Goal: Communication & Community: Answer question/provide support

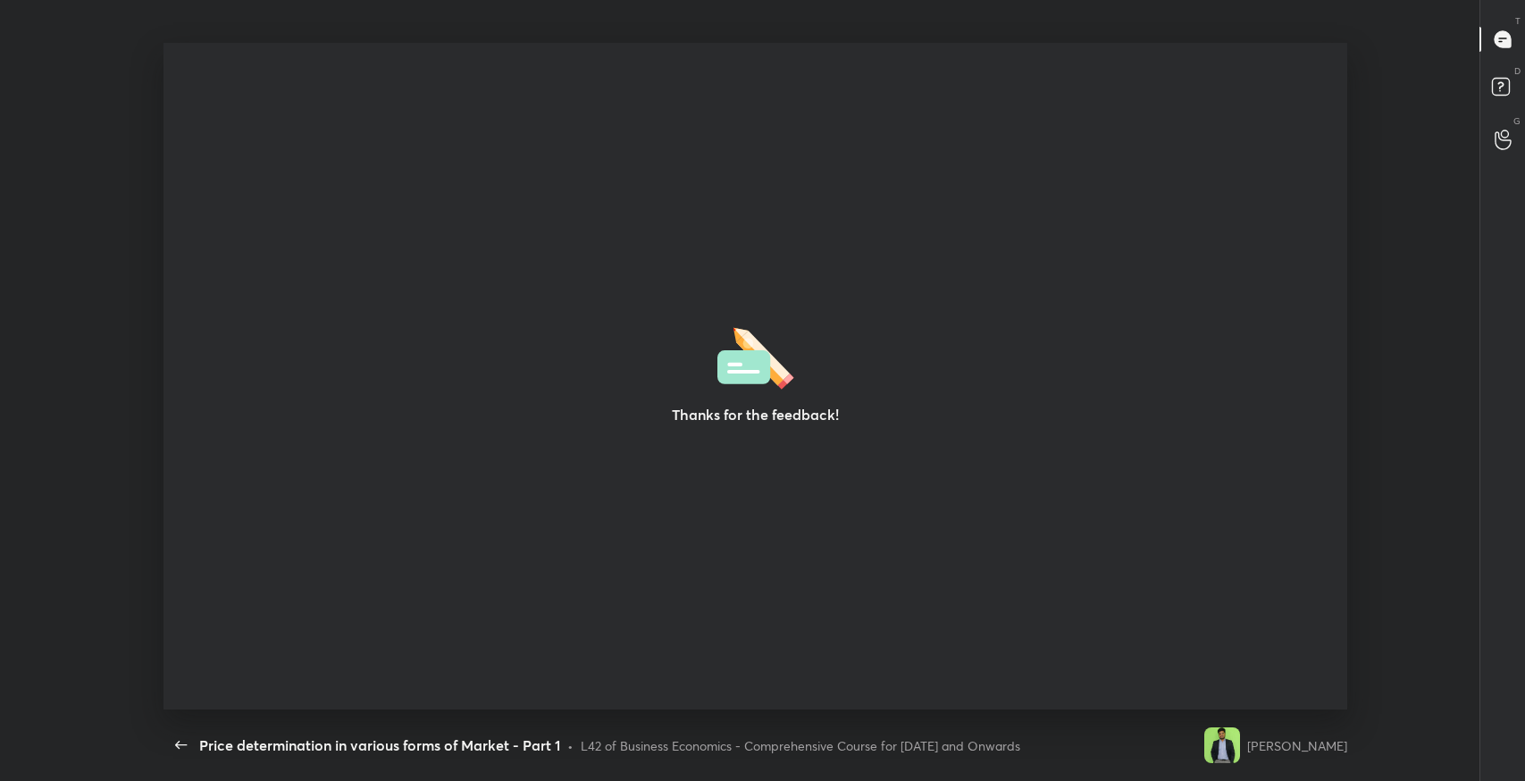
scroll to position [5, 0]
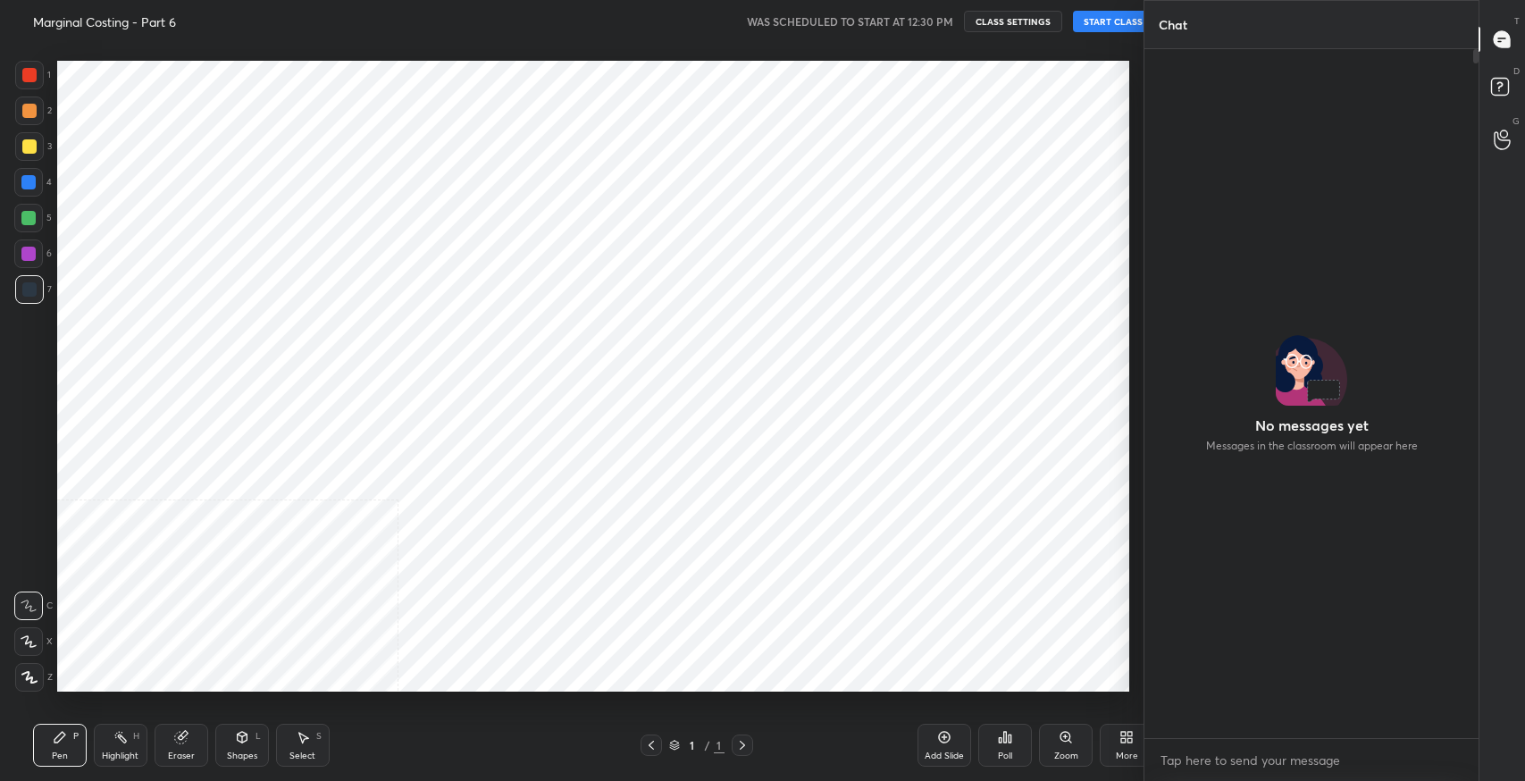
scroll to position [88698, 88292]
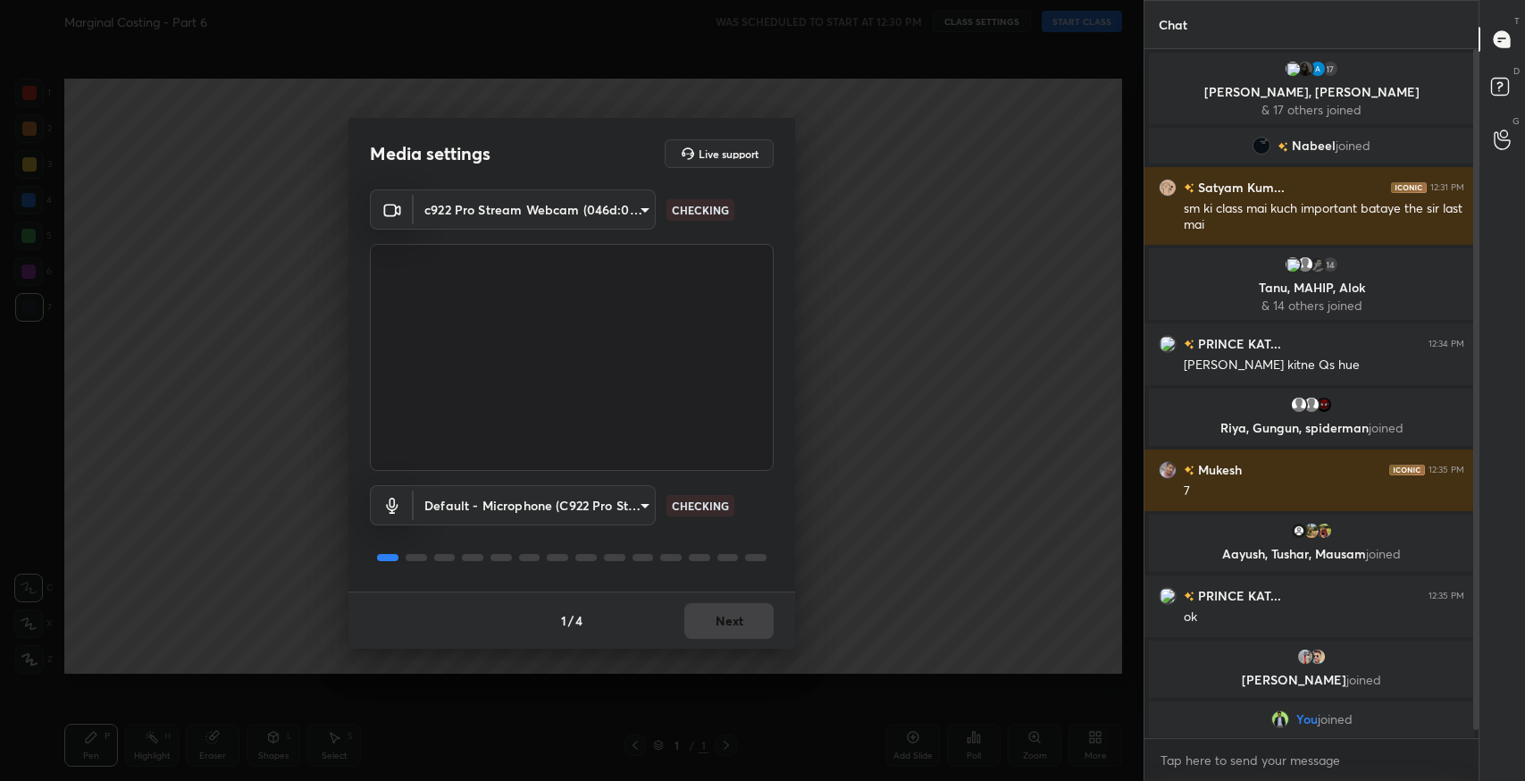
click at [726, 627] on div "1 / 4 Next" at bounding box center [572, 620] width 447 height 57
click at [737, 627] on button "Next" at bounding box center [729, 621] width 89 height 36
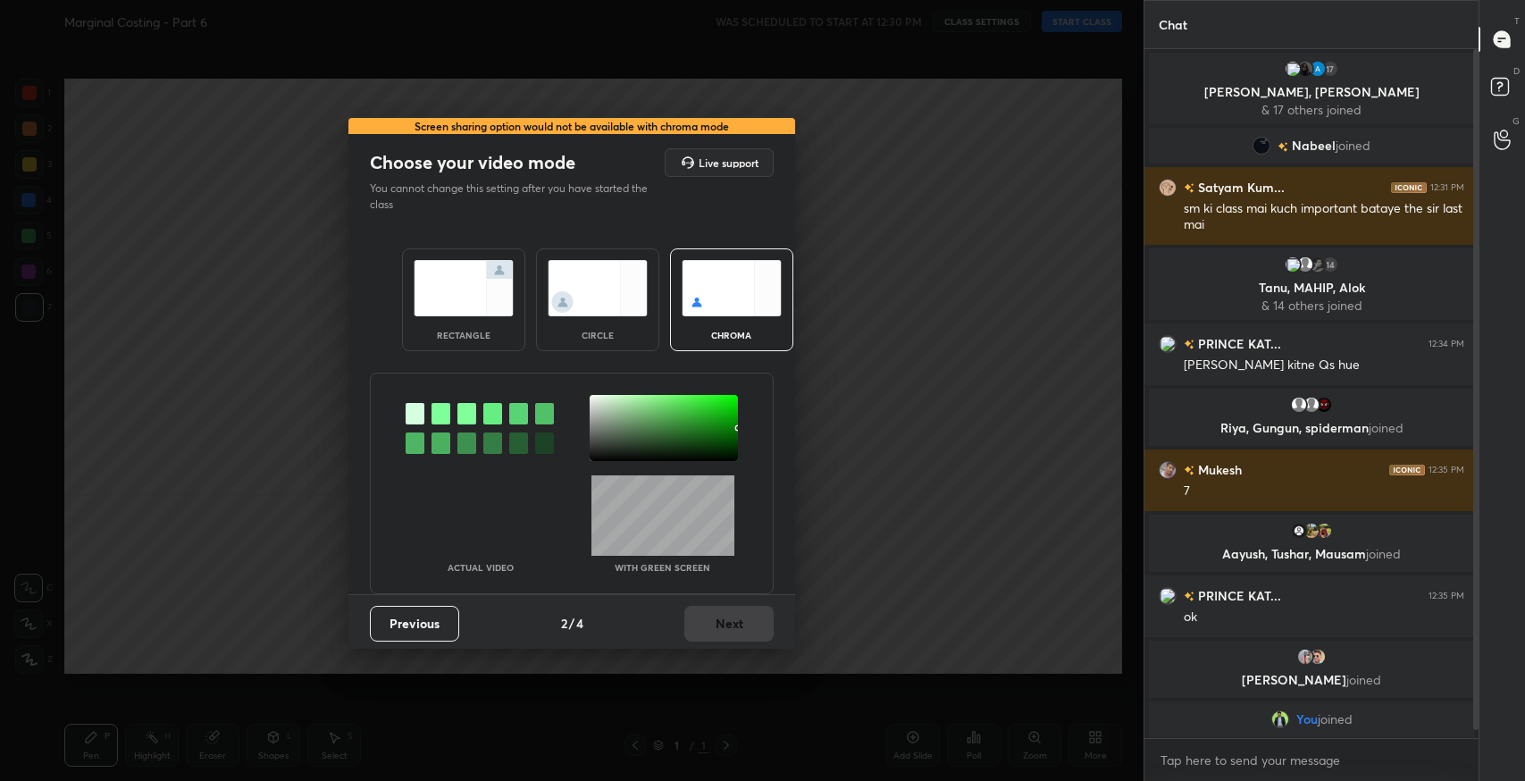
click at [496, 315] on img at bounding box center [464, 288] width 100 height 56
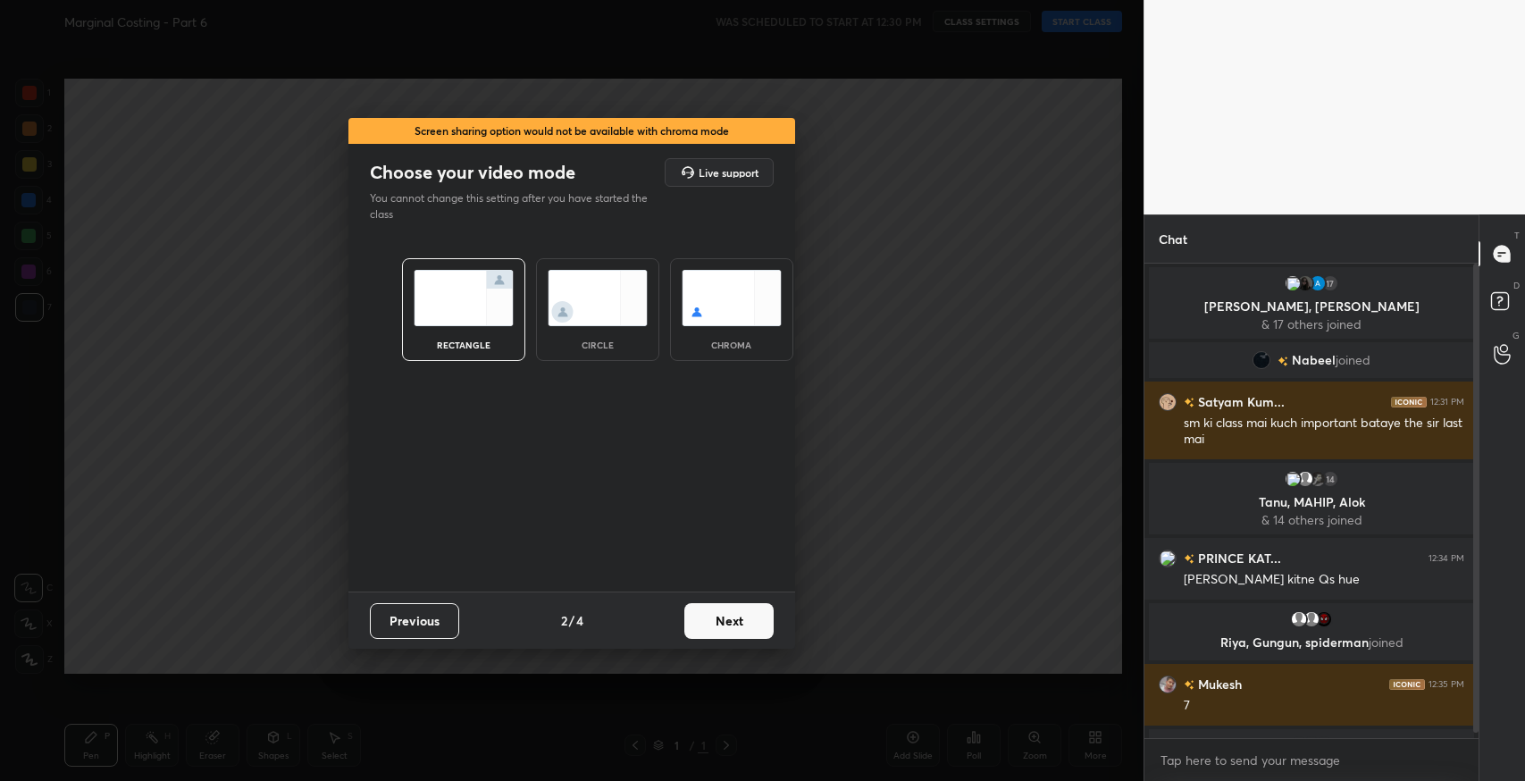
scroll to position [513, 329]
click at [738, 616] on button "Next" at bounding box center [729, 621] width 89 height 36
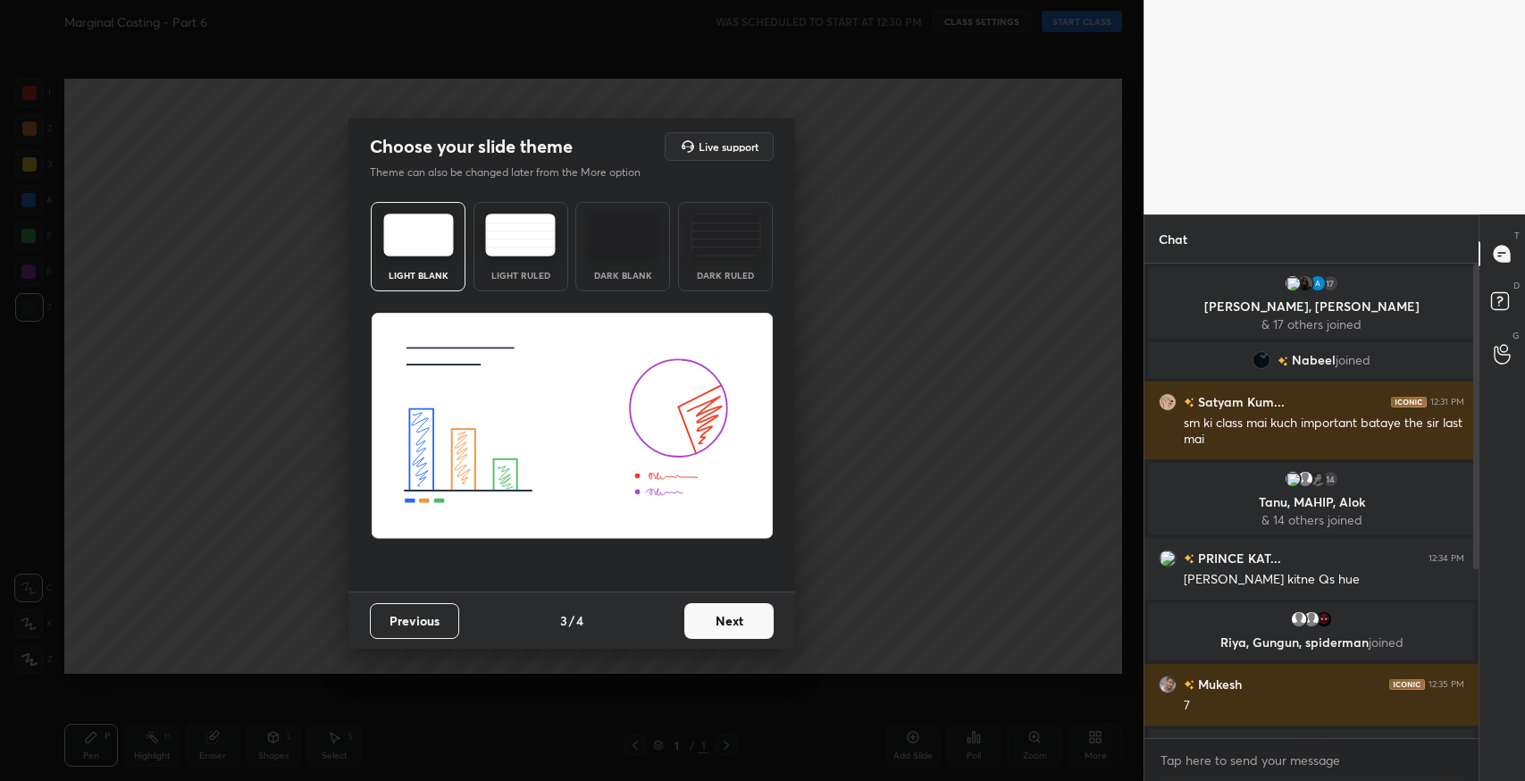
click at [541, 256] on img at bounding box center [520, 235] width 71 height 43
click at [719, 628] on button "Next" at bounding box center [729, 621] width 89 height 36
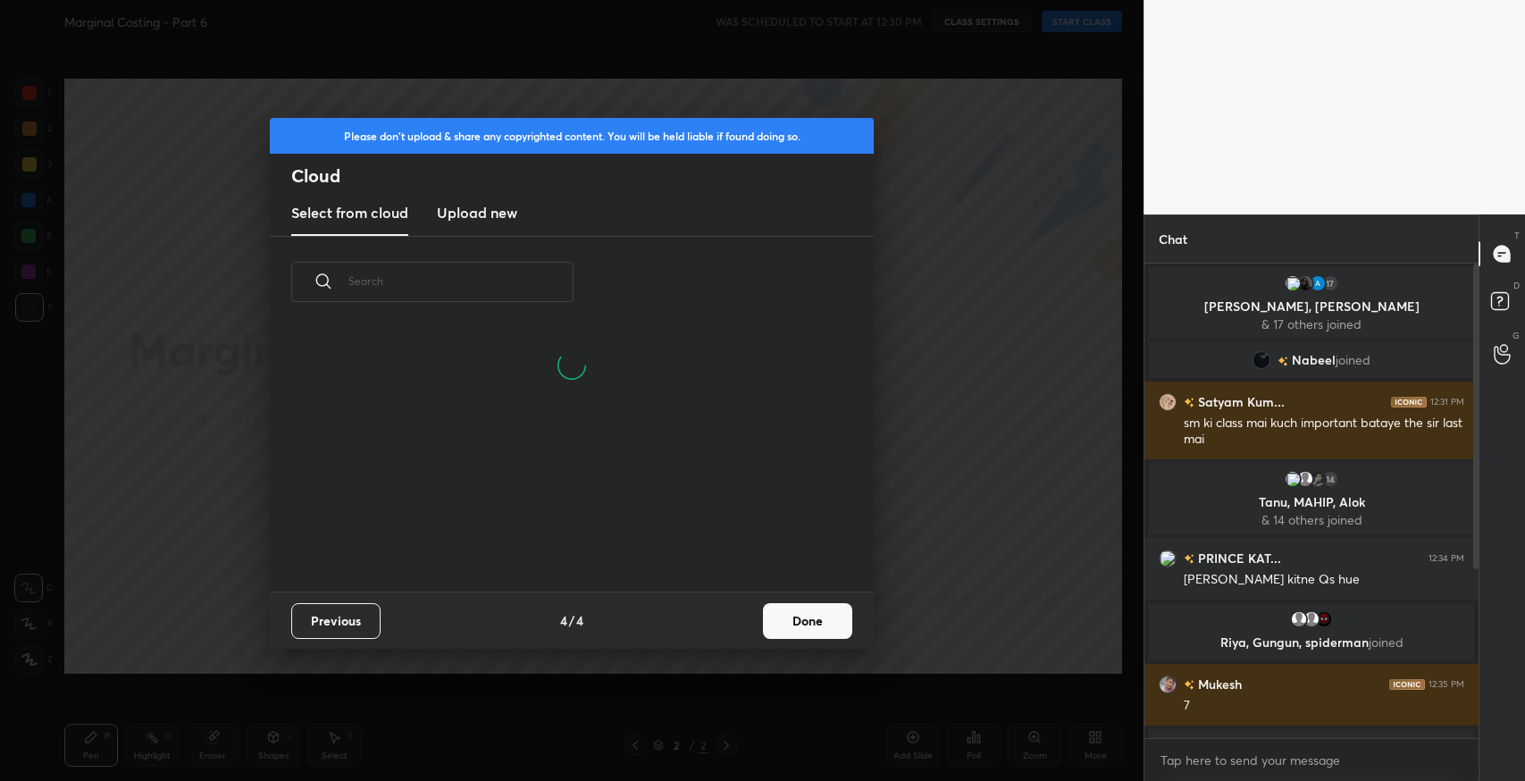
click at [793, 631] on button "Done" at bounding box center [807, 621] width 89 height 36
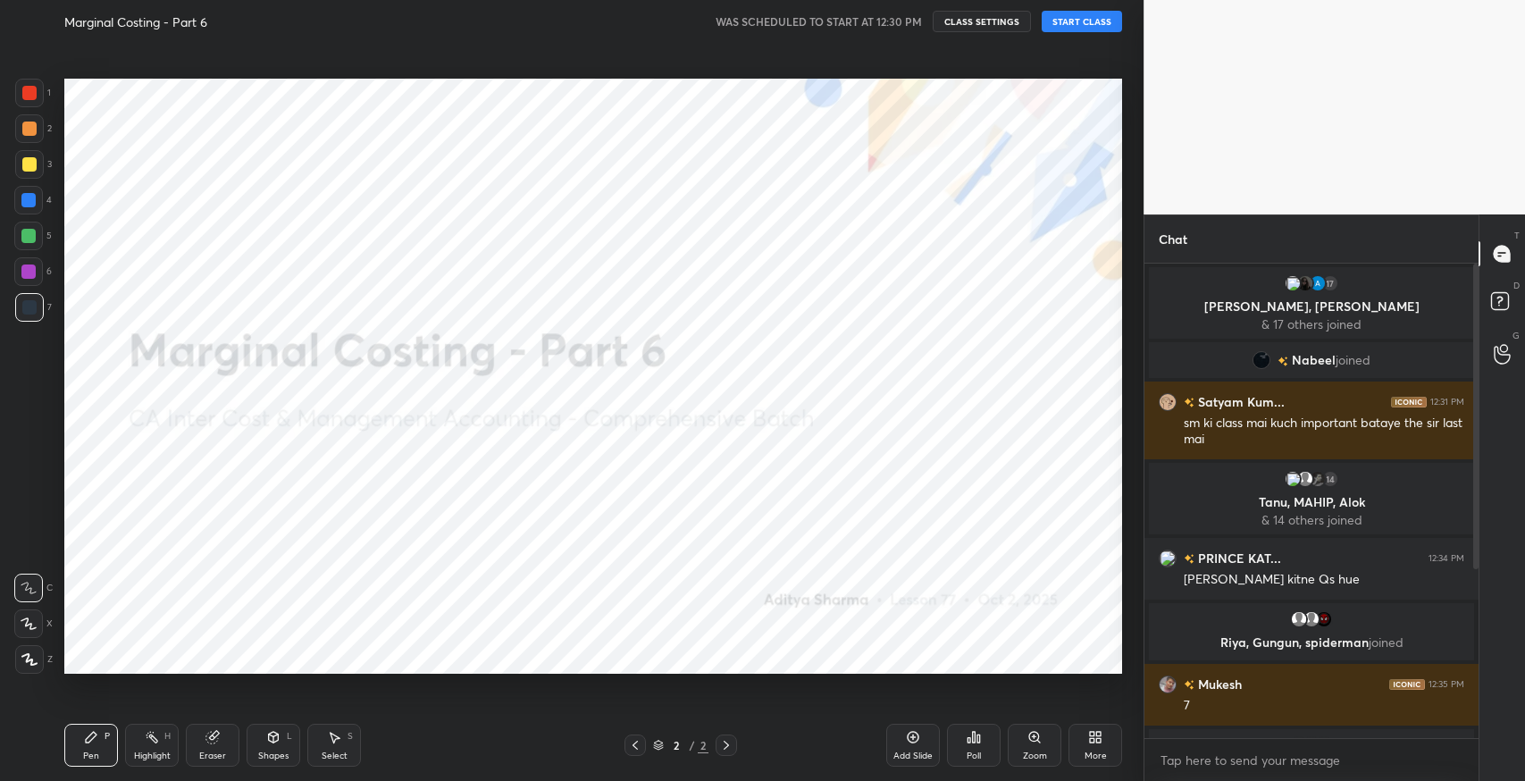
click at [1094, 21] on button "START CLASS" at bounding box center [1082, 21] width 80 height 21
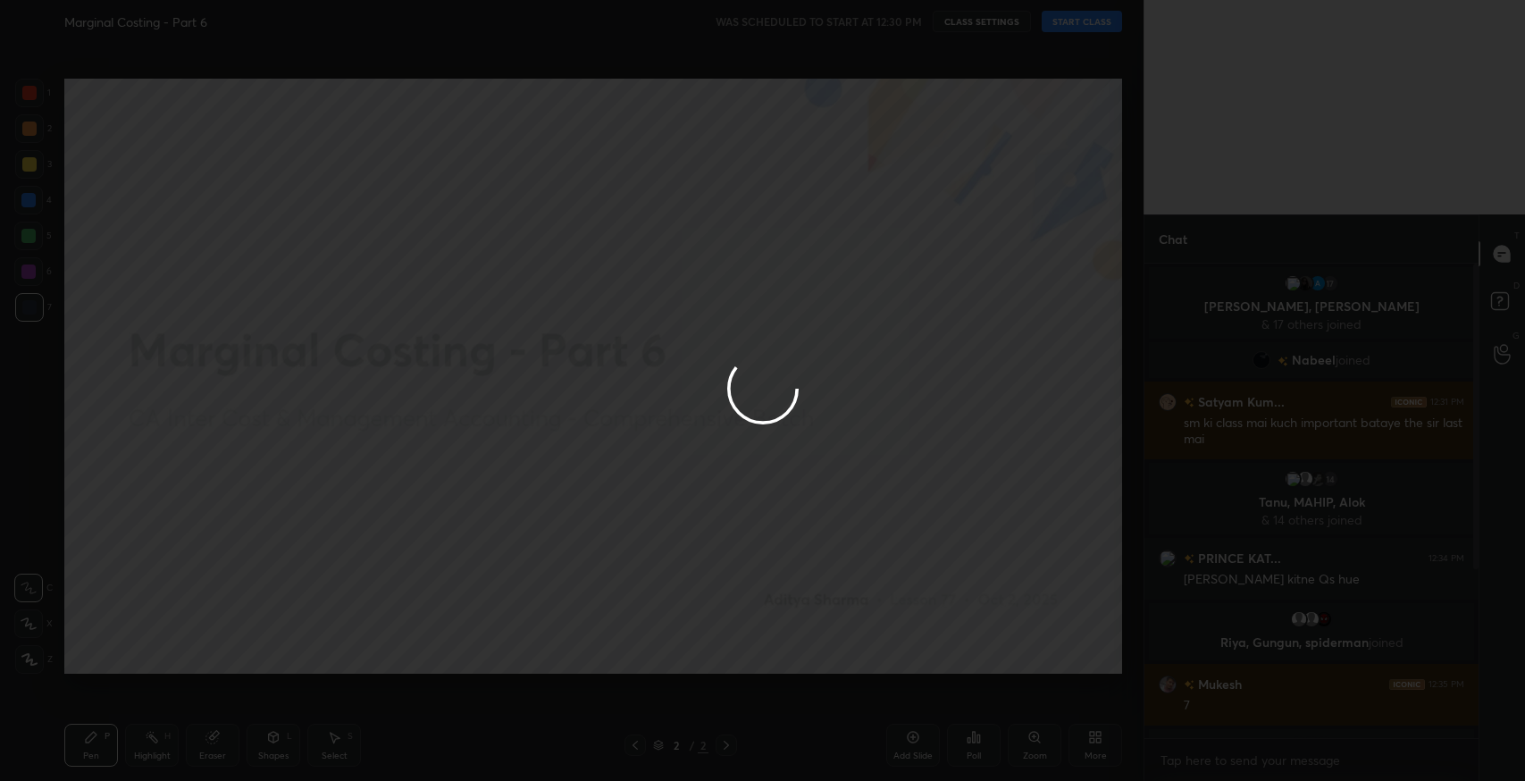
type textarea "x"
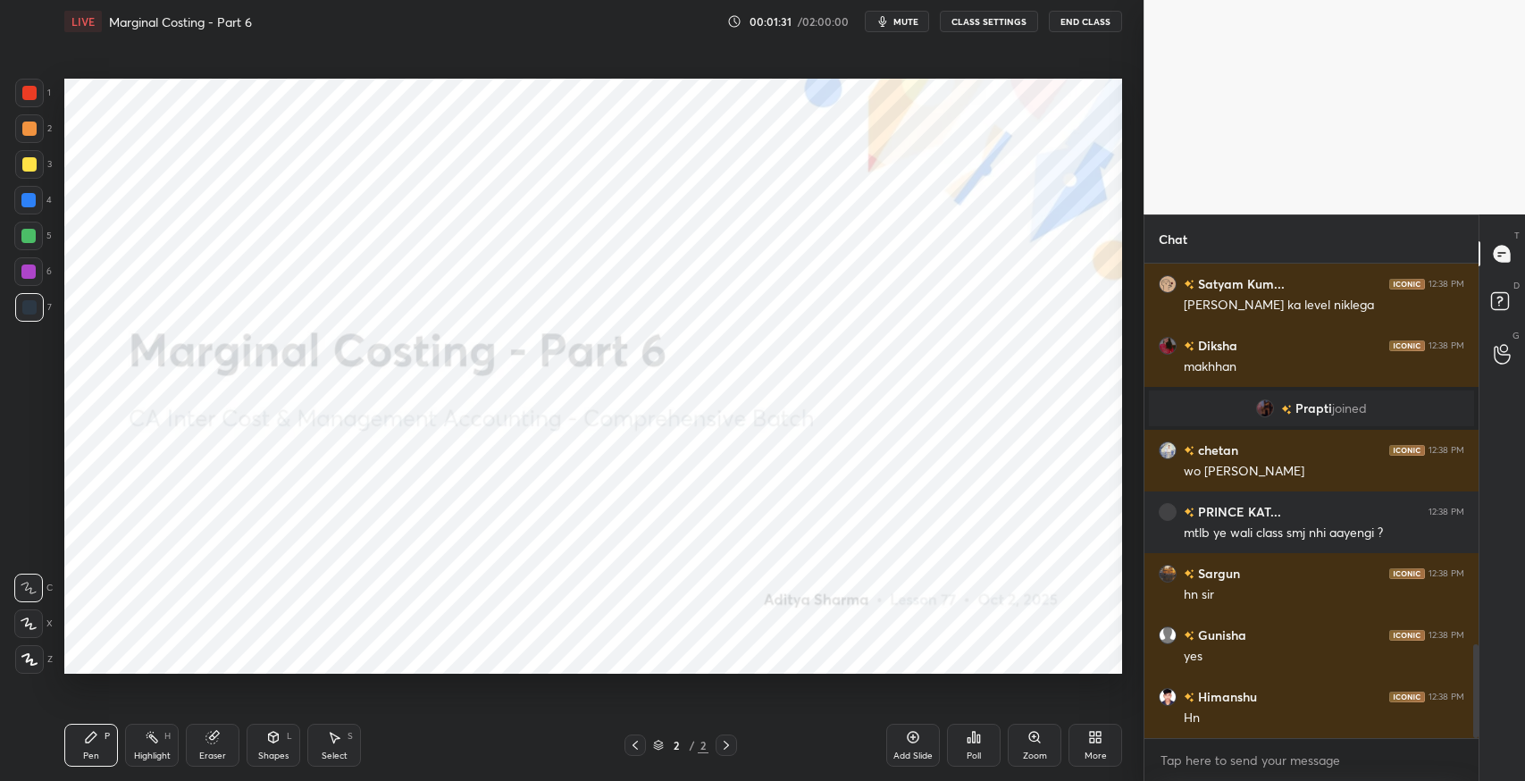
scroll to position [1980, 0]
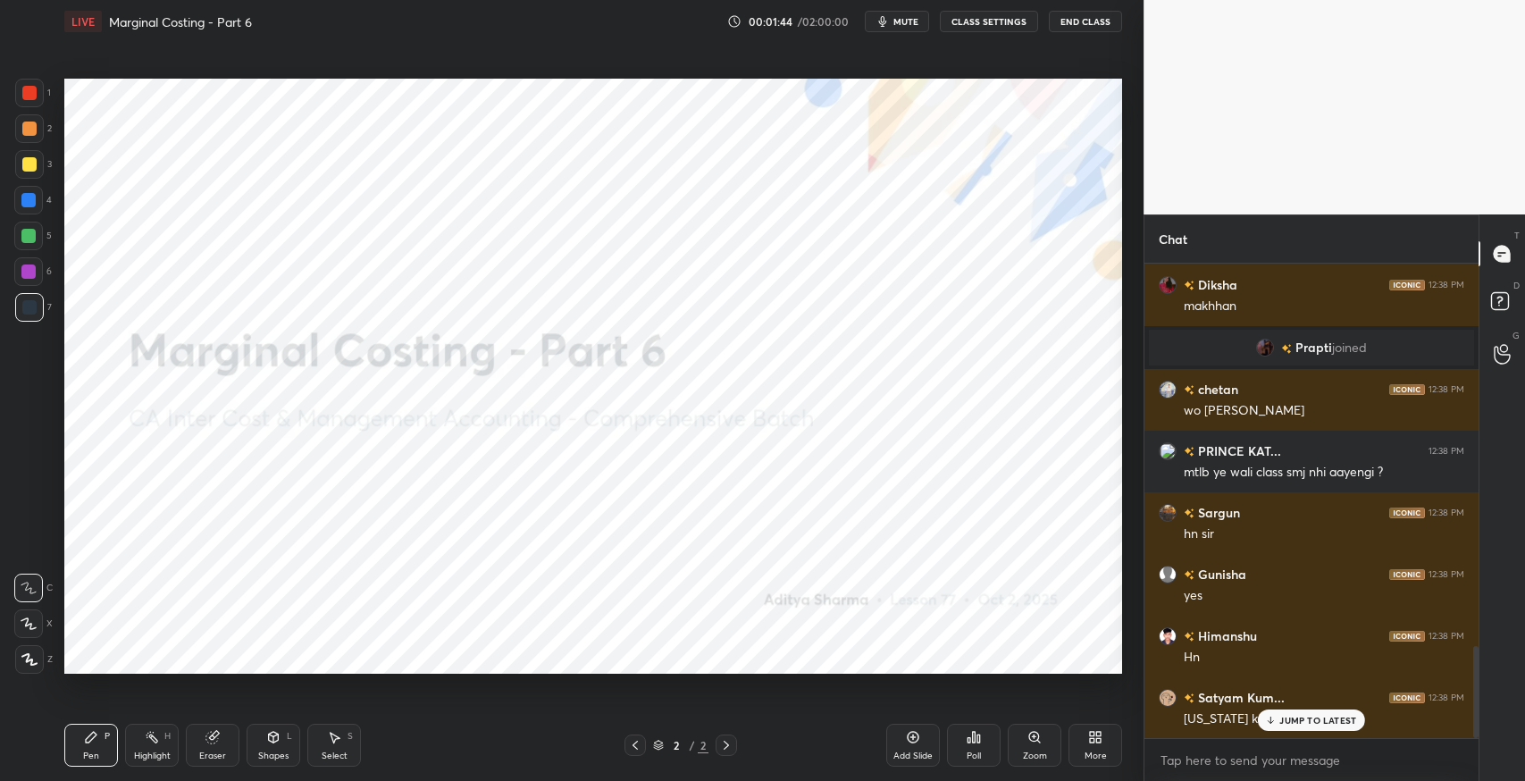
click at [1091, 754] on div "More" at bounding box center [1096, 756] width 22 height 9
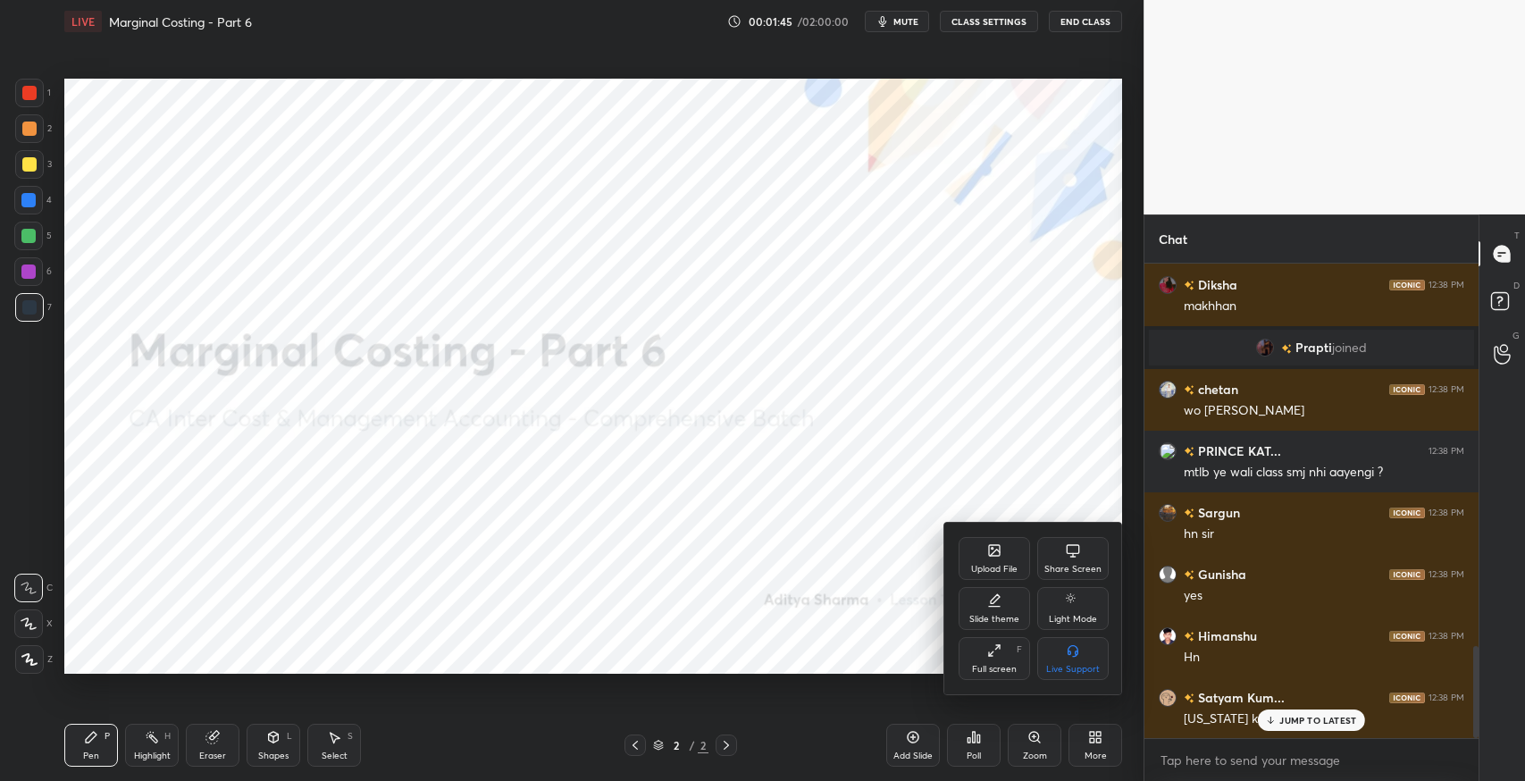
click at [972, 568] on div "Upload File" at bounding box center [994, 569] width 46 height 9
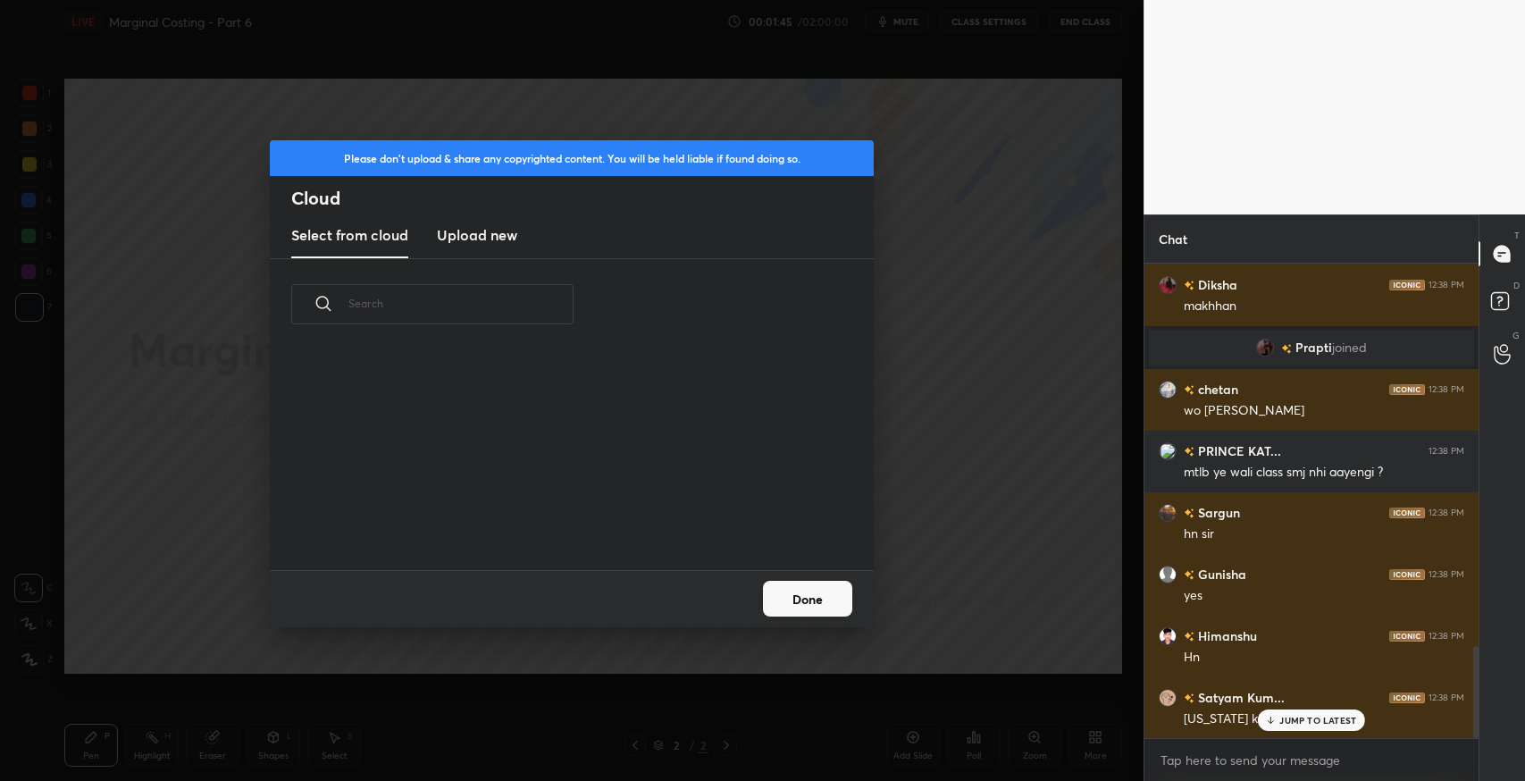
click at [483, 237] on h3 "Upload new" at bounding box center [477, 234] width 80 height 21
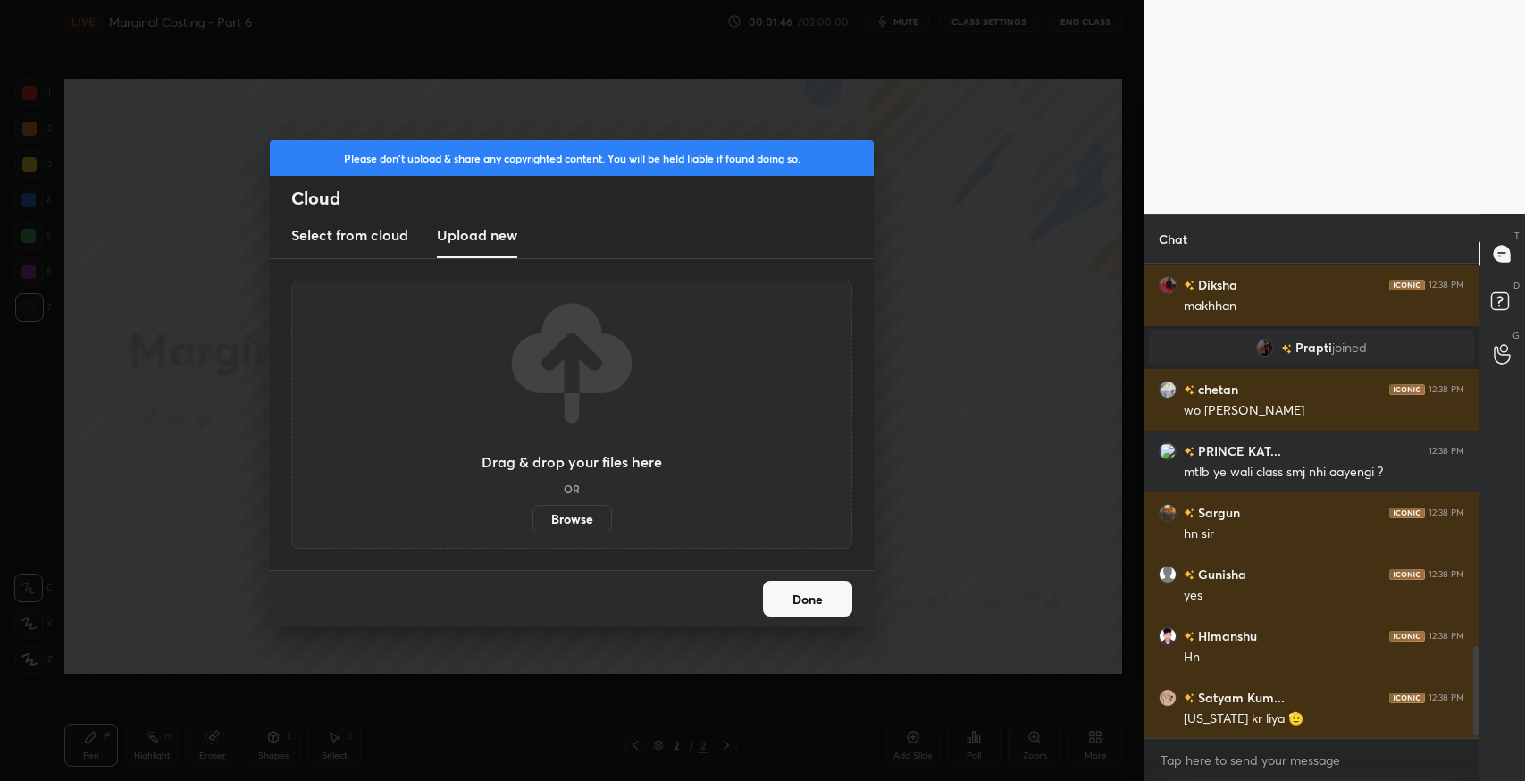
scroll to position [2043, 0]
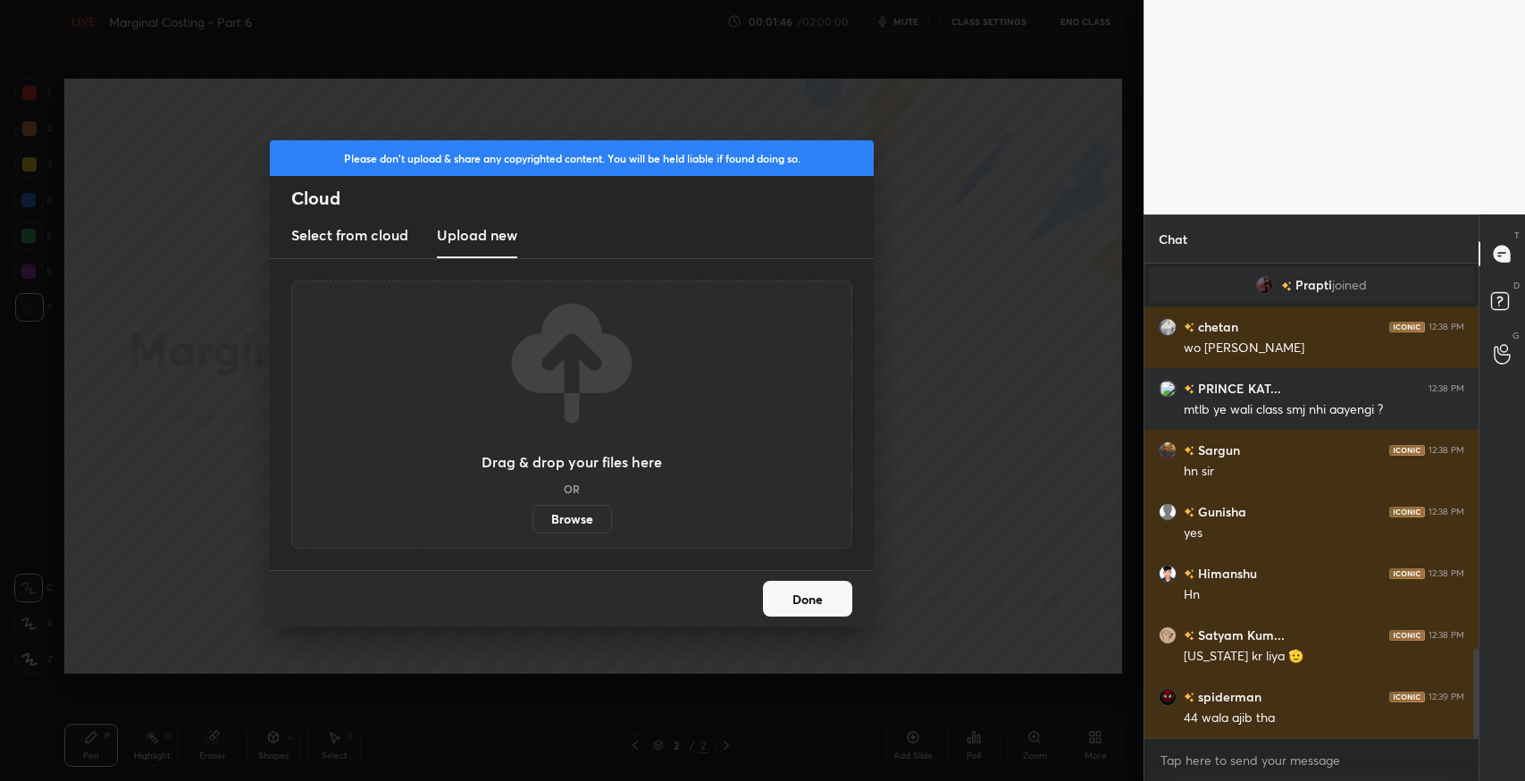
click at [572, 520] on label "Browse" at bounding box center [573, 519] width 80 height 29
click at [533, 520] on input "Browse" at bounding box center [533, 519] width 0 height 29
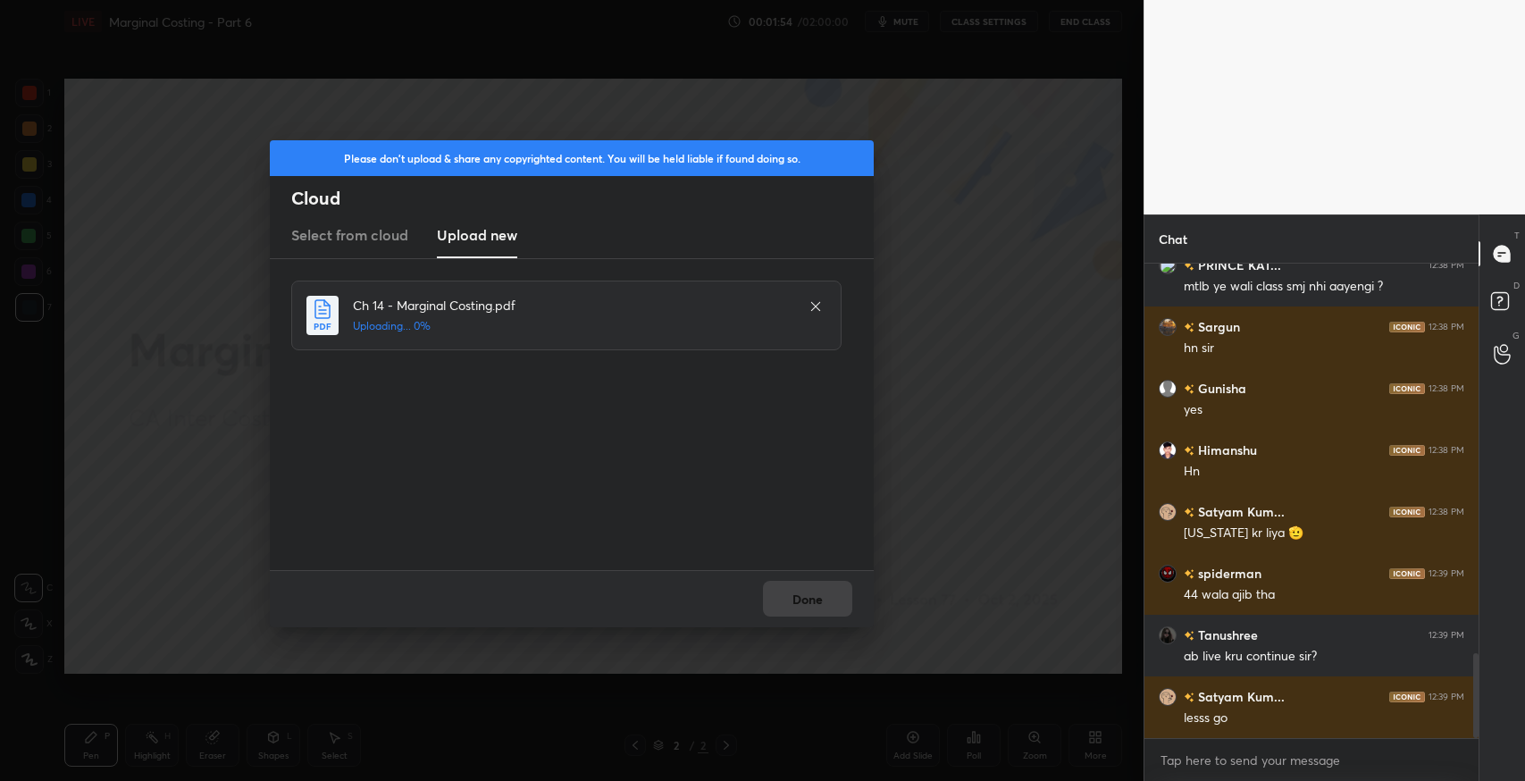
scroll to position [2209, 0]
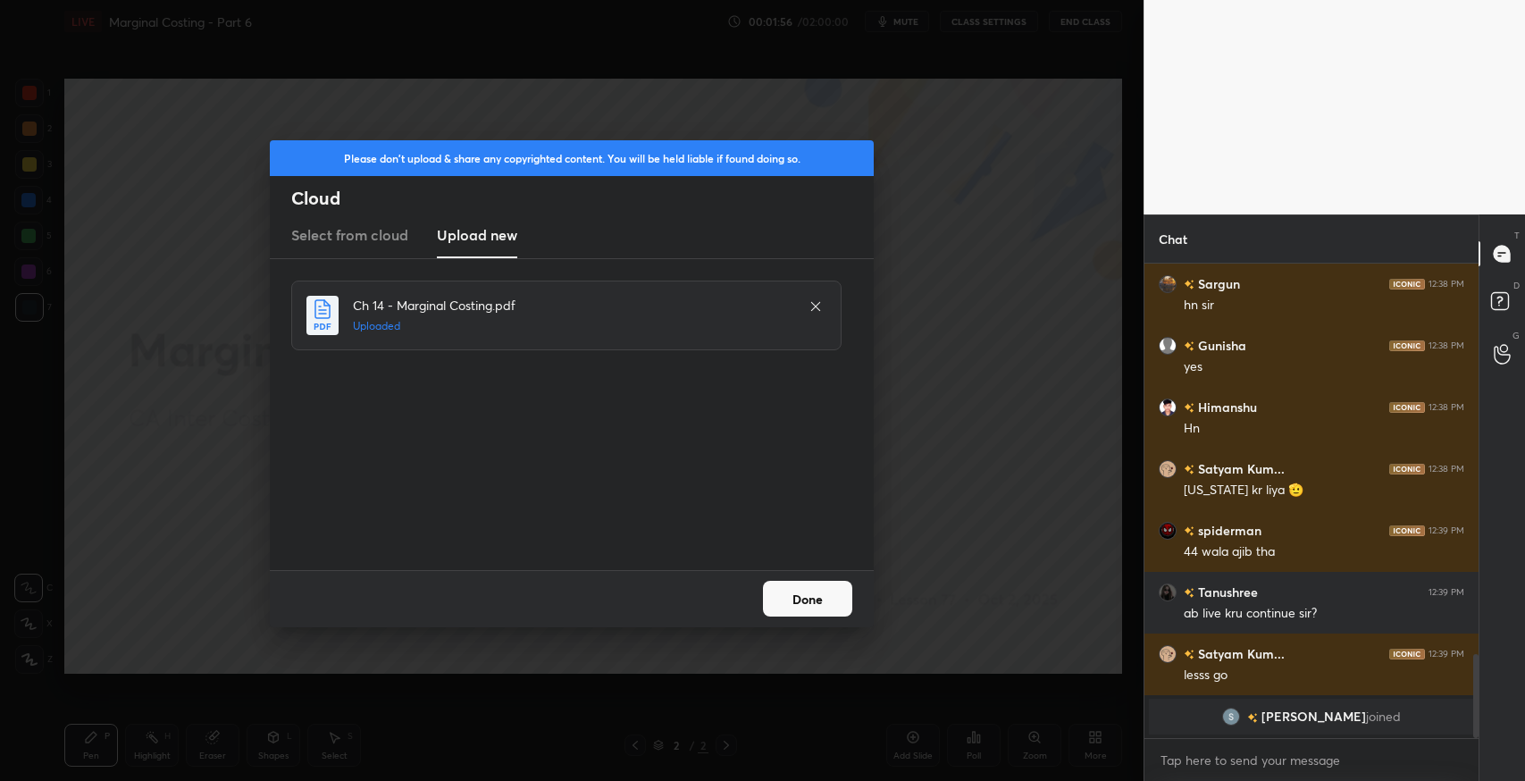
click at [809, 606] on button "Done" at bounding box center [807, 599] width 89 height 36
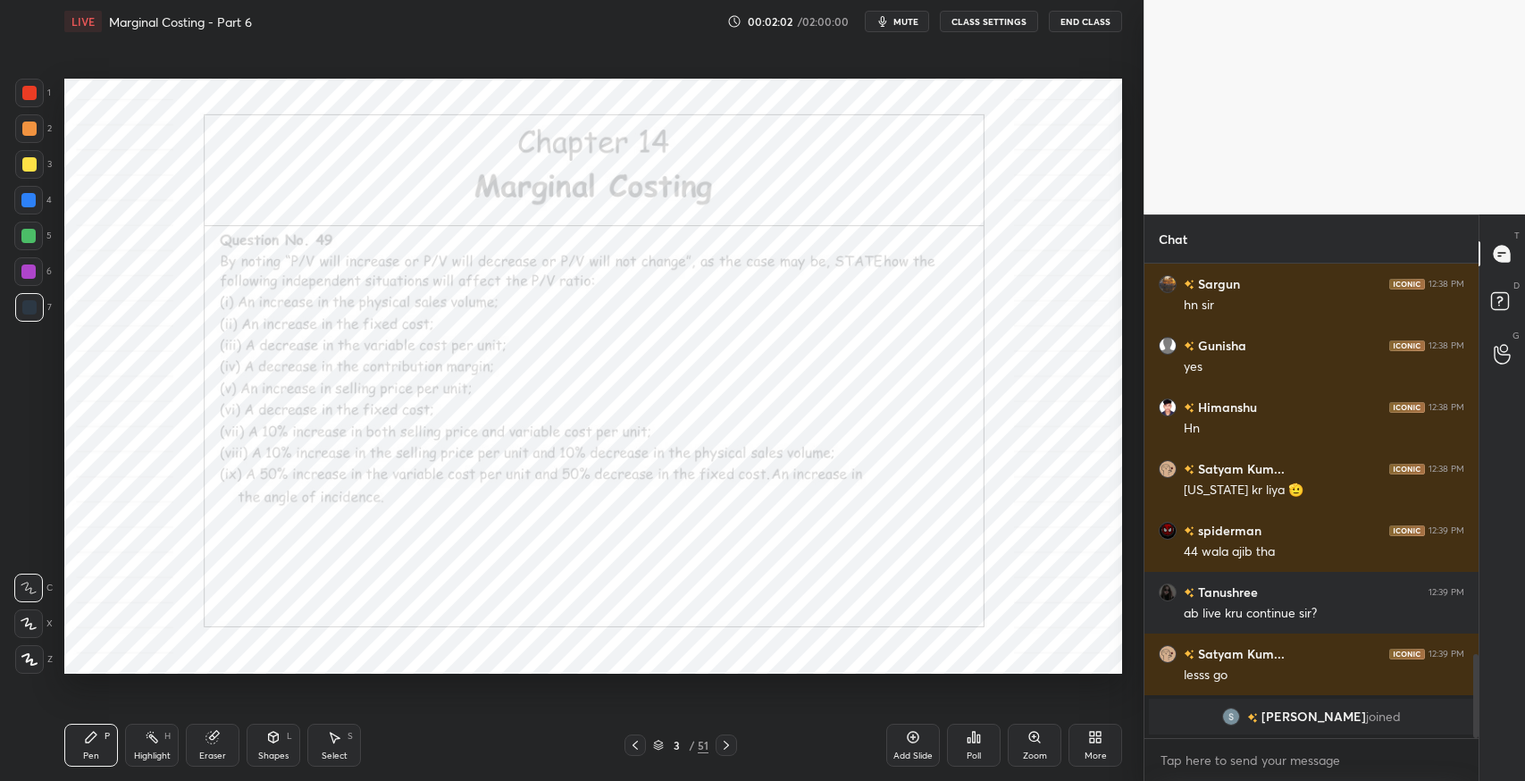
click at [726, 754] on div at bounding box center [726, 745] width 21 height 21
click at [723, 753] on div at bounding box center [726, 745] width 21 height 21
click at [726, 752] on icon at bounding box center [726, 745] width 14 height 14
click at [726, 751] on icon at bounding box center [726, 745] width 14 height 14
click at [727, 748] on icon at bounding box center [726, 745] width 14 height 14
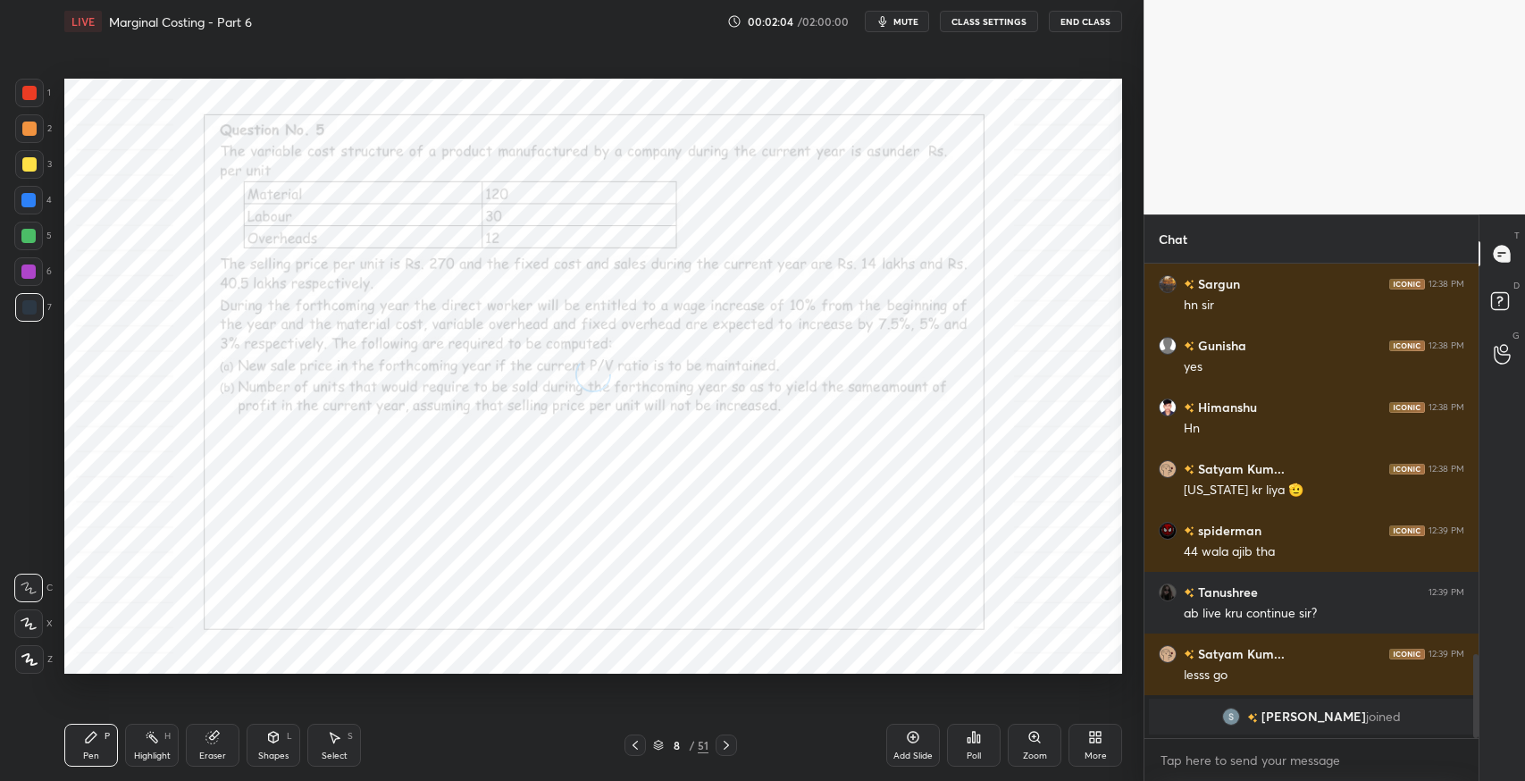
click at [727, 747] on icon at bounding box center [726, 745] width 5 height 9
click at [727, 744] on icon at bounding box center [726, 745] width 5 height 9
click at [728, 745] on icon at bounding box center [726, 745] width 5 height 9
click at [728, 746] on icon at bounding box center [726, 745] width 5 height 9
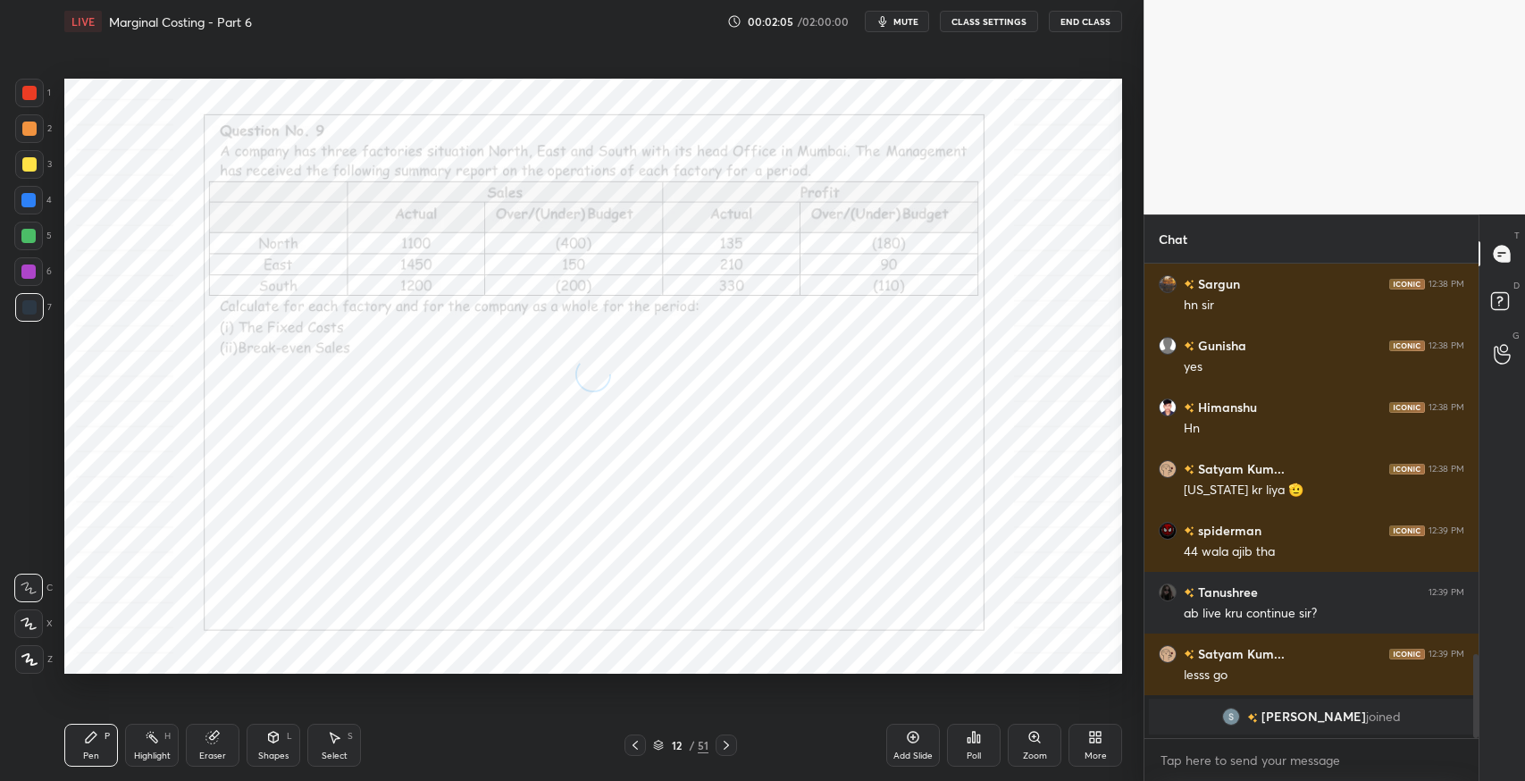
click at [727, 747] on icon at bounding box center [726, 745] width 5 height 9
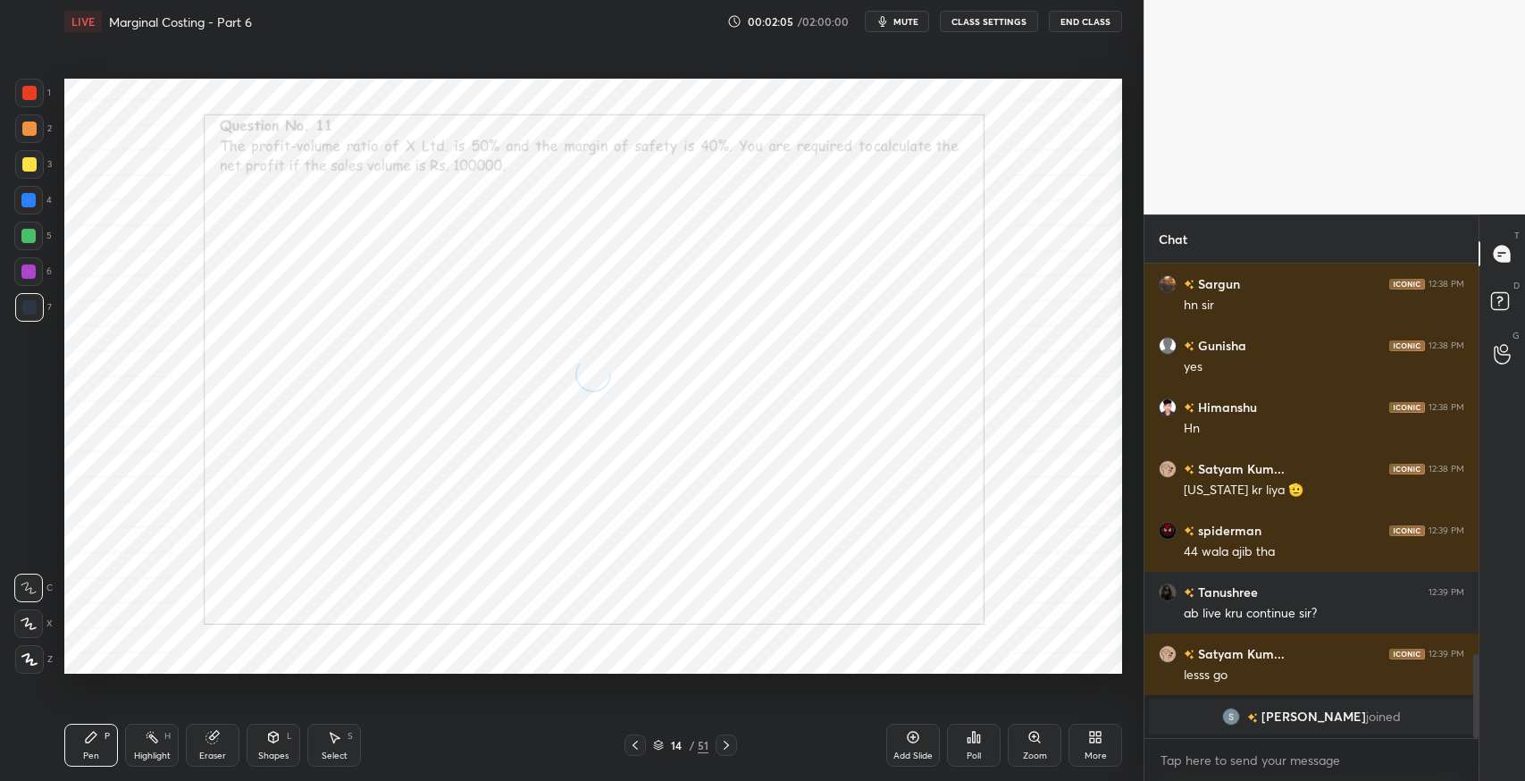
click at [728, 747] on icon at bounding box center [726, 745] width 14 height 14
click at [728, 746] on icon at bounding box center [726, 745] width 5 height 9
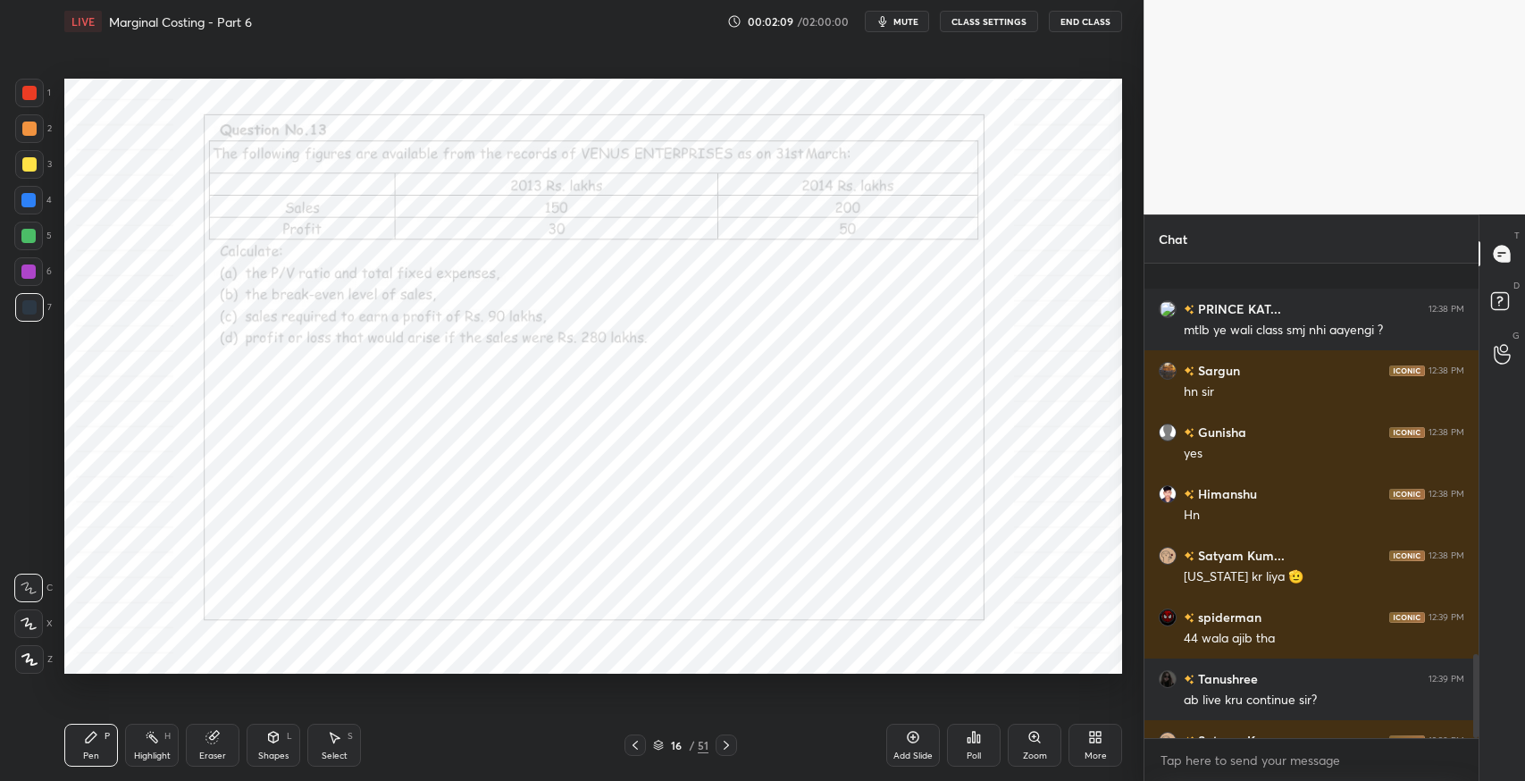
click at [727, 749] on icon at bounding box center [726, 745] width 14 height 14
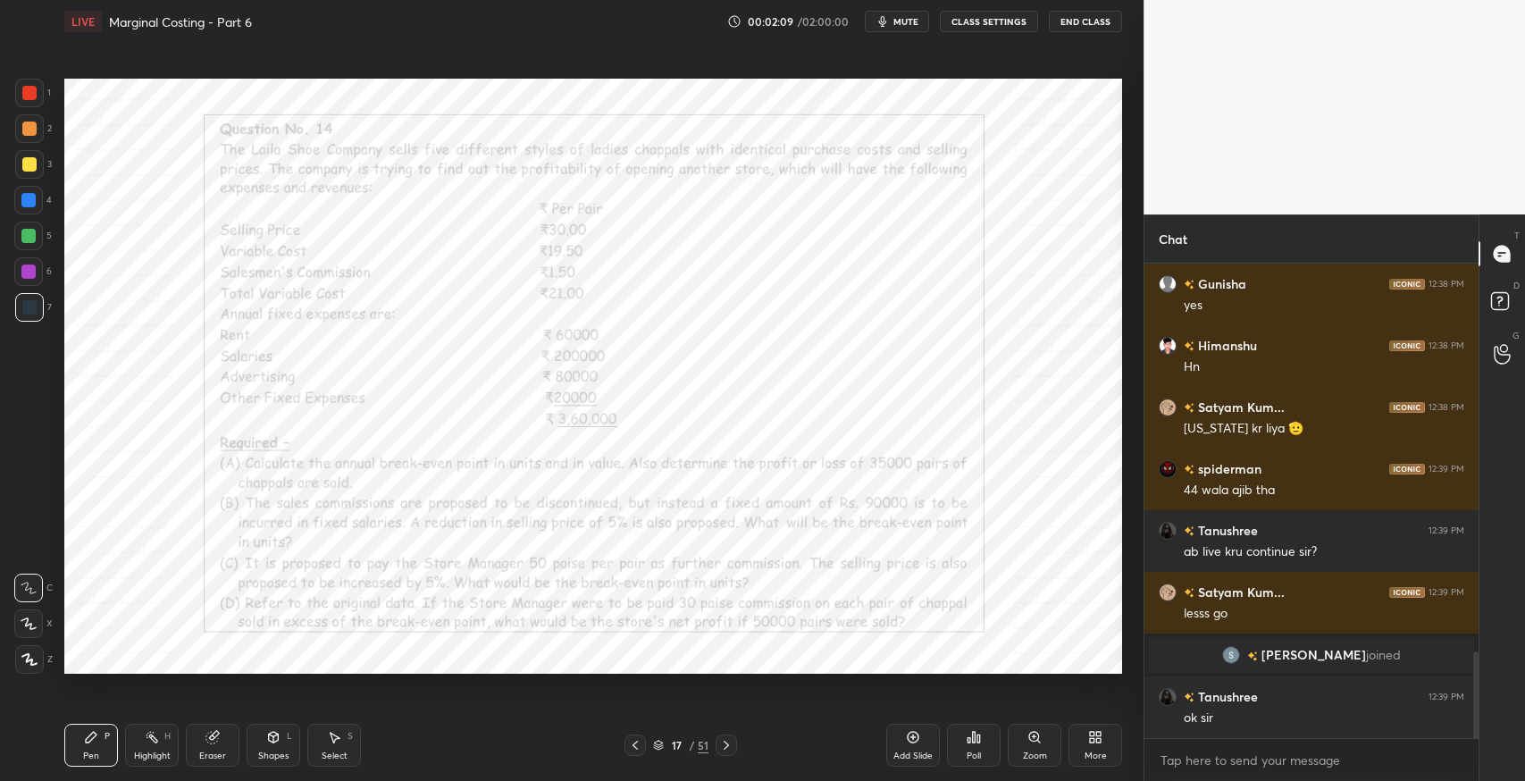
click at [727, 749] on icon at bounding box center [726, 745] width 14 height 14
click at [725, 748] on icon at bounding box center [726, 745] width 5 height 9
click at [726, 747] on icon at bounding box center [726, 745] width 5 height 9
click at [727, 747] on icon at bounding box center [726, 745] width 14 height 14
click at [727, 747] on icon at bounding box center [726, 745] width 5 height 9
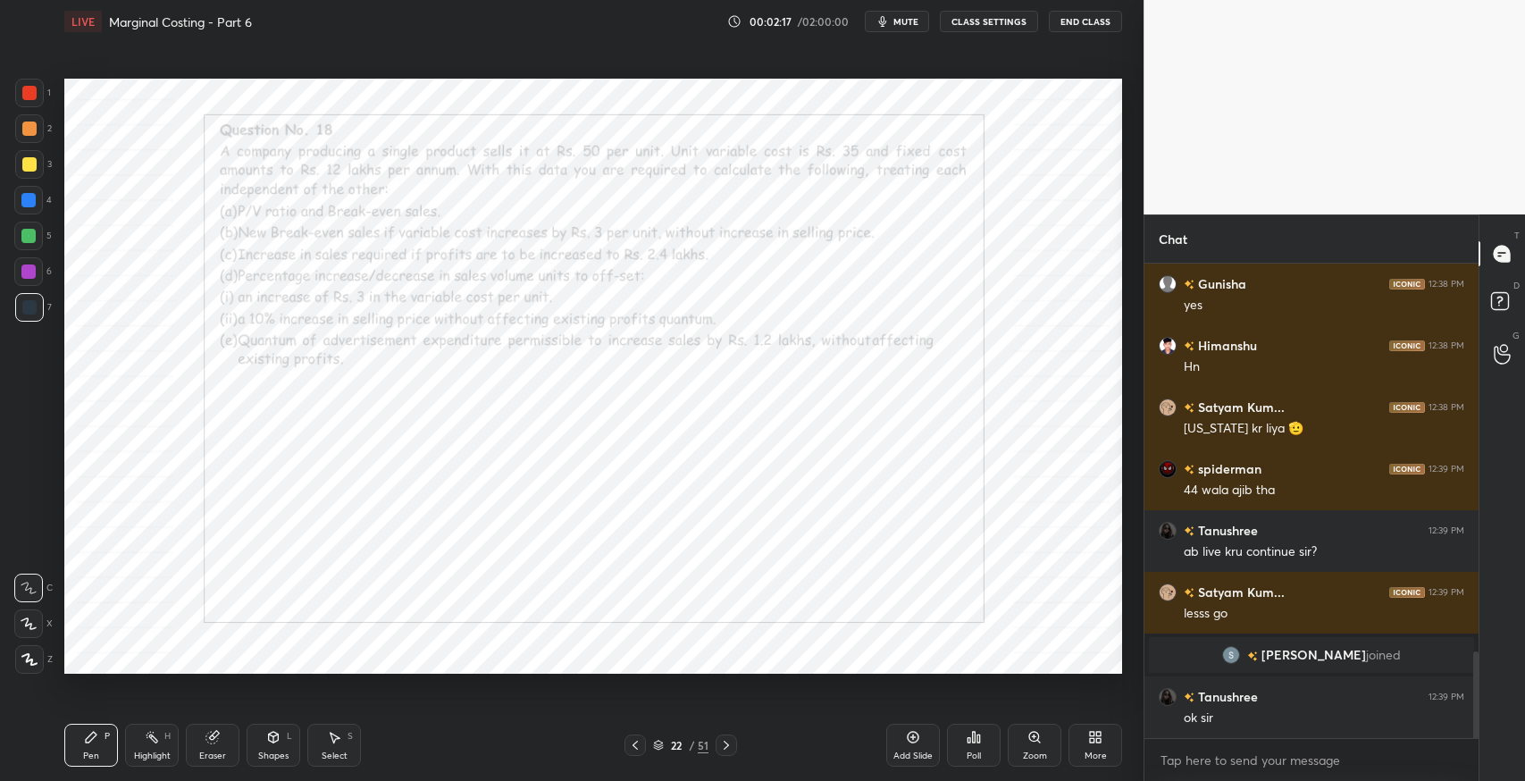
click at [727, 750] on icon at bounding box center [726, 745] width 14 height 14
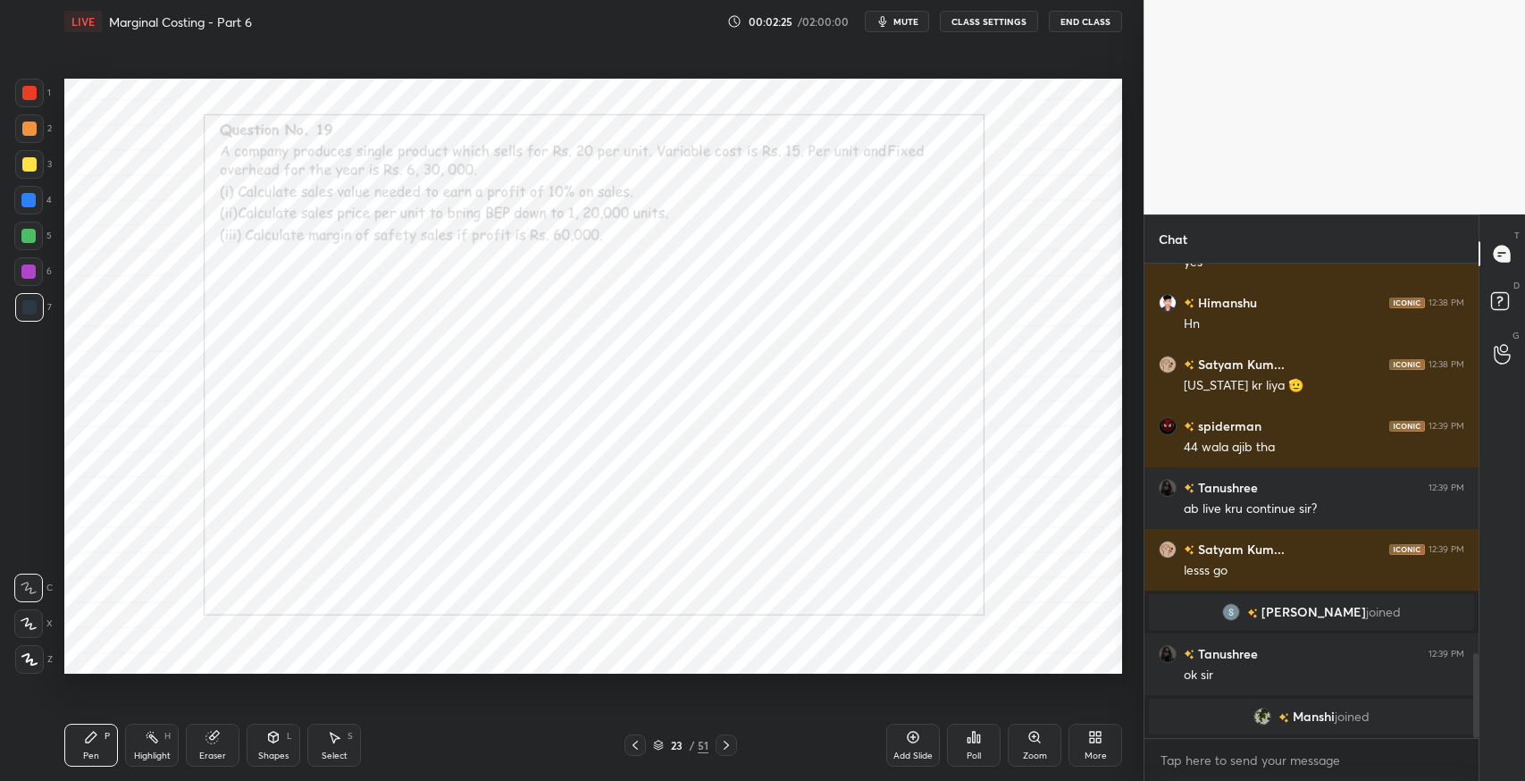
click at [728, 744] on icon at bounding box center [726, 745] width 5 height 9
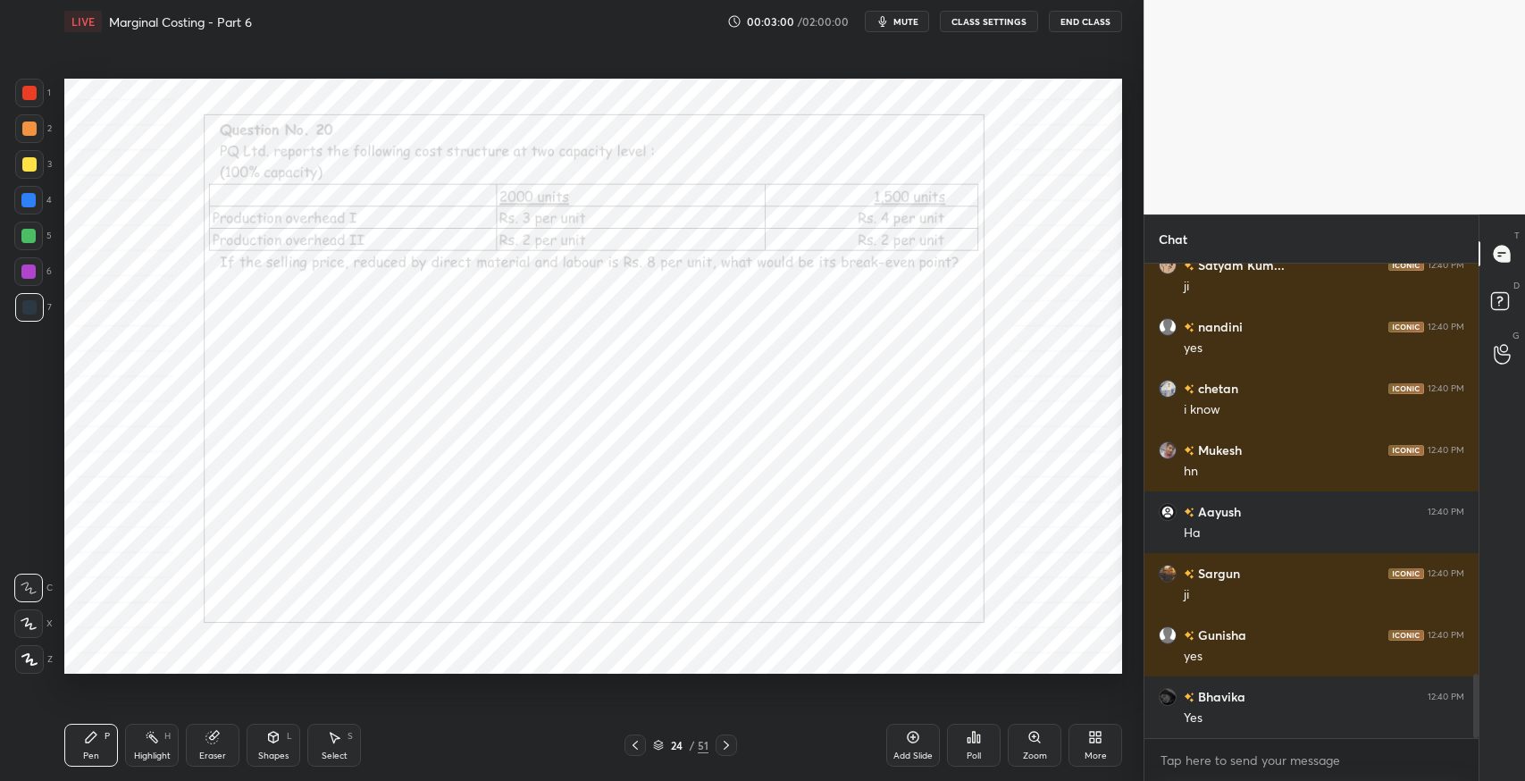
scroll to position [3088, 0]
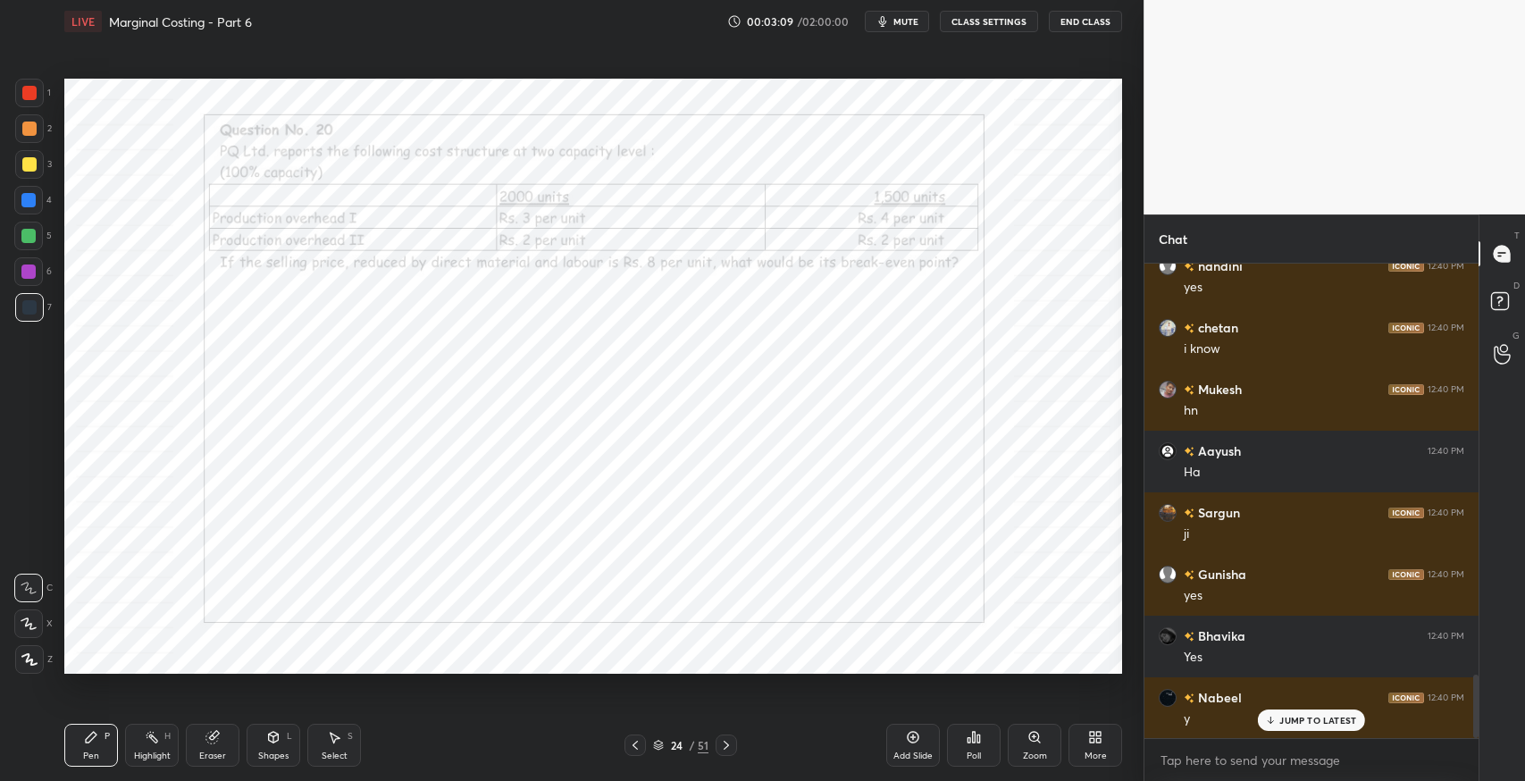
click at [231, 740] on div "Eraser" at bounding box center [213, 745] width 54 height 43
click at [329, 730] on icon at bounding box center [334, 737] width 14 height 14
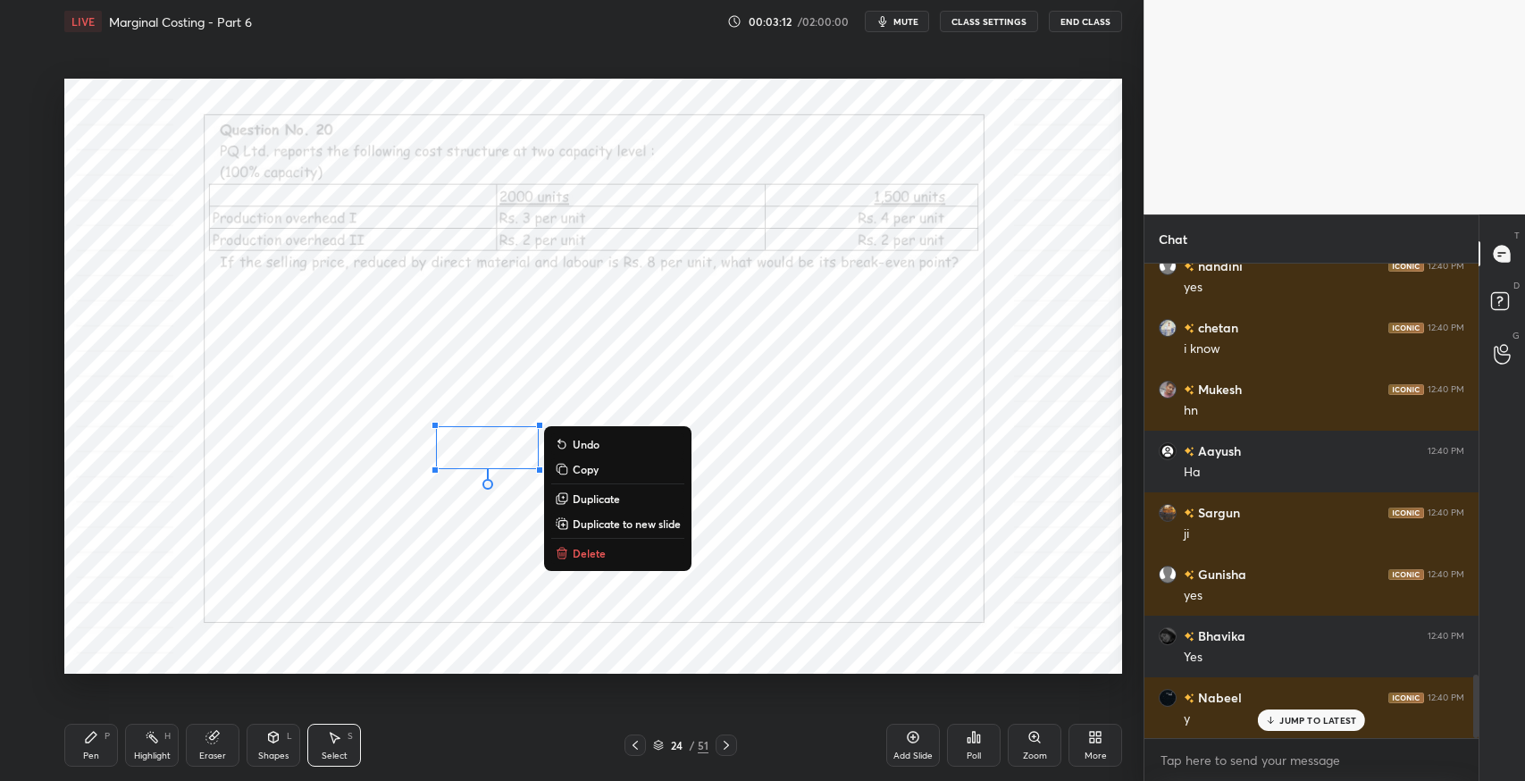
click at [600, 555] on p "Delete" at bounding box center [589, 553] width 33 height 14
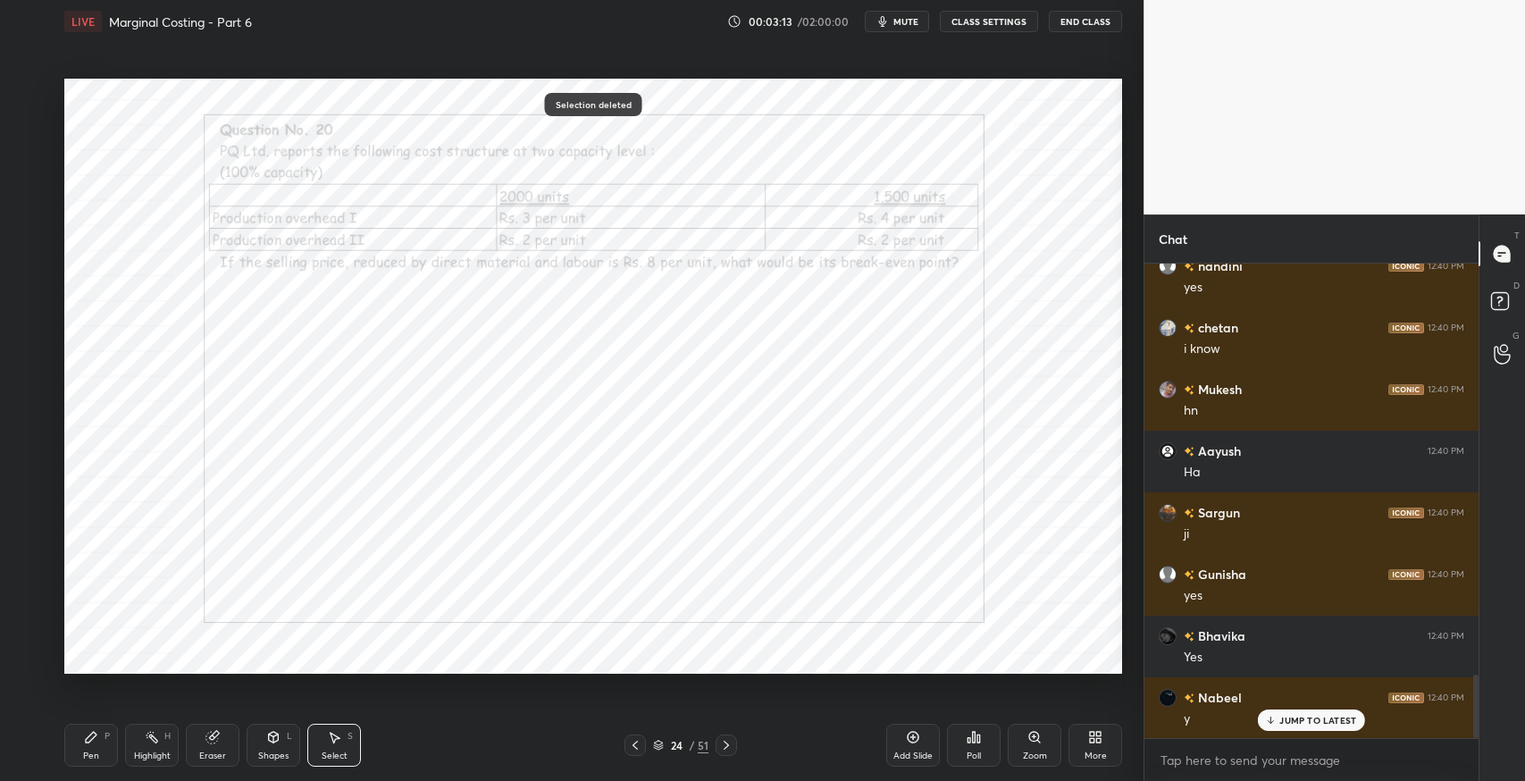
click at [97, 752] on div "Pen" at bounding box center [91, 756] width 16 height 9
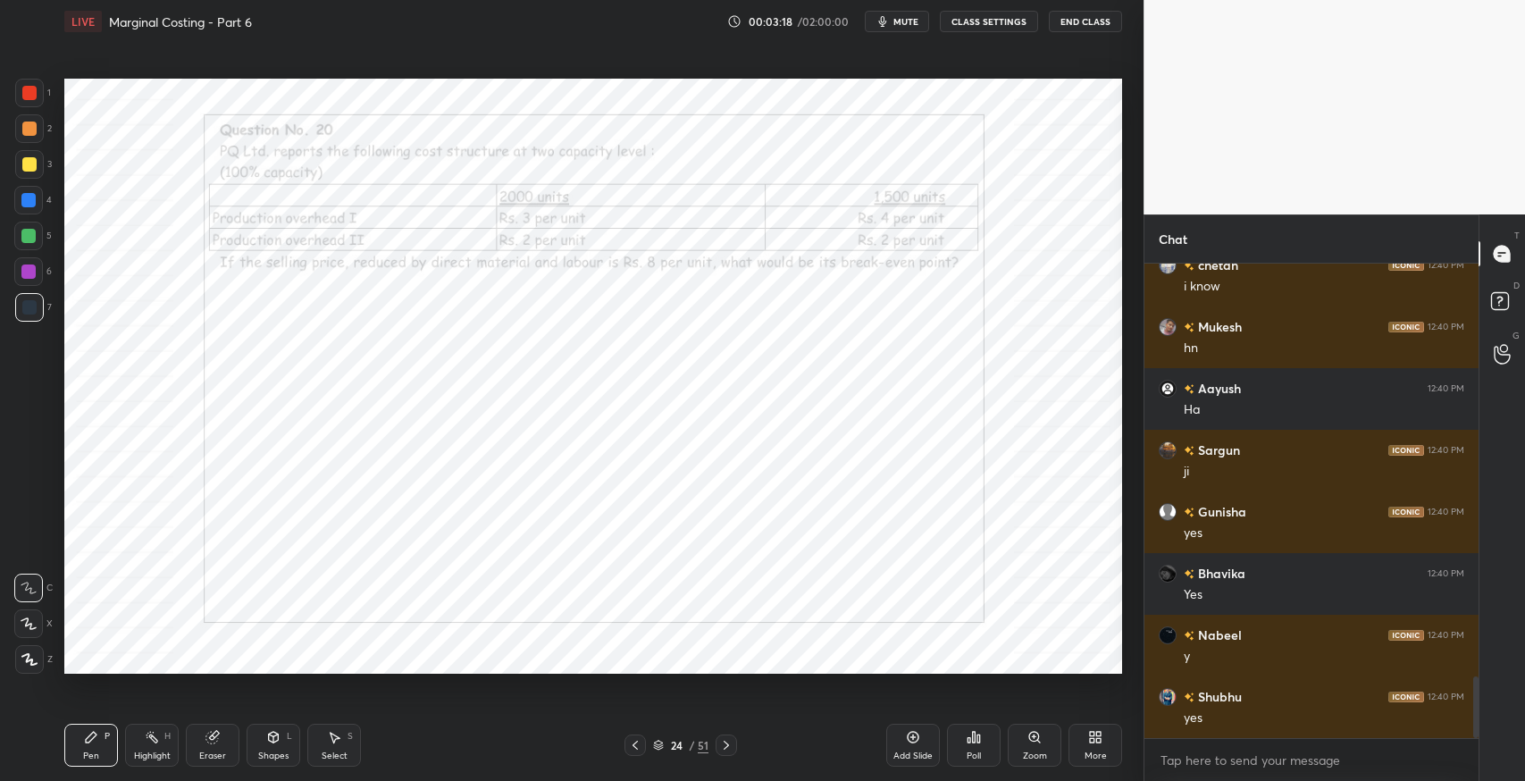
scroll to position [3212, 0]
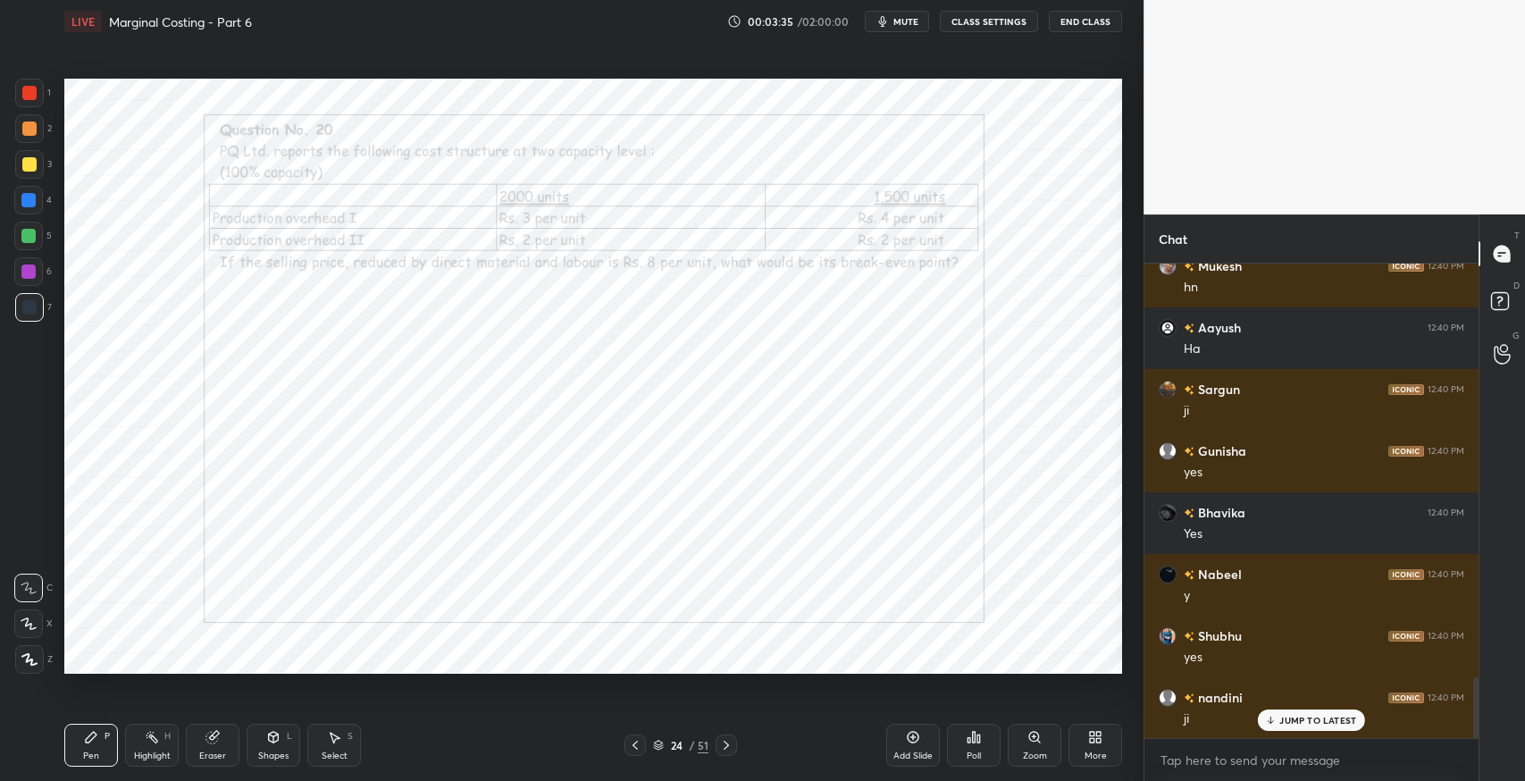
click at [208, 760] on div "Eraser" at bounding box center [212, 756] width 27 height 9
click at [29, 657] on span "Erase all" at bounding box center [28, 659] width 27 height 13
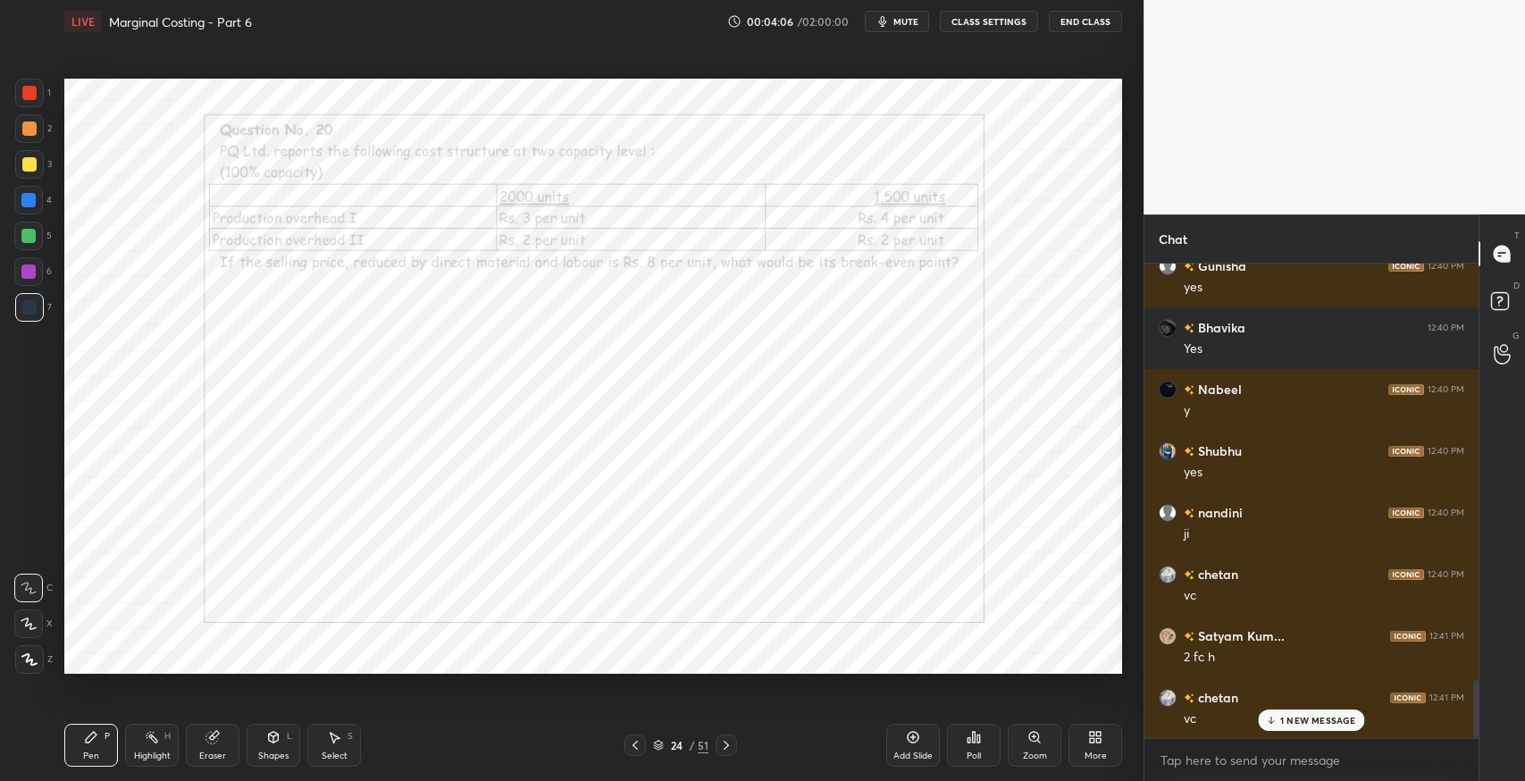
scroll to position [3459, 0]
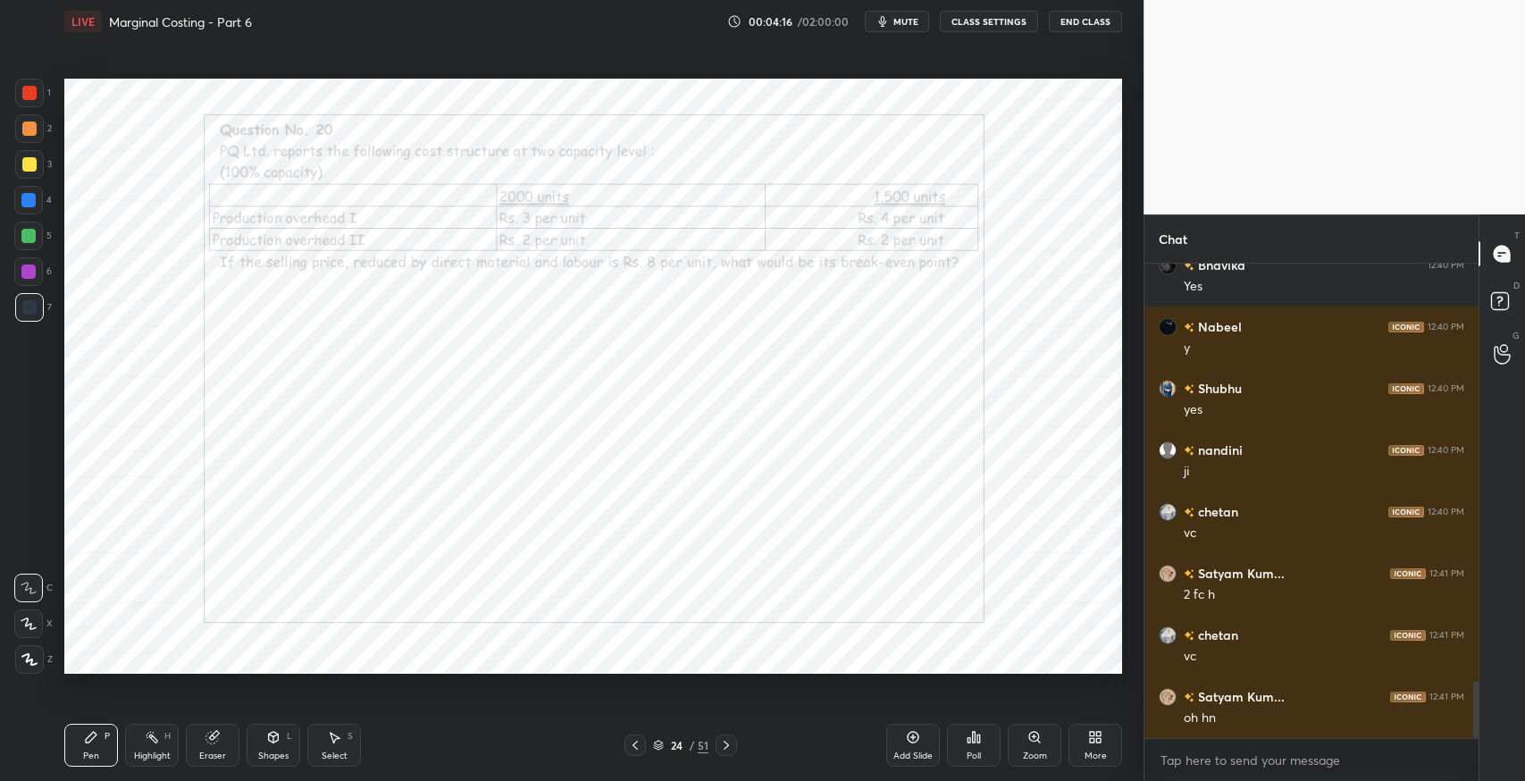
click at [189, 742] on div "Eraser" at bounding box center [213, 745] width 54 height 43
click at [40, 654] on span "Erase all" at bounding box center [28, 659] width 27 height 13
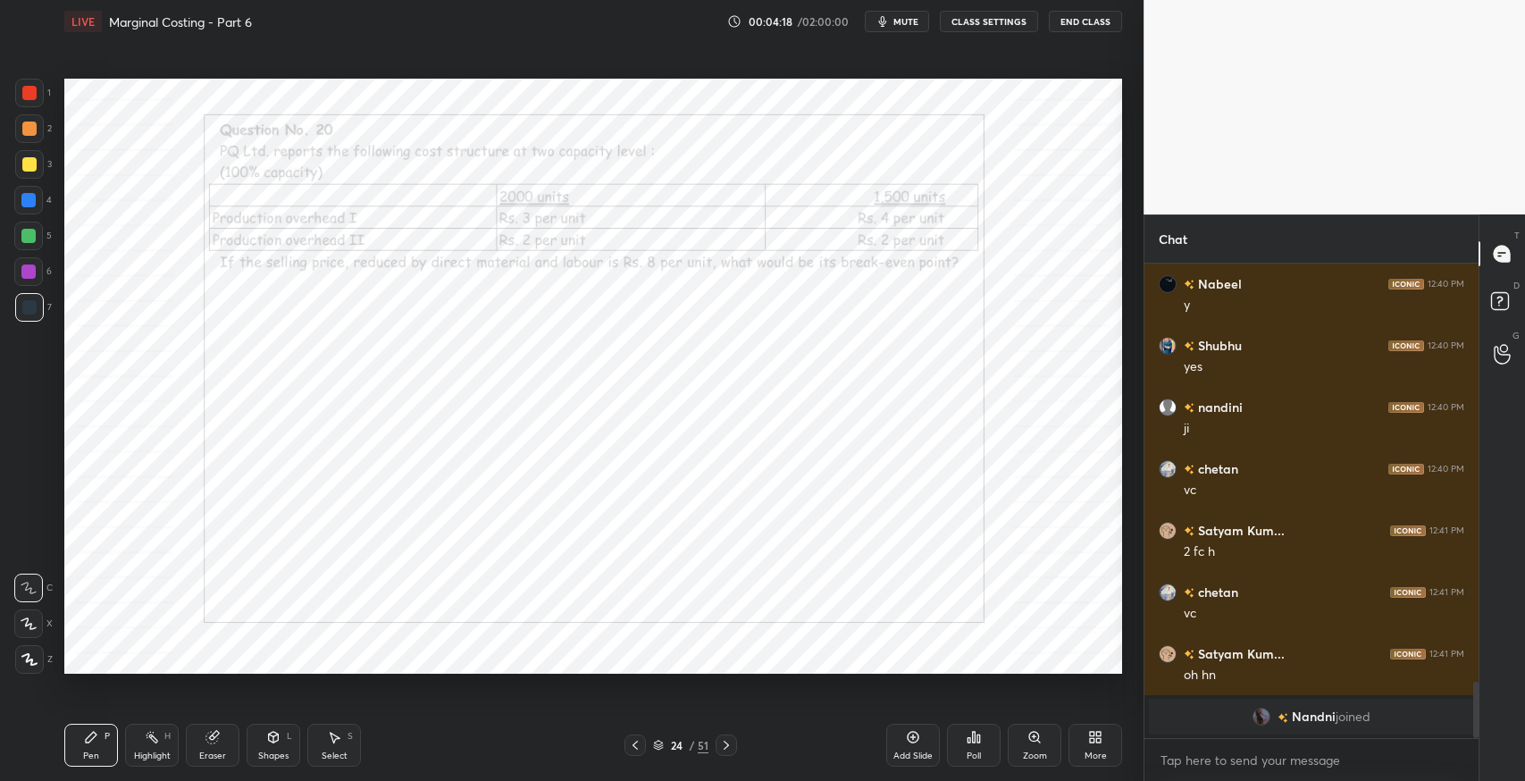
click at [75, 734] on div "Pen P" at bounding box center [91, 745] width 54 height 43
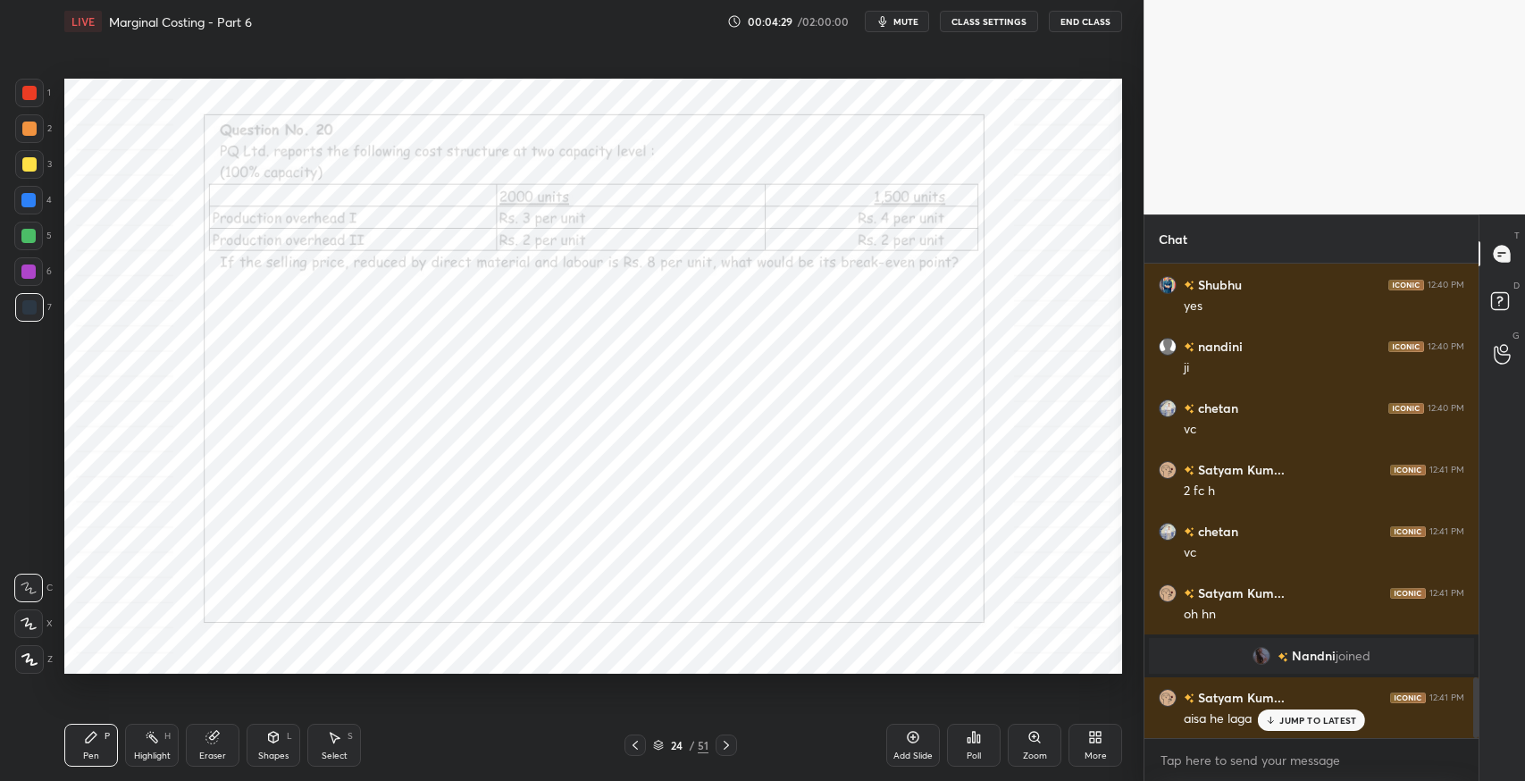
click at [207, 740] on icon at bounding box center [212, 738] width 12 height 12
click at [18, 651] on div "Erase all" at bounding box center [28, 659] width 29 height 29
click at [559, 678] on div "Setting up your live class Poll for secs No correct answer Start poll" at bounding box center [593, 376] width 1072 height 667
click at [1287, 724] on p "JUMP TO LATEST" at bounding box center [1318, 720] width 77 height 11
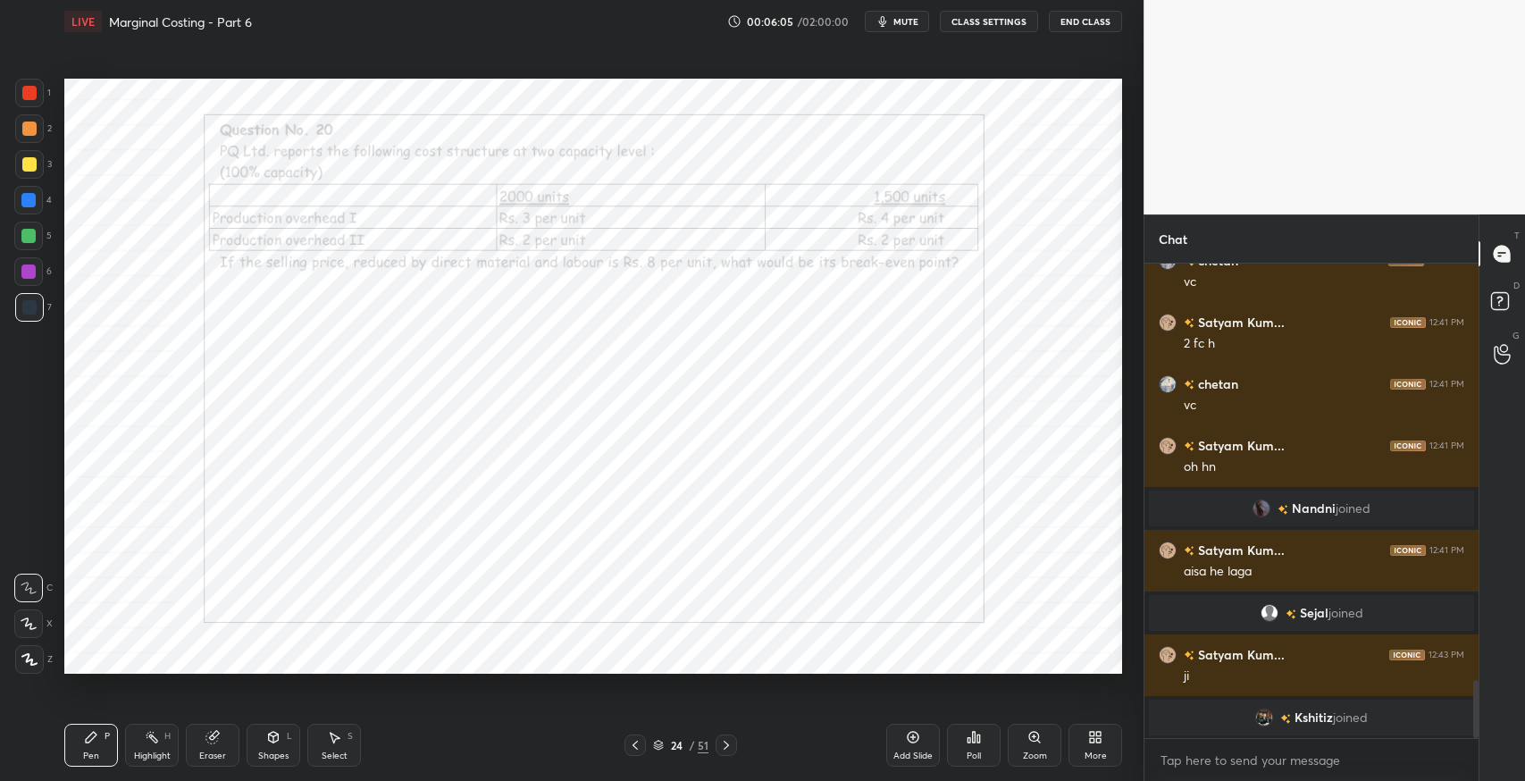
scroll to position [3389, 0]
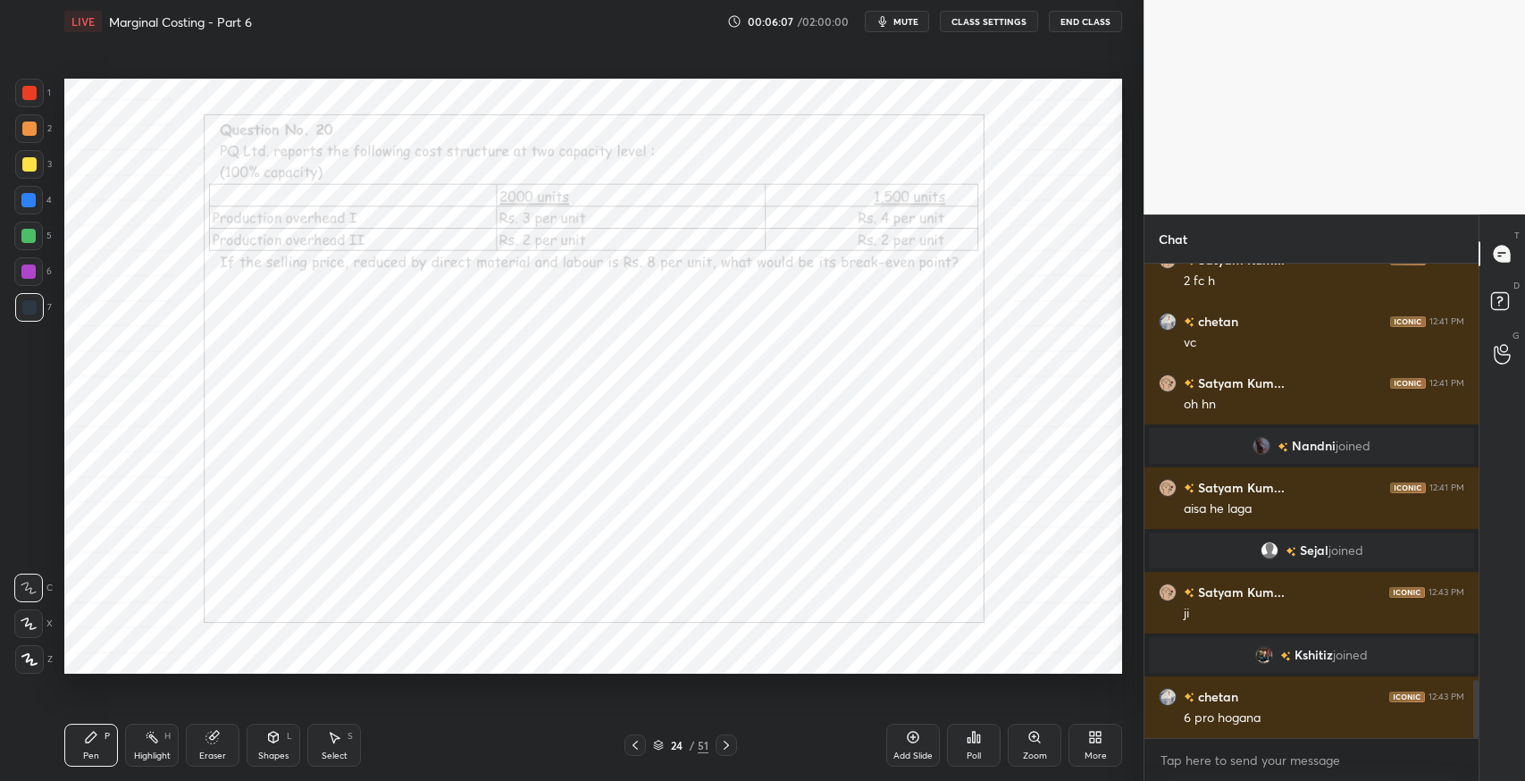
click at [448, 707] on div "Setting up your live class Poll for secs No correct answer Start poll" at bounding box center [593, 376] width 1072 height 667
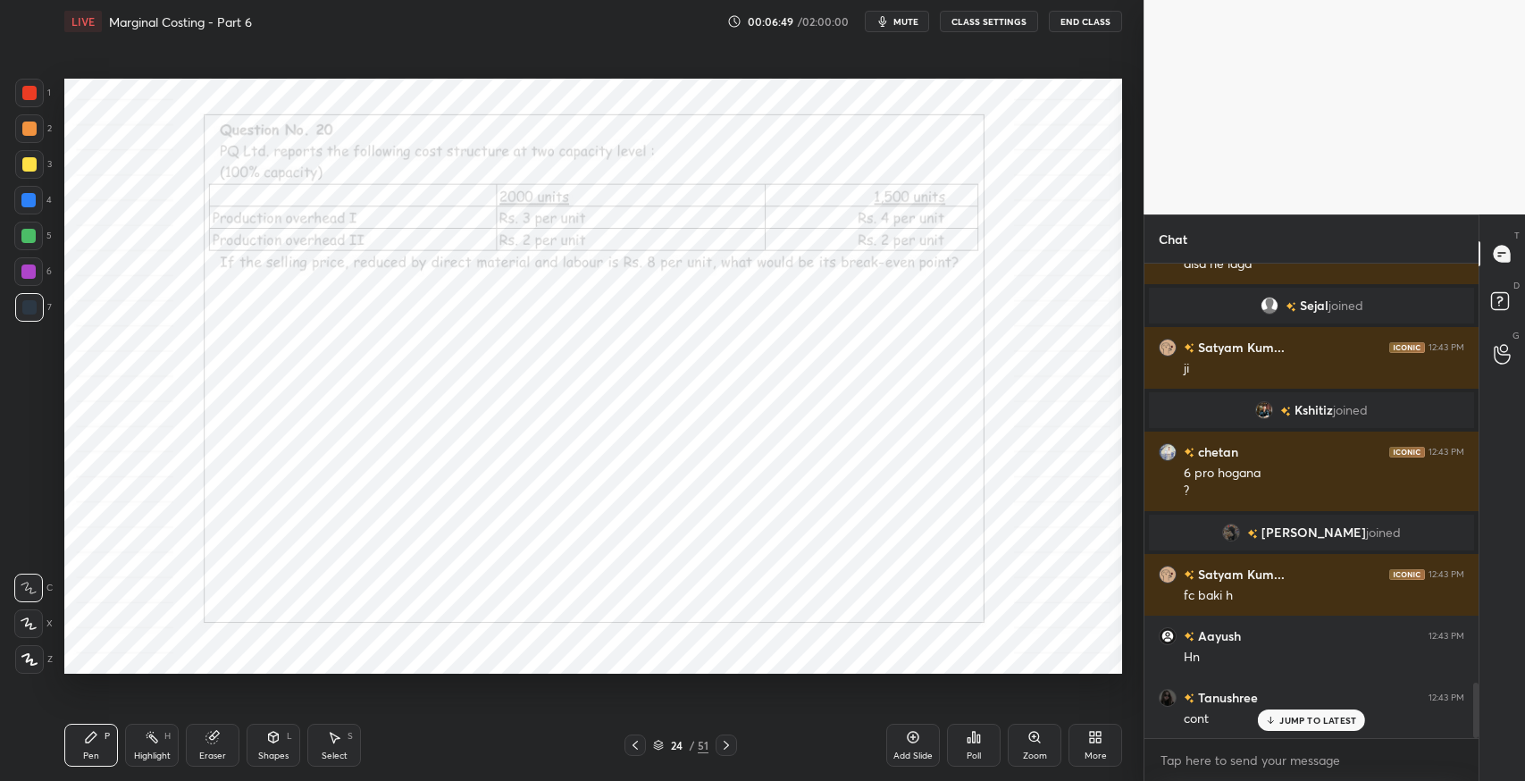
scroll to position [3646, 0]
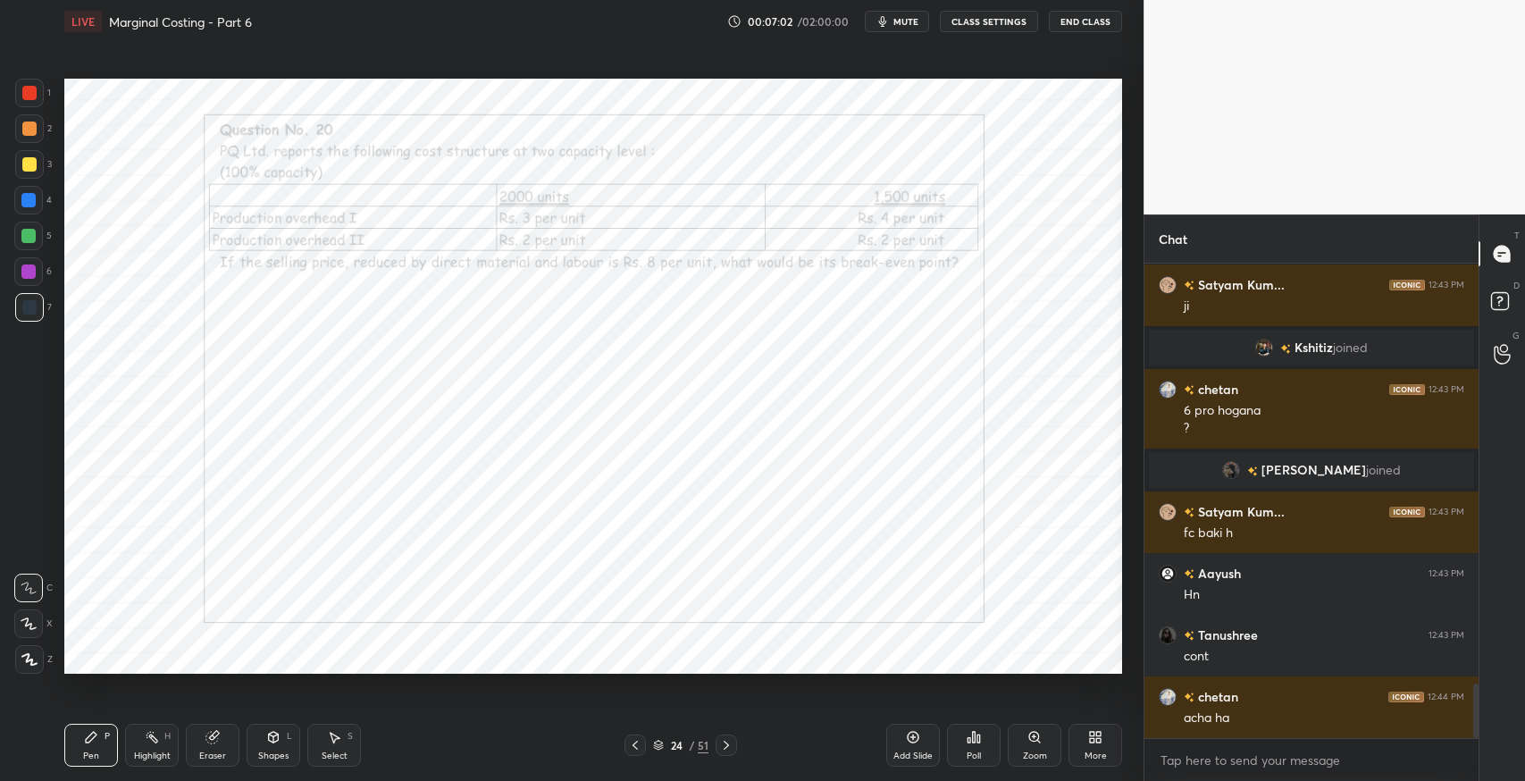
click at [207, 745] on div "Eraser" at bounding box center [213, 745] width 54 height 43
click at [29, 672] on div "Erase all" at bounding box center [28, 659] width 29 height 29
click at [197, 750] on div "Eraser" at bounding box center [213, 745] width 54 height 43
click at [31, 662] on span "Erase all" at bounding box center [28, 659] width 27 height 13
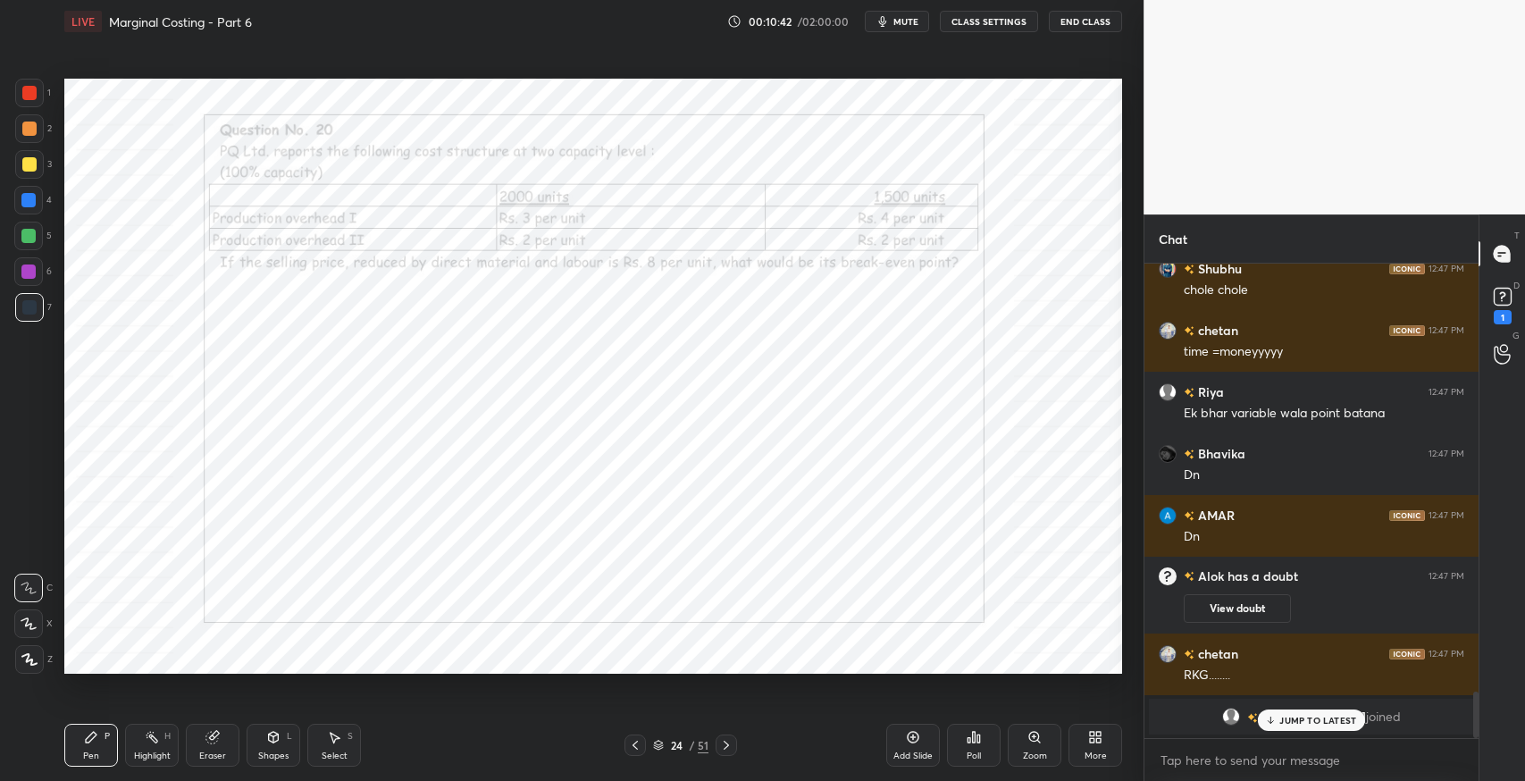
scroll to position [4327, 0]
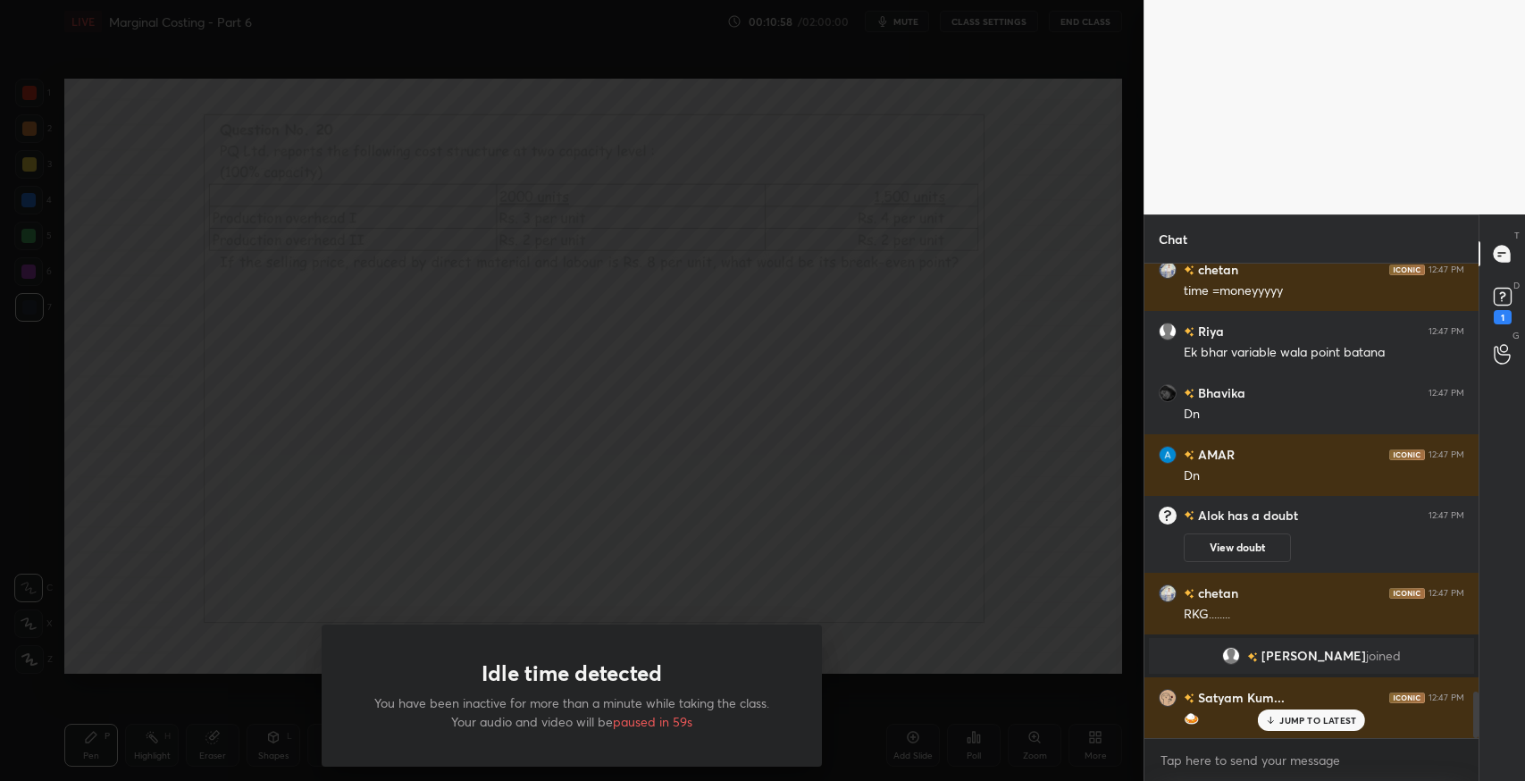
click at [839, 300] on div "Idle time detected You have been inactive for more than a minute while taking t…" at bounding box center [572, 390] width 1144 height 781
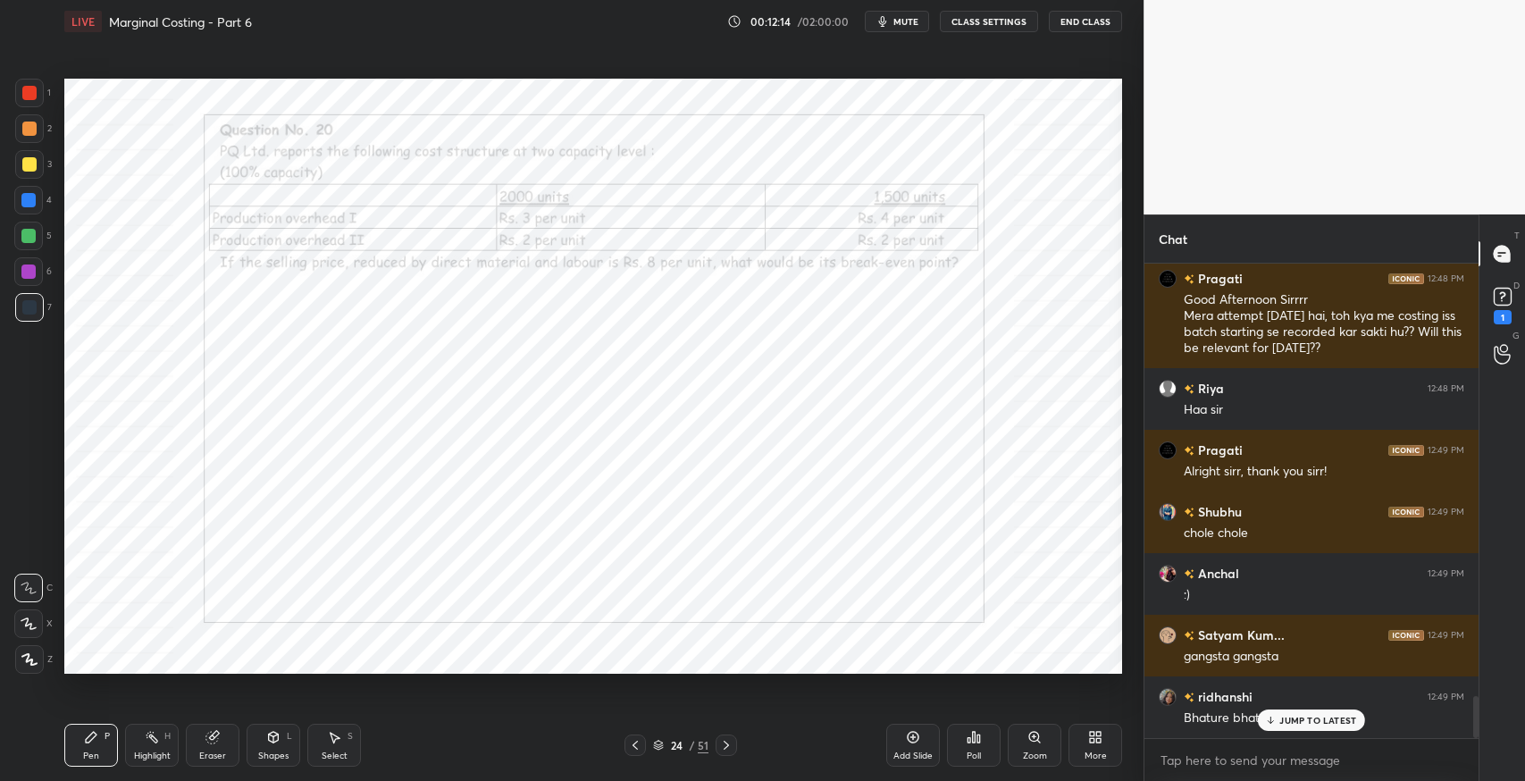
scroll to position [4885, 0]
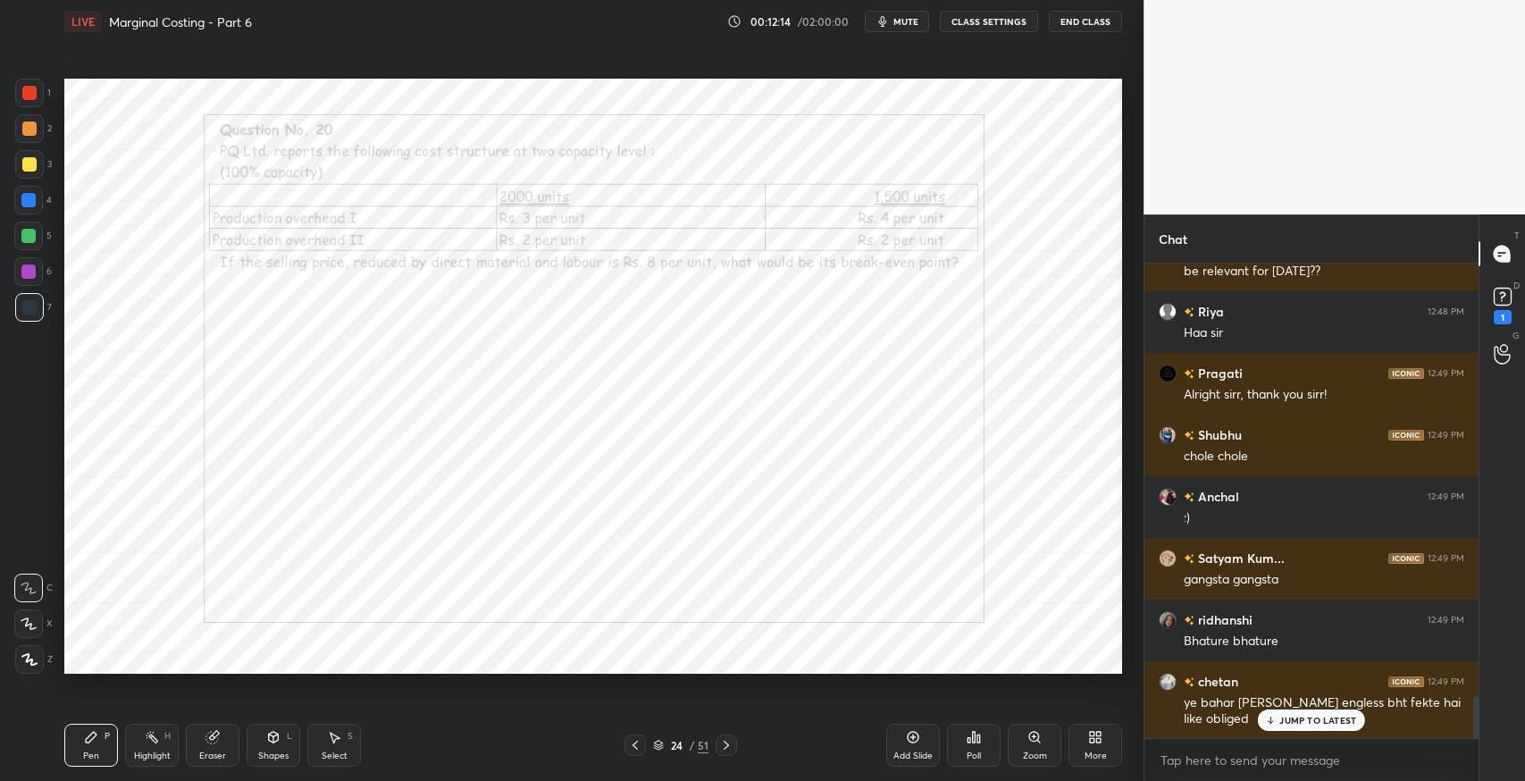
click at [729, 748] on icon at bounding box center [726, 745] width 14 height 14
click at [1291, 723] on p "JUMP TO LATEST" at bounding box center [1318, 720] width 77 height 11
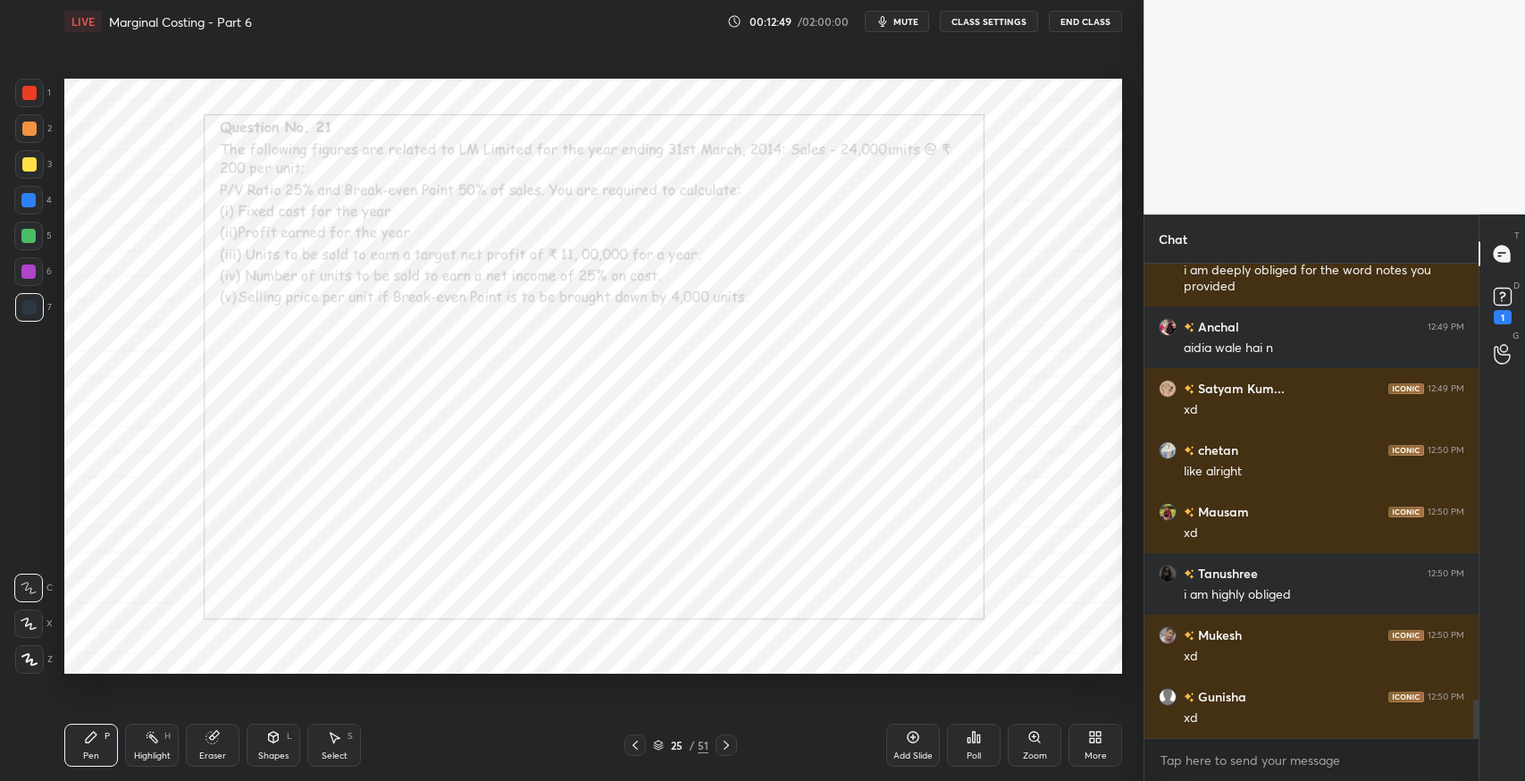
scroll to position [5456, 0]
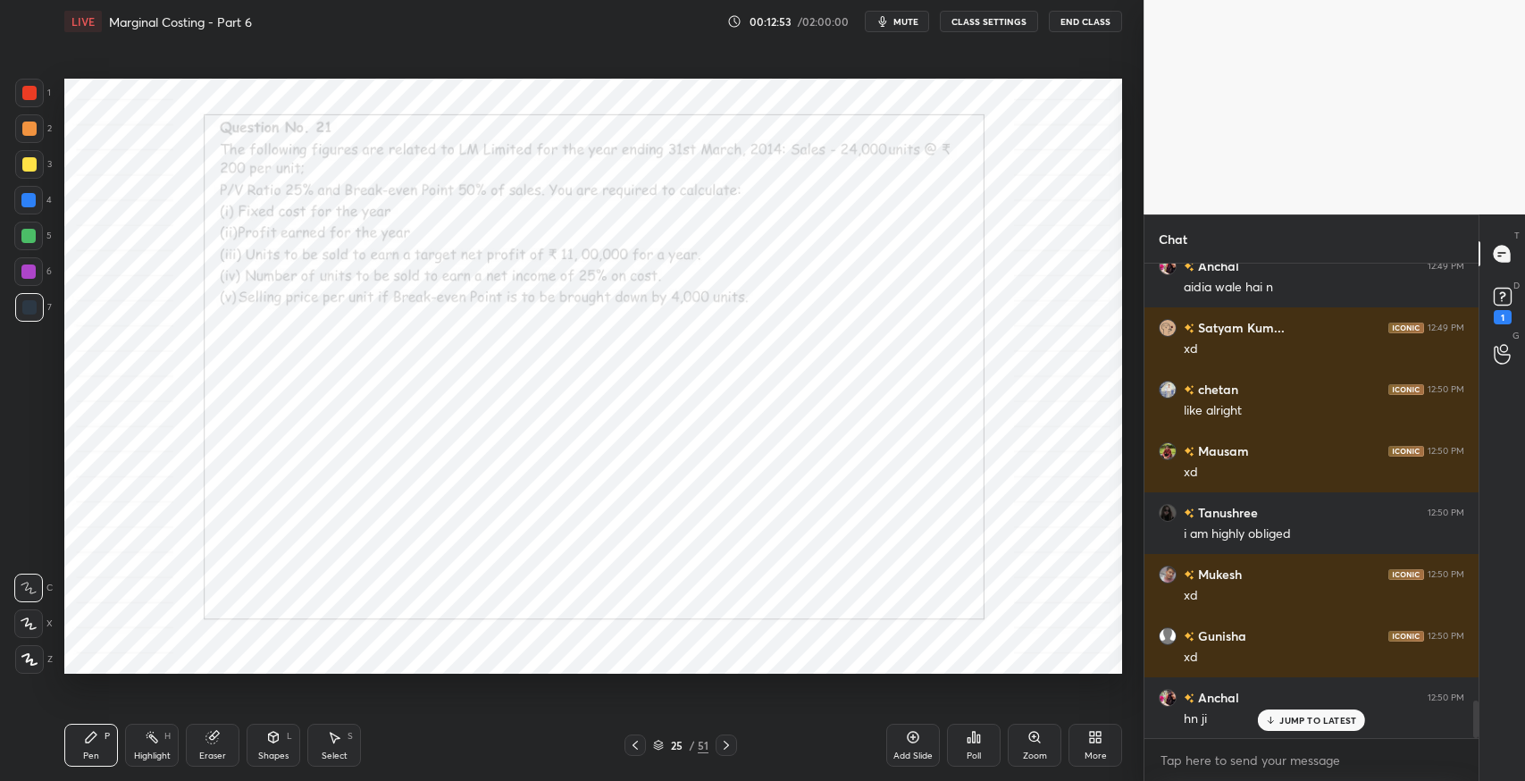
click at [1301, 721] on p "JUMP TO LATEST" at bounding box center [1318, 720] width 77 height 11
click at [73, 743] on div "Pen P" at bounding box center [91, 745] width 54 height 43
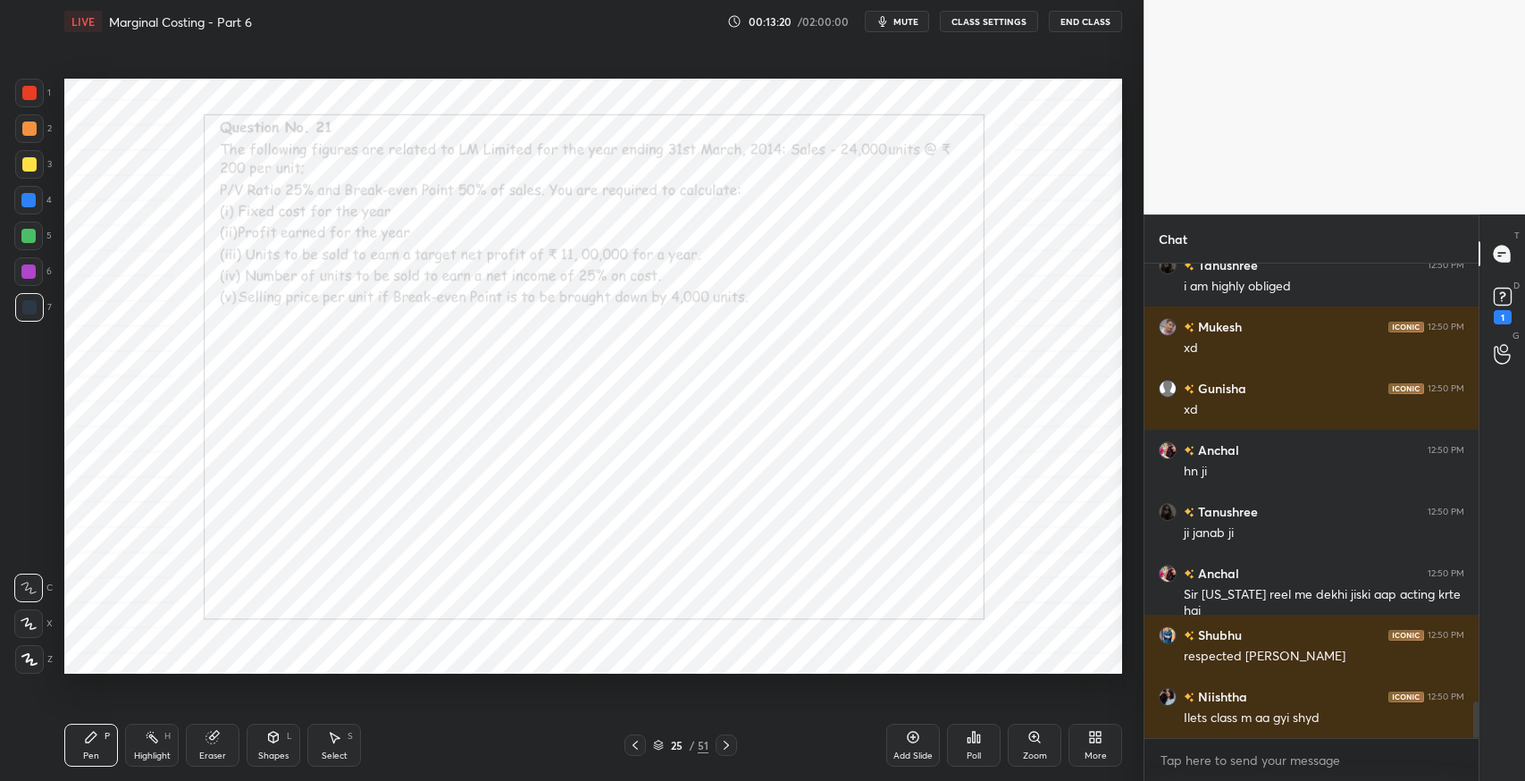
scroll to position [5764, 0]
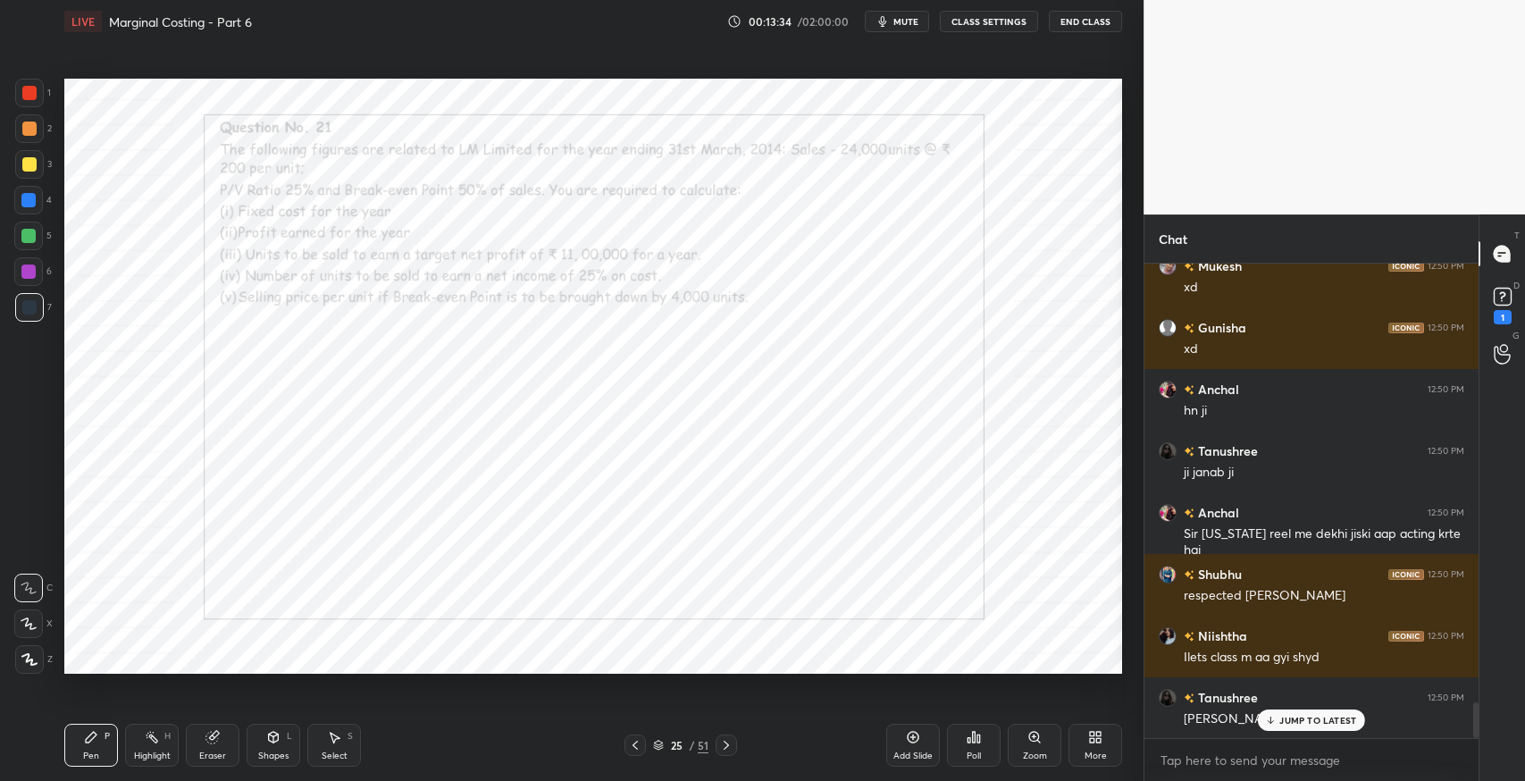
click at [333, 731] on icon at bounding box center [334, 737] width 14 height 14
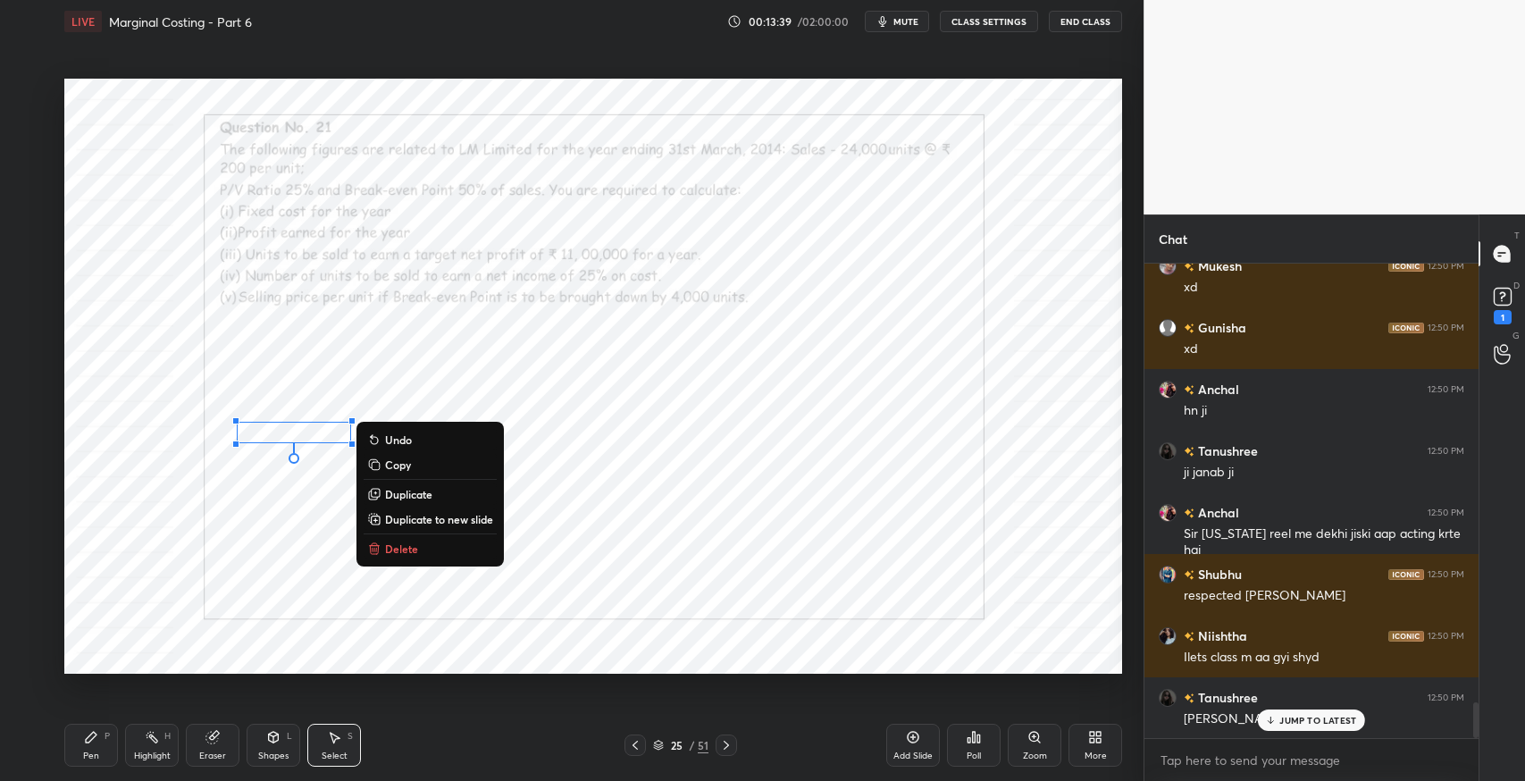
click at [607, 526] on div "0 ° Undo Copy Duplicate Duplicate to new slide Delete" at bounding box center [593, 376] width 1058 height 595
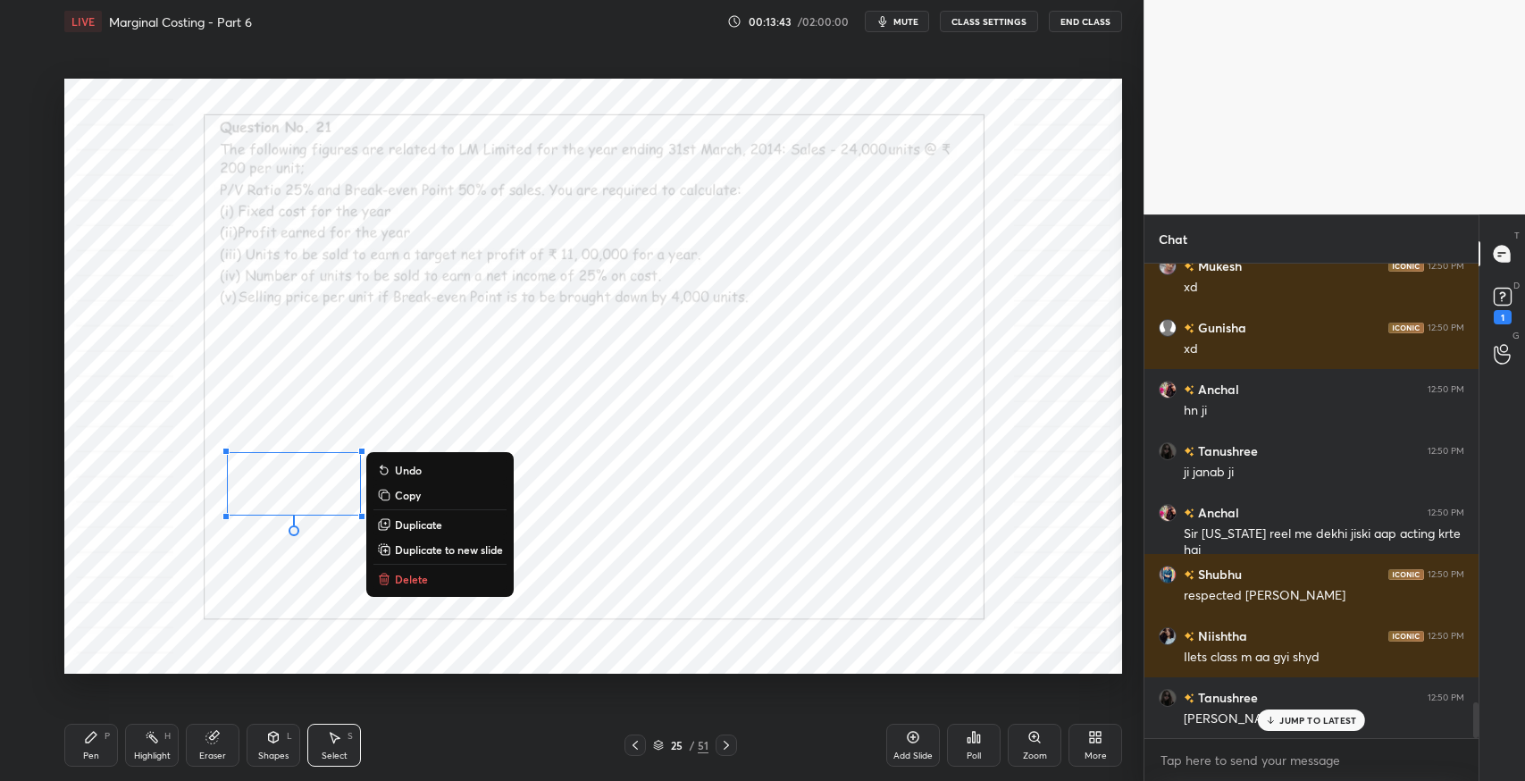
click at [242, 592] on div "0 ° Undo Copy Duplicate Duplicate to new slide Delete" at bounding box center [593, 376] width 1058 height 595
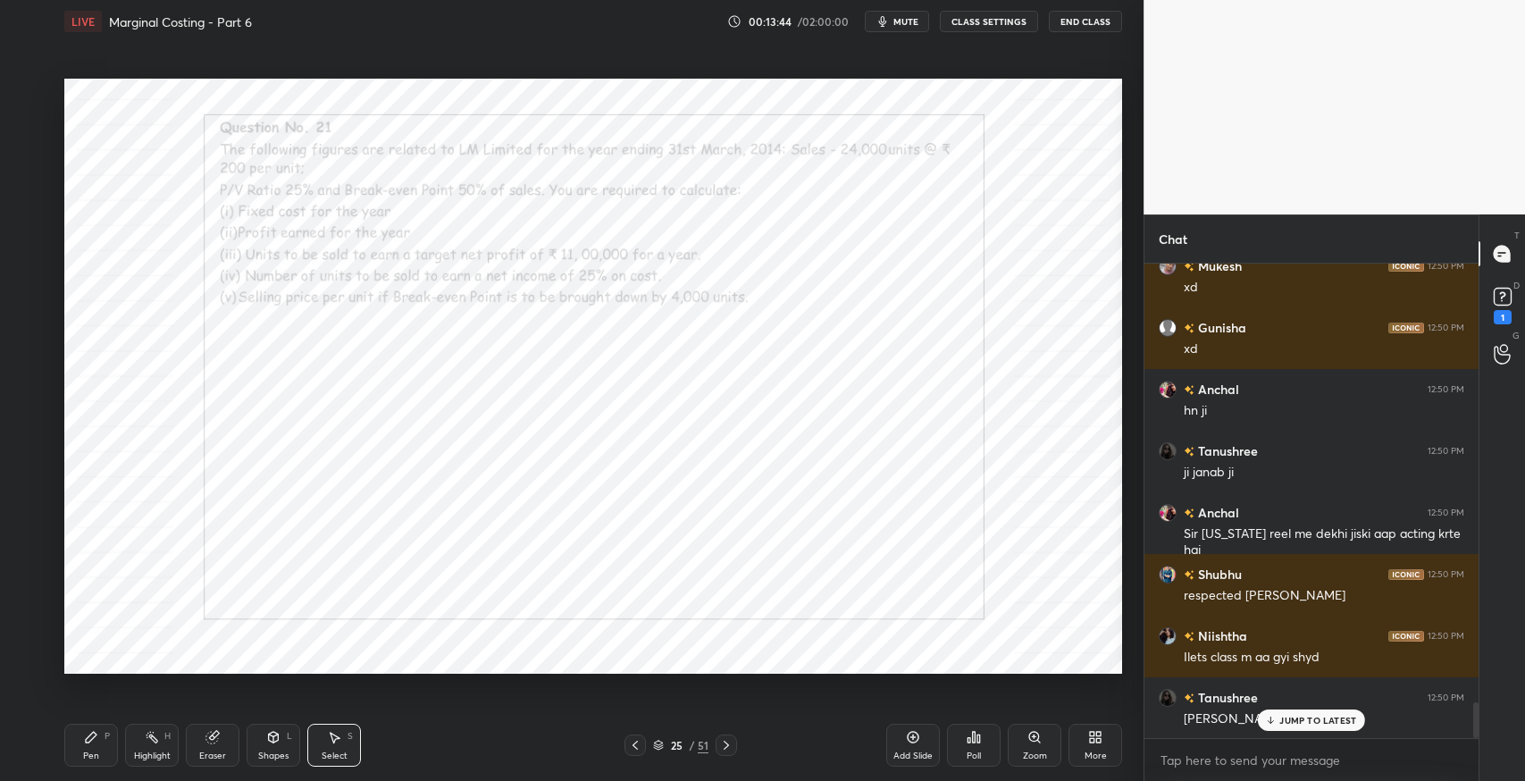
click at [95, 758] on div "Pen" at bounding box center [91, 756] width 16 height 9
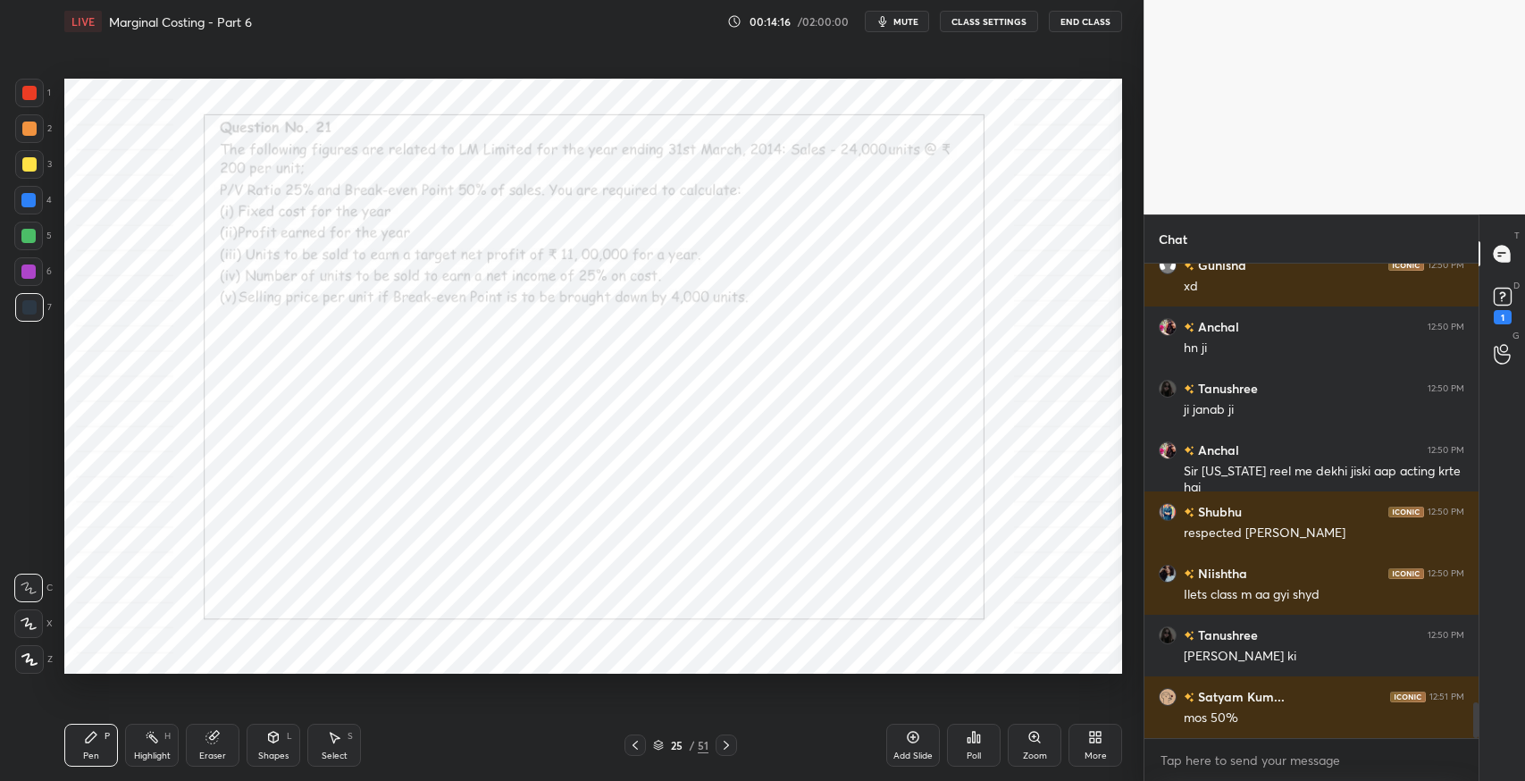
click at [214, 744] on div "Eraser" at bounding box center [213, 745] width 54 height 43
click at [93, 745] on div "Pen P" at bounding box center [91, 745] width 54 height 43
click at [226, 737] on div "Eraser" at bounding box center [213, 745] width 54 height 43
click at [85, 752] on div "Pen" at bounding box center [91, 756] width 16 height 9
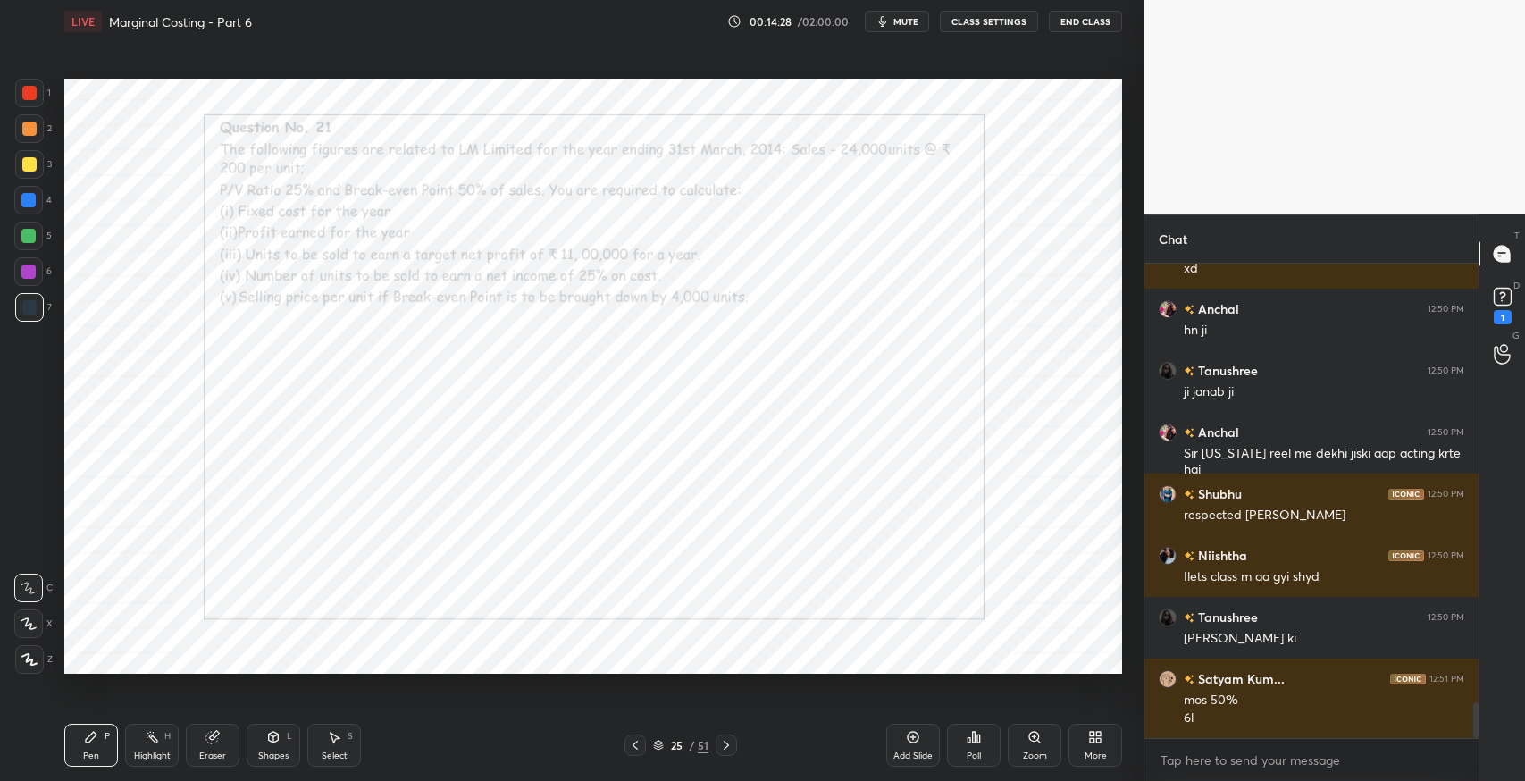
scroll to position [5905, 0]
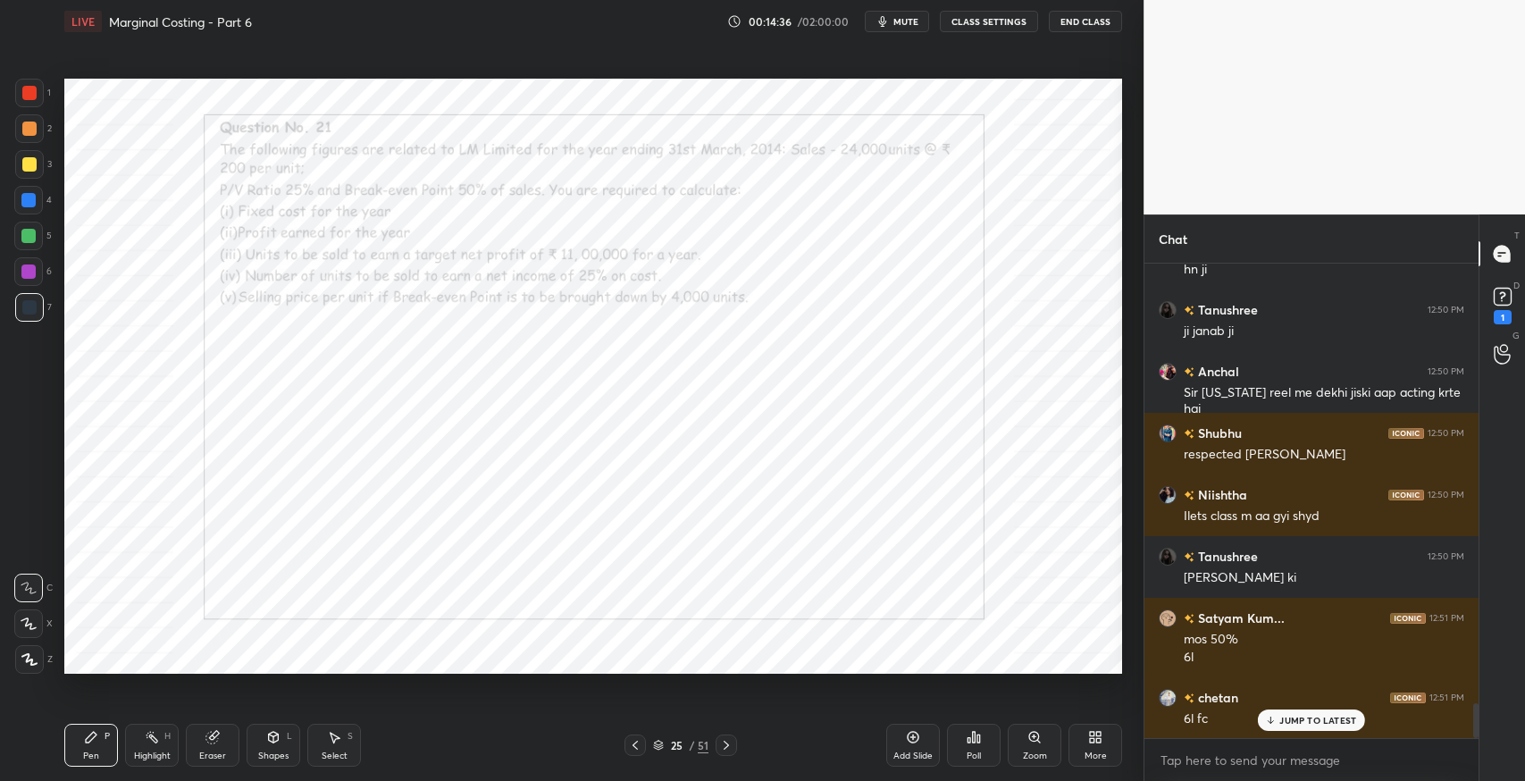
click at [334, 726] on div "Select S" at bounding box center [334, 745] width 54 height 43
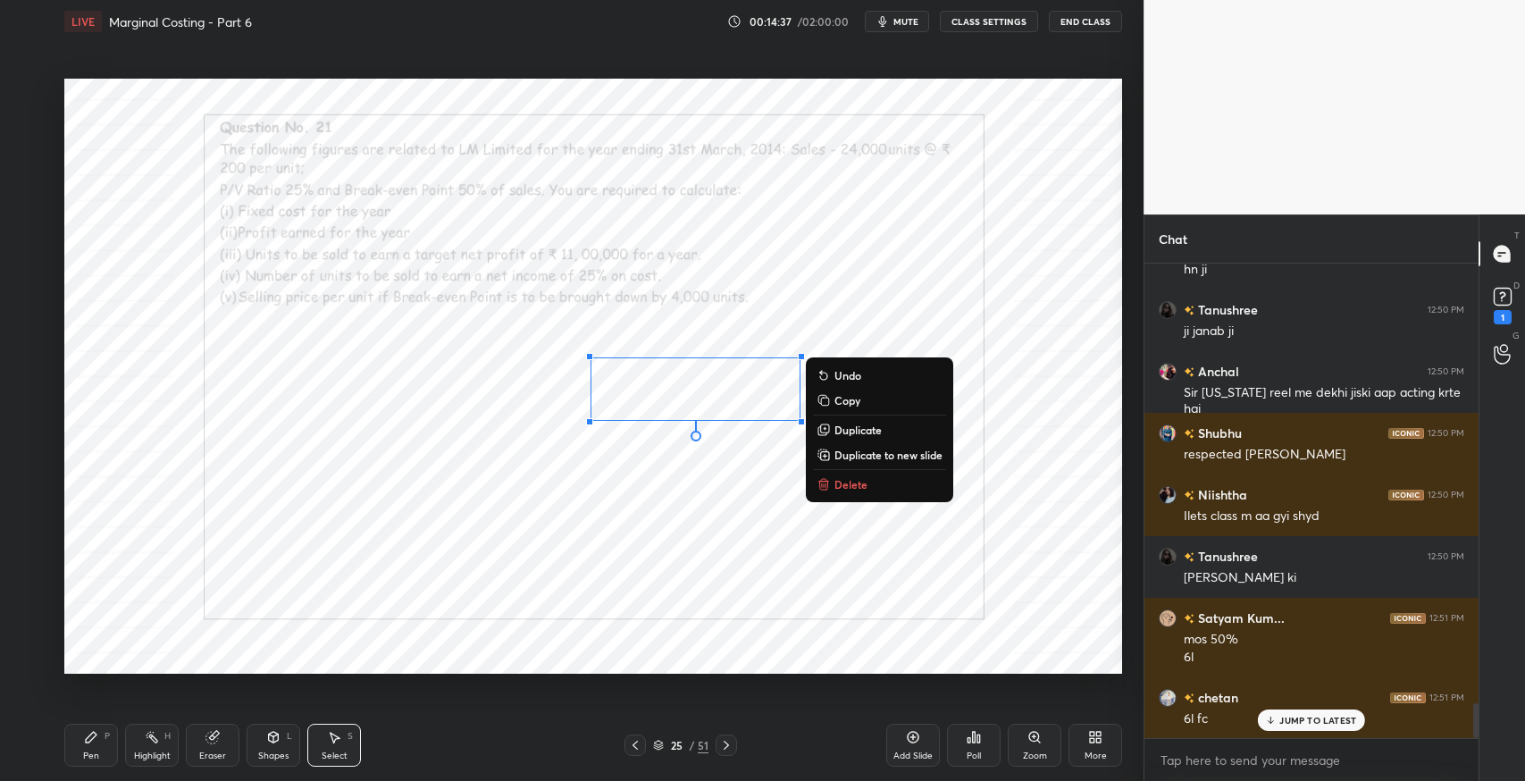
click at [853, 427] on p "Duplicate" at bounding box center [858, 430] width 47 height 14
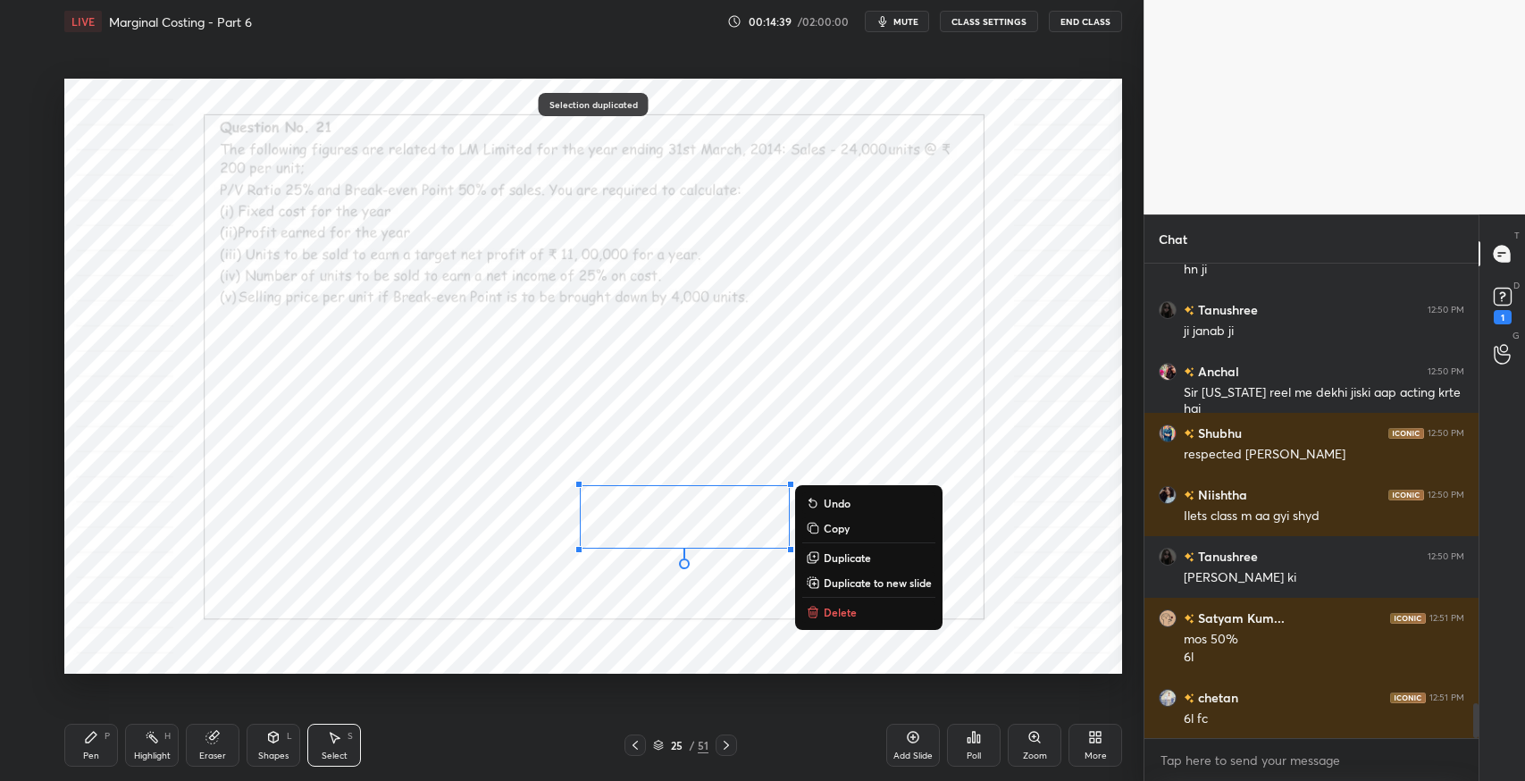
scroll to position [5968, 0]
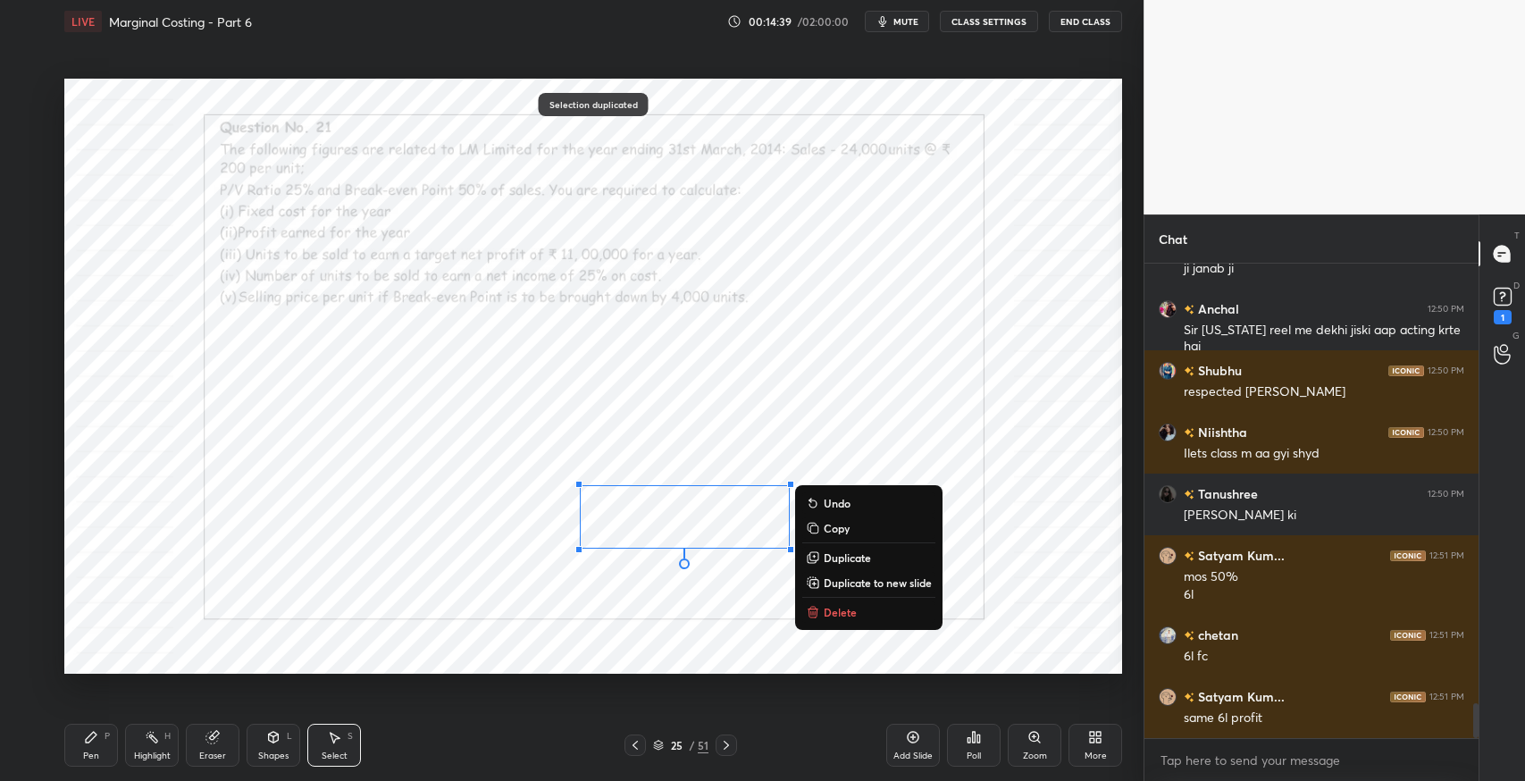
click at [219, 752] on div "Eraser" at bounding box center [212, 756] width 27 height 9
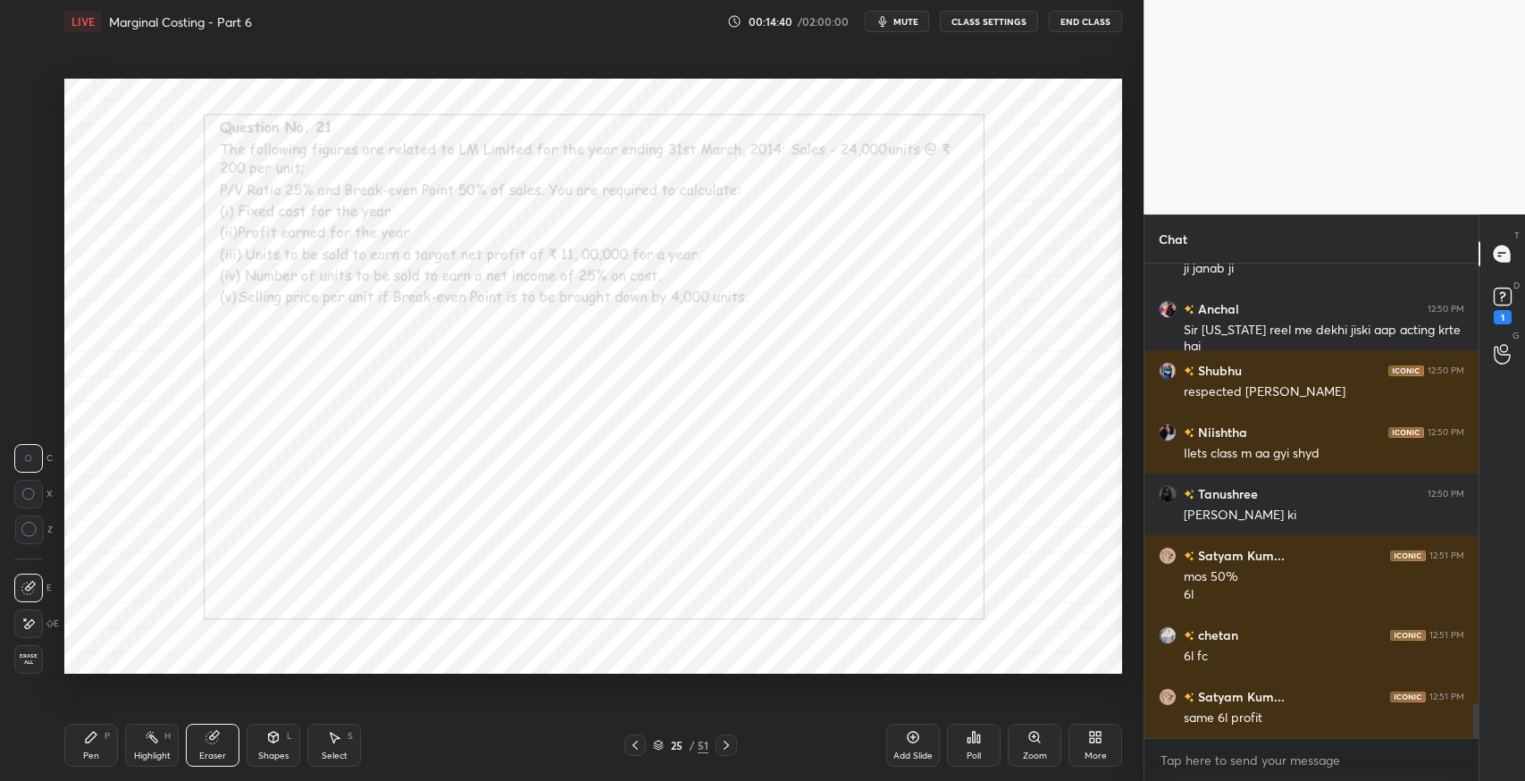
click at [101, 743] on div "Pen P" at bounding box center [91, 745] width 54 height 43
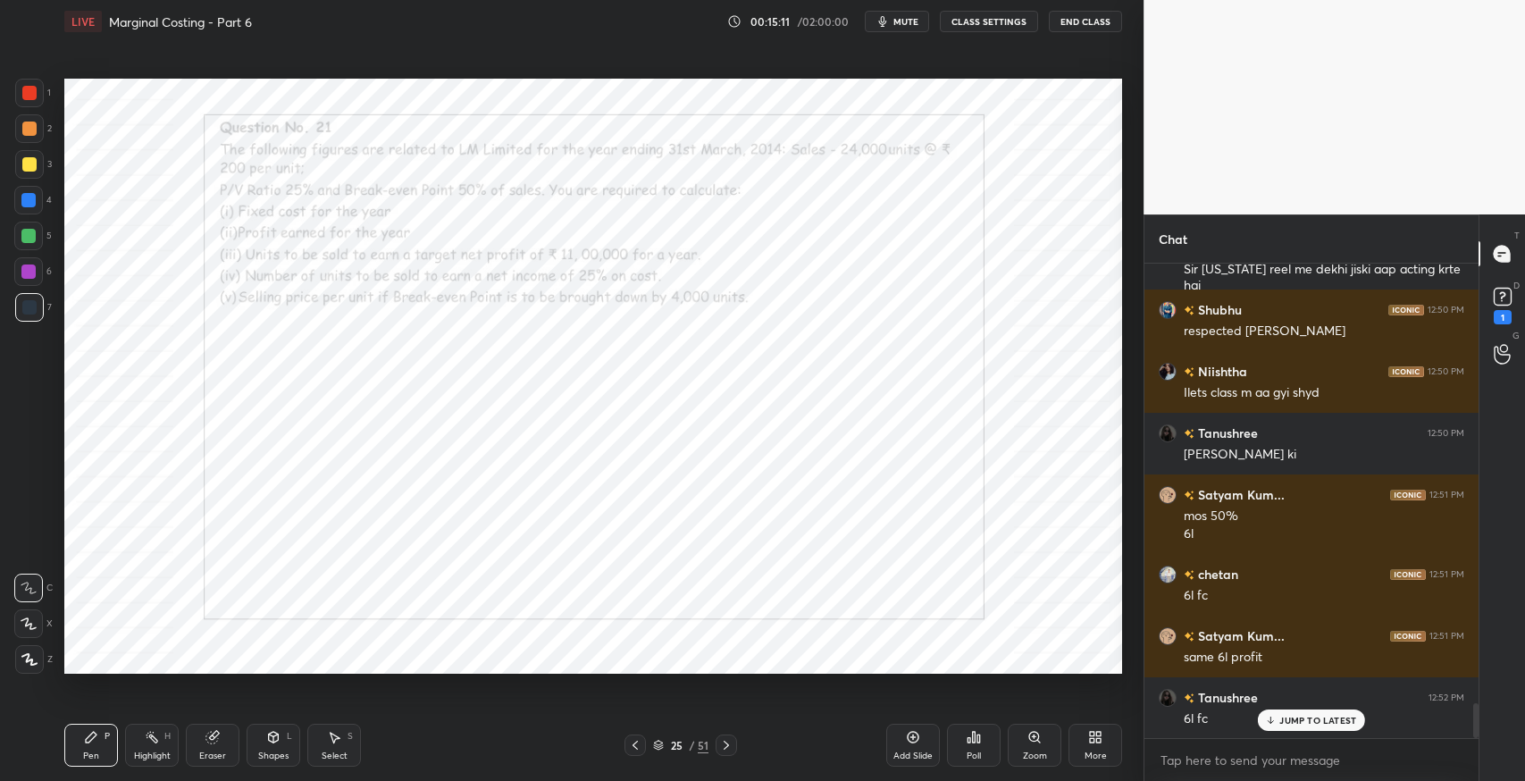
scroll to position [6091, 0]
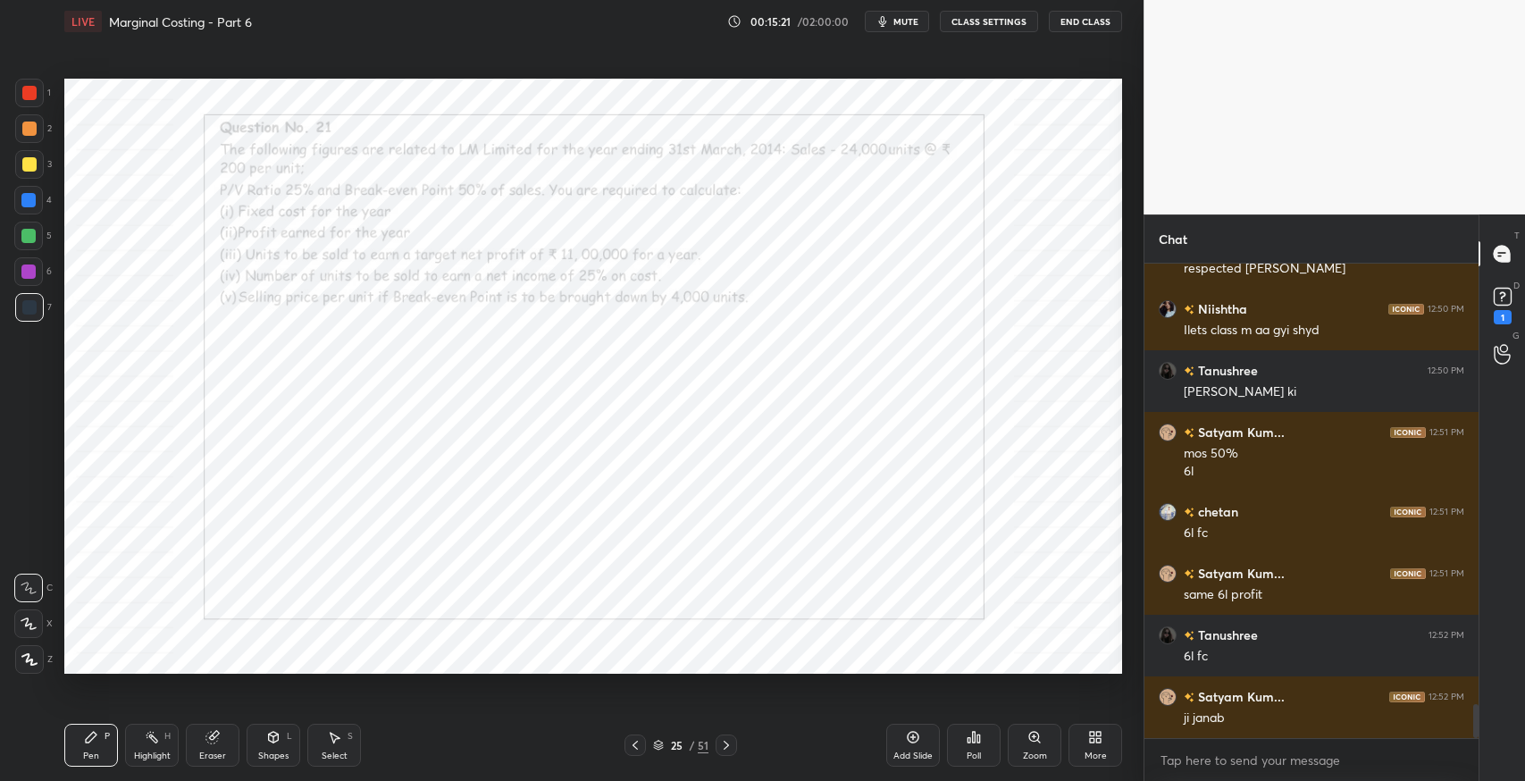
click at [36, 103] on div at bounding box center [29, 93] width 29 height 29
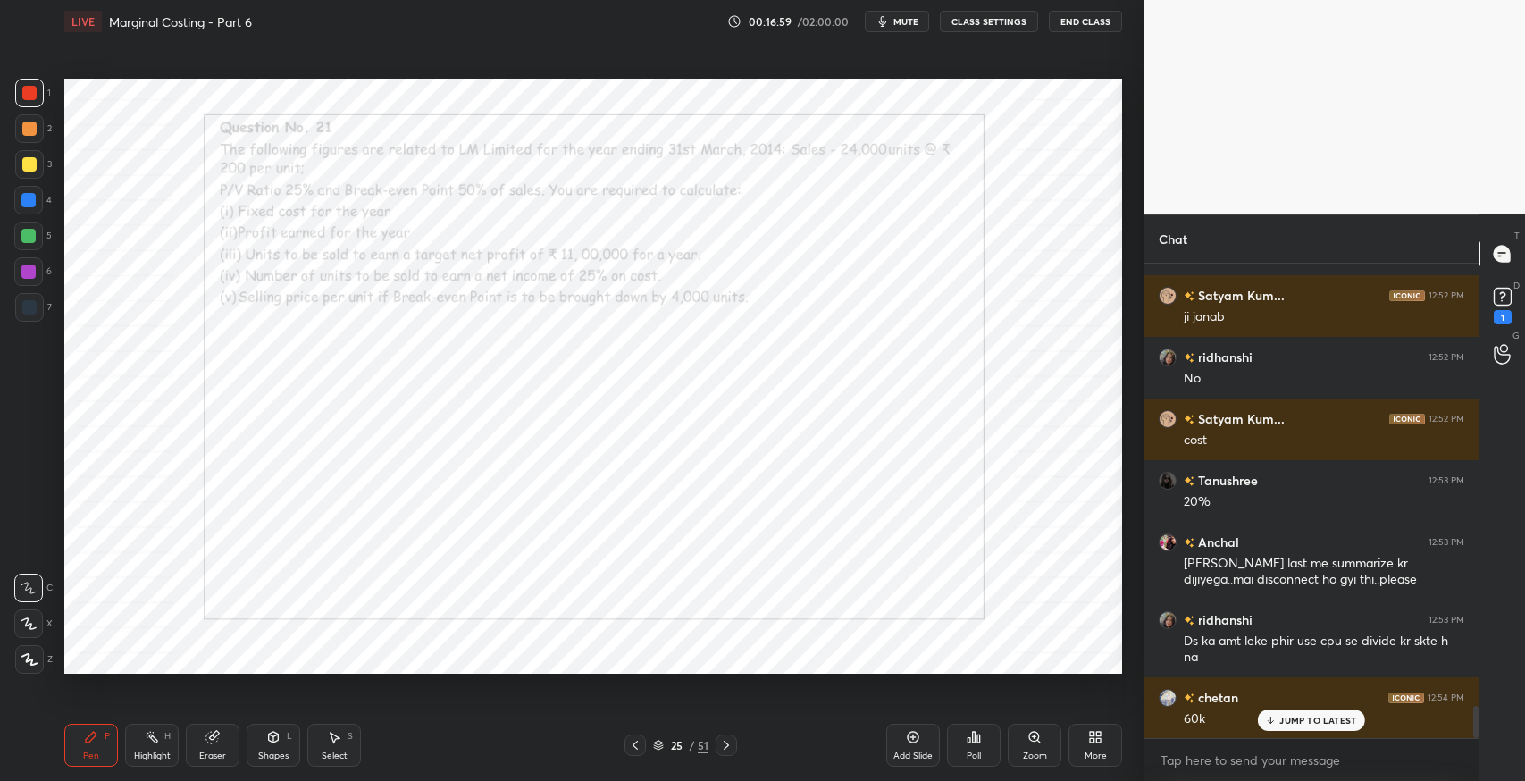
scroll to position [6555, 0]
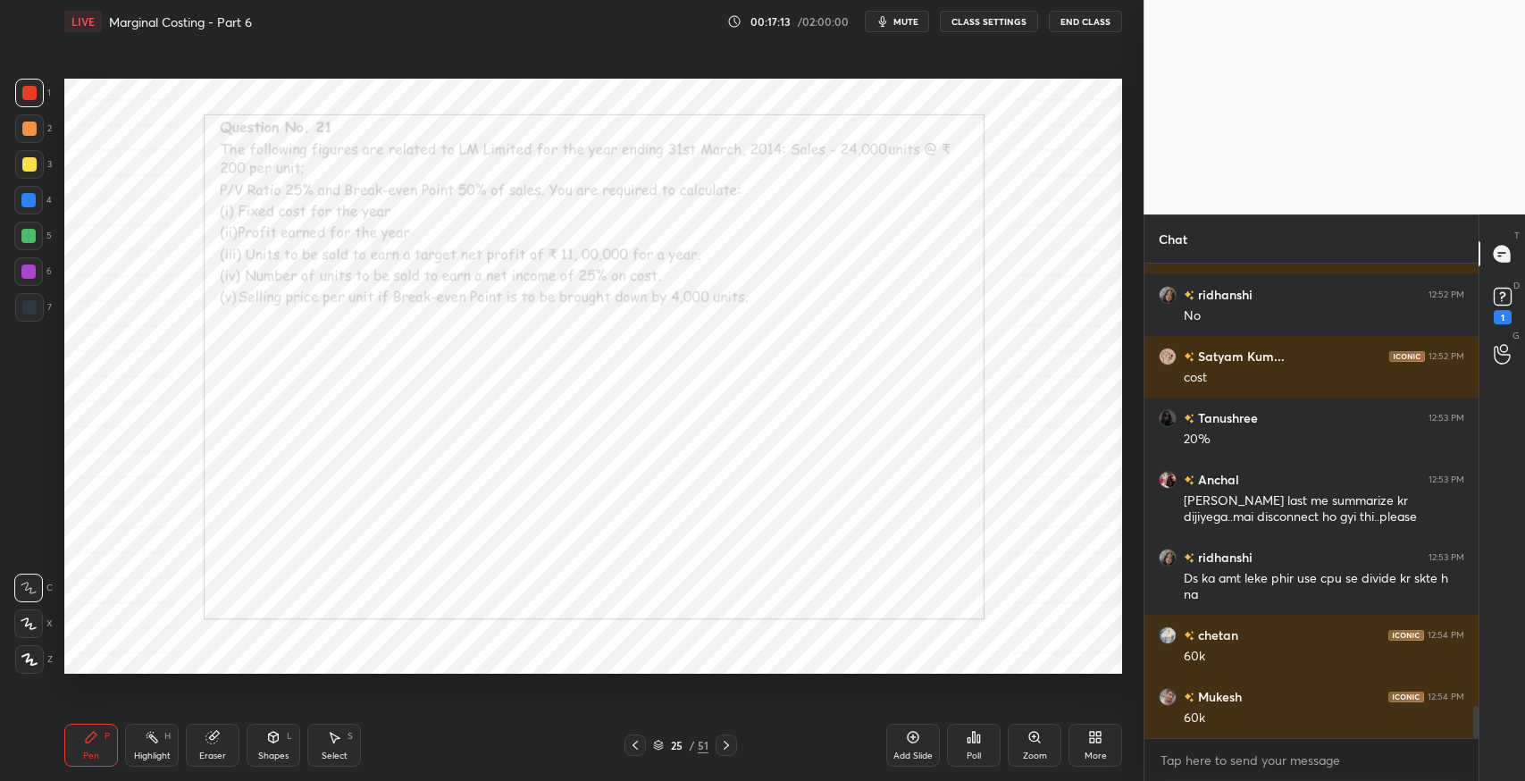
click at [229, 752] on div "Eraser" at bounding box center [213, 745] width 54 height 43
click at [97, 752] on div "Pen" at bounding box center [91, 756] width 16 height 9
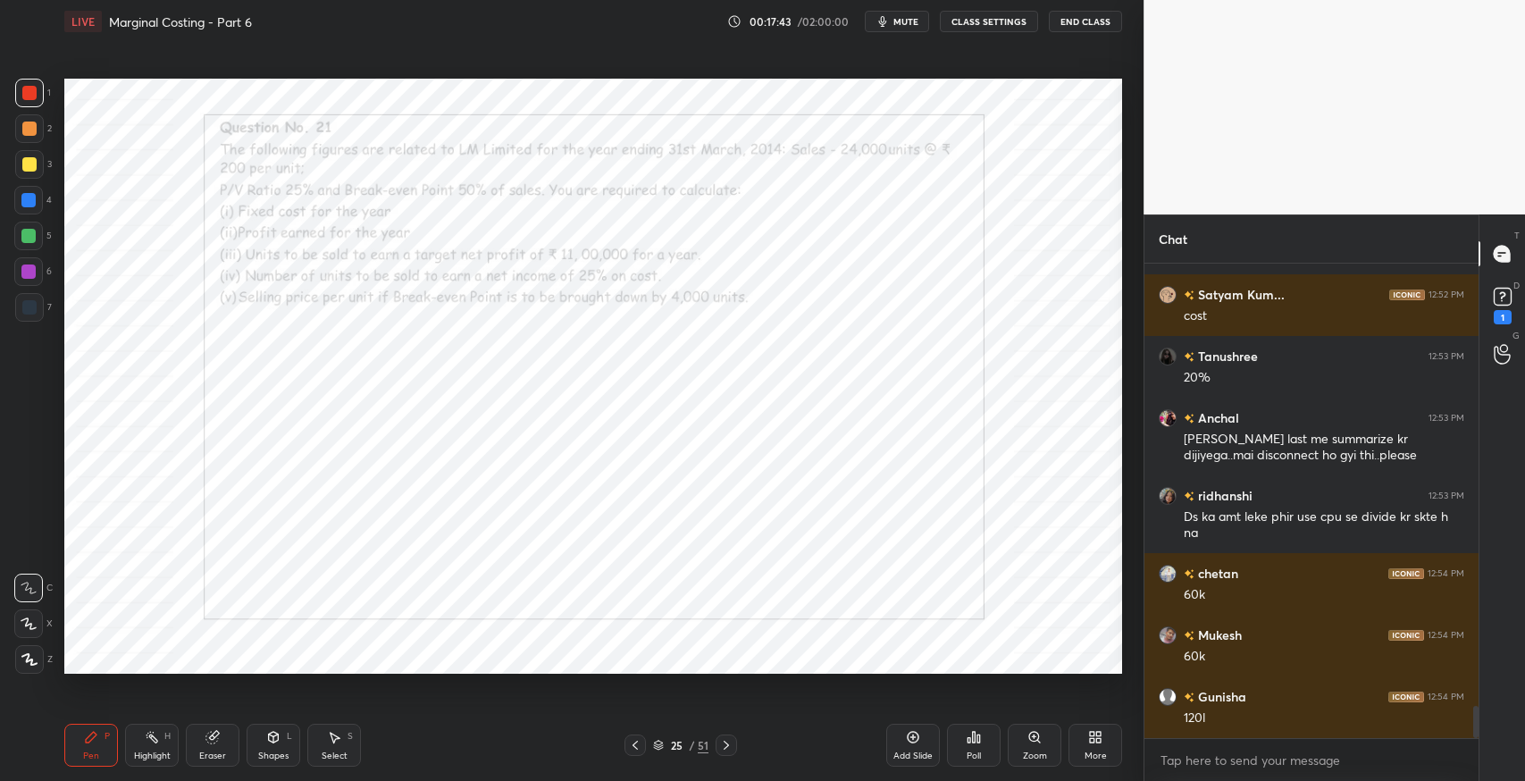
click at [38, 310] on div at bounding box center [29, 307] width 29 height 29
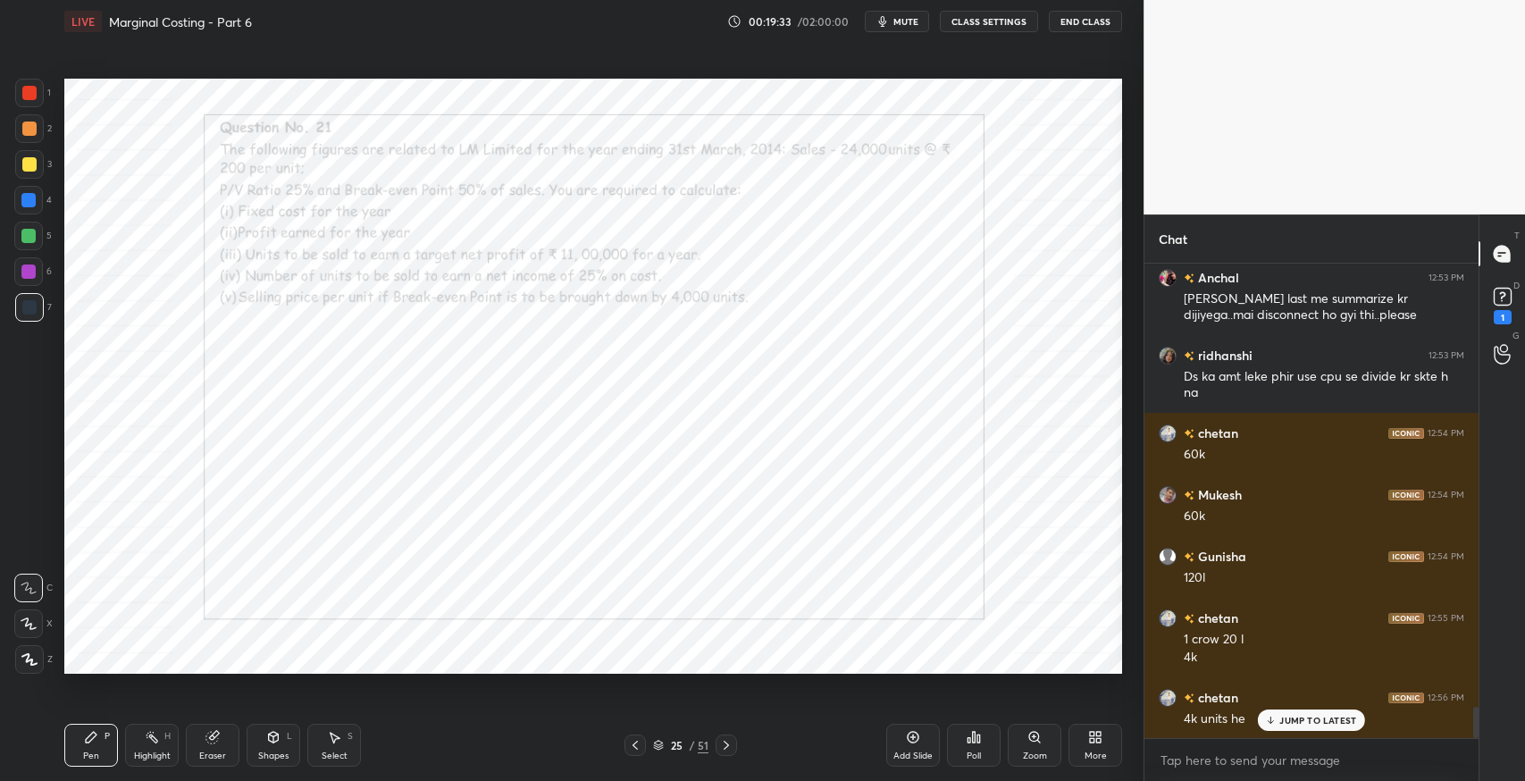
scroll to position [6776, 0]
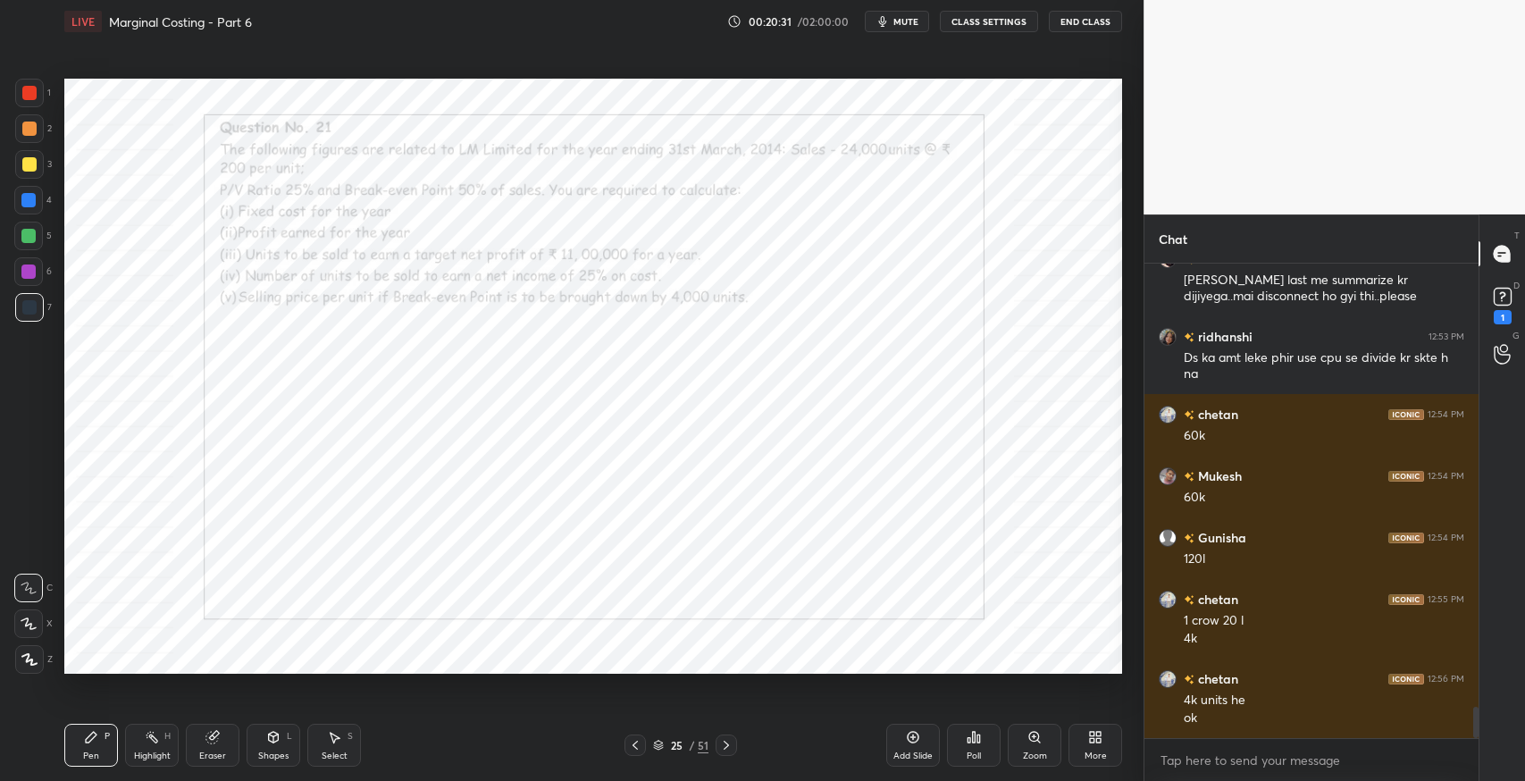
click at [971, 754] on div "Poll" at bounding box center [974, 756] width 14 height 9
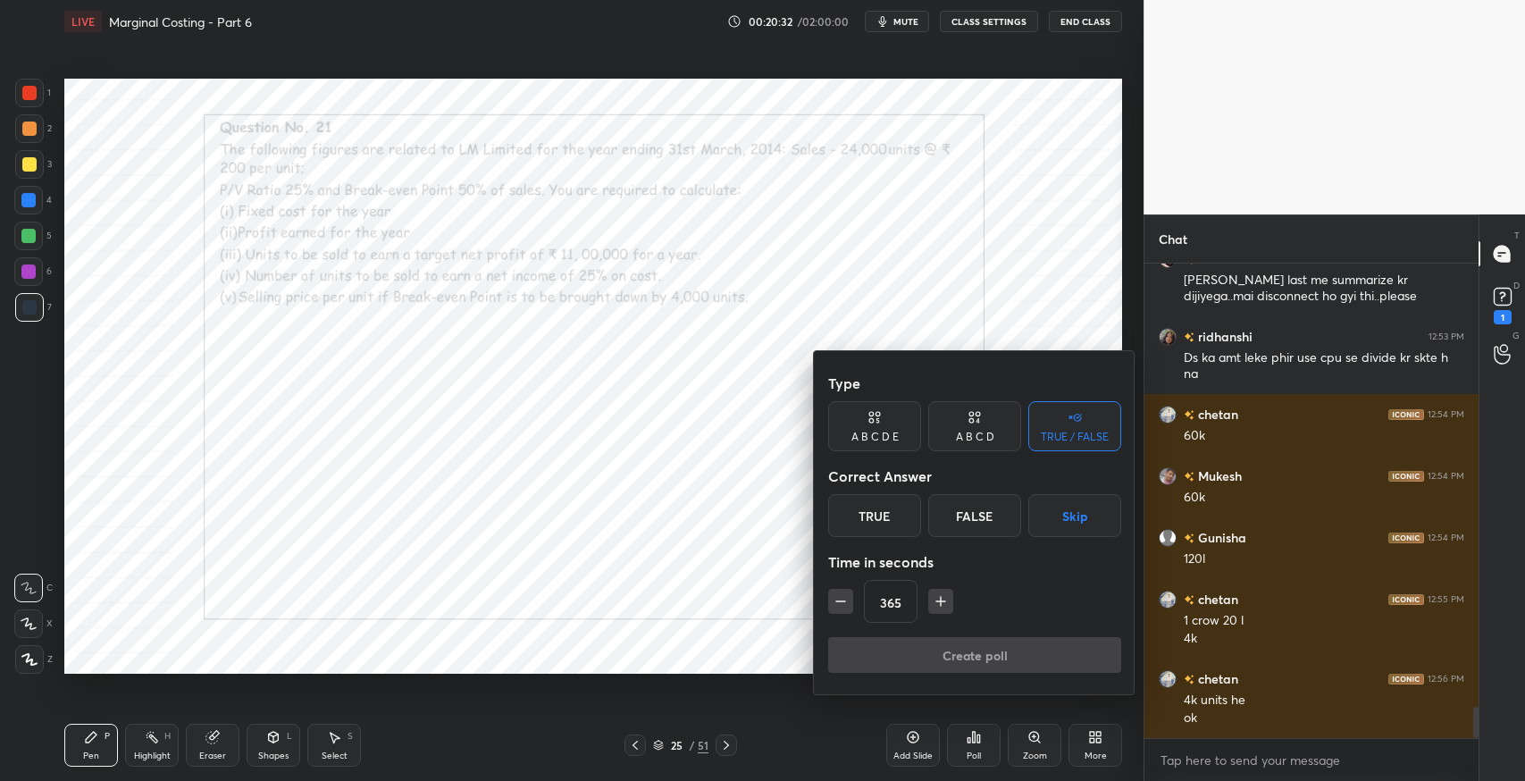
click at [936, 613] on button "button" at bounding box center [940, 601] width 25 height 25
click at [937, 612] on button "button" at bounding box center [940, 601] width 25 height 25
click at [934, 609] on icon "button" at bounding box center [941, 601] width 18 height 18
click at [940, 609] on icon "button" at bounding box center [941, 601] width 18 height 18
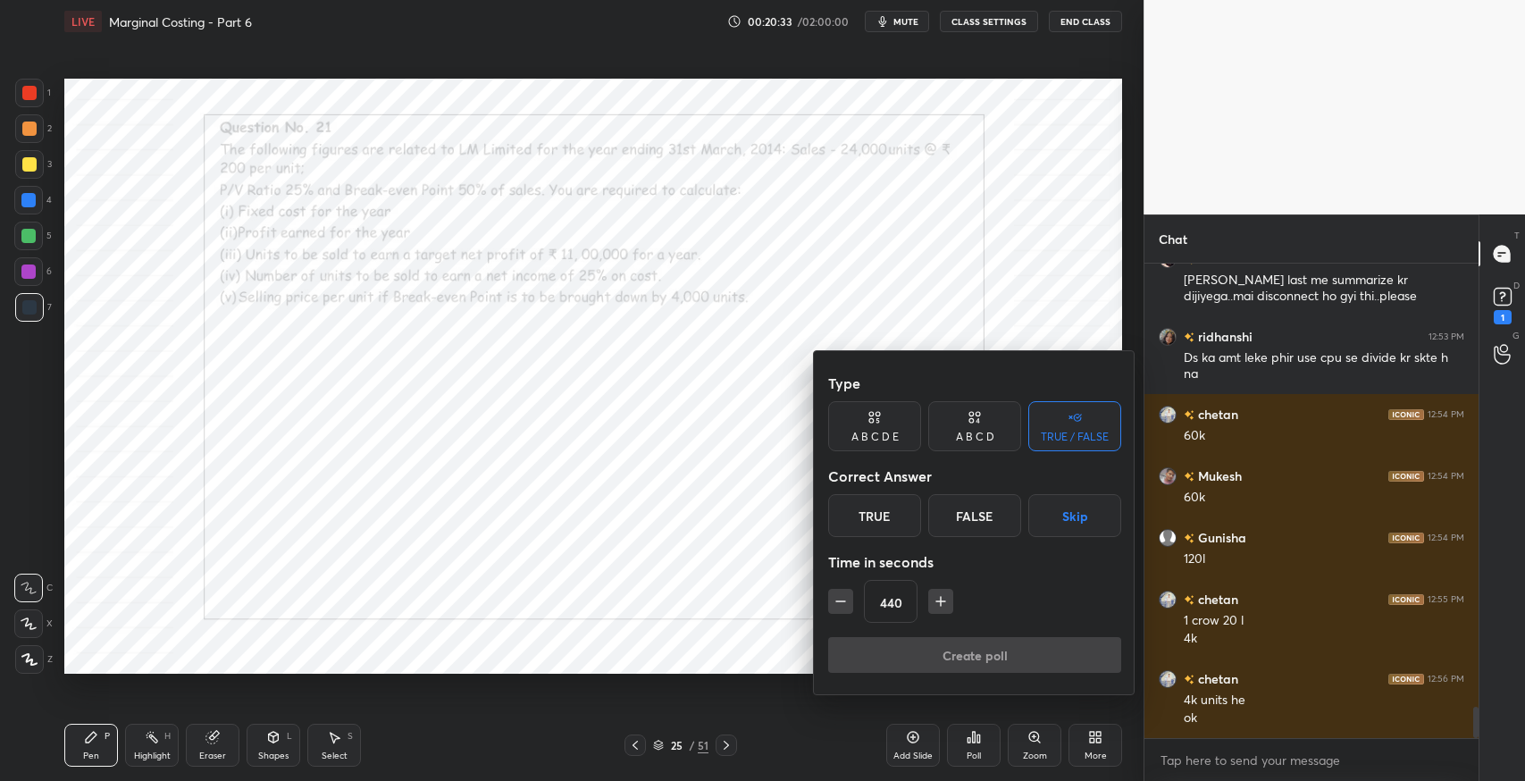
click at [940, 608] on icon "button" at bounding box center [941, 601] width 18 height 18
click at [935, 604] on icon "button" at bounding box center [941, 601] width 18 height 18
type input "470"
click at [1065, 518] on button "Skip" at bounding box center [1075, 515] width 93 height 43
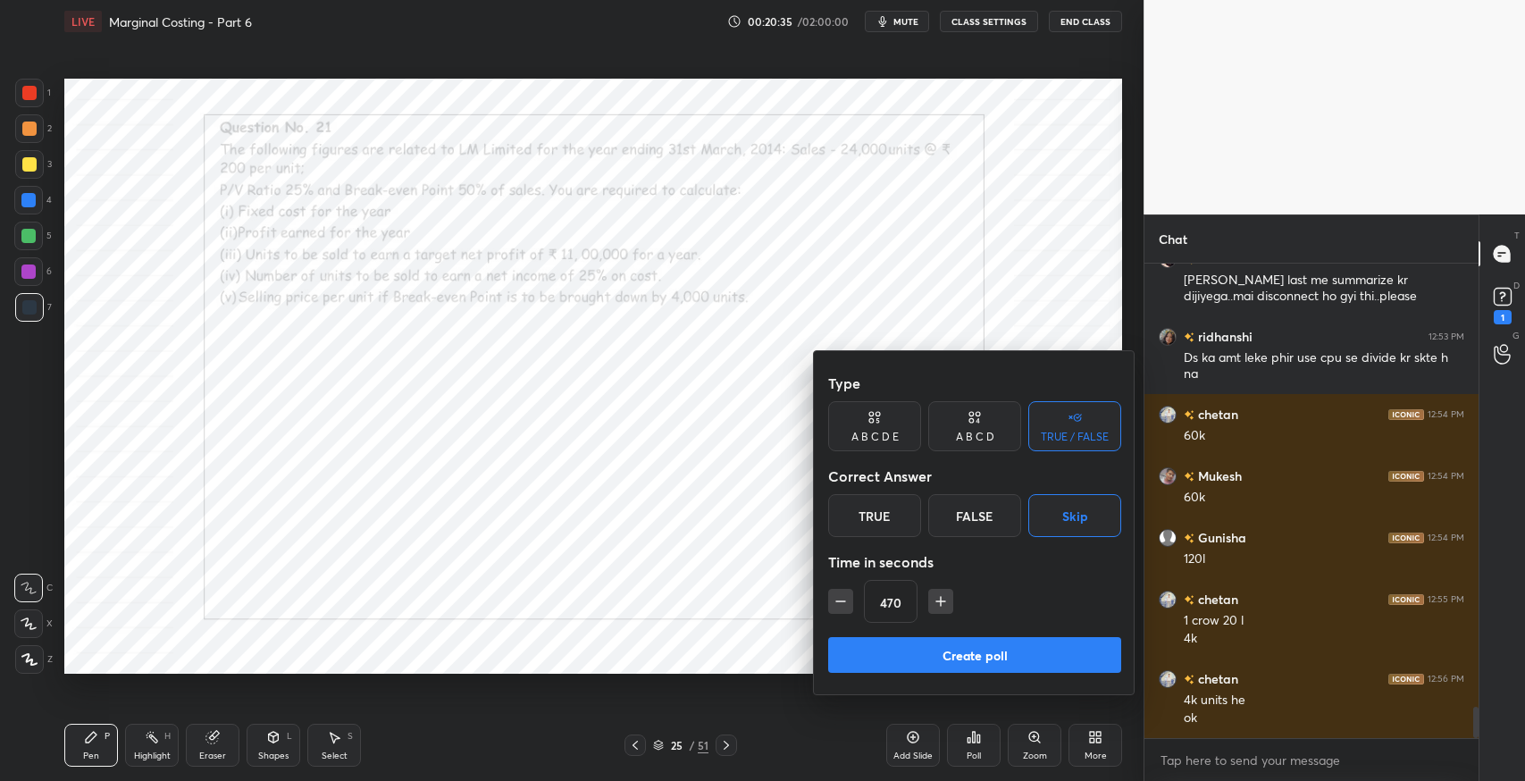
click at [1039, 648] on button "Create poll" at bounding box center [974, 655] width 293 height 36
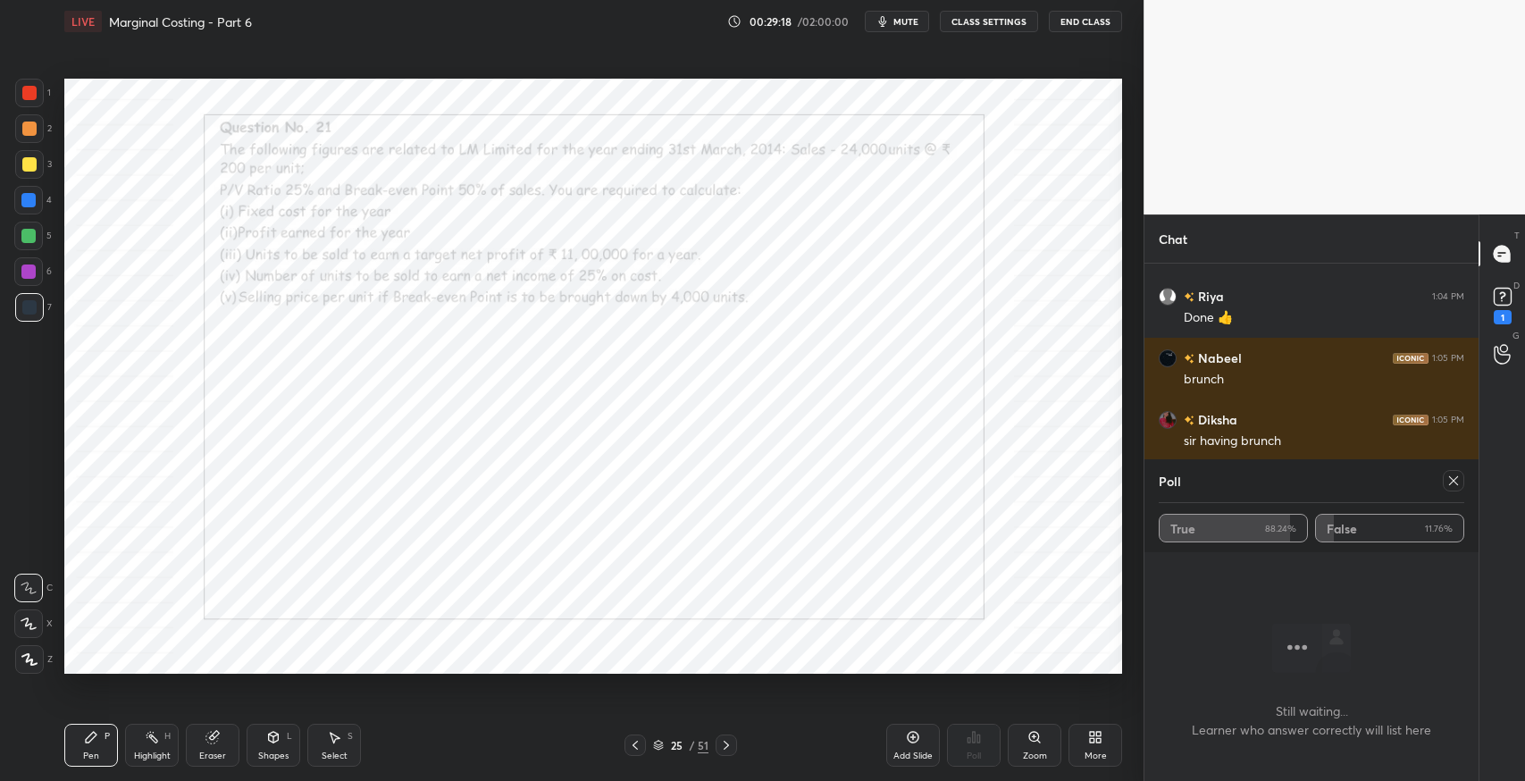
scroll to position [7670, 0]
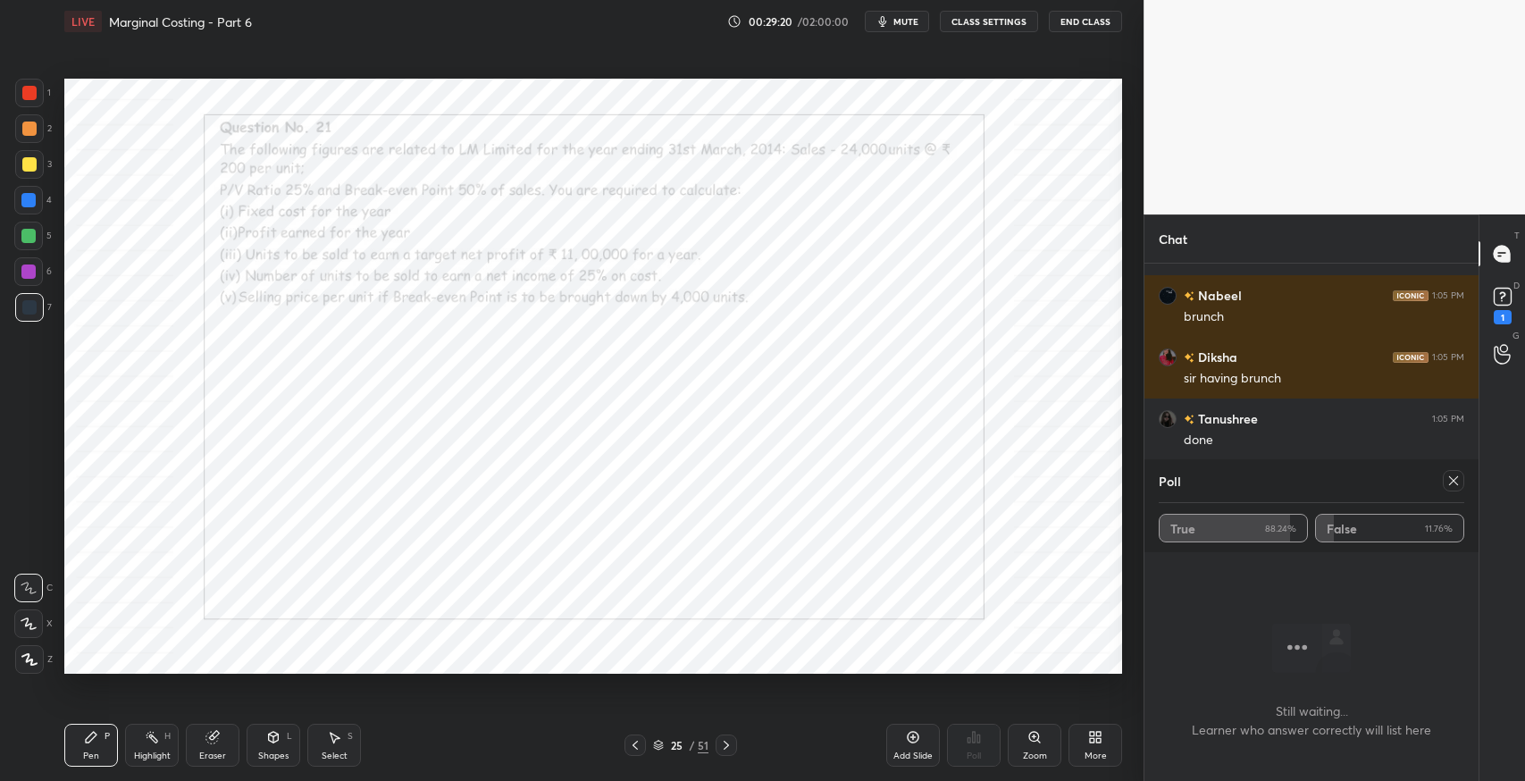
click at [1448, 480] on icon at bounding box center [1454, 481] width 14 height 14
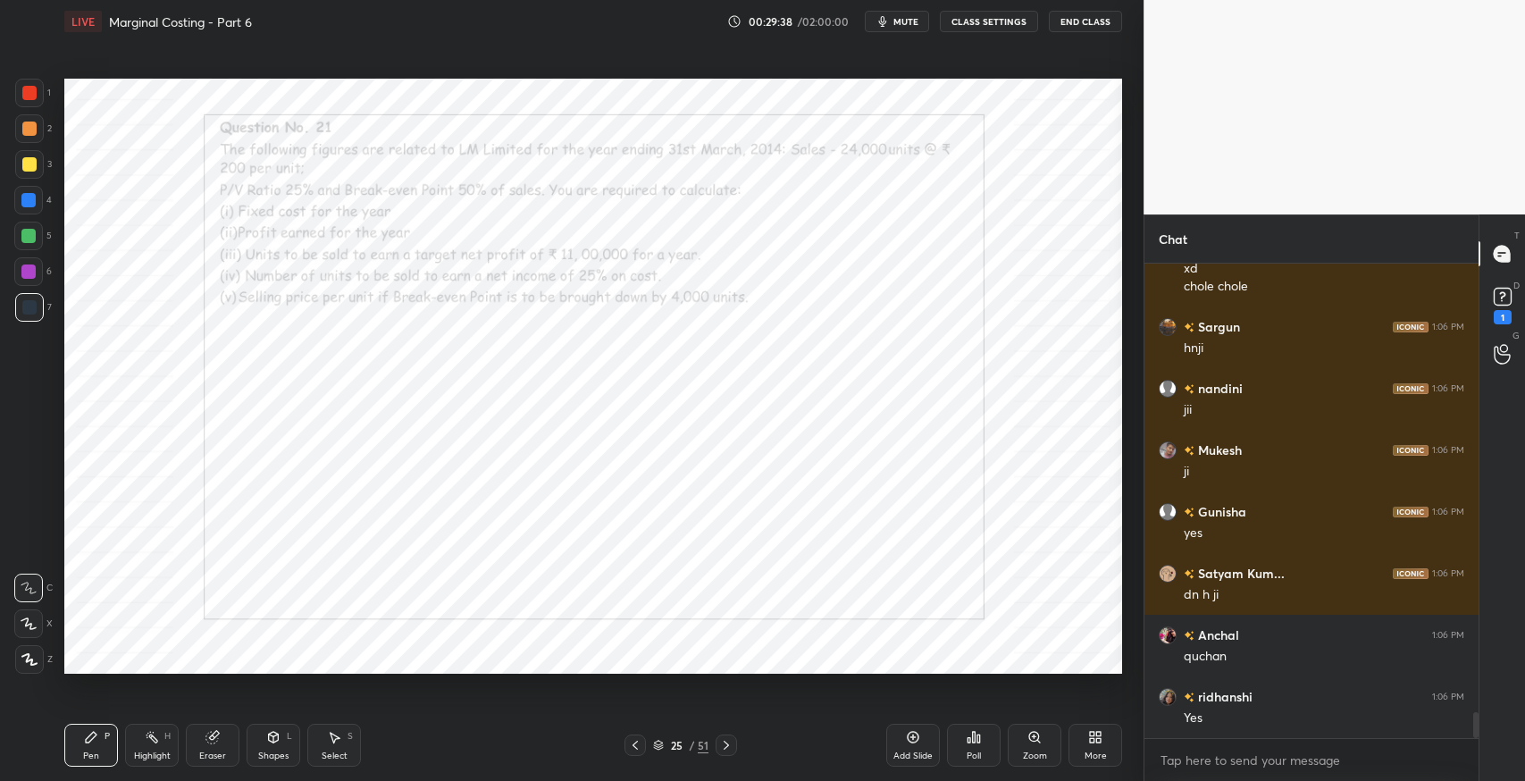
scroll to position [8212, 0]
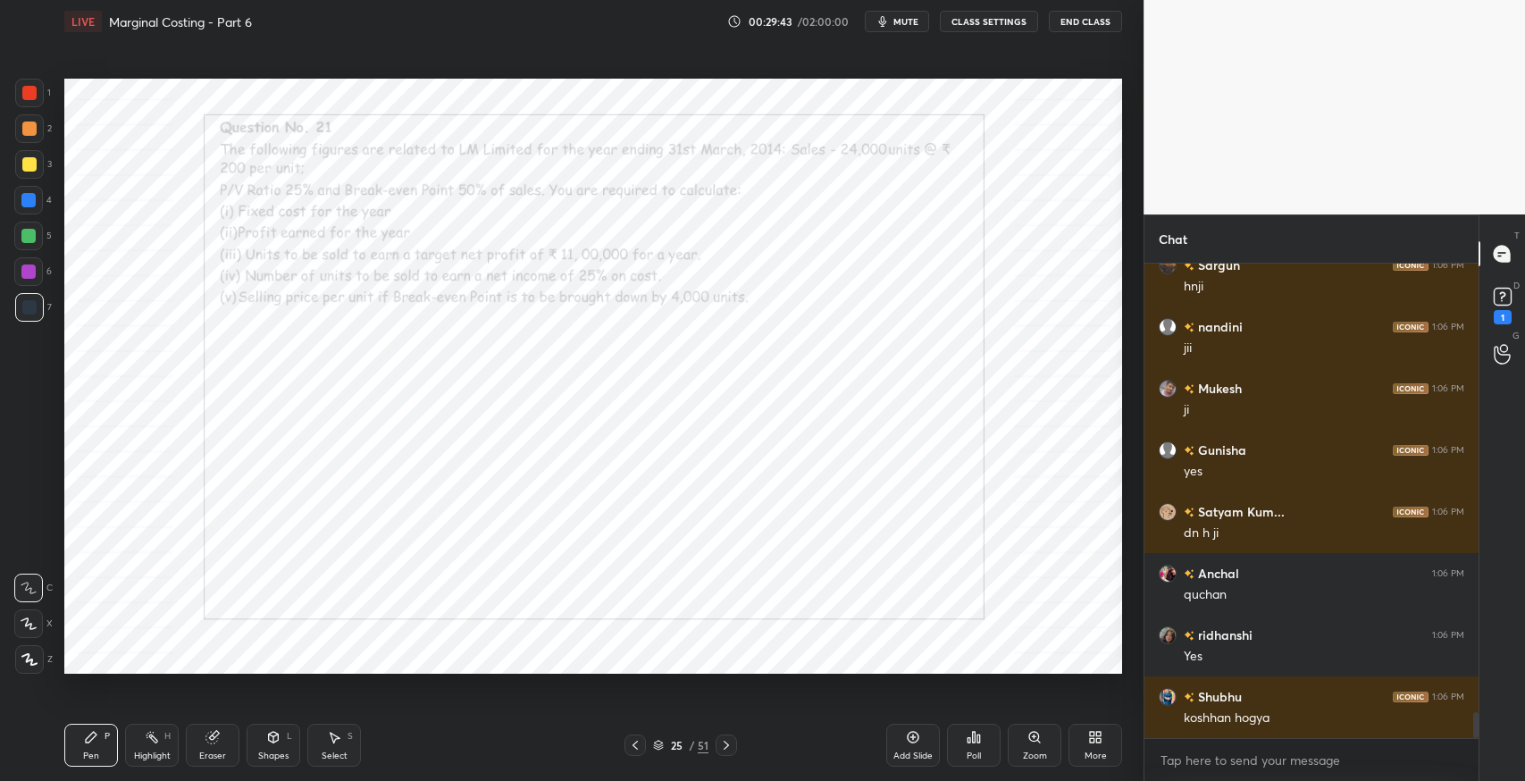
click at [886, 21] on icon "button" at bounding box center [883, 21] width 14 height 14
click at [879, 21] on icon "button" at bounding box center [876, 21] width 10 height 11
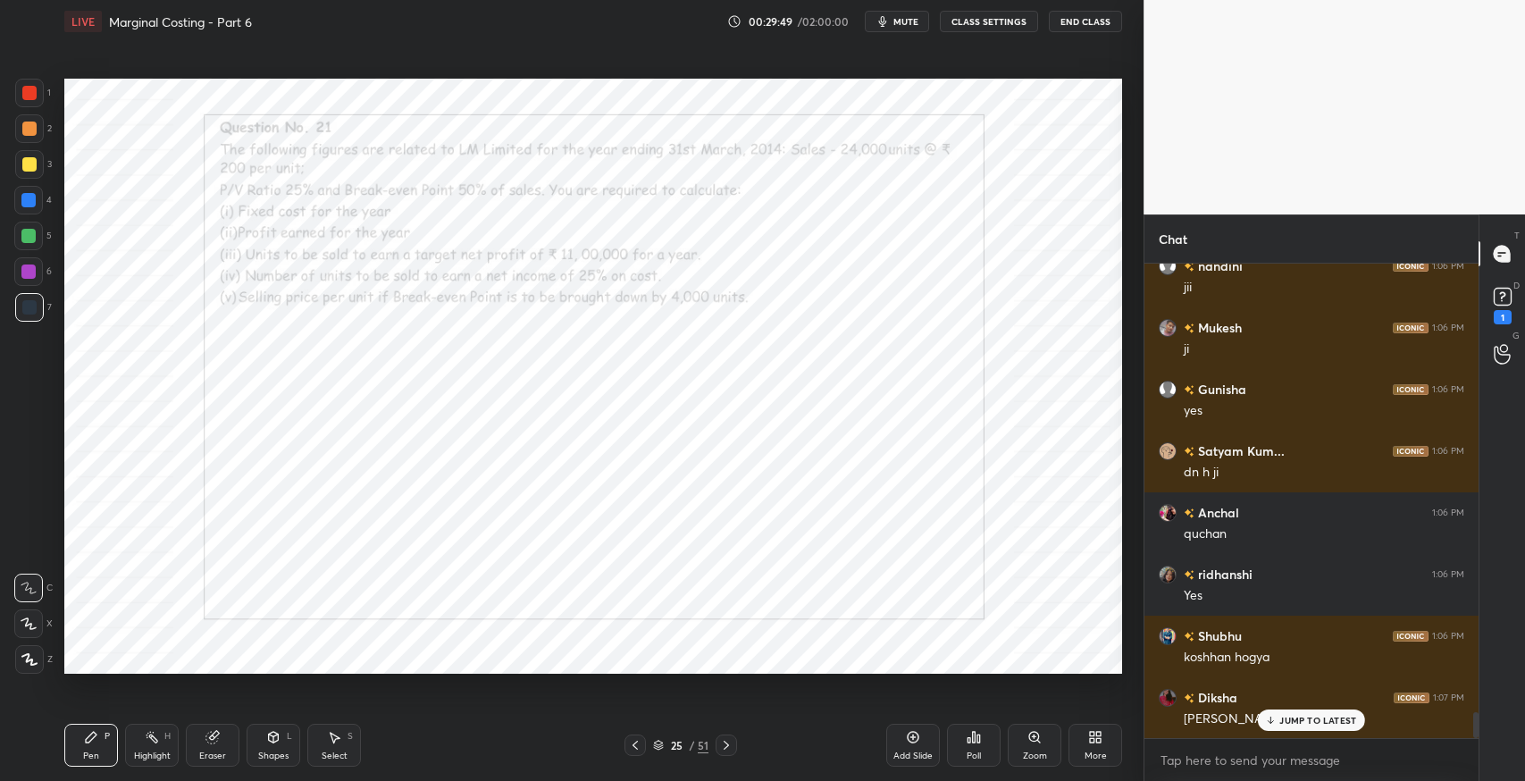
click at [1308, 719] on p "JUMP TO LATEST" at bounding box center [1318, 720] width 77 height 11
click at [1501, 316] on div "1" at bounding box center [1503, 317] width 18 height 14
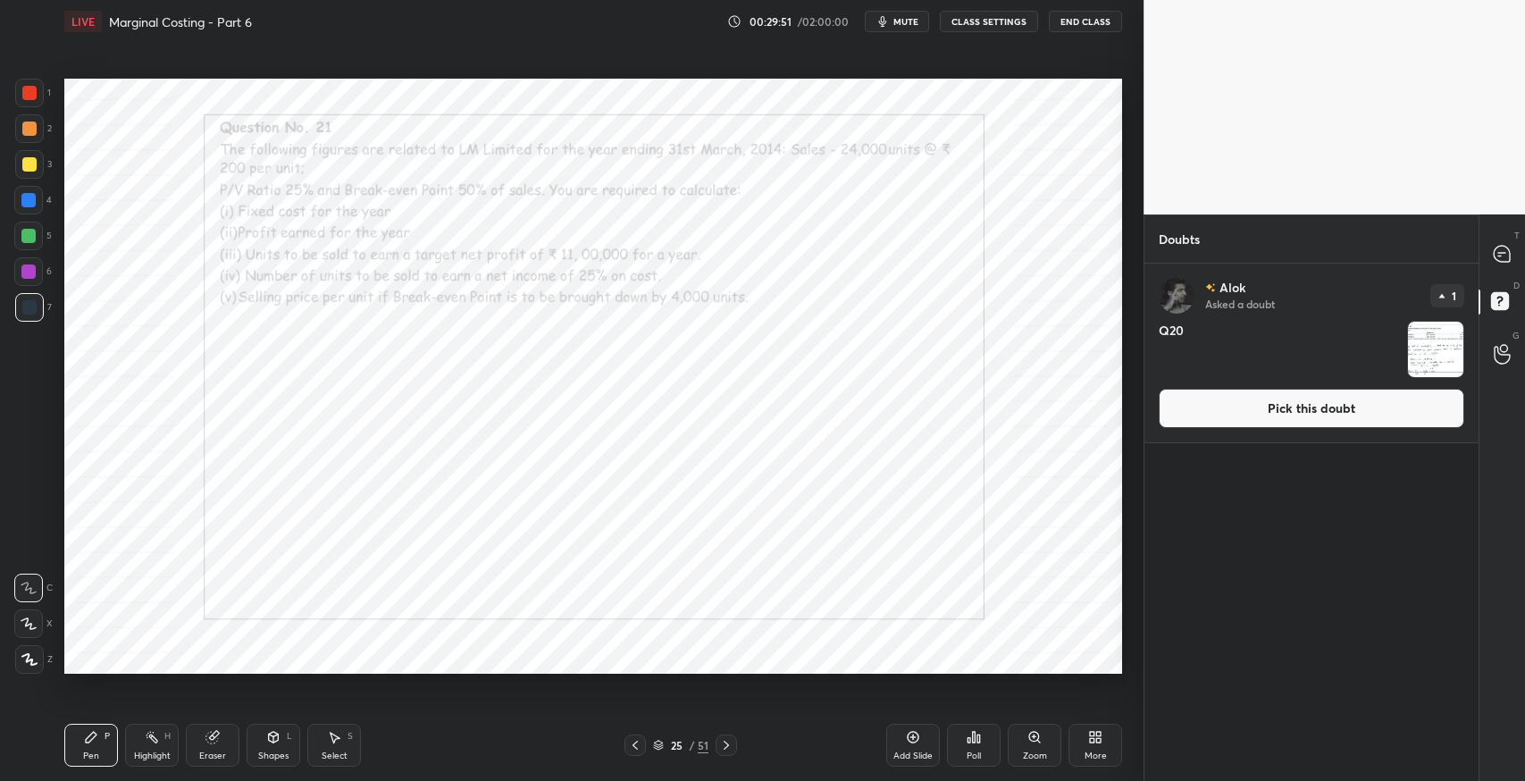
click at [1361, 416] on button "Pick this doubt" at bounding box center [1312, 408] width 306 height 39
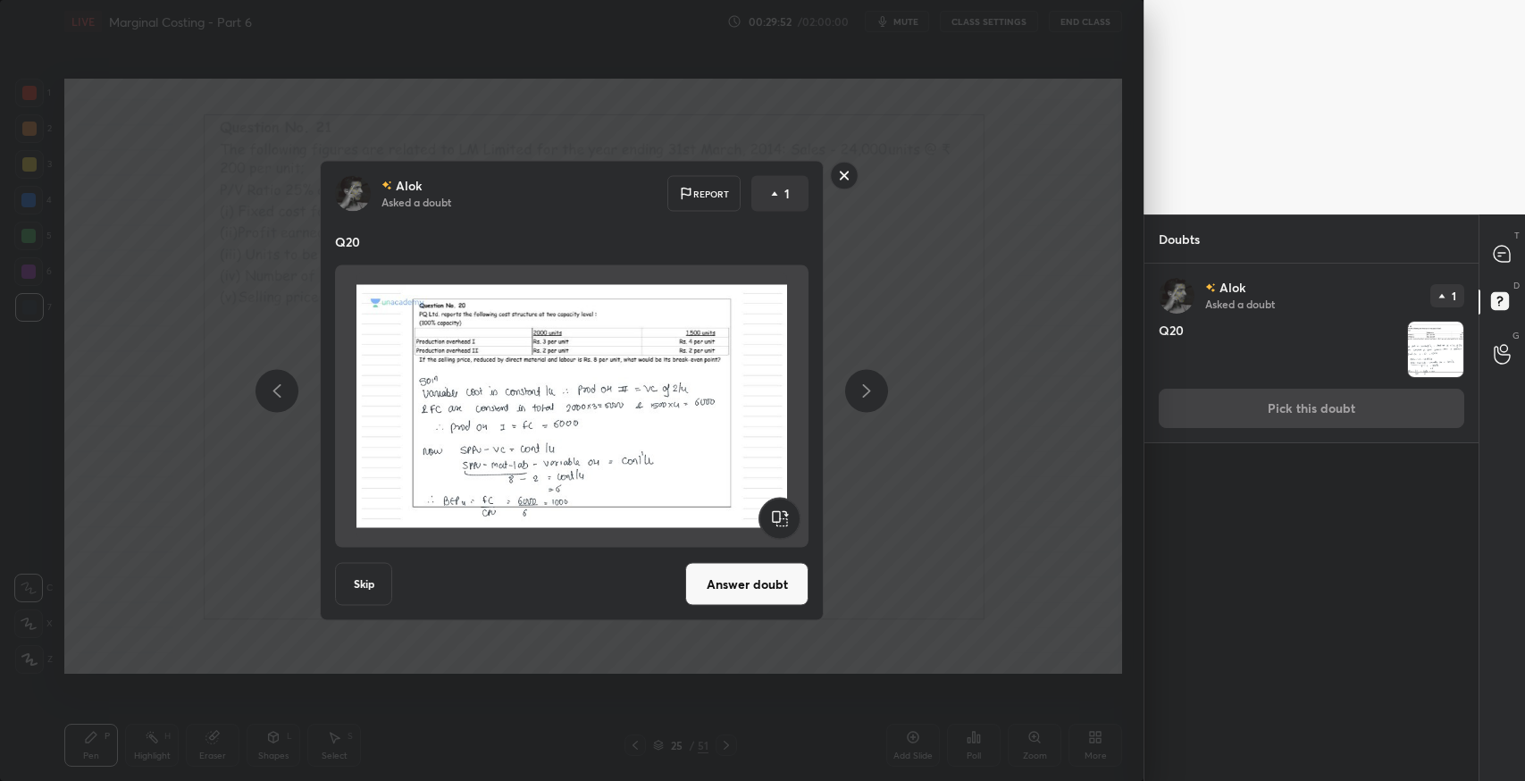
click at [1494, 257] on icon at bounding box center [1502, 254] width 16 height 16
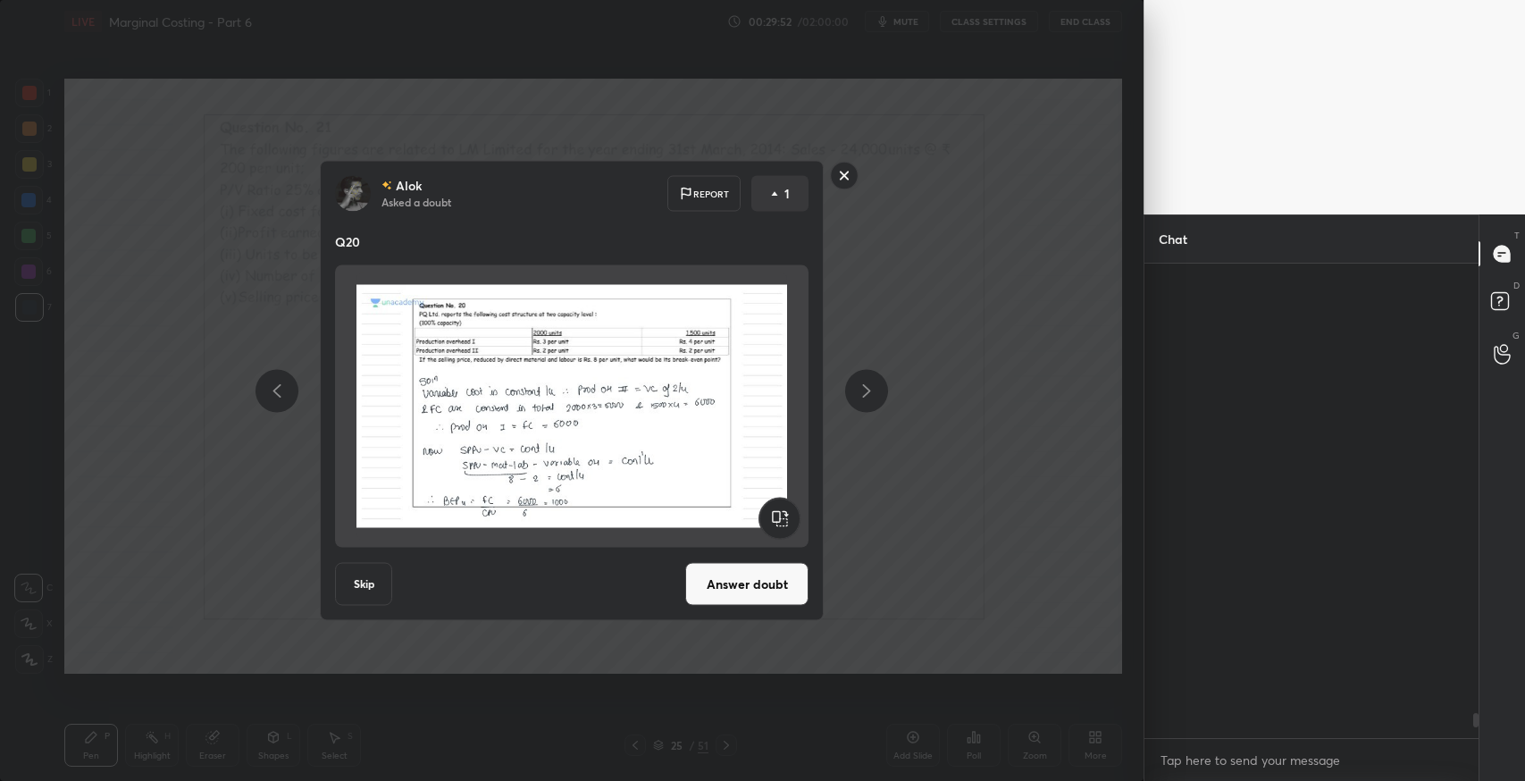
scroll to position [470, 329]
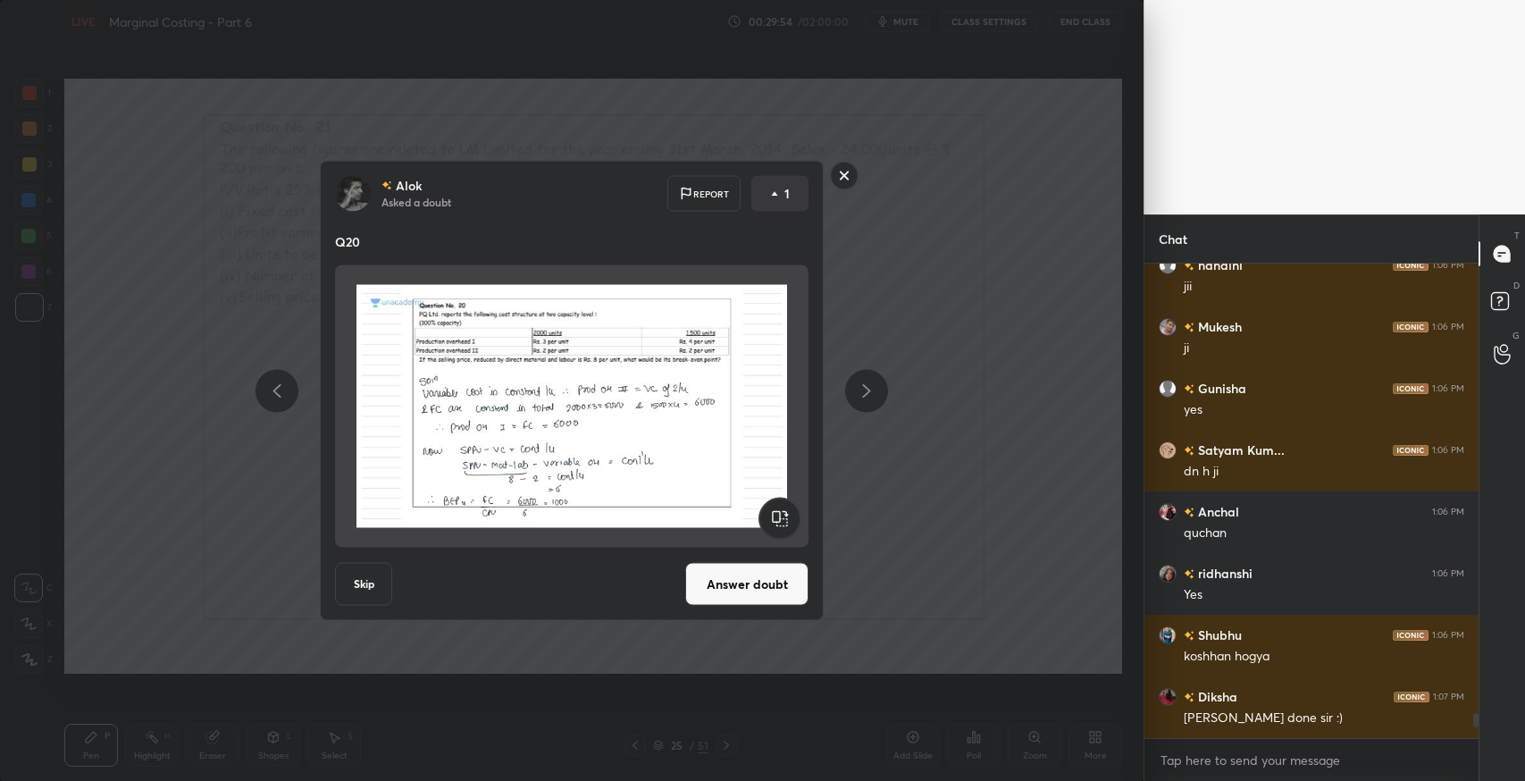
click at [965, 431] on div "Alok Asked a doubt Report 1 Q20 Skip Answer doubt" at bounding box center [572, 390] width 1144 height 781
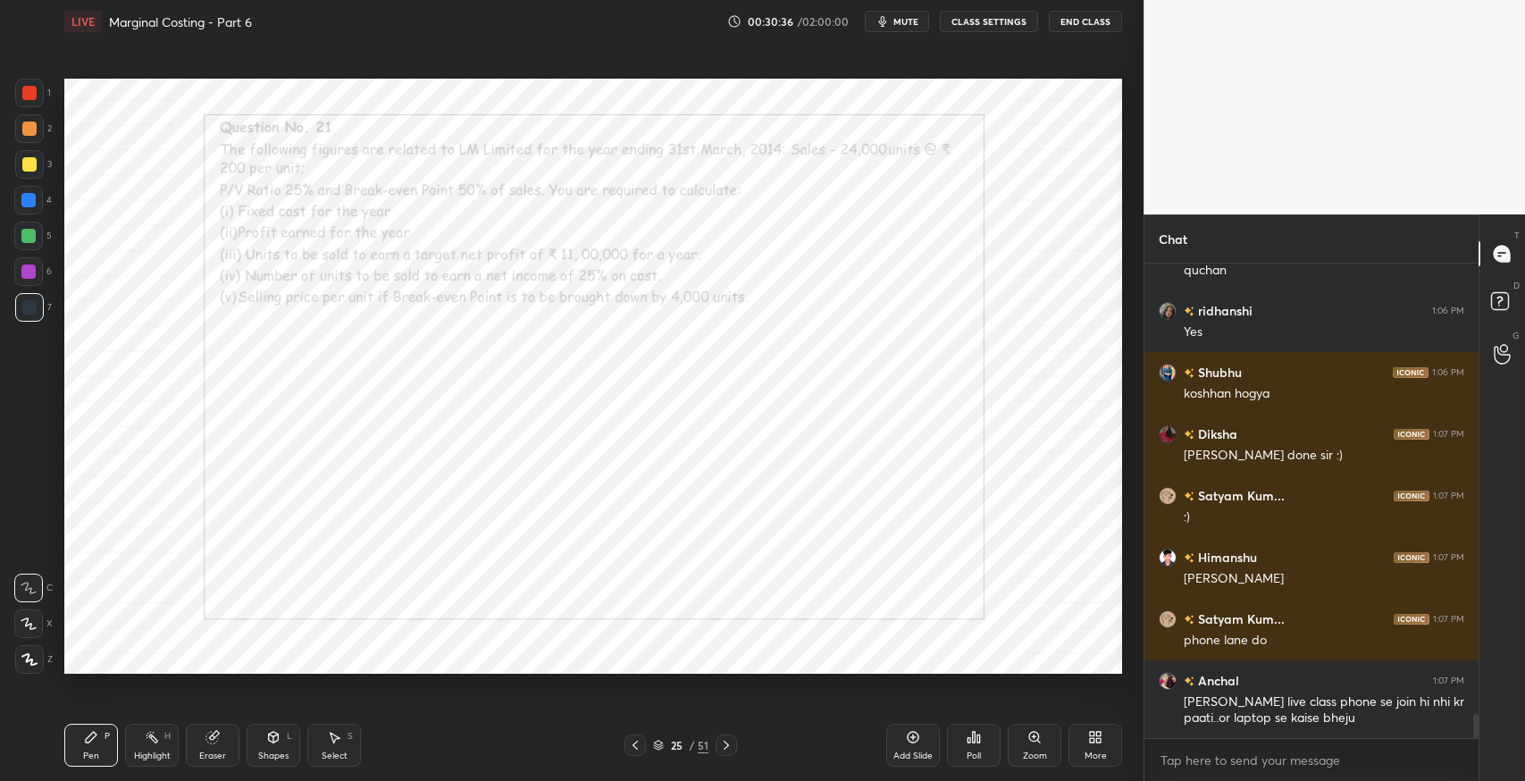
scroll to position [8945, 0]
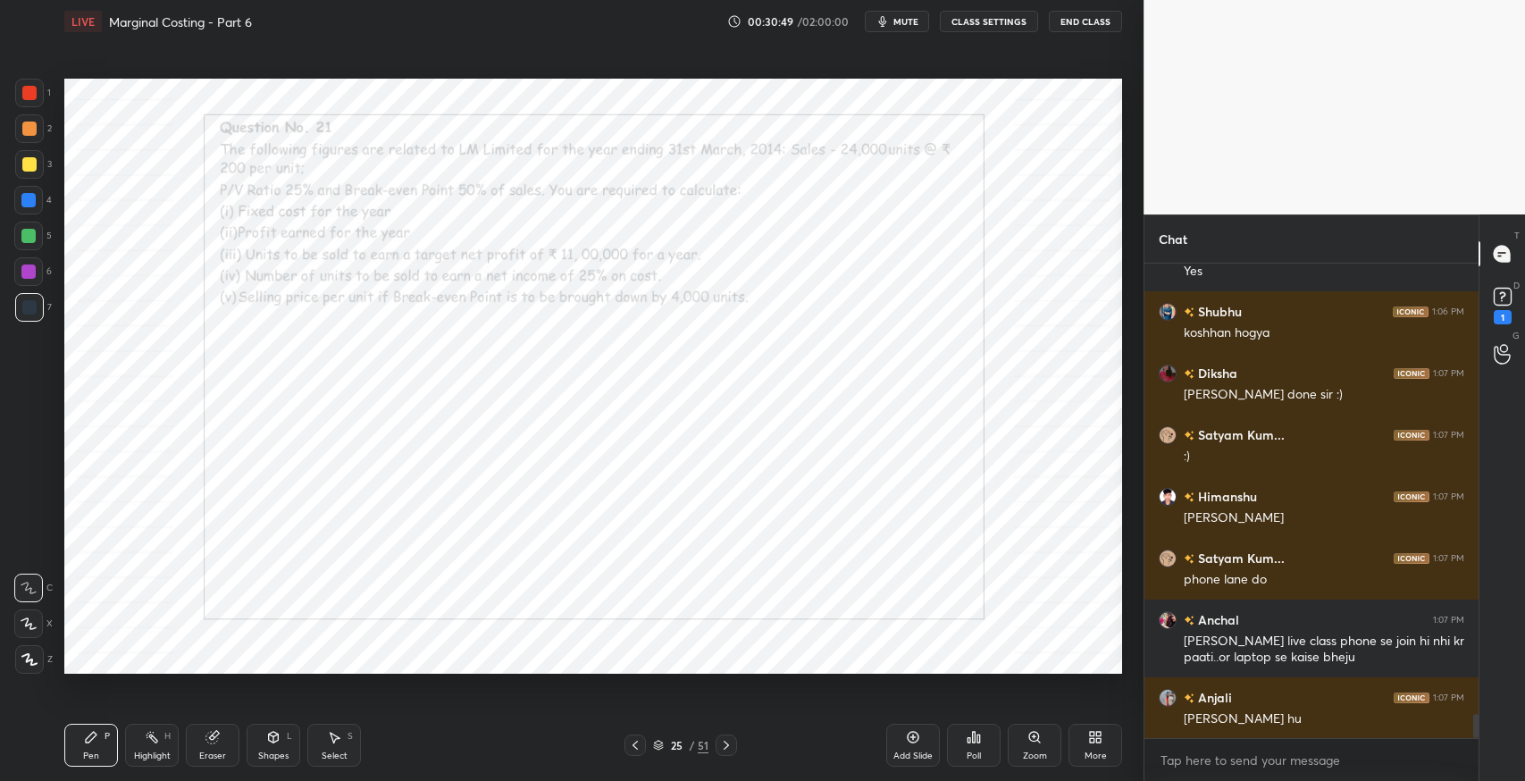
click at [1507, 315] on div "1" at bounding box center [1503, 317] width 18 height 14
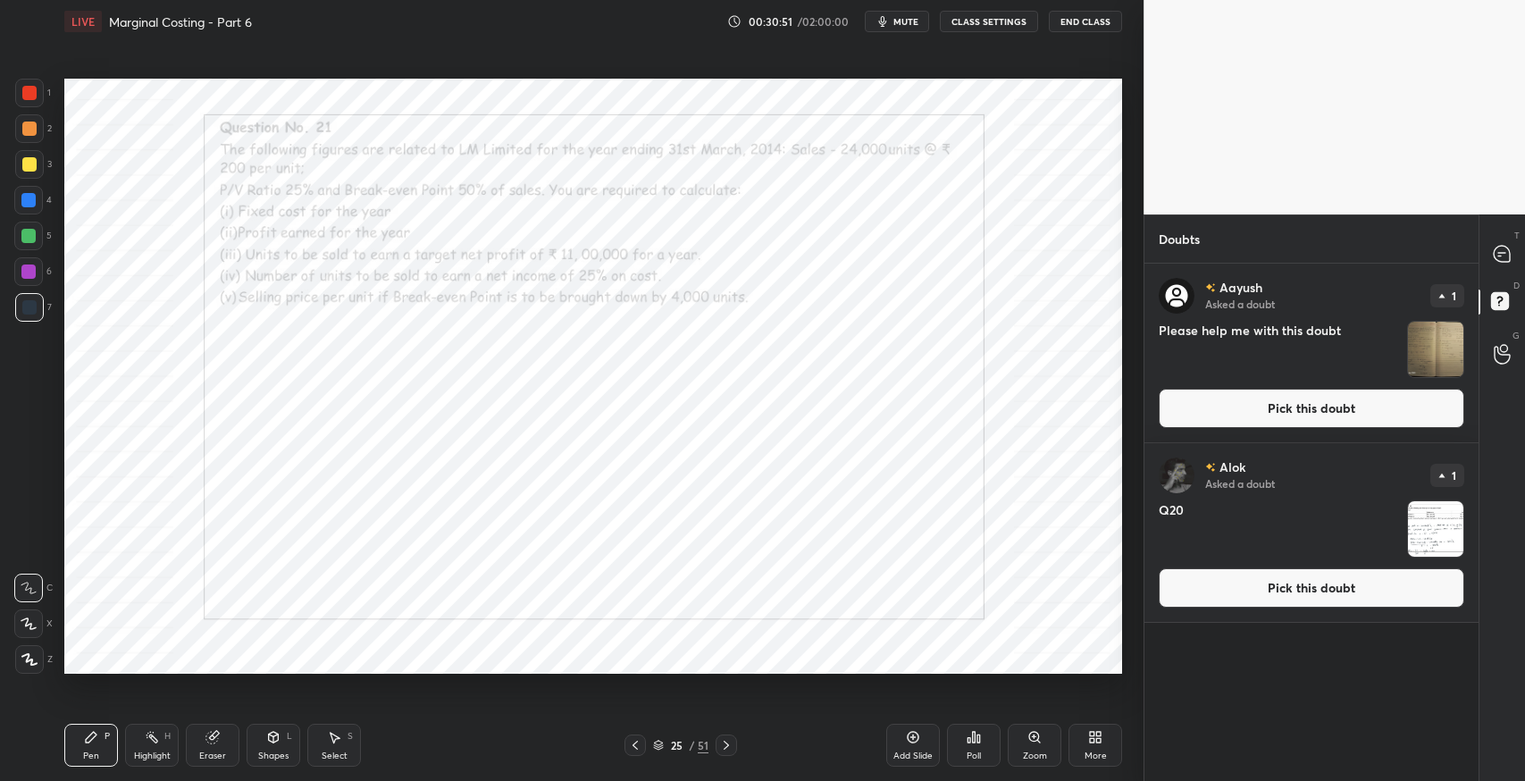
click at [1260, 404] on button "Pick this doubt" at bounding box center [1312, 408] width 306 height 39
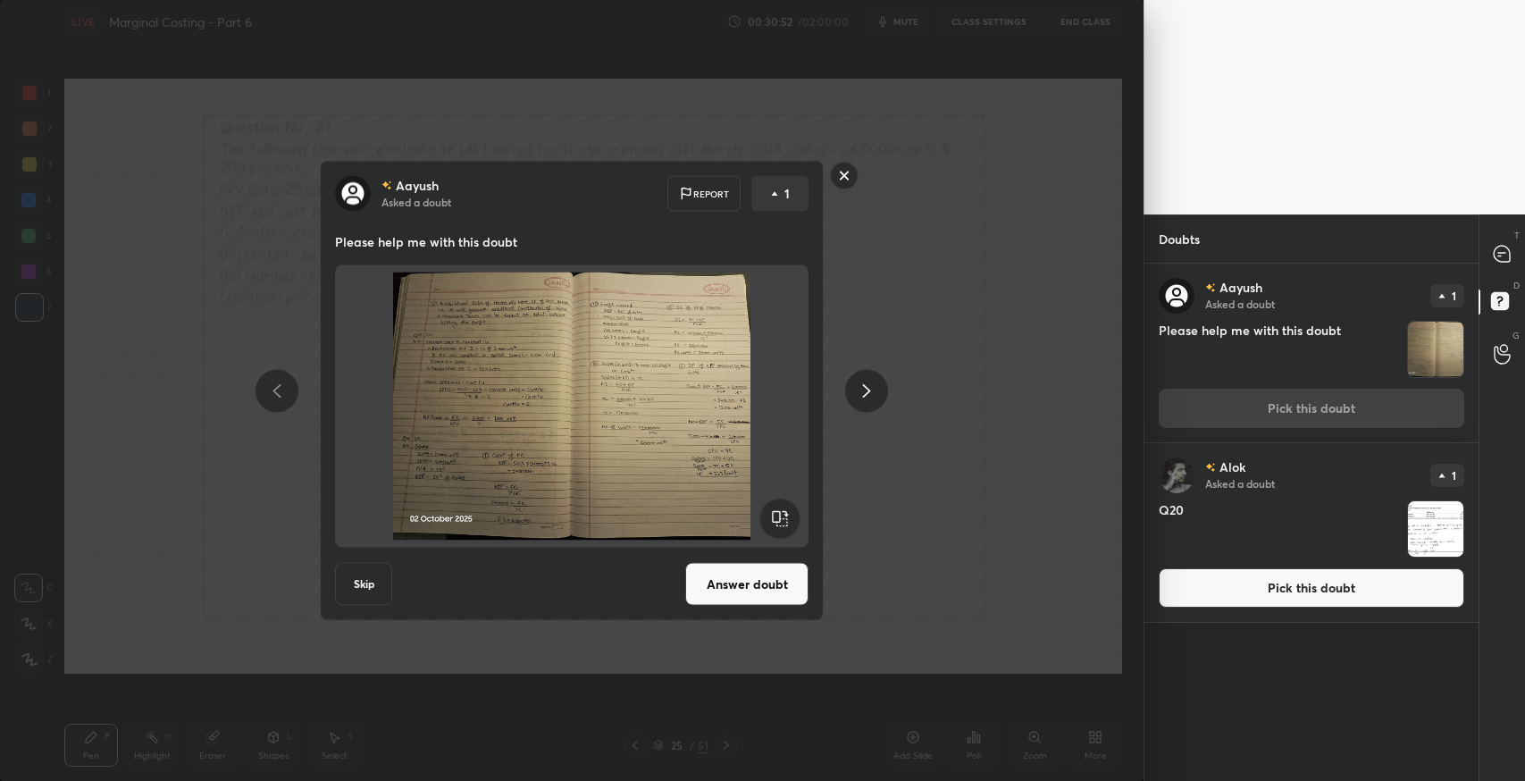
click at [740, 582] on button "Answer doubt" at bounding box center [746, 584] width 123 height 43
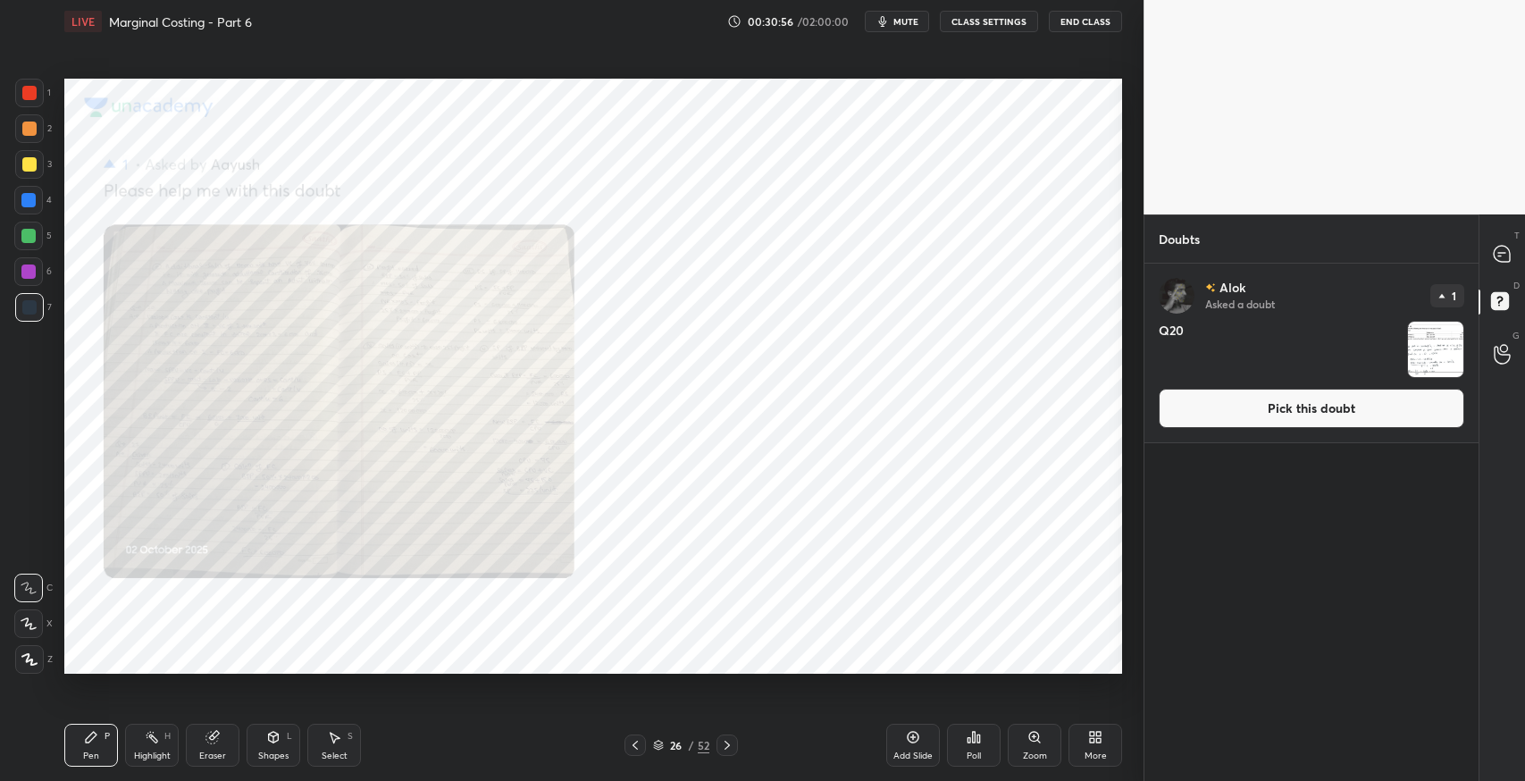
click at [1023, 753] on div "Zoom" at bounding box center [1035, 756] width 24 height 9
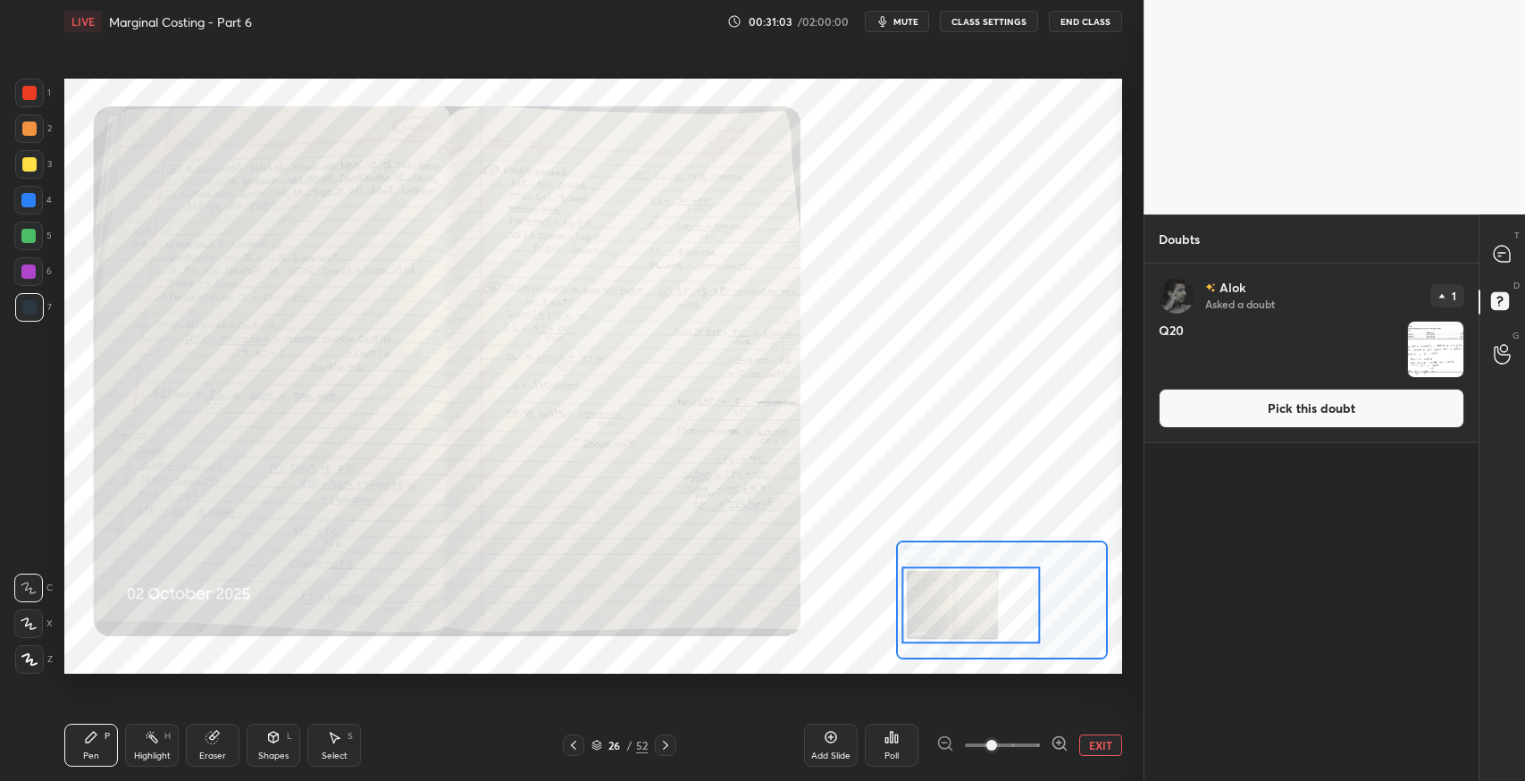
click at [89, 752] on div "Pen" at bounding box center [91, 756] width 16 height 9
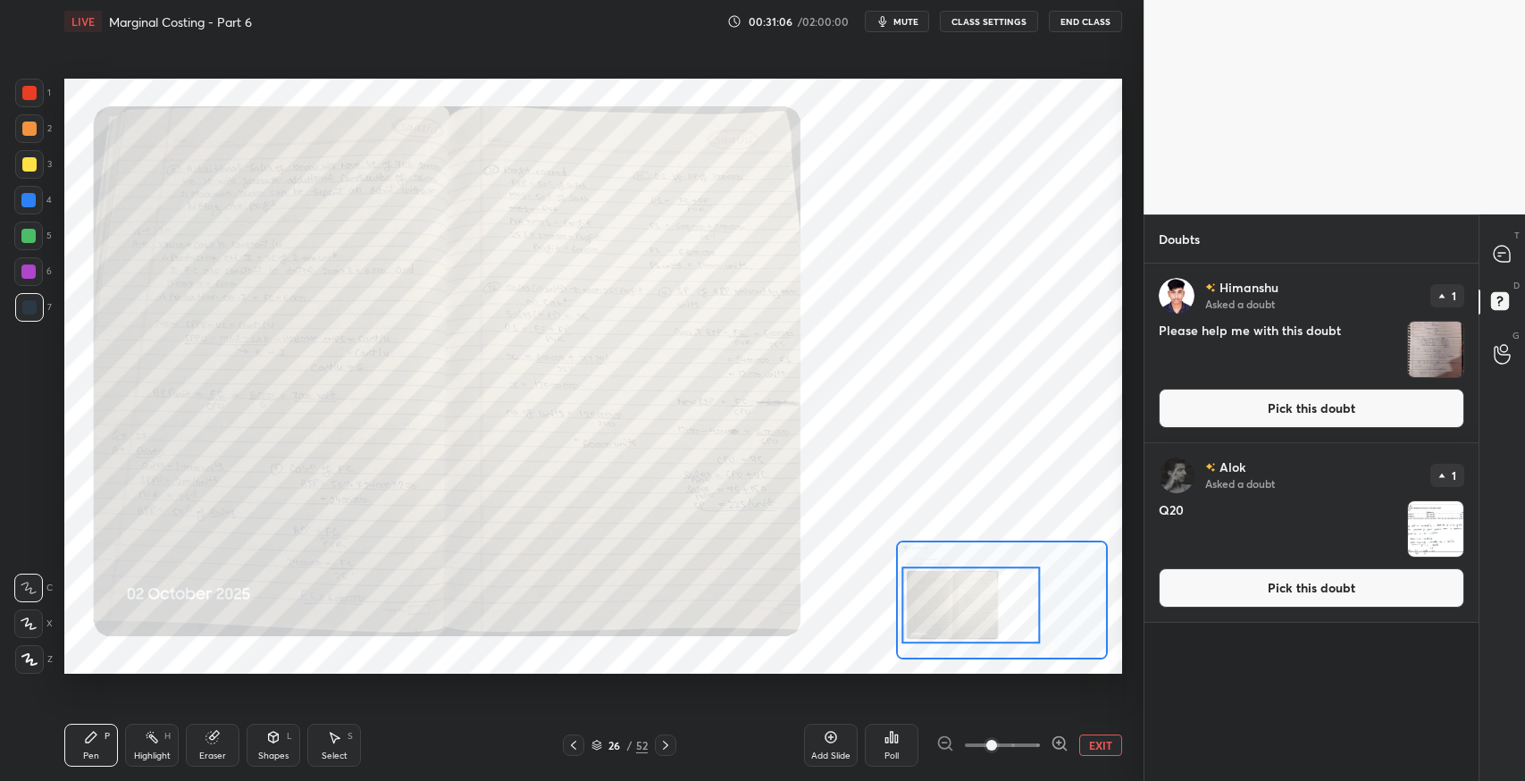
click at [29, 102] on div at bounding box center [29, 93] width 29 height 29
click at [1487, 261] on div at bounding box center [1503, 254] width 36 height 32
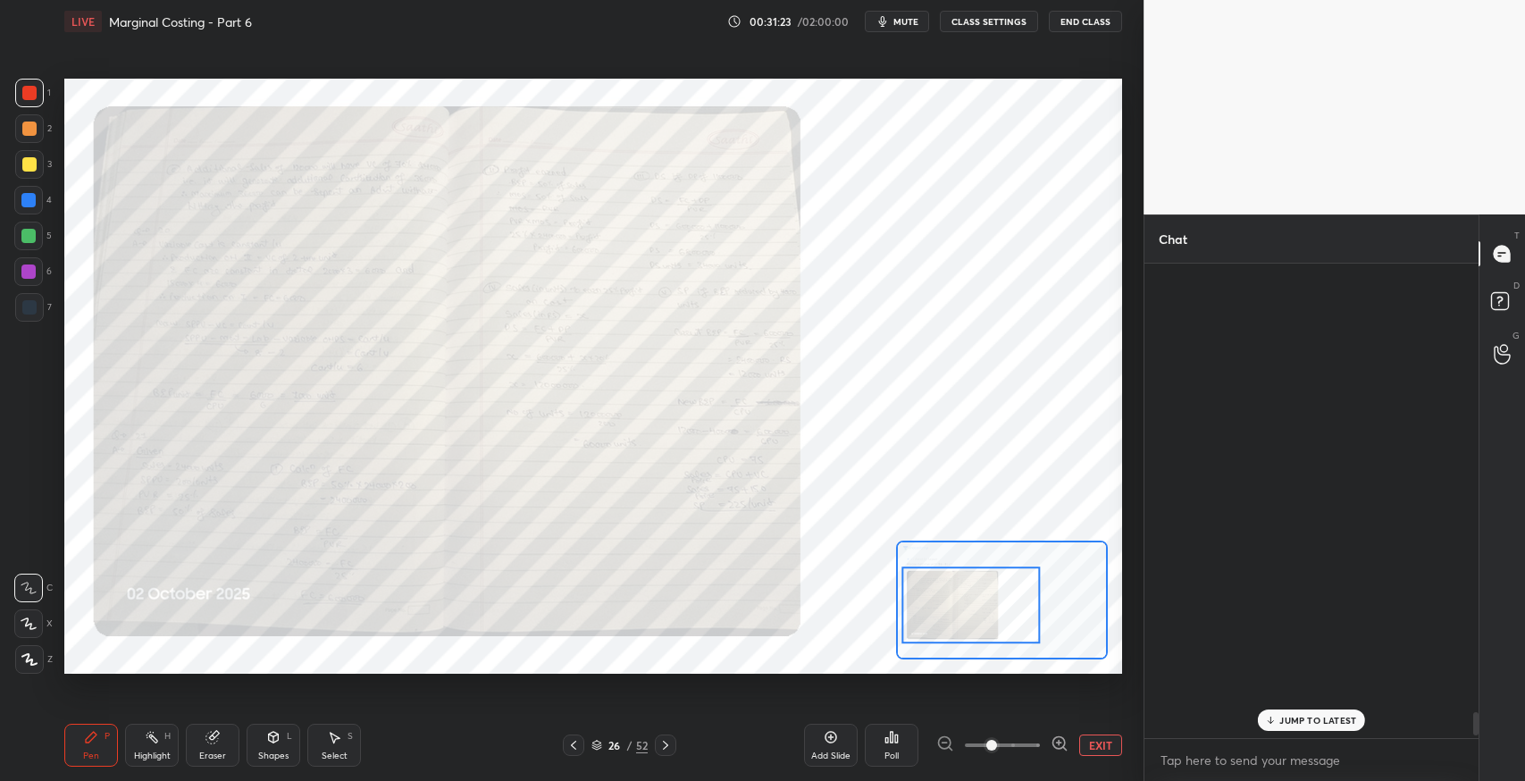
scroll to position [470, 329]
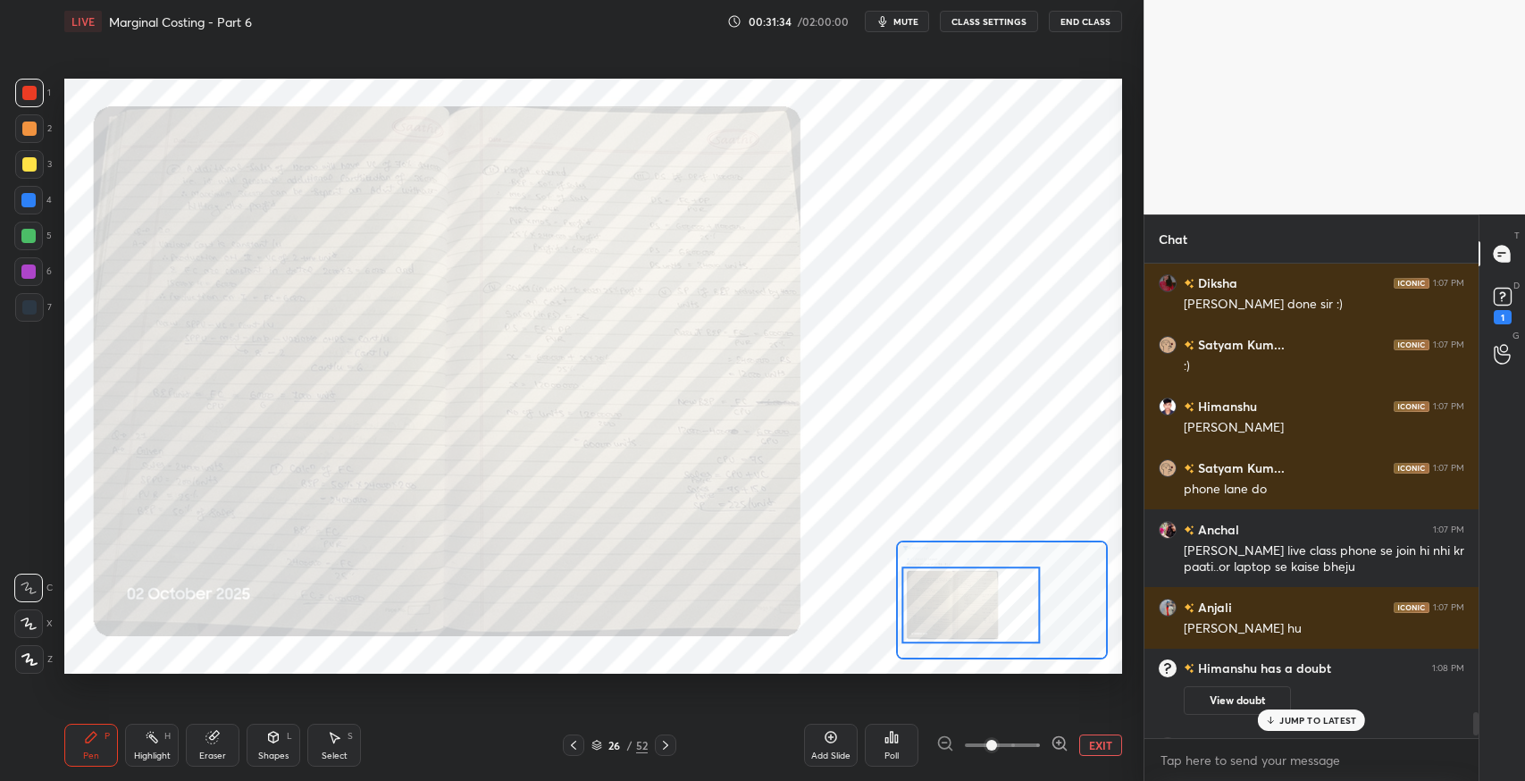
click at [1497, 311] on div "1" at bounding box center [1503, 317] width 18 height 14
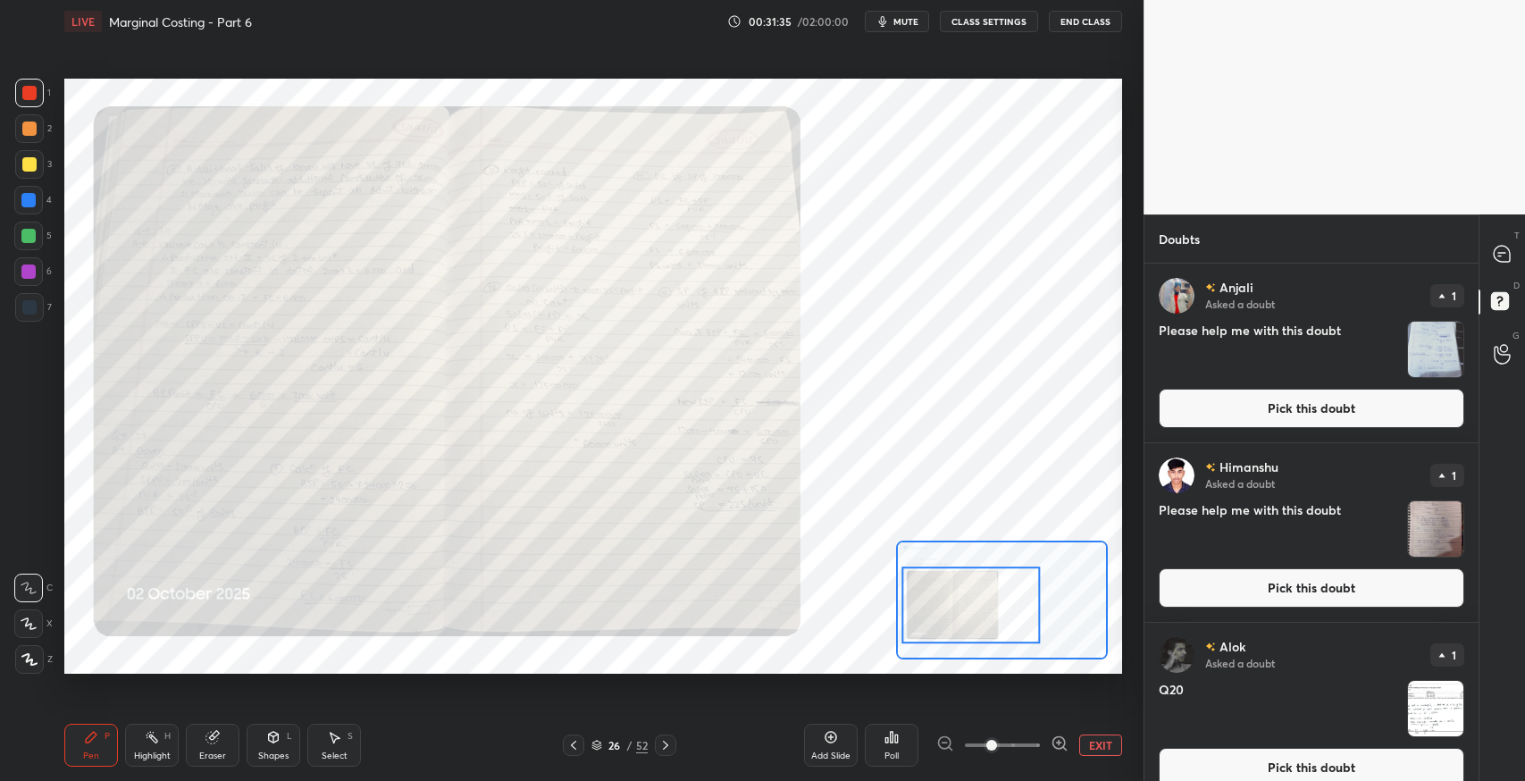
click at [1270, 412] on button "Pick this doubt" at bounding box center [1312, 408] width 306 height 39
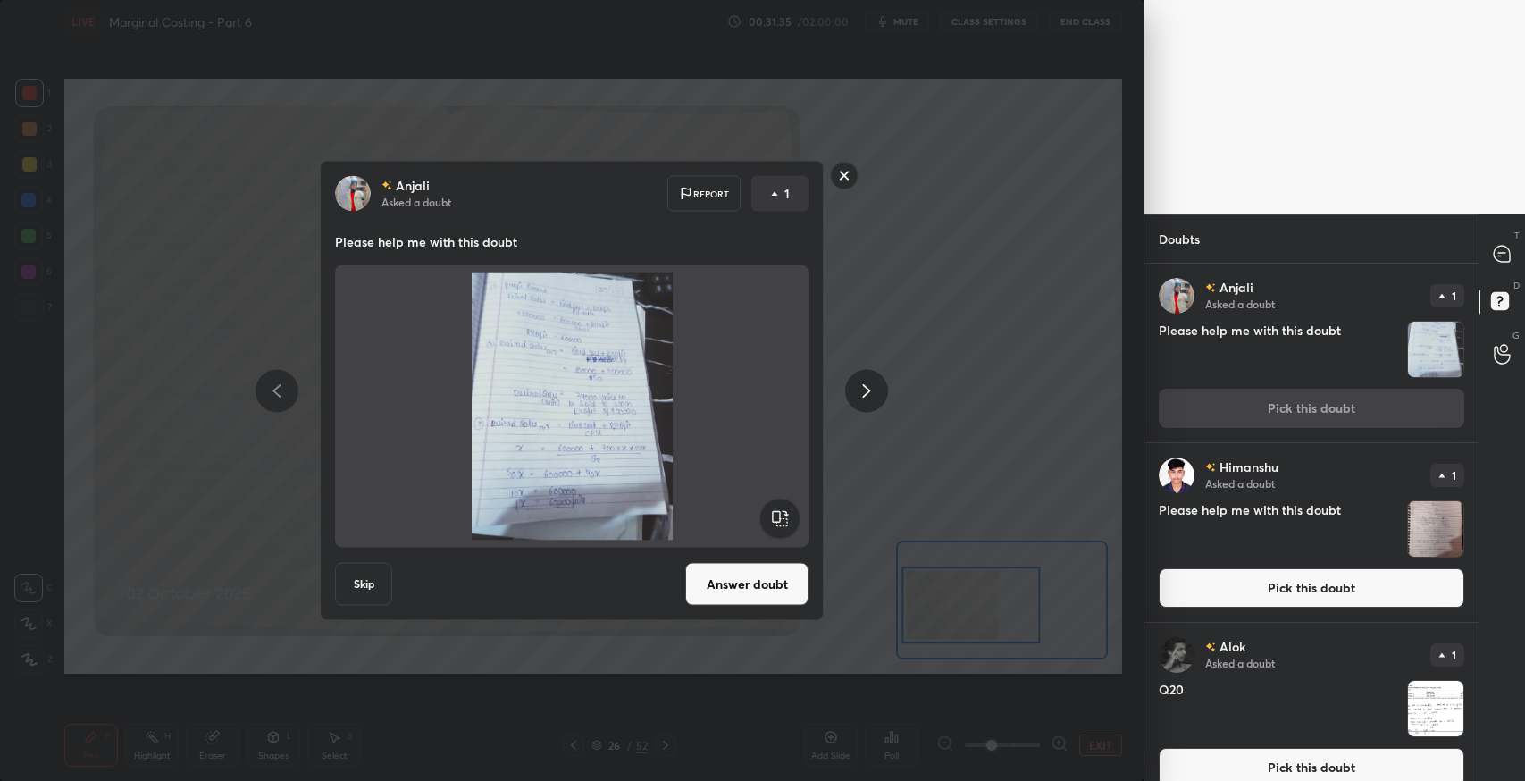
click at [734, 563] on button "Answer doubt" at bounding box center [746, 584] width 123 height 43
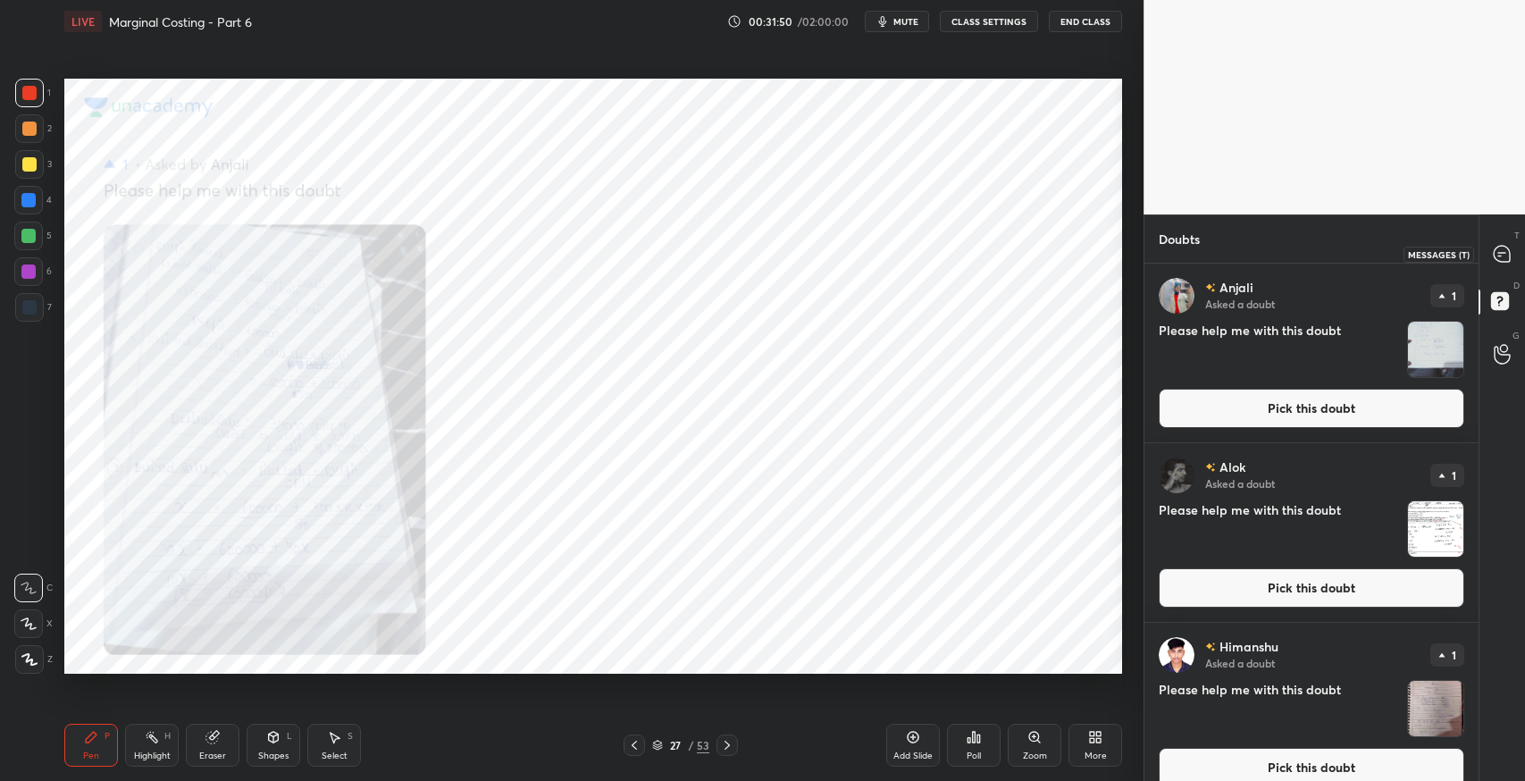
click at [1500, 248] on icon at bounding box center [1502, 254] width 16 height 16
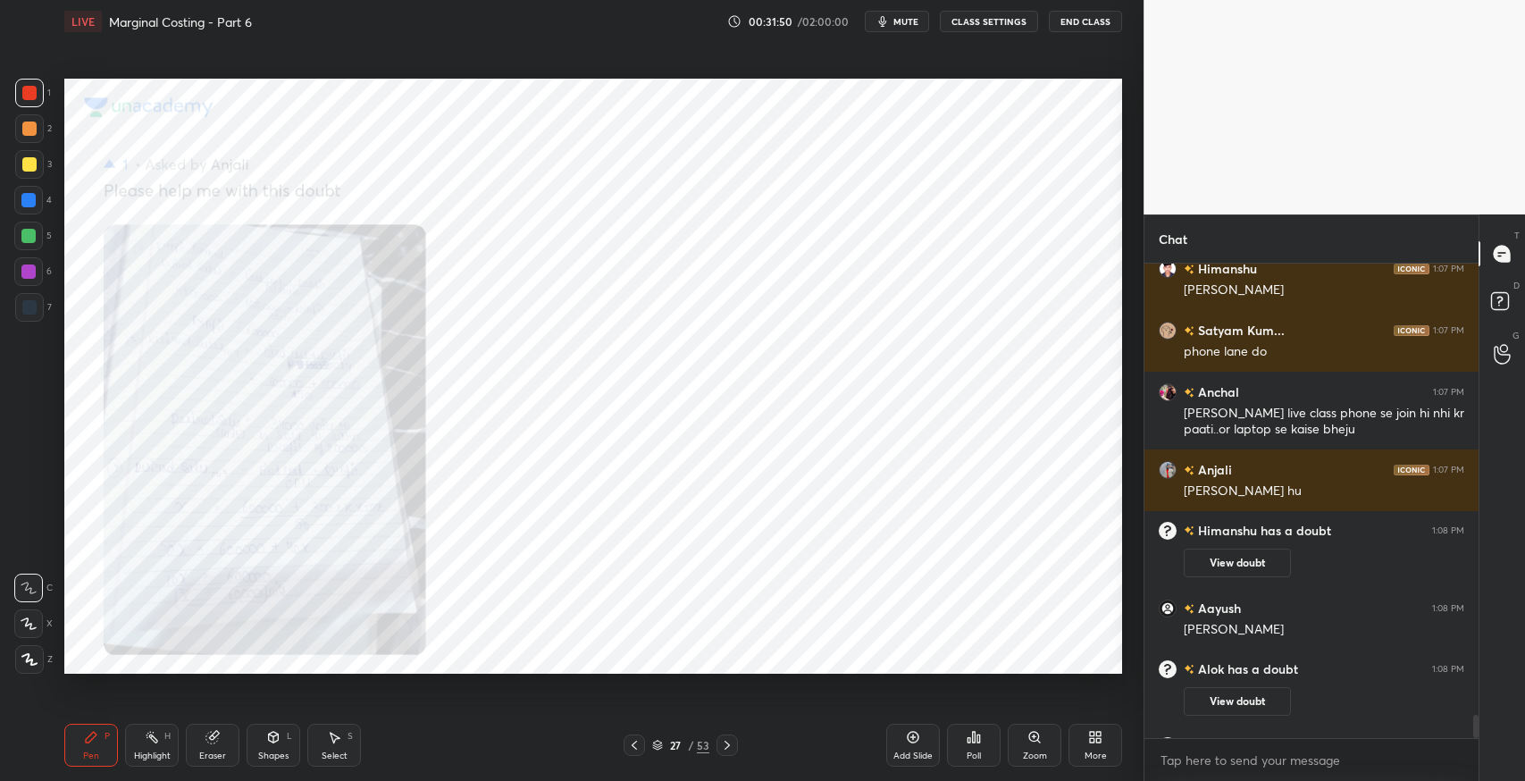
scroll to position [9238, 0]
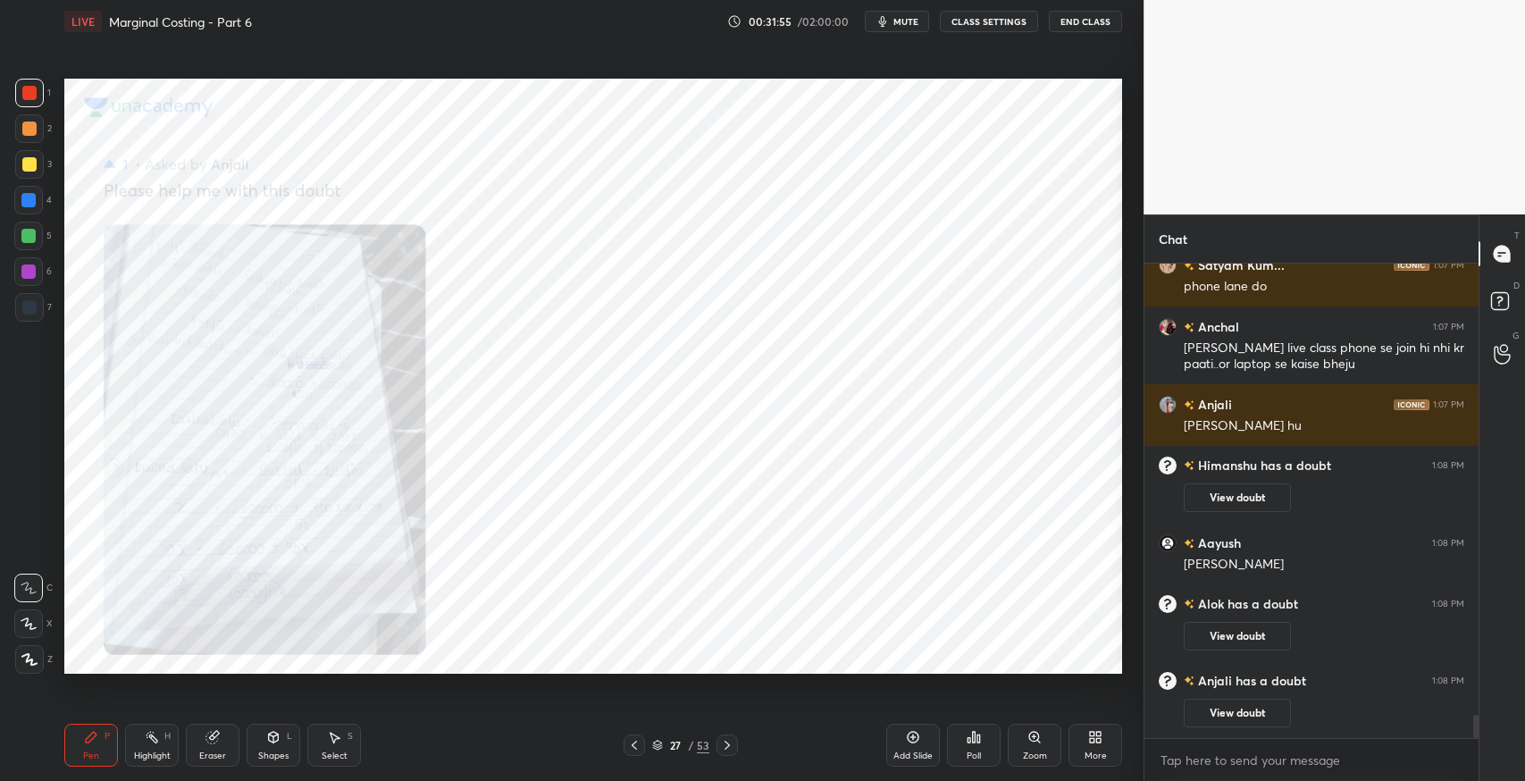
click at [636, 751] on icon at bounding box center [634, 745] width 14 height 14
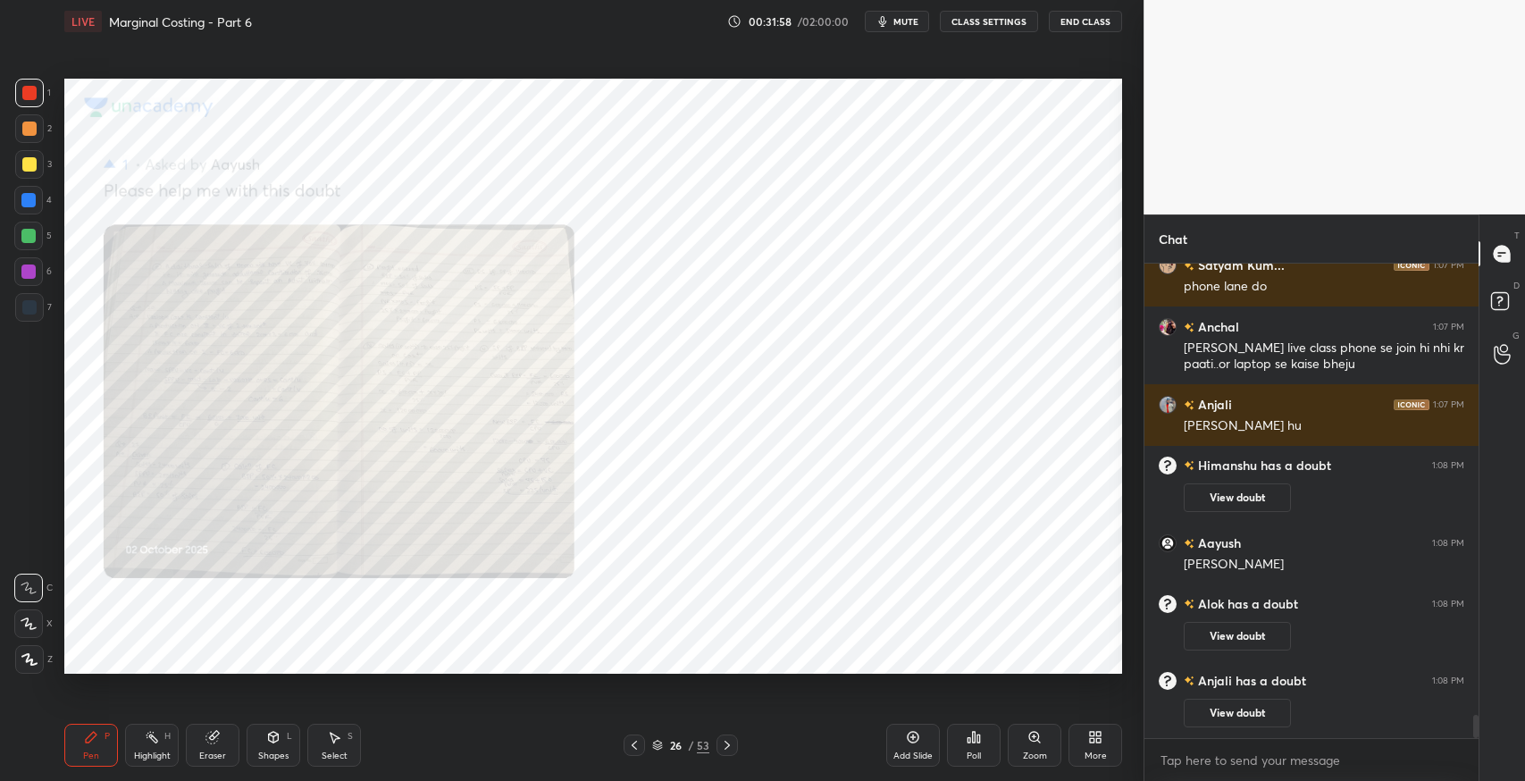
click at [639, 746] on icon at bounding box center [634, 745] width 14 height 14
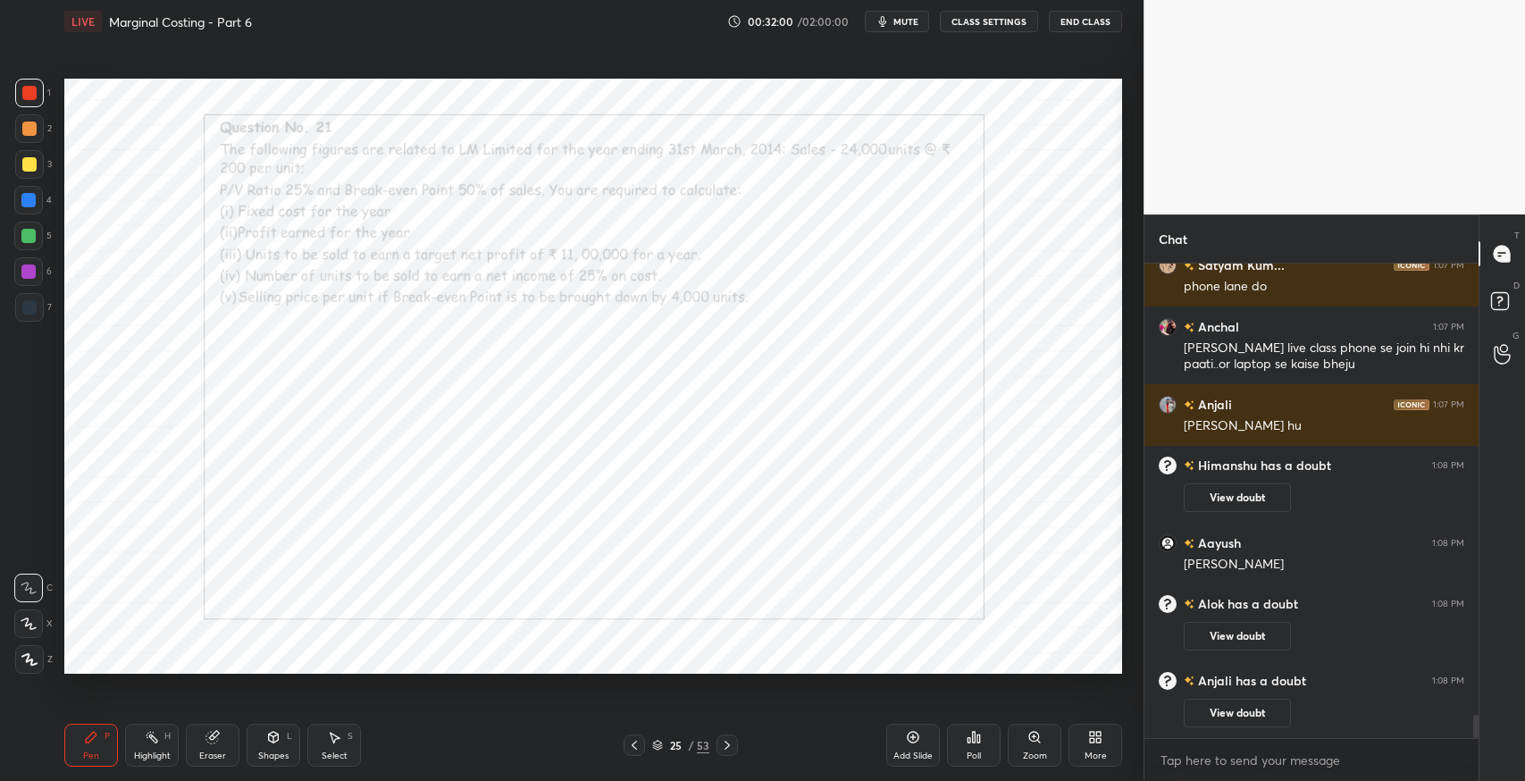
click at [731, 747] on icon at bounding box center [727, 745] width 14 height 14
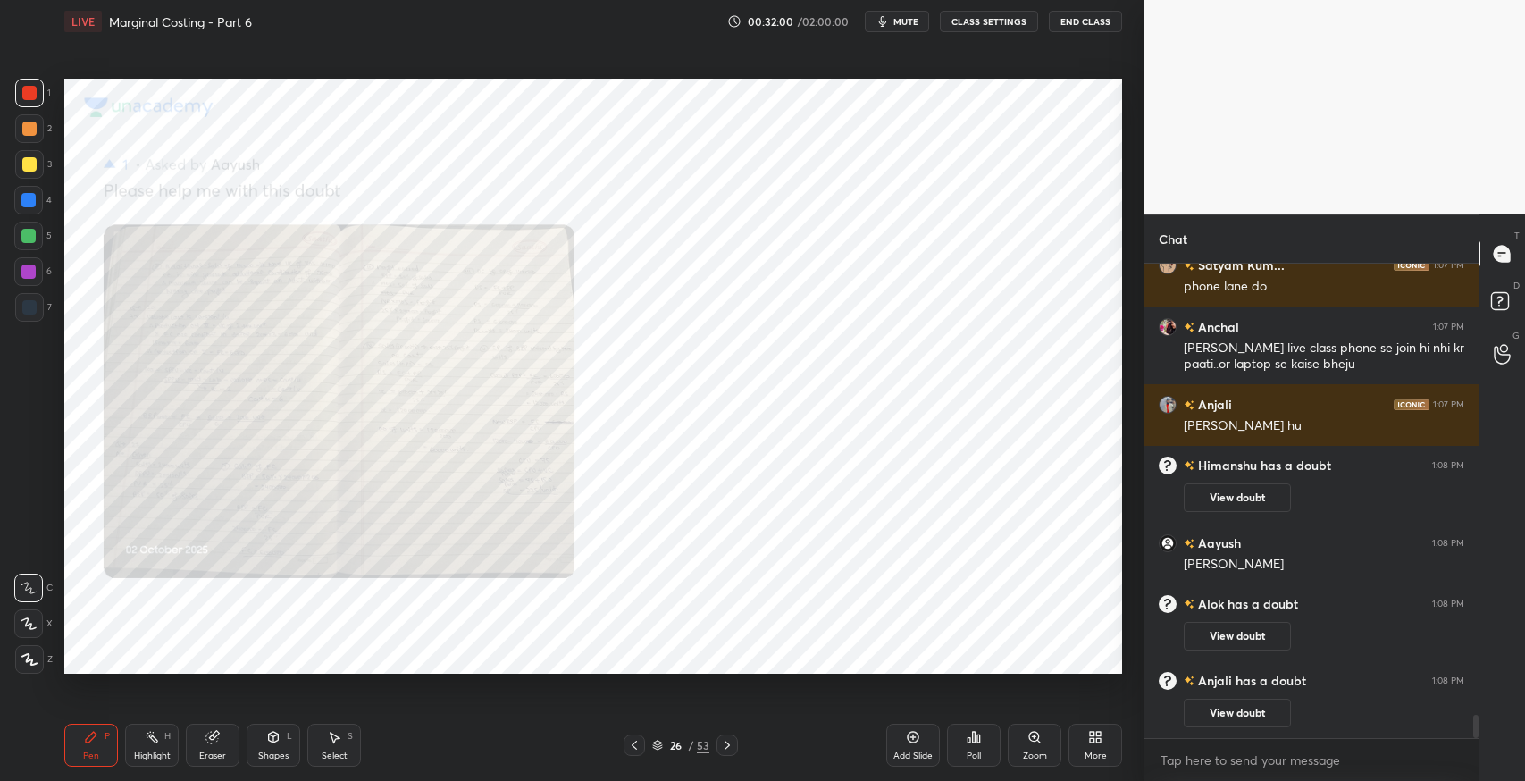
click at [730, 744] on icon at bounding box center [727, 745] width 14 height 14
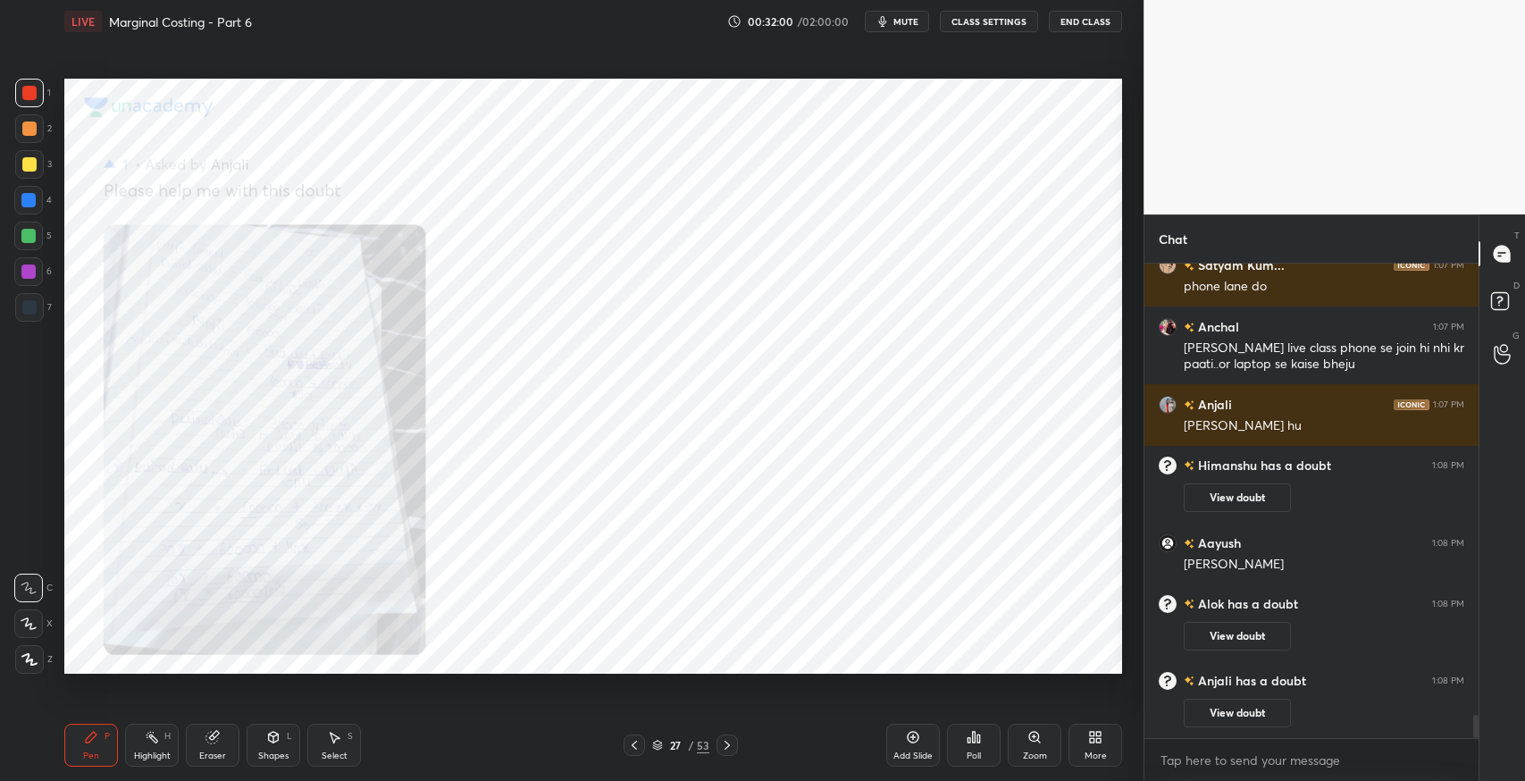
click at [729, 744] on icon at bounding box center [727, 745] width 14 height 14
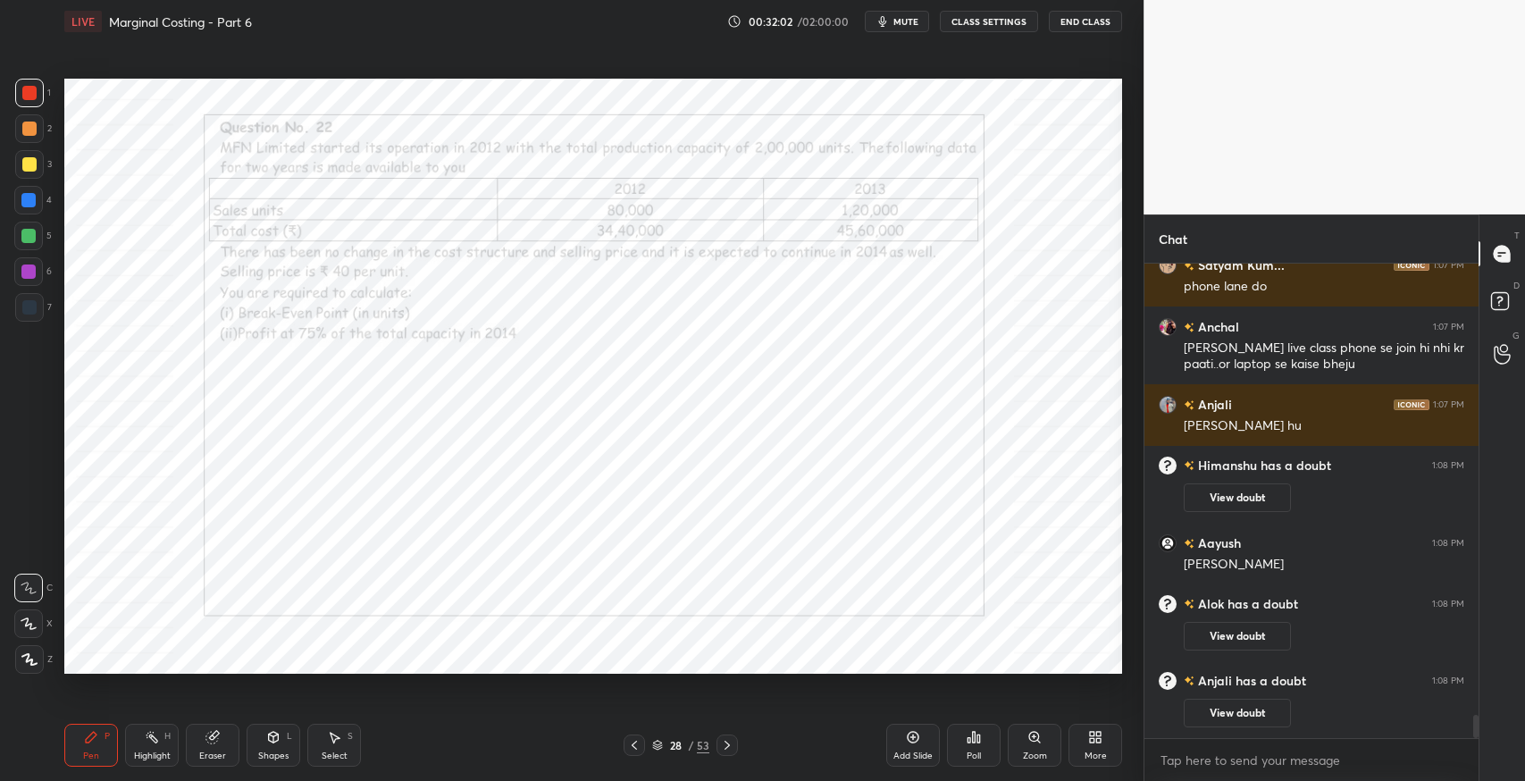
click at [731, 743] on icon at bounding box center [727, 745] width 14 height 14
click at [735, 741] on div at bounding box center [727, 745] width 21 height 21
click at [736, 740] on div at bounding box center [727, 745] width 21 height 21
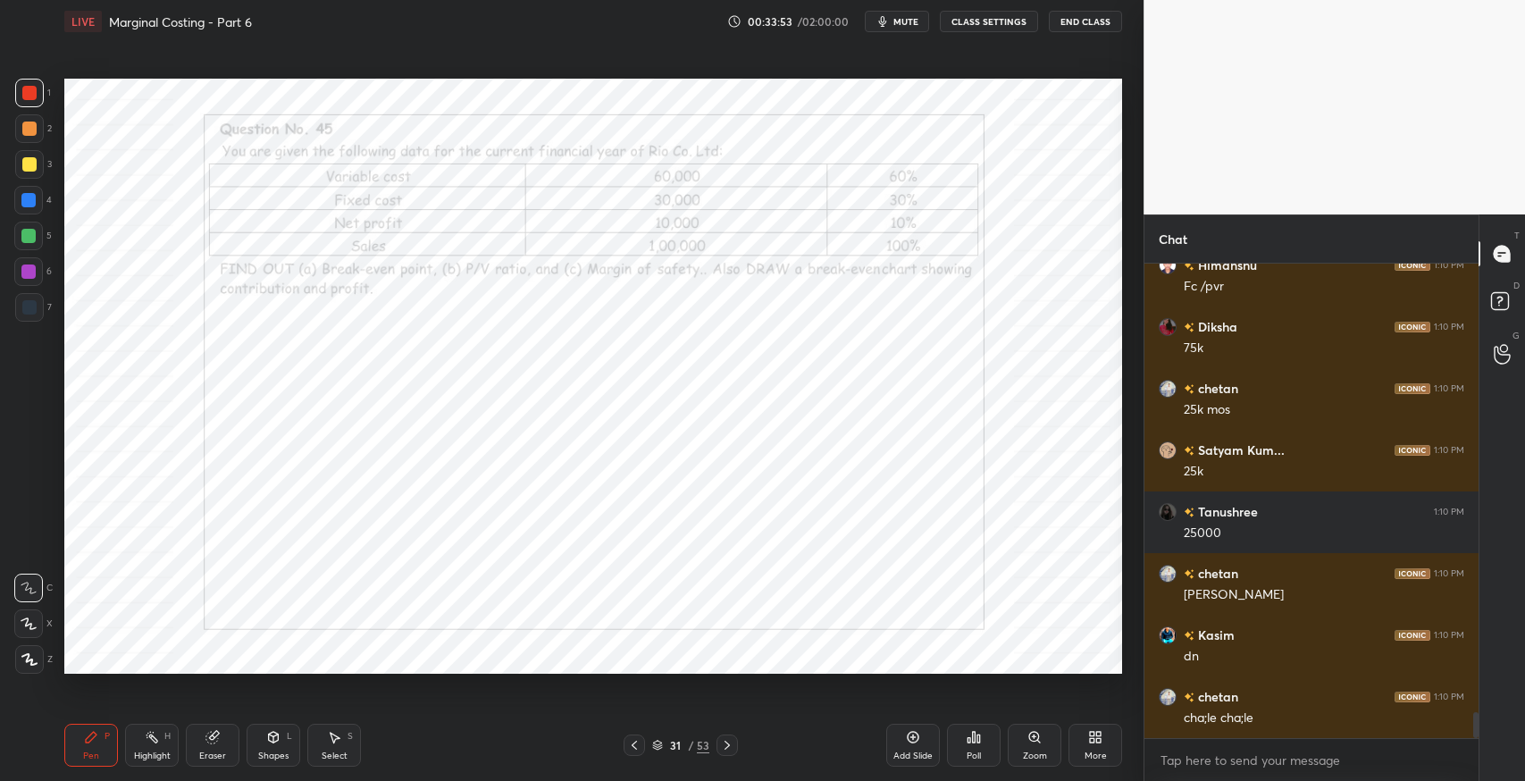
scroll to position [8280, 0]
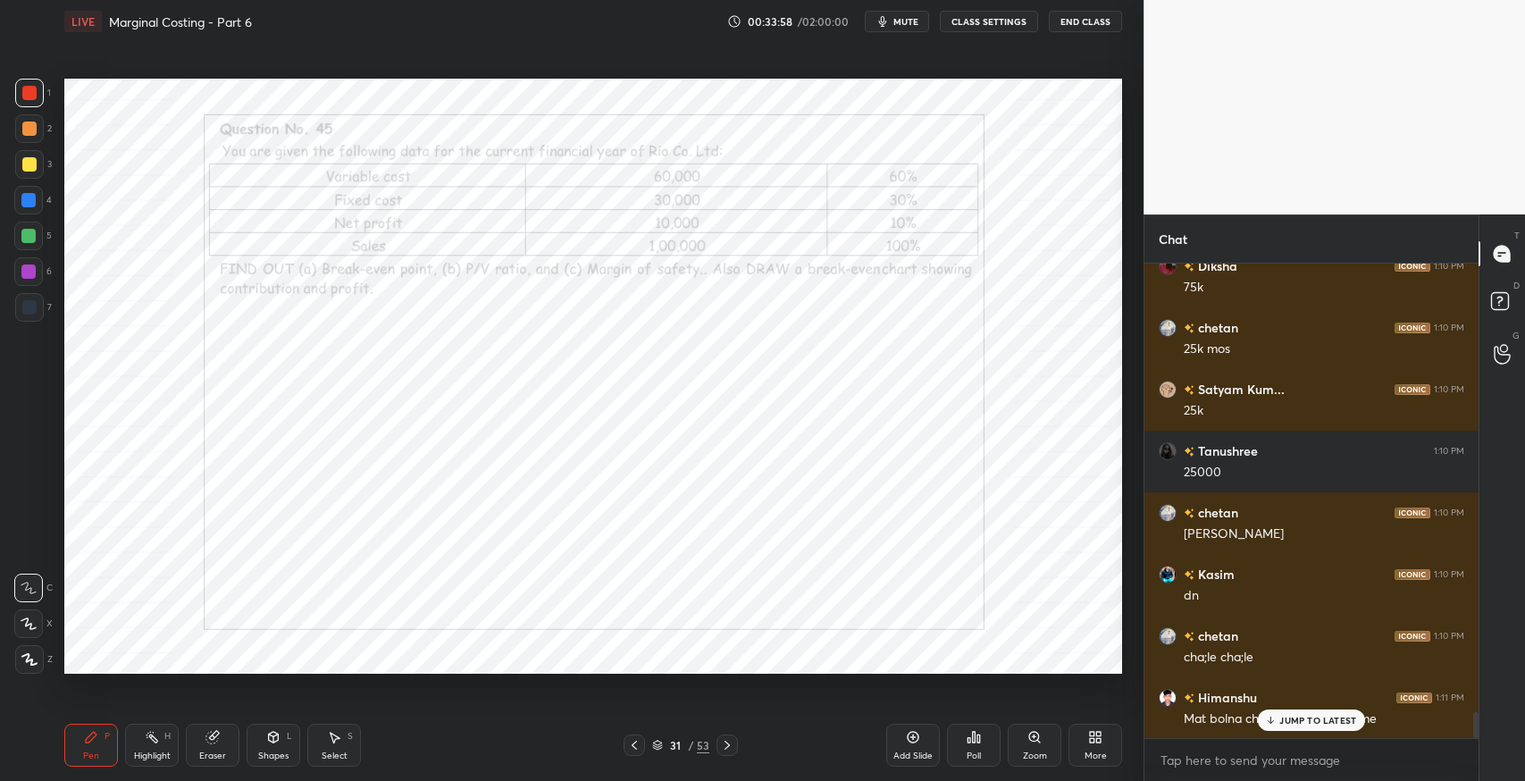
click at [1324, 719] on p "JUMP TO LATEST" at bounding box center [1318, 720] width 77 height 11
click at [911, 732] on icon at bounding box center [914, 738] width 12 height 12
click at [269, 747] on div "Shapes L" at bounding box center [274, 745] width 54 height 43
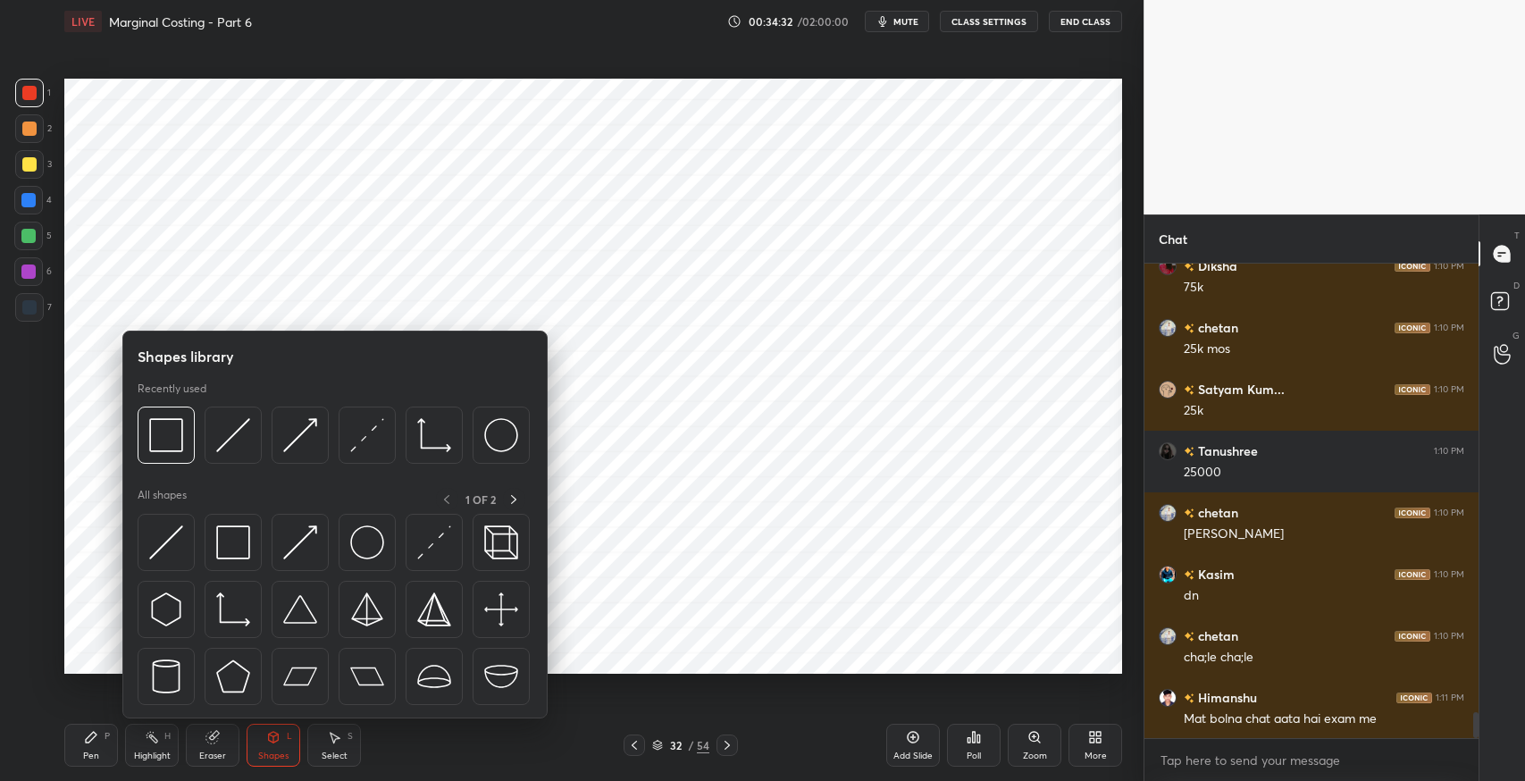
click at [227, 611] on img at bounding box center [233, 609] width 34 height 34
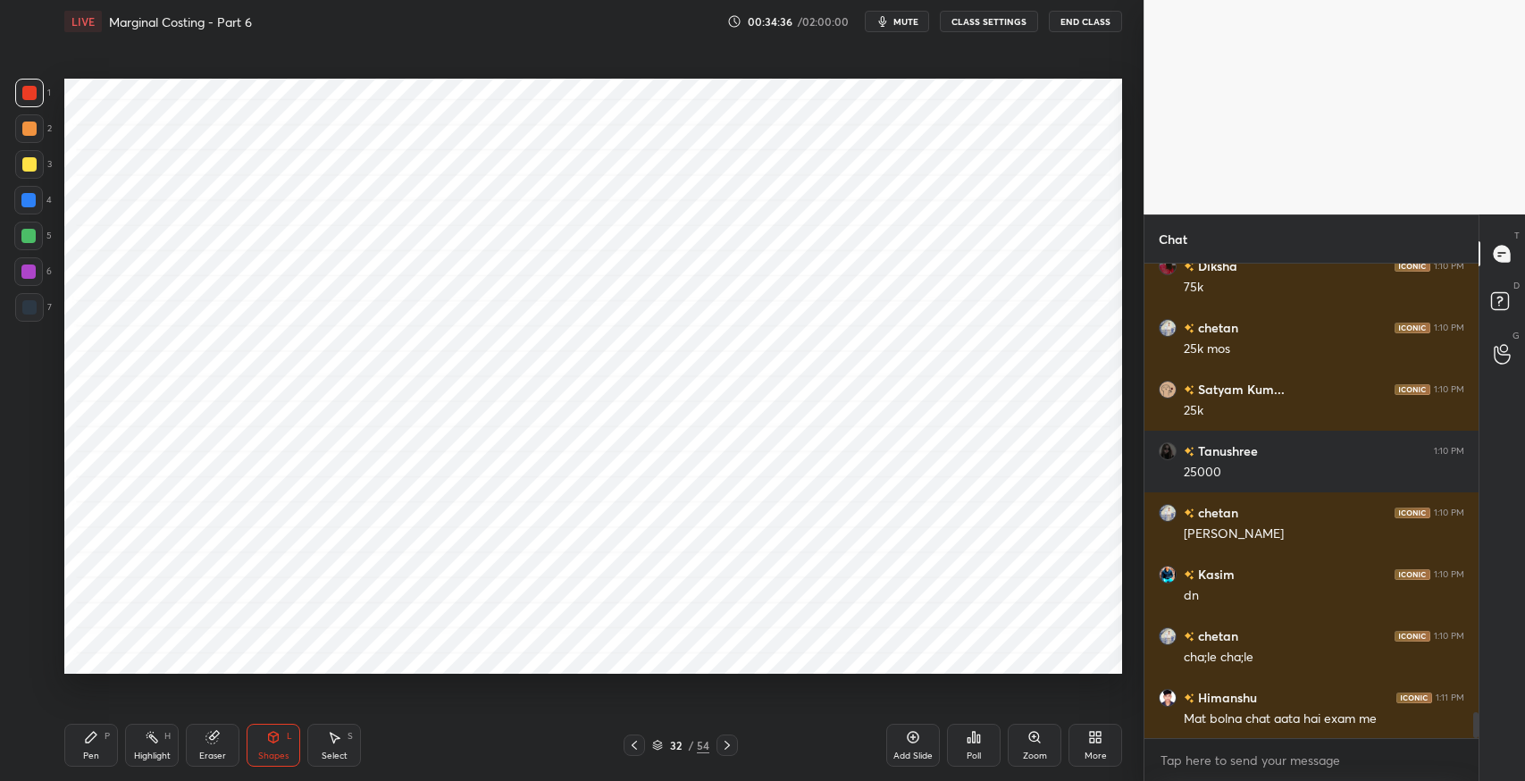
click at [257, 754] on div "Shapes L" at bounding box center [274, 745] width 54 height 43
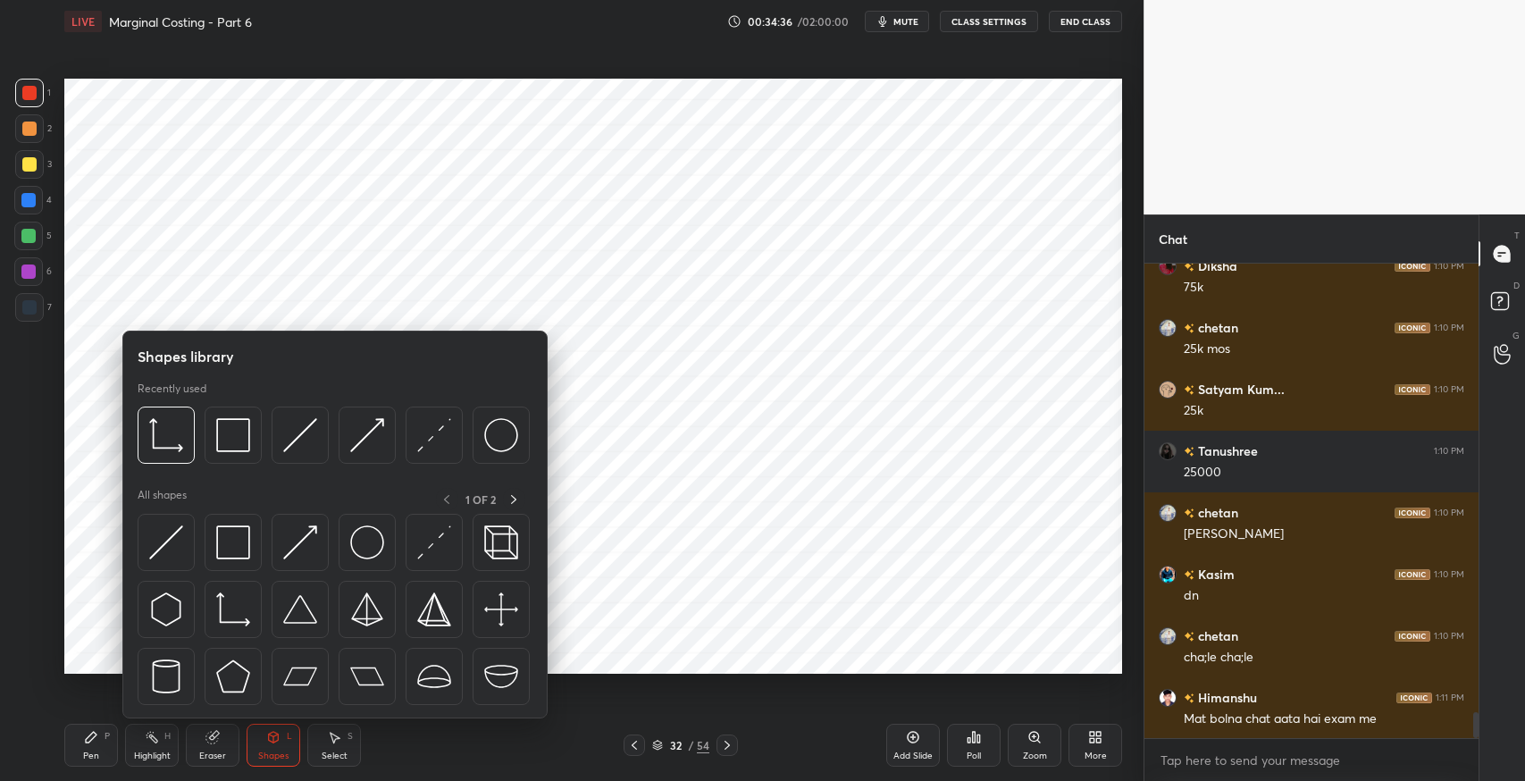
click at [294, 554] on img at bounding box center [300, 542] width 34 height 34
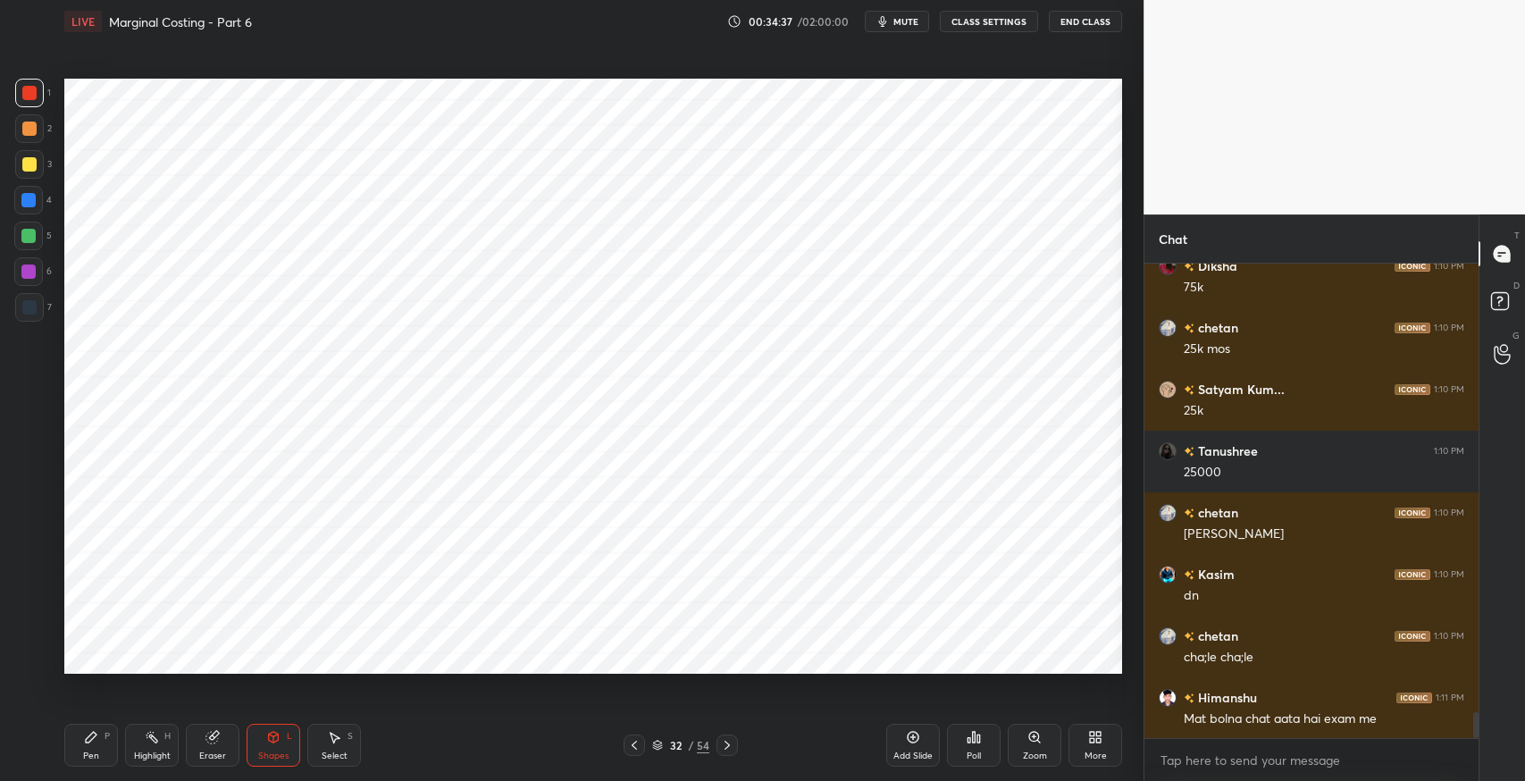
click at [32, 325] on div "7" at bounding box center [33, 311] width 37 height 36
click at [213, 733] on icon at bounding box center [213, 737] width 14 height 14
click at [41, 618] on div at bounding box center [28, 623] width 29 height 29
click at [76, 742] on div "Pen P" at bounding box center [91, 745] width 54 height 43
click at [276, 753] on div "Shapes" at bounding box center [273, 756] width 30 height 9
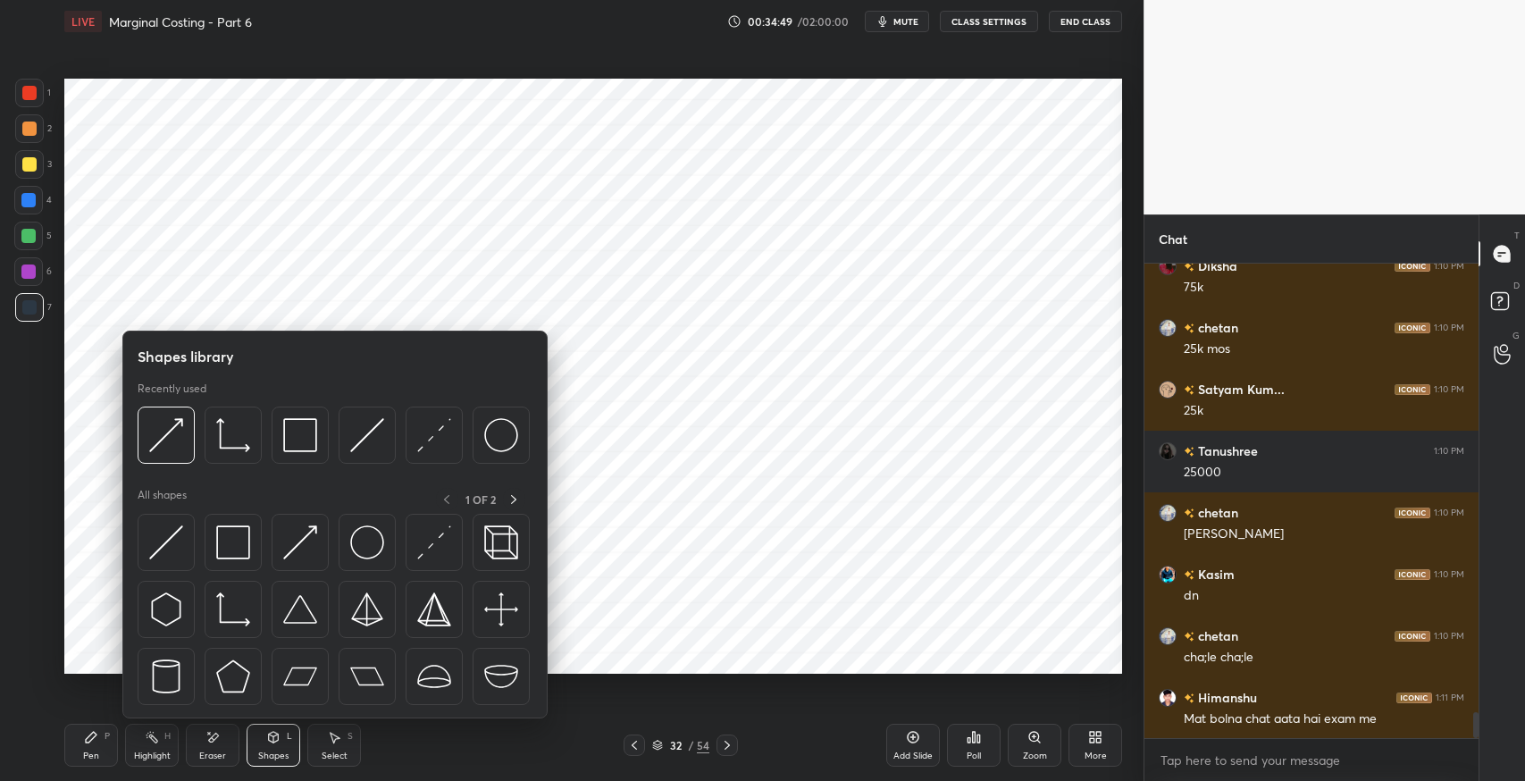
click at [223, 540] on img at bounding box center [233, 542] width 34 height 34
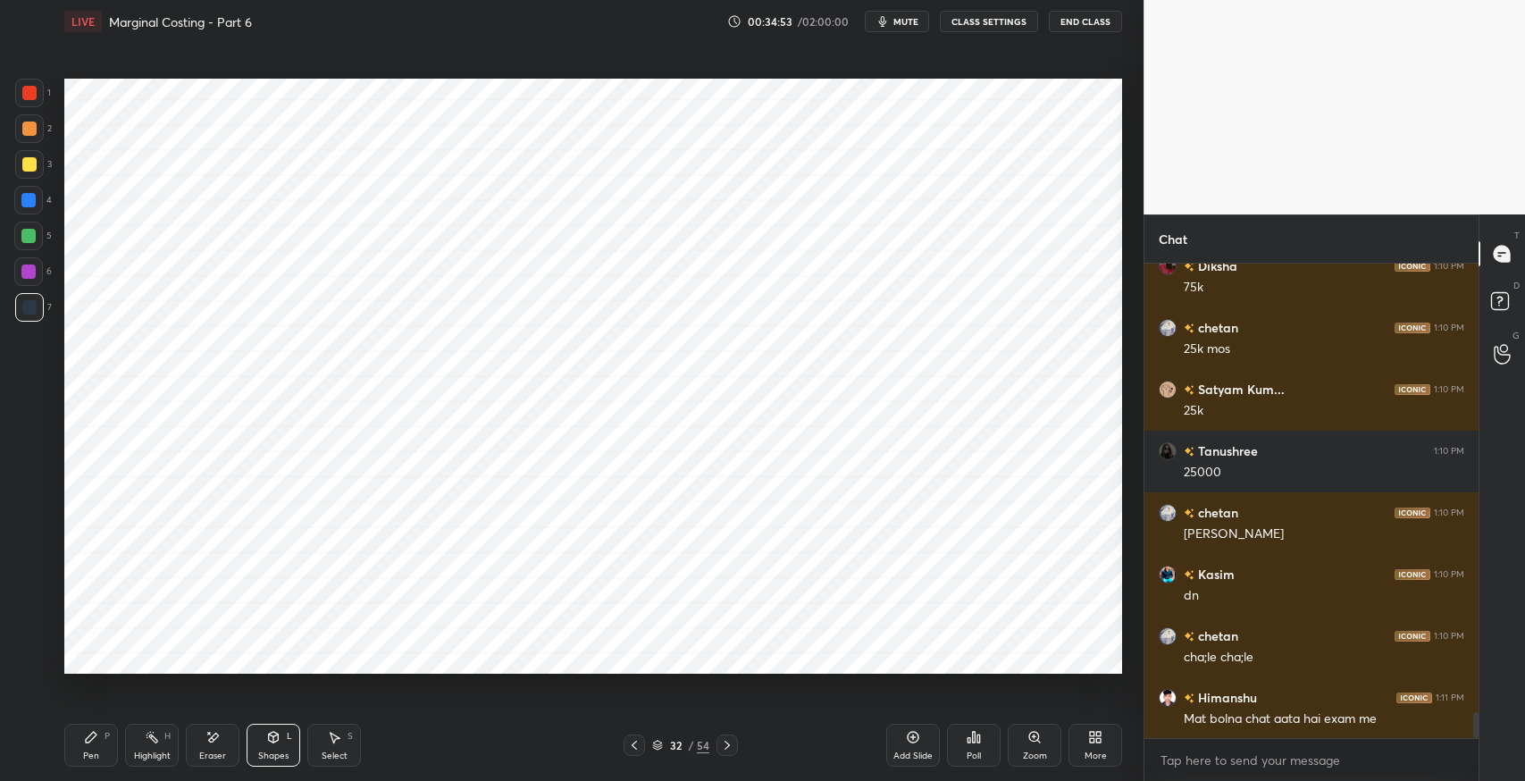
click at [92, 736] on icon at bounding box center [91, 737] width 11 height 11
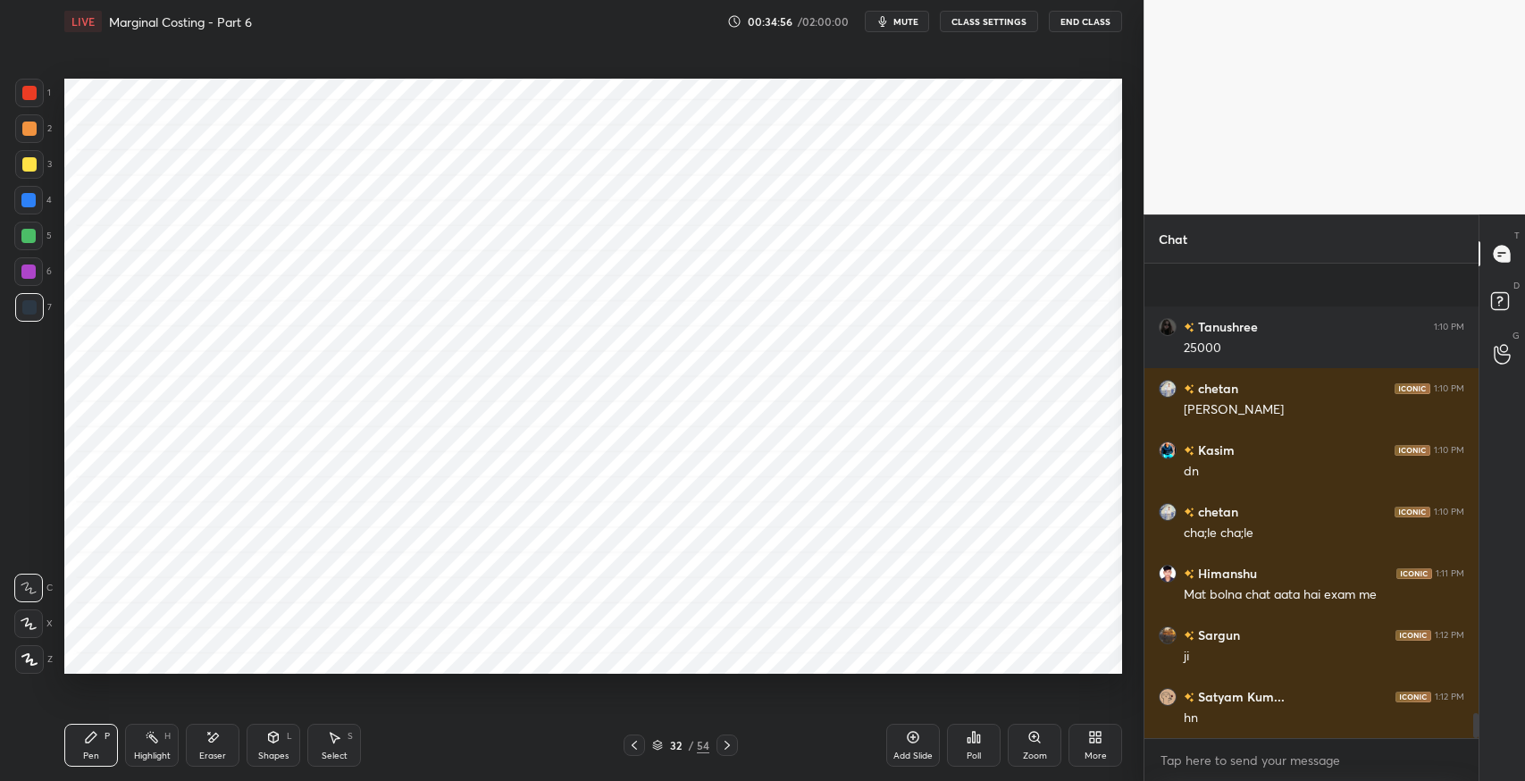
scroll to position [8527, 0]
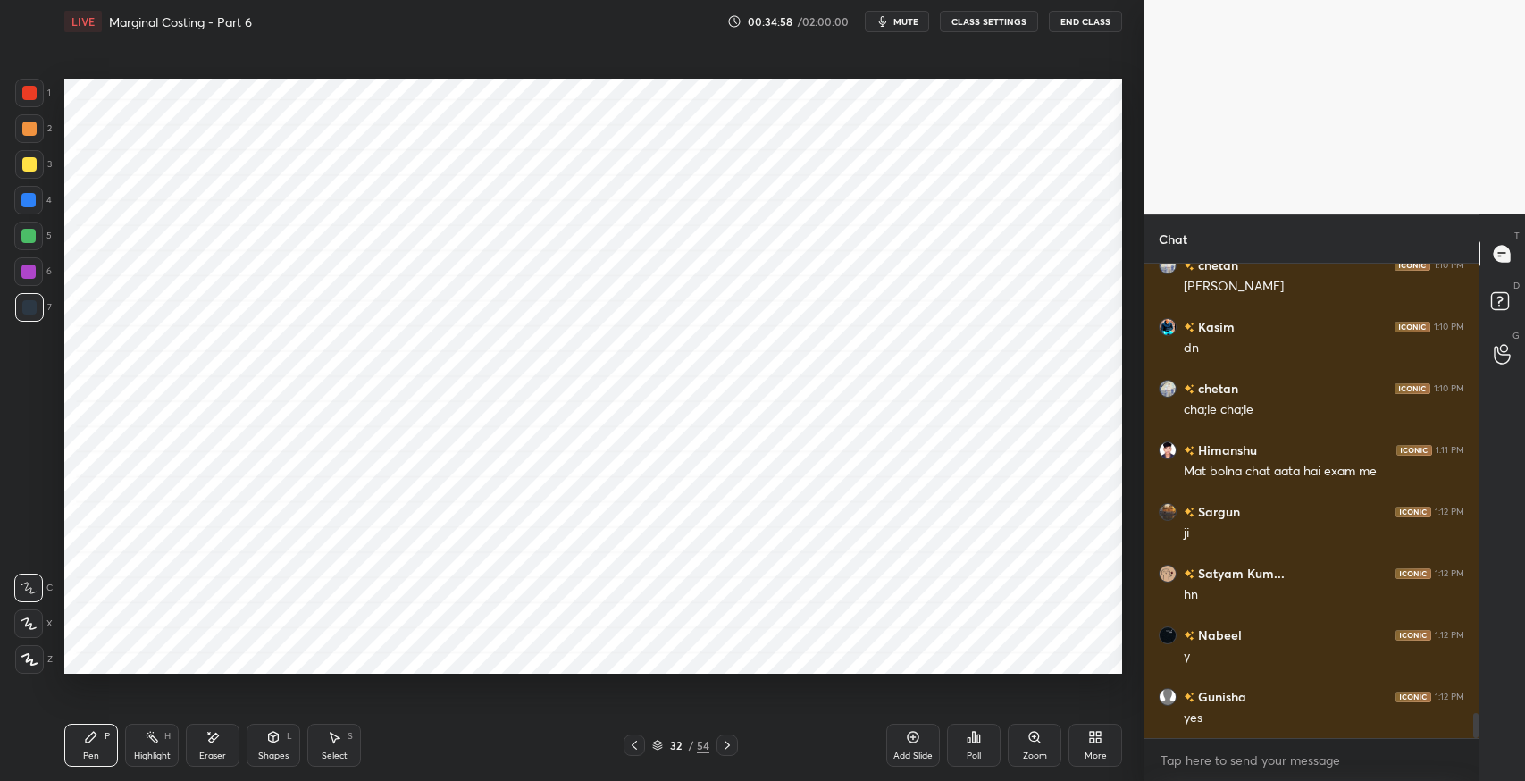
click at [275, 744] on div "Shapes L" at bounding box center [274, 745] width 54 height 43
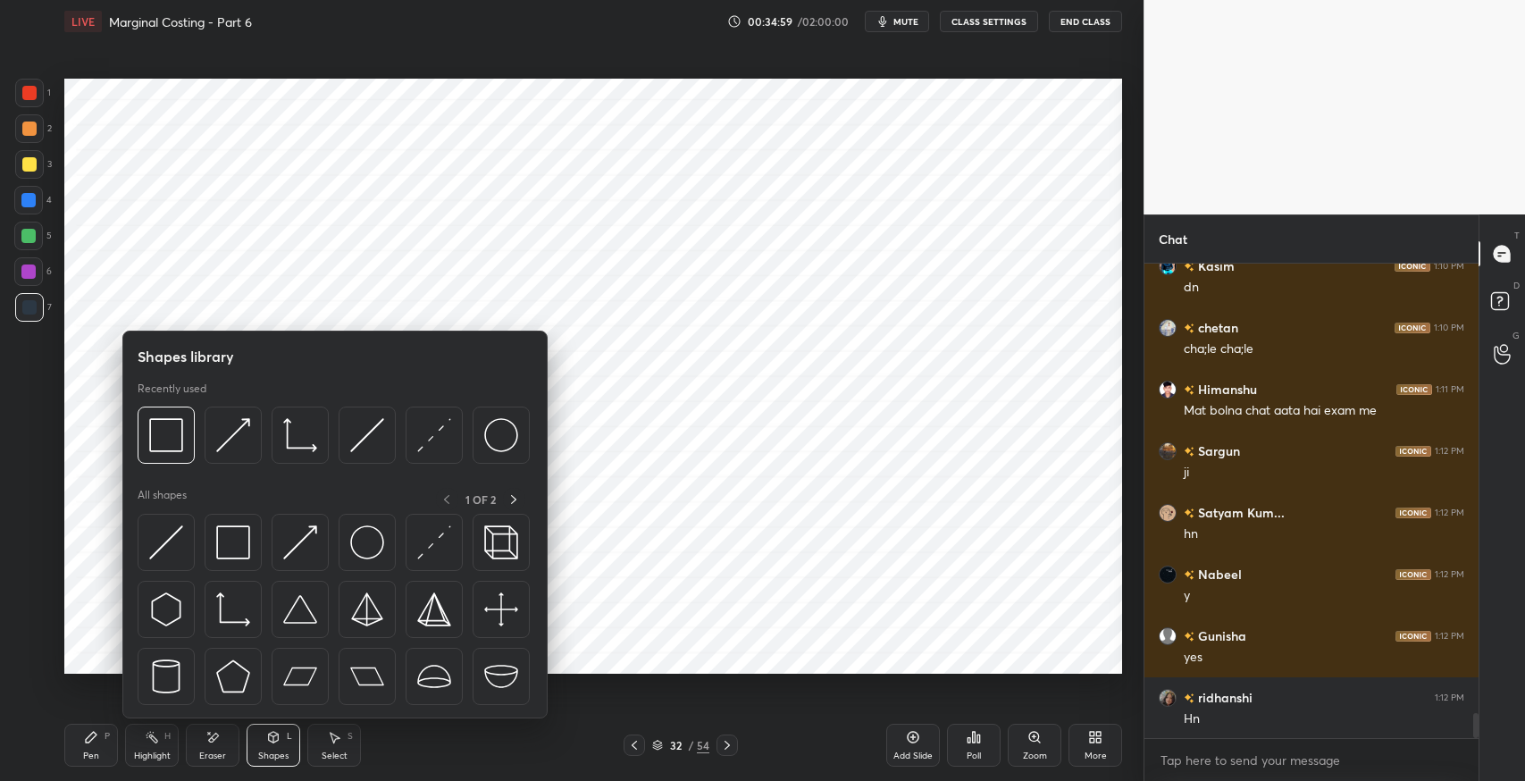
click at [166, 540] on img at bounding box center [166, 542] width 34 height 34
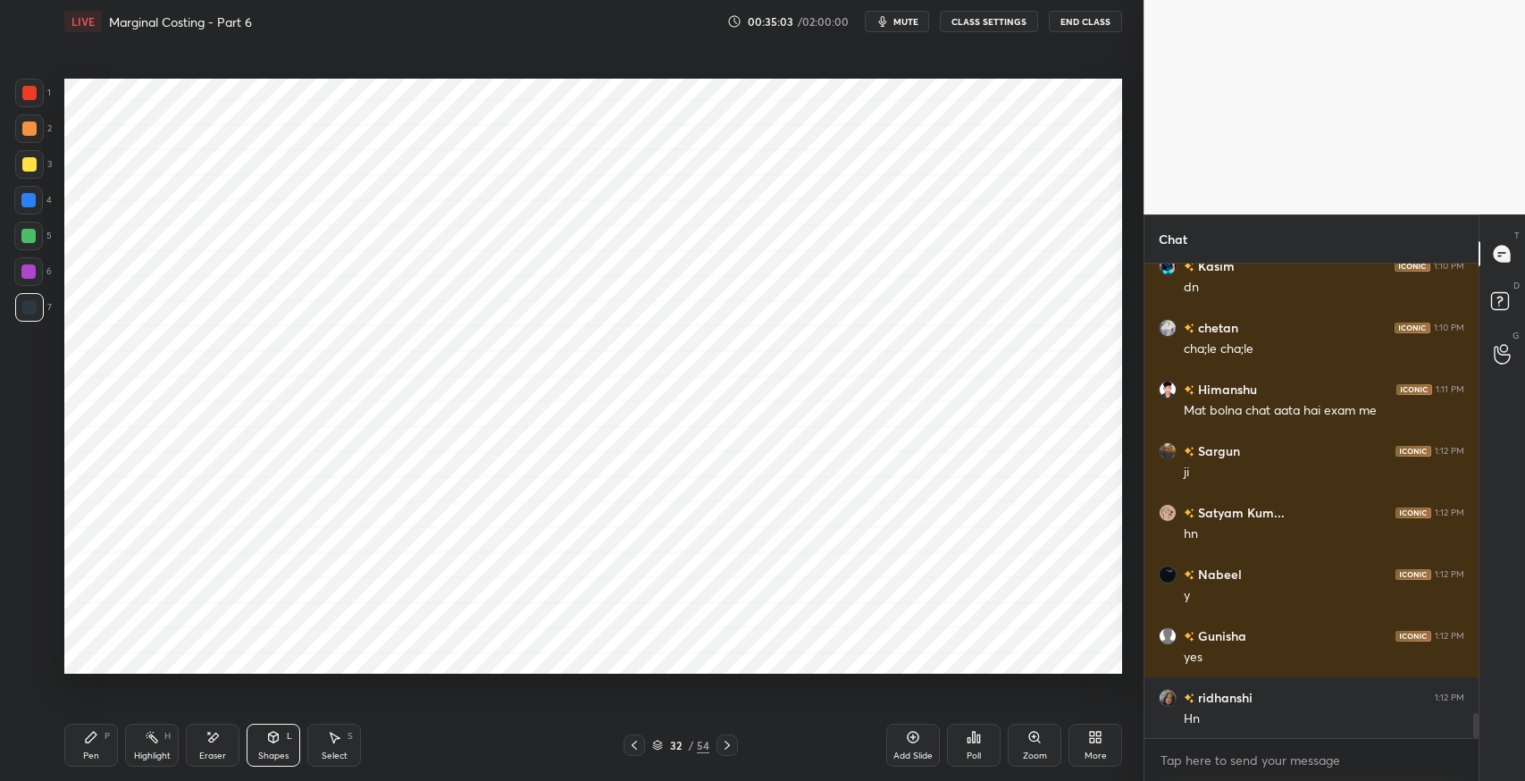
click at [88, 744] on div "Pen P" at bounding box center [91, 745] width 54 height 43
click at [277, 747] on div "Shapes L" at bounding box center [274, 745] width 54 height 43
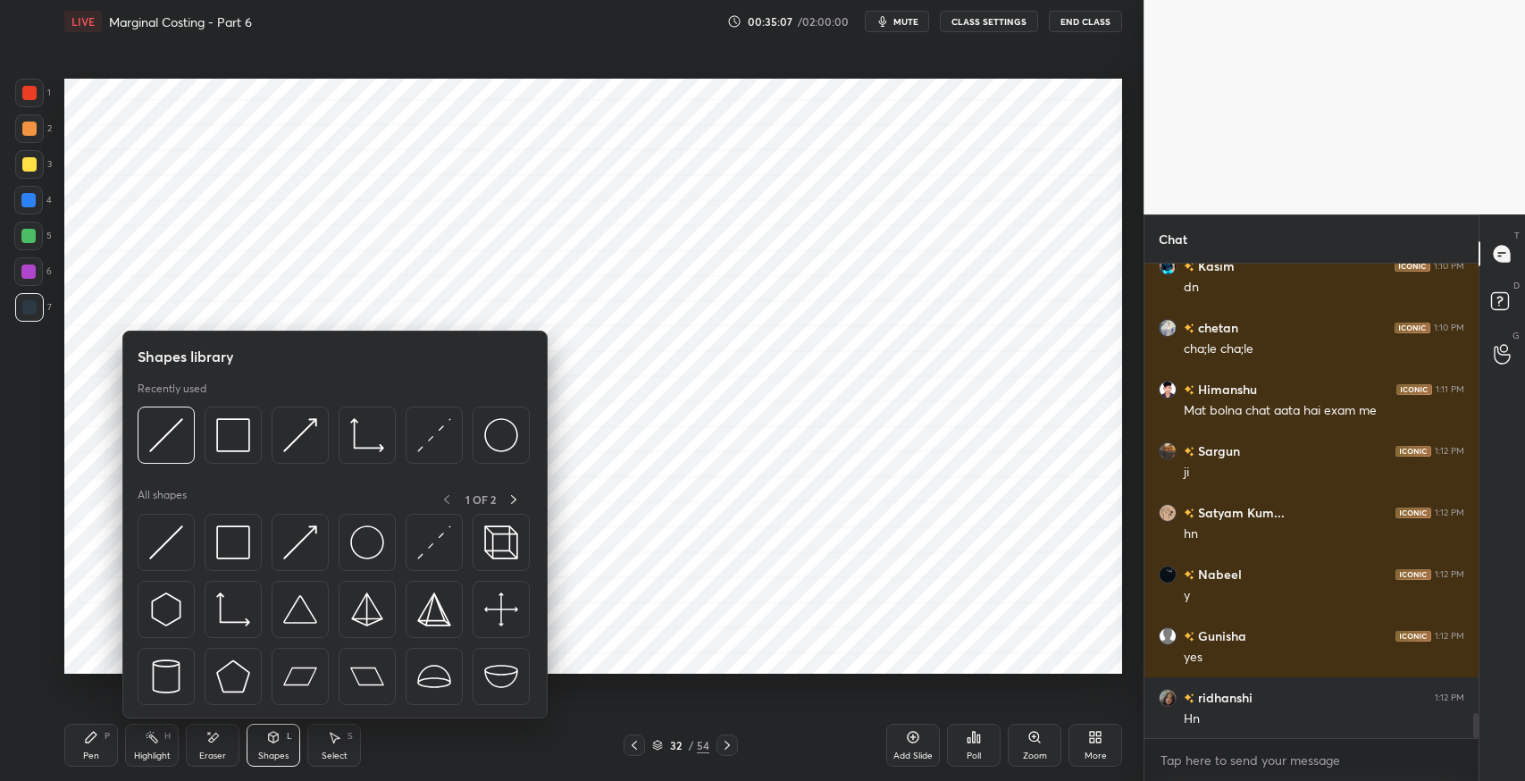
click at [175, 541] on img at bounding box center [166, 542] width 34 height 34
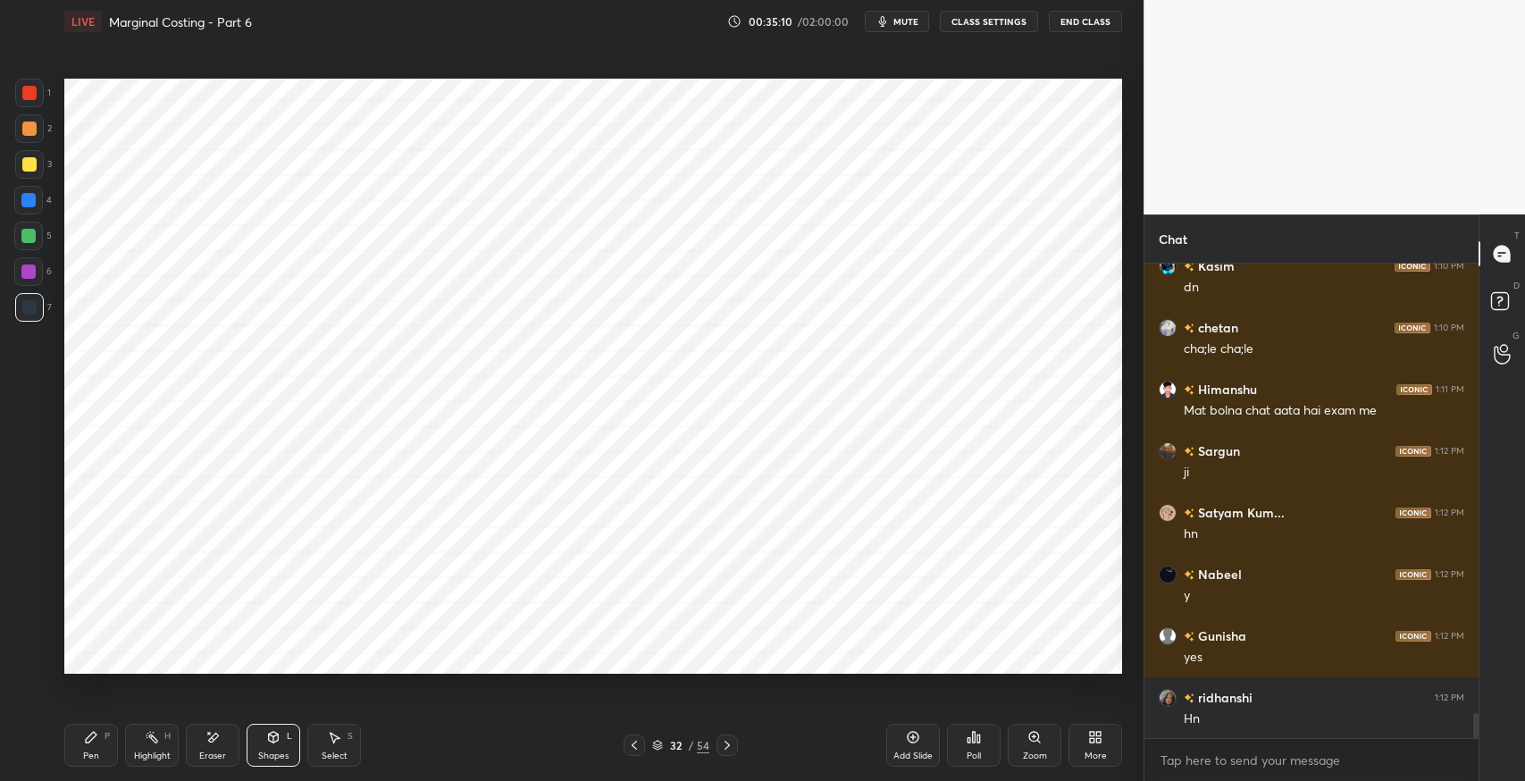
click at [97, 744] on div "Pen P" at bounding box center [91, 745] width 54 height 43
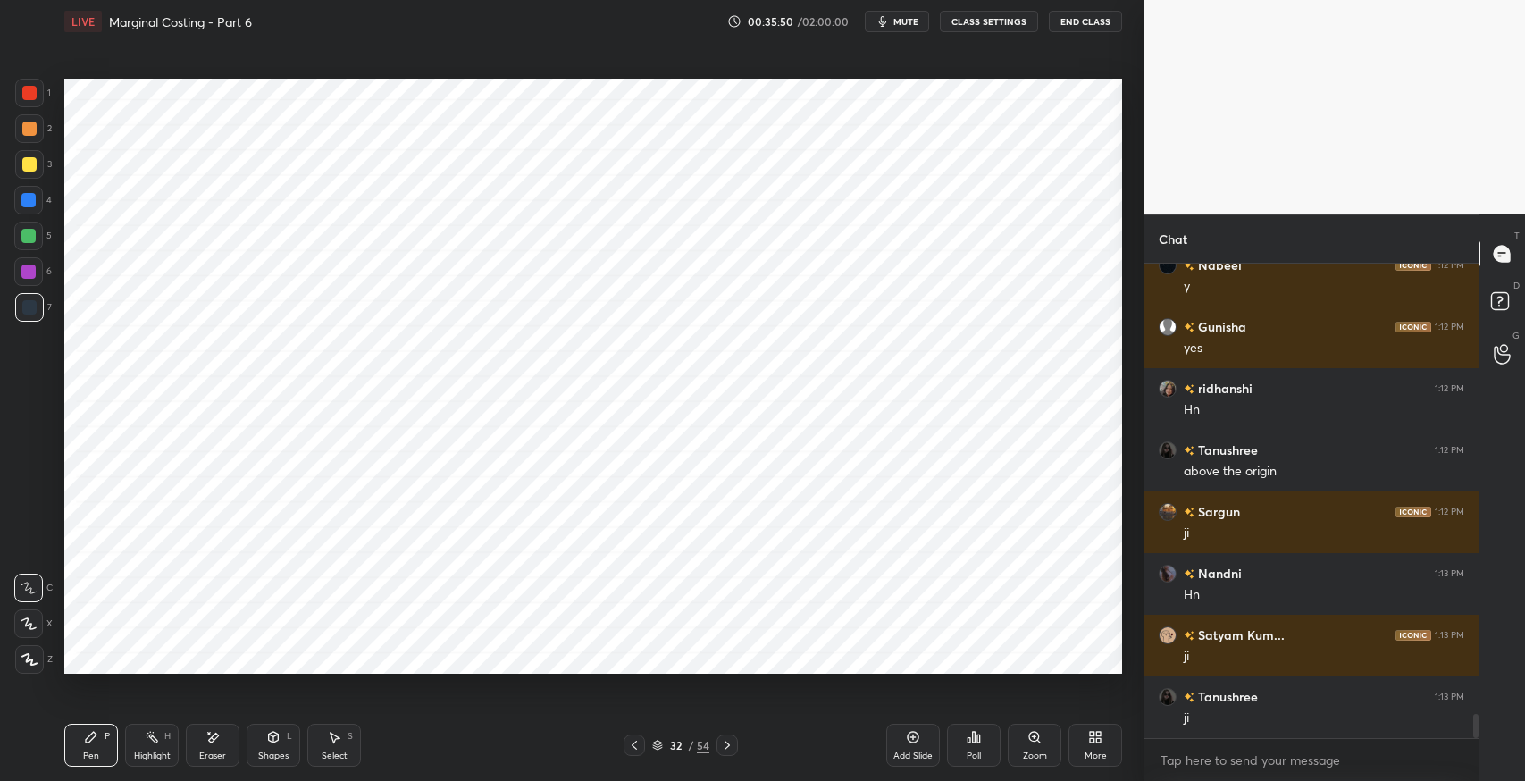
scroll to position [8958, 0]
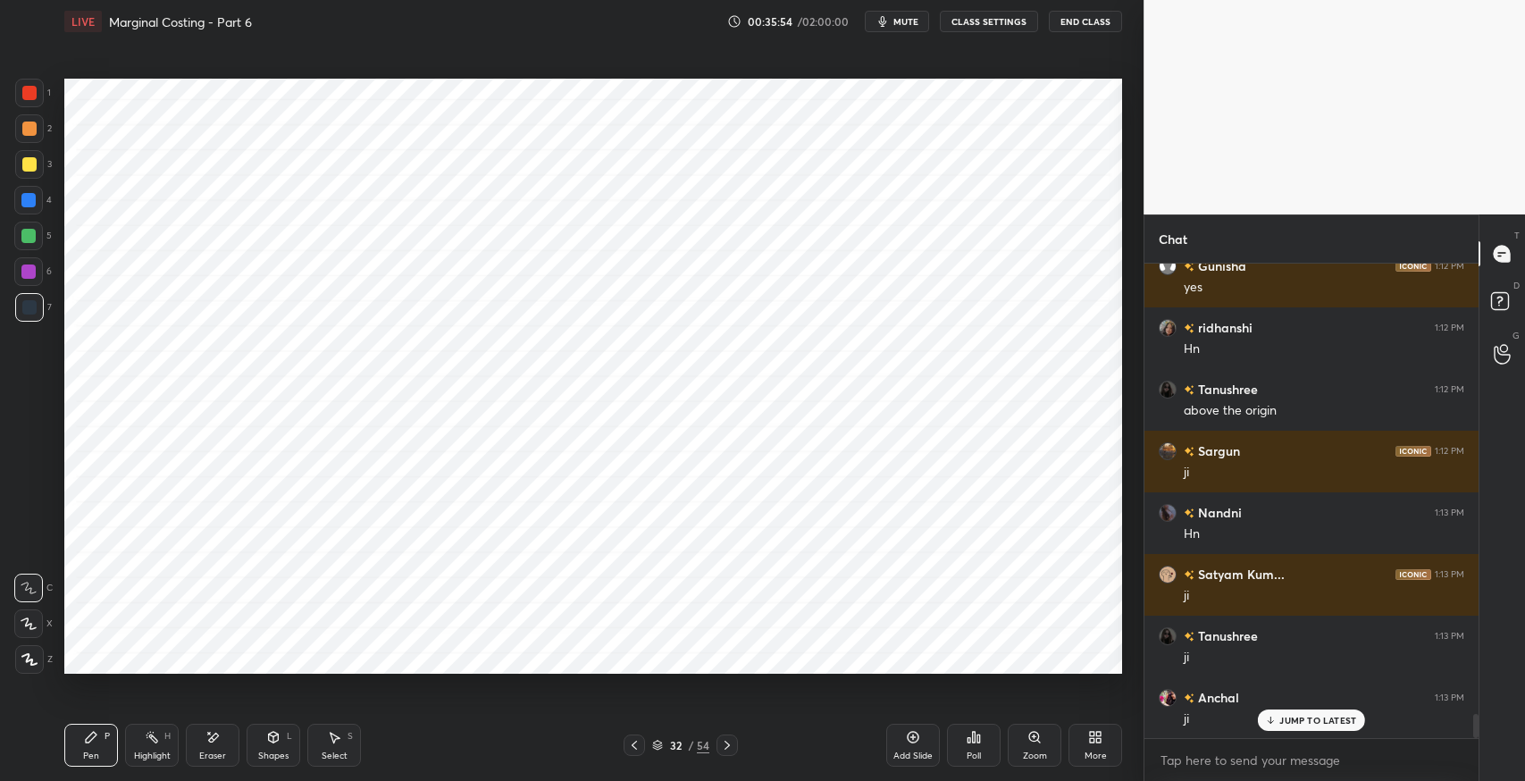
click at [33, 239] on div at bounding box center [28, 236] width 14 height 14
click at [285, 740] on div "Shapes L" at bounding box center [274, 745] width 54 height 43
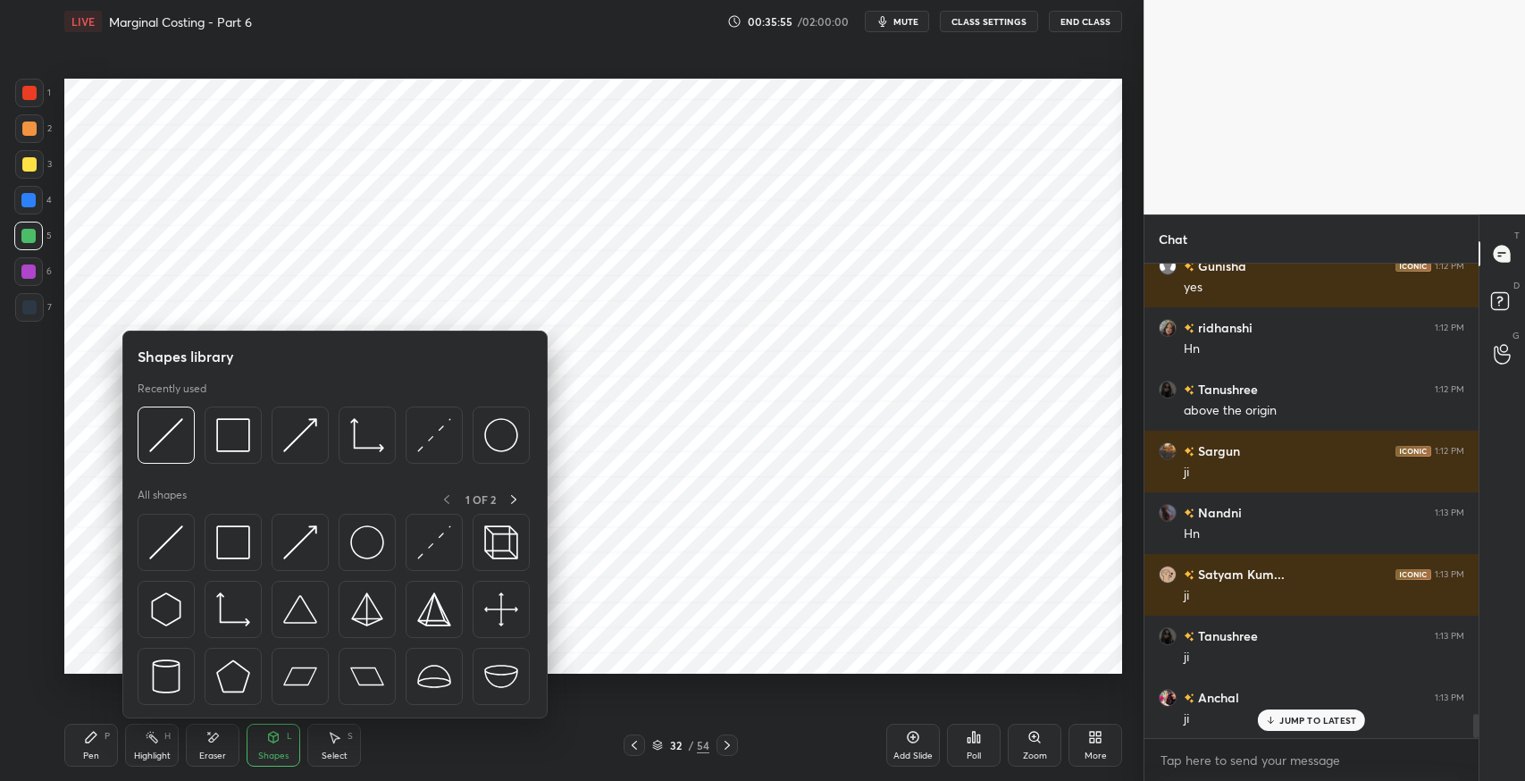
click at [163, 550] on img at bounding box center [166, 542] width 34 height 34
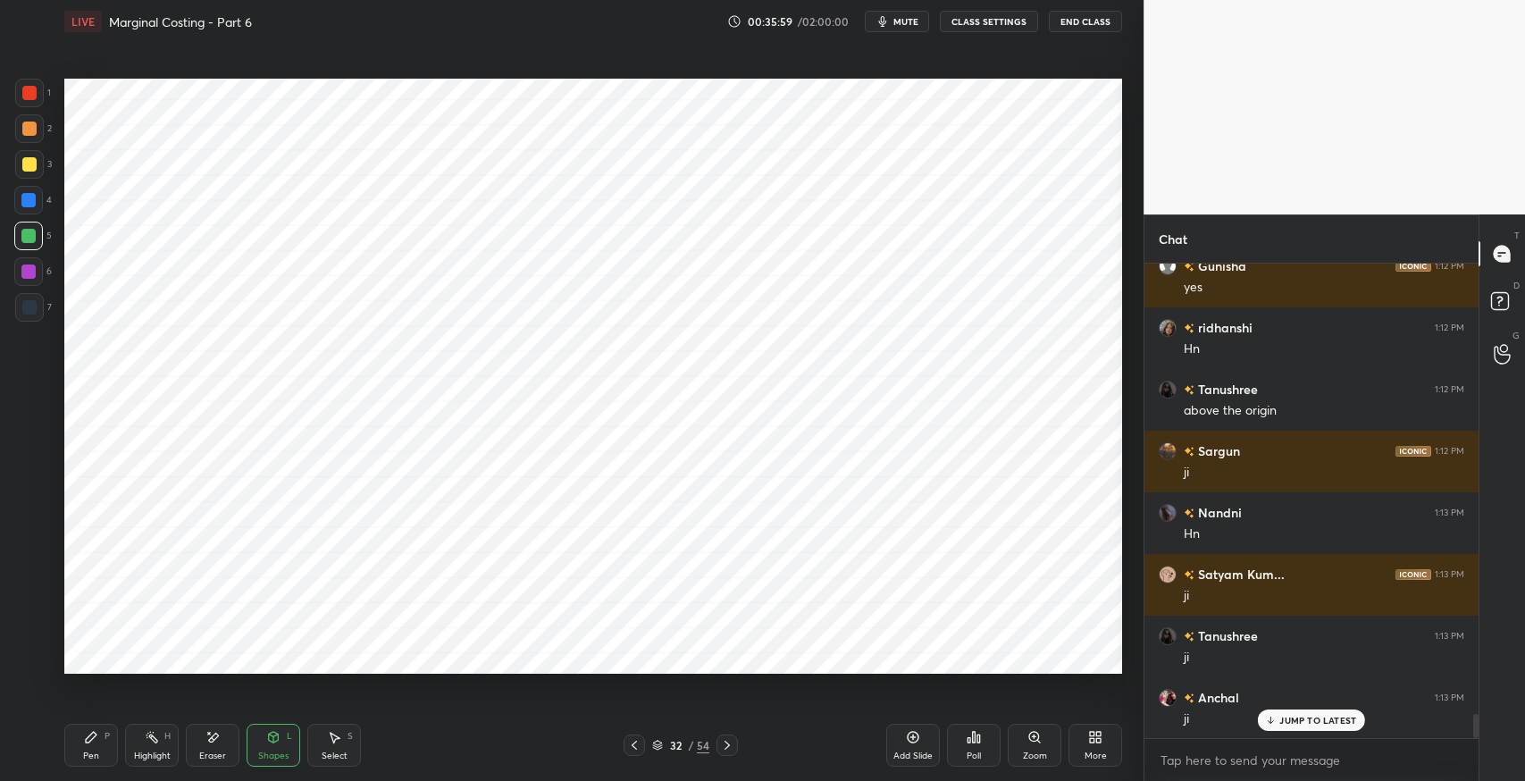
click at [93, 752] on div "Pen" at bounding box center [91, 756] width 16 height 9
click at [268, 744] on icon at bounding box center [273, 737] width 14 height 14
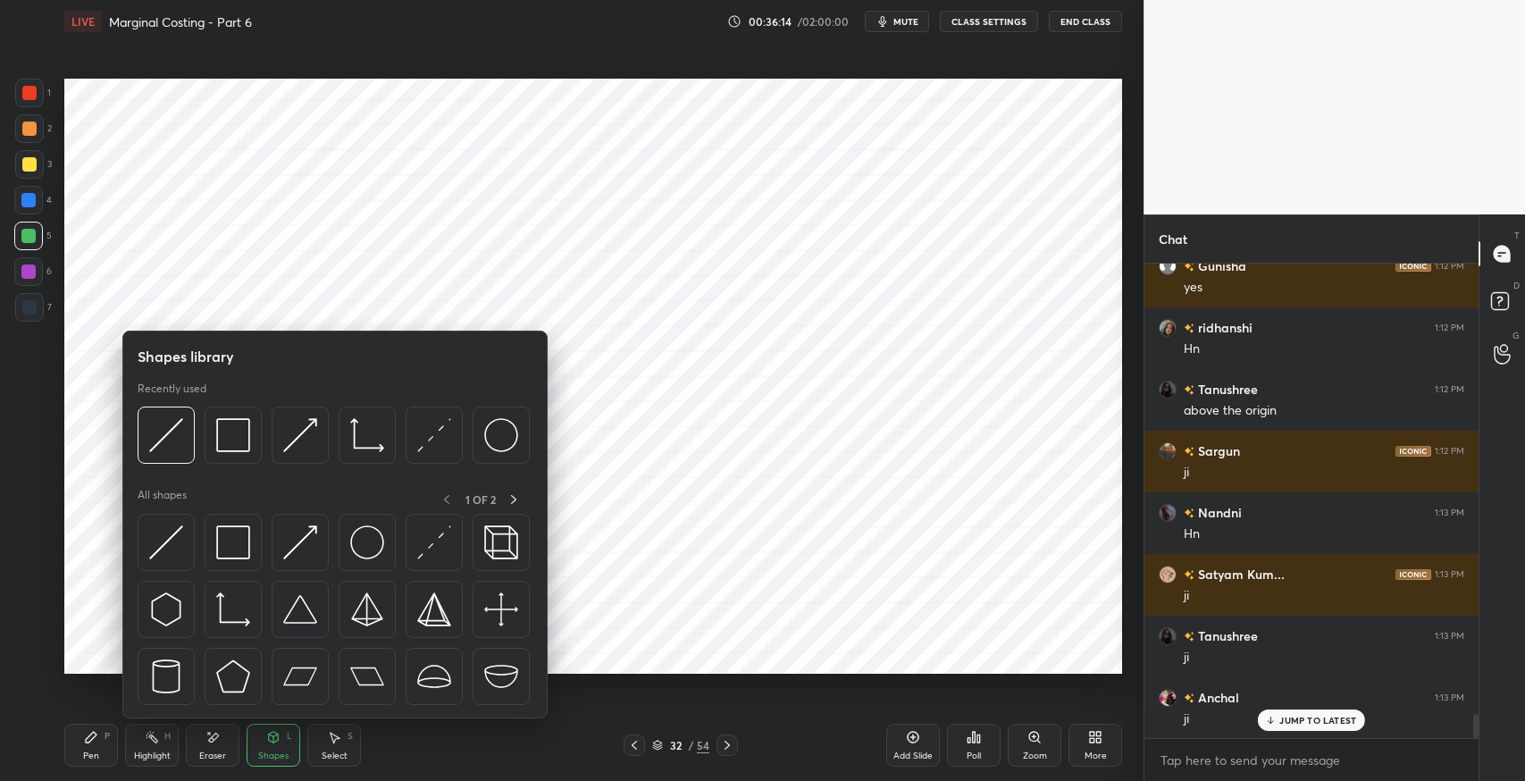
click at [428, 538] on img at bounding box center [434, 542] width 34 height 34
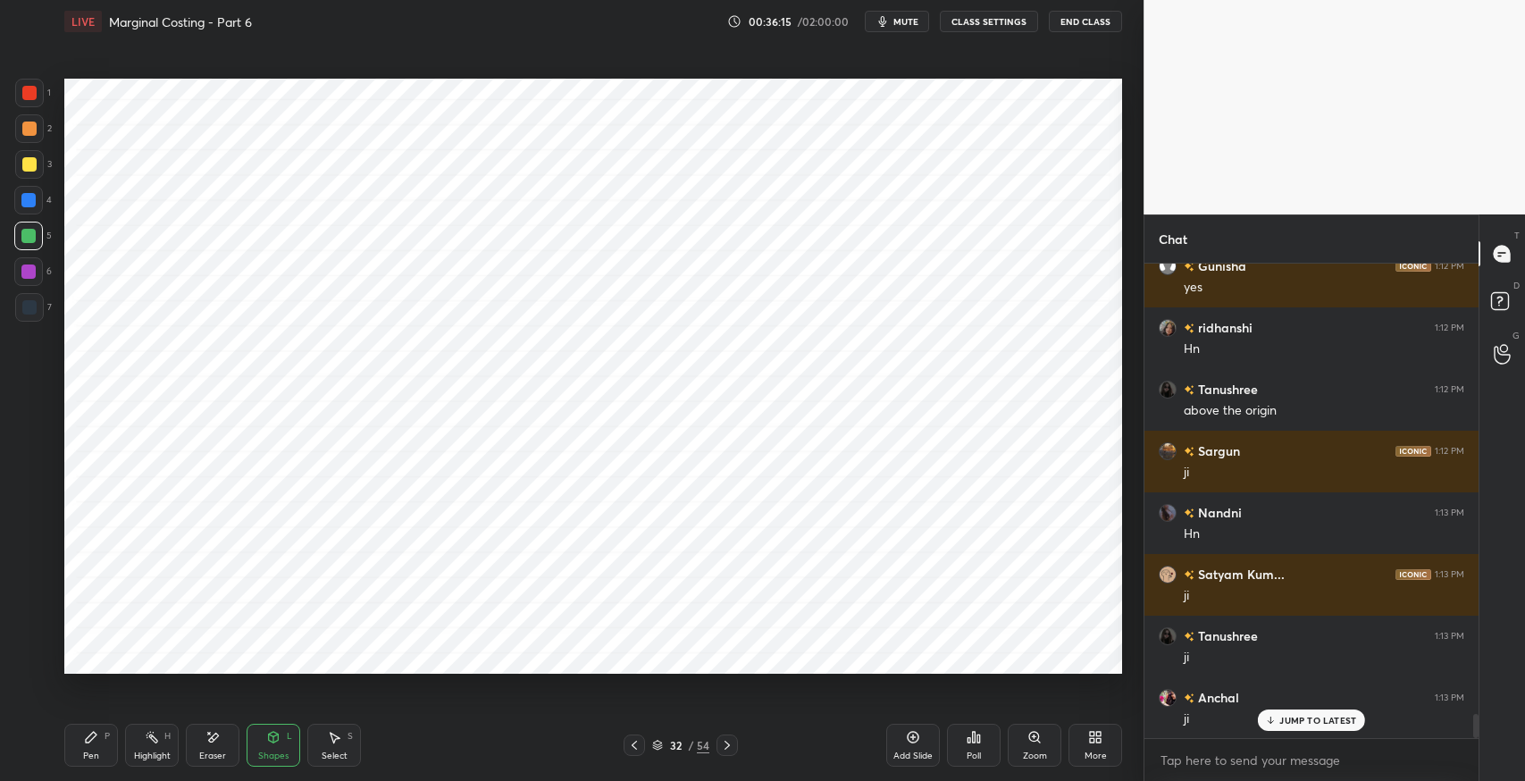
click at [26, 131] on div at bounding box center [29, 129] width 14 height 14
click at [100, 742] on div "Pen P" at bounding box center [91, 745] width 54 height 43
click at [22, 315] on div at bounding box center [29, 307] width 29 height 29
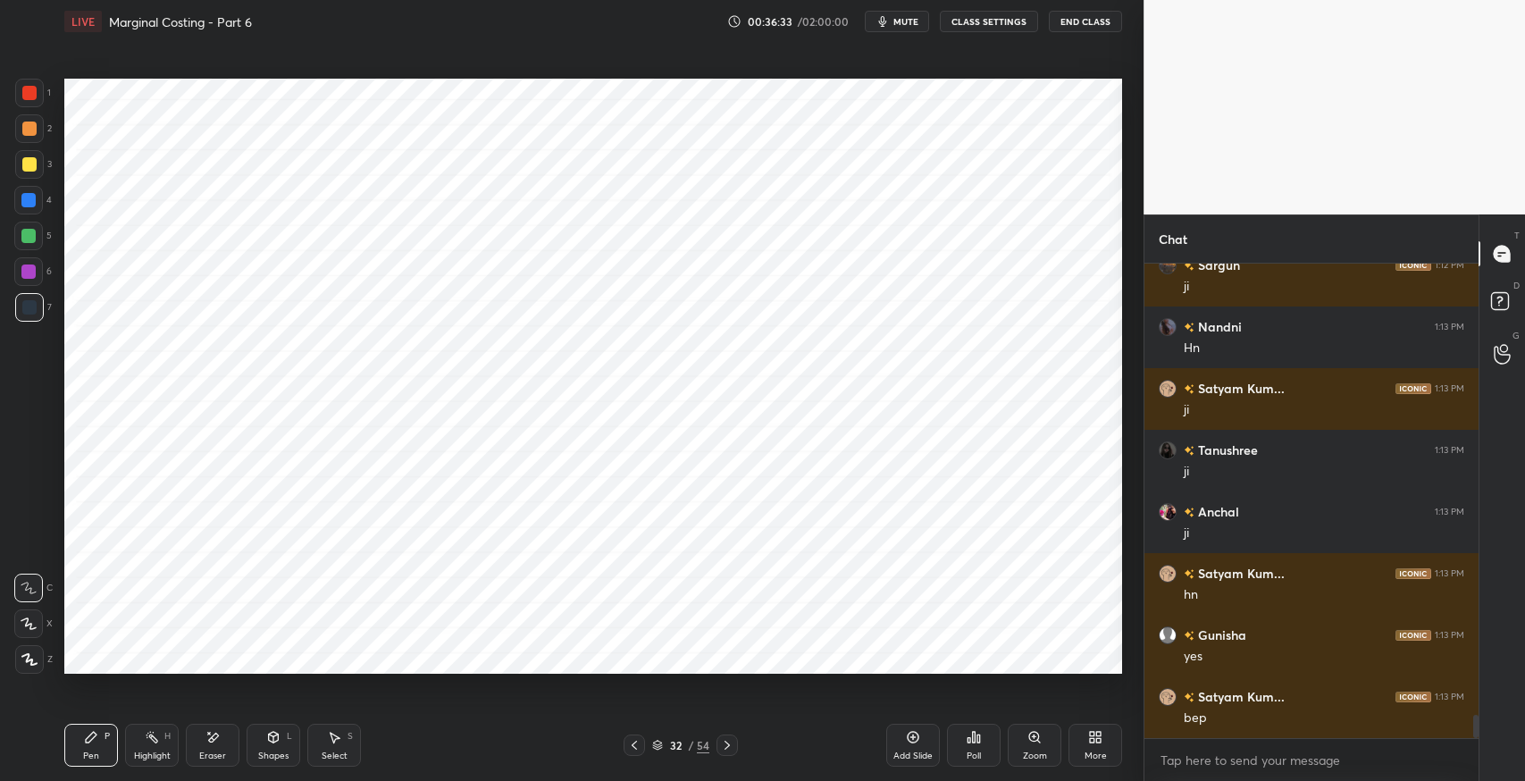
scroll to position [9205, 0]
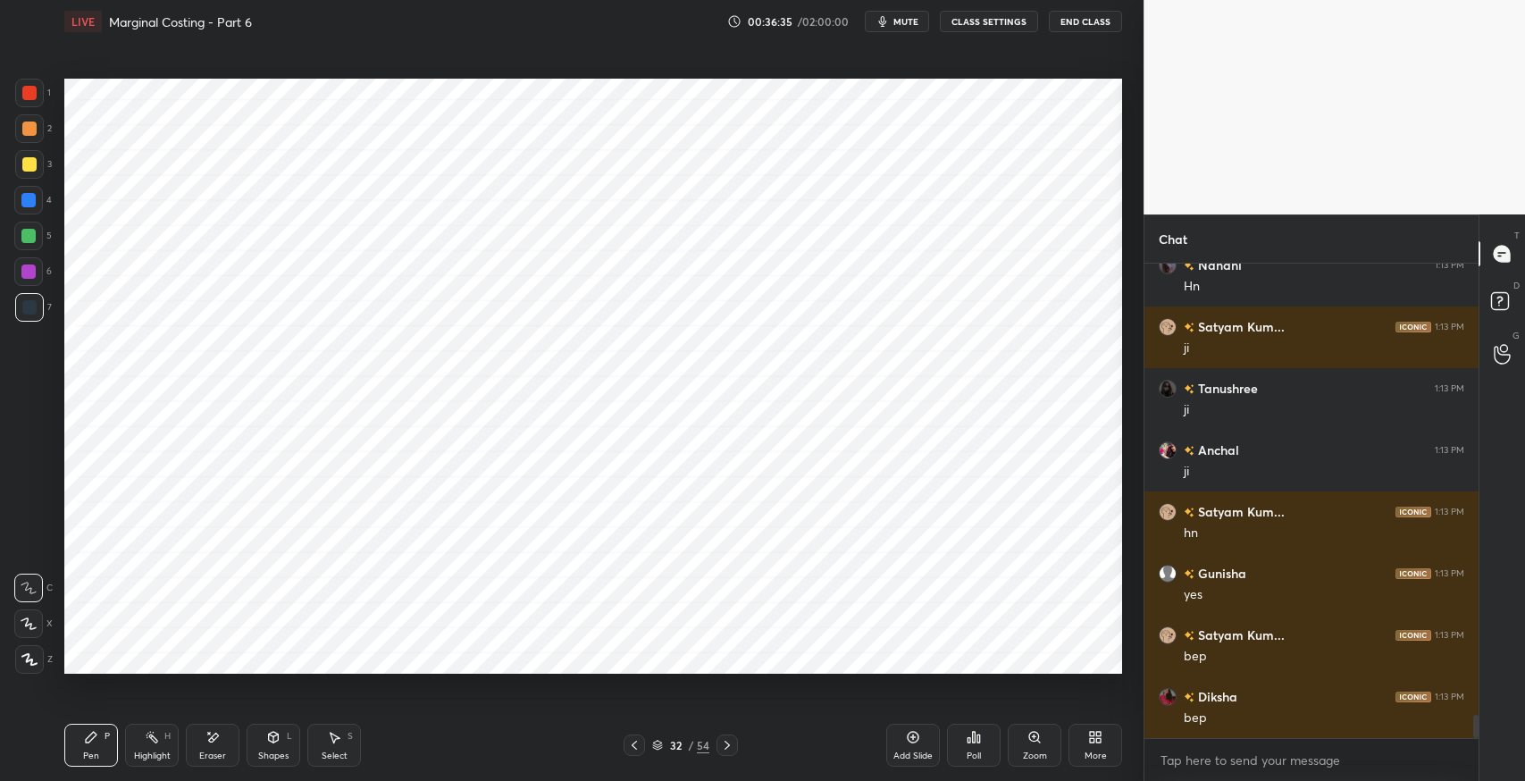
click at [222, 735] on div "Eraser" at bounding box center [213, 745] width 54 height 43
click at [92, 740] on icon at bounding box center [91, 737] width 11 height 11
click at [259, 752] on div "Shapes" at bounding box center [273, 756] width 30 height 9
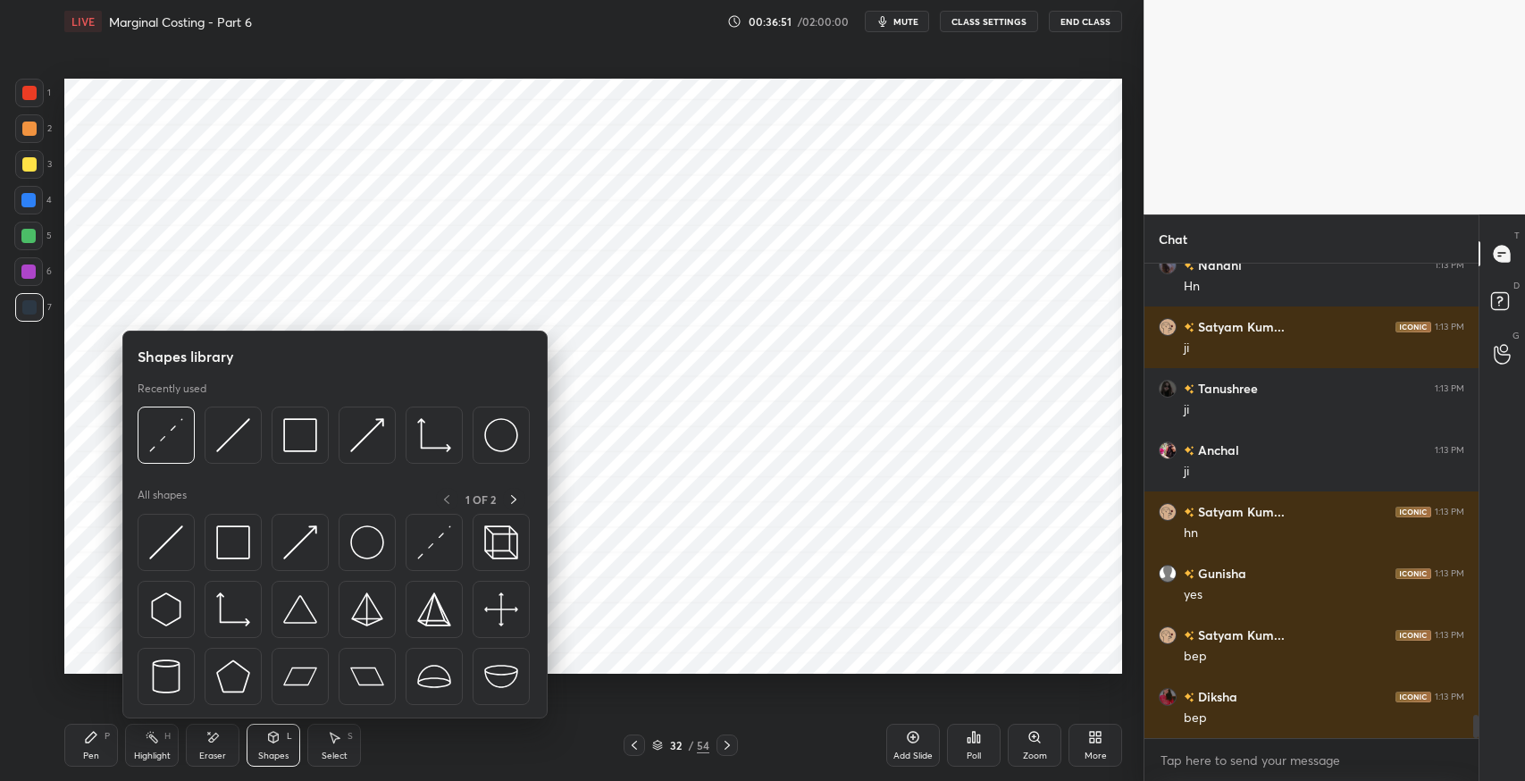
click at [107, 745] on div "Pen P" at bounding box center [91, 745] width 54 height 43
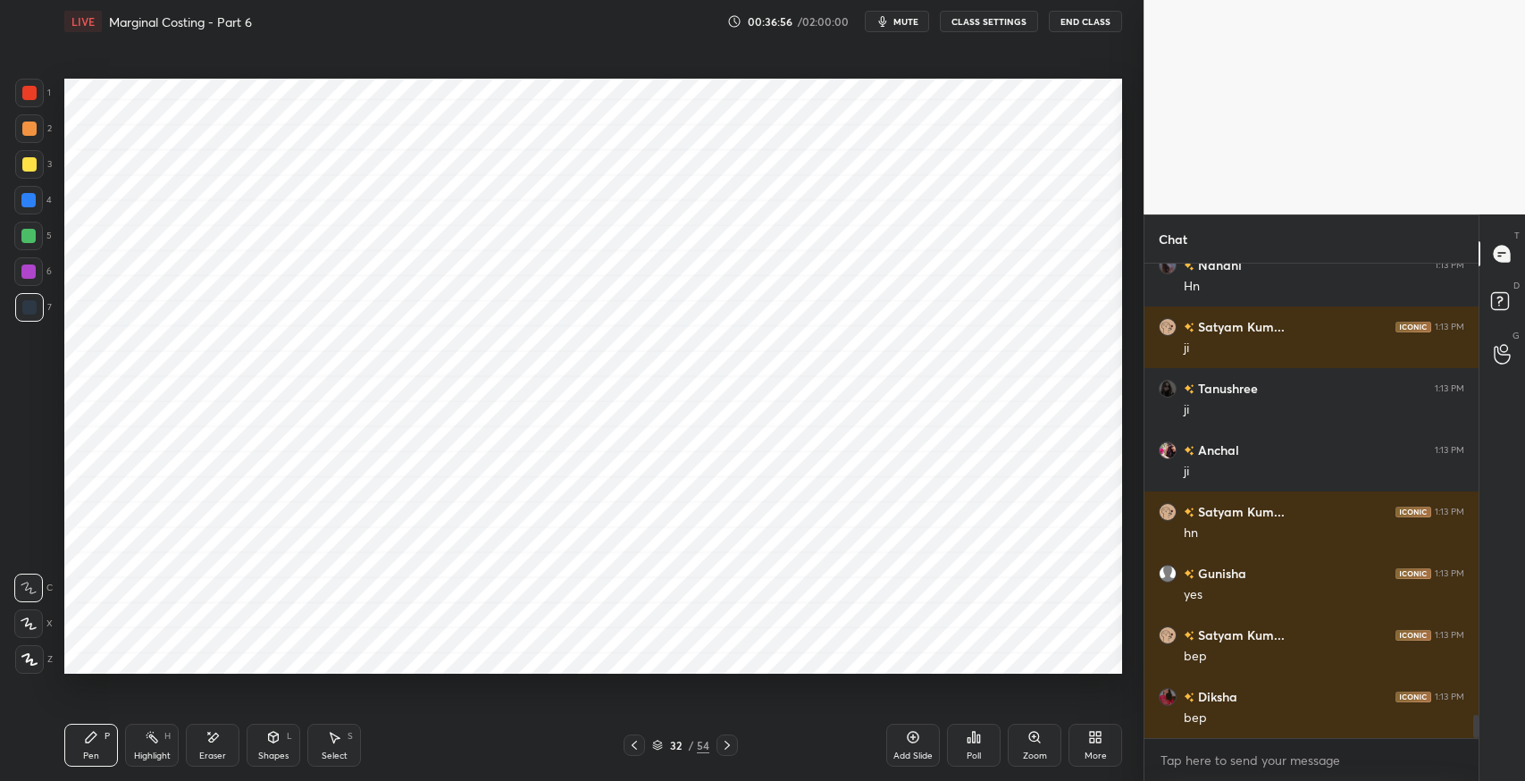
click at [79, 742] on div "Pen P" at bounding box center [91, 745] width 54 height 43
click at [43, 93] on div at bounding box center [29, 93] width 29 height 29
click at [156, 752] on div "Highlight" at bounding box center [152, 756] width 37 height 9
click at [34, 661] on icon at bounding box center [28, 659] width 14 height 14
click at [27, 247] on div at bounding box center [28, 236] width 29 height 29
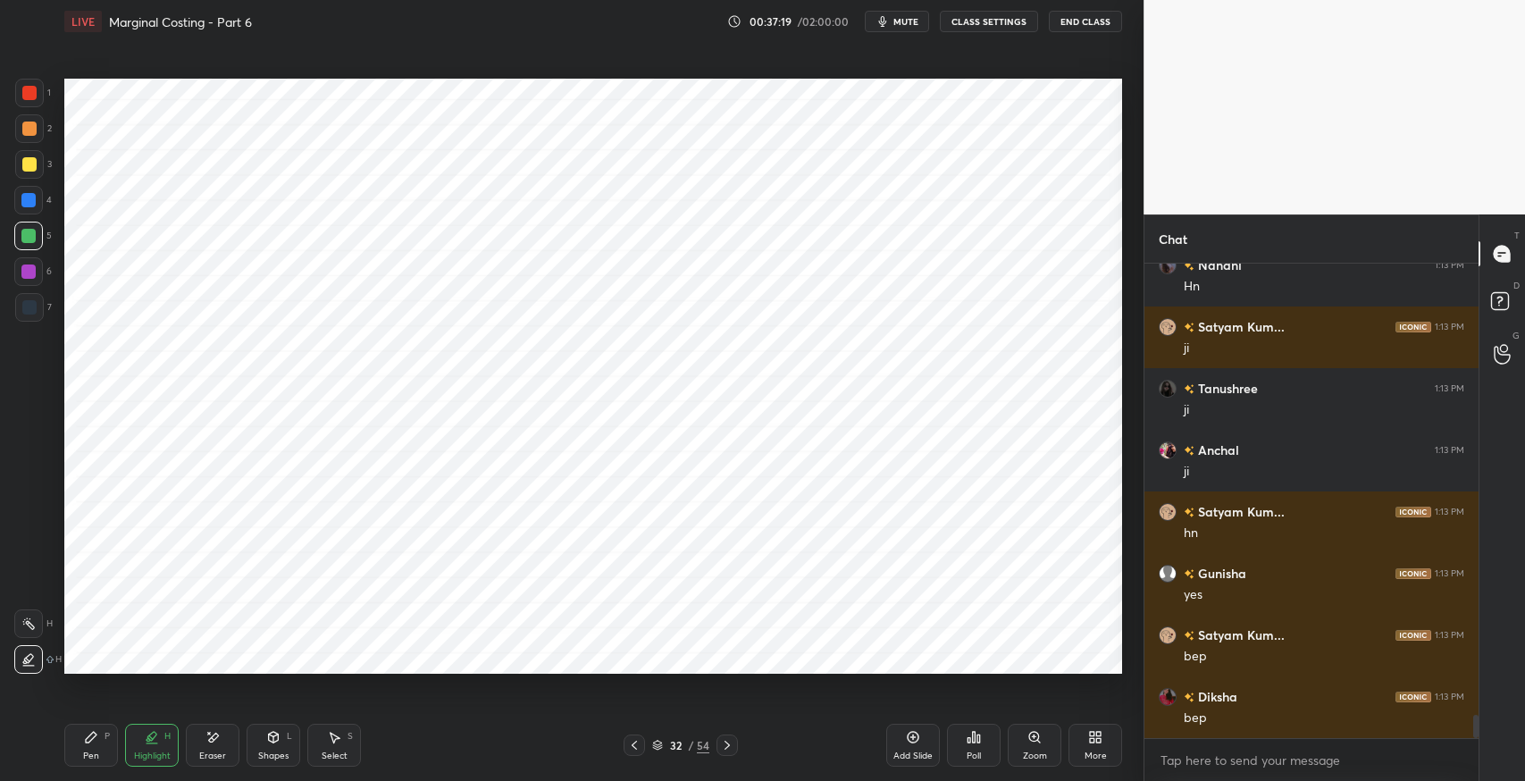
click at [93, 733] on icon at bounding box center [91, 737] width 11 height 11
click at [20, 316] on div at bounding box center [29, 307] width 29 height 29
click at [561, 693] on div "Setting up your live class Poll for secs No correct answer Start poll" at bounding box center [593, 376] width 1072 height 667
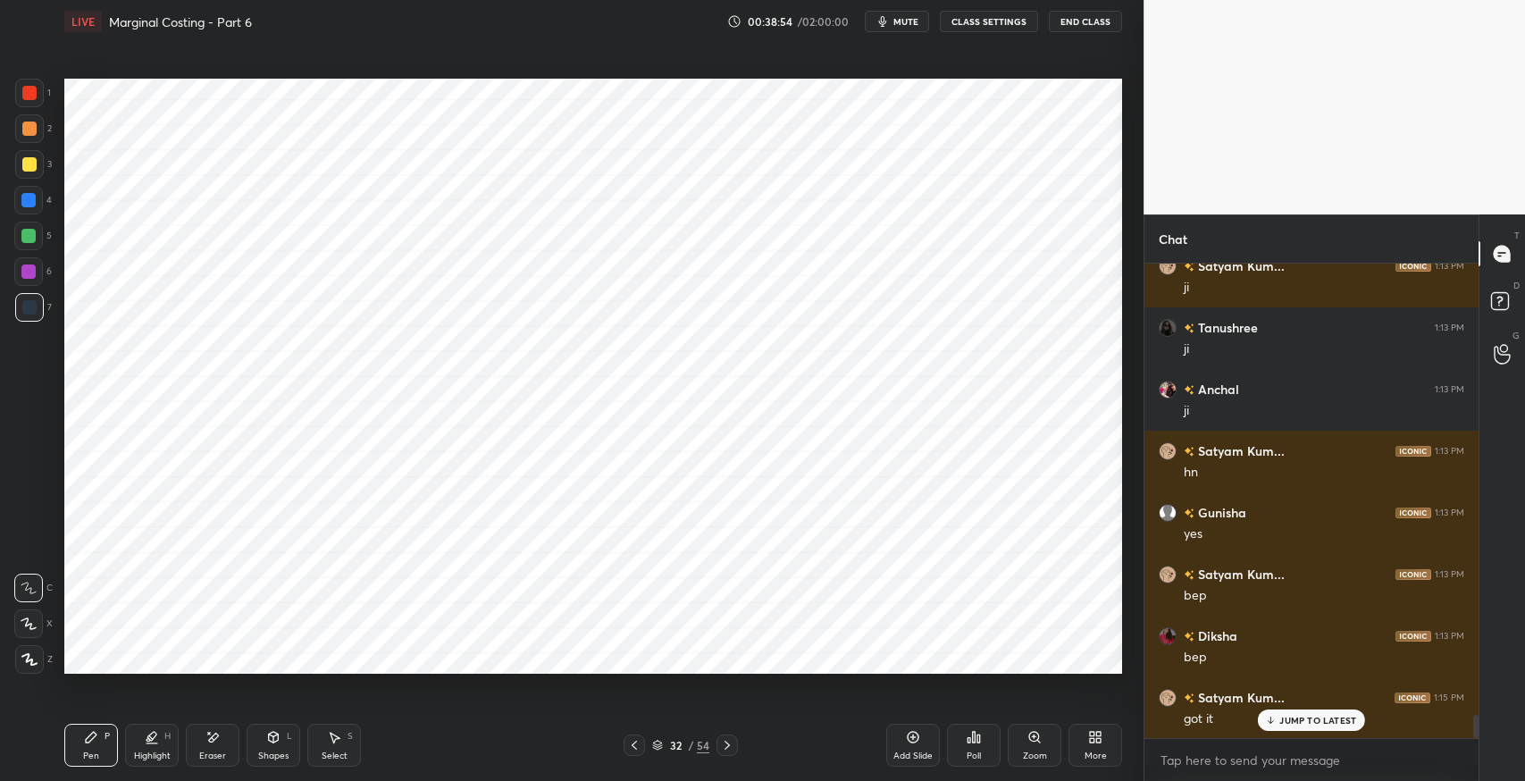
scroll to position [9329, 0]
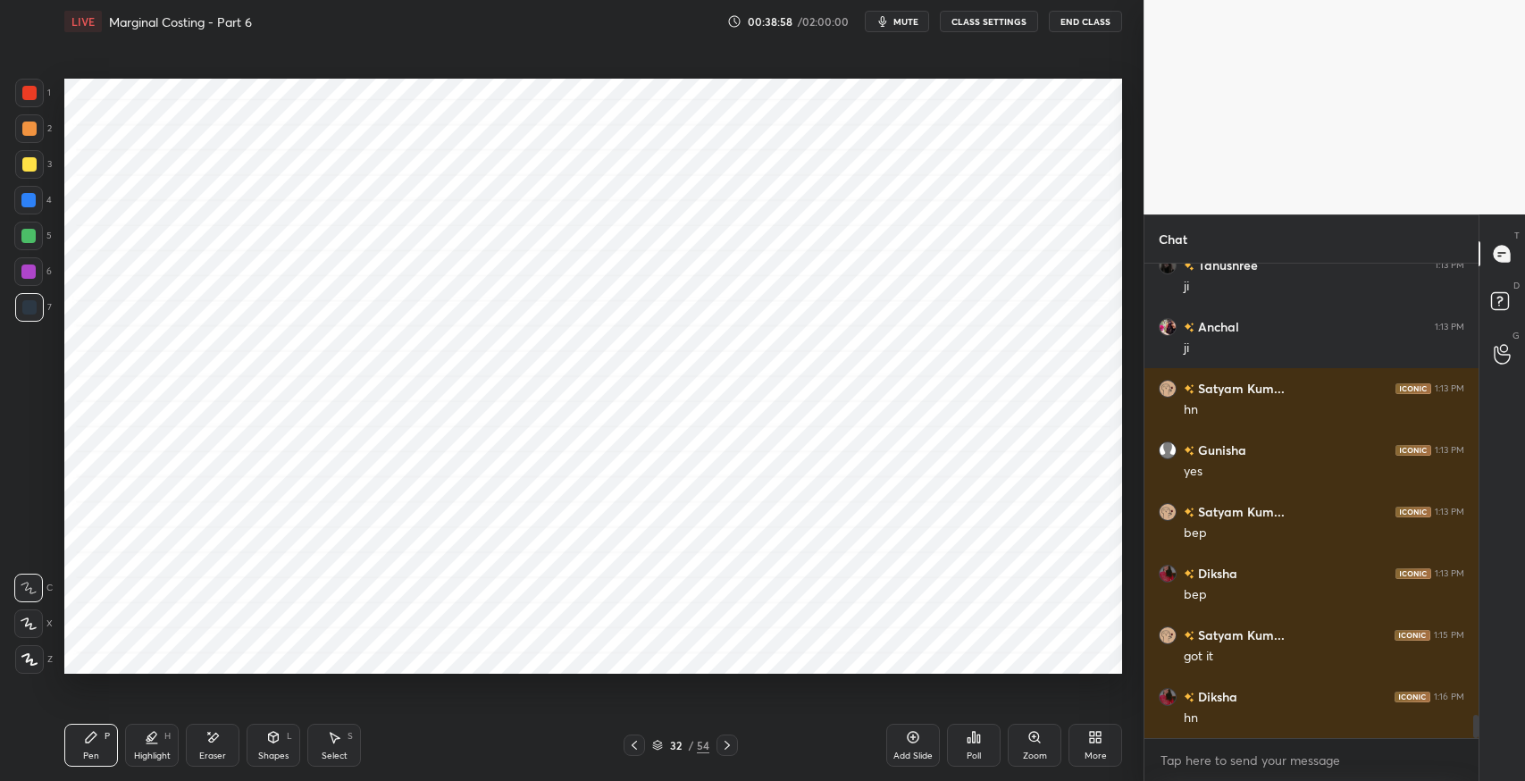
click at [634, 748] on icon at bounding box center [634, 745] width 14 height 14
click at [727, 745] on icon at bounding box center [727, 745] width 14 height 14
click at [33, 251] on div "5" at bounding box center [33, 240] width 38 height 36
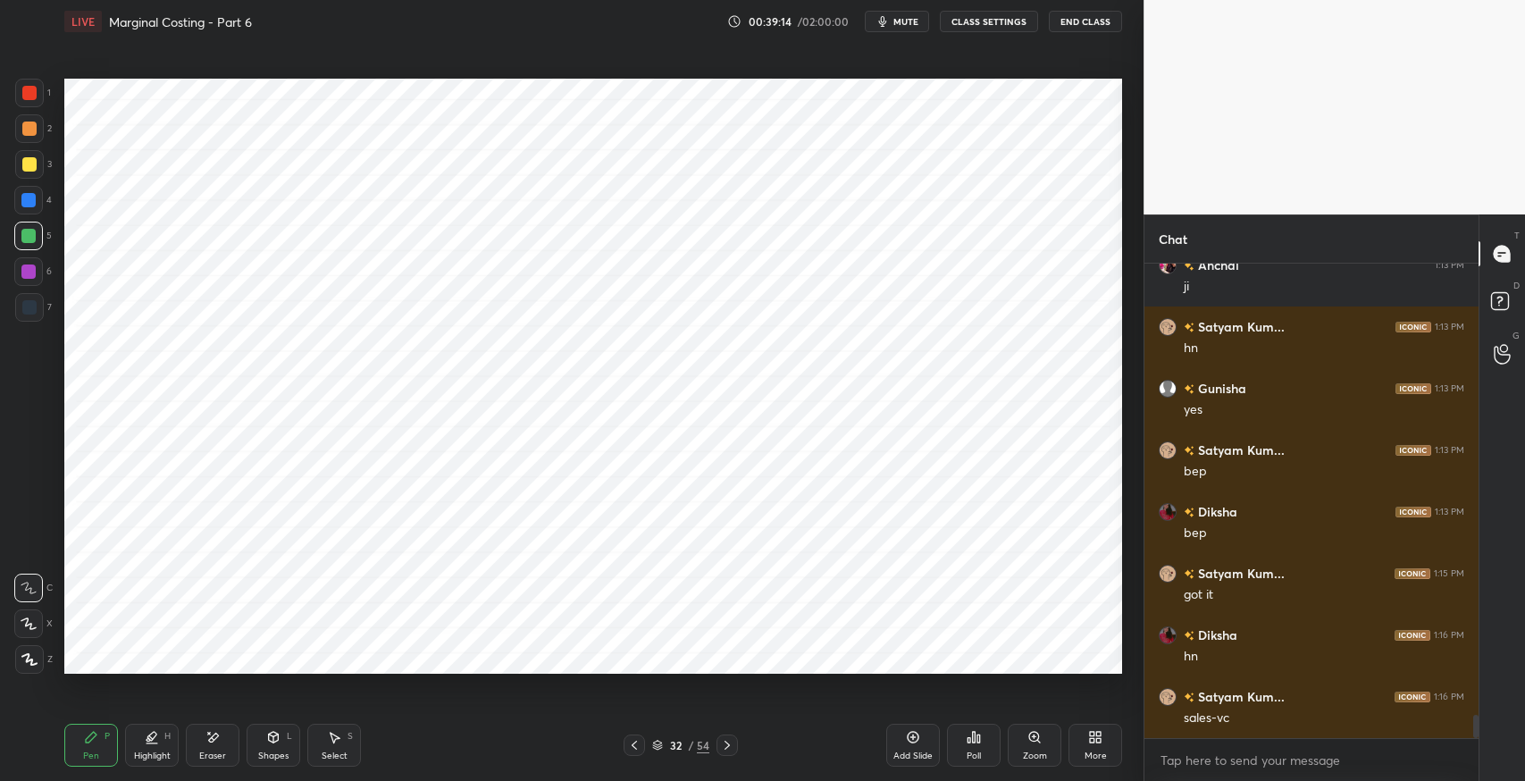
scroll to position [9451, 0]
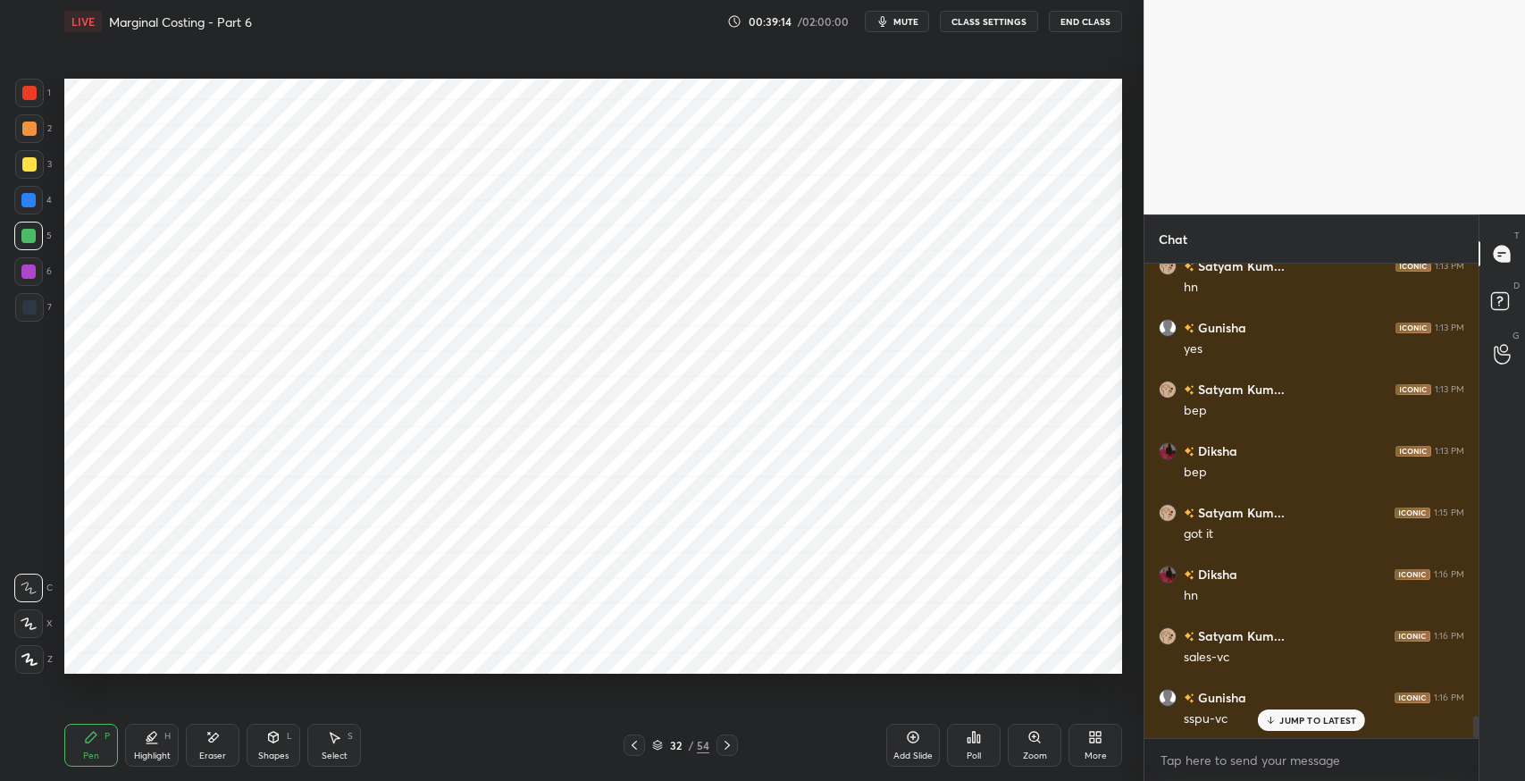
click at [31, 281] on div at bounding box center [28, 271] width 29 height 29
click at [209, 754] on div "Eraser" at bounding box center [212, 756] width 27 height 9
click at [270, 752] on div "Shapes" at bounding box center [273, 756] width 30 height 9
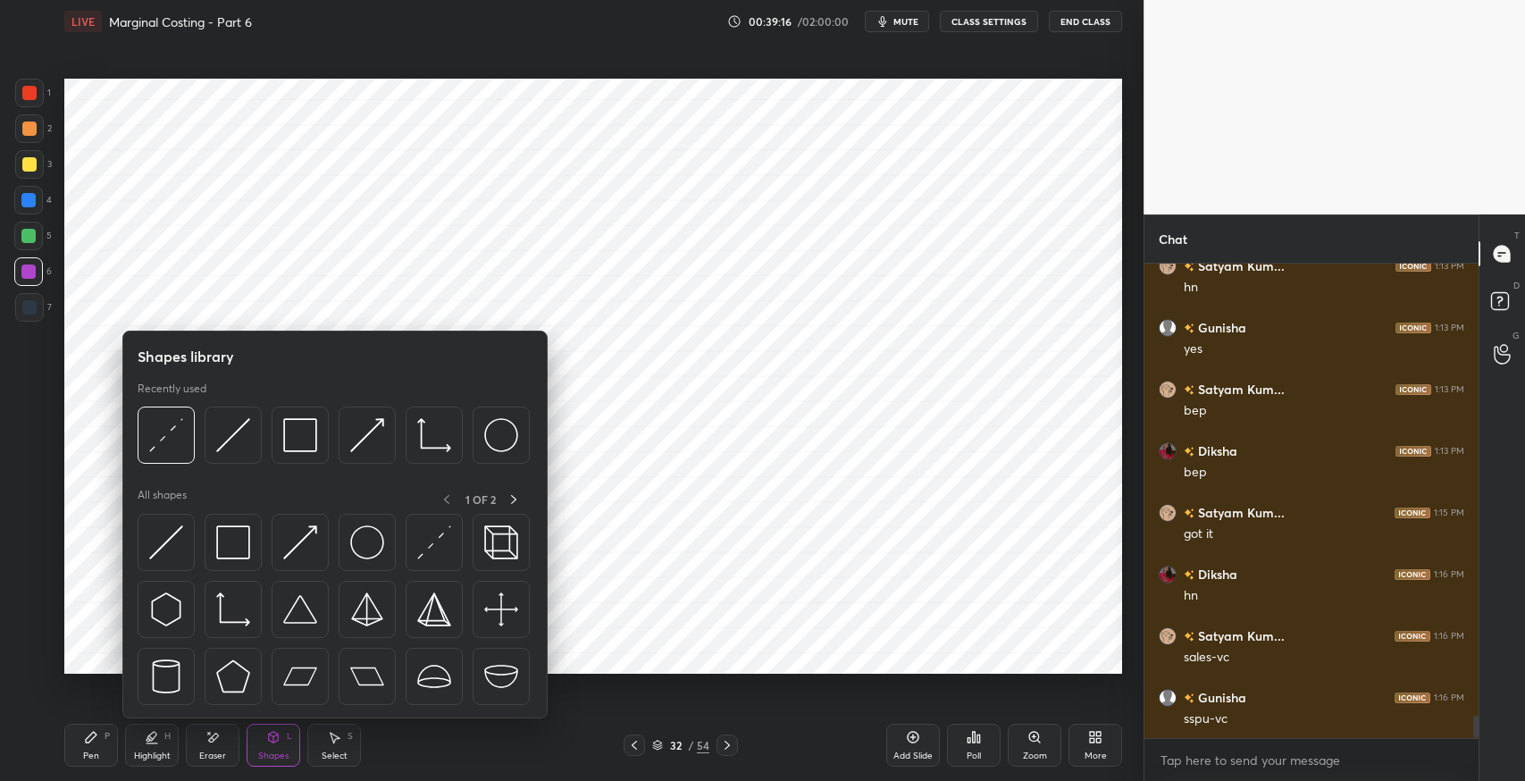
scroll to position [9514, 0]
click at [180, 545] on img at bounding box center [166, 542] width 34 height 34
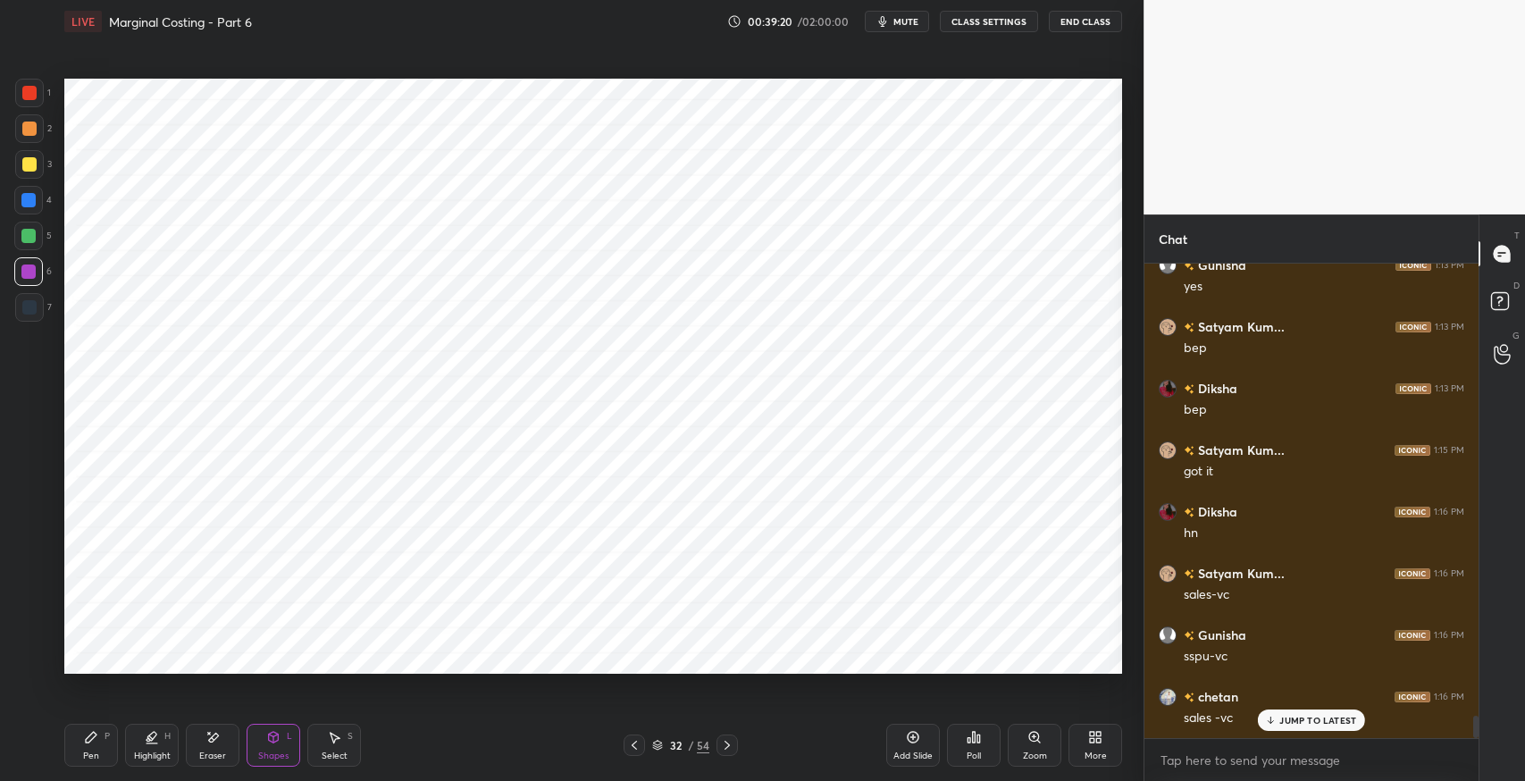
scroll to position [9575, 0]
click at [156, 752] on div "Highlight" at bounding box center [152, 756] width 37 height 9
click at [214, 746] on div "Eraser" at bounding box center [213, 745] width 54 height 43
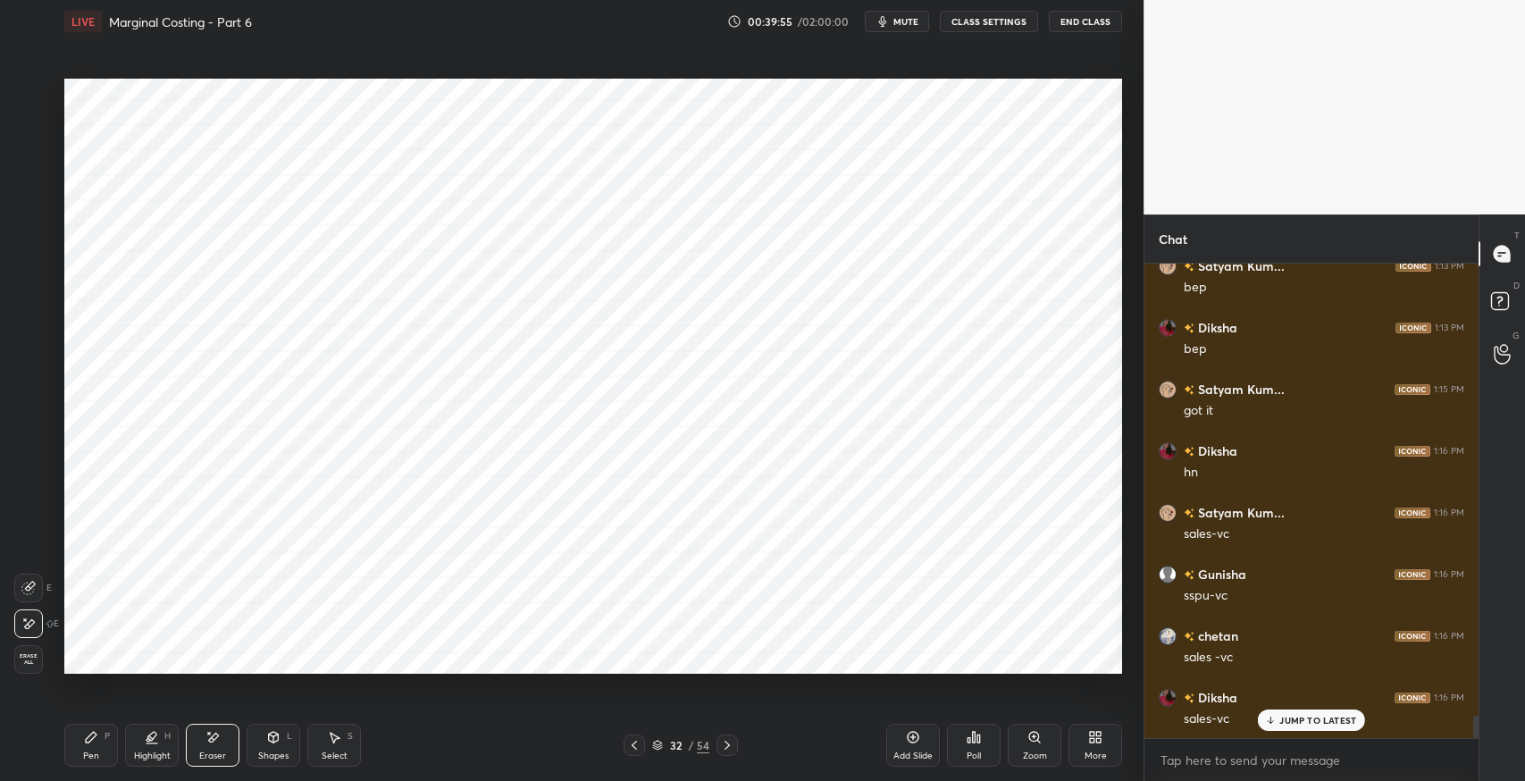
click at [277, 747] on div "Shapes L" at bounding box center [274, 745] width 54 height 43
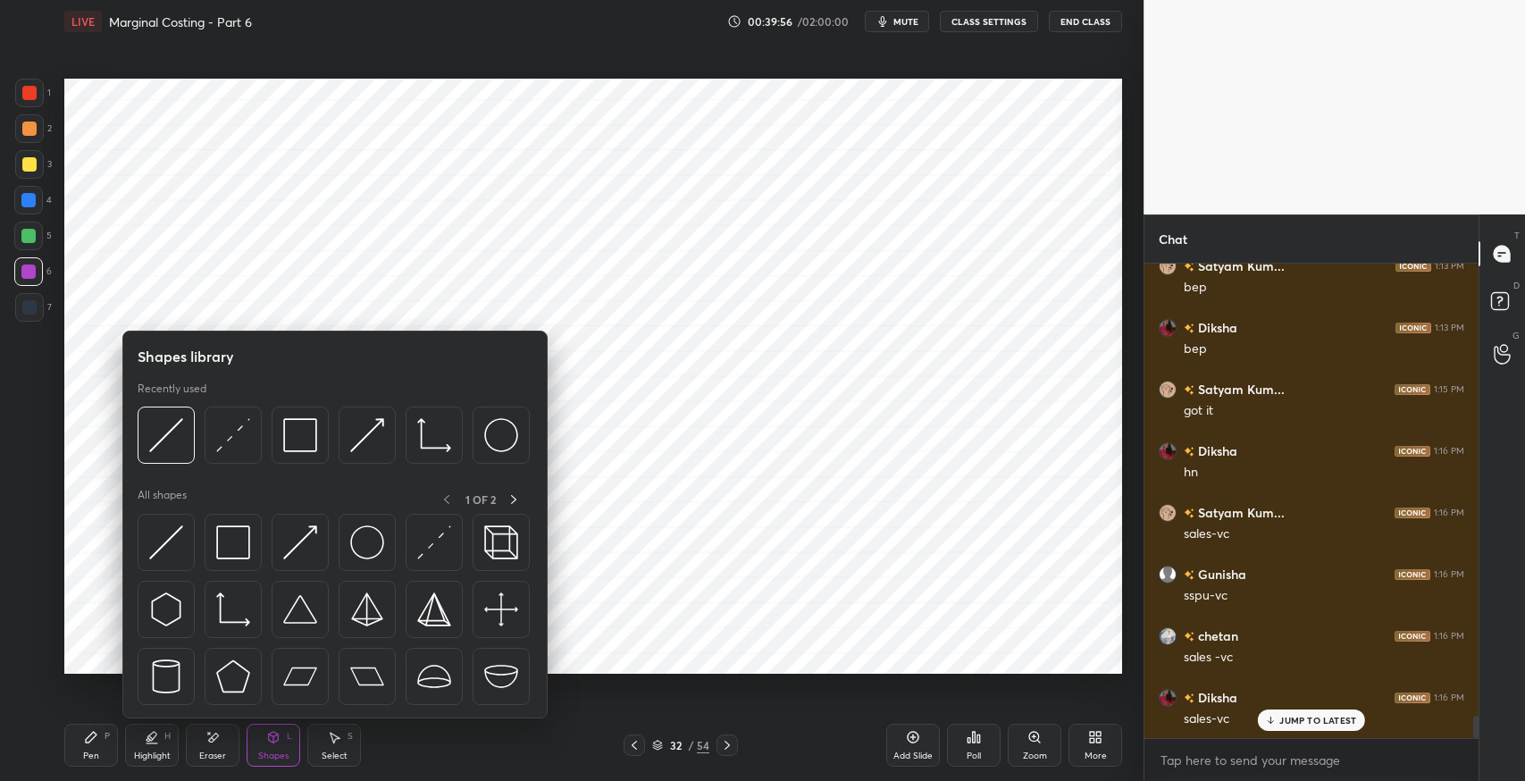
click at [163, 539] on img at bounding box center [166, 542] width 34 height 34
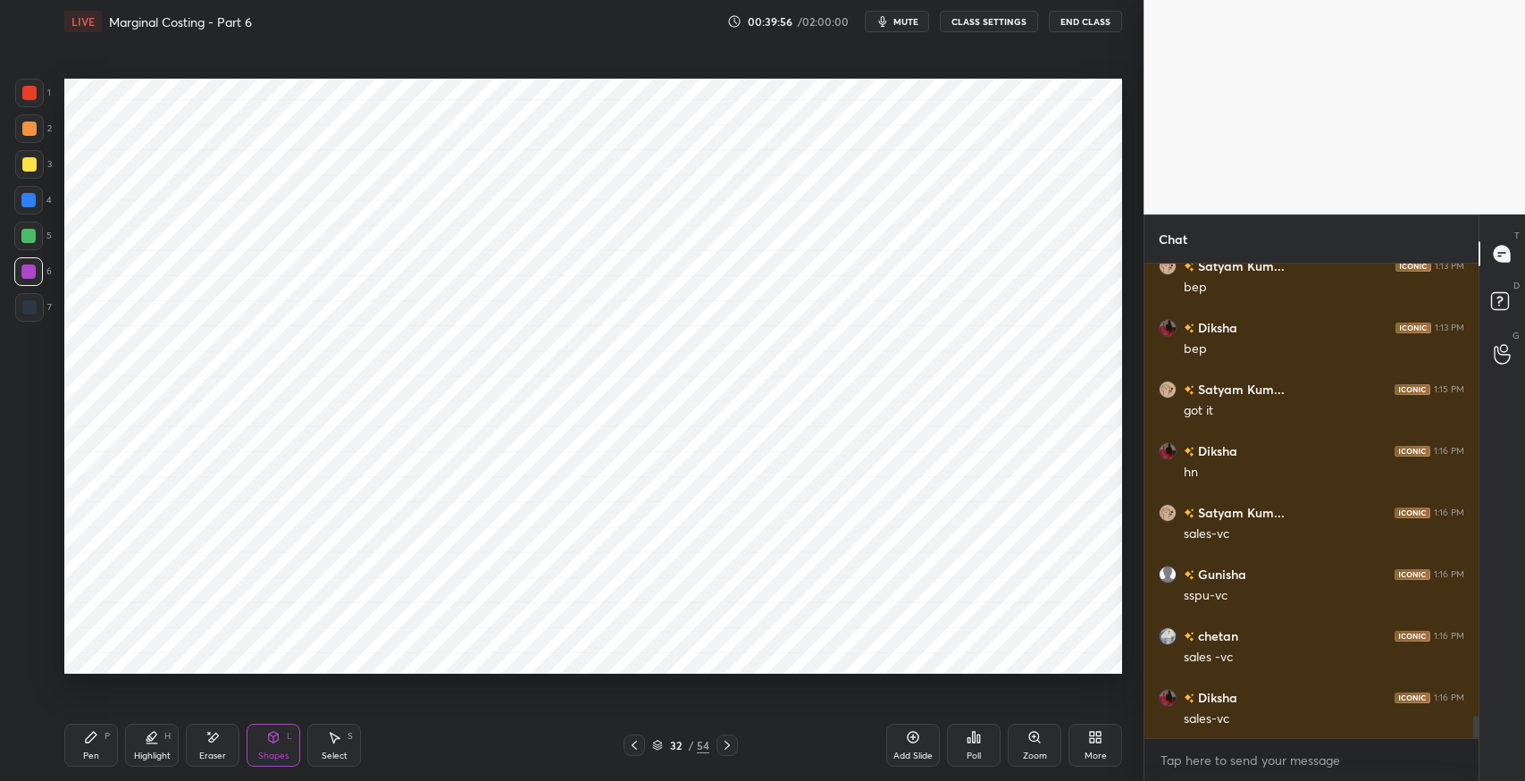
scroll to position [9637, 0]
click at [39, 97] on div at bounding box center [29, 93] width 29 height 29
click at [84, 747] on div "Pen P" at bounding box center [91, 745] width 54 height 43
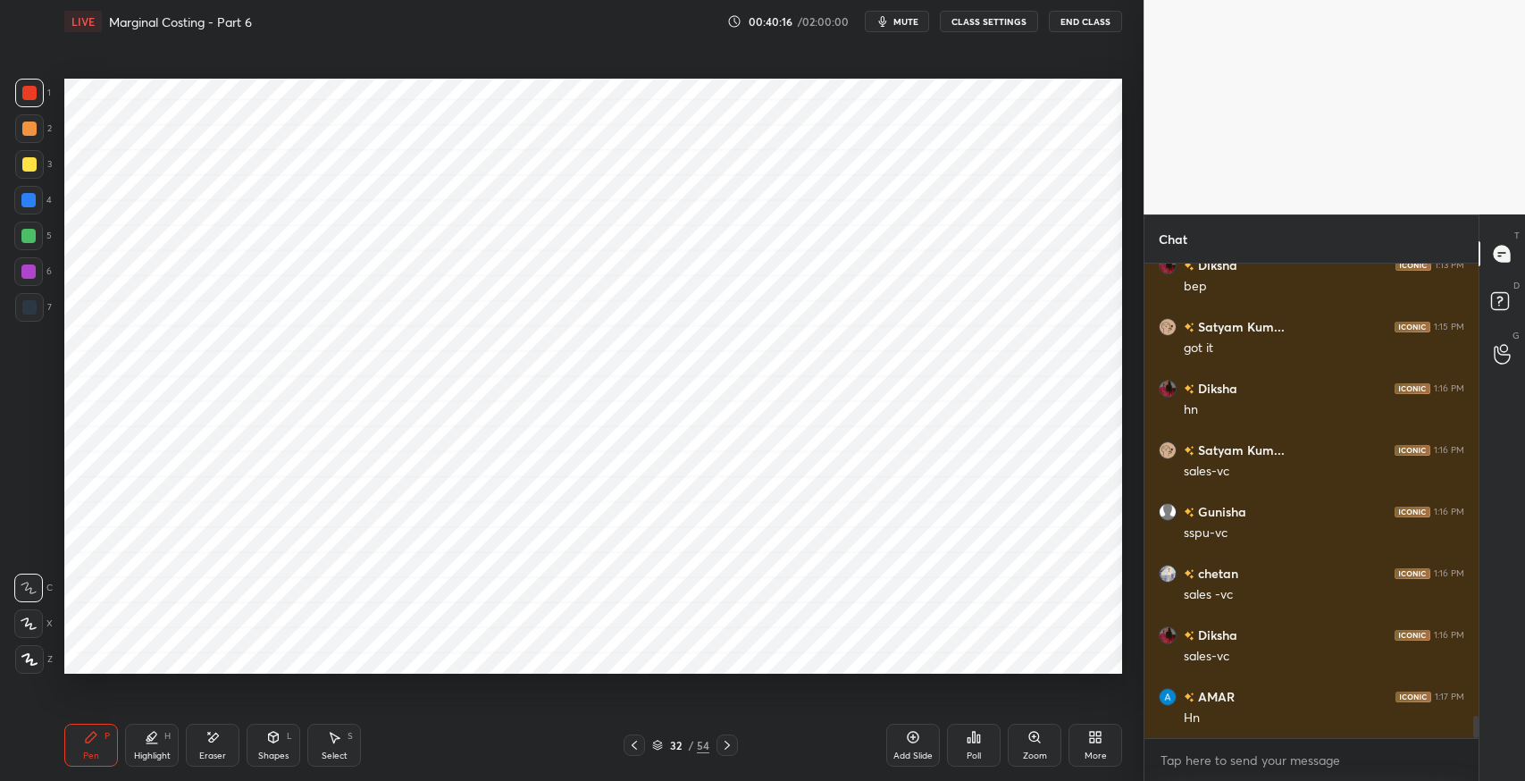
click at [28, 244] on div at bounding box center [28, 236] width 29 height 29
click at [40, 317] on div at bounding box center [29, 307] width 29 height 29
click at [217, 735] on icon at bounding box center [214, 737] width 10 height 9
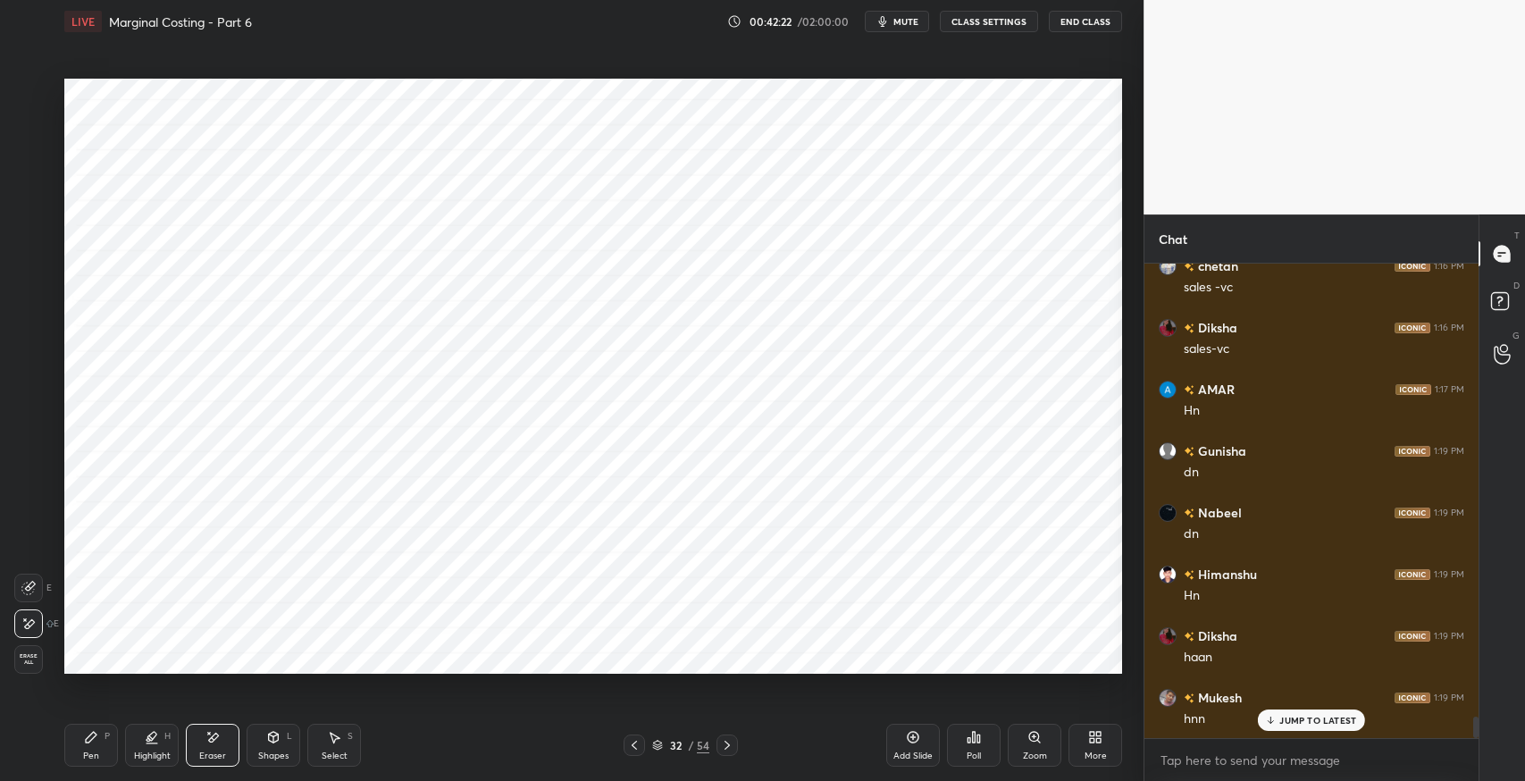
scroll to position [10068, 0]
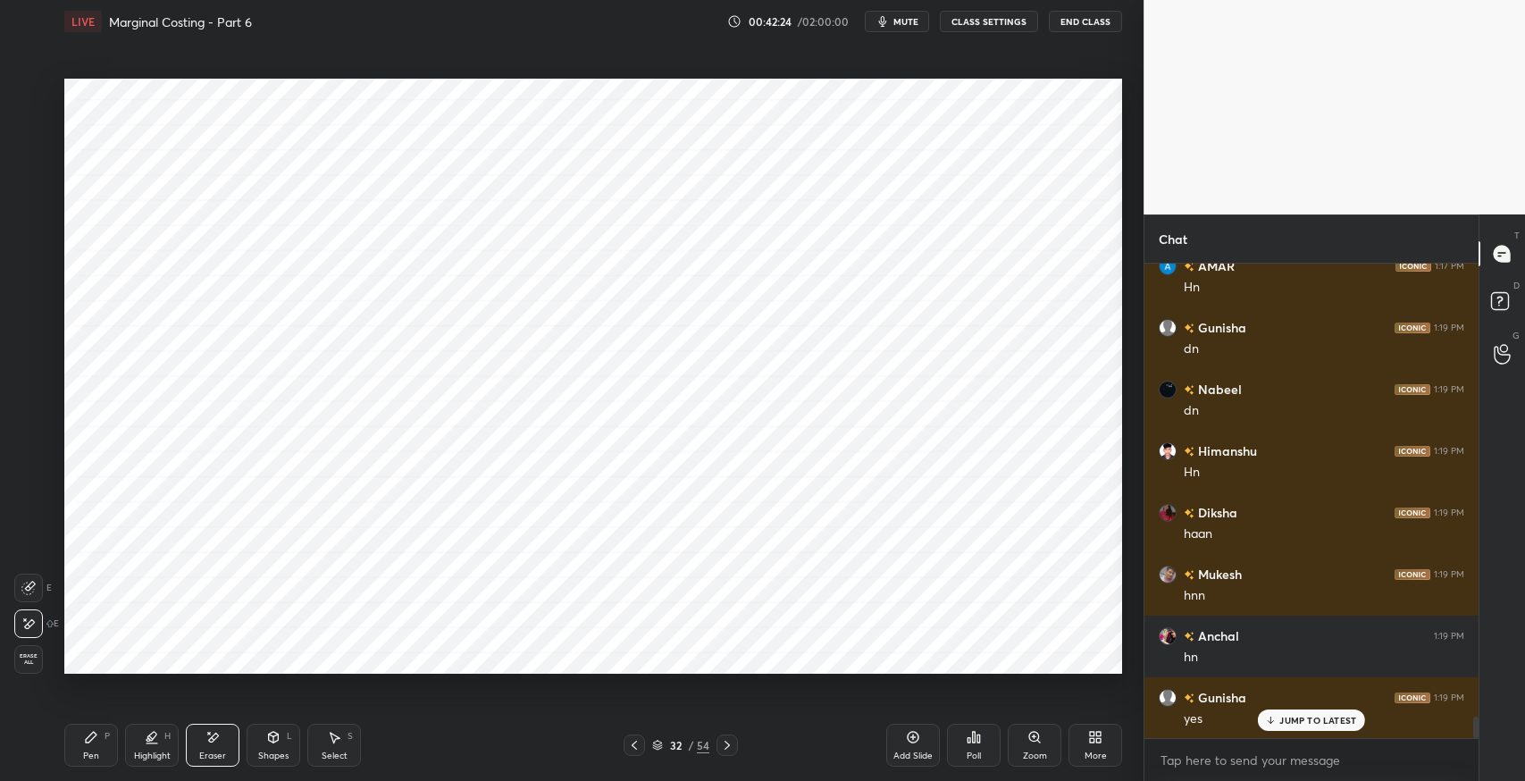
click at [223, 747] on div "Eraser" at bounding box center [213, 745] width 54 height 43
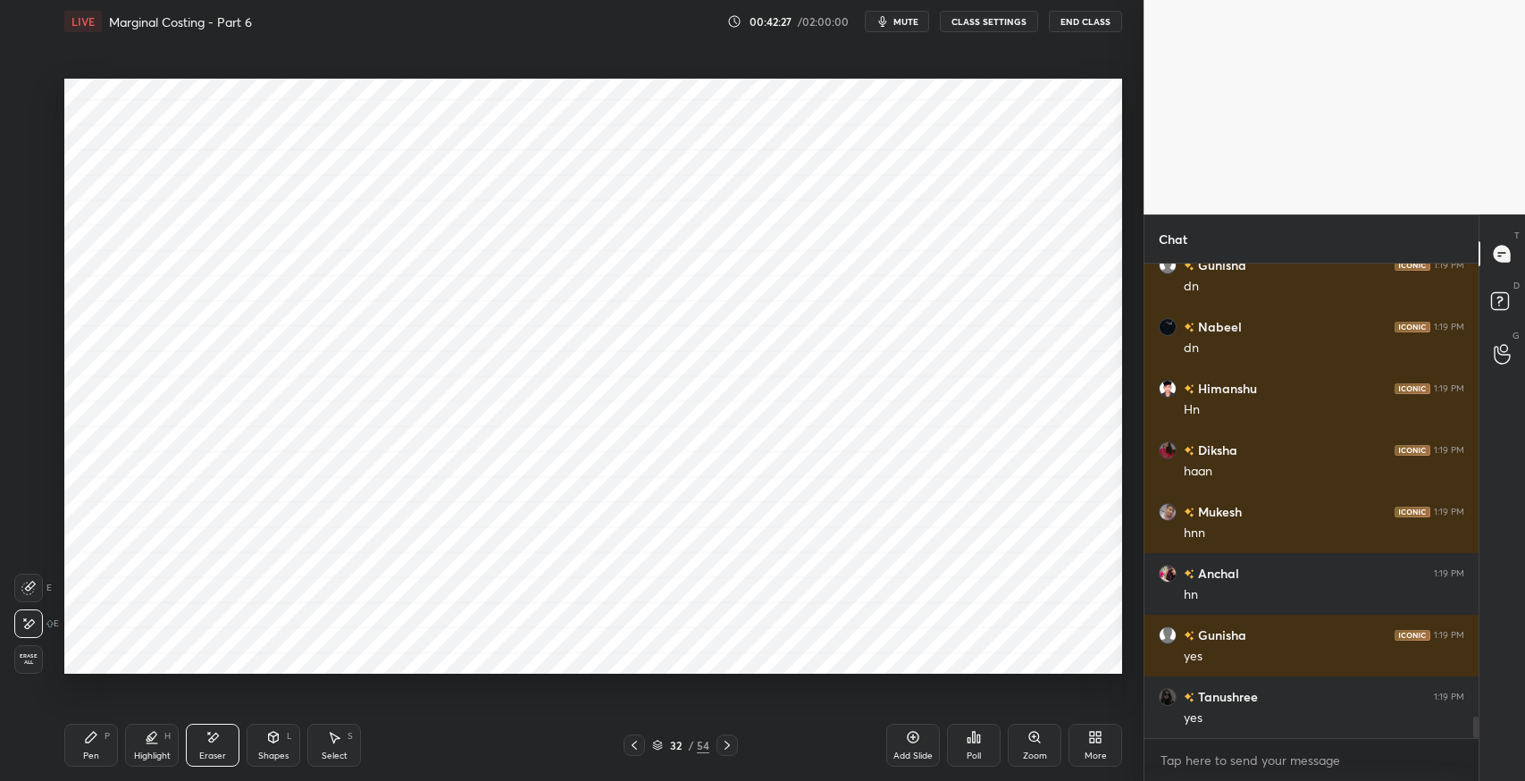
click at [257, 750] on div "Shapes L" at bounding box center [274, 745] width 54 height 43
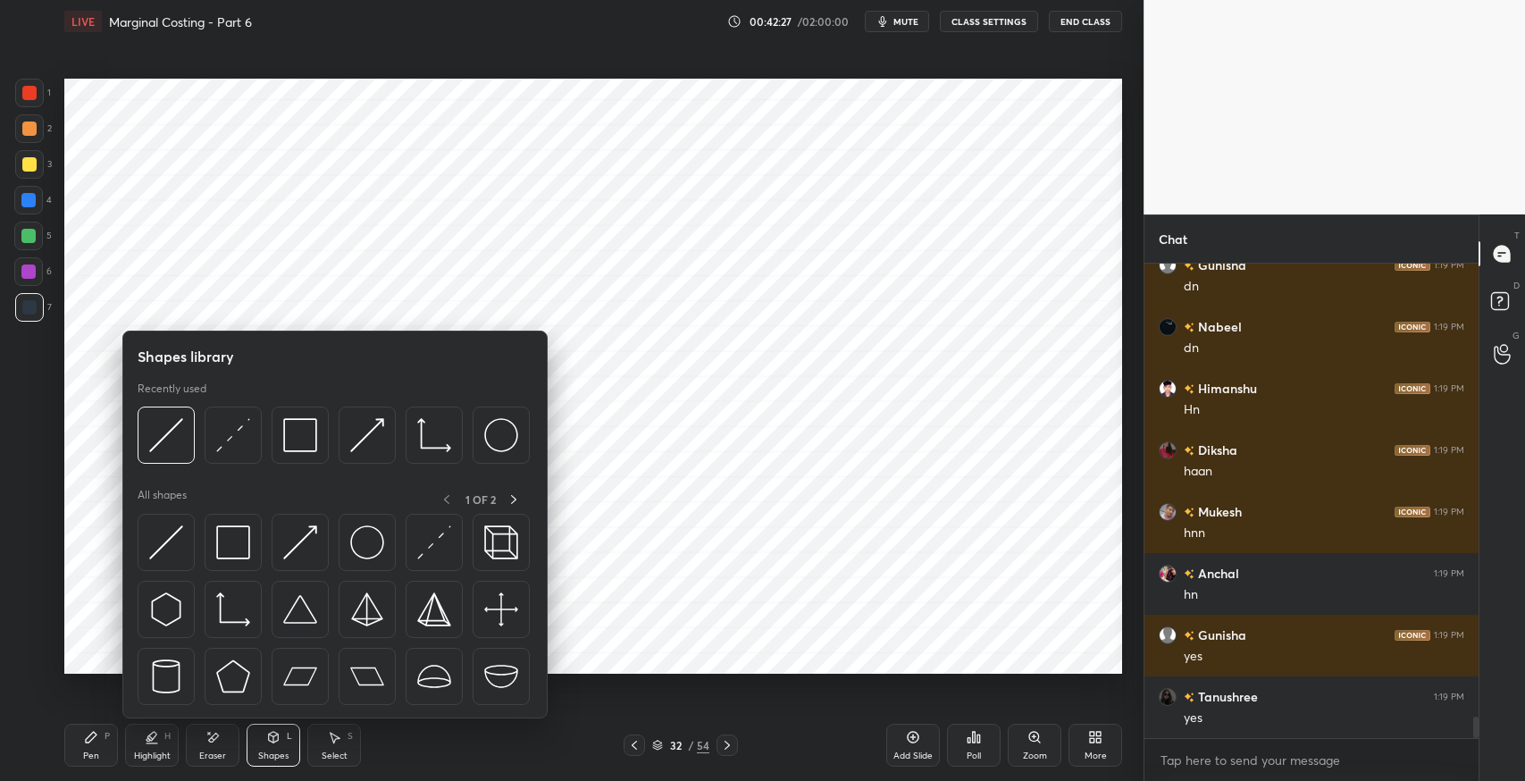
click at [153, 554] on img at bounding box center [166, 542] width 34 height 34
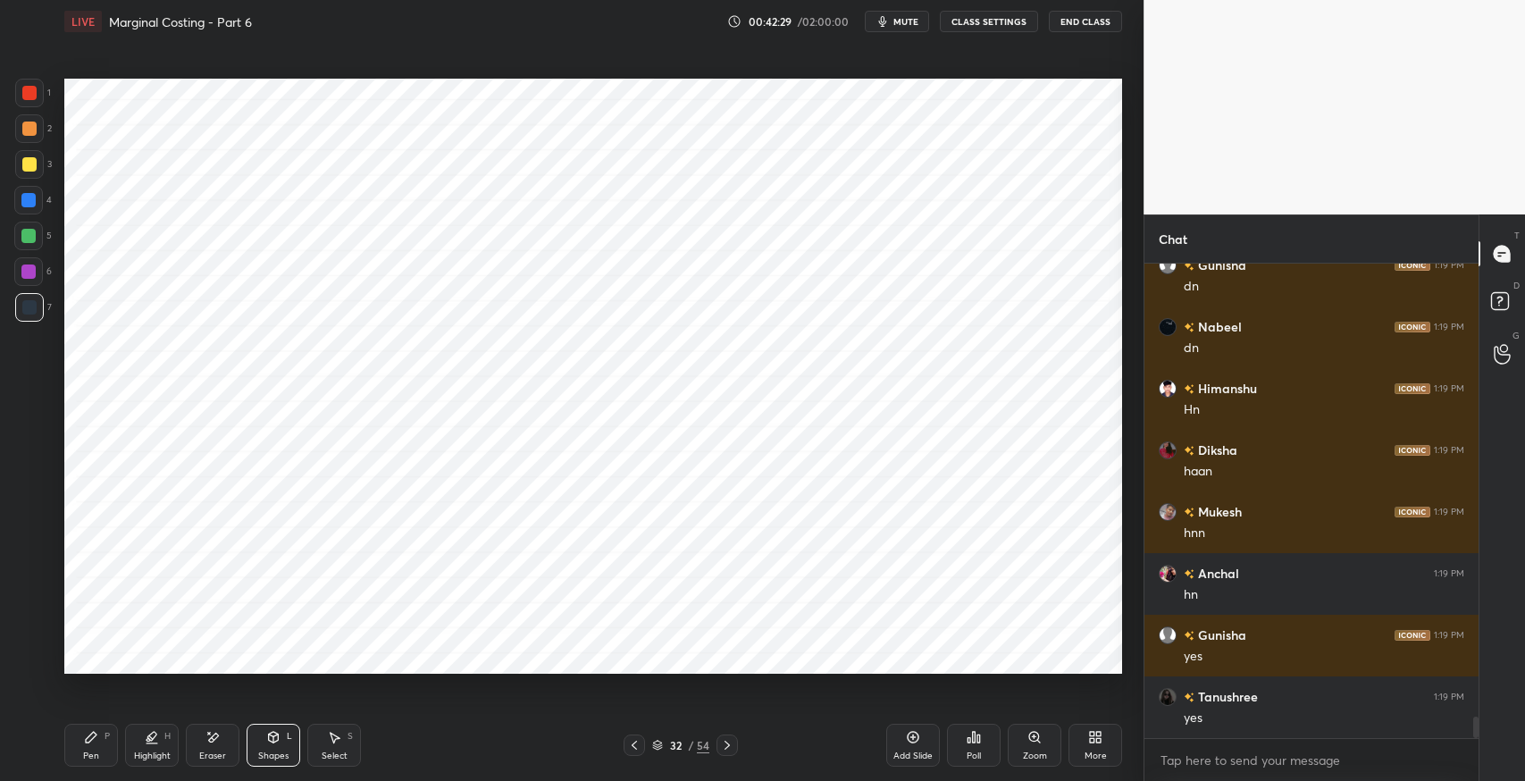
click at [30, 135] on div at bounding box center [29, 129] width 14 height 14
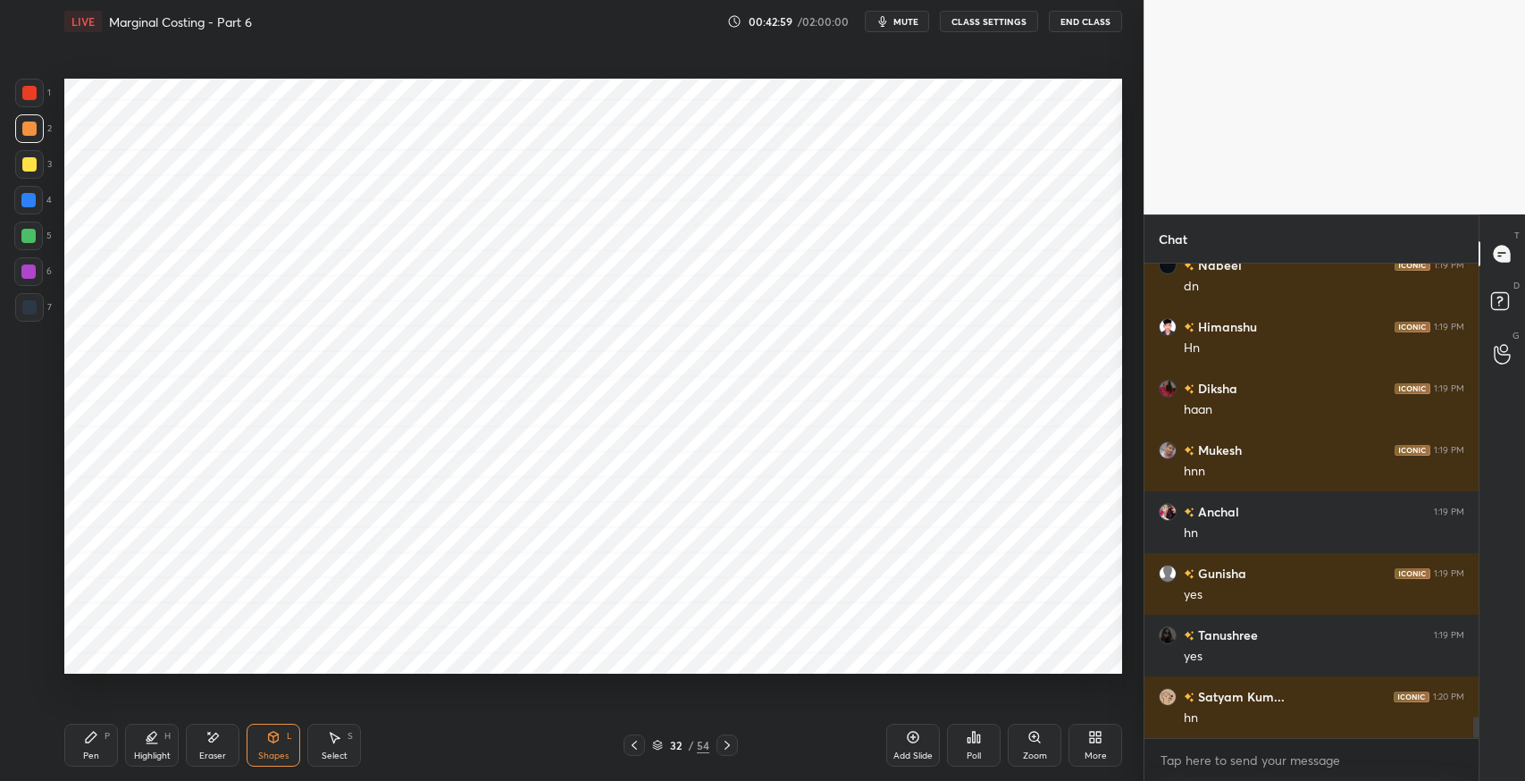
click at [729, 746] on icon at bounding box center [727, 745] width 14 height 14
click at [39, 315] on div at bounding box center [29, 307] width 29 height 29
click at [84, 742] on icon at bounding box center [91, 737] width 14 height 14
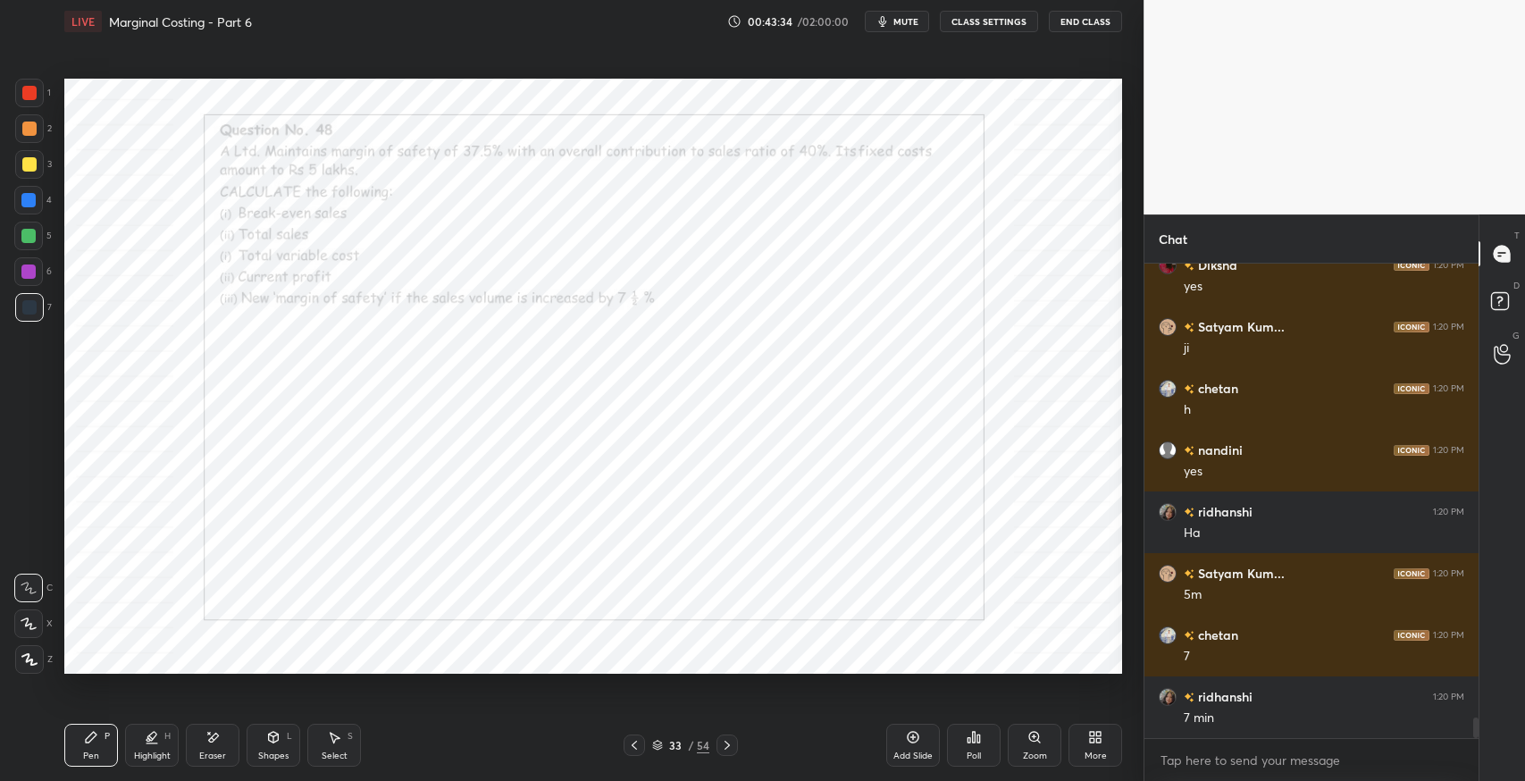
scroll to position [10746, 0]
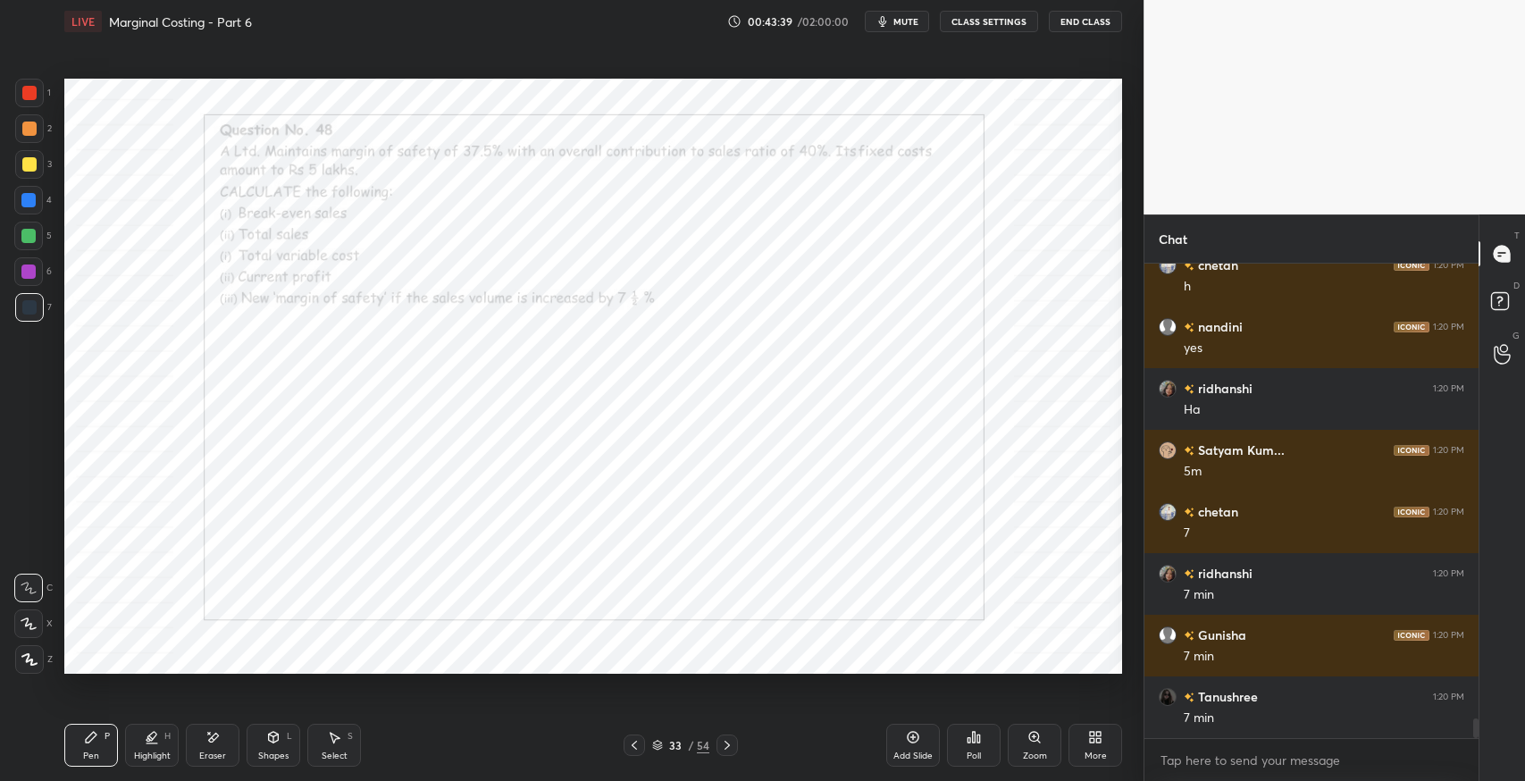
click at [969, 754] on div "Poll" at bounding box center [974, 756] width 14 height 9
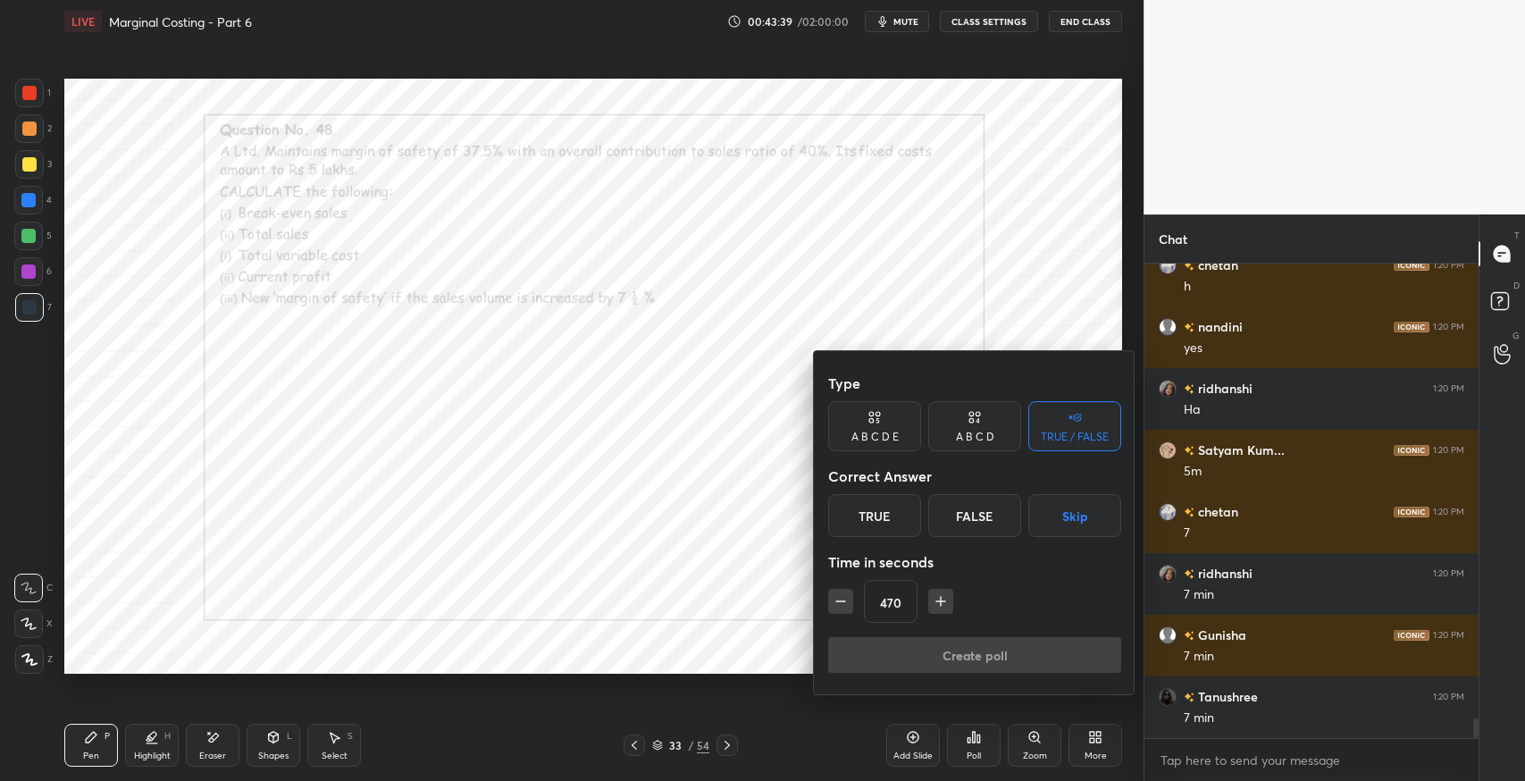
scroll to position [10870, 0]
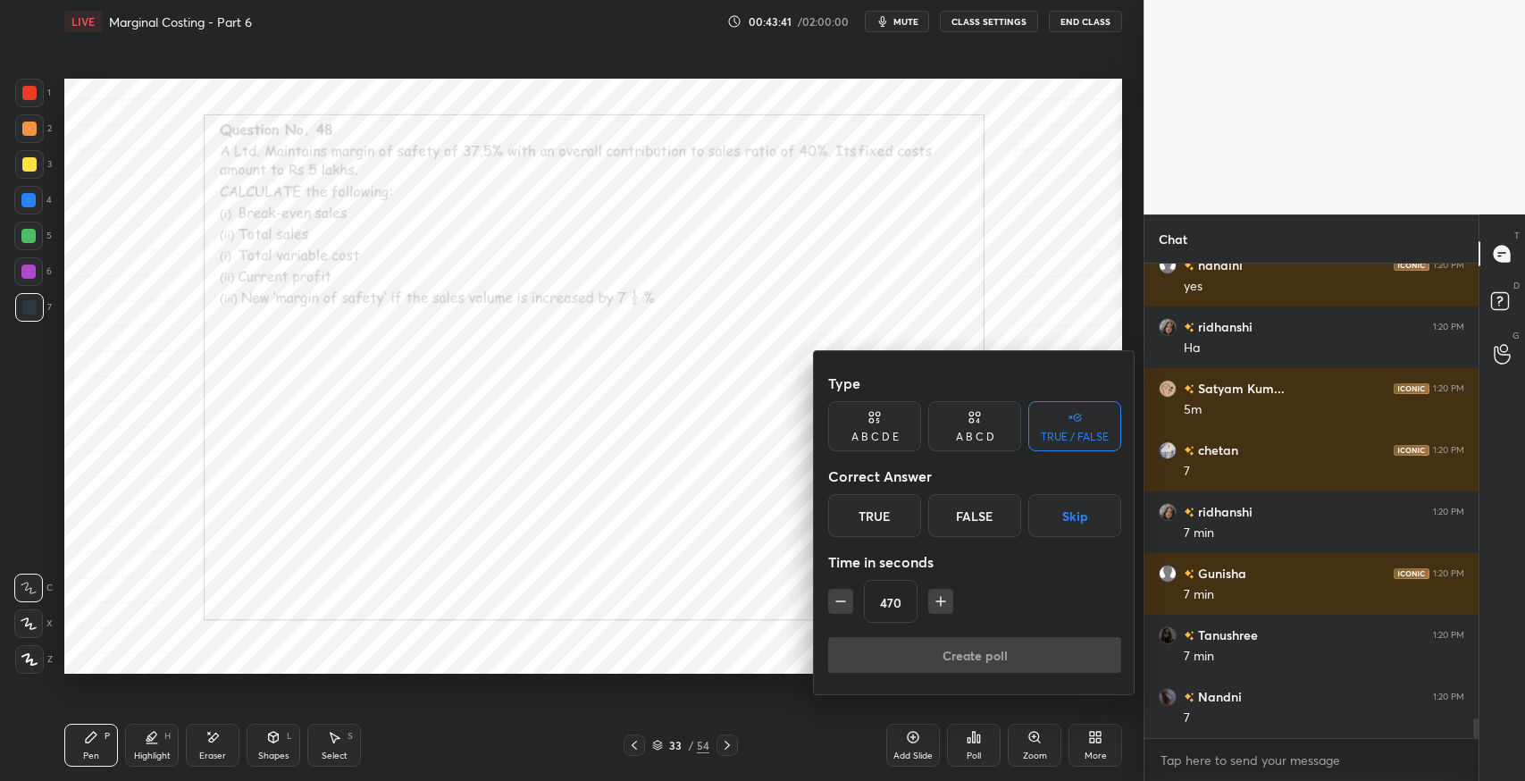
click at [1059, 528] on button "Skip" at bounding box center [1075, 515] width 93 height 43
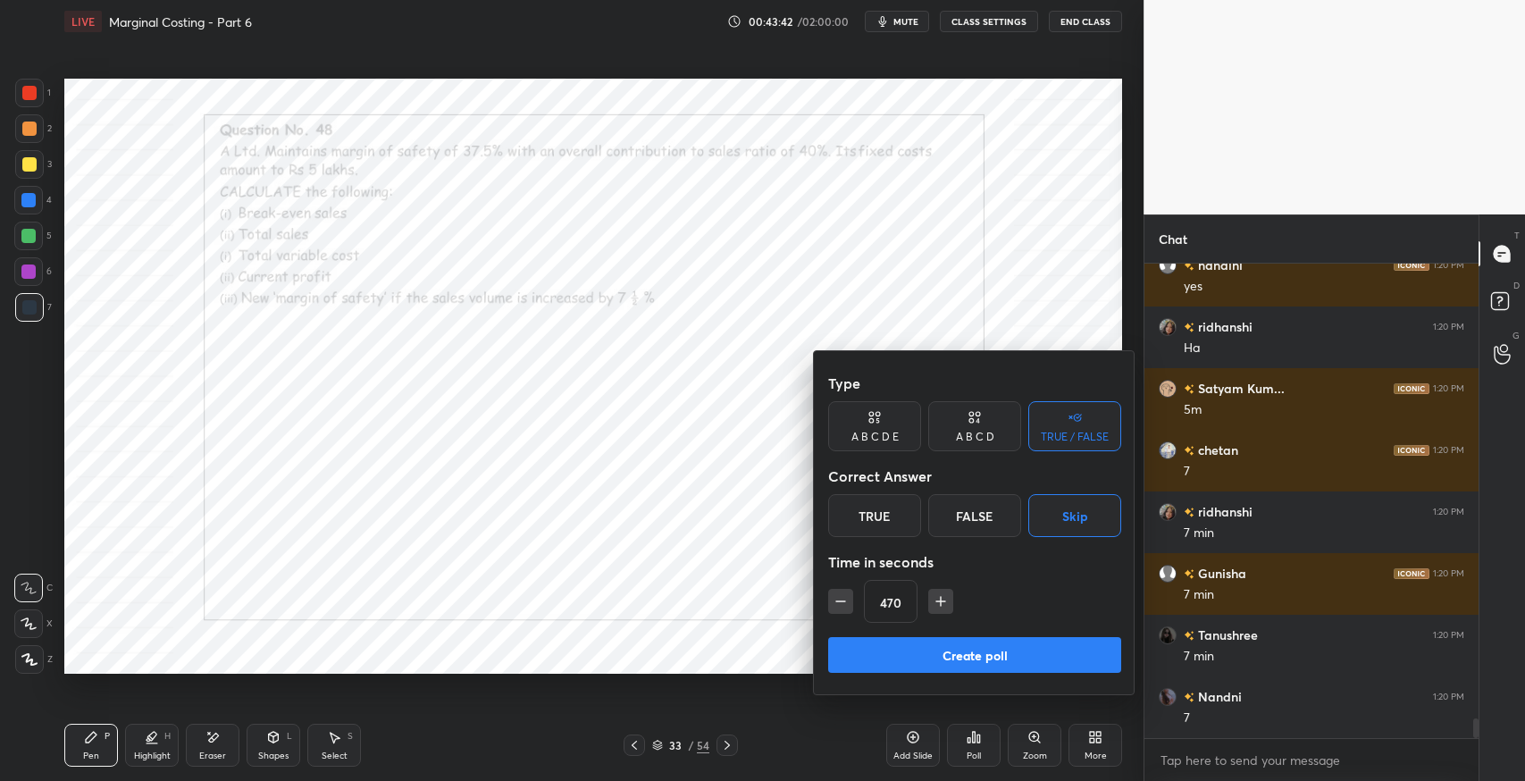
click at [1057, 664] on button "Create poll" at bounding box center [974, 655] width 293 height 36
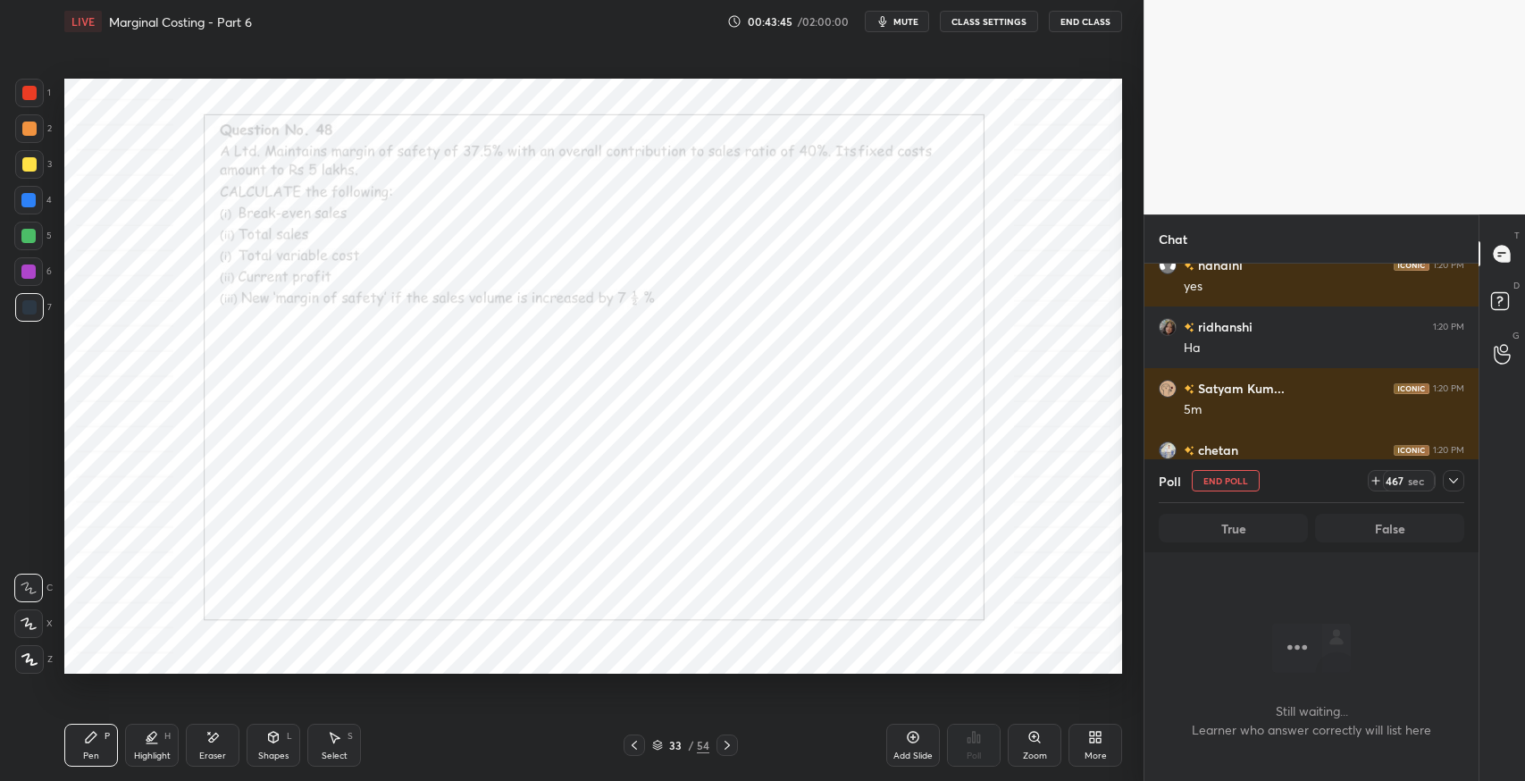
scroll to position [11024, 0]
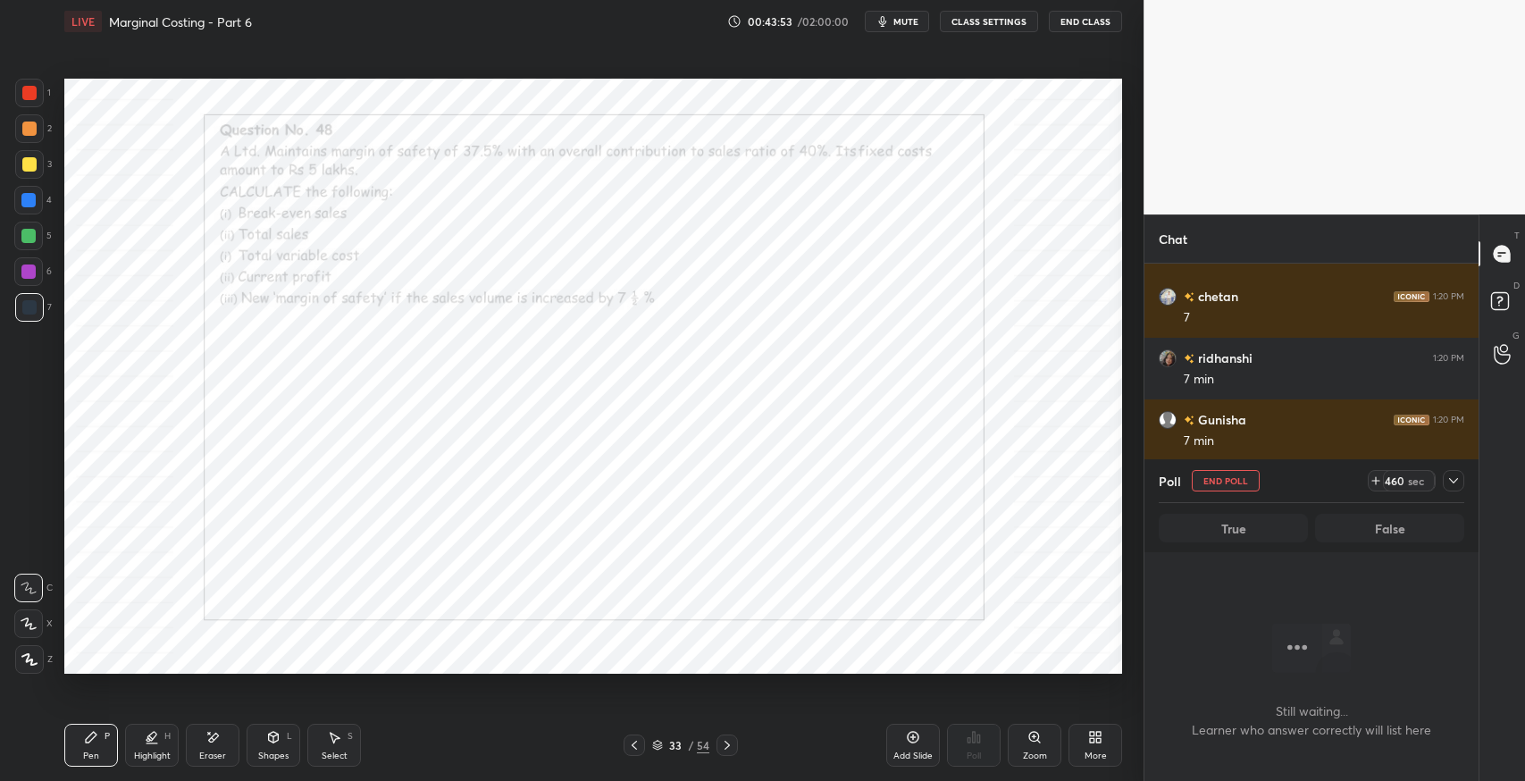
click at [919, 21] on span "mute" at bounding box center [906, 21] width 25 height 13
click at [902, 21] on span "unmute" at bounding box center [905, 21] width 38 height 13
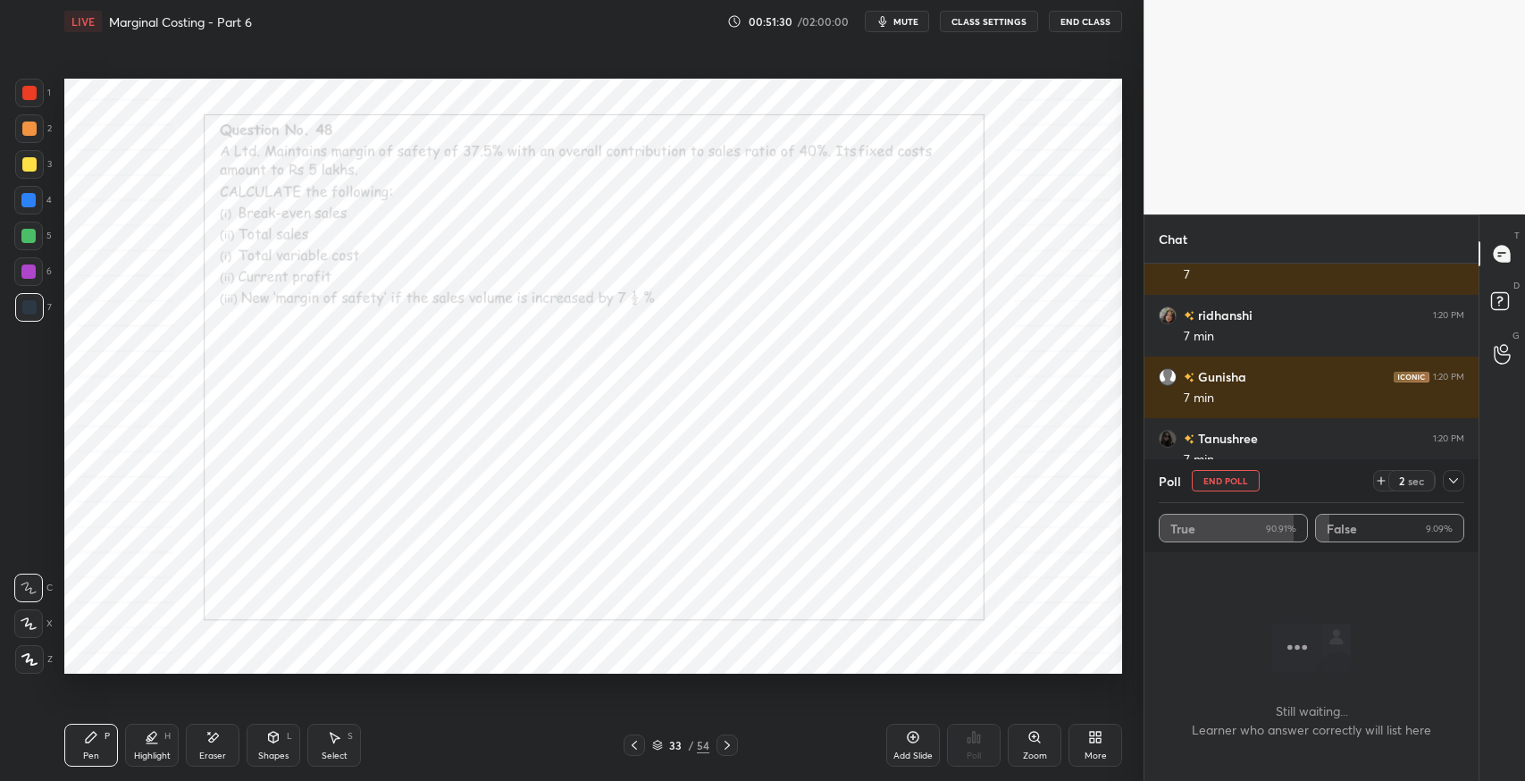
scroll to position [11129, 0]
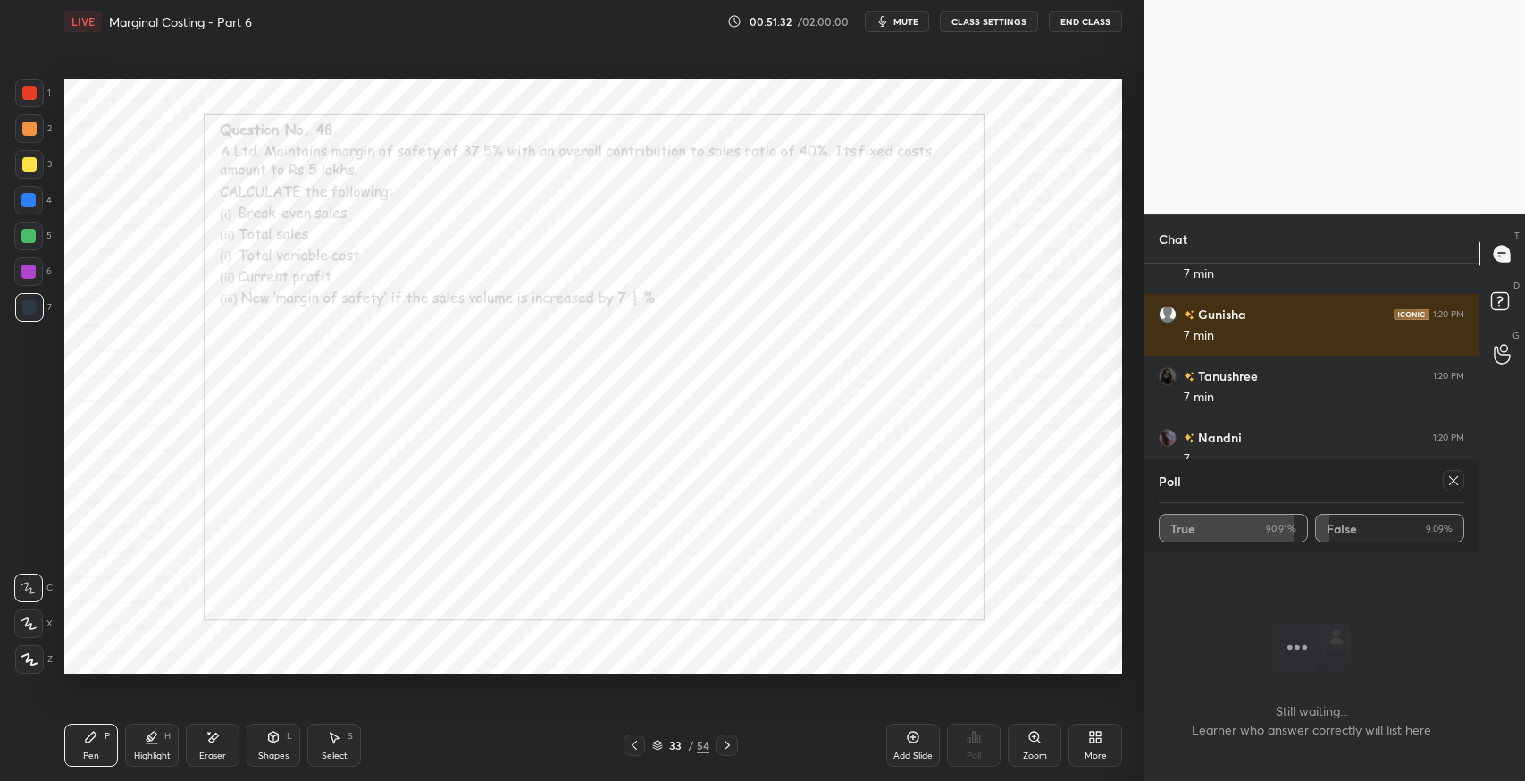
click at [1504, 262] on icon at bounding box center [1502, 254] width 19 height 19
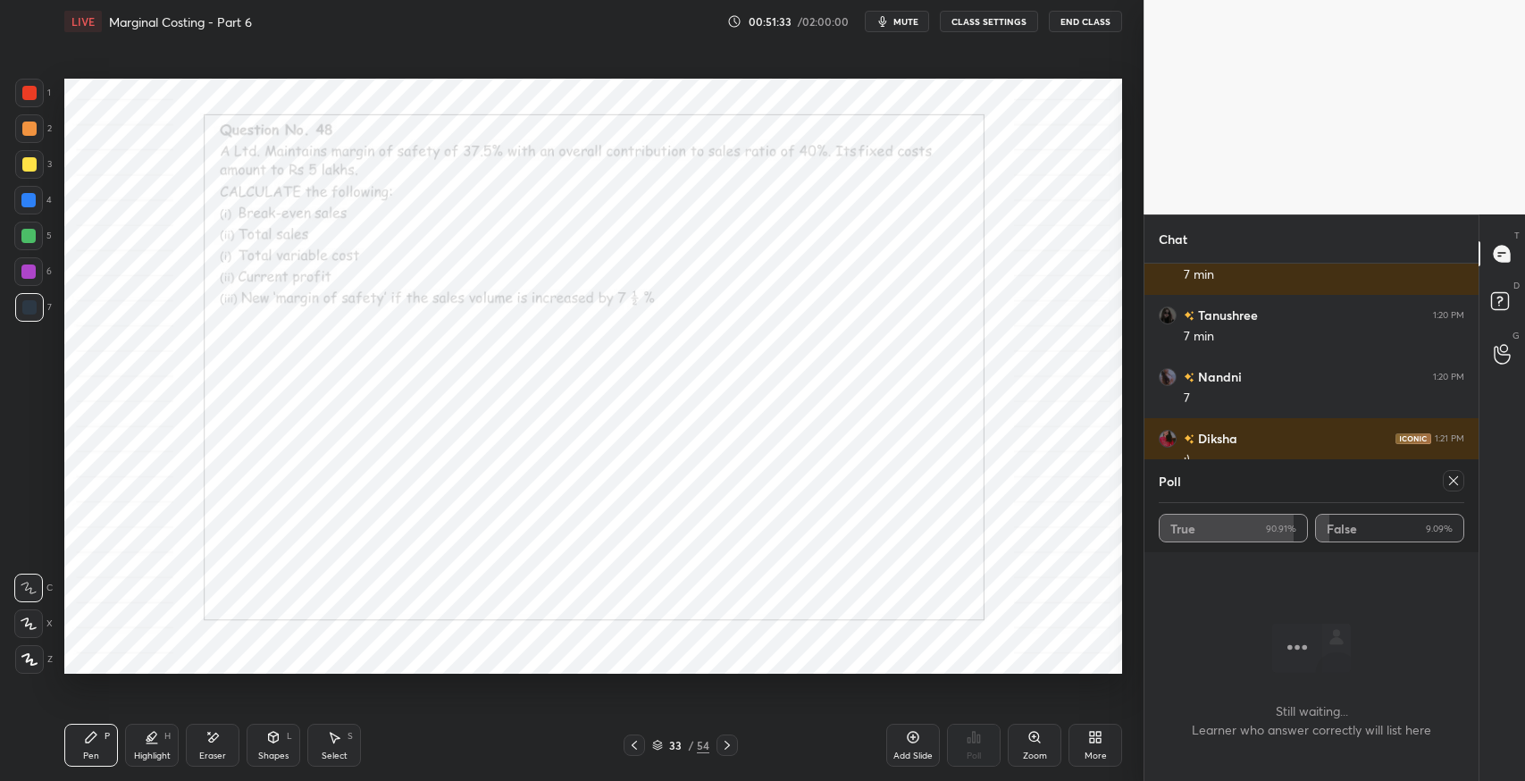
click at [1453, 484] on icon at bounding box center [1454, 481] width 14 height 14
type textarea "x"
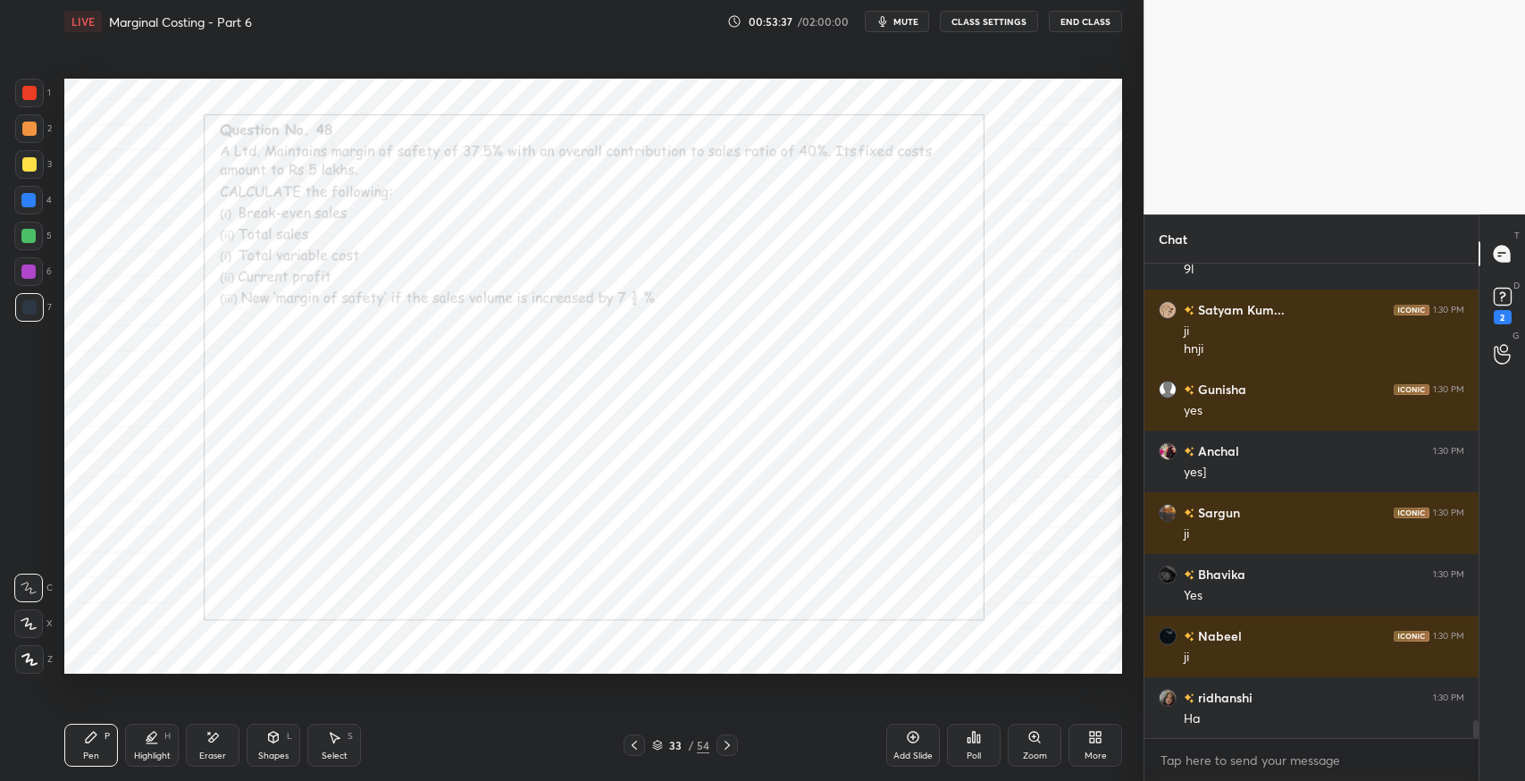
scroll to position [12124, 0]
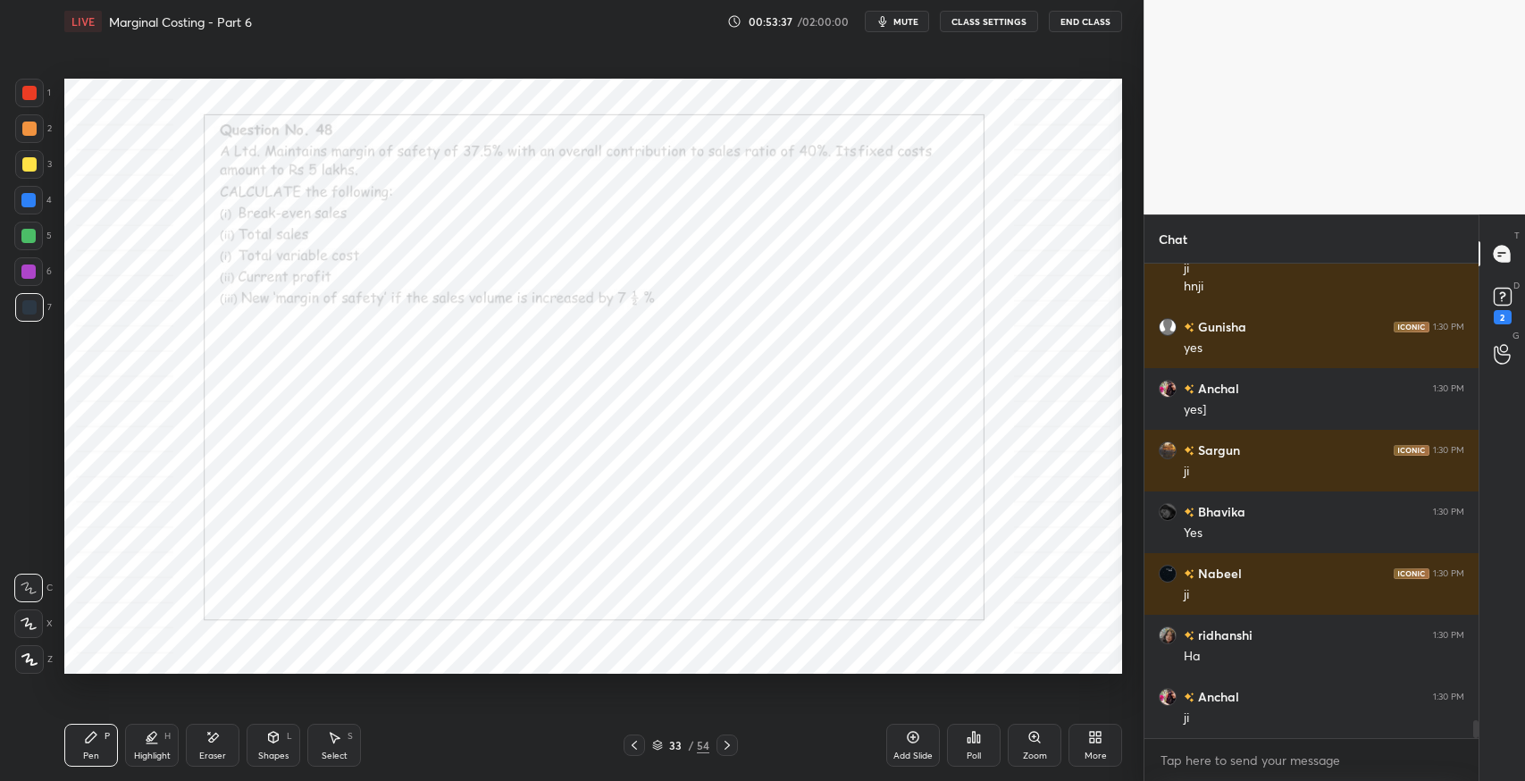
click at [731, 748] on icon at bounding box center [727, 745] width 14 height 14
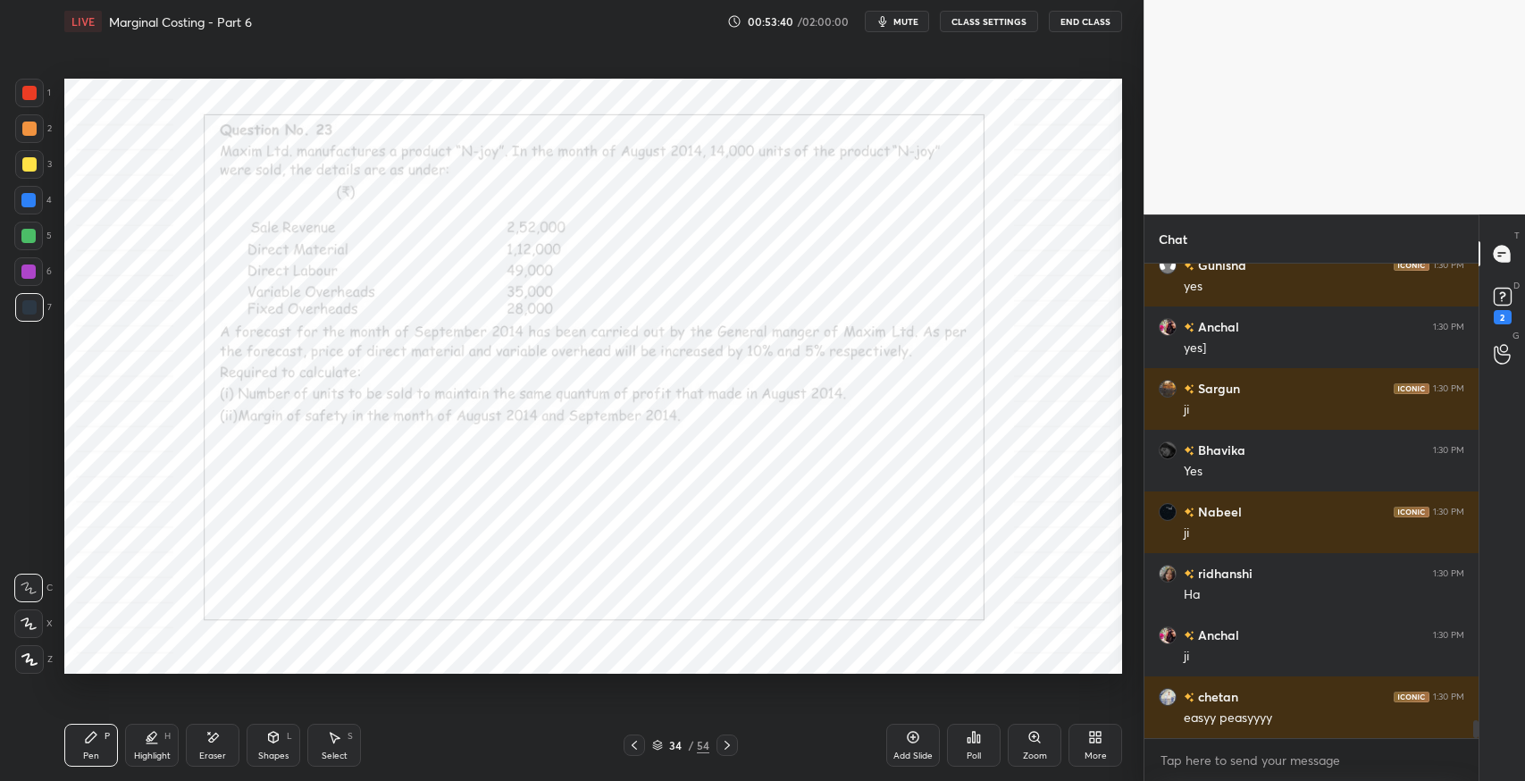
click at [728, 744] on icon at bounding box center [727, 745] width 5 height 9
click at [729, 746] on icon at bounding box center [727, 745] width 5 height 9
click at [733, 745] on icon at bounding box center [727, 745] width 14 height 14
click at [733, 747] on icon at bounding box center [727, 745] width 14 height 14
click at [732, 742] on icon at bounding box center [727, 745] width 14 height 14
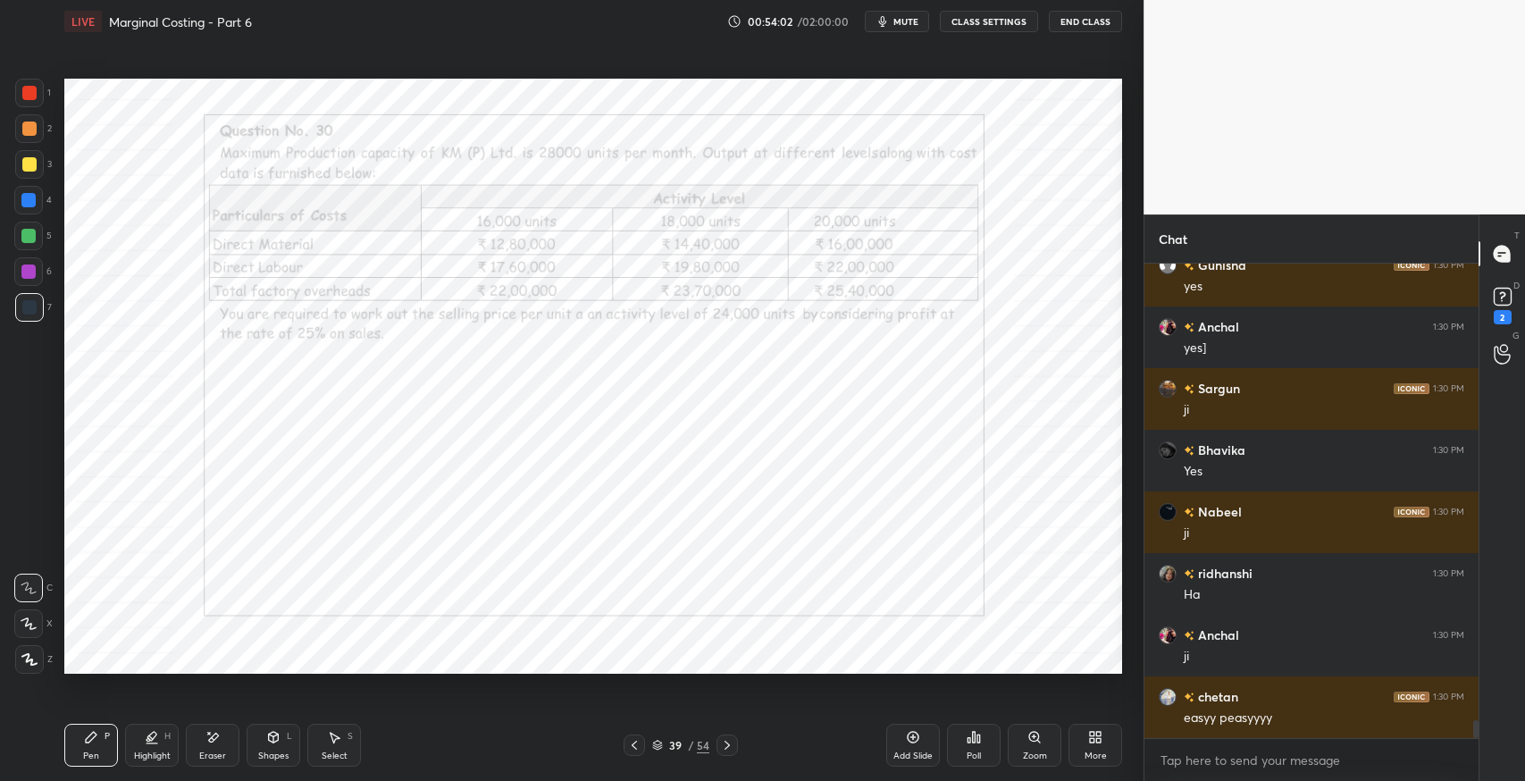
click at [735, 742] on div at bounding box center [727, 745] width 21 height 21
click at [733, 742] on icon at bounding box center [727, 745] width 14 height 14
click at [729, 744] on icon at bounding box center [727, 745] width 14 height 14
click at [730, 744] on icon at bounding box center [727, 745] width 14 height 14
click at [729, 744] on icon at bounding box center [727, 745] width 14 height 14
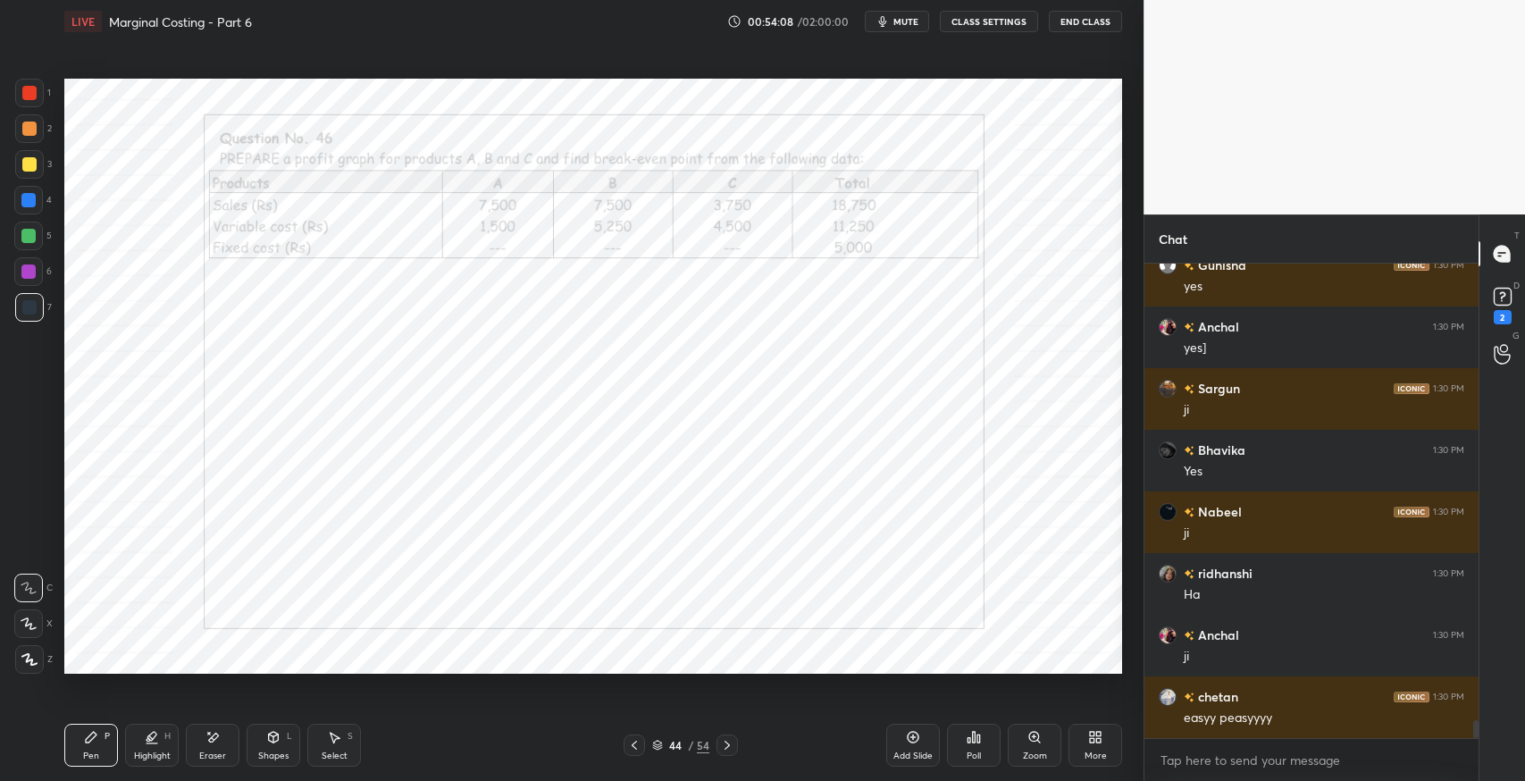
click at [733, 741] on icon at bounding box center [727, 745] width 14 height 14
click at [731, 743] on icon at bounding box center [727, 745] width 14 height 14
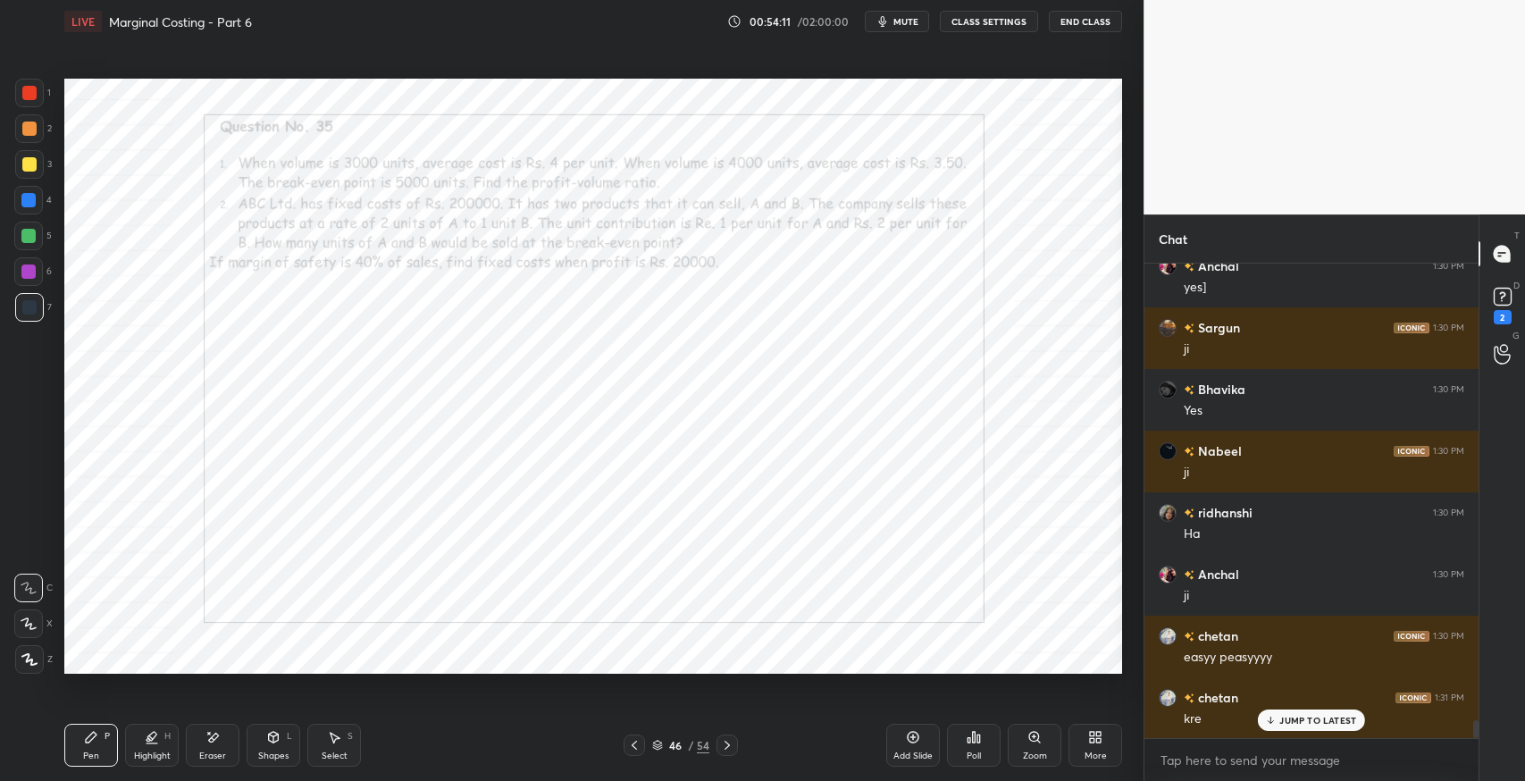
click at [729, 744] on icon at bounding box center [727, 745] width 14 height 14
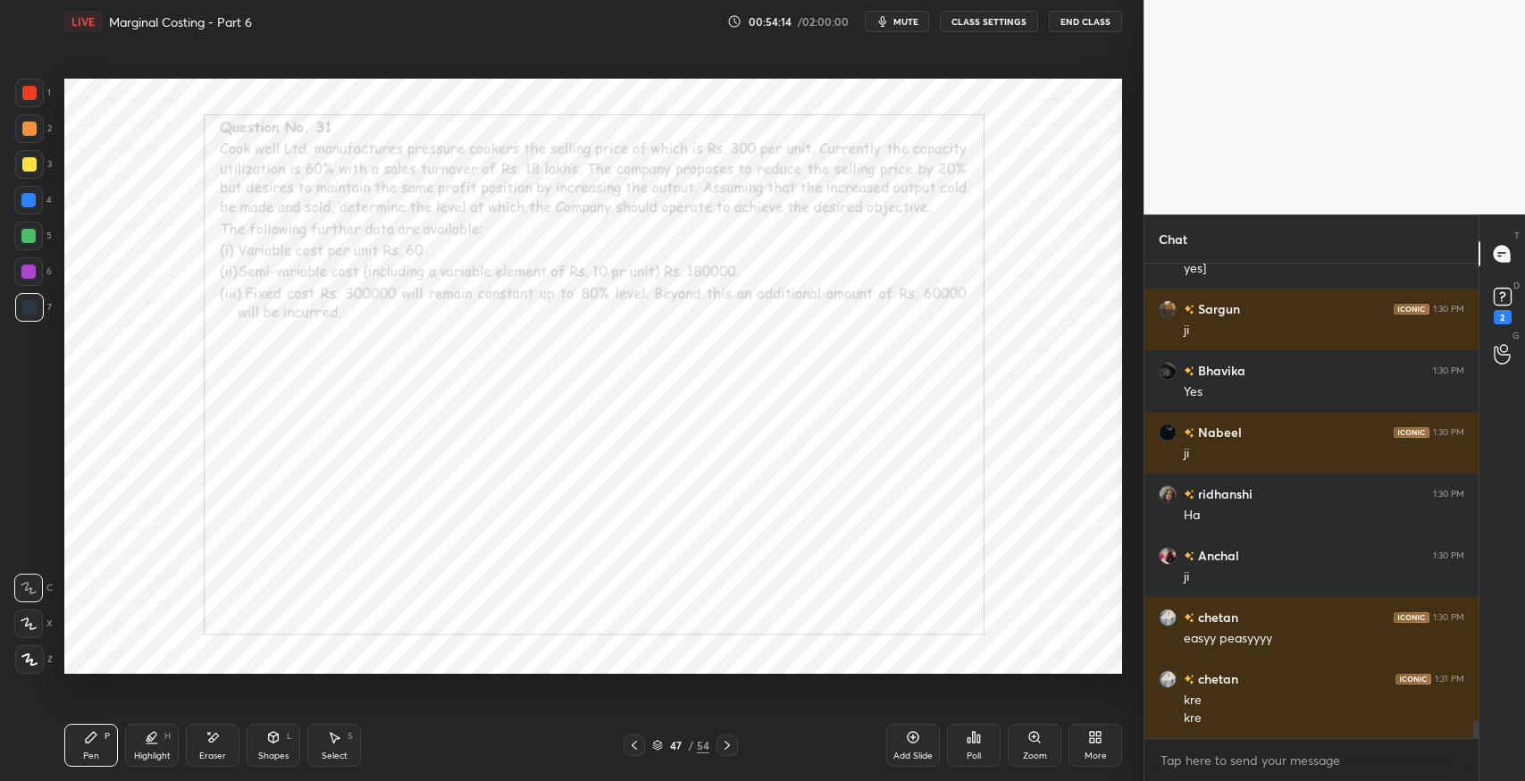
click at [727, 746] on icon at bounding box center [727, 745] width 14 height 14
click at [732, 744] on icon at bounding box center [727, 745] width 14 height 14
click at [727, 746] on icon at bounding box center [727, 745] width 14 height 14
click at [730, 744] on icon at bounding box center [727, 745] width 14 height 14
click at [729, 743] on icon at bounding box center [727, 745] width 14 height 14
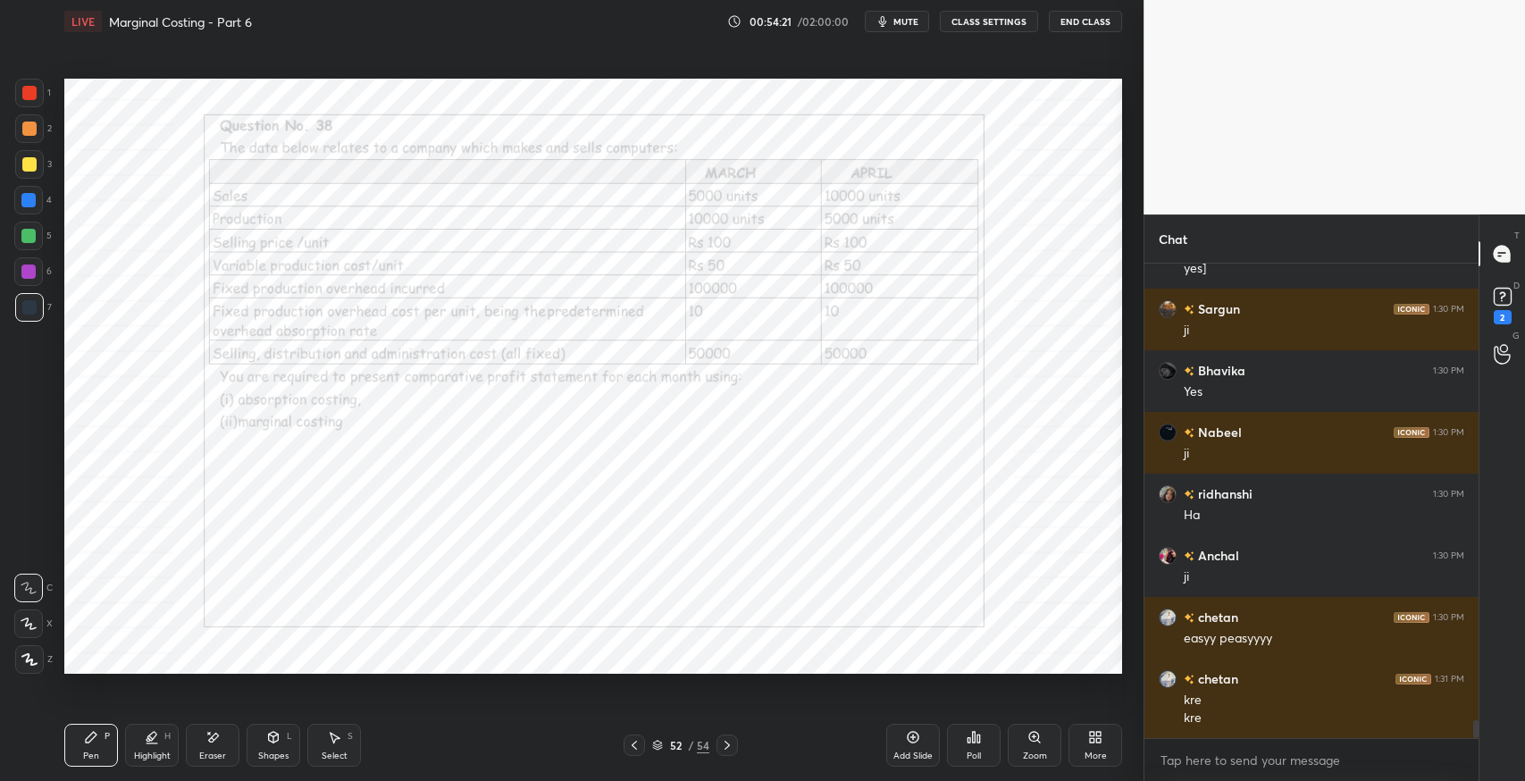
click at [727, 745] on icon at bounding box center [727, 745] width 14 height 14
click at [726, 745] on icon at bounding box center [727, 745] width 14 height 14
click at [729, 746] on icon at bounding box center [727, 745] width 5 height 9
click at [643, 744] on div at bounding box center [634, 745] width 21 height 21
click at [639, 745] on icon at bounding box center [634, 745] width 14 height 14
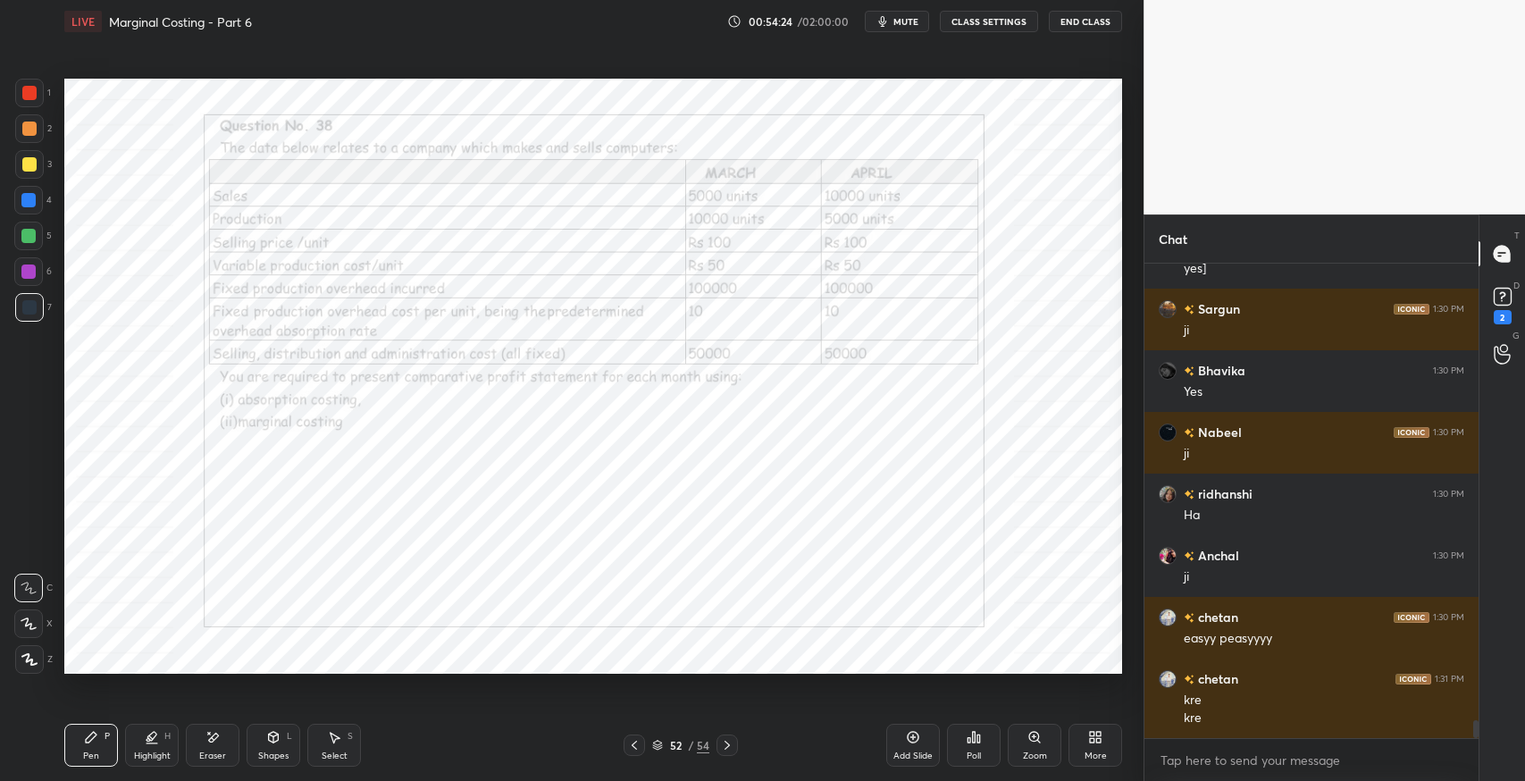
click at [638, 747] on icon at bounding box center [634, 745] width 14 height 14
click at [639, 747] on icon at bounding box center [634, 745] width 14 height 14
click at [638, 747] on icon at bounding box center [634, 745] width 14 height 14
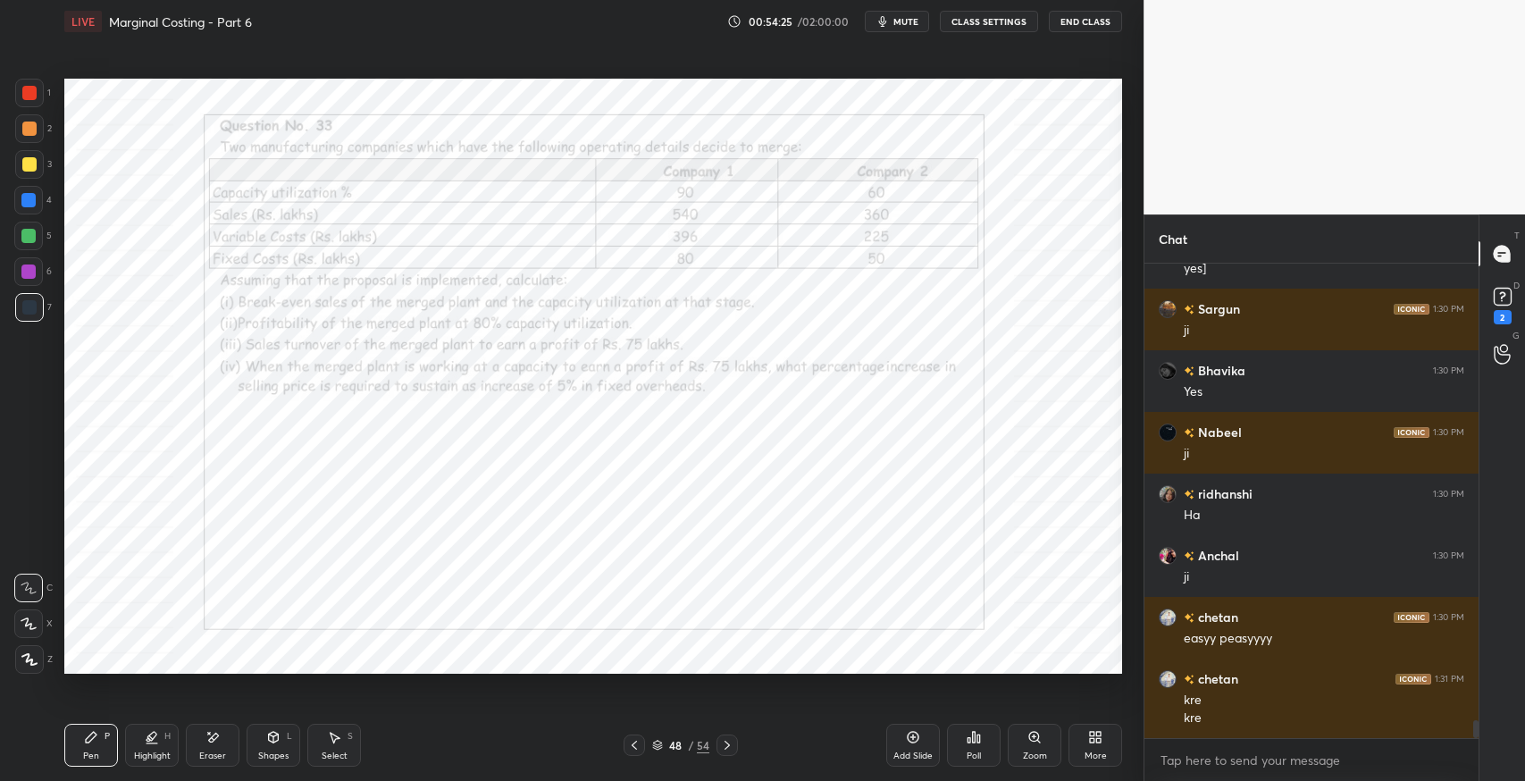
click at [636, 747] on icon at bounding box center [634, 745] width 14 height 14
click at [636, 748] on icon at bounding box center [634, 745] width 14 height 14
click at [636, 749] on icon at bounding box center [634, 745] width 5 height 9
click at [634, 750] on icon at bounding box center [634, 745] width 14 height 14
click at [631, 753] on div at bounding box center [634, 745] width 21 height 21
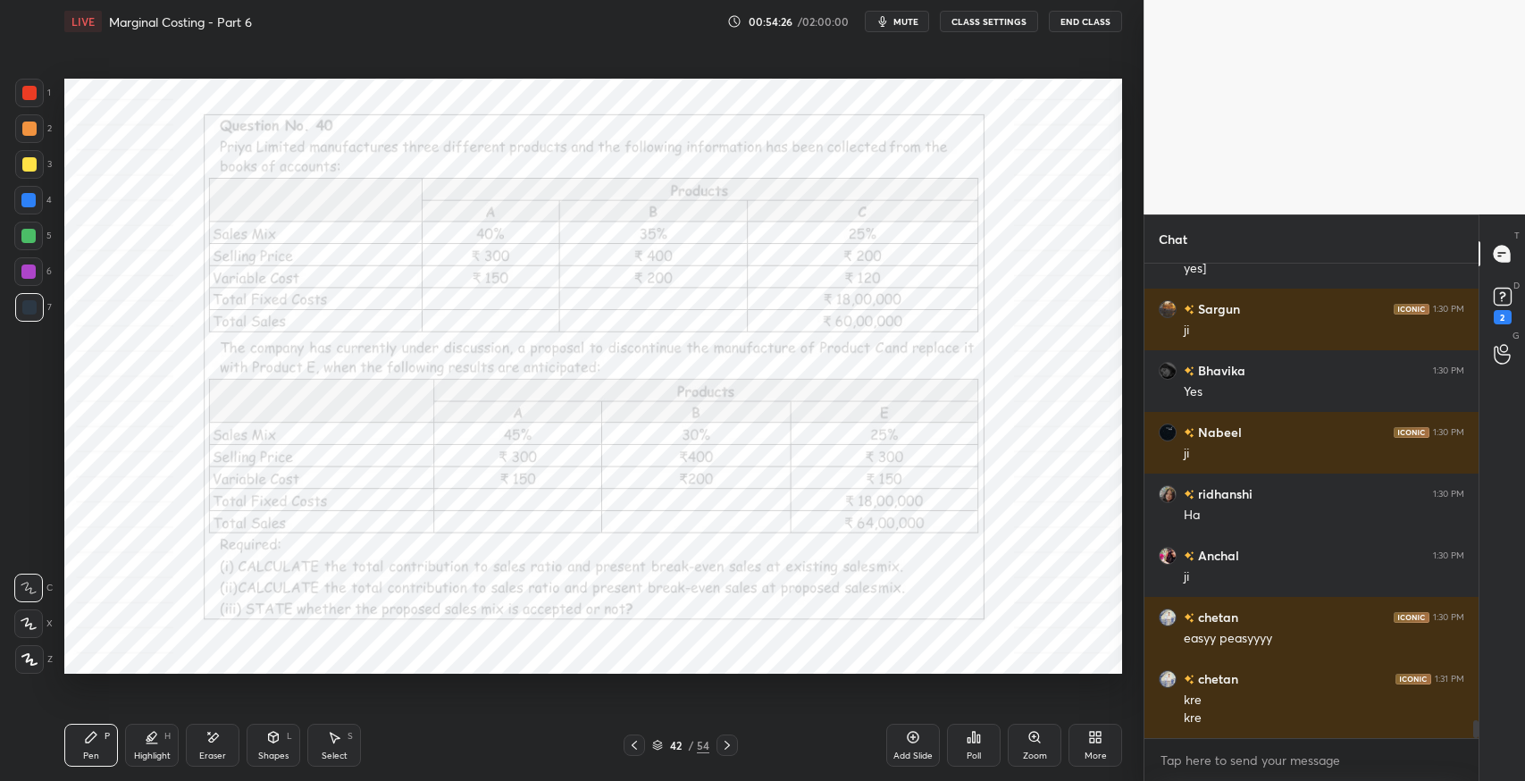
click at [632, 751] on icon at bounding box center [634, 745] width 14 height 14
click at [631, 751] on icon at bounding box center [634, 745] width 14 height 14
click at [629, 751] on icon at bounding box center [634, 745] width 14 height 14
click at [630, 751] on icon at bounding box center [634, 745] width 14 height 14
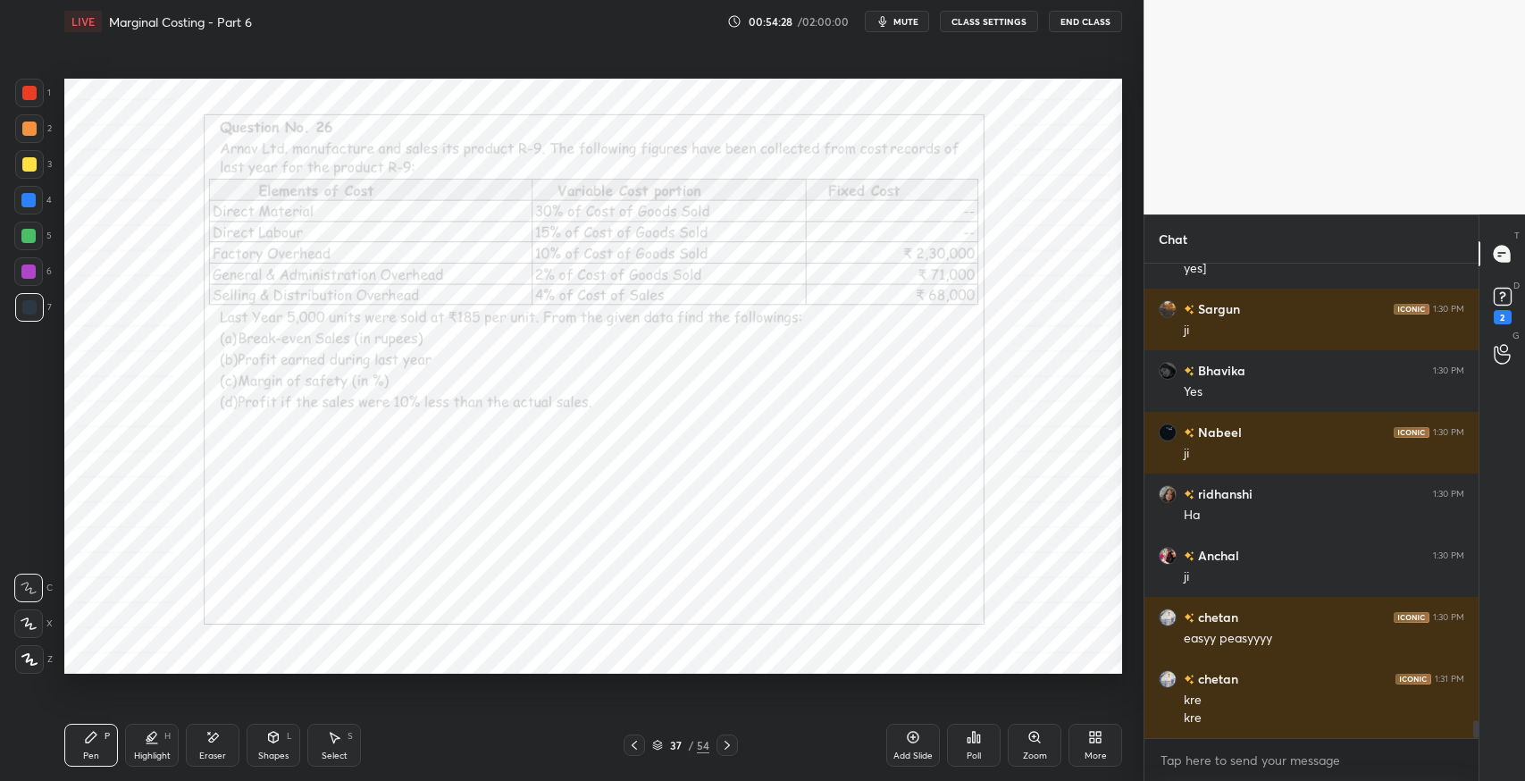
click at [634, 748] on icon at bounding box center [634, 745] width 14 height 14
click at [636, 748] on icon at bounding box center [634, 745] width 5 height 9
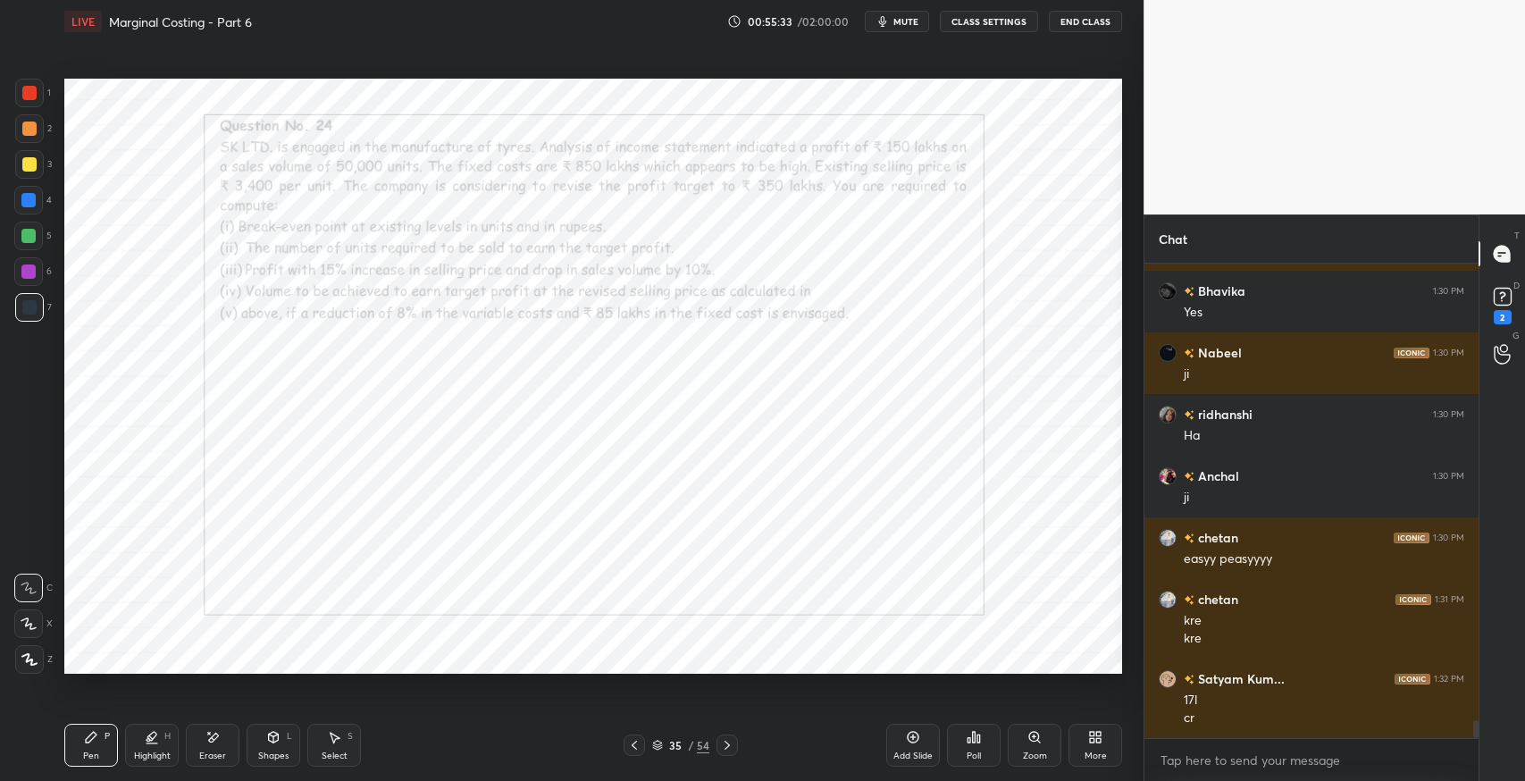
scroll to position [12362, 0]
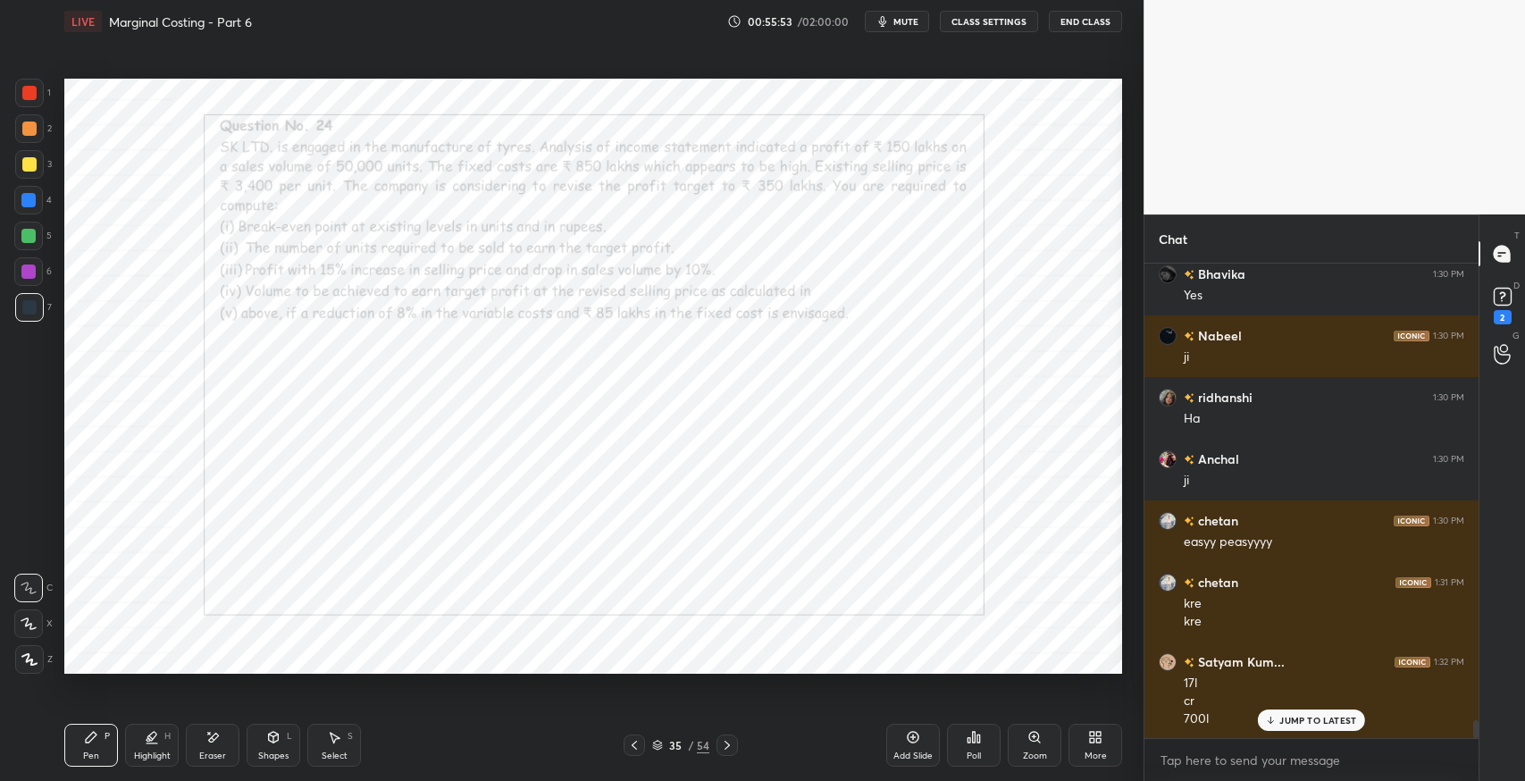
click at [329, 739] on icon at bounding box center [334, 737] width 14 height 14
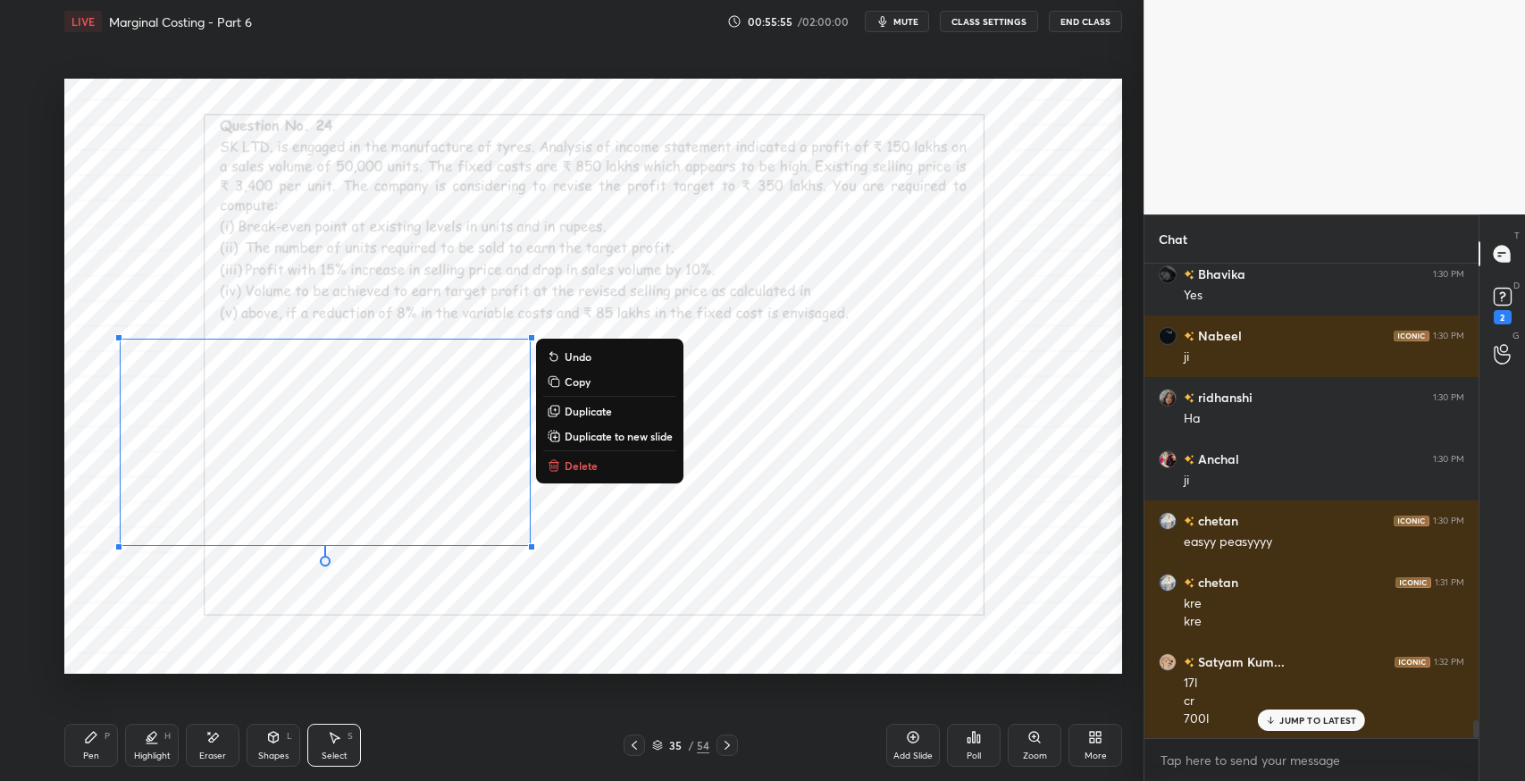
click at [236, 740] on div "Eraser" at bounding box center [213, 745] width 54 height 43
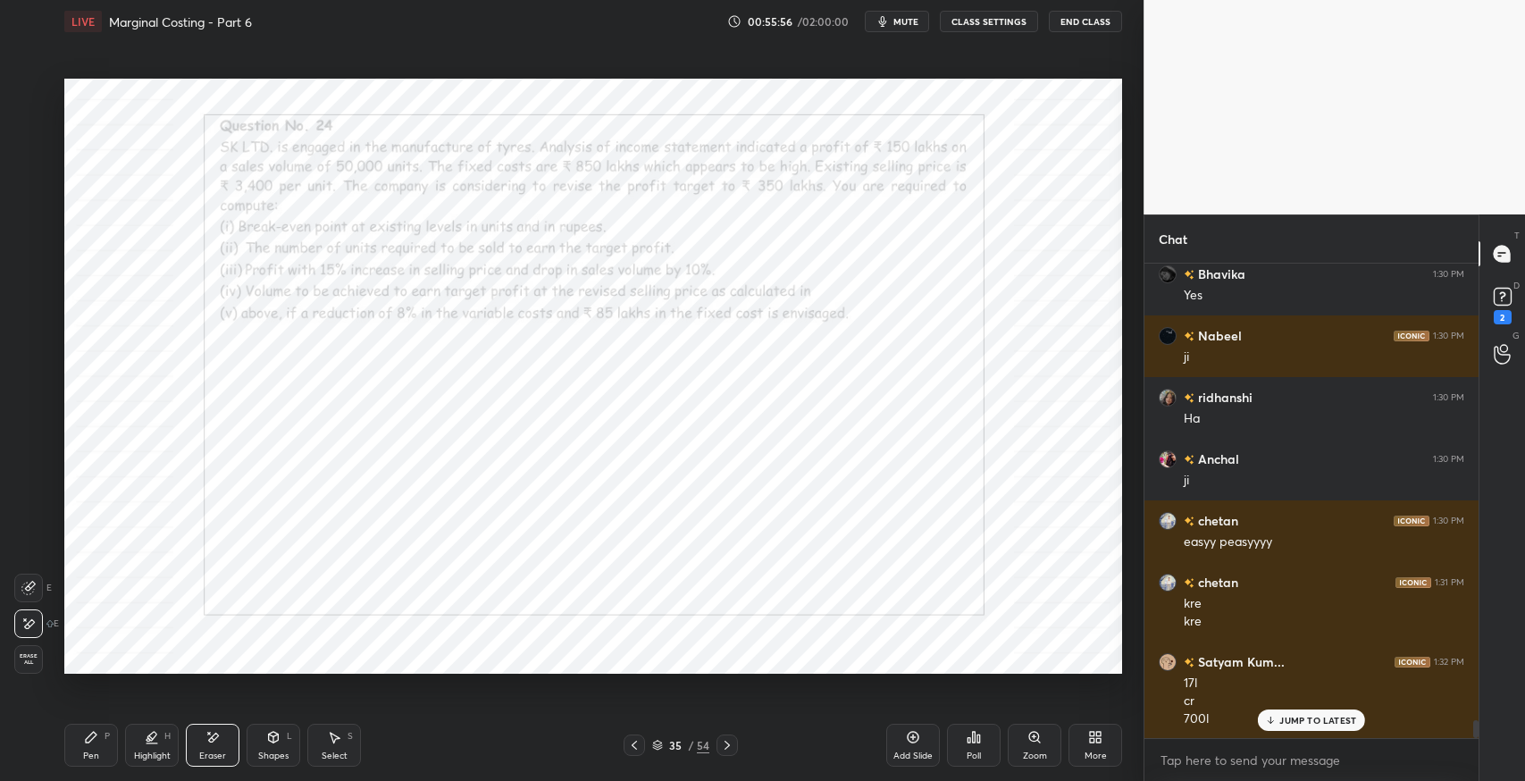
click at [69, 740] on div "Pen P" at bounding box center [91, 745] width 54 height 43
click at [205, 753] on div "Eraser" at bounding box center [212, 756] width 27 height 9
click at [15, 661] on span "Erase all" at bounding box center [28, 659] width 27 height 13
click at [93, 746] on div "Pen P" at bounding box center [91, 745] width 54 height 43
click at [274, 756] on div "Shapes" at bounding box center [273, 756] width 30 height 9
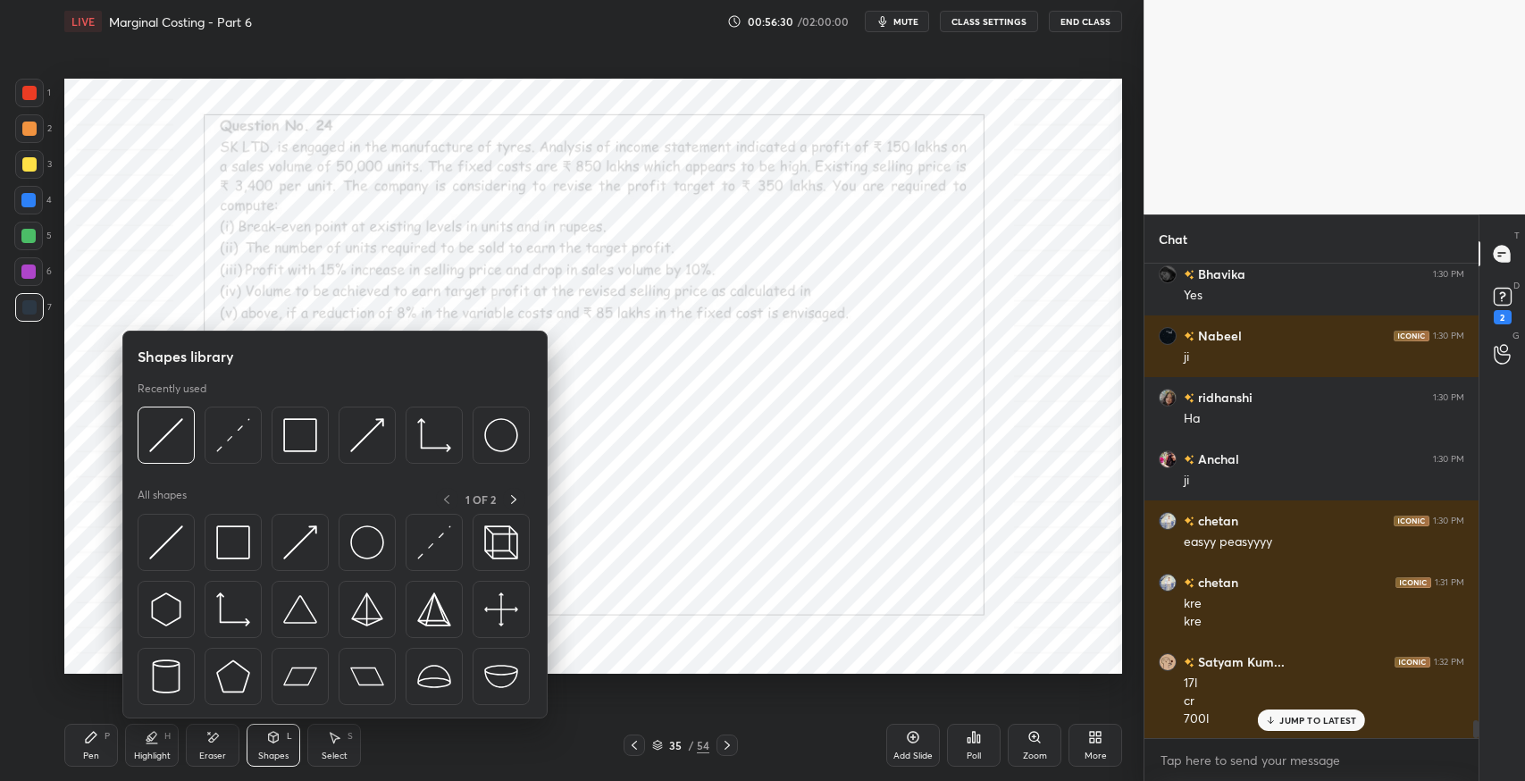
click at [239, 544] on img at bounding box center [233, 542] width 34 height 34
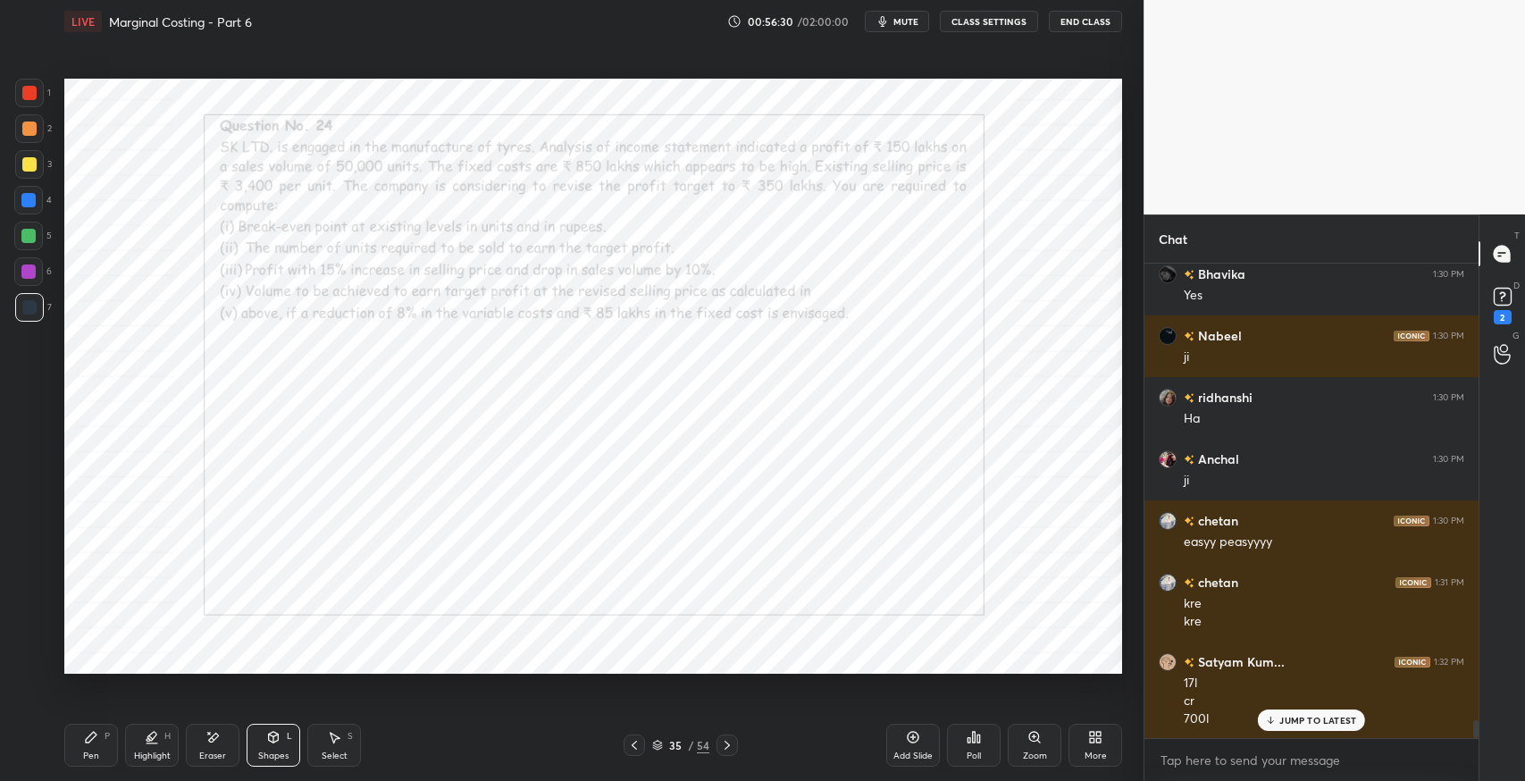
click at [25, 231] on div at bounding box center [28, 236] width 14 height 14
click at [86, 752] on div "Pen" at bounding box center [91, 756] width 16 height 9
click at [33, 303] on div at bounding box center [29, 307] width 14 height 14
click at [208, 739] on icon at bounding box center [213, 737] width 14 height 15
click at [93, 743] on icon at bounding box center [91, 737] width 14 height 14
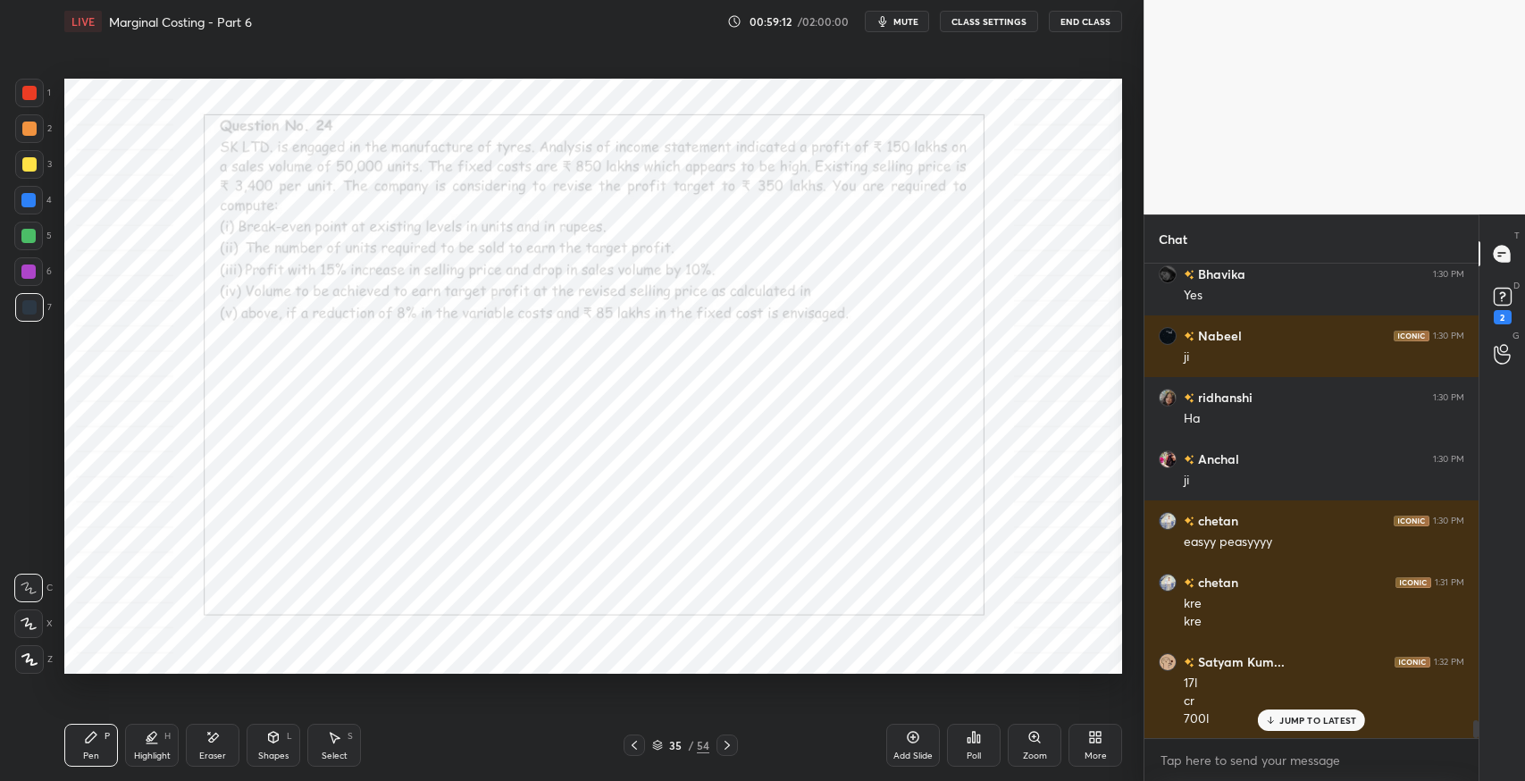
click at [235, 738] on div "Eraser" at bounding box center [213, 745] width 54 height 43
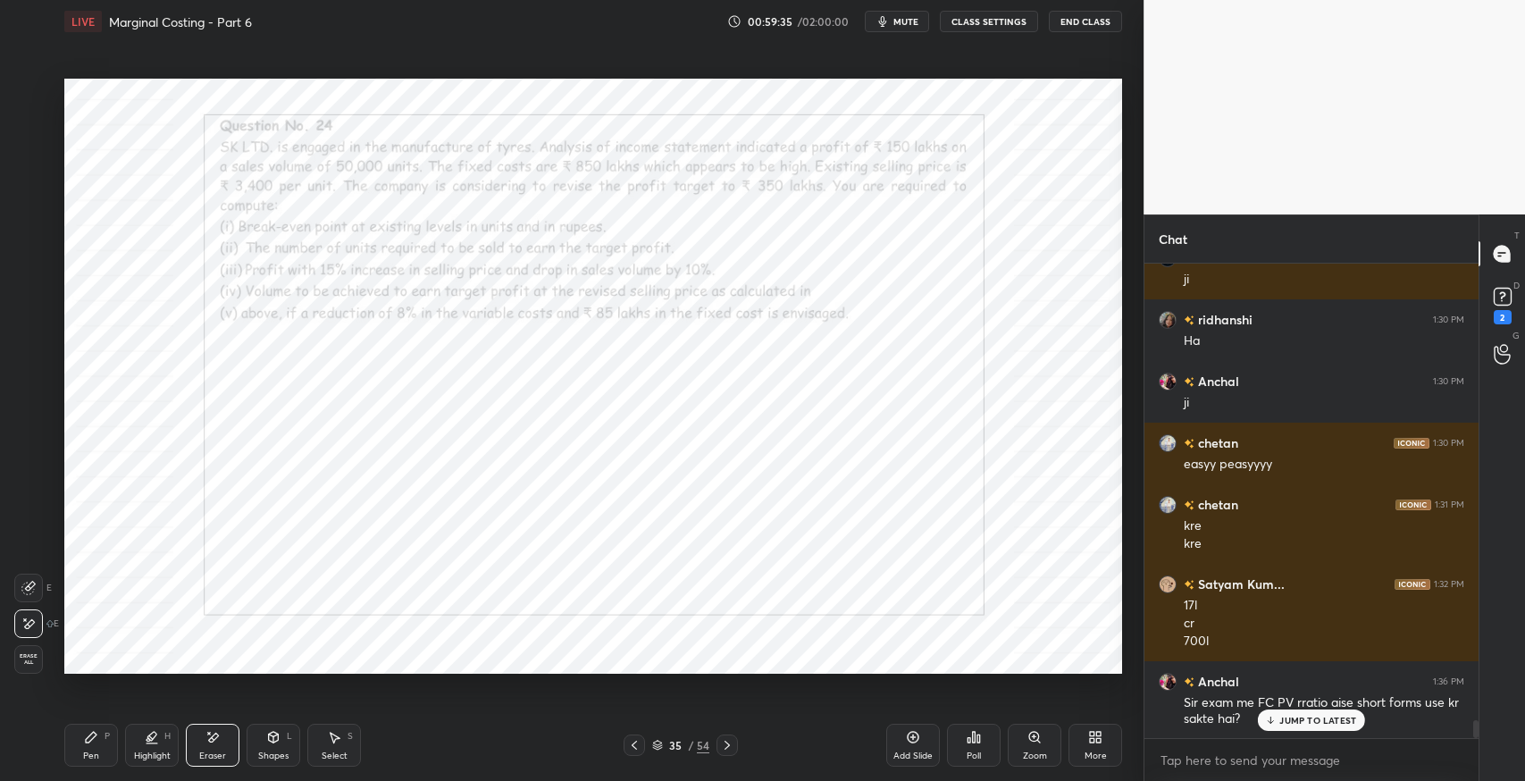
scroll to position [12458, 0]
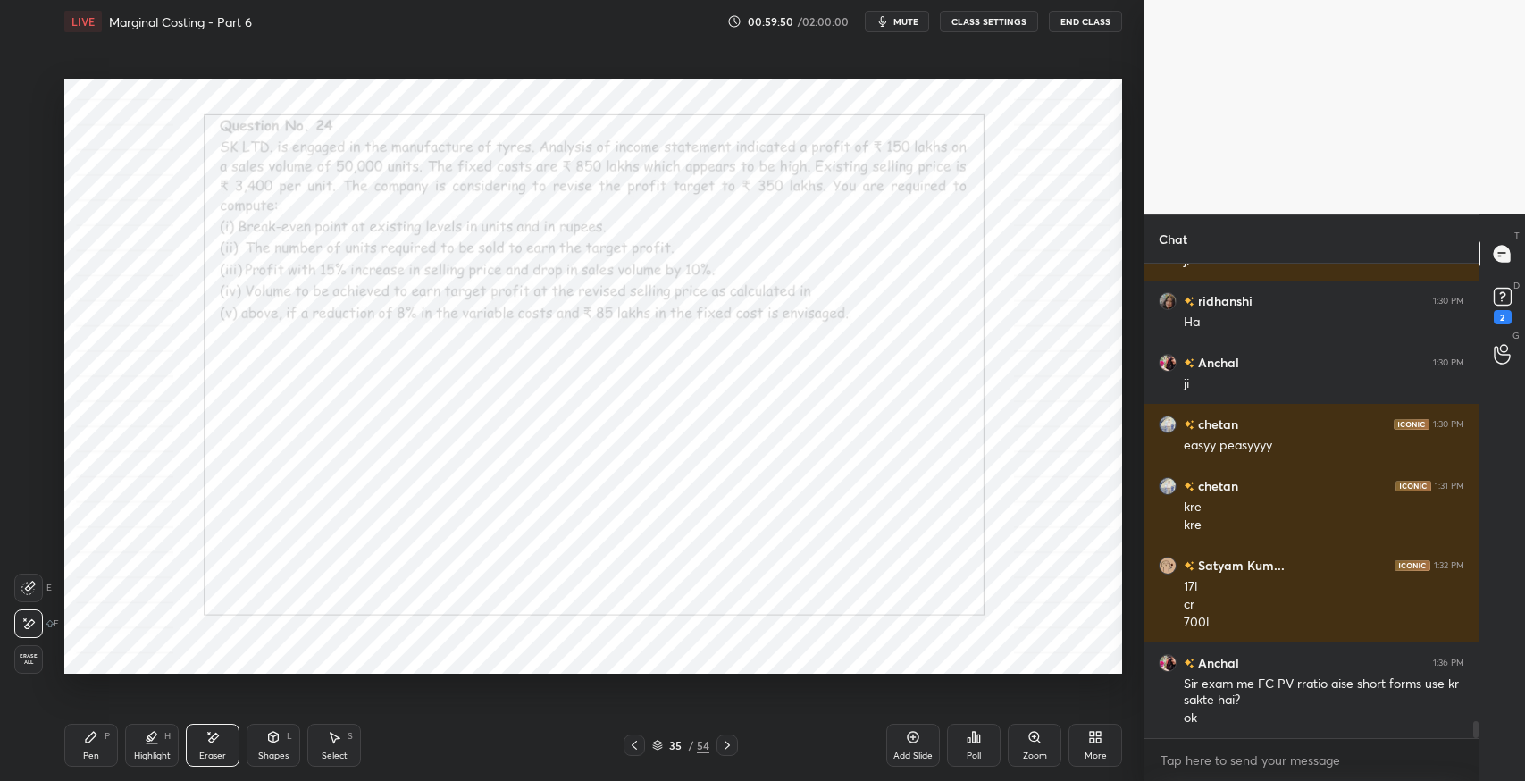
click at [88, 741] on icon at bounding box center [91, 737] width 11 height 11
click at [347, 741] on div "Select S" at bounding box center [334, 745] width 54 height 43
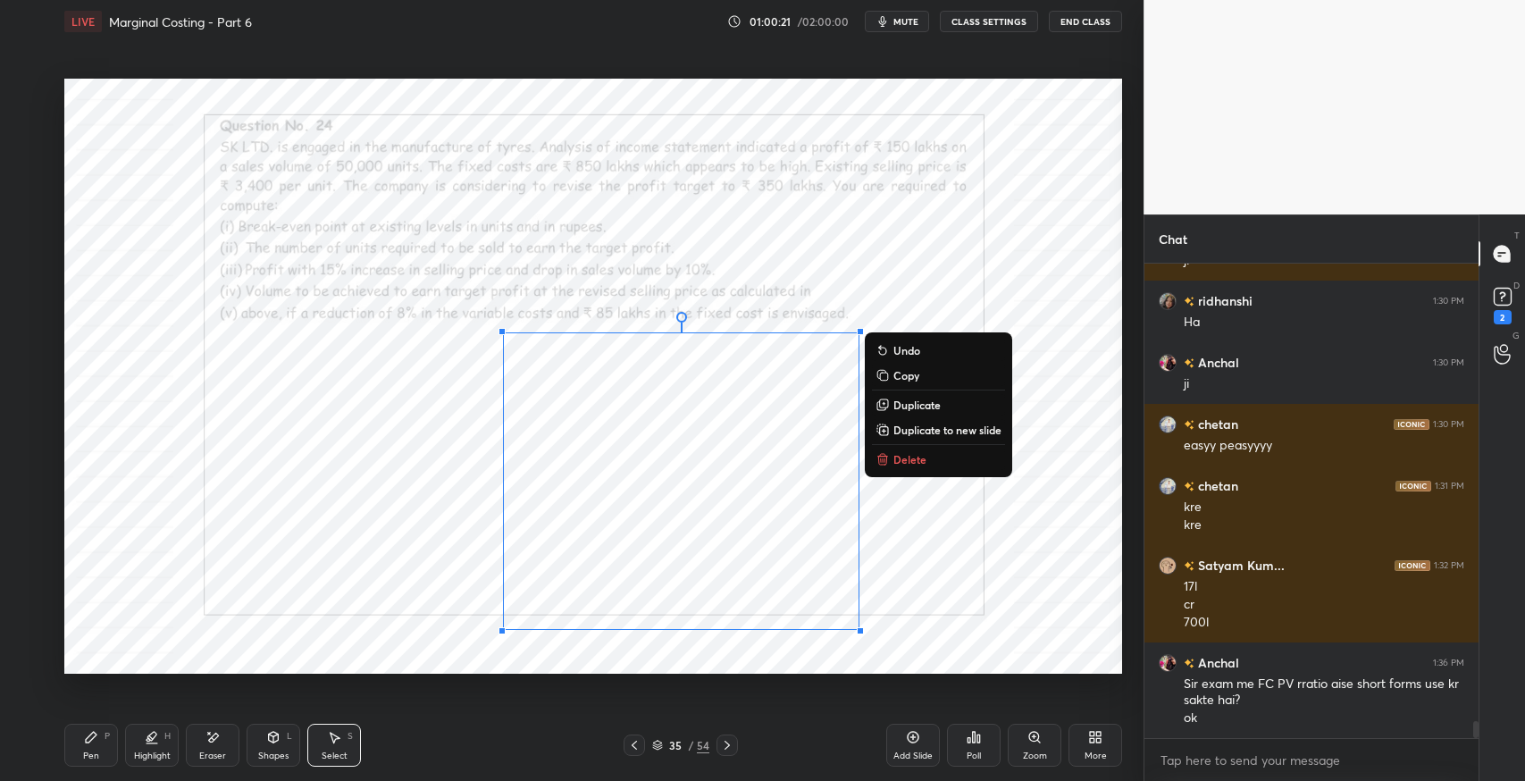
click at [87, 747] on div "Pen P" at bounding box center [91, 745] width 54 height 43
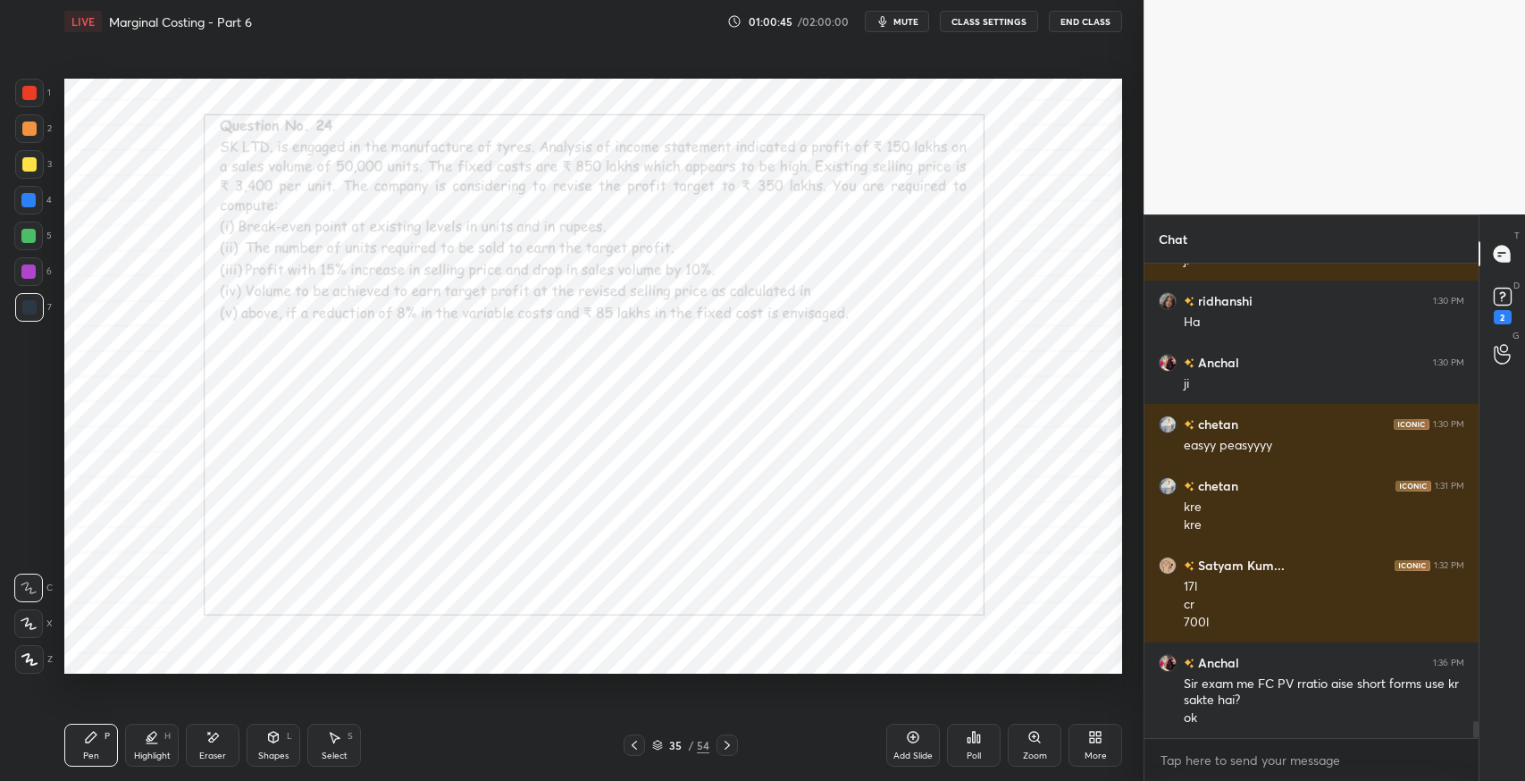
click at [1095, 755] on div "More" at bounding box center [1096, 756] width 22 height 9
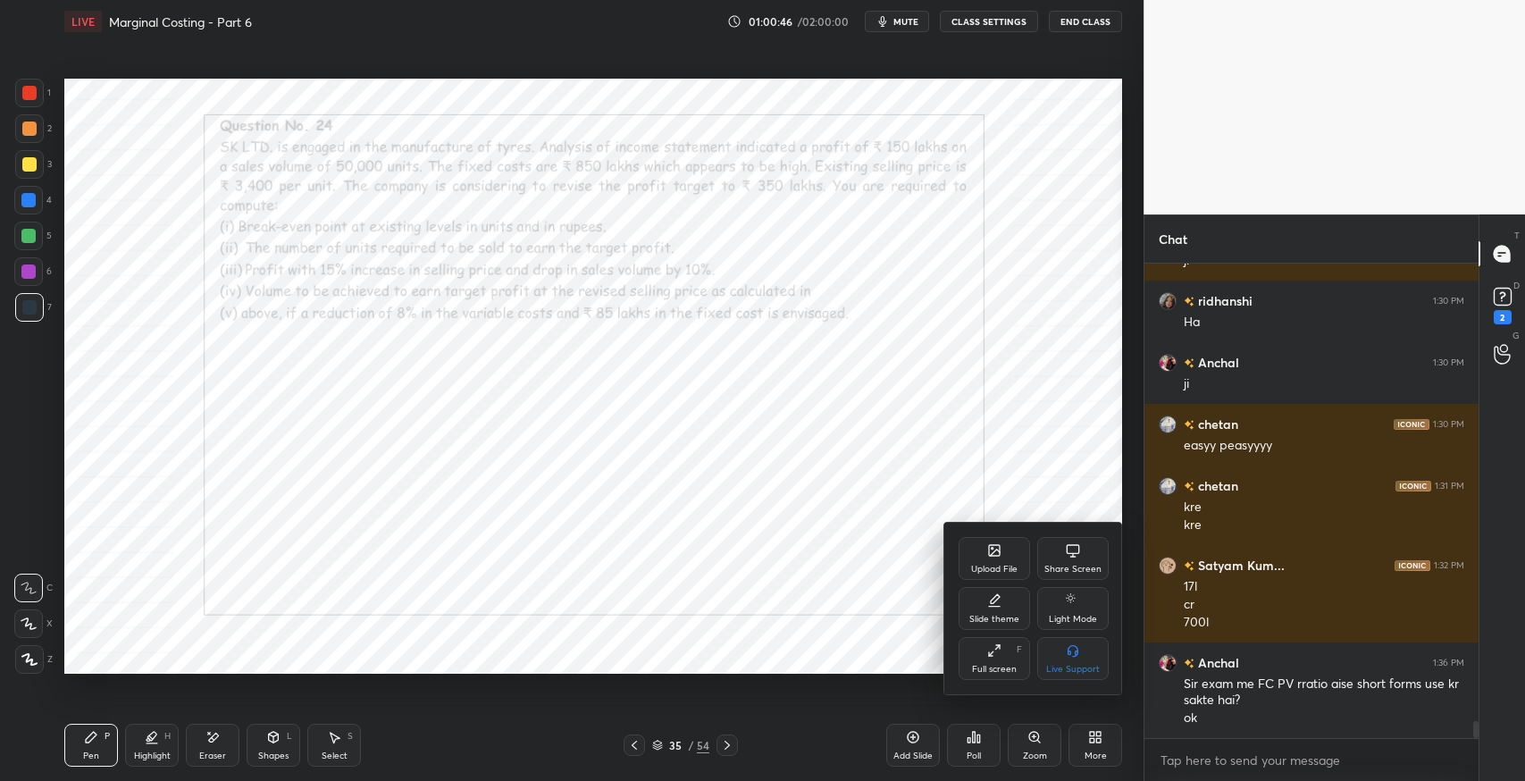
click at [960, 332] on div at bounding box center [762, 390] width 1525 height 781
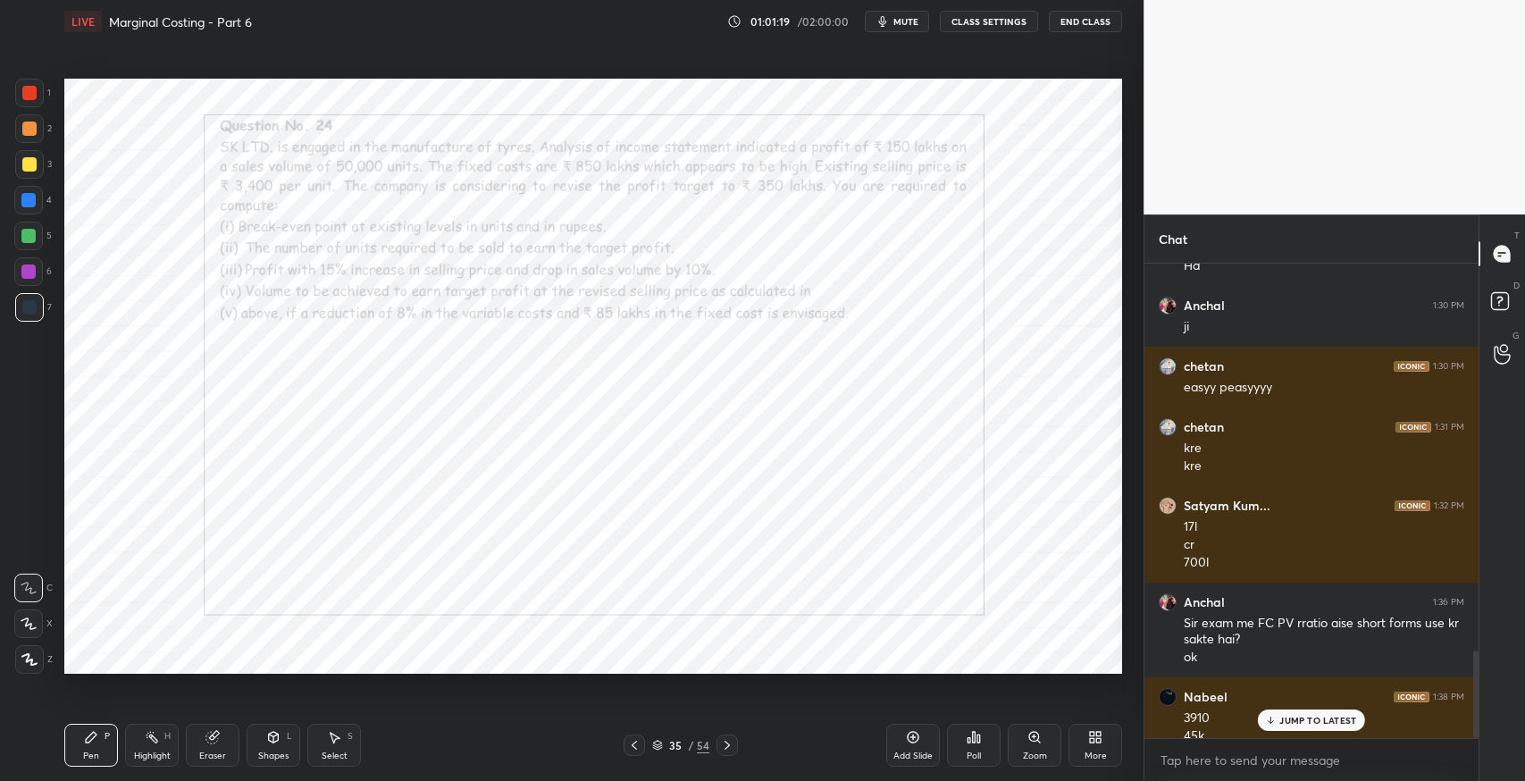
scroll to position [2104, 0]
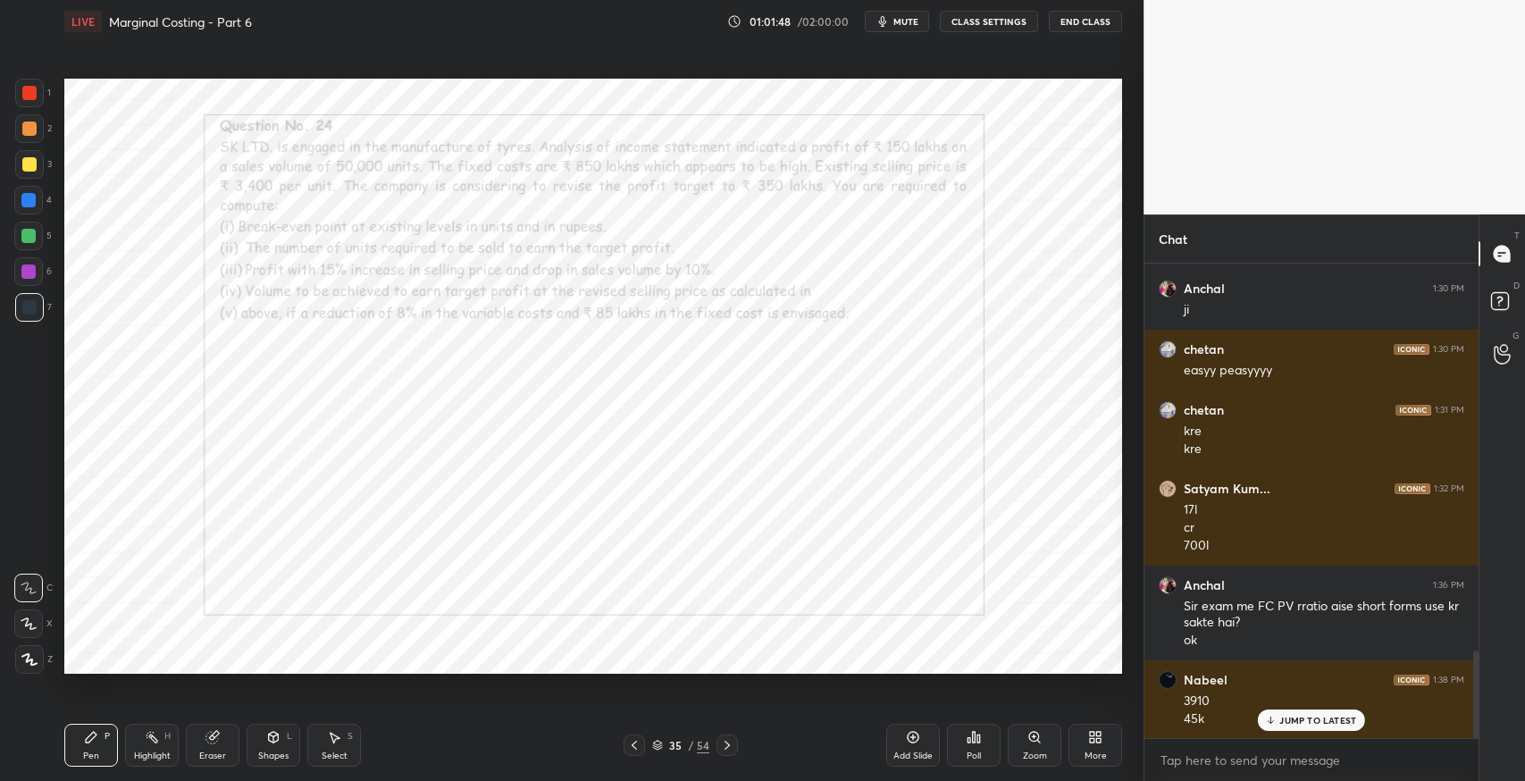
click at [229, 755] on div "Eraser" at bounding box center [213, 745] width 54 height 43
click at [84, 754] on div "Pen" at bounding box center [91, 756] width 16 height 9
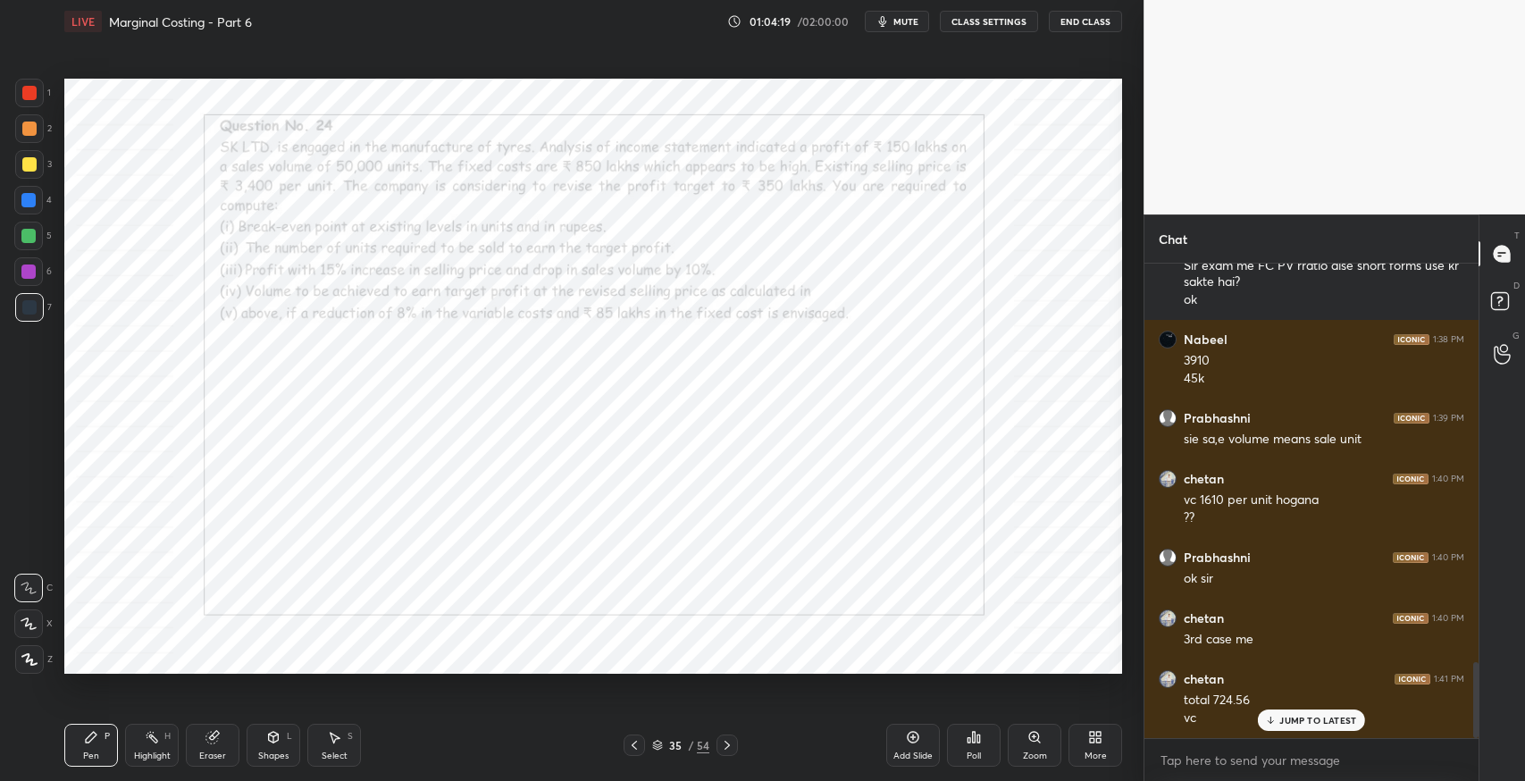
scroll to position [2504, 0]
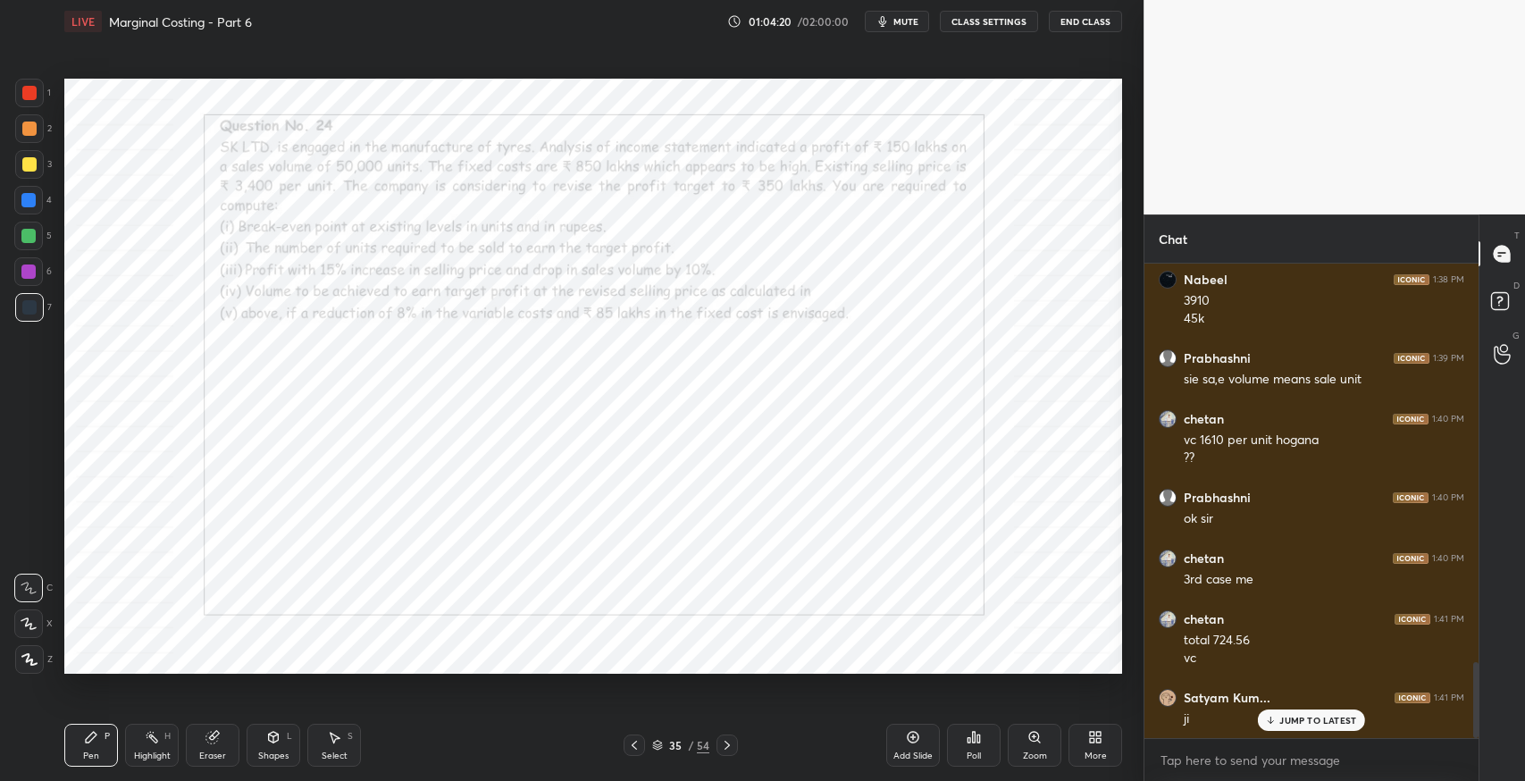
click at [214, 744] on icon at bounding box center [213, 737] width 14 height 14
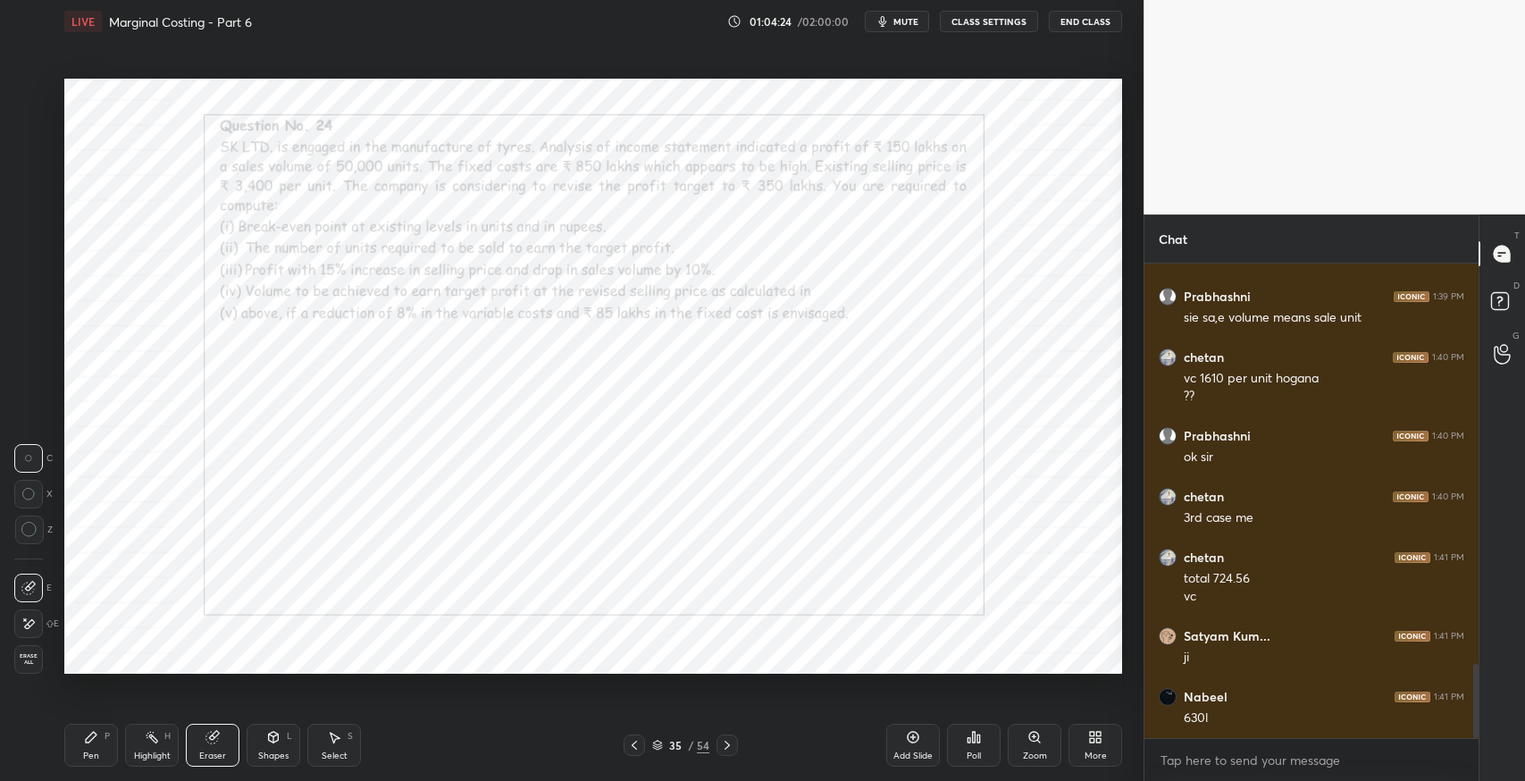
click at [71, 777] on div "Pen P Highlight H Eraser Shapes L Select S 35 / 54 Add Slide Poll Zoom More" at bounding box center [593, 745] width 1058 height 71
click at [93, 760] on div "Pen" at bounding box center [91, 756] width 16 height 9
click at [213, 747] on div "Eraser" at bounding box center [213, 745] width 54 height 43
click at [100, 744] on div "Pen P" at bounding box center [91, 745] width 54 height 43
click at [229, 740] on div "Eraser" at bounding box center [213, 745] width 54 height 43
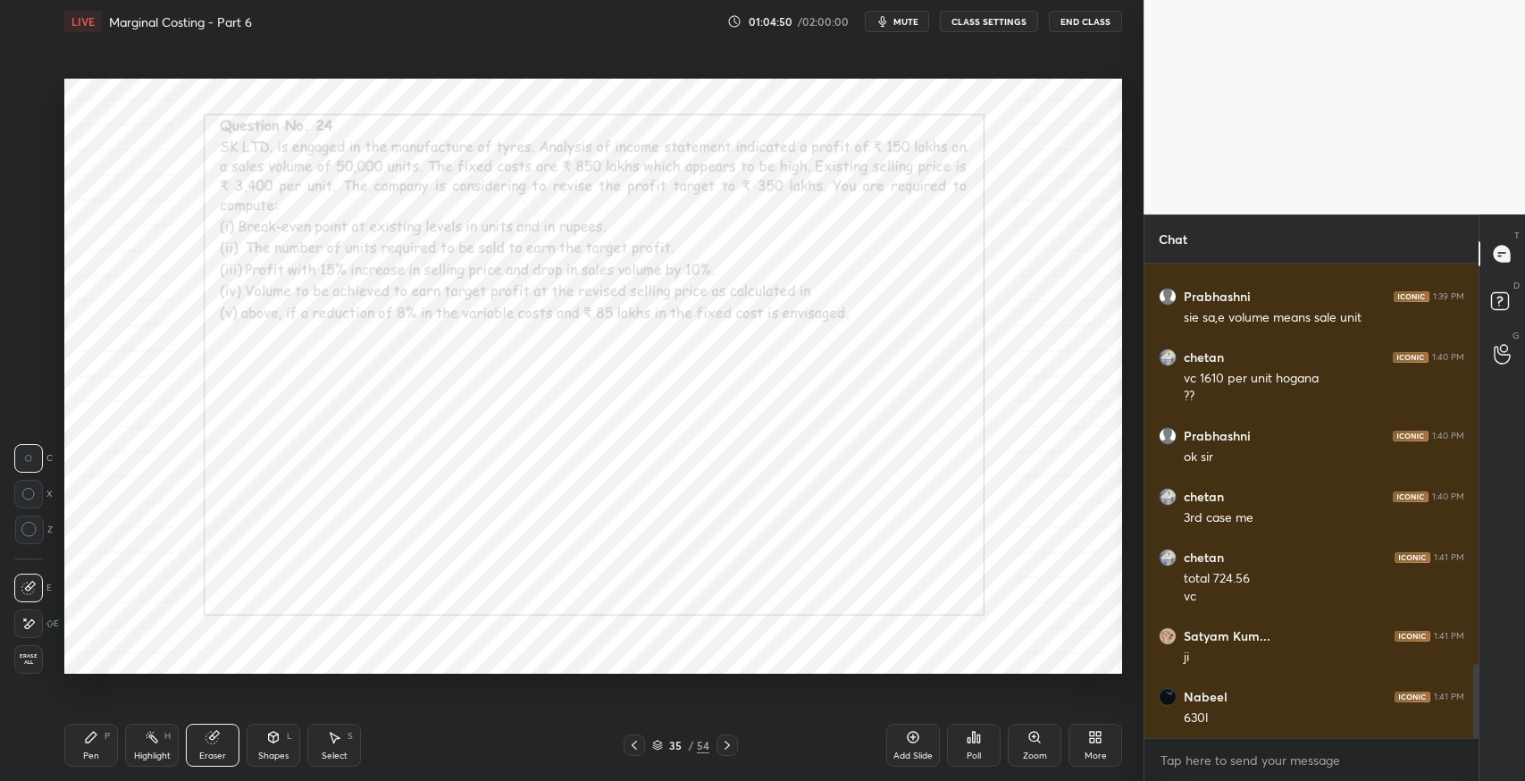
click at [96, 746] on div "Pen P" at bounding box center [91, 745] width 54 height 43
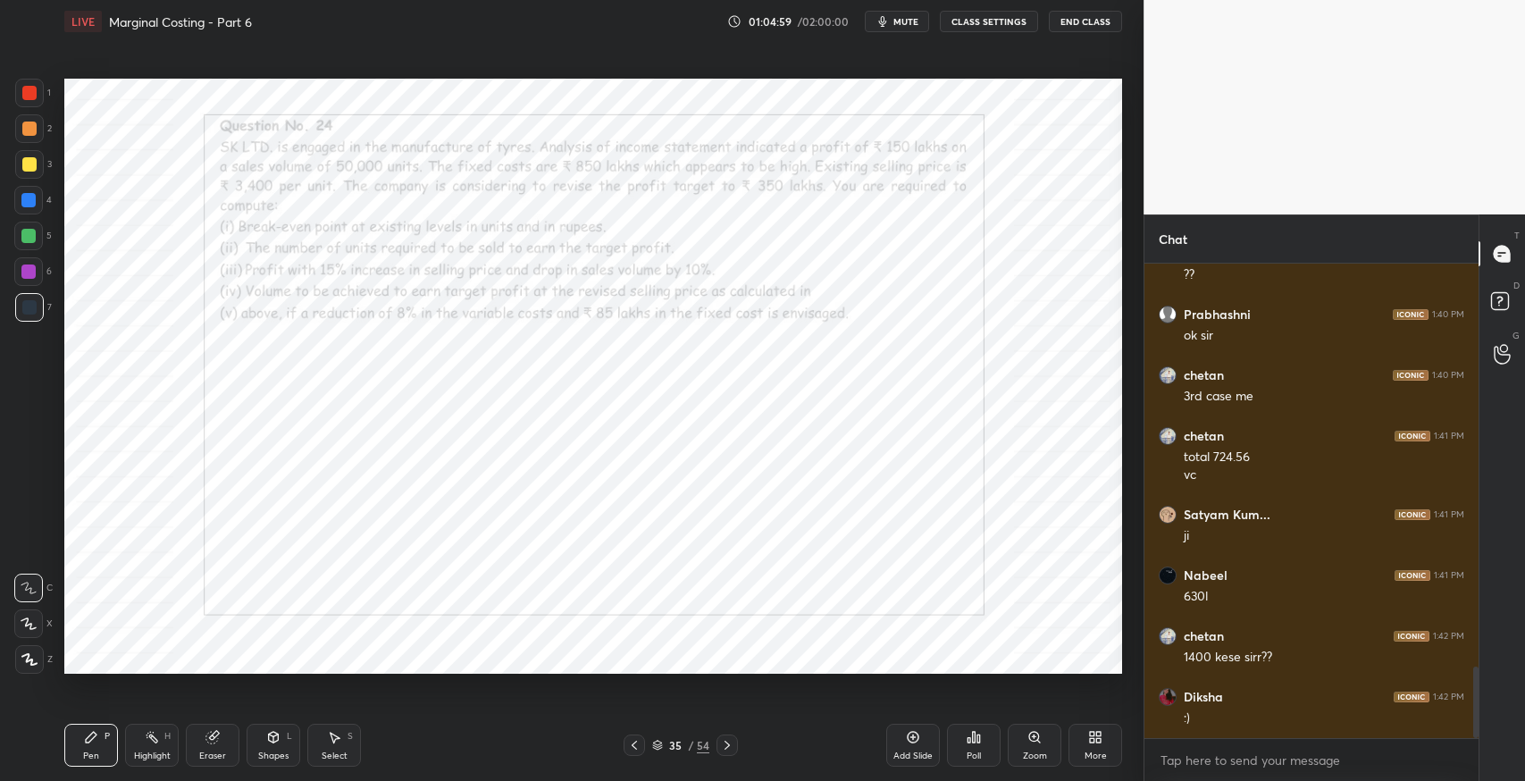
scroll to position [2747, 0]
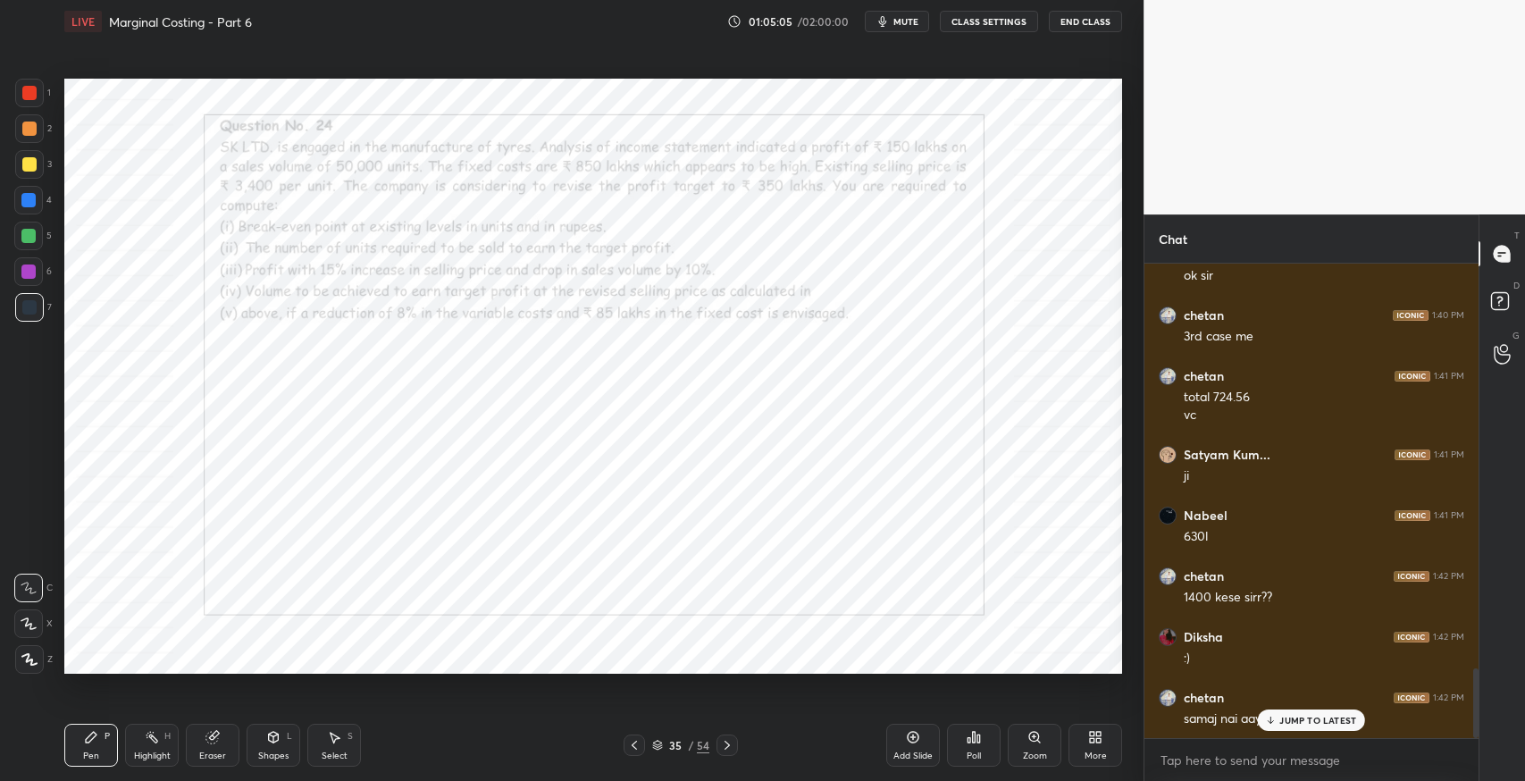
click at [1297, 727] on div "JUMP TO LATEST" at bounding box center [1311, 720] width 107 height 21
click at [196, 752] on div "Eraser" at bounding box center [213, 745] width 54 height 43
click at [29, 656] on span "Erase all" at bounding box center [28, 659] width 27 height 13
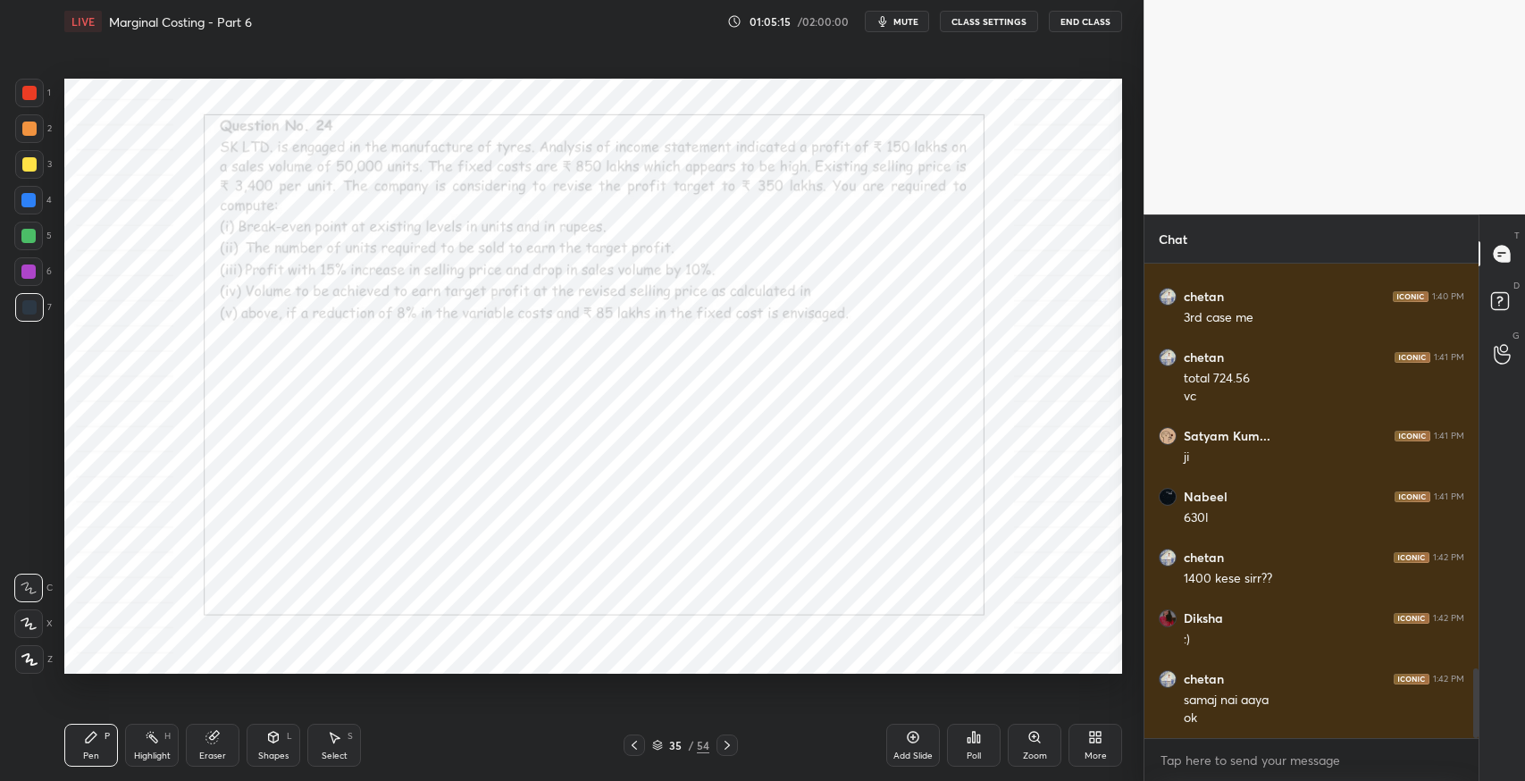
scroll to position [2826, 0]
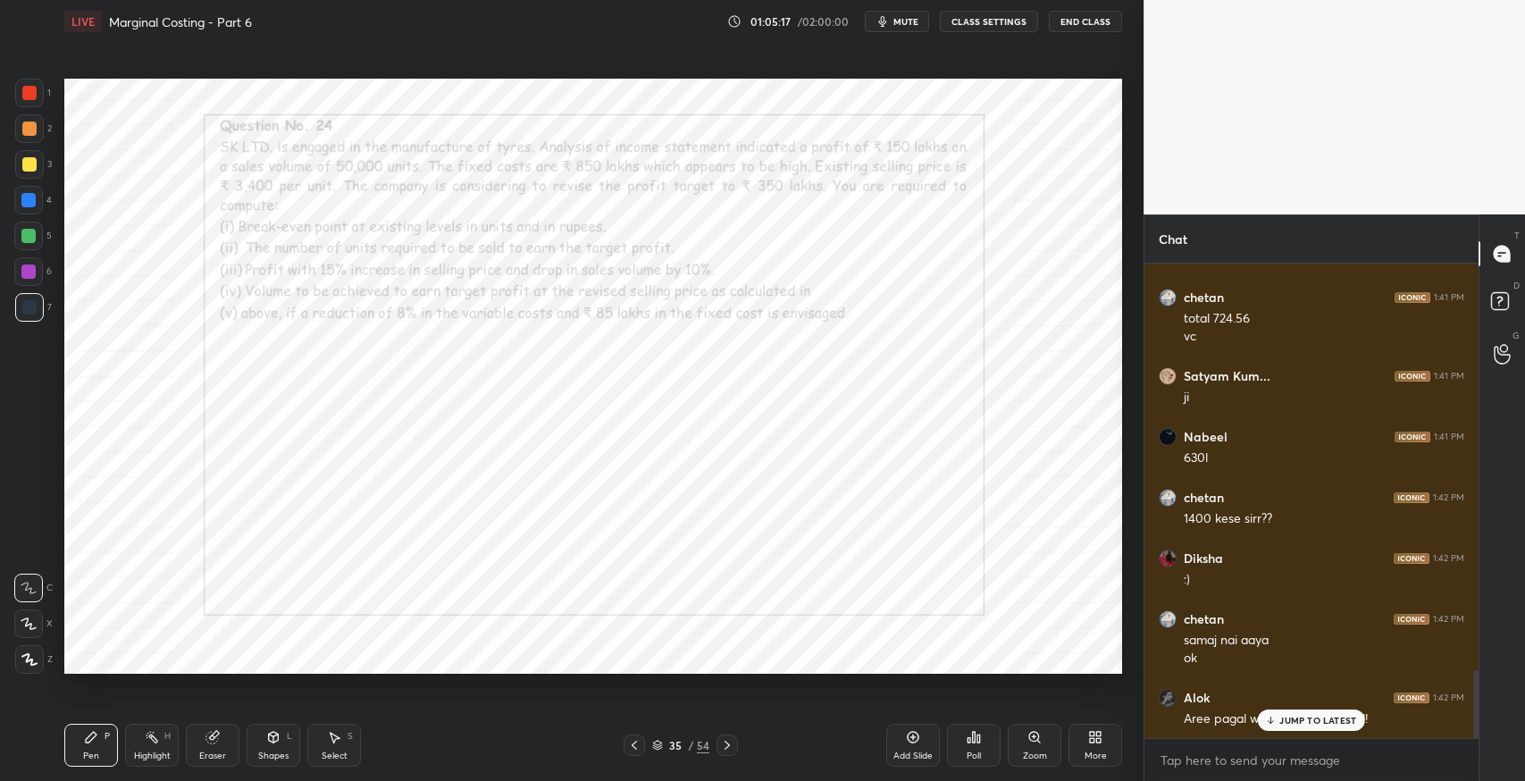
click at [1294, 719] on p "JUMP TO LATEST" at bounding box center [1318, 720] width 77 height 11
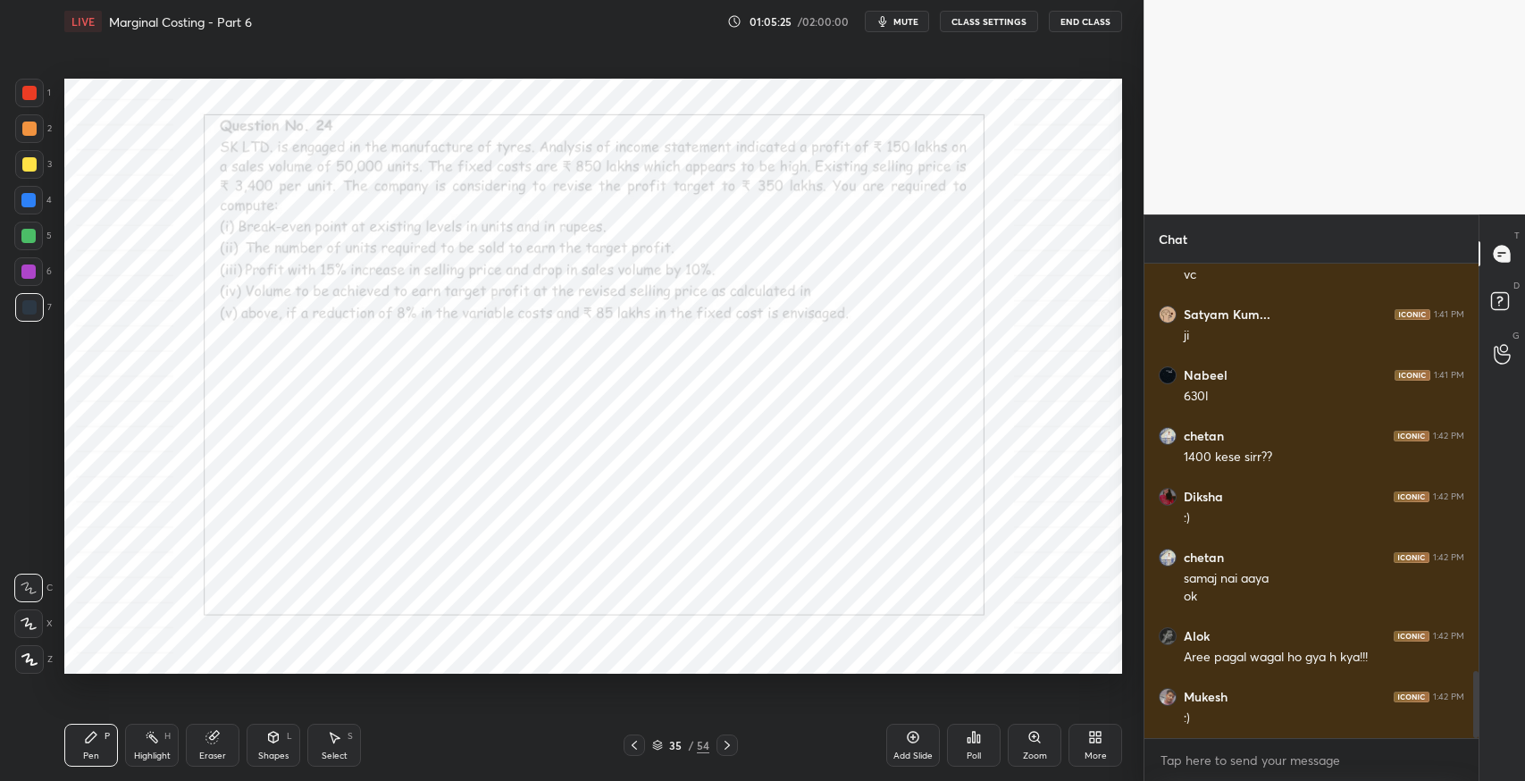
scroll to position [2947, 0]
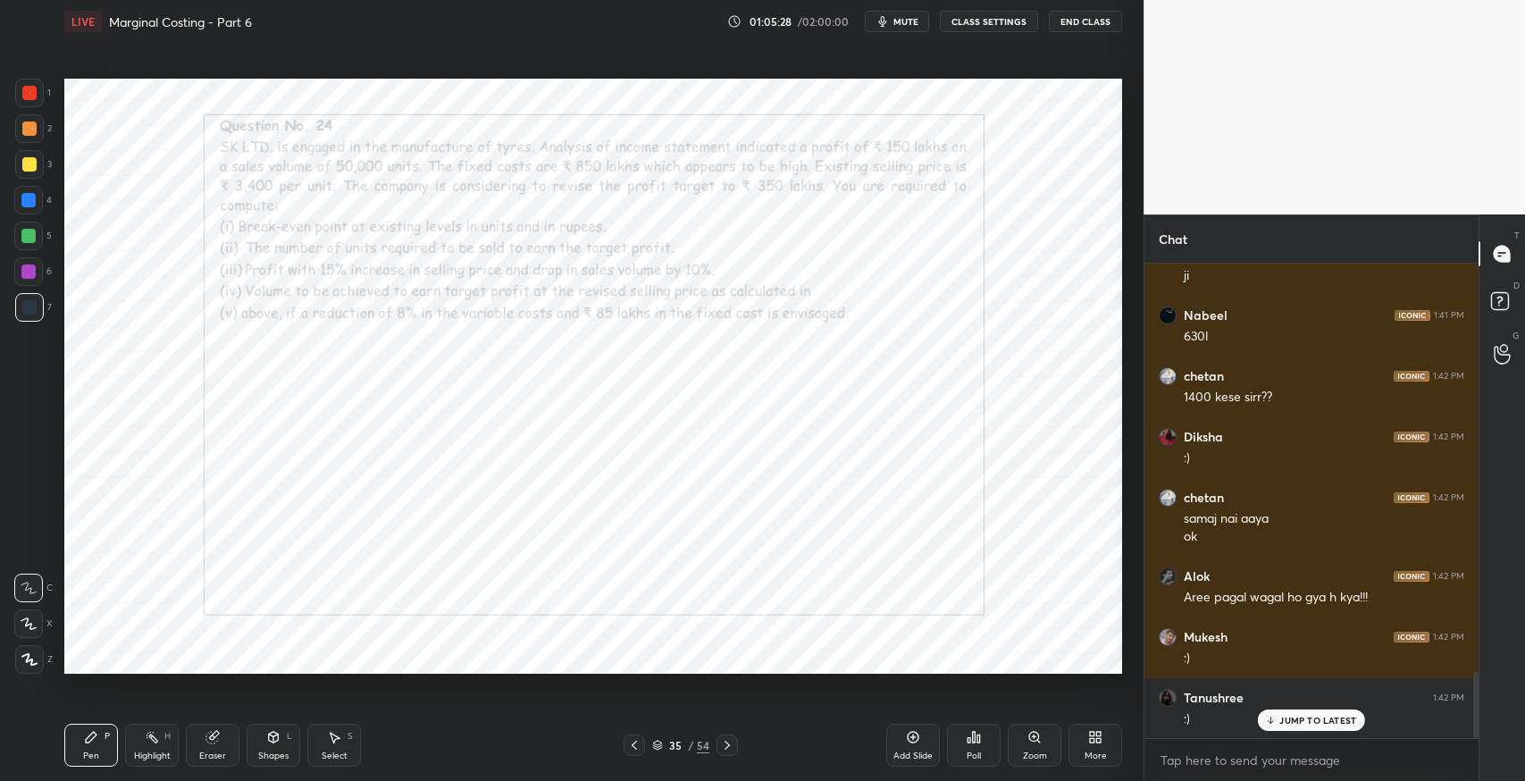
click at [915, 745] on div "Add Slide" at bounding box center [913, 745] width 54 height 43
click at [87, 755] on div "Pen" at bounding box center [91, 756] width 16 height 9
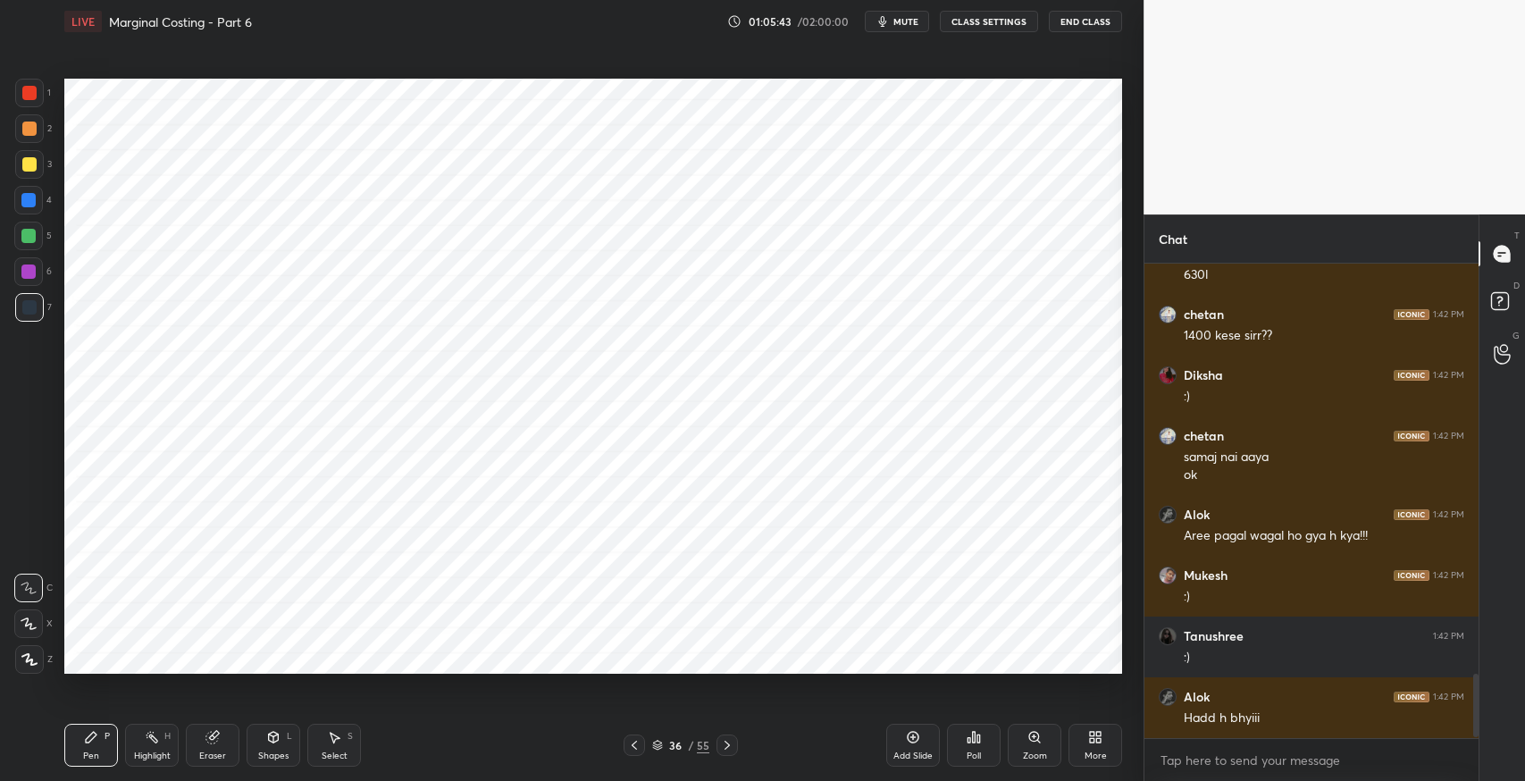
scroll to position [3073, 0]
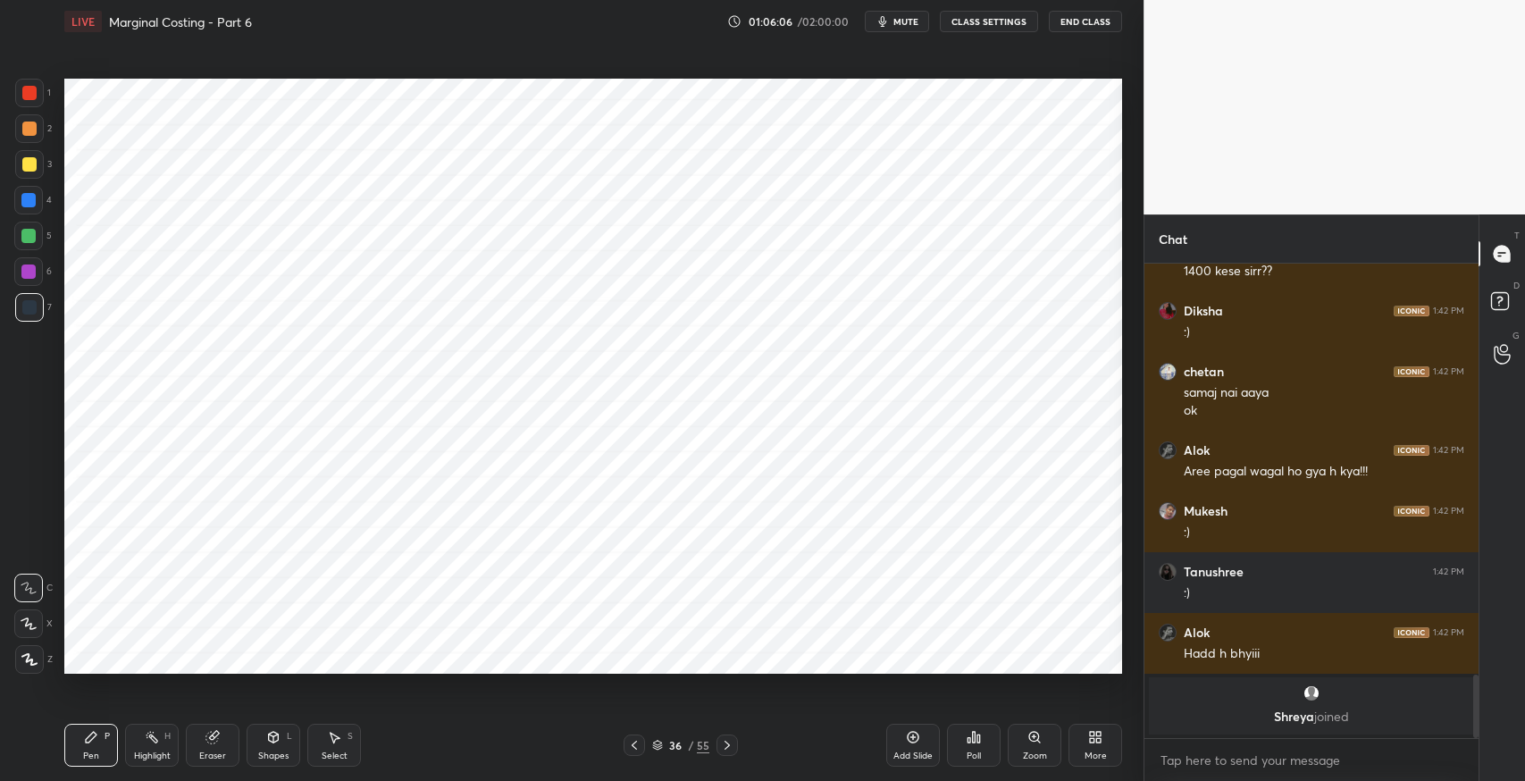
click at [250, 740] on div "Shapes L" at bounding box center [274, 745] width 54 height 43
click at [87, 756] on div "Pen" at bounding box center [91, 756] width 16 height 9
click at [214, 741] on icon at bounding box center [212, 738] width 12 height 12
click at [93, 743] on icon at bounding box center [91, 737] width 14 height 14
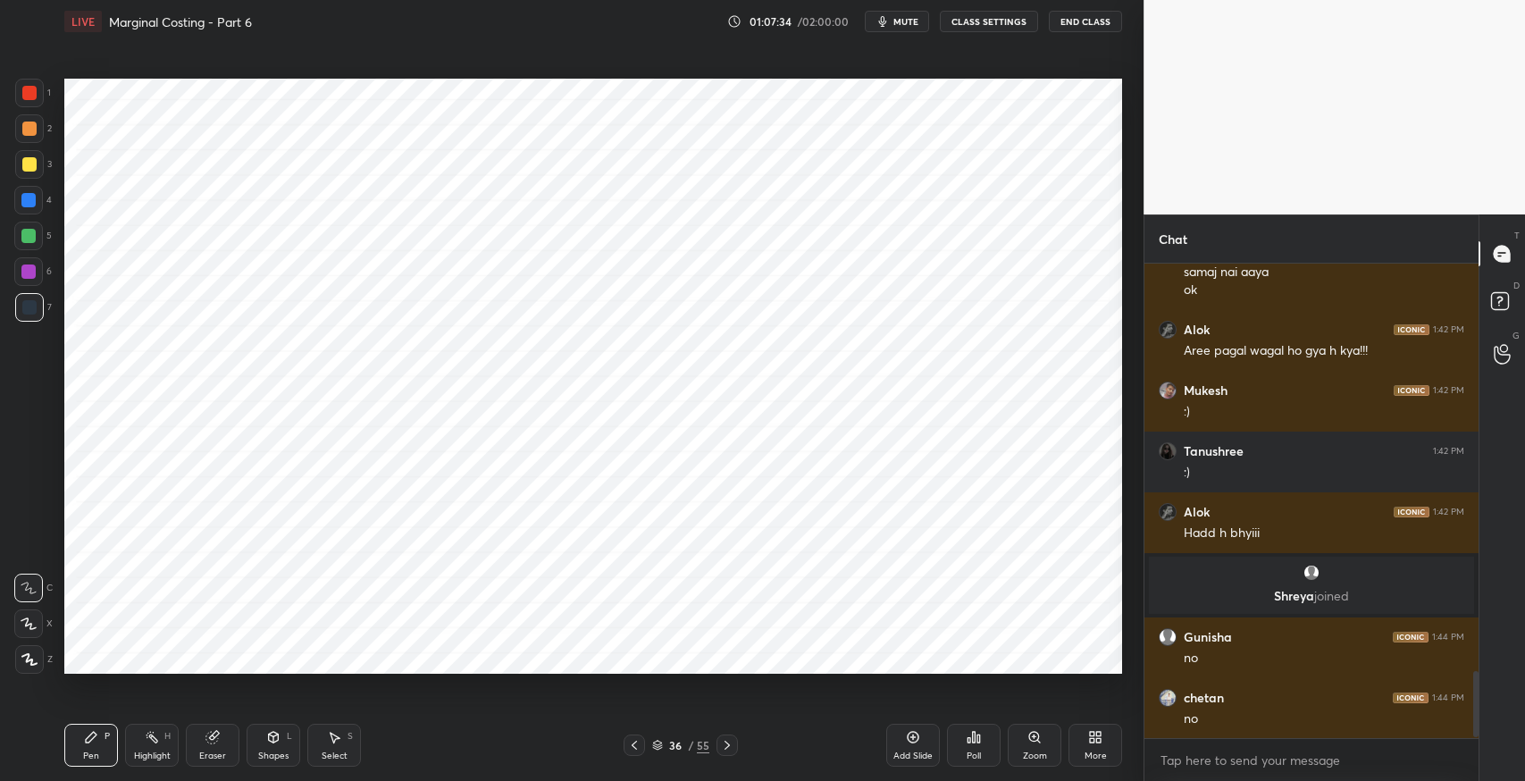
scroll to position [2950, 0]
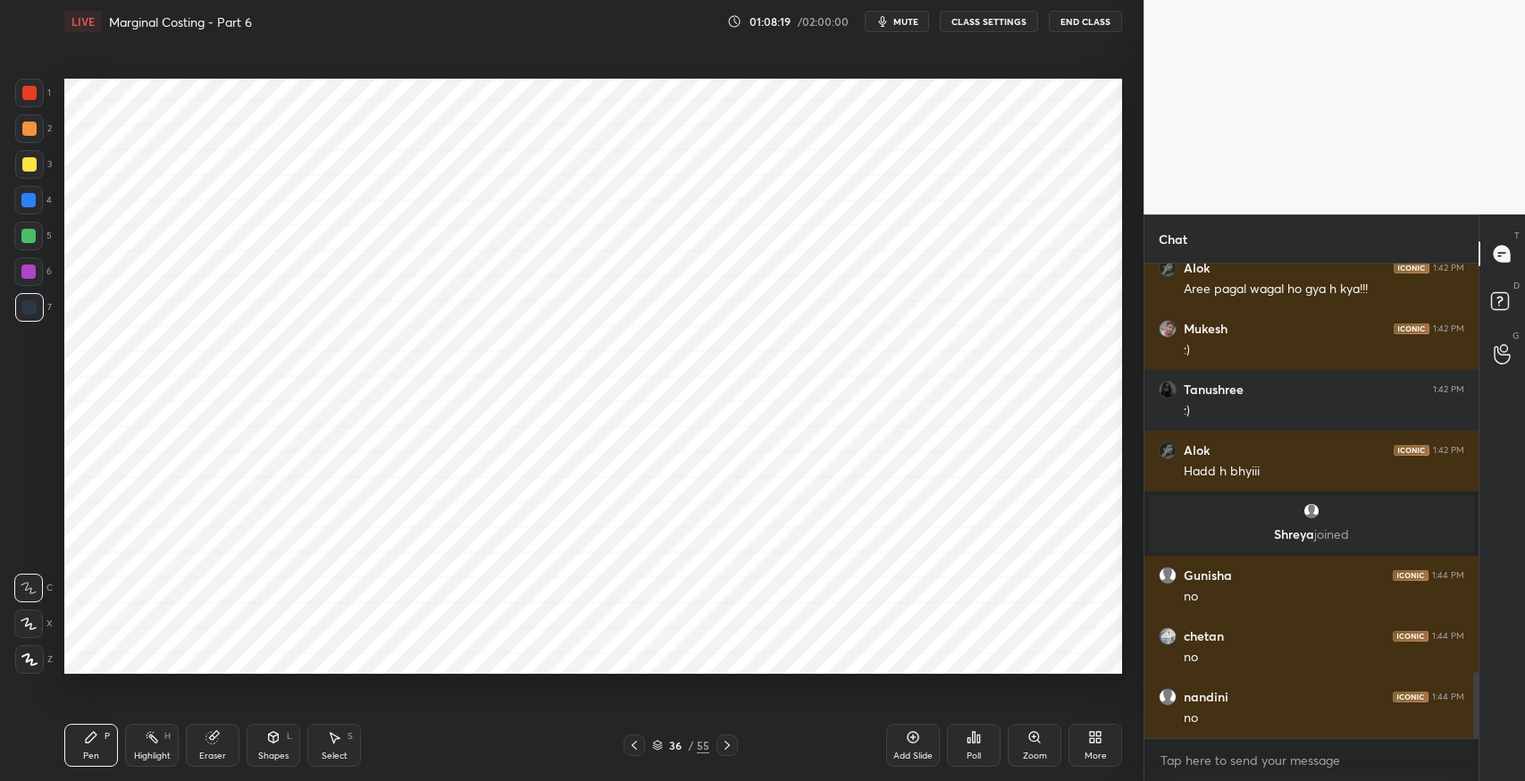
click at [207, 752] on div "Eraser" at bounding box center [212, 756] width 27 height 9
click at [87, 755] on div "Pen" at bounding box center [91, 756] width 16 height 9
click at [627, 742] on icon at bounding box center [634, 745] width 14 height 14
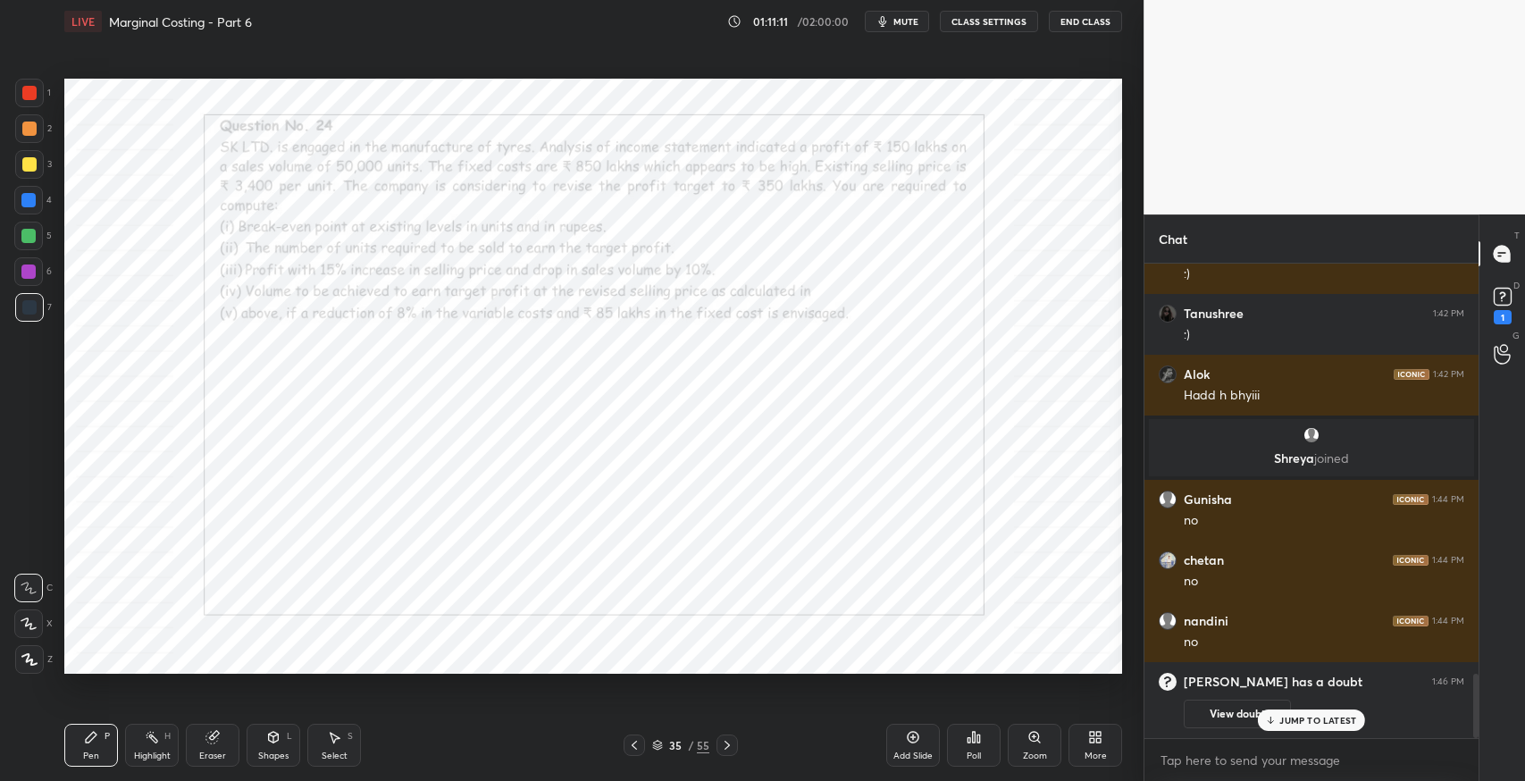
click at [222, 741] on div "Eraser" at bounding box center [213, 745] width 54 height 43
click at [351, 737] on div "S" at bounding box center [350, 736] width 5 height 9
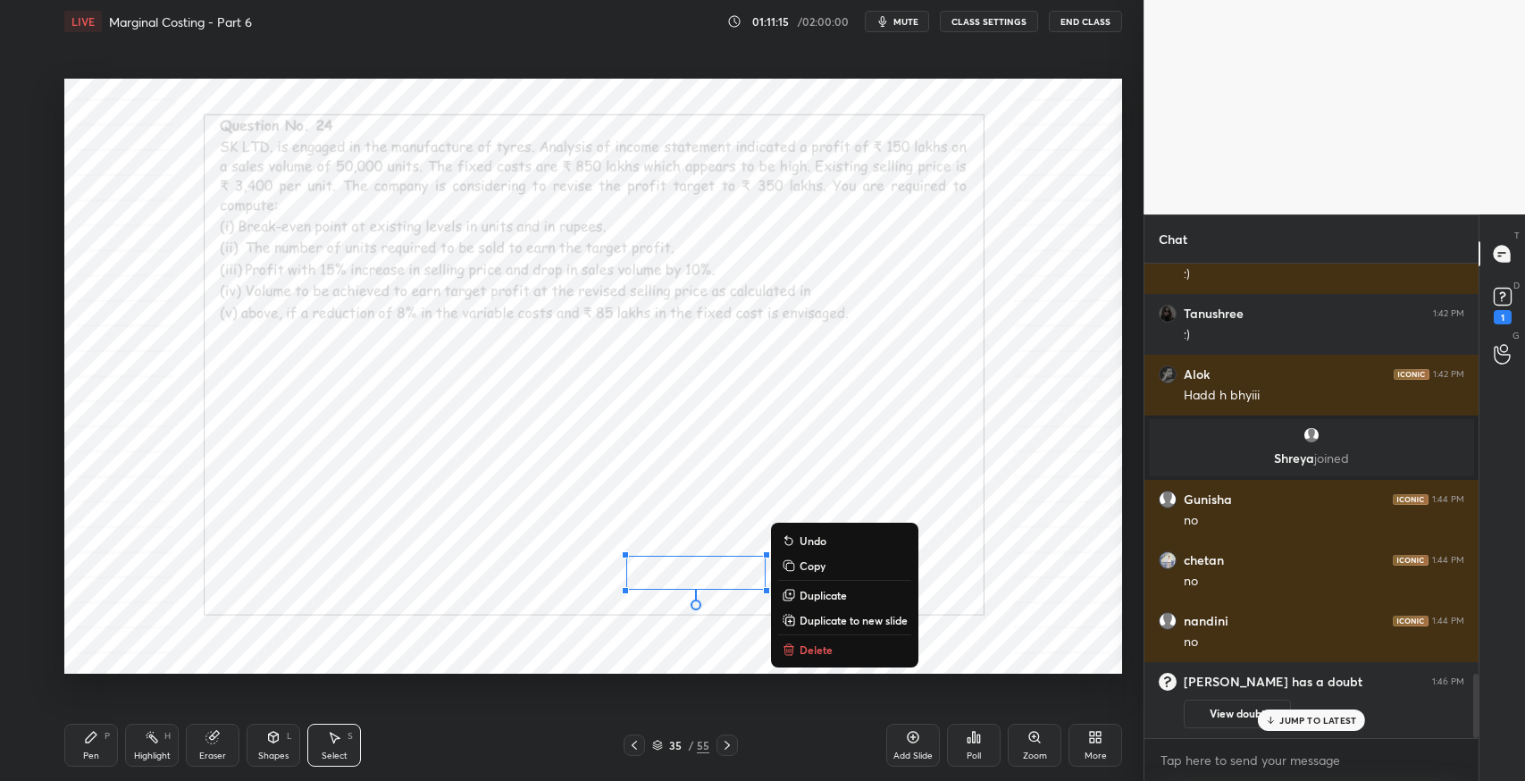
click at [822, 651] on p "Delete" at bounding box center [816, 650] width 33 height 14
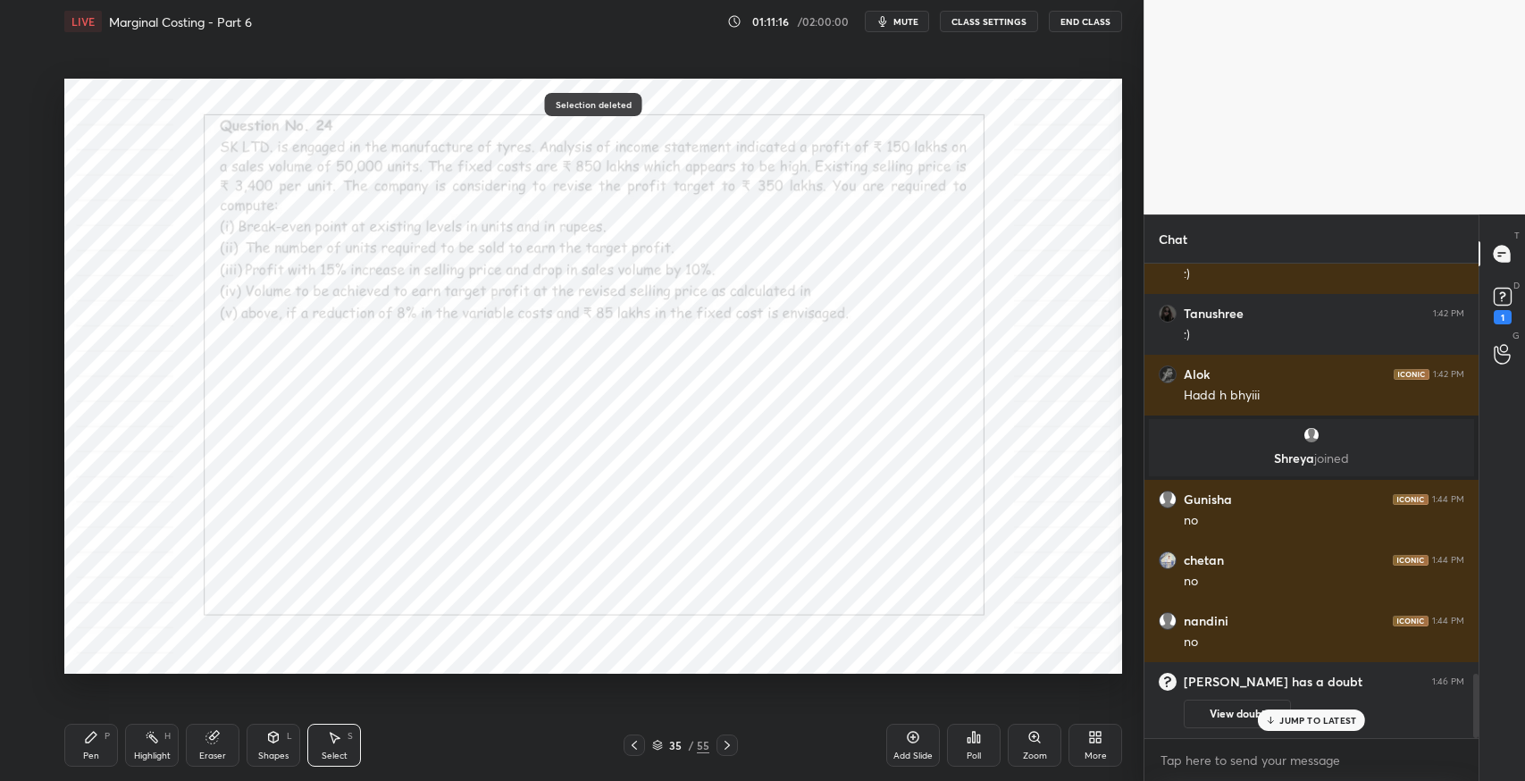
click at [92, 754] on div "Pen" at bounding box center [91, 756] width 16 height 9
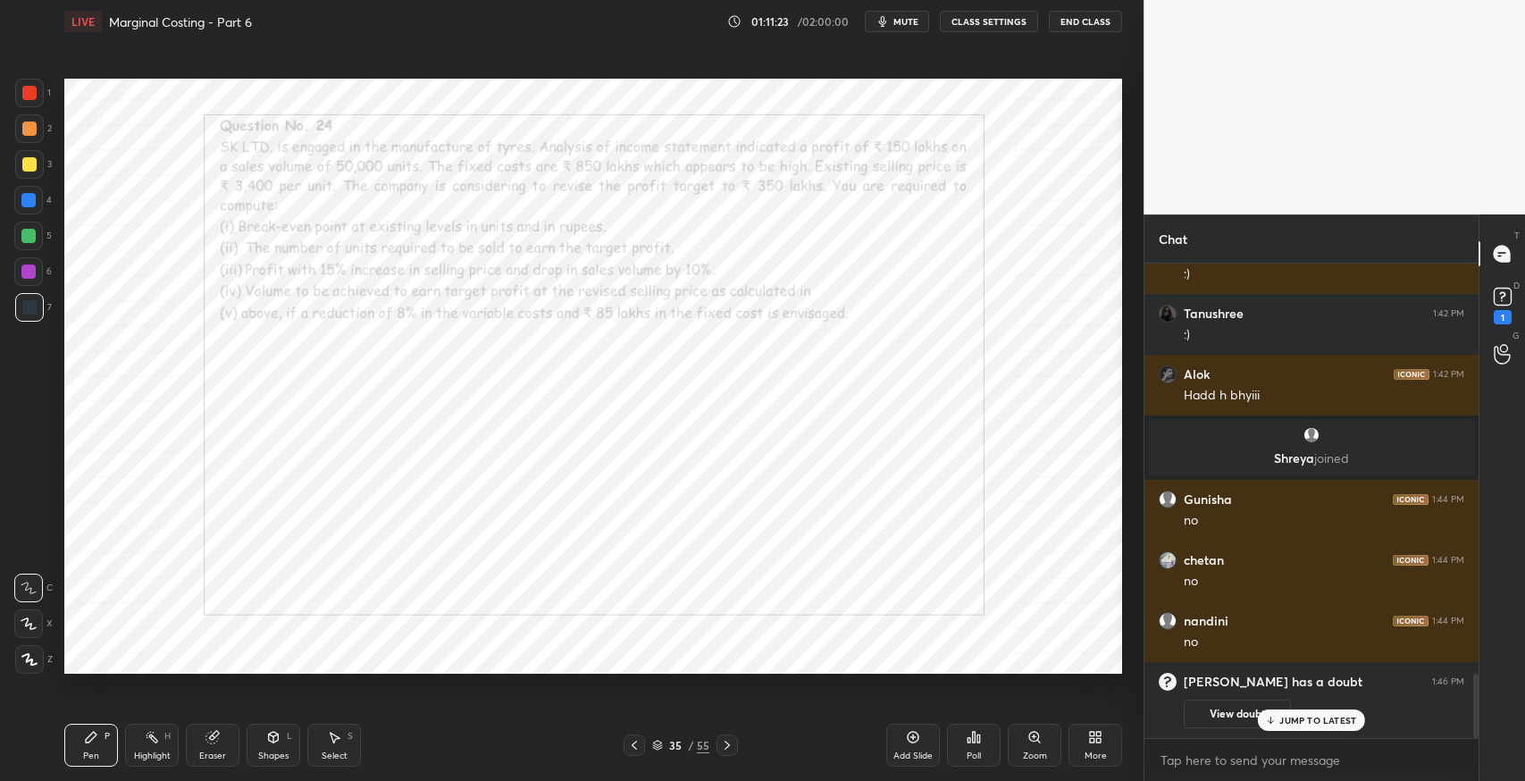
click at [1293, 730] on div "JUMP TO LATEST" at bounding box center [1311, 720] width 107 height 21
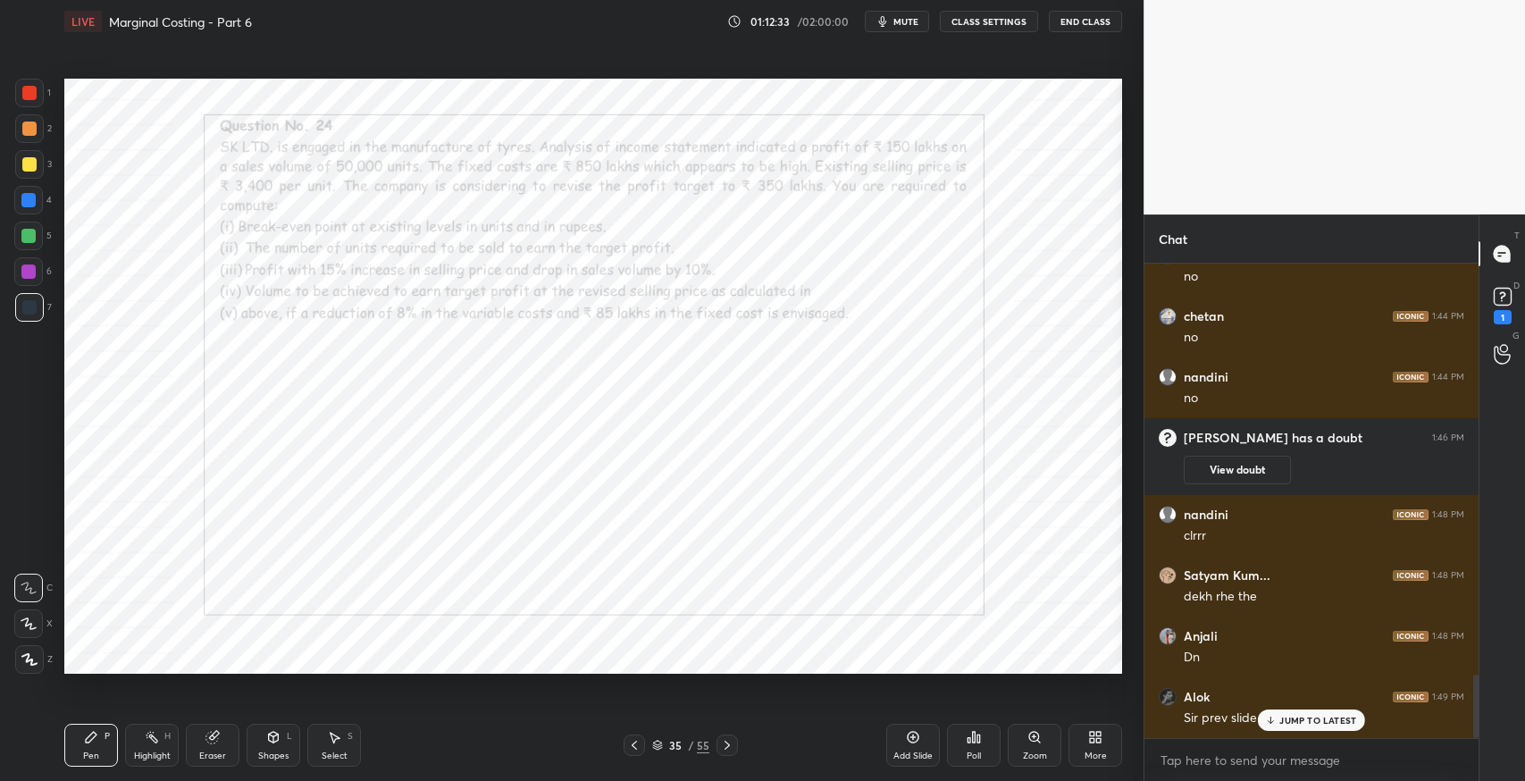
scroll to position [3096, 0]
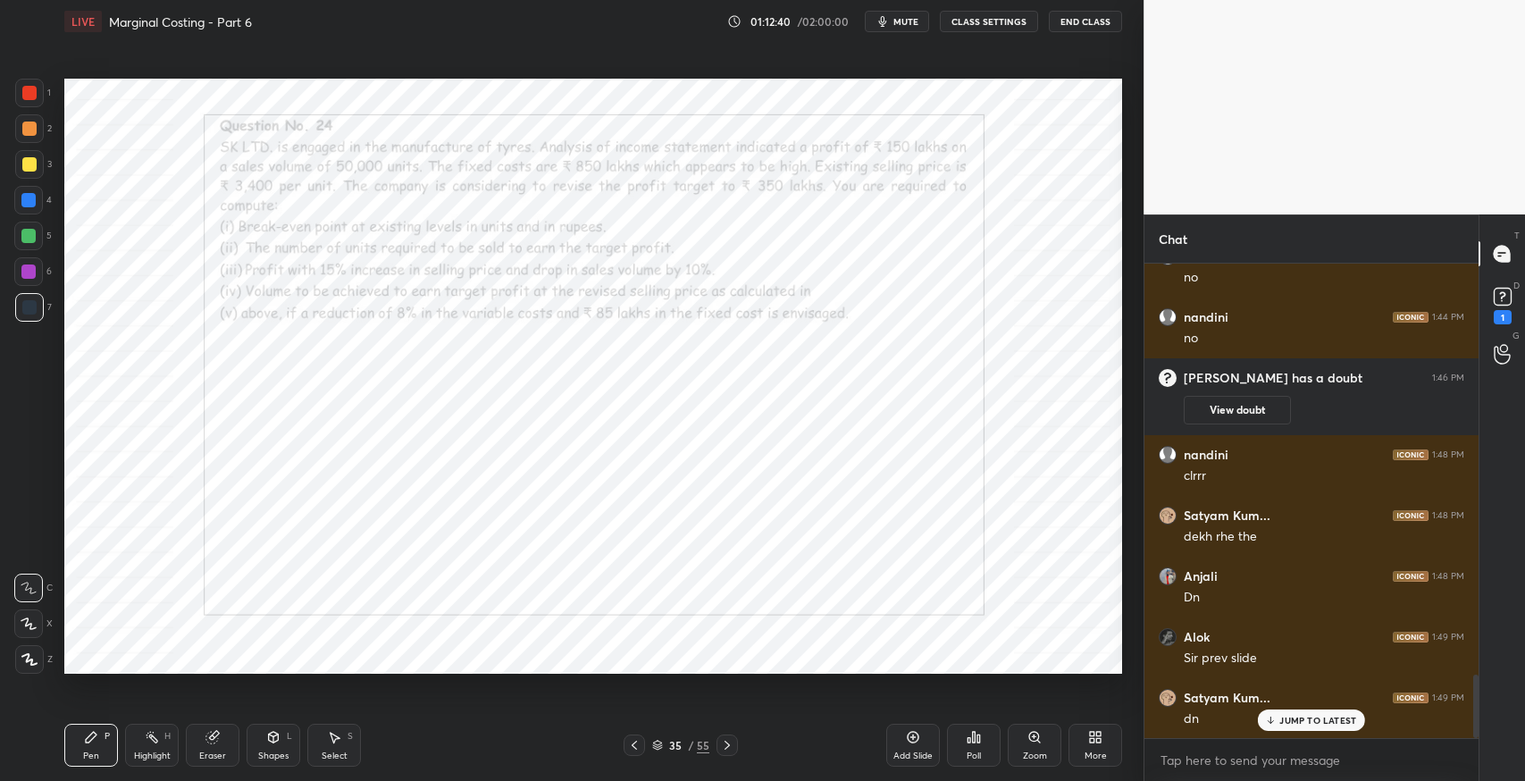
click at [344, 740] on div "Select S" at bounding box center [334, 745] width 54 height 43
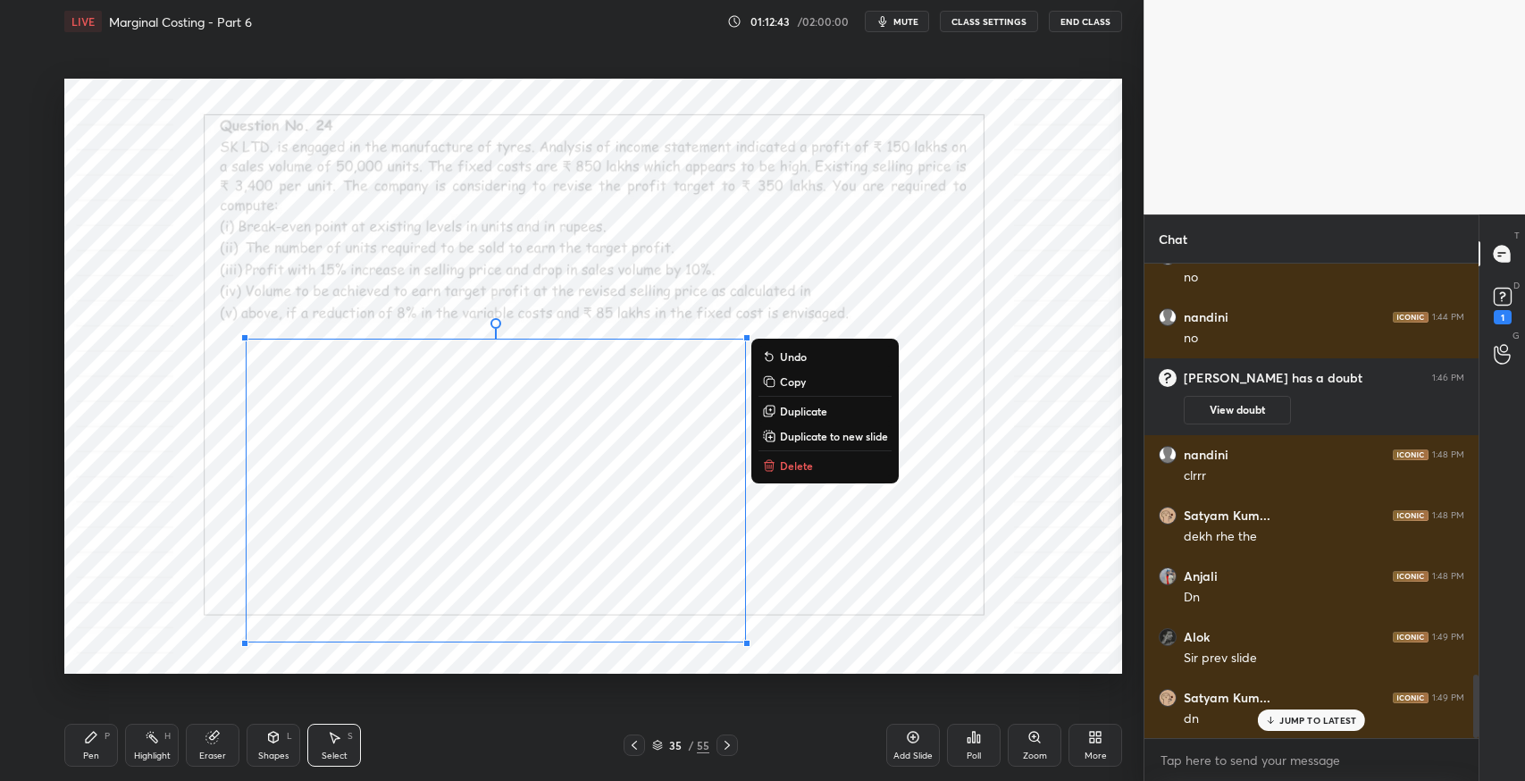
click at [803, 382] on p "Copy" at bounding box center [793, 381] width 26 height 14
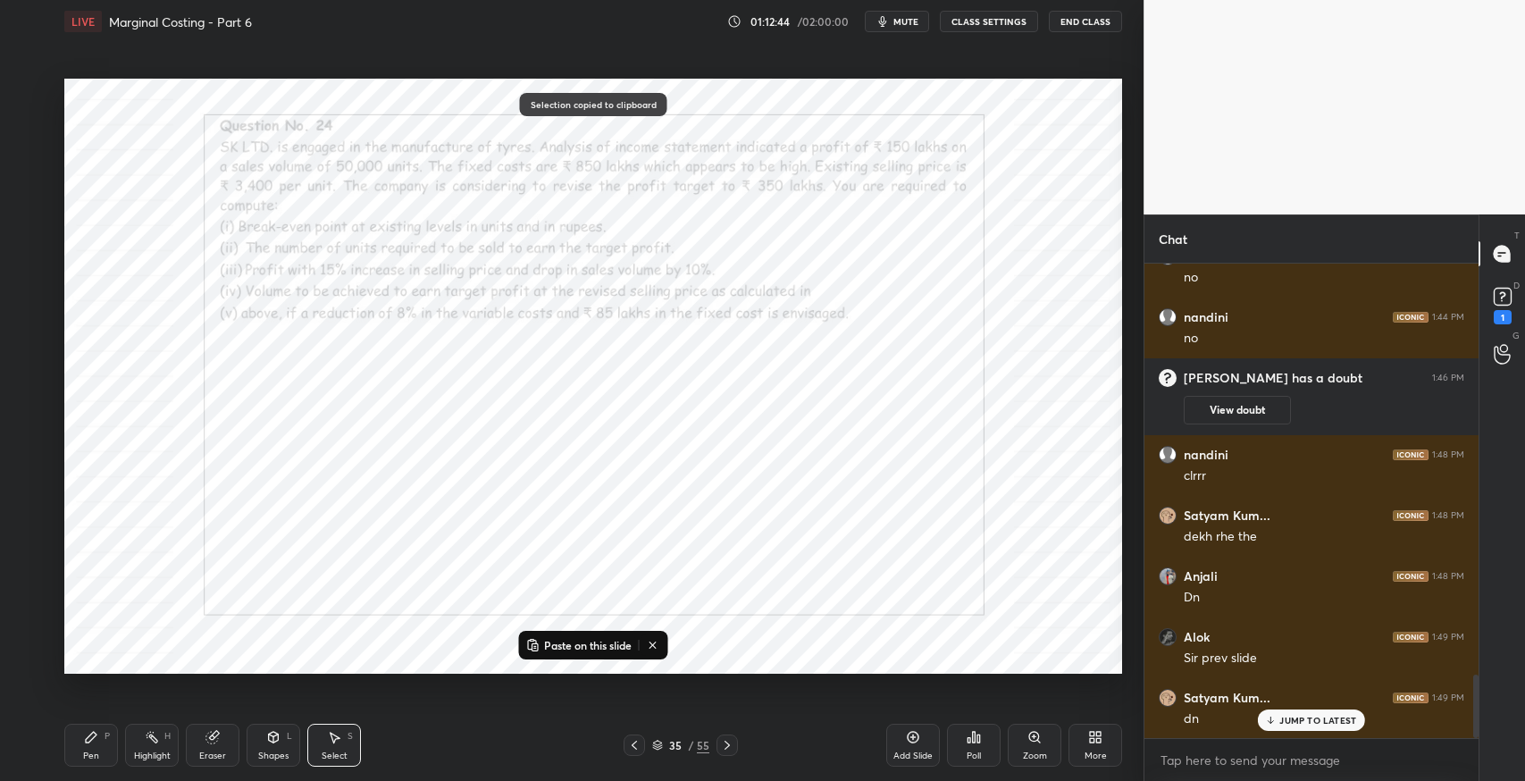
click at [725, 749] on icon at bounding box center [727, 745] width 5 height 9
click at [612, 642] on p "Paste on this slide" at bounding box center [588, 645] width 88 height 14
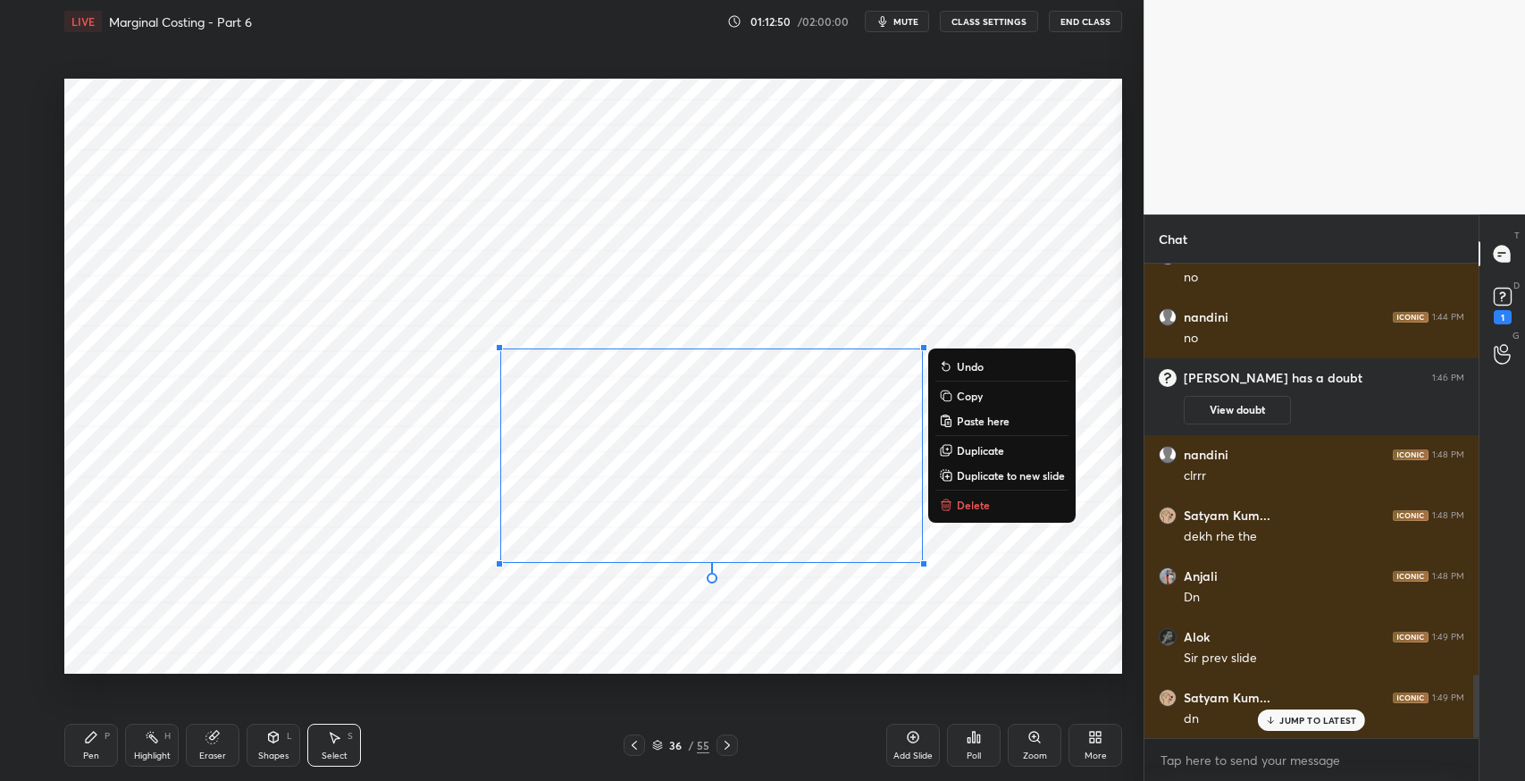
click at [560, 613] on div "0 ° Undo Copy Paste here Duplicate Duplicate to new slide Delete" at bounding box center [593, 376] width 1058 height 595
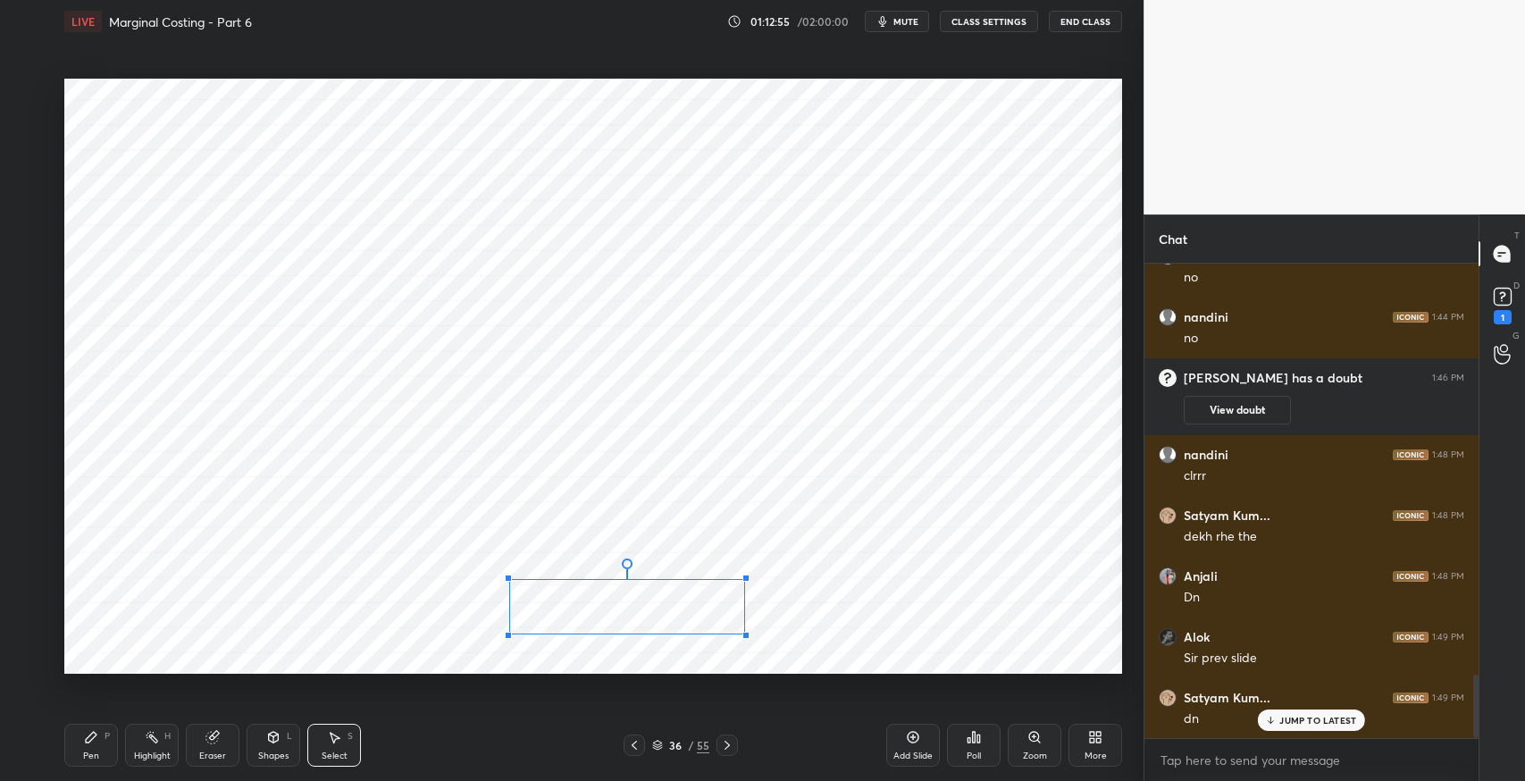
click at [744, 633] on div at bounding box center [746, 635] width 7 height 7
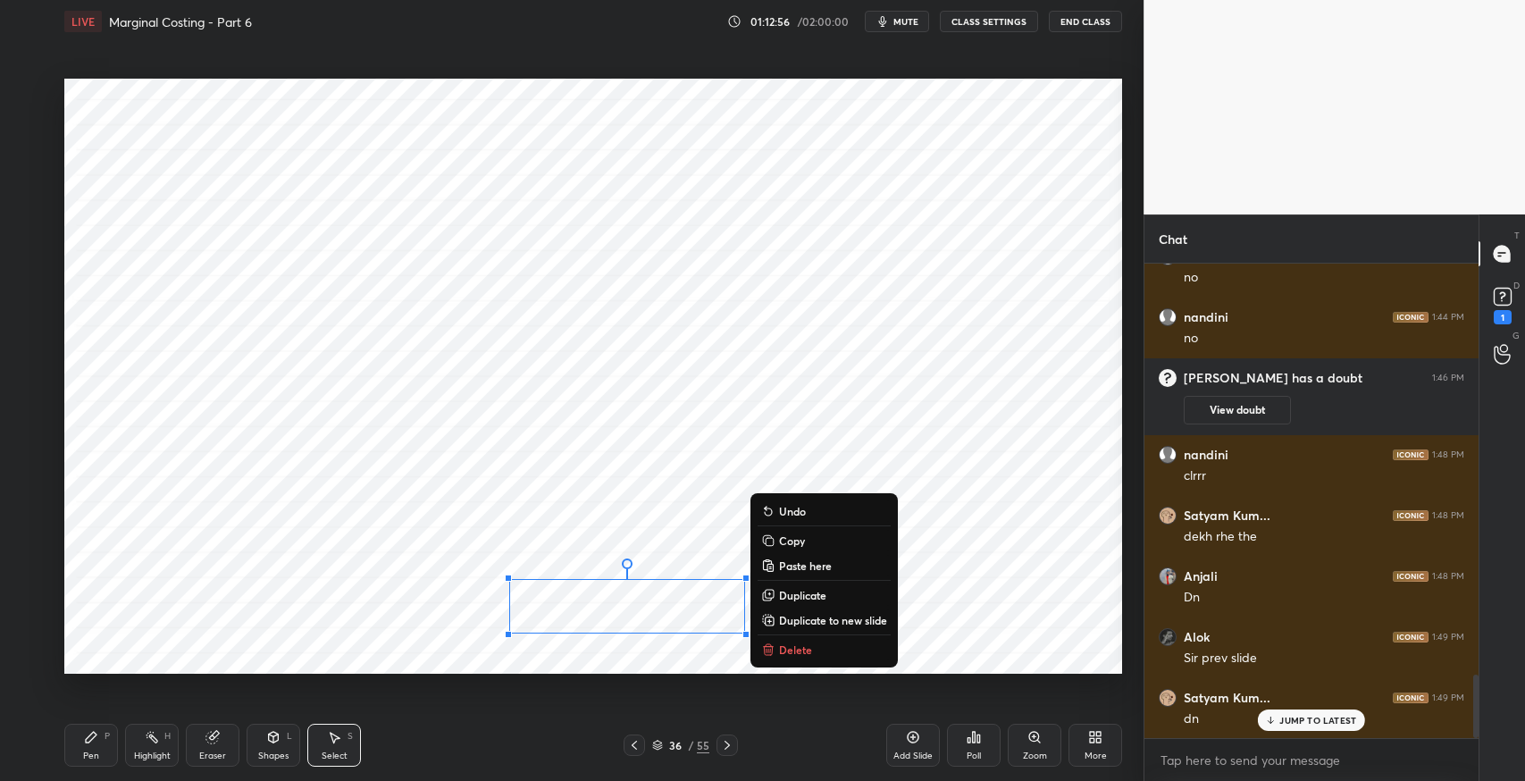
click at [1005, 608] on div "0 ° Undo Copy Paste here Duplicate Duplicate to new slide Delete" at bounding box center [593, 376] width 1058 height 595
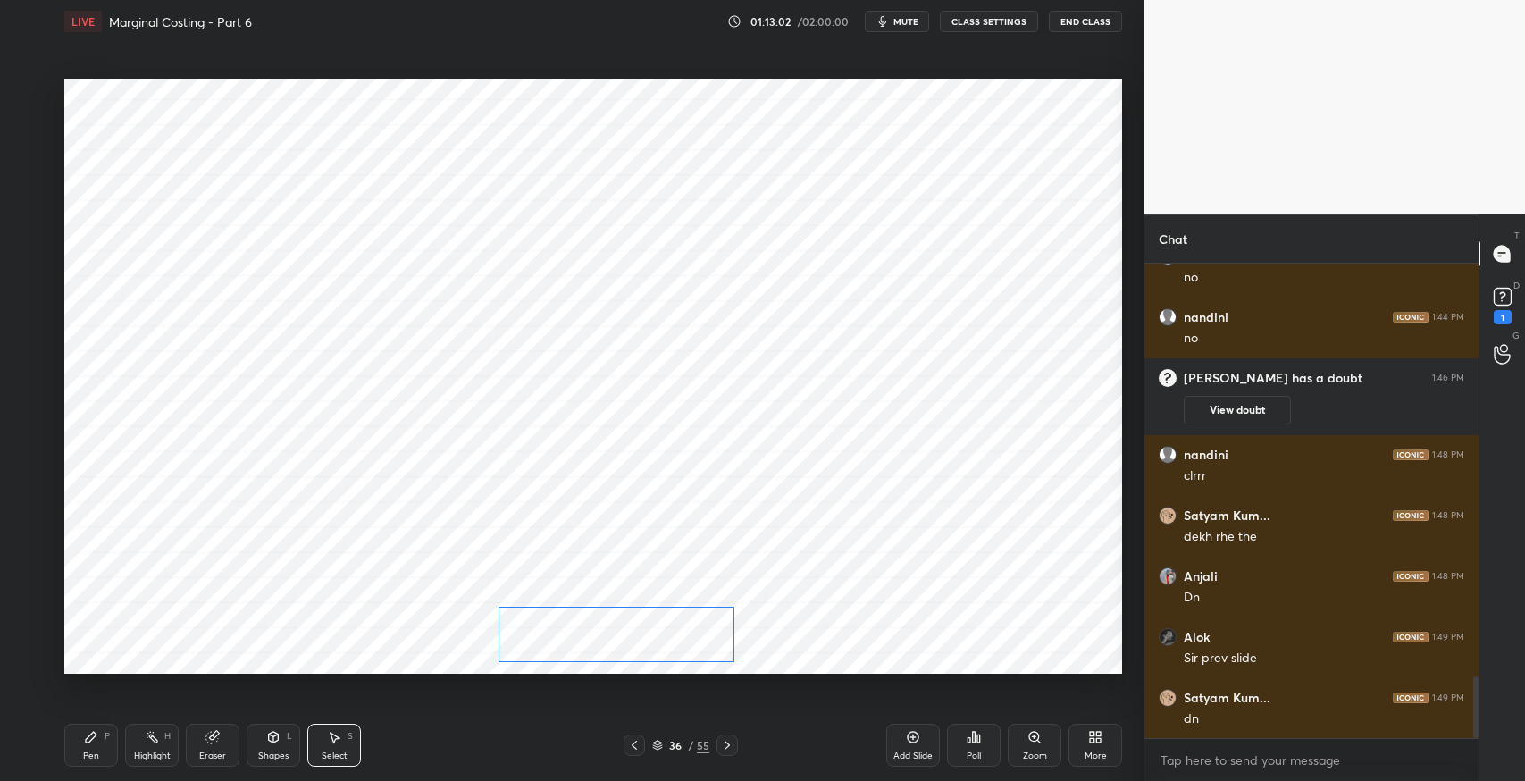
scroll to position [3157, 0]
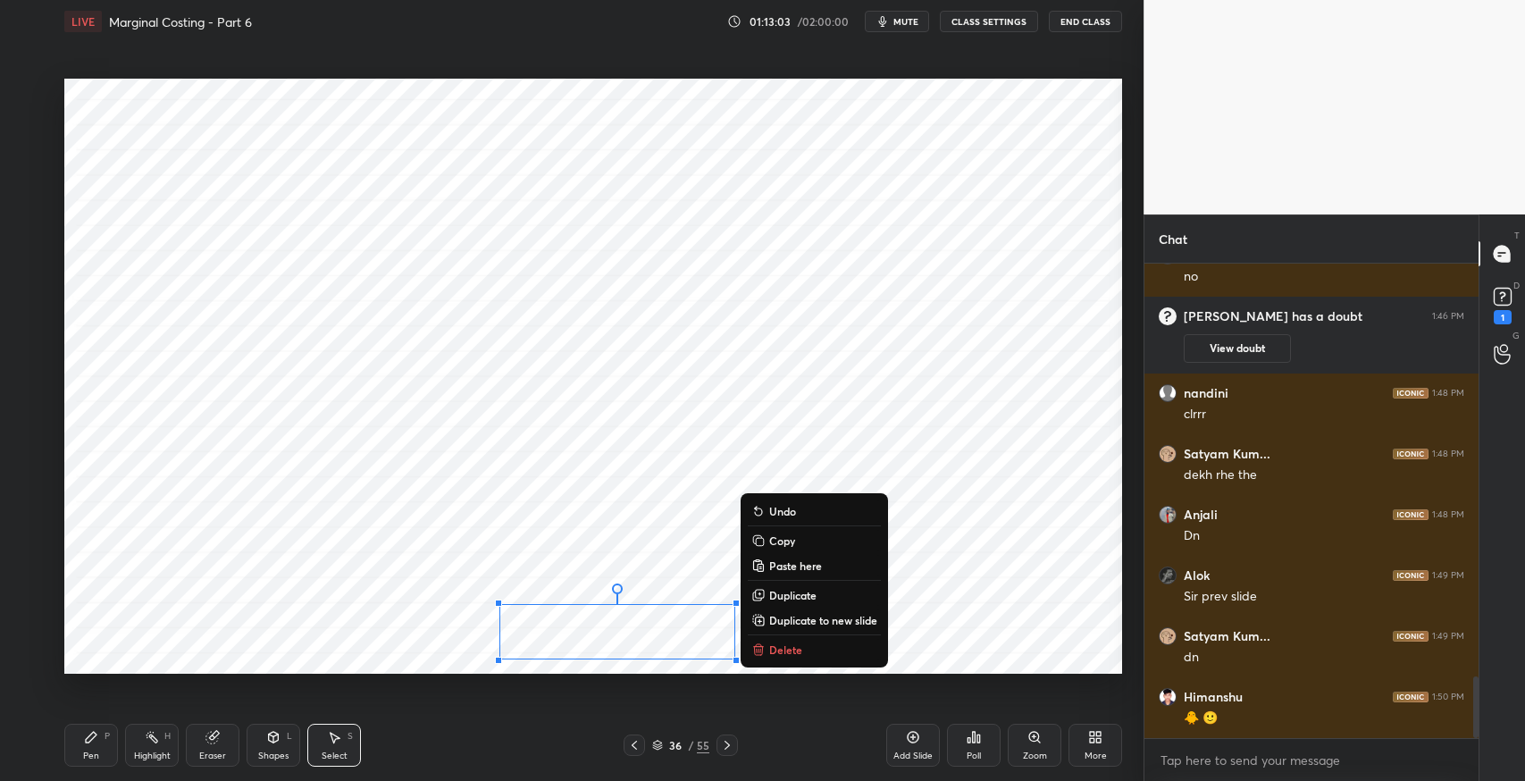
click at [1015, 612] on div "0 ° Undo Copy Paste here Duplicate Duplicate to new slide Delete" at bounding box center [593, 376] width 1058 height 595
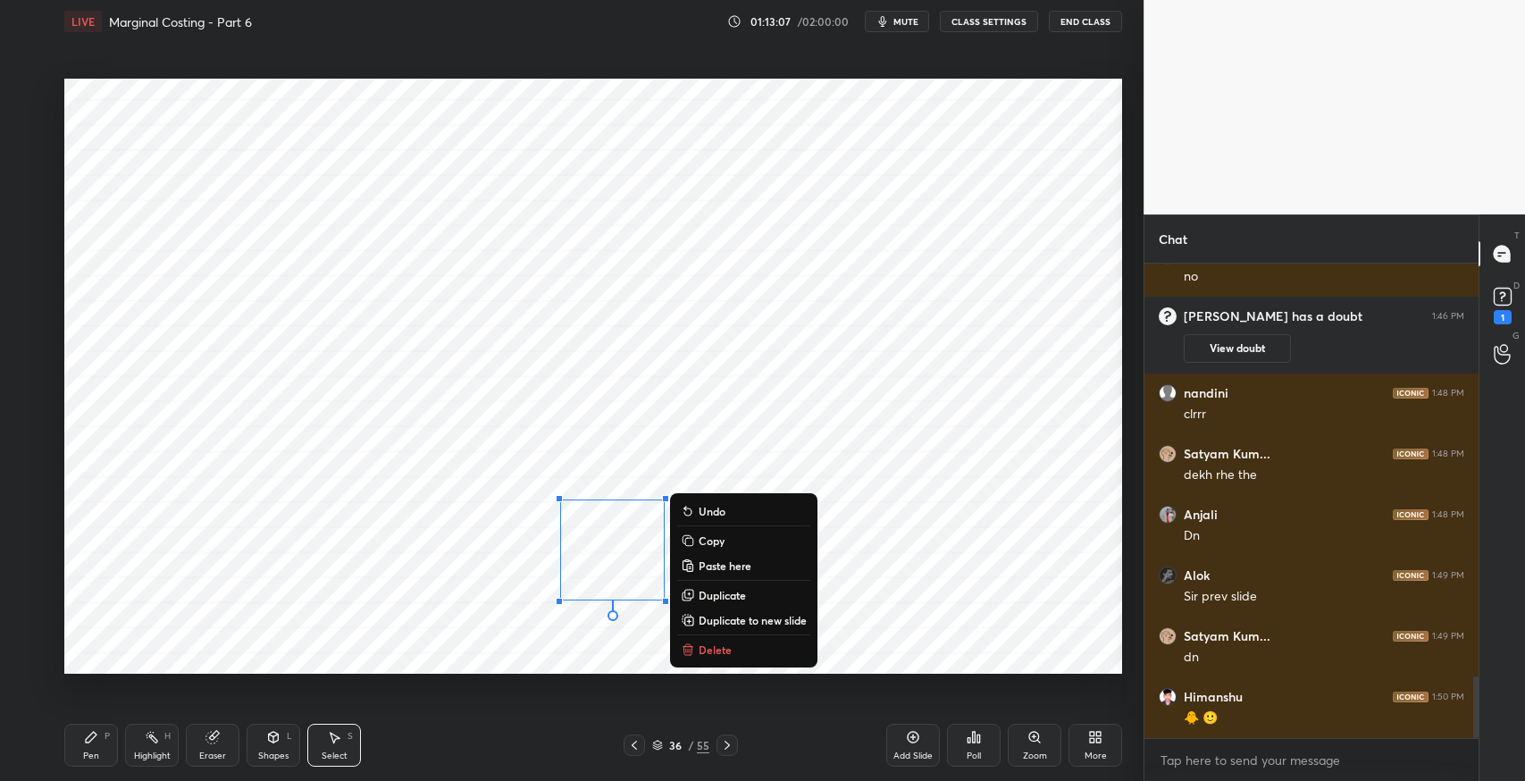
click at [931, 576] on div "0 ° Undo Copy Paste here Duplicate Duplicate to new slide Delete" at bounding box center [593, 376] width 1058 height 595
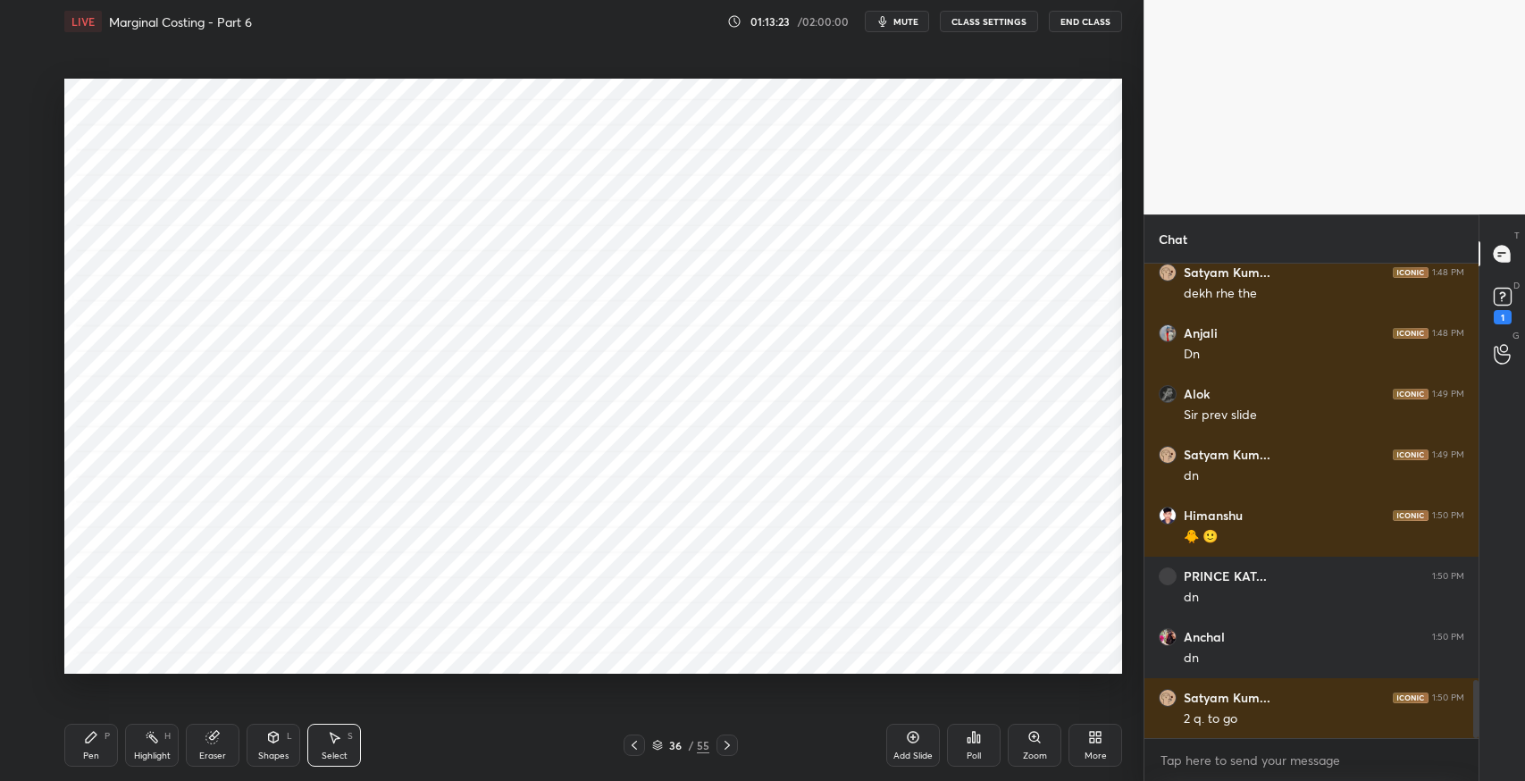
scroll to position [3400, 0]
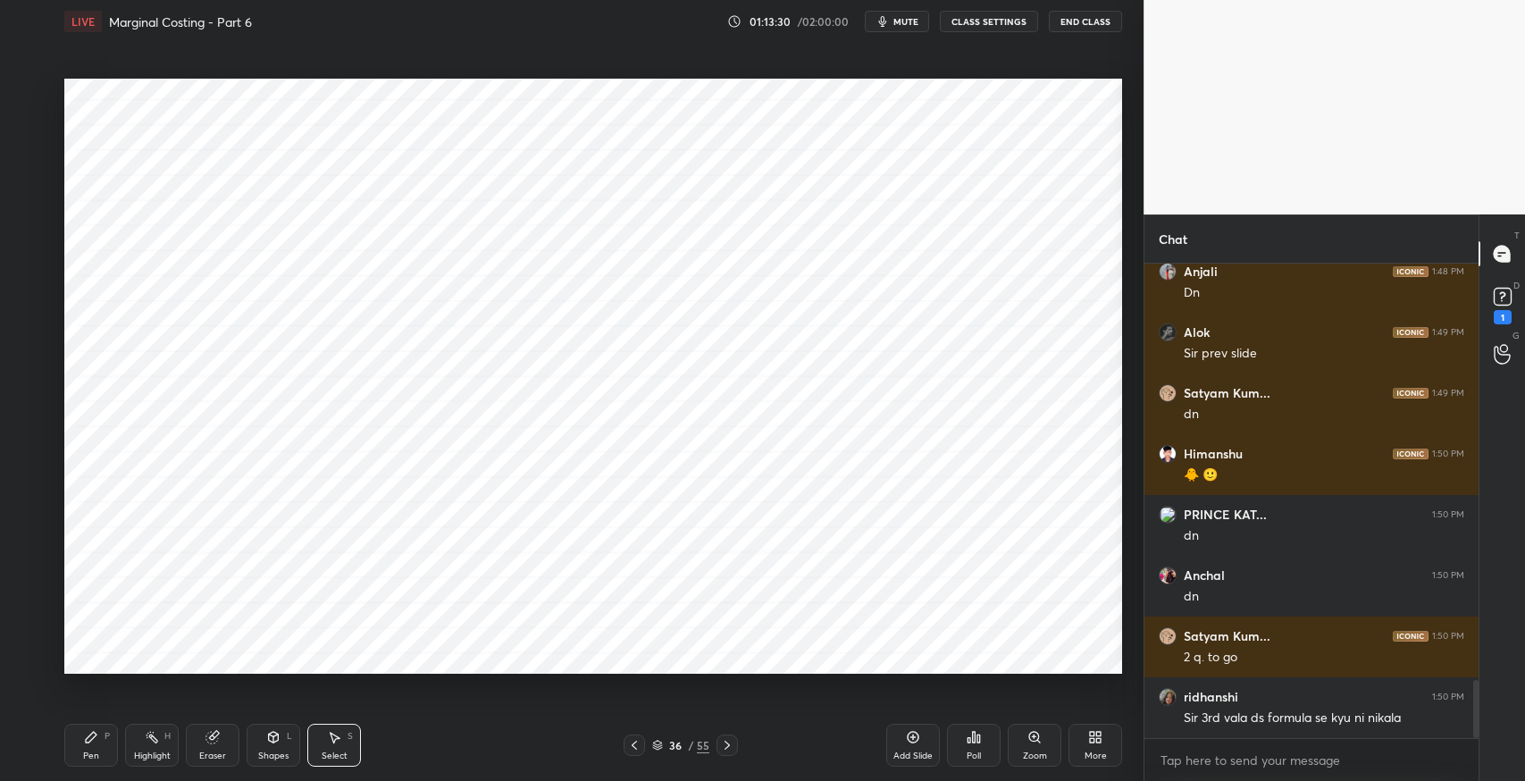
click at [629, 748] on icon at bounding box center [634, 745] width 14 height 14
click at [212, 755] on div "Eraser" at bounding box center [212, 756] width 27 height 9
click at [29, 662] on span "Erase all" at bounding box center [28, 659] width 27 height 13
click at [75, 753] on div "Pen P" at bounding box center [91, 745] width 54 height 43
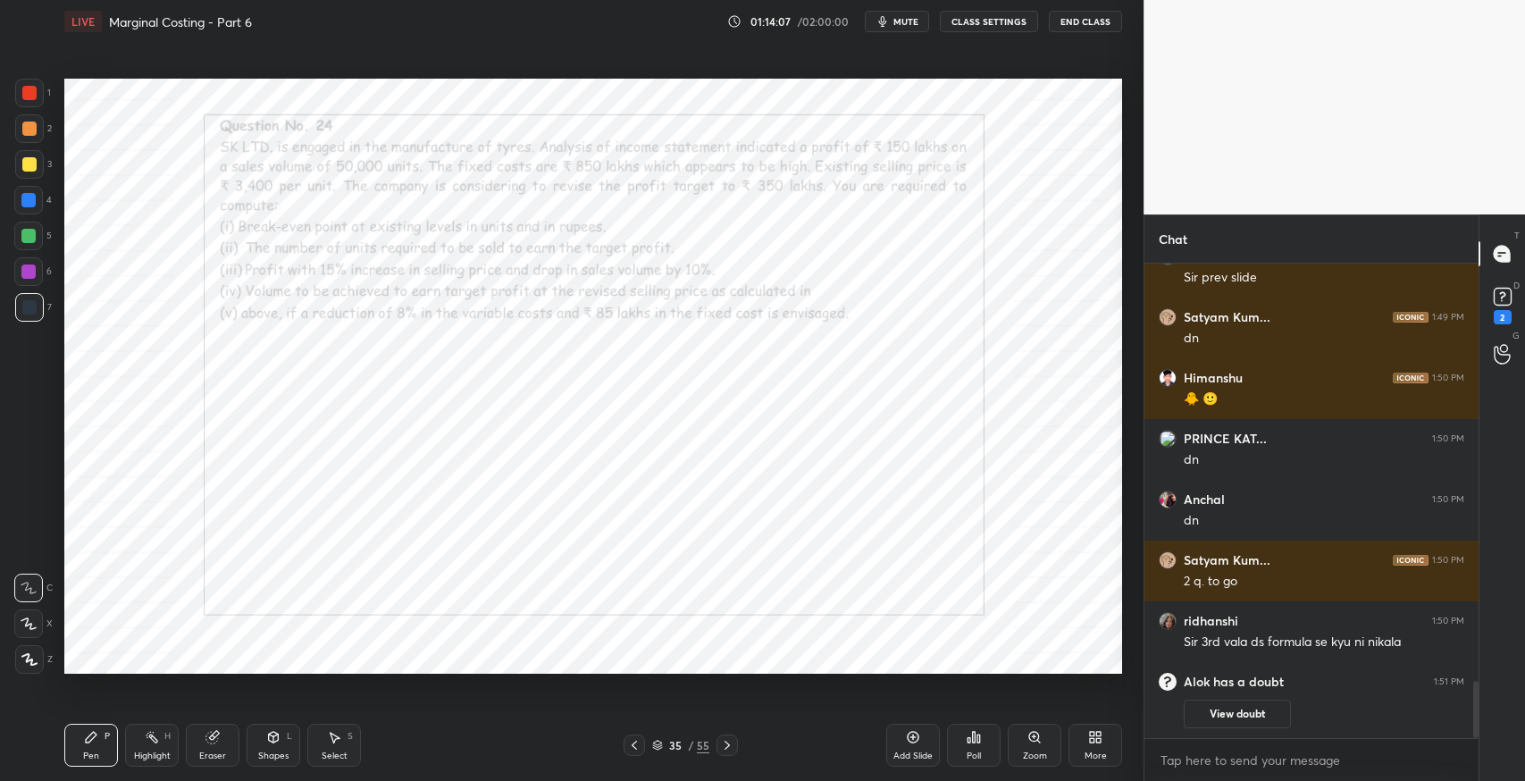
click at [780, 773] on div "Pen P Highlight H Eraser Shapes L Select S 35 / 55 Add Slide Poll Zoom More" at bounding box center [593, 745] width 1058 height 71
click at [729, 743] on icon at bounding box center [727, 745] width 14 height 14
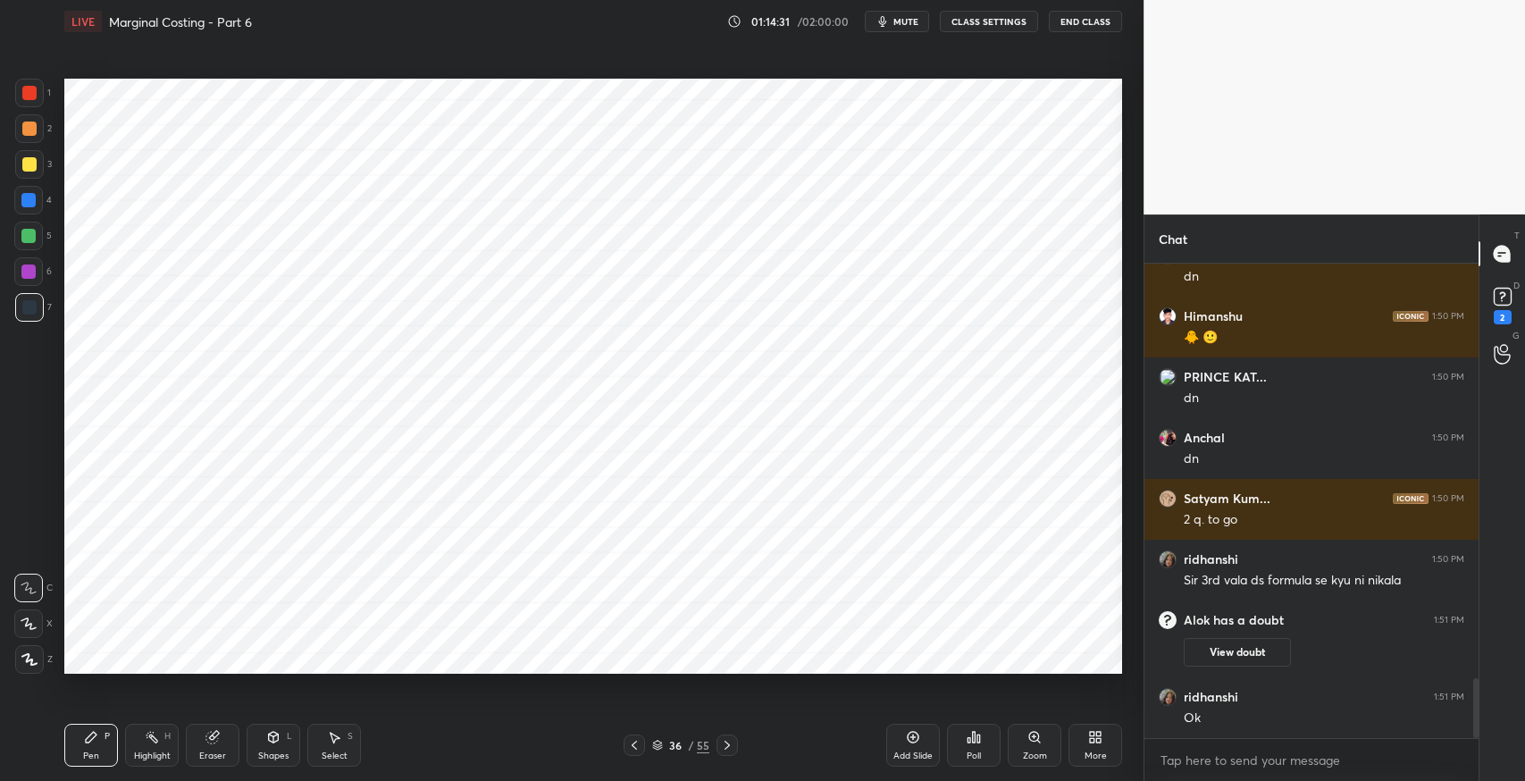
click at [727, 744] on icon at bounding box center [727, 745] width 14 height 14
click at [338, 736] on icon at bounding box center [334, 737] width 14 height 14
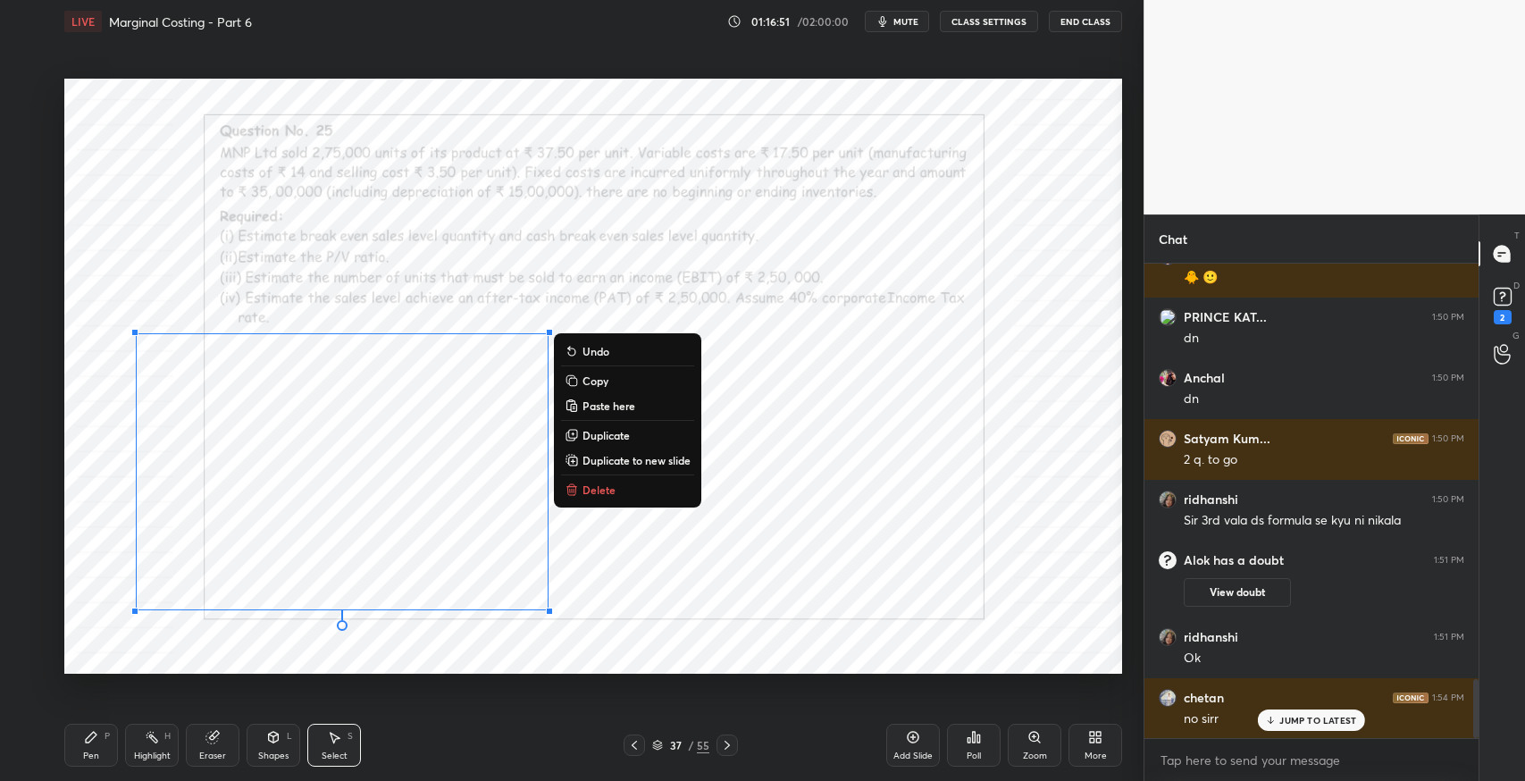
scroll to position [3429, 0]
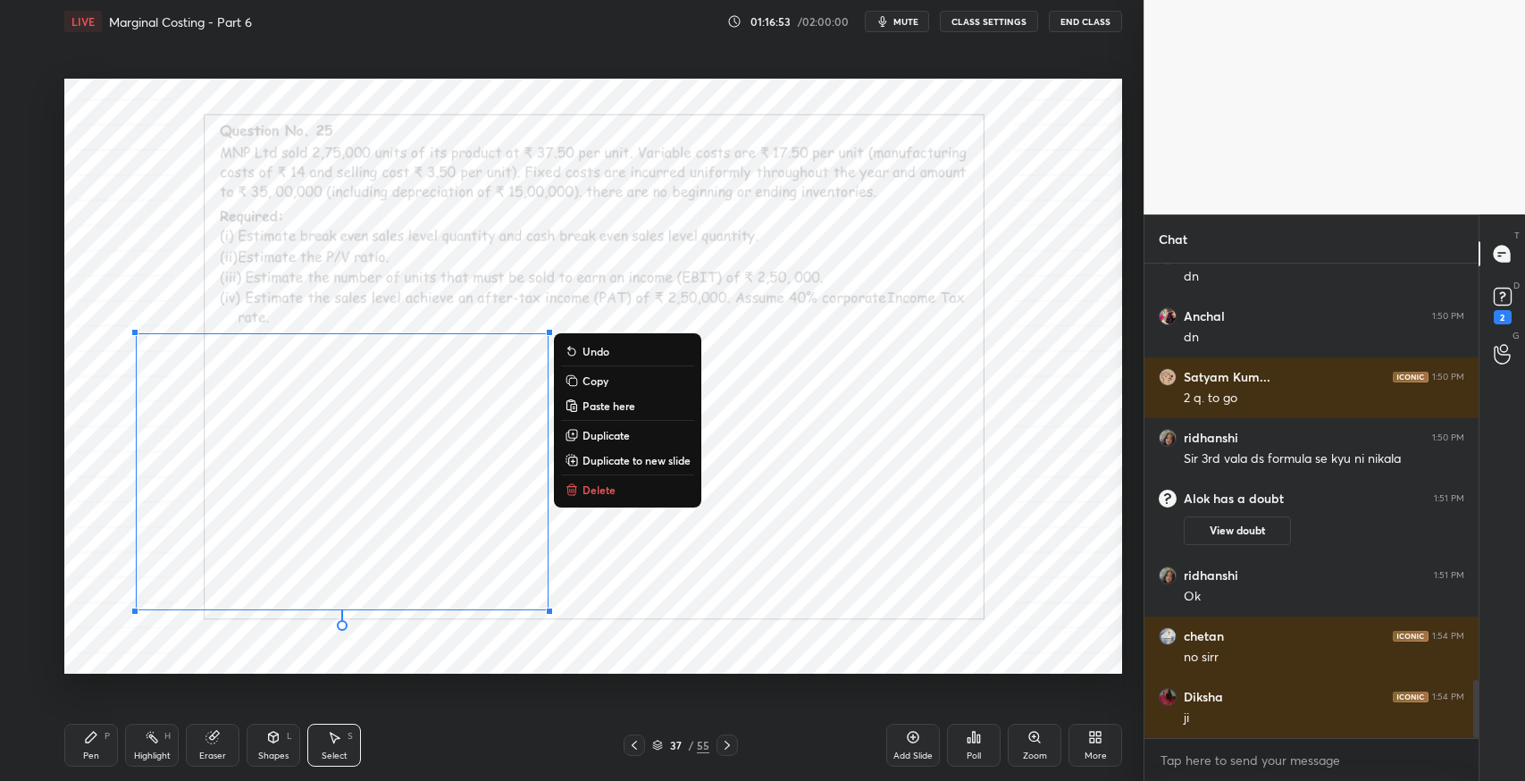
click at [100, 738] on div "Pen P" at bounding box center [91, 745] width 54 height 43
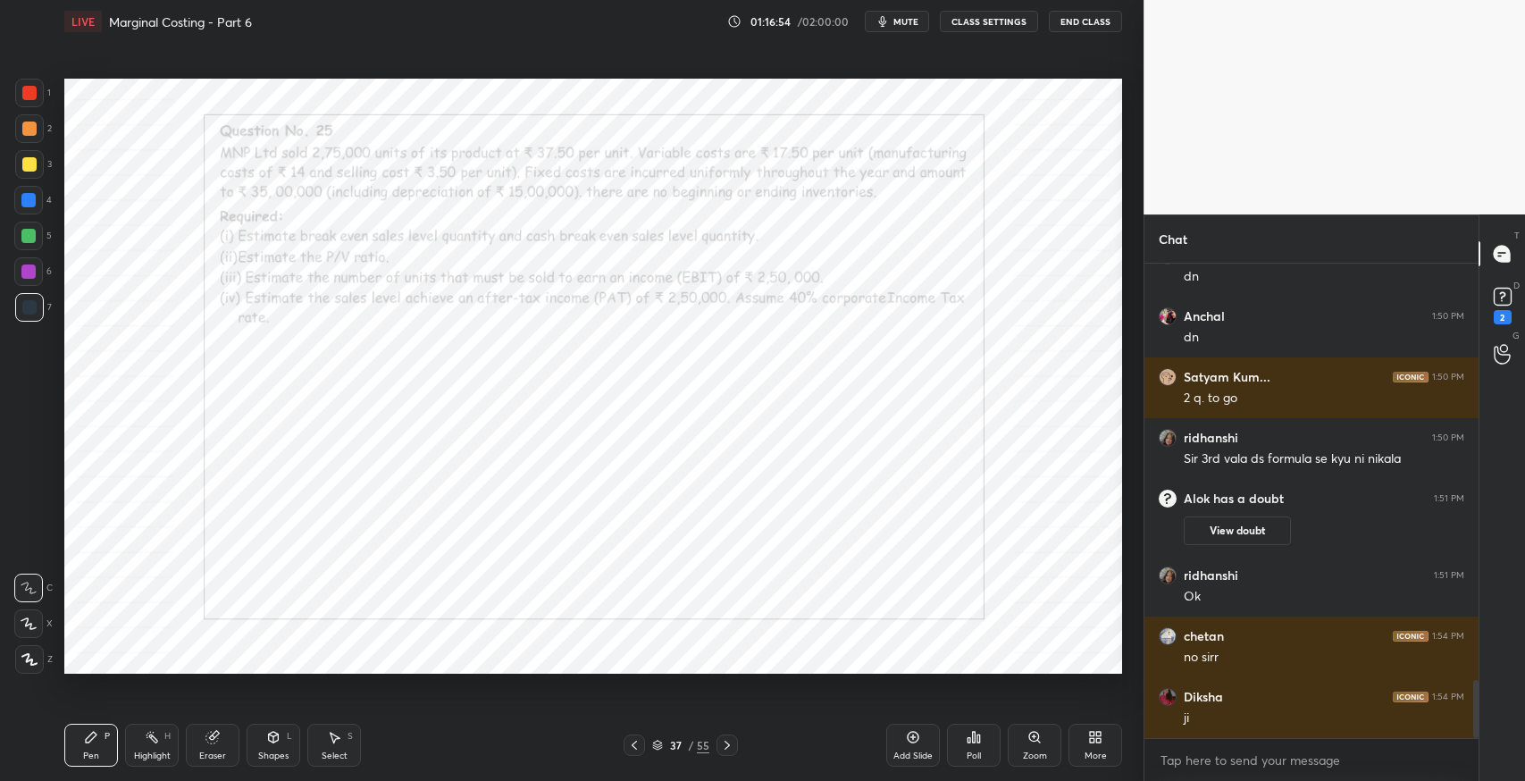
click at [48, 82] on div "1" at bounding box center [33, 93] width 36 height 29
click at [40, 107] on div "1" at bounding box center [33, 97] width 36 height 36
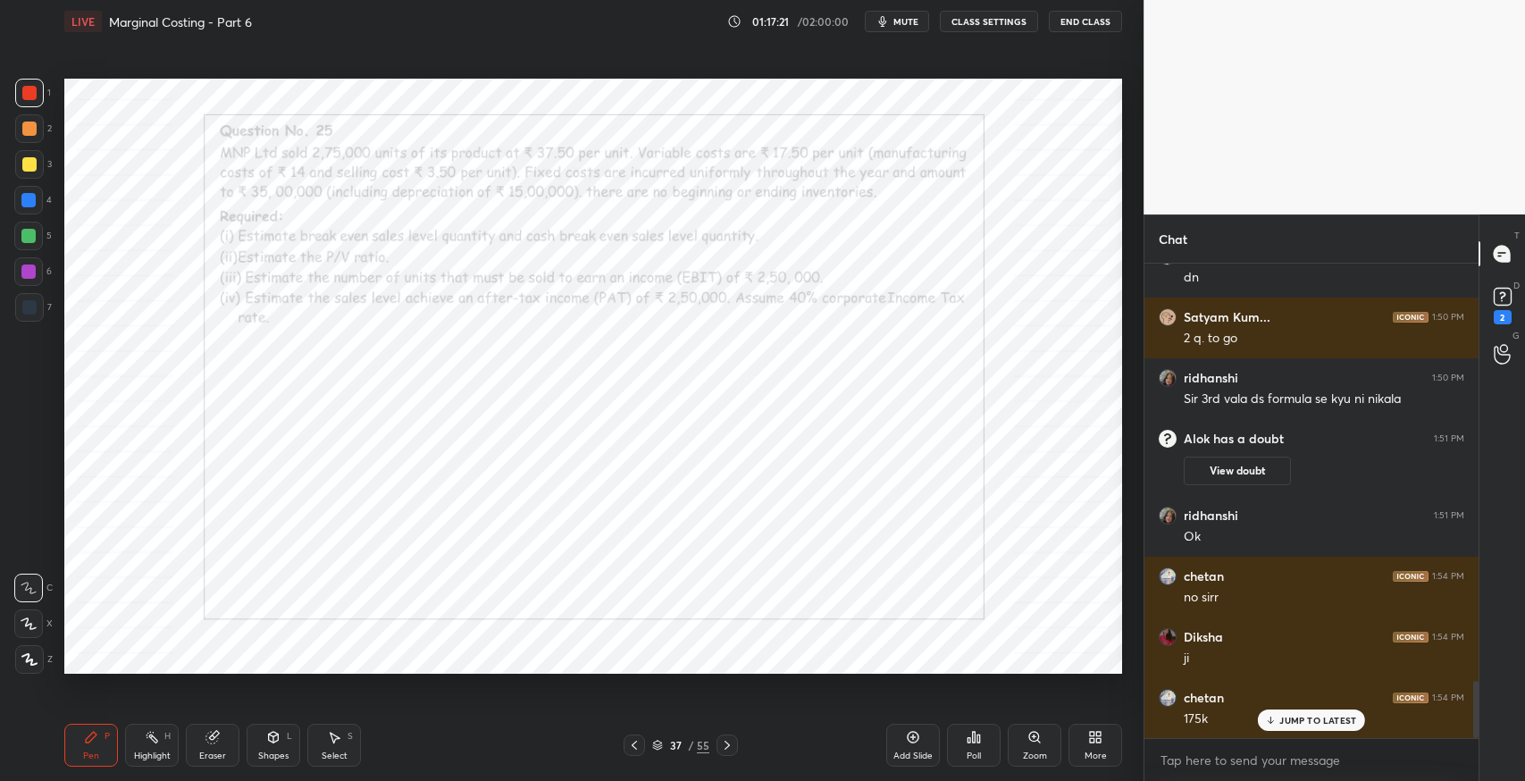
click at [744, 691] on div "Setting up your live class Poll for secs No correct answer Start poll" at bounding box center [593, 376] width 1072 height 667
click at [214, 749] on div "Eraser" at bounding box center [213, 745] width 54 height 43
click at [828, 744] on div "37 / 55" at bounding box center [680, 745] width 411 height 21
click at [92, 737] on icon at bounding box center [91, 737] width 11 height 11
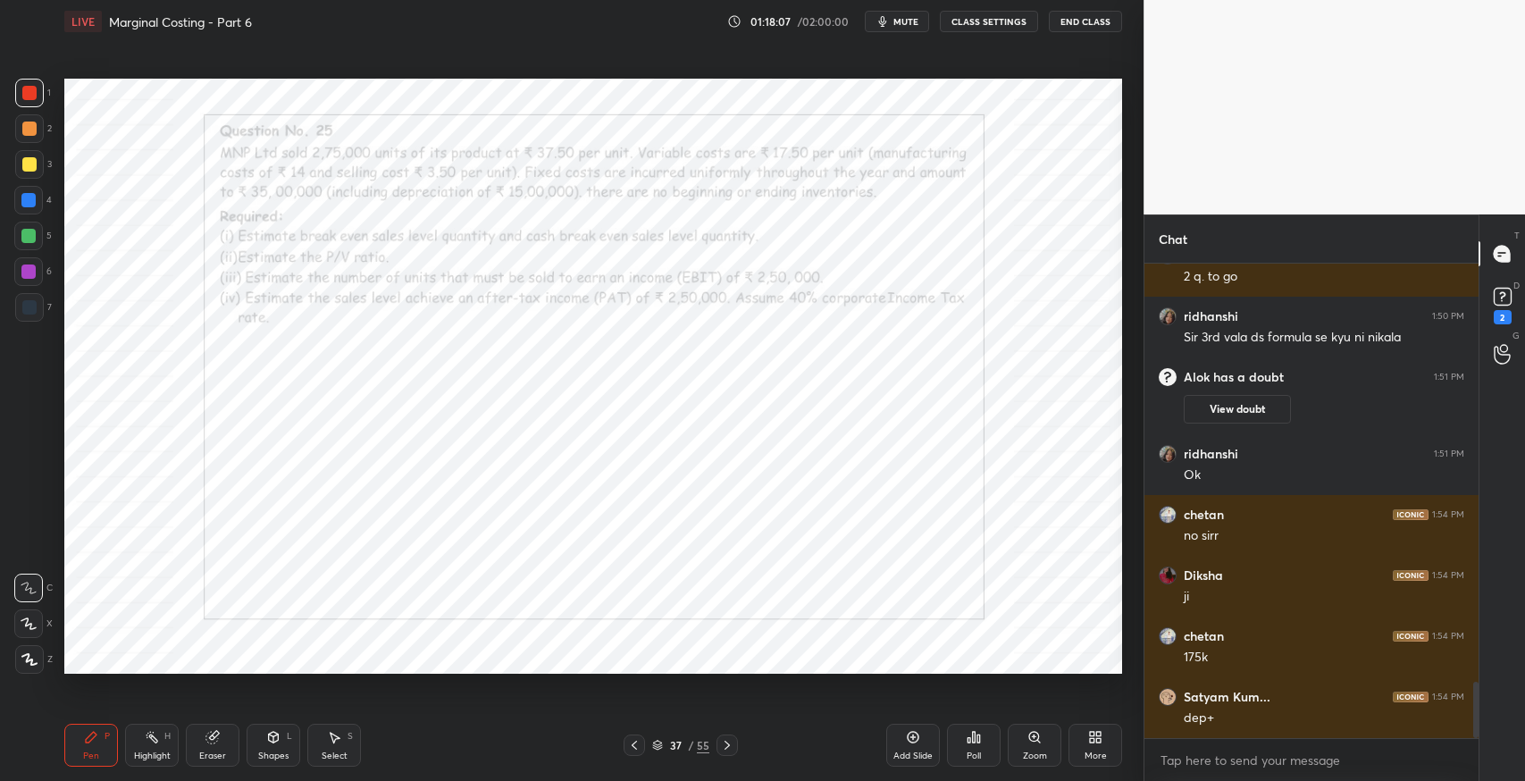
scroll to position [3610, 0]
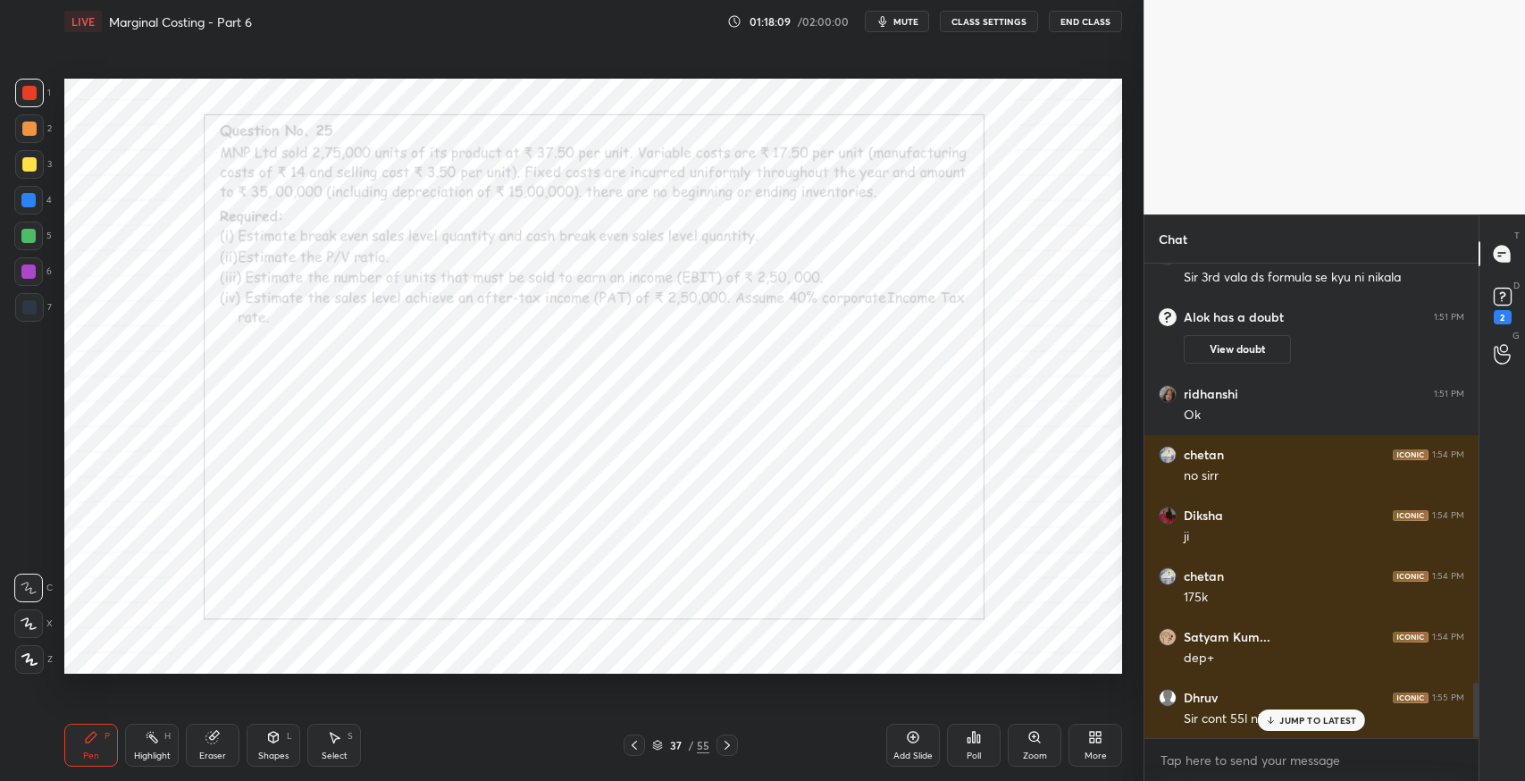
click at [1308, 719] on p "JUMP TO LATEST" at bounding box center [1318, 720] width 77 height 11
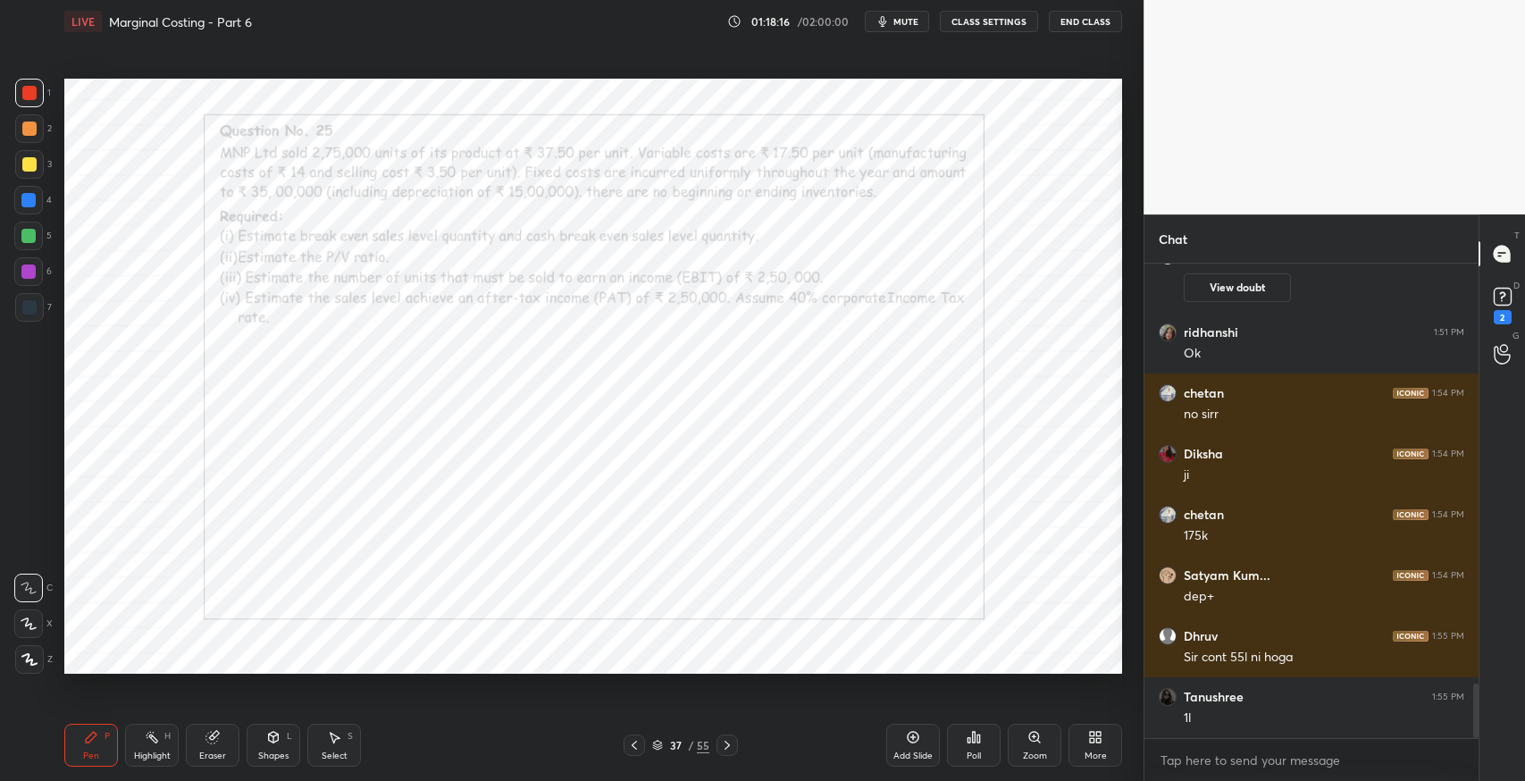
click at [236, 759] on div "Eraser" at bounding box center [213, 745] width 54 height 43
click at [77, 742] on div "Pen P" at bounding box center [91, 745] width 54 height 43
click at [33, 315] on div at bounding box center [29, 307] width 29 height 29
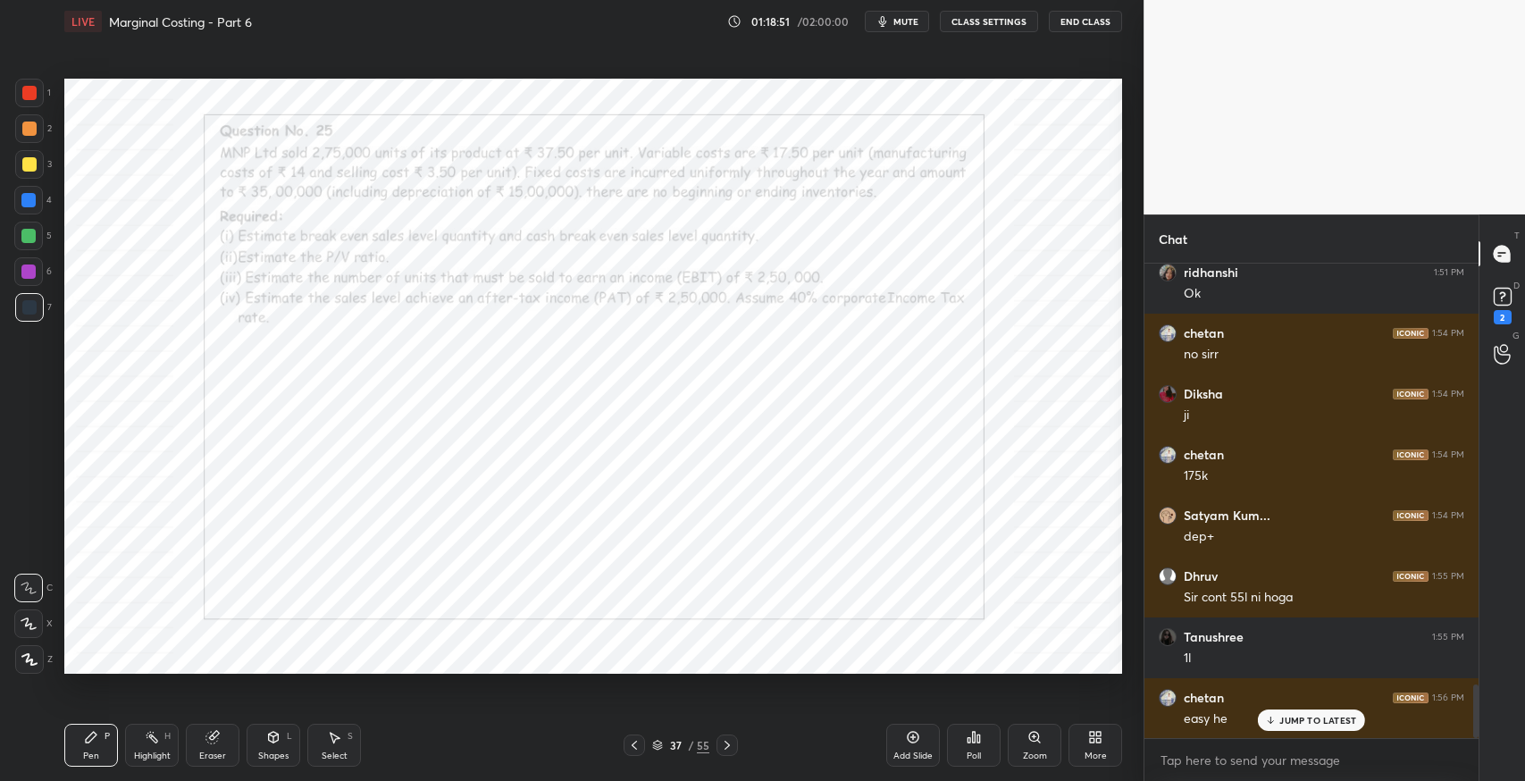
click at [1289, 718] on p "JUMP TO LATEST" at bounding box center [1318, 720] width 77 height 11
click at [342, 744] on div "Select S" at bounding box center [334, 745] width 54 height 43
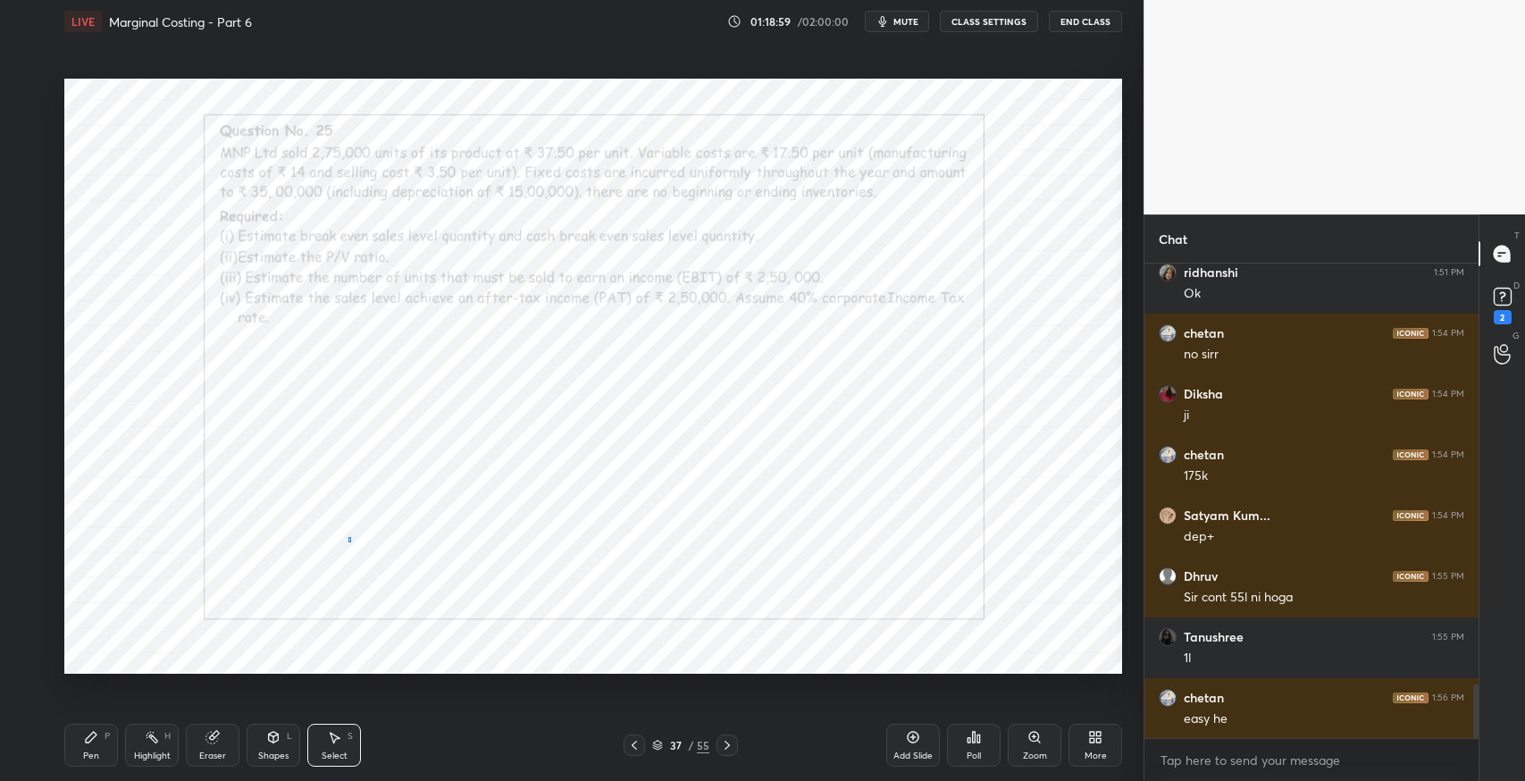
click at [349, 542] on div "0 ° Undo Copy Paste here Duplicate Duplicate to new slide Delete" at bounding box center [593, 376] width 1058 height 595
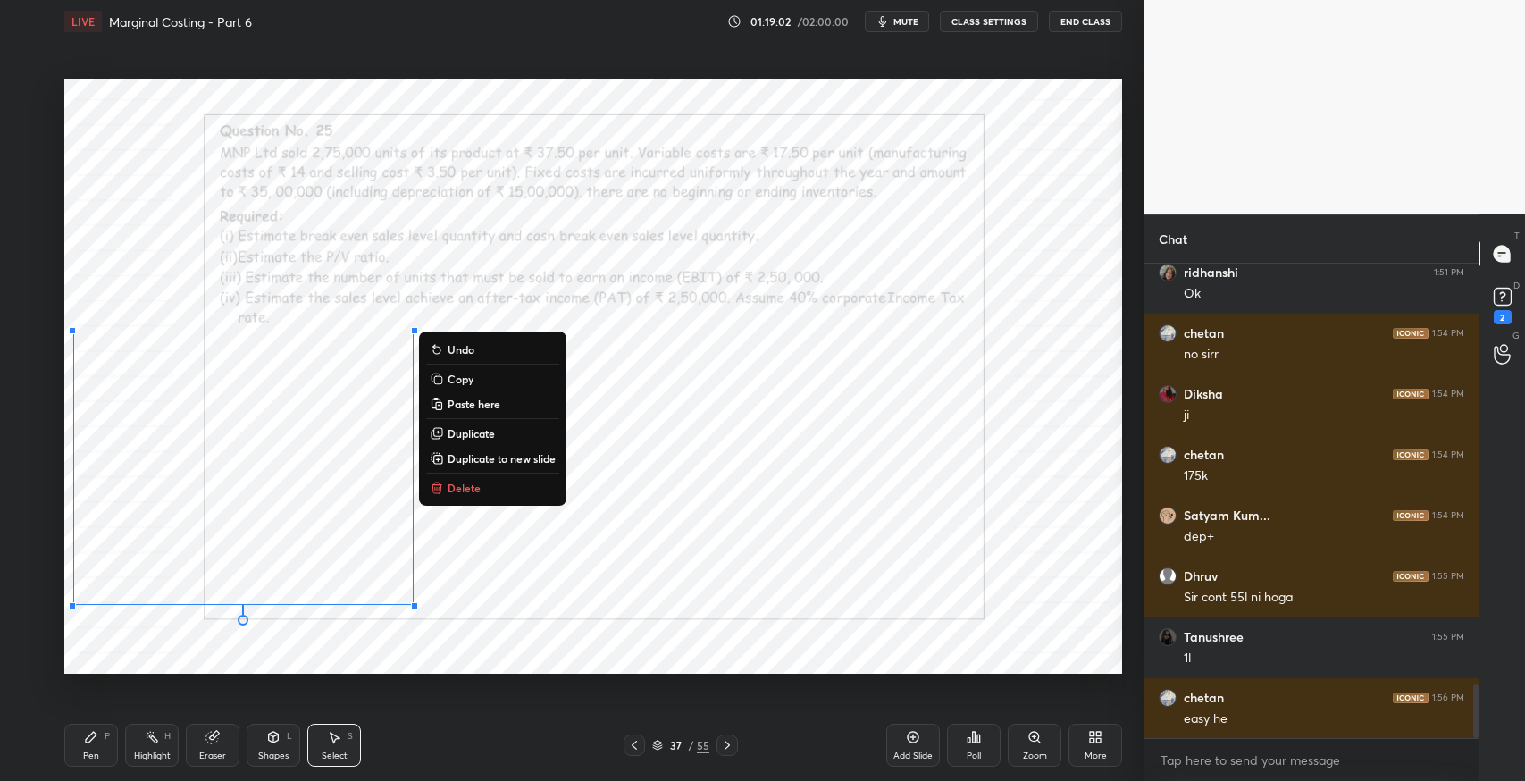
click at [572, 572] on div "0 ° Undo Copy Paste here Duplicate Duplicate to new slide Delete" at bounding box center [593, 376] width 1058 height 595
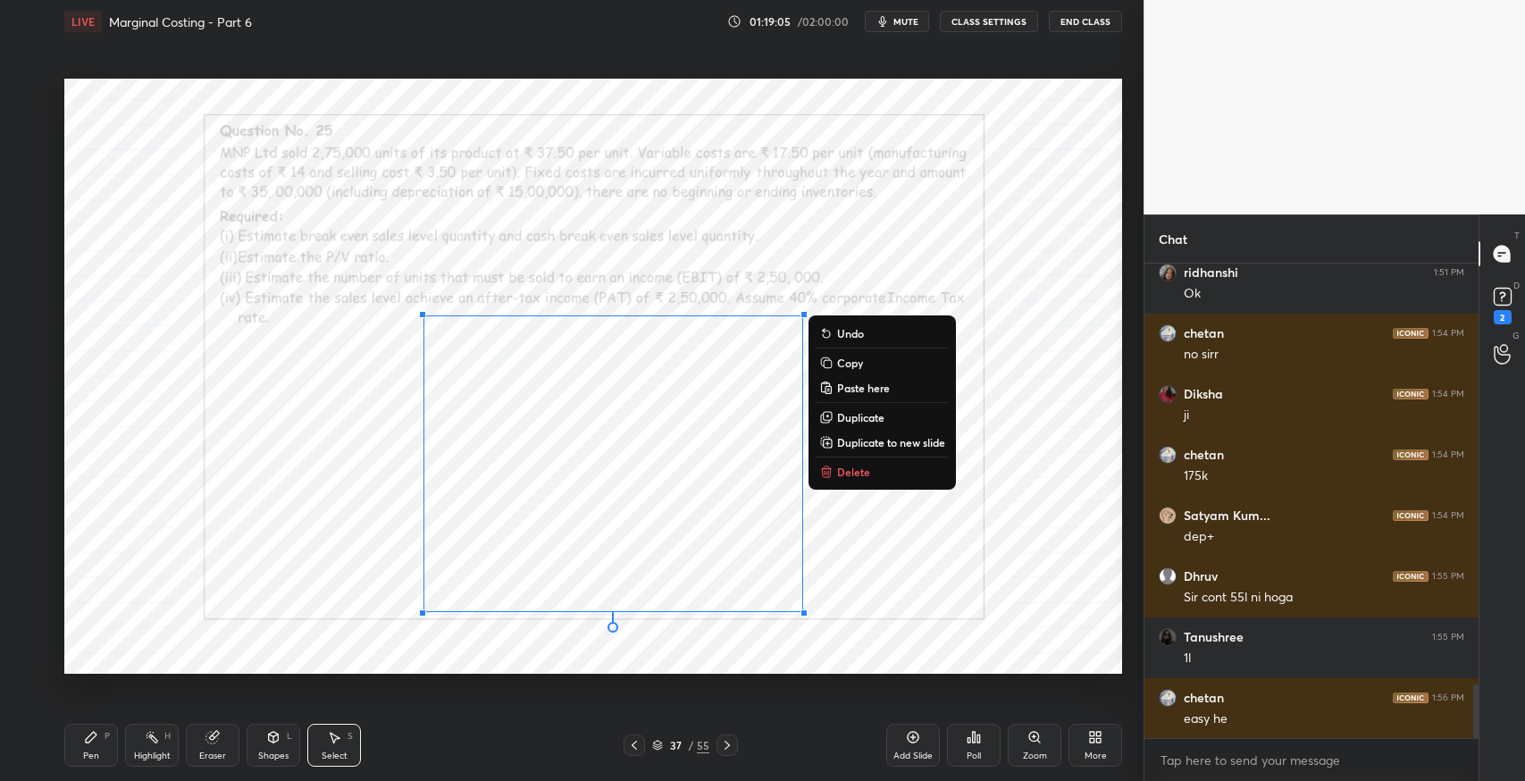
click at [79, 735] on div "Pen P" at bounding box center [91, 745] width 54 height 43
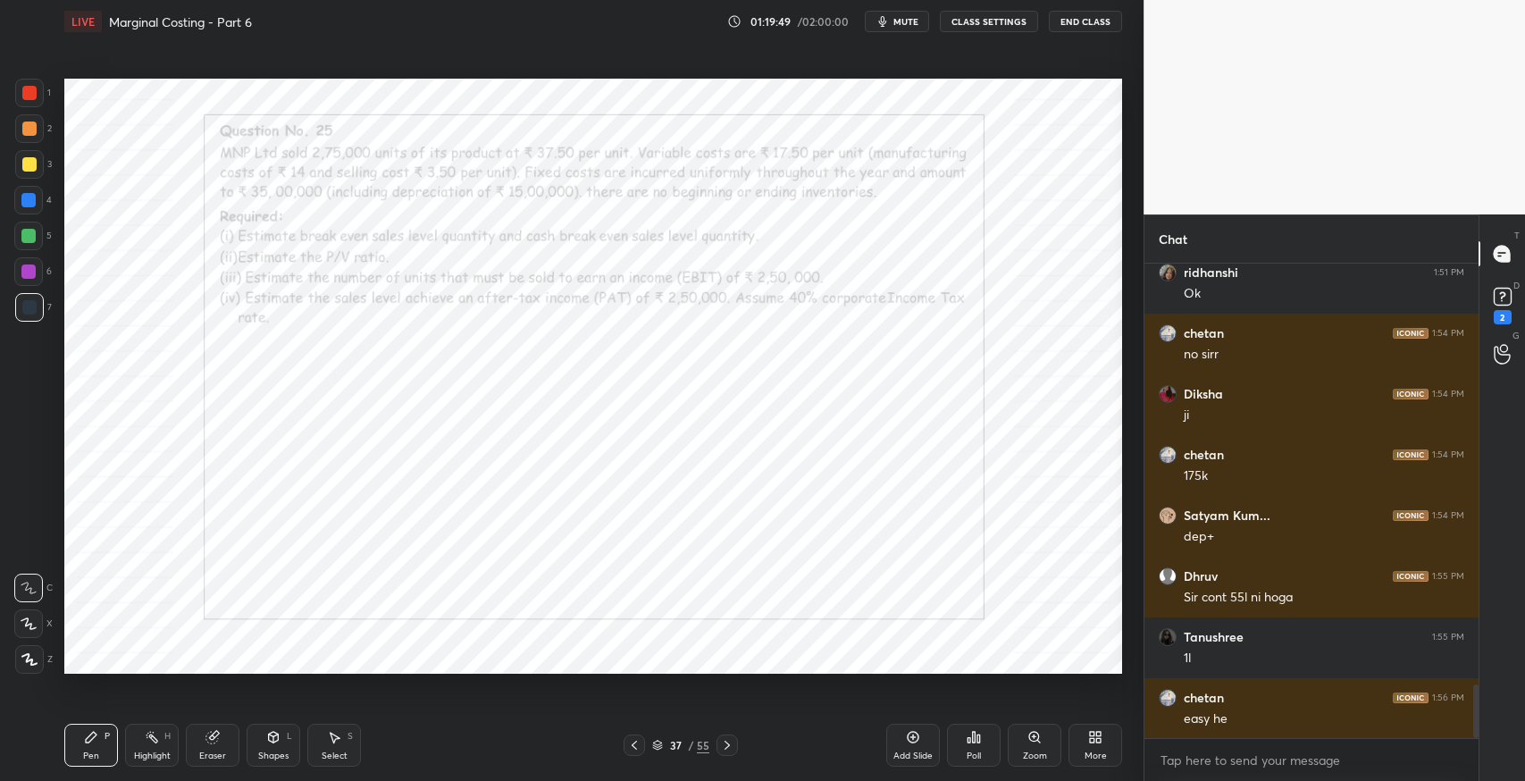
scroll to position [3794, 0]
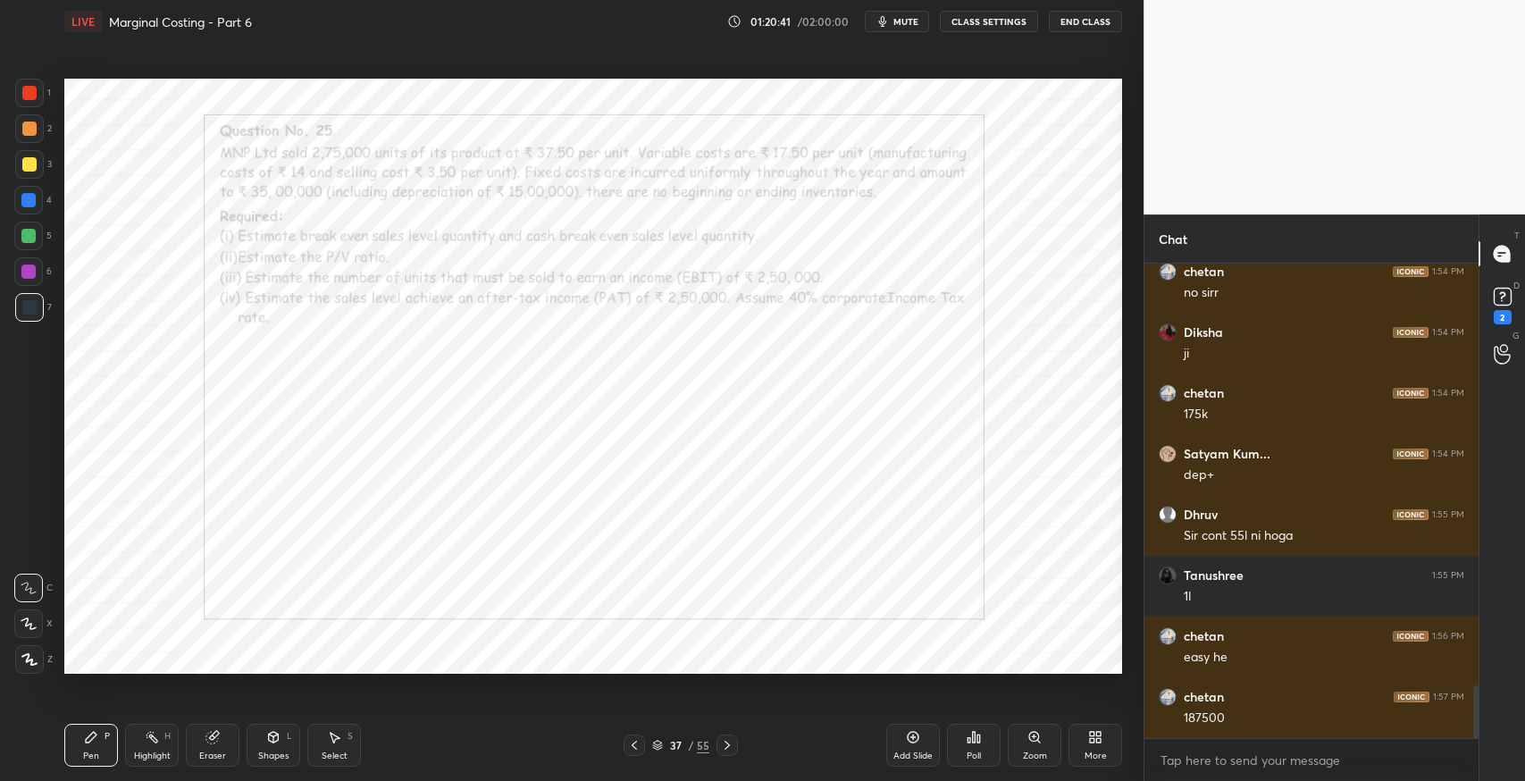
click at [193, 744] on div "Eraser" at bounding box center [213, 745] width 54 height 43
click at [90, 742] on icon at bounding box center [91, 737] width 14 height 14
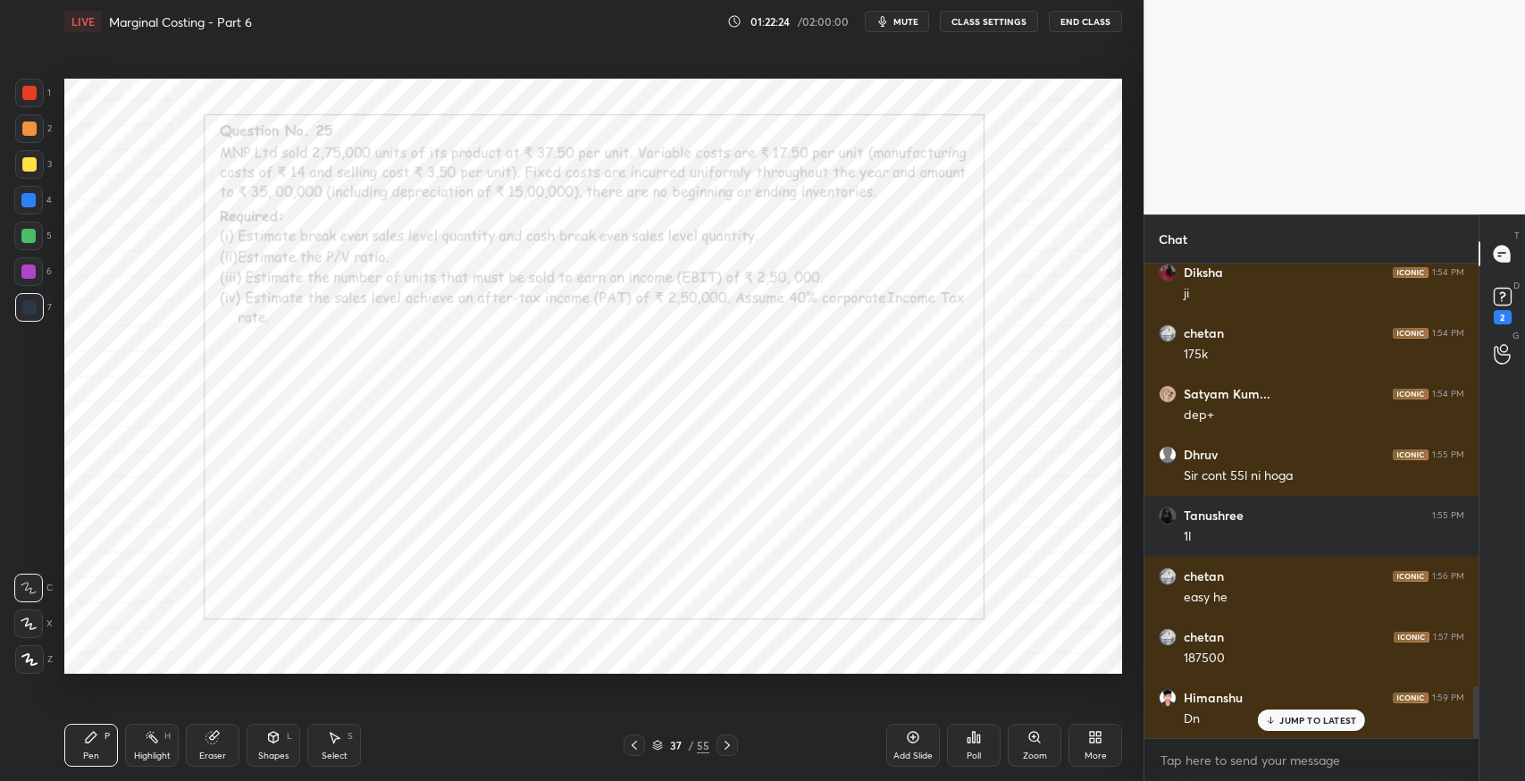
scroll to position [3915, 0]
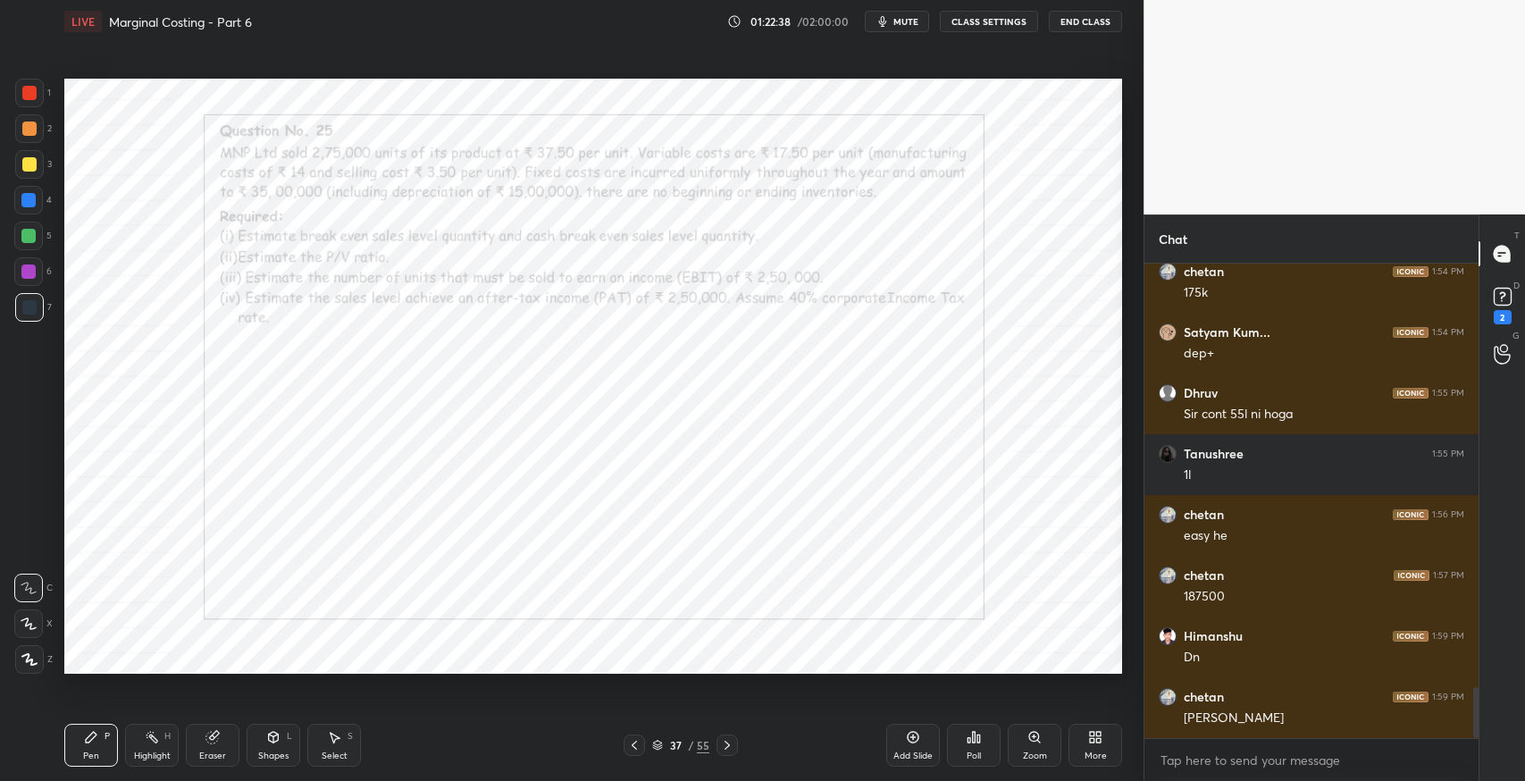
click at [322, 742] on div "Select S" at bounding box center [334, 745] width 54 height 43
click at [105, 737] on div "P" at bounding box center [107, 736] width 5 height 9
click at [329, 741] on icon at bounding box center [334, 737] width 14 height 14
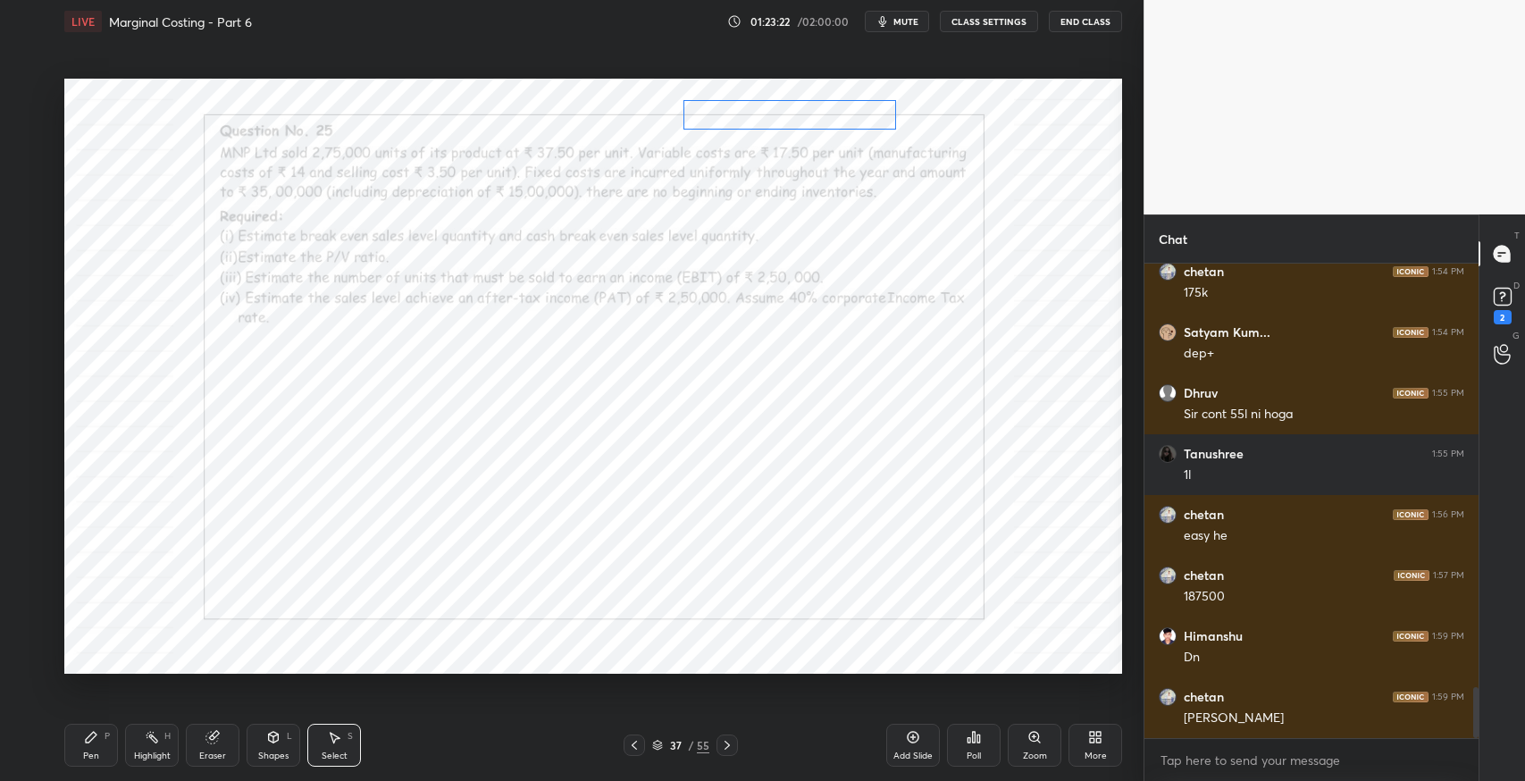
click at [809, 112] on div "0 ° Undo Copy Paste here Duplicate Duplicate to new slide Delete" at bounding box center [593, 376] width 1058 height 595
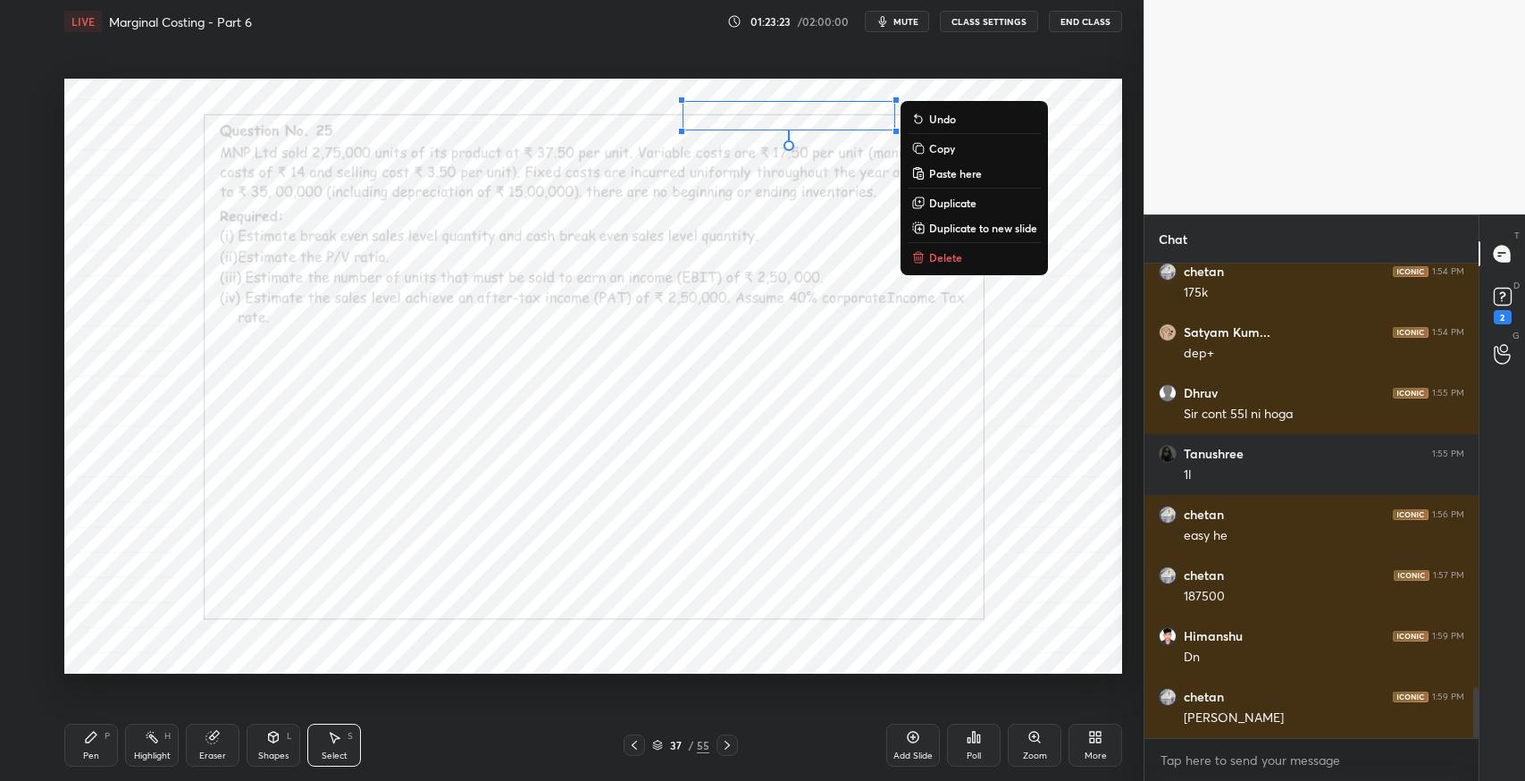
click at [97, 737] on icon at bounding box center [91, 737] width 14 height 14
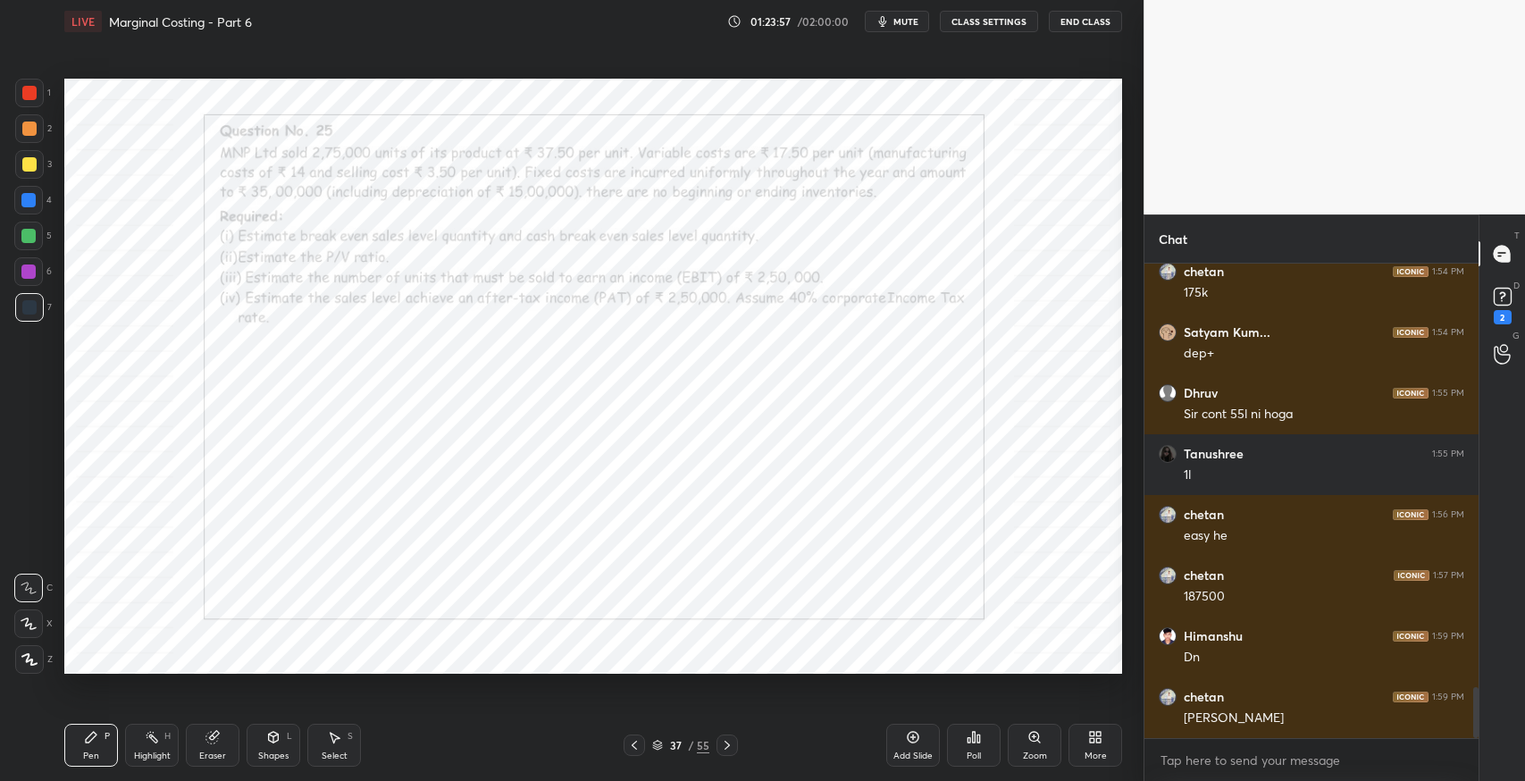
click at [342, 726] on div "Select S" at bounding box center [334, 745] width 54 height 43
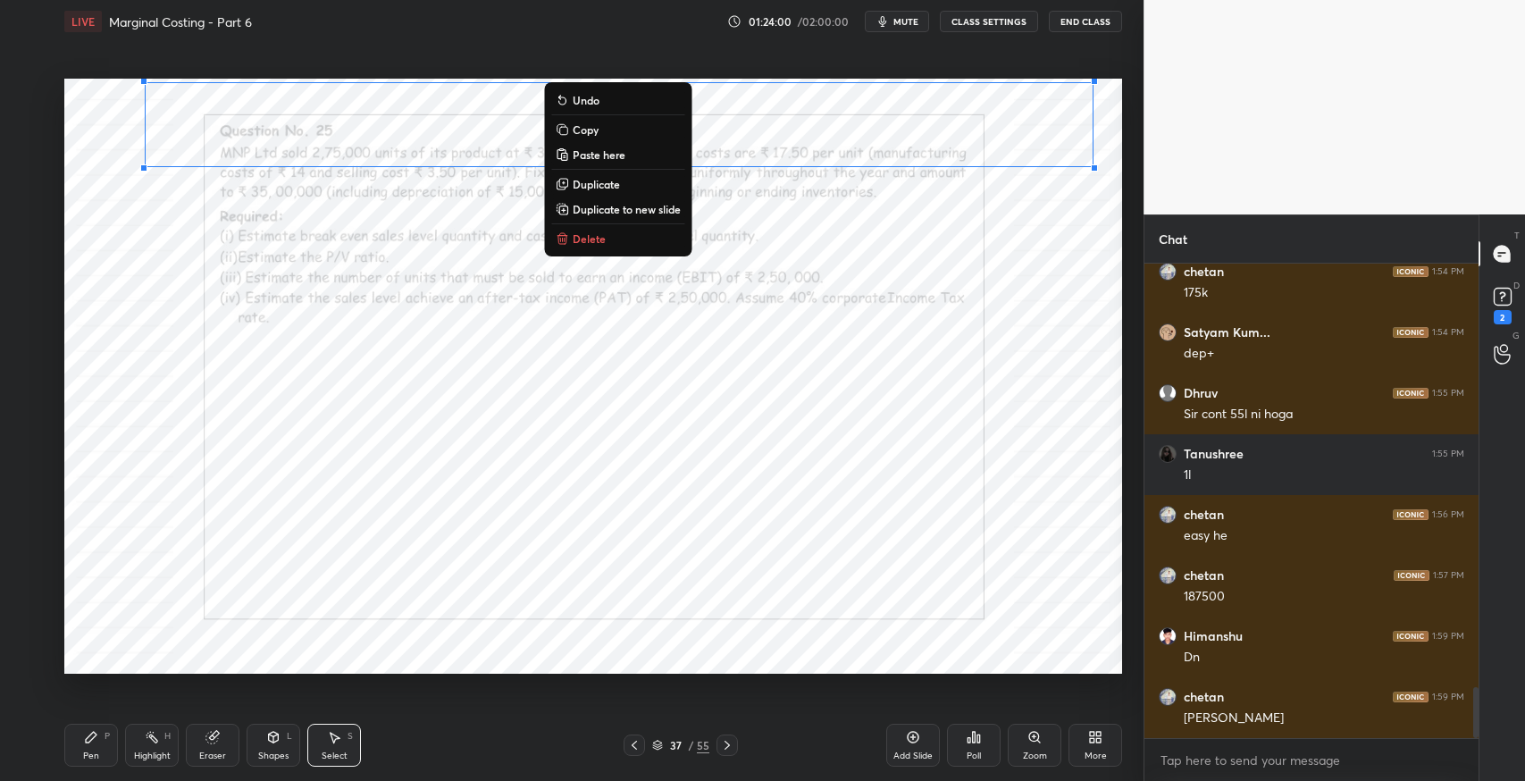
click at [601, 205] on p "Duplicate to new slide" at bounding box center [627, 209] width 108 height 14
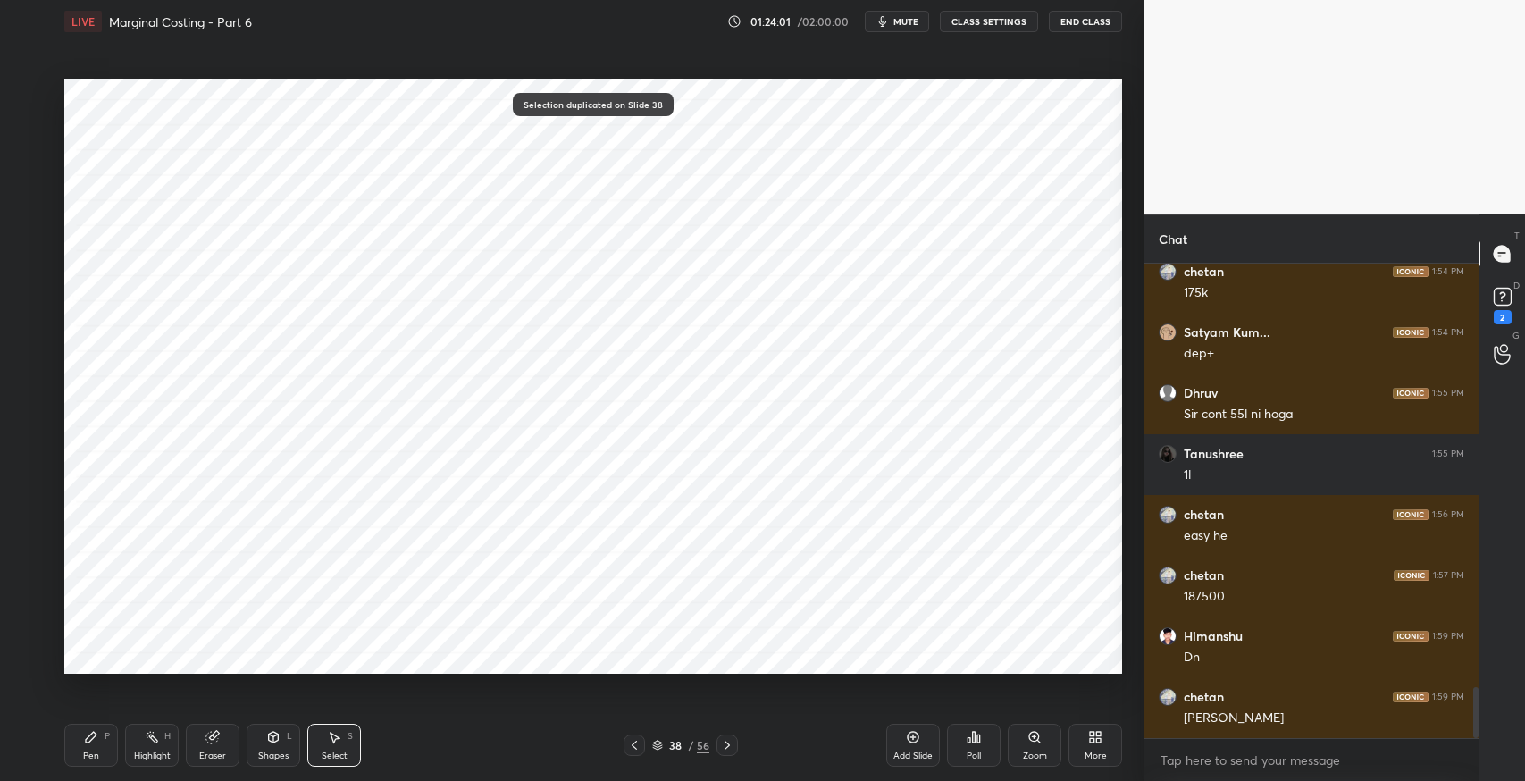
click at [97, 747] on div "Pen P" at bounding box center [91, 745] width 54 height 43
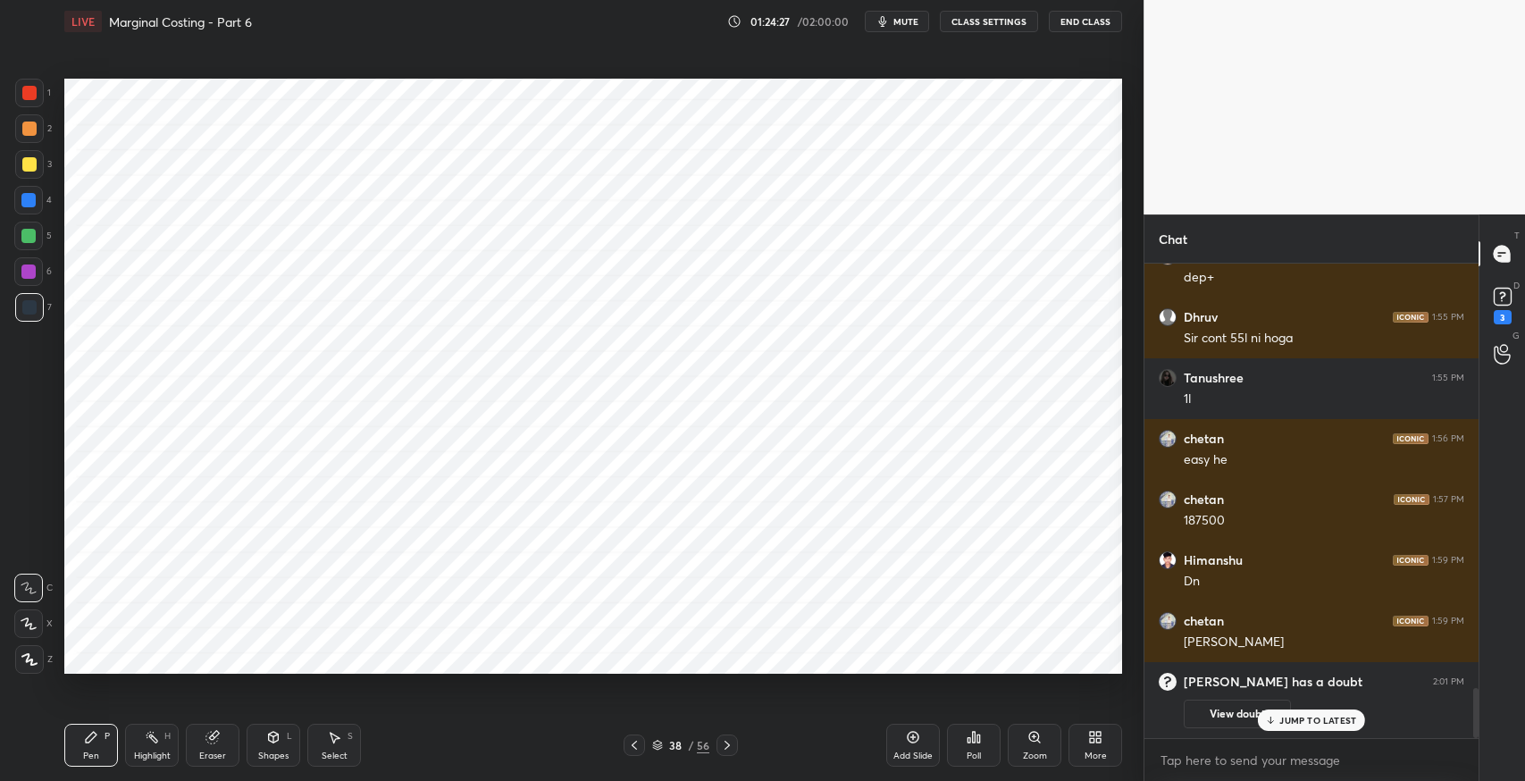
scroll to position [3779, 0]
click at [344, 740] on div "Select S" at bounding box center [334, 745] width 54 height 43
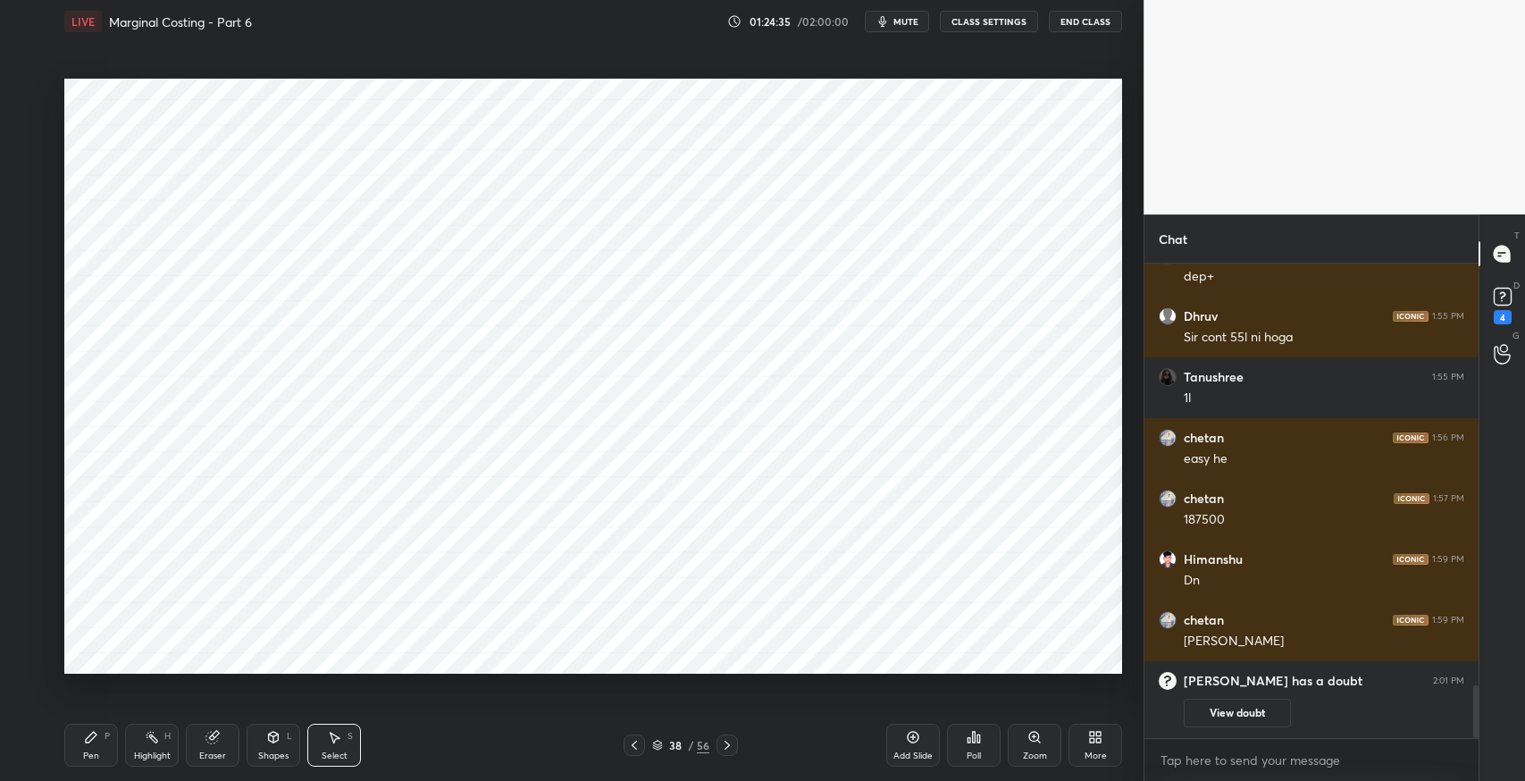
click at [534, 500] on div "0 ° Undo Copy Paste here Duplicate Duplicate to new slide Delete" at bounding box center [593, 376] width 1058 height 595
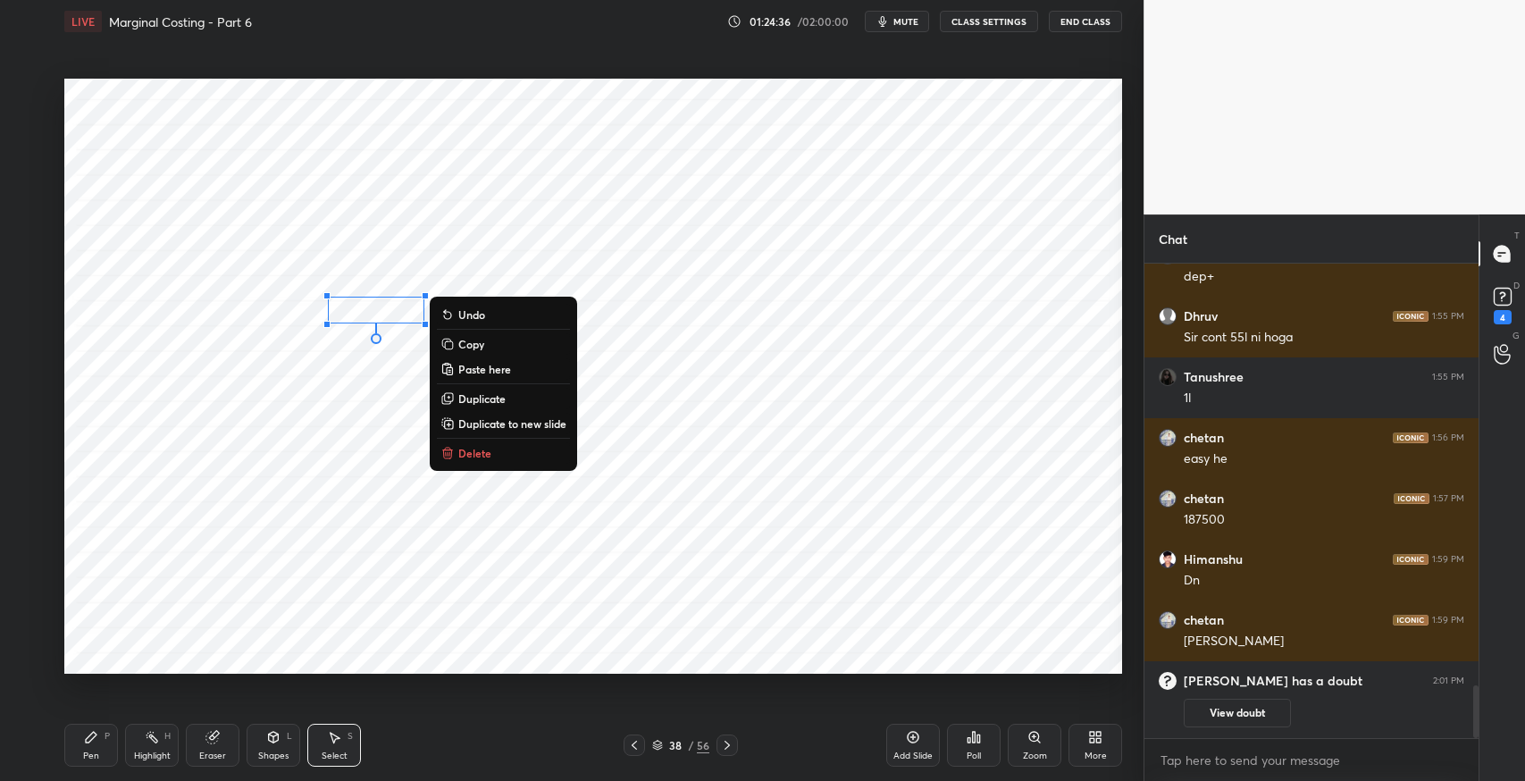
click at [492, 455] on button "Delete" at bounding box center [503, 452] width 133 height 21
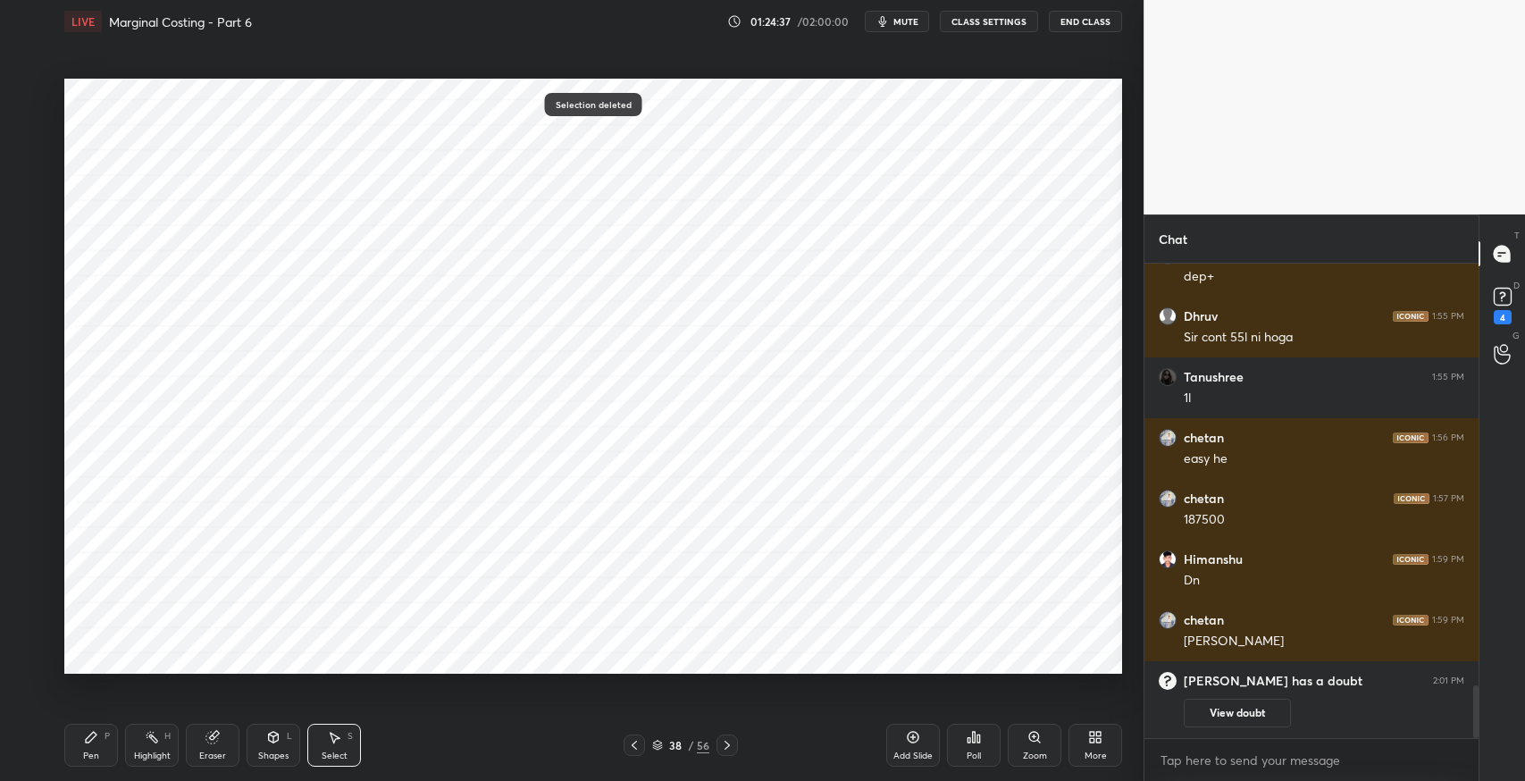
click at [91, 752] on div "Pen" at bounding box center [91, 756] width 16 height 9
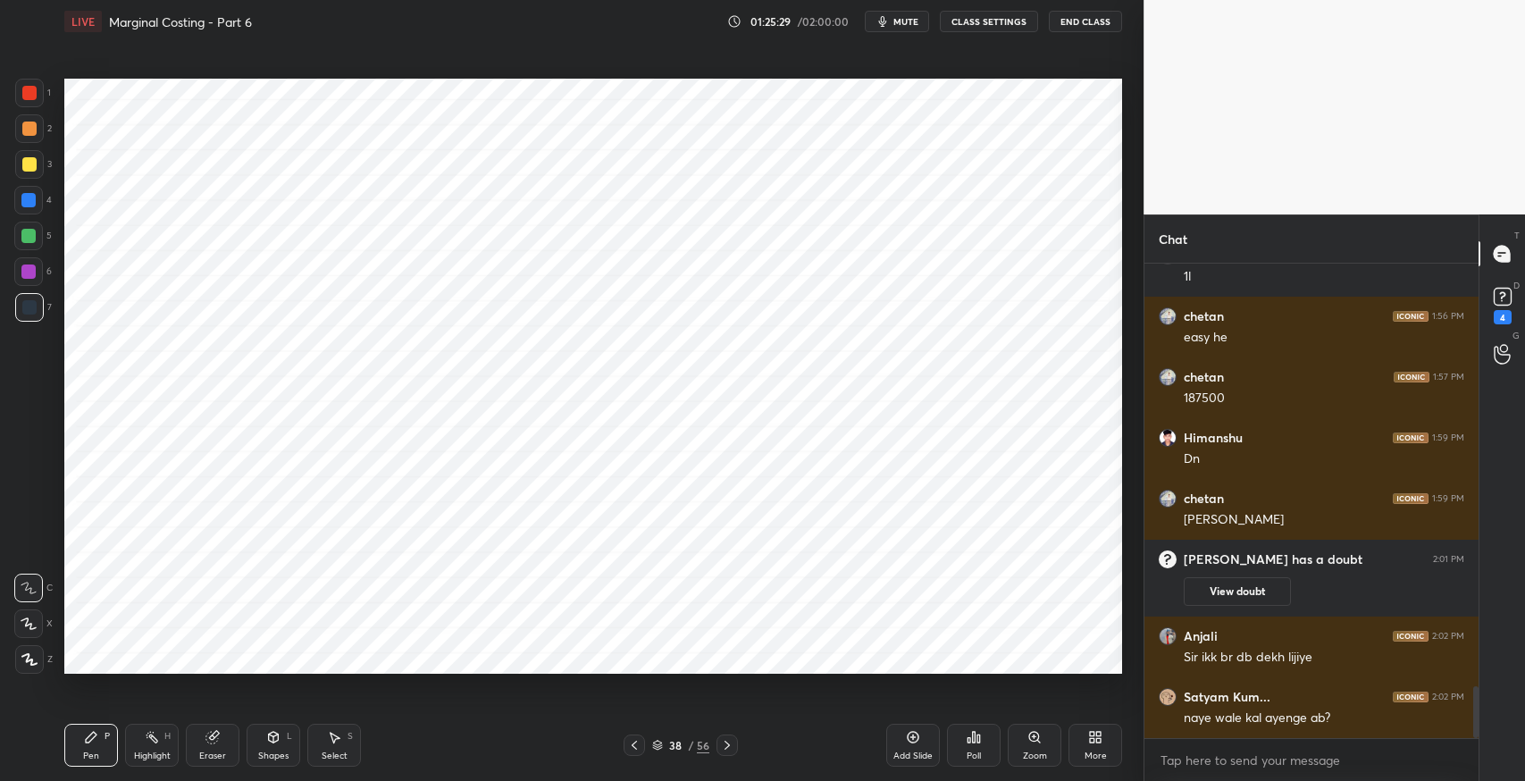
scroll to position [3961, 0]
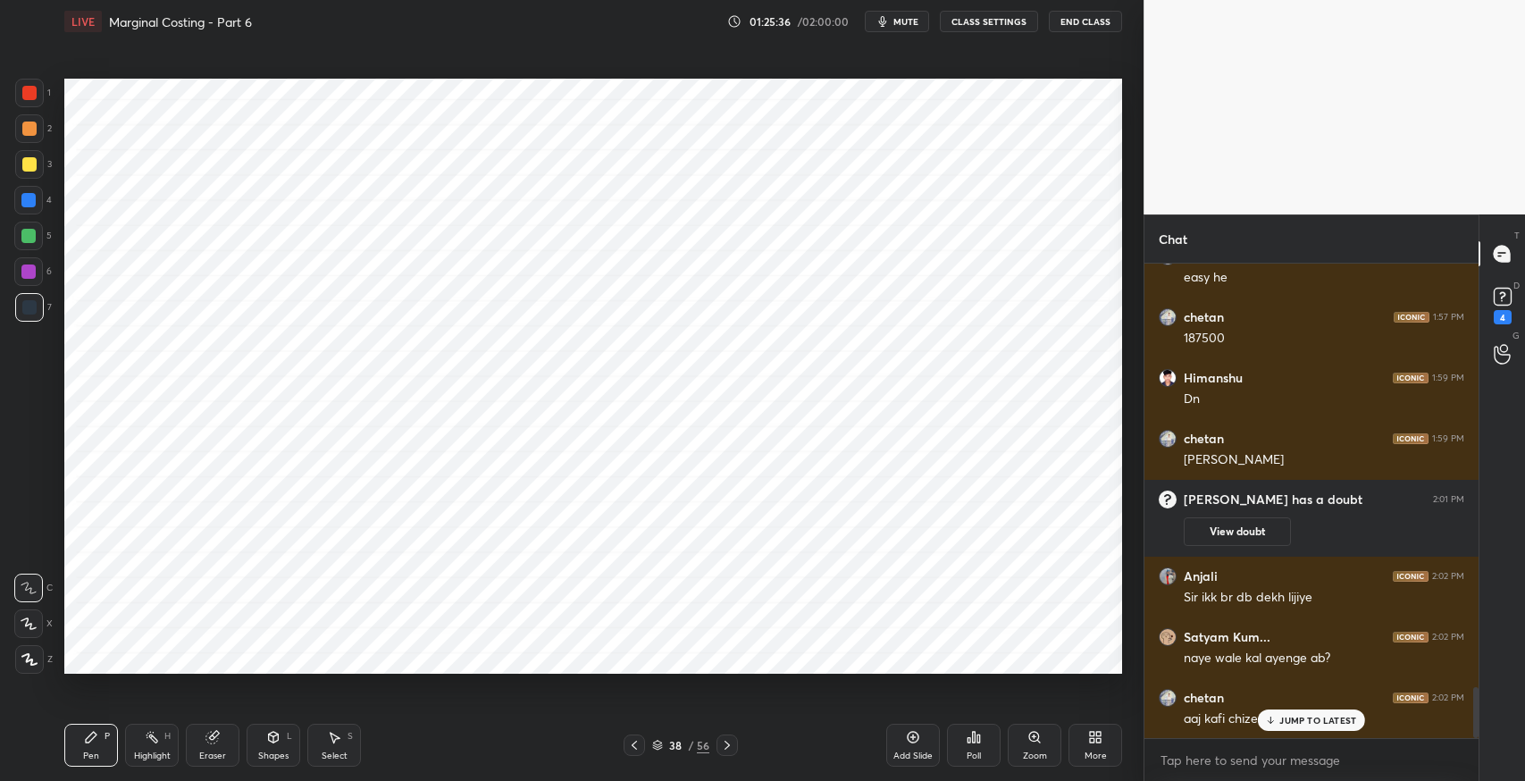
click at [1300, 715] on p "JUMP TO LATEST" at bounding box center [1318, 720] width 77 height 11
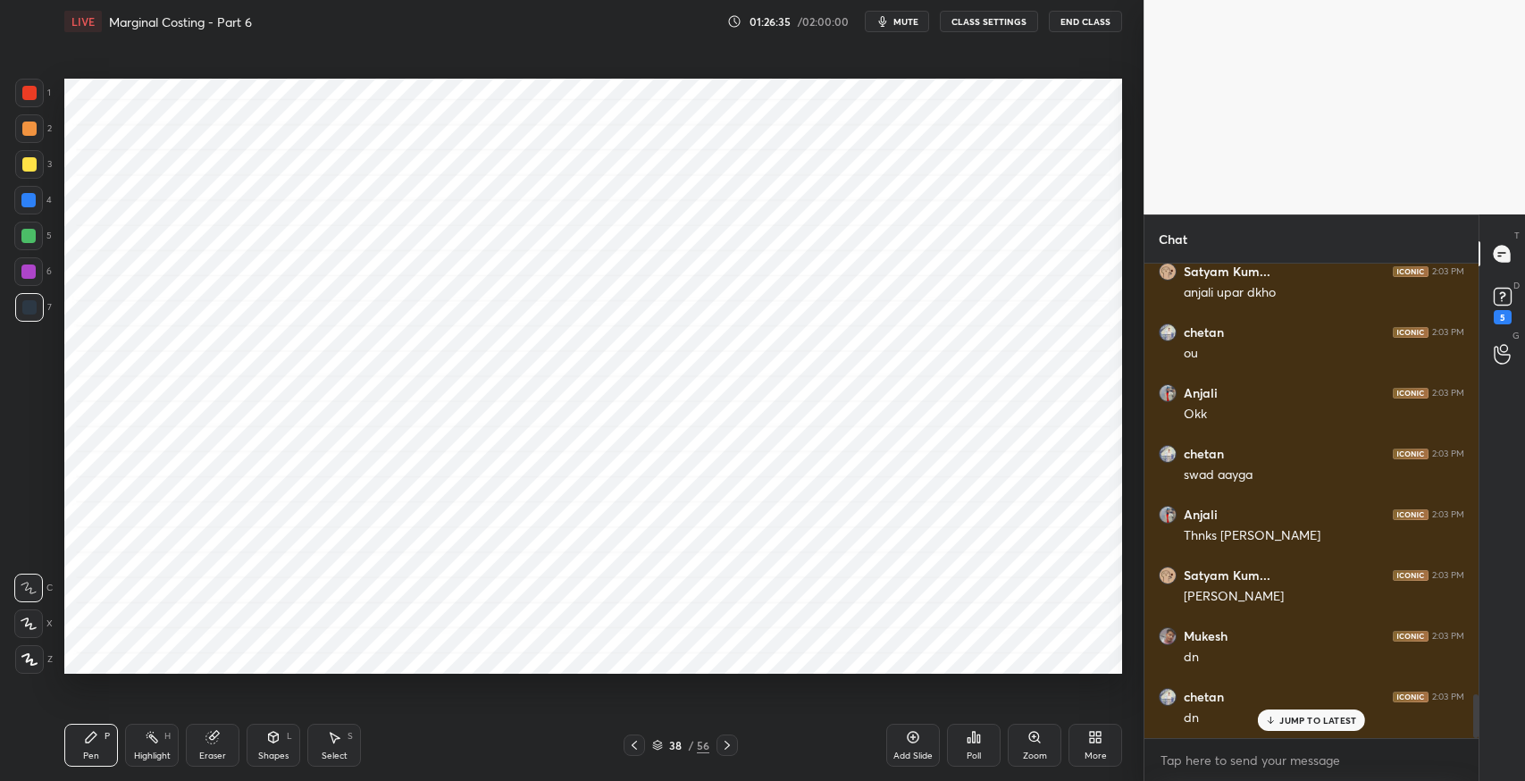
scroll to position [4699, 0]
click at [727, 744] on icon at bounding box center [727, 745] width 14 height 14
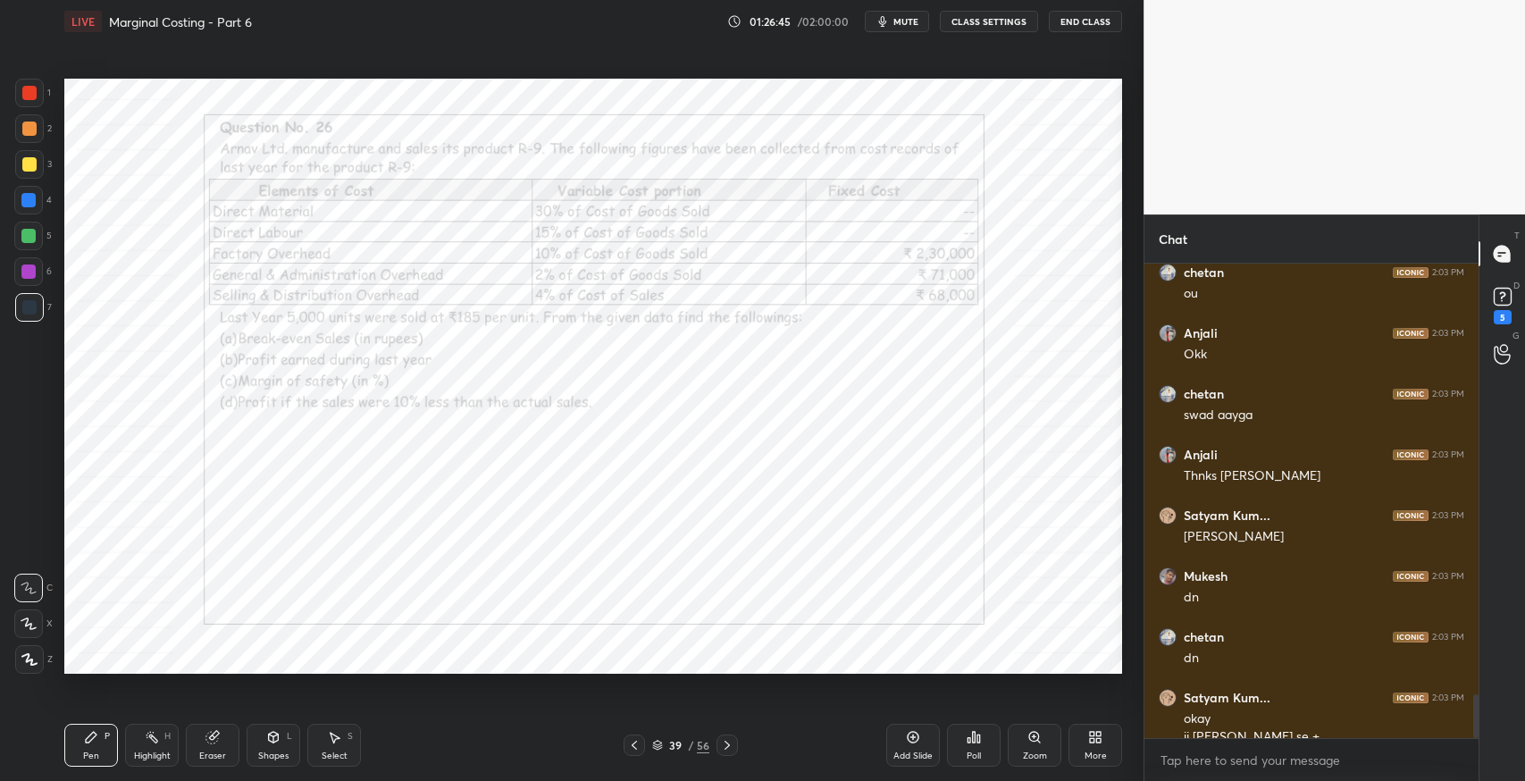
scroll to position [4718, 0]
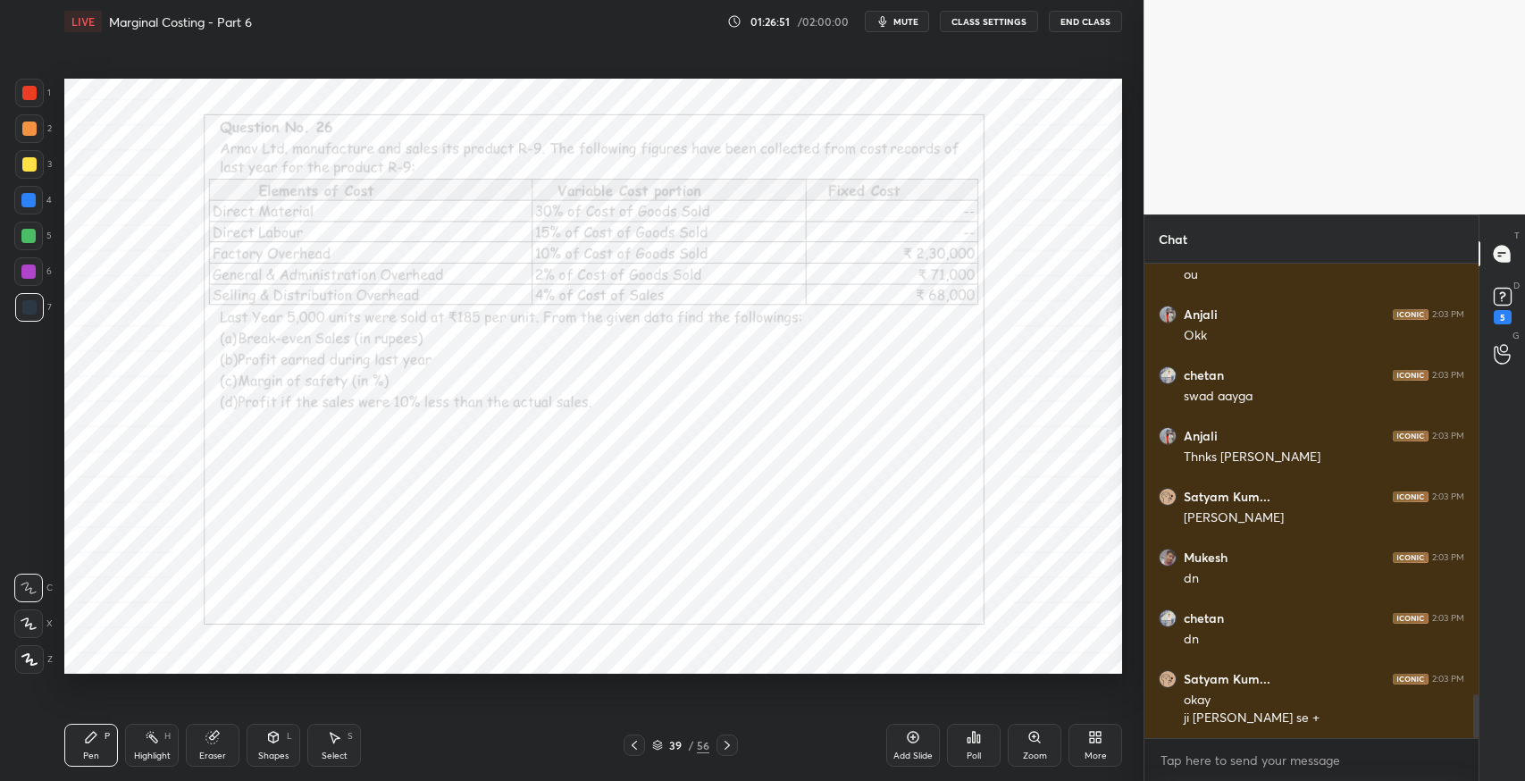
click at [93, 735] on icon at bounding box center [91, 737] width 11 height 11
click at [206, 754] on div "Eraser" at bounding box center [212, 756] width 27 height 9
click at [17, 657] on span "Erase all" at bounding box center [28, 659] width 27 height 13
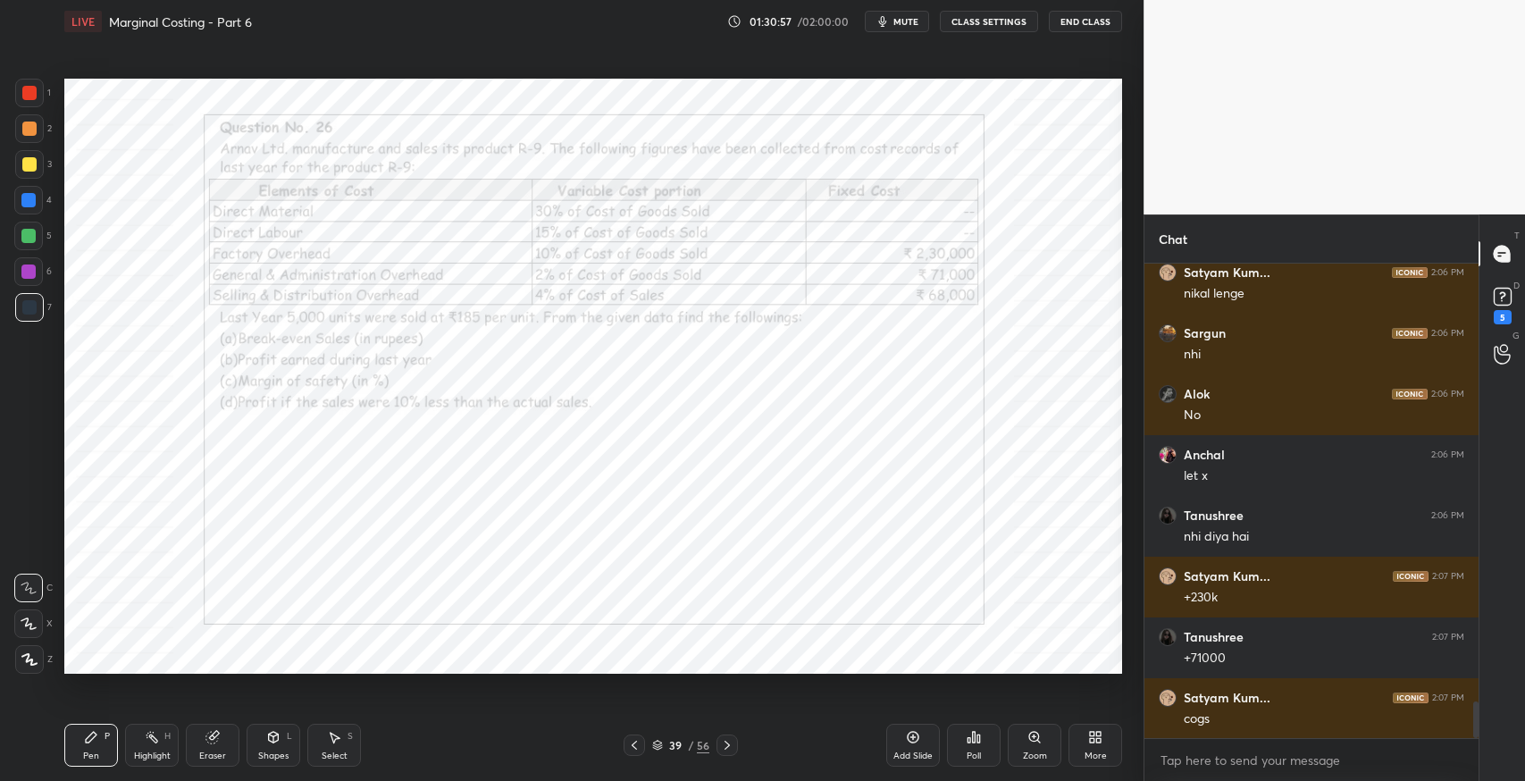
scroll to position [5690, 0]
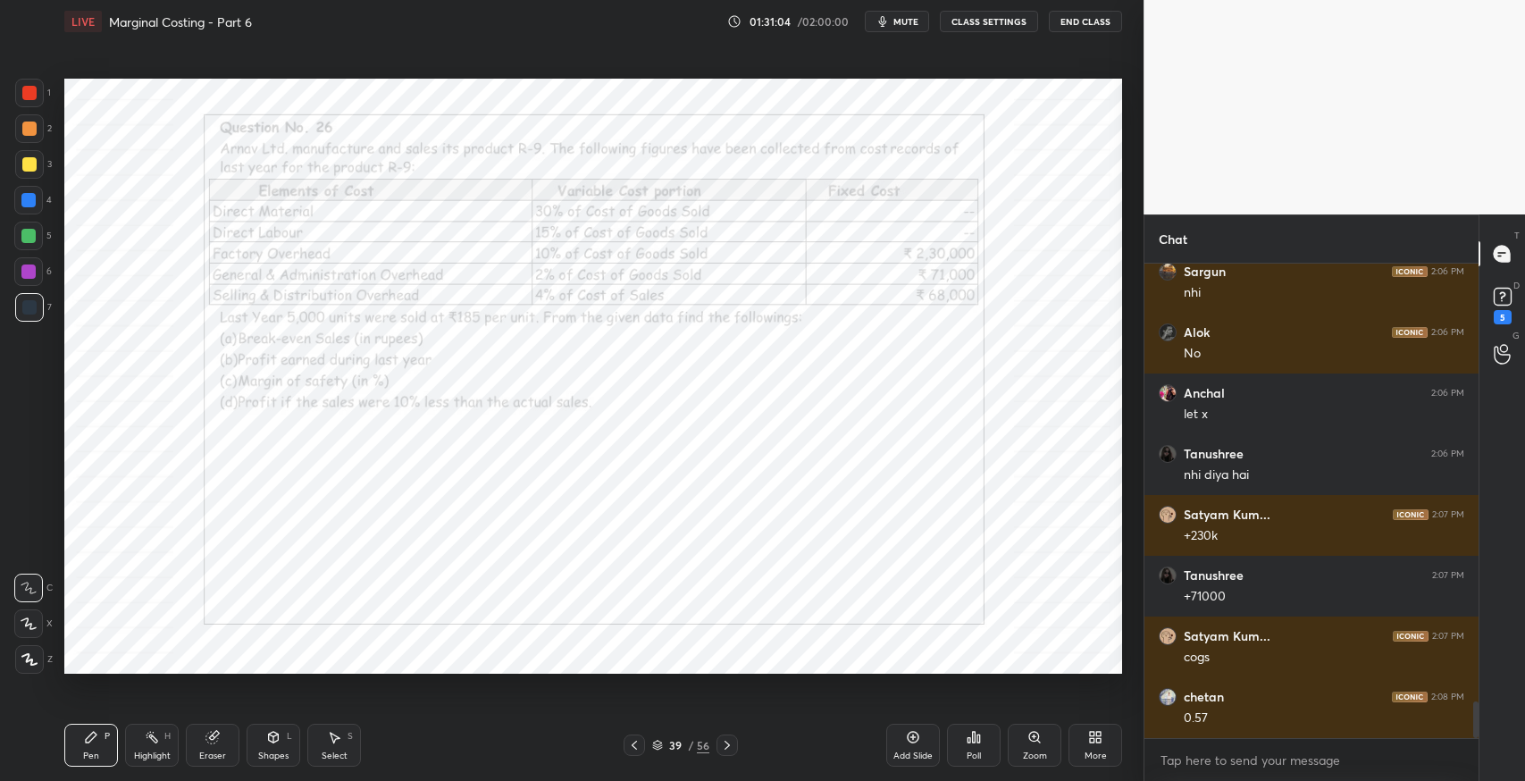
click at [278, 752] on div "Shapes" at bounding box center [273, 756] width 30 height 9
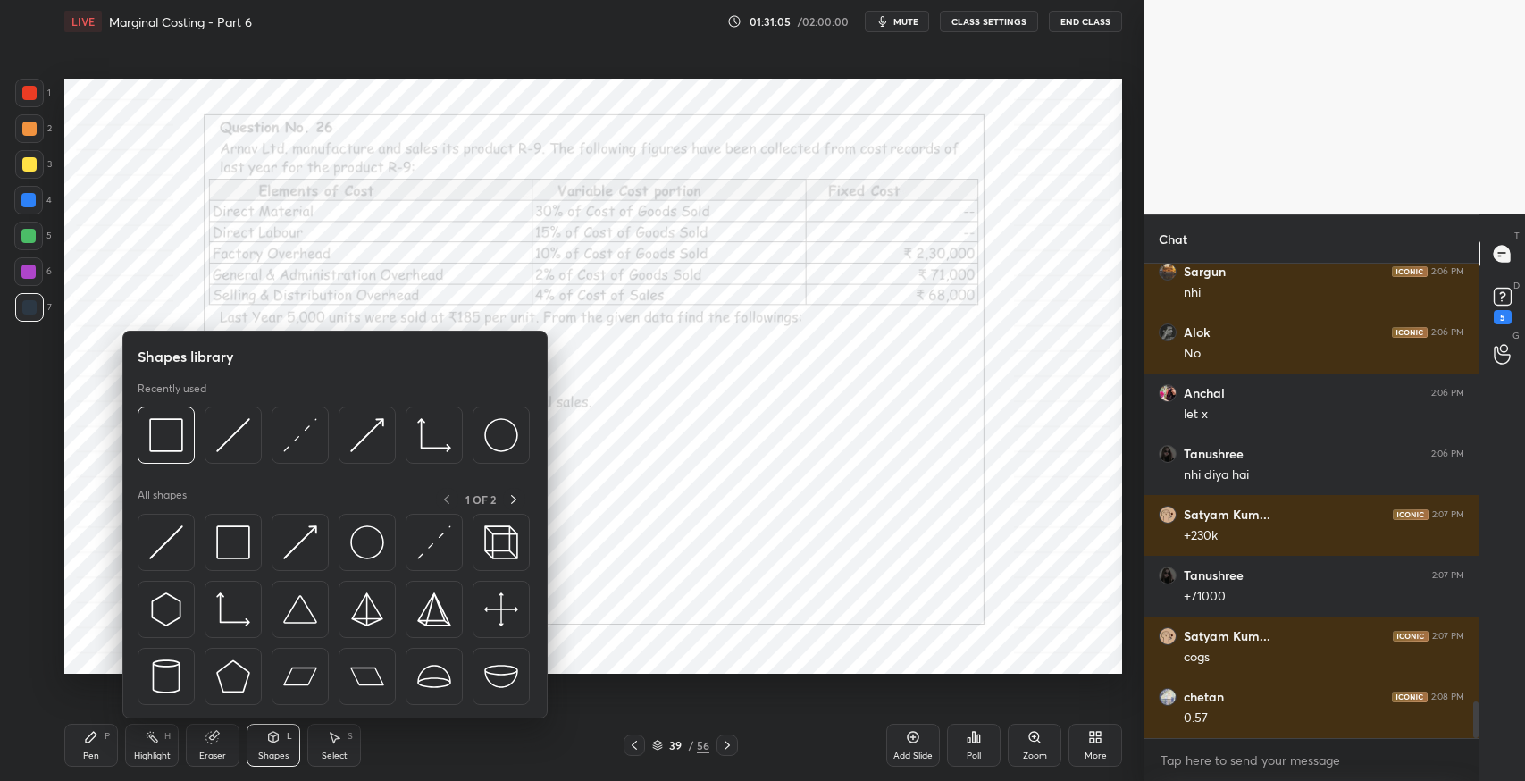
click at [227, 533] on img at bounding box center [233, 542] width 34 height 34
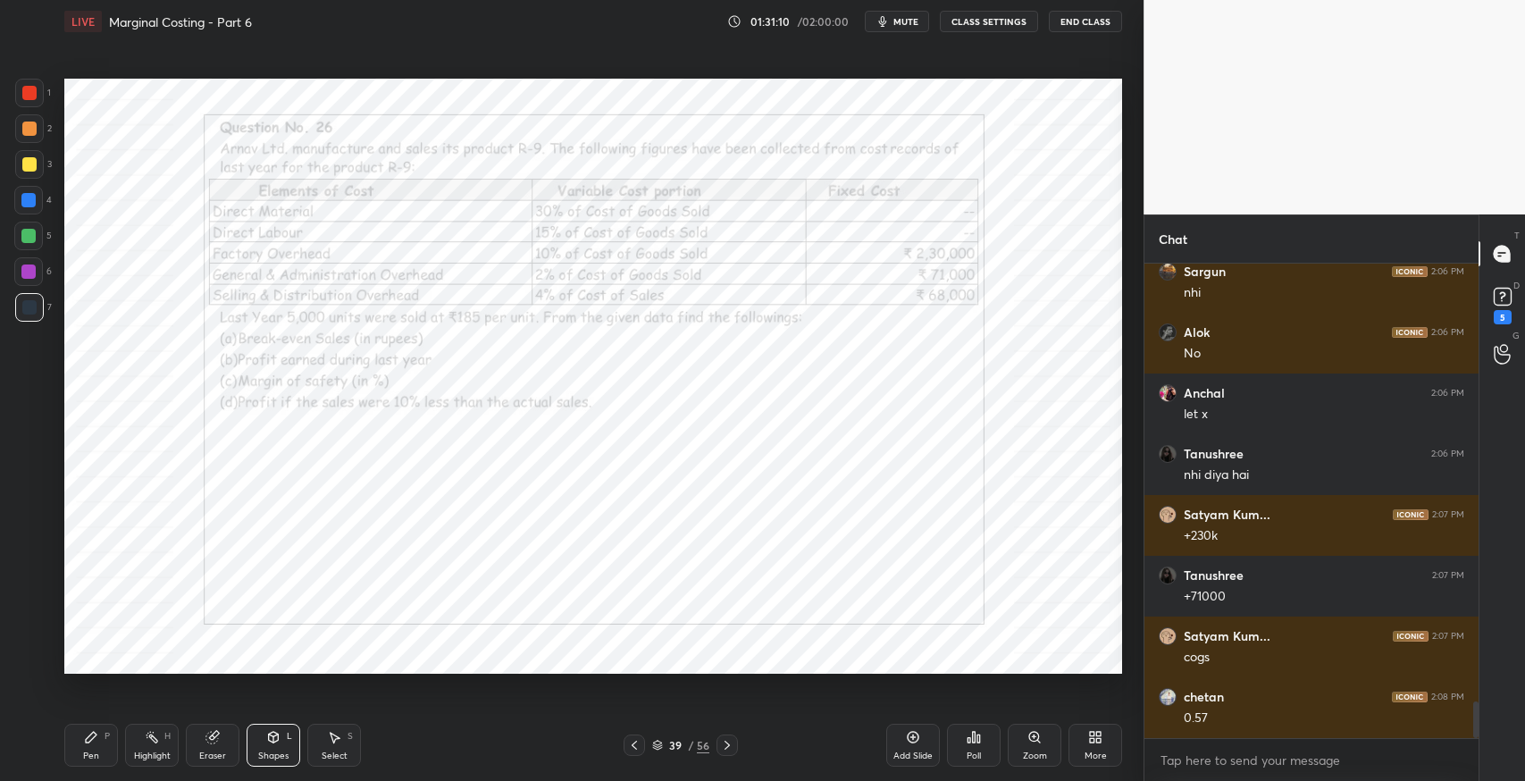
click at [94, 745] on div "Pen P" at bounding box center [91, 745] width 54 height 43
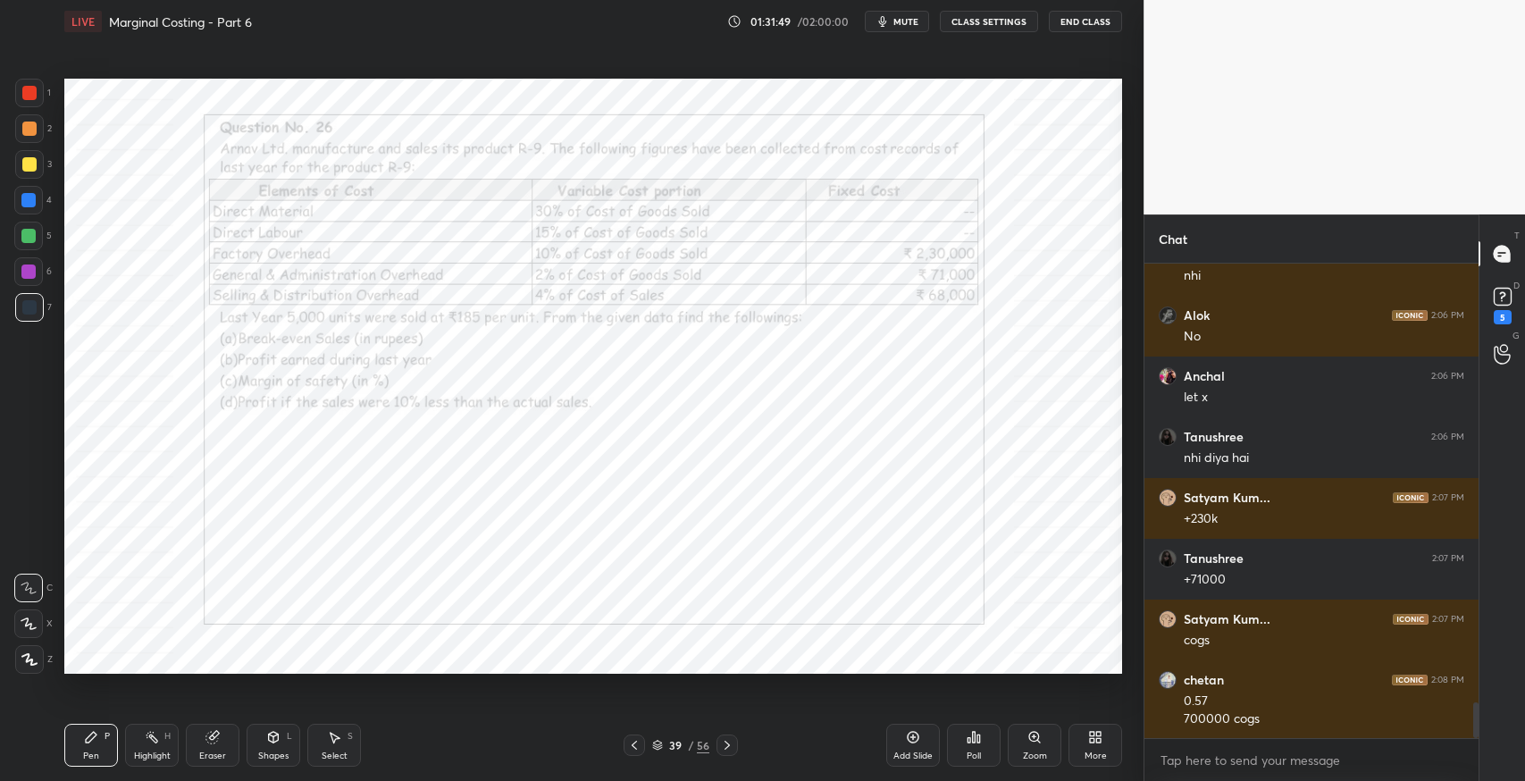
scroll to position [5768, 0]
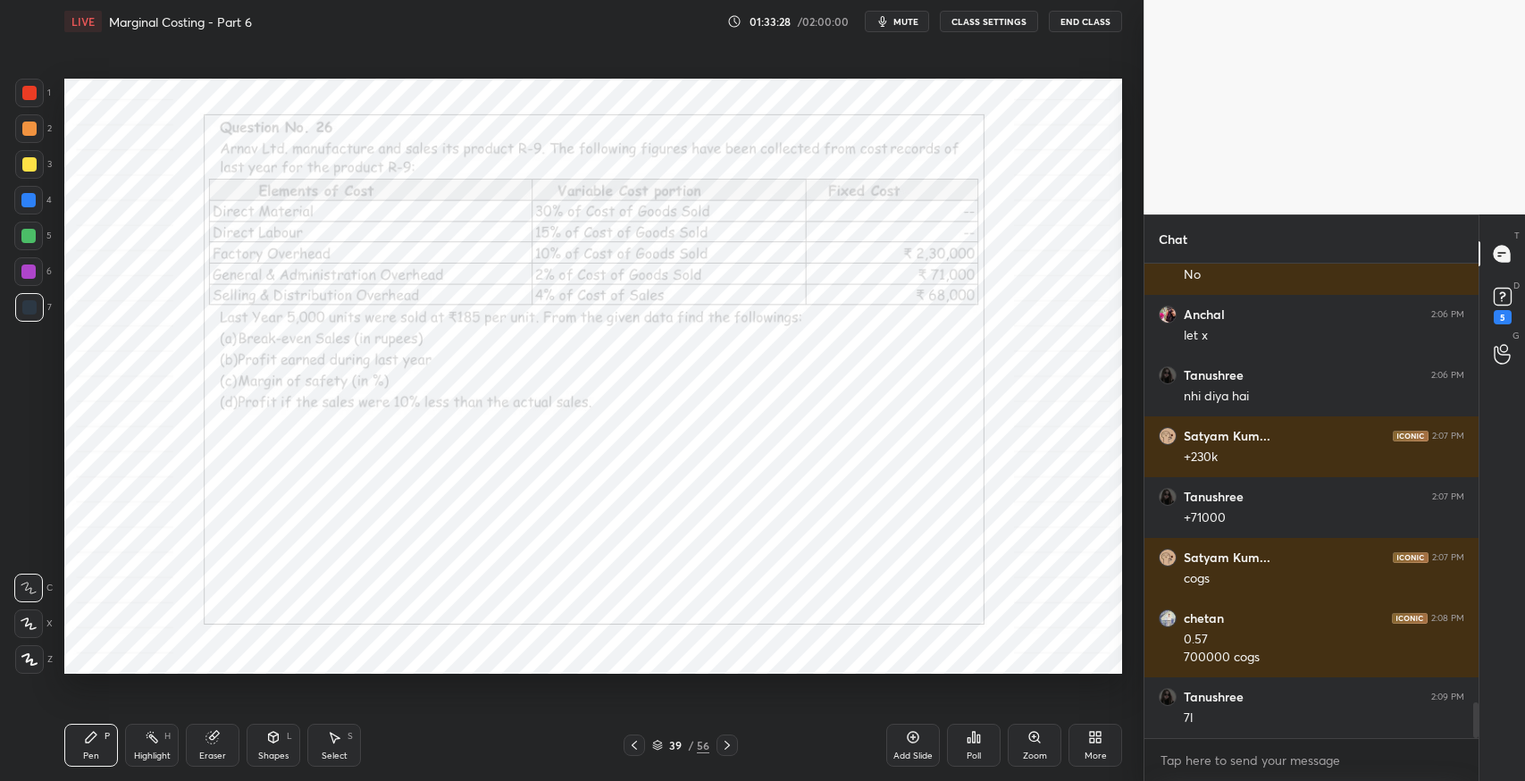
click at [896, 756] on div "Add Slide" at bounding box center [913, 756] width 39 height 9
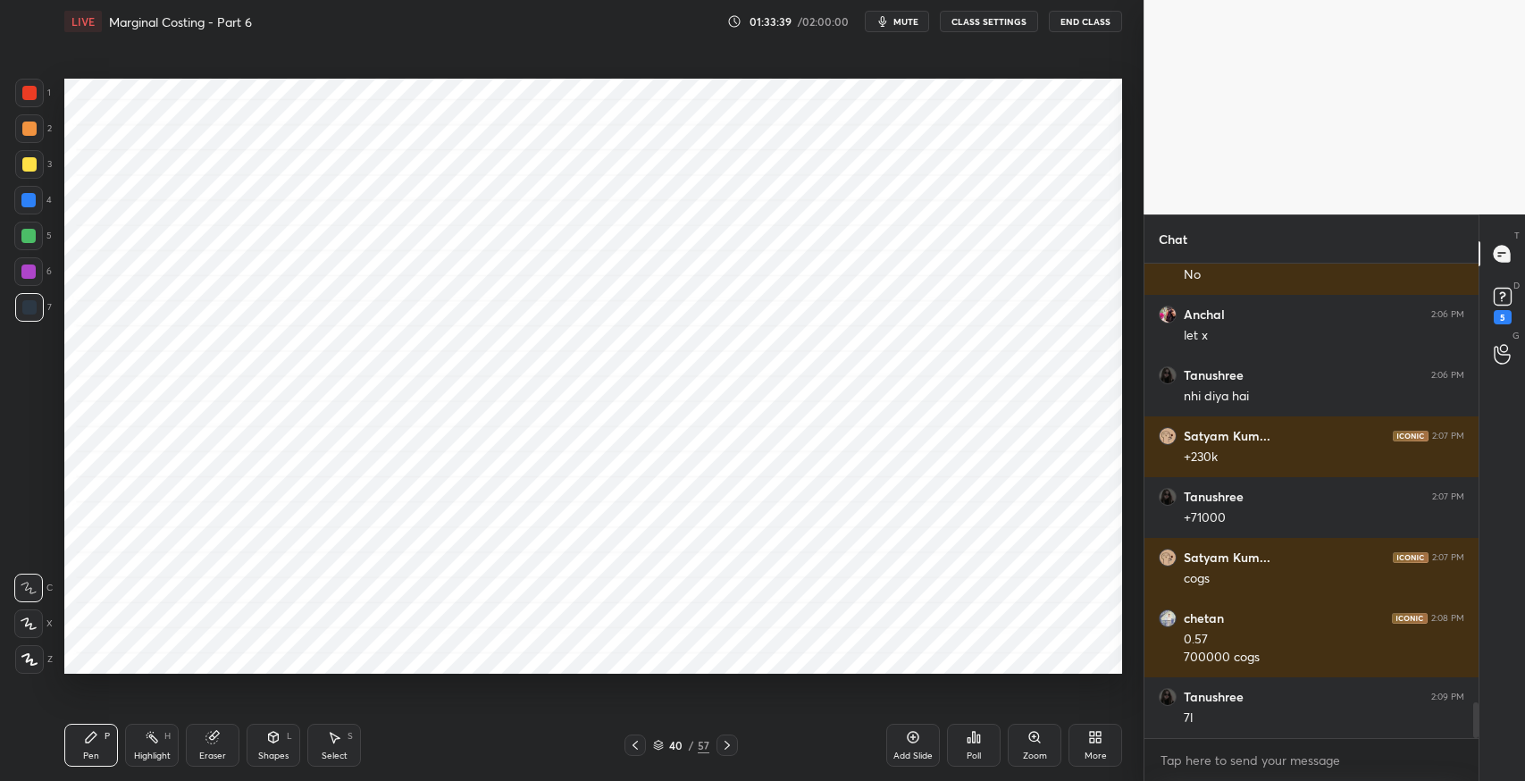
click at [629, 745] on icon at bounding box center [635, 745] width 14 height 14
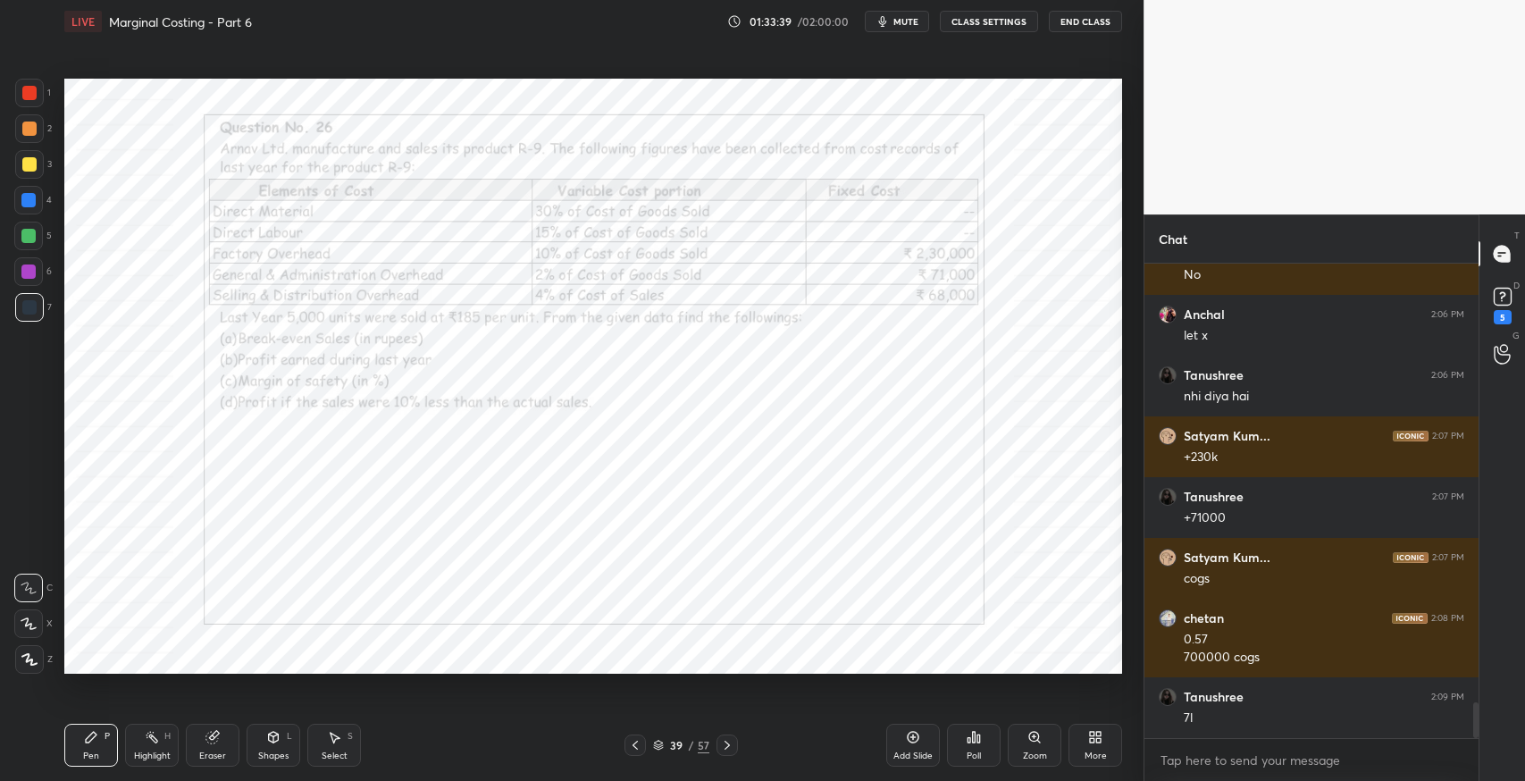
click at [721, 746] on icon at bounding box center [727, 745] width 14 height 14
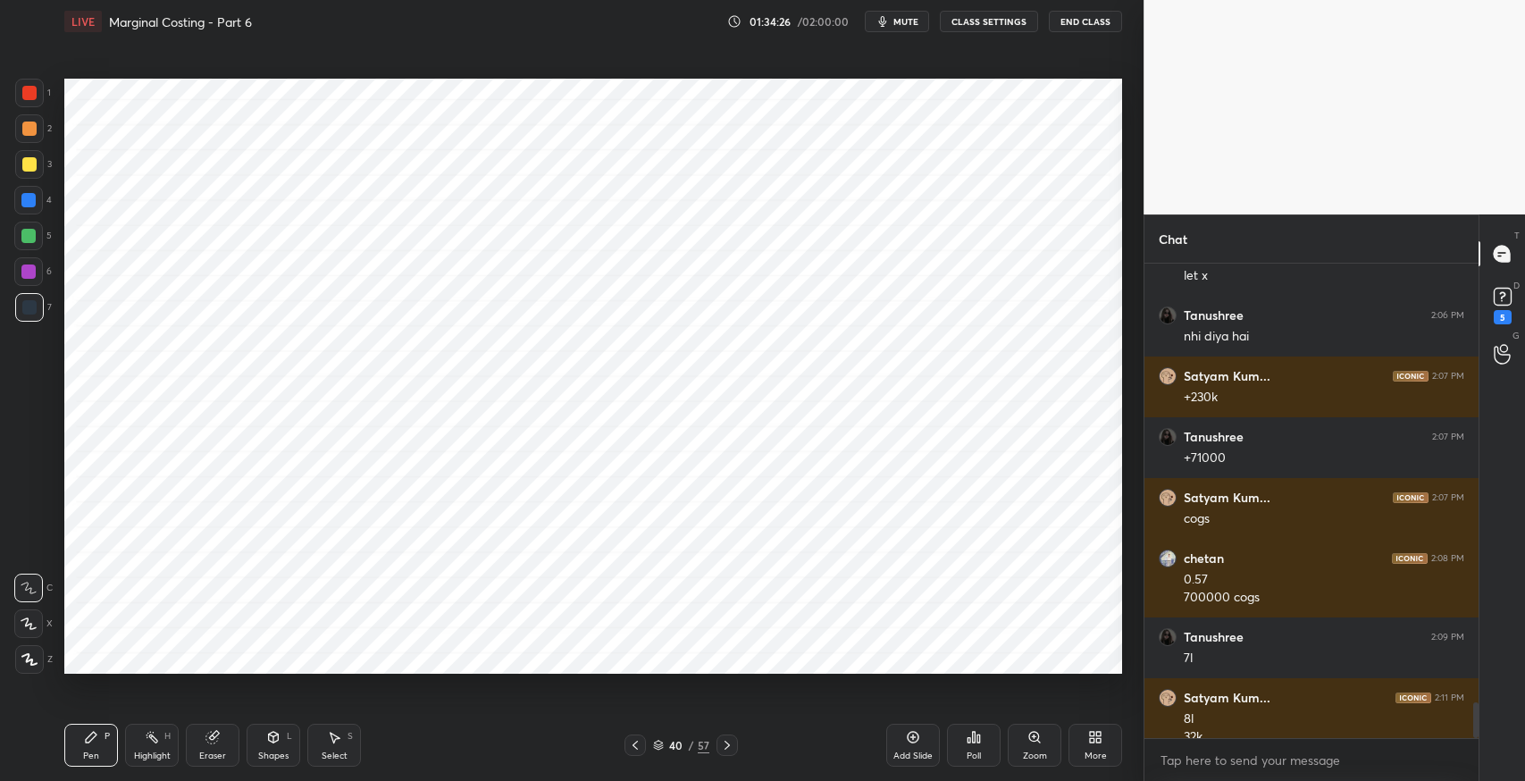
scroll to position [5847, 0]
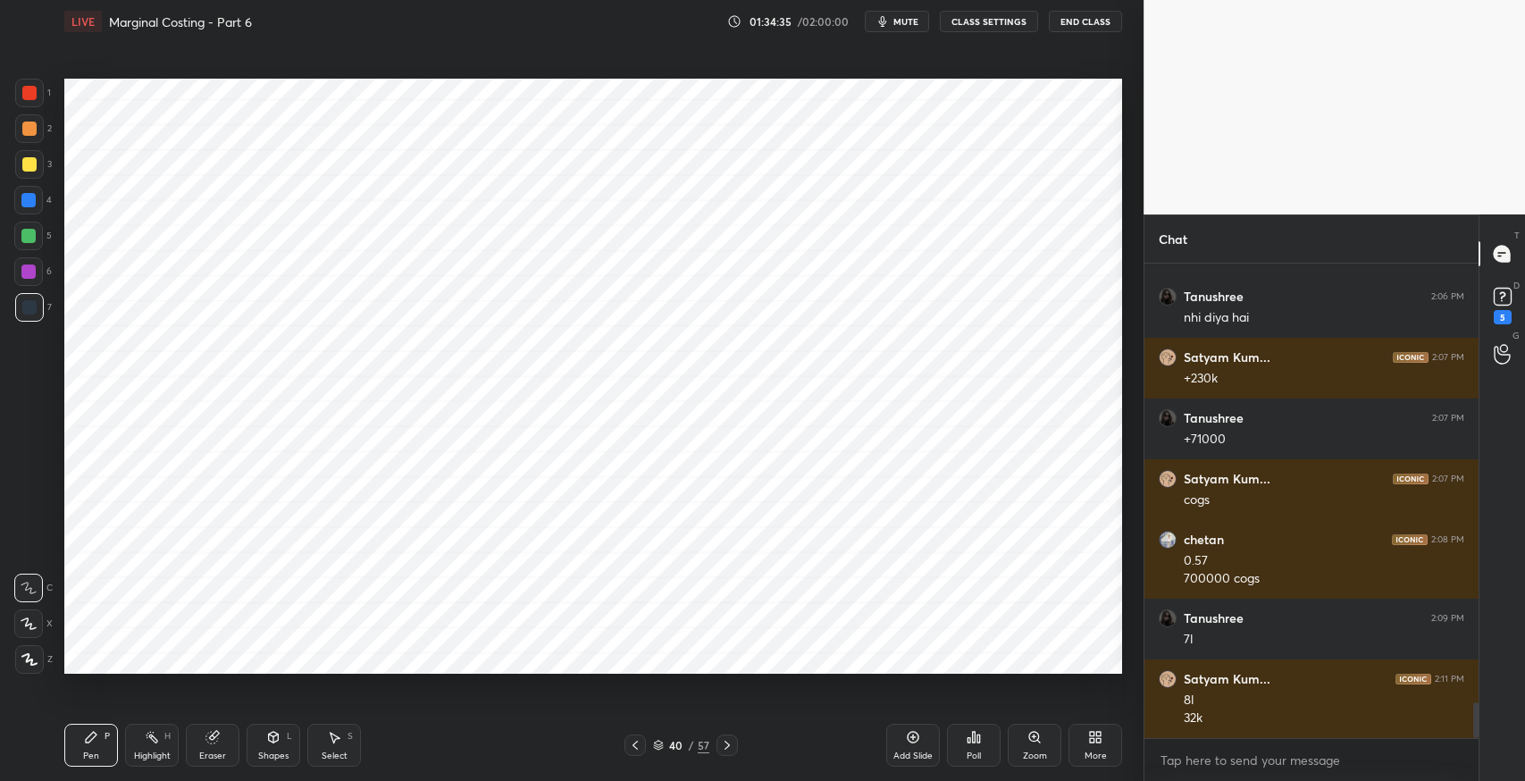
click at [631, 748] on icon at bounding box center [635, 745] width 14 height 14
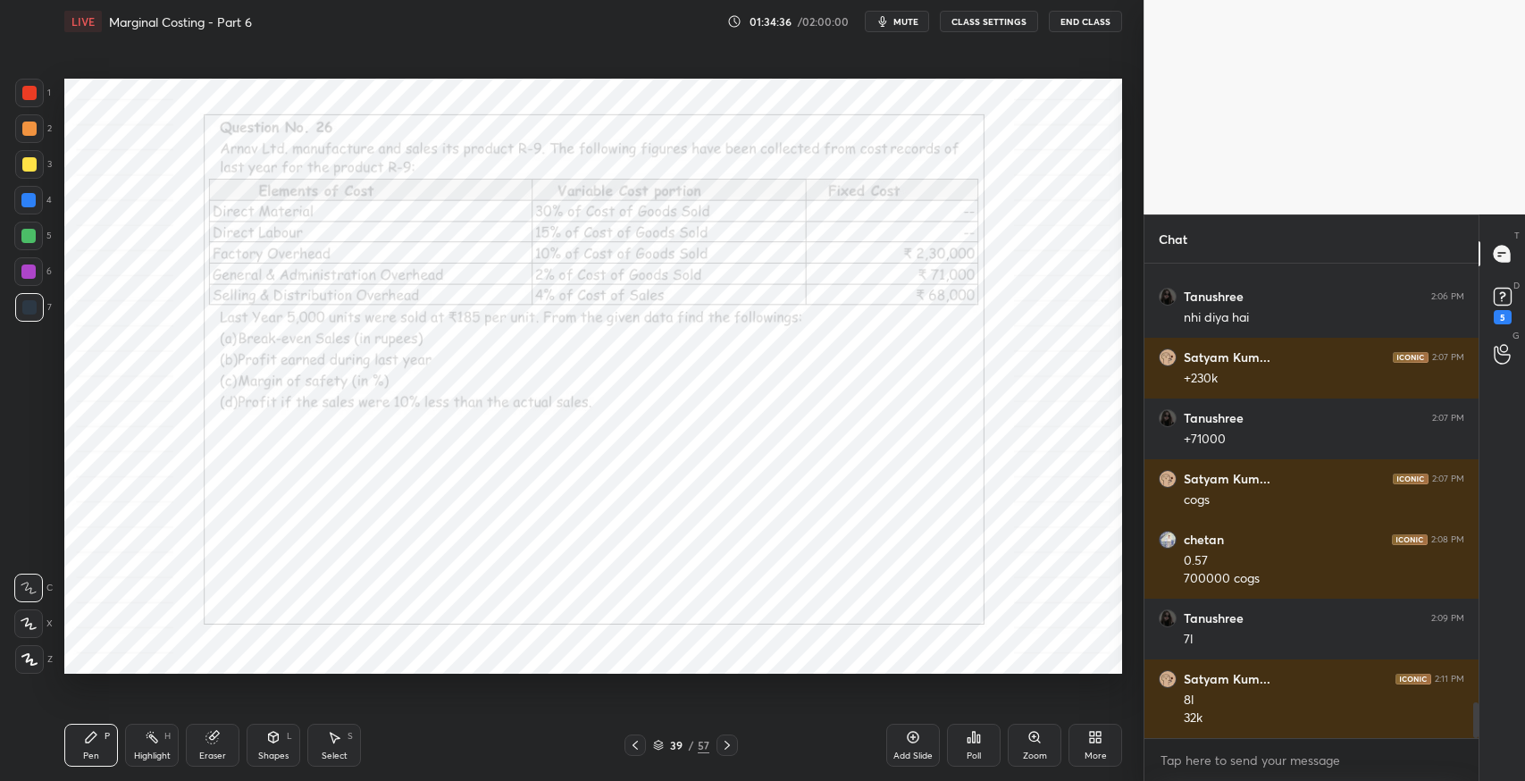
click at [724, 752] on icon at bounding box center [727, 745] width 14 height 14
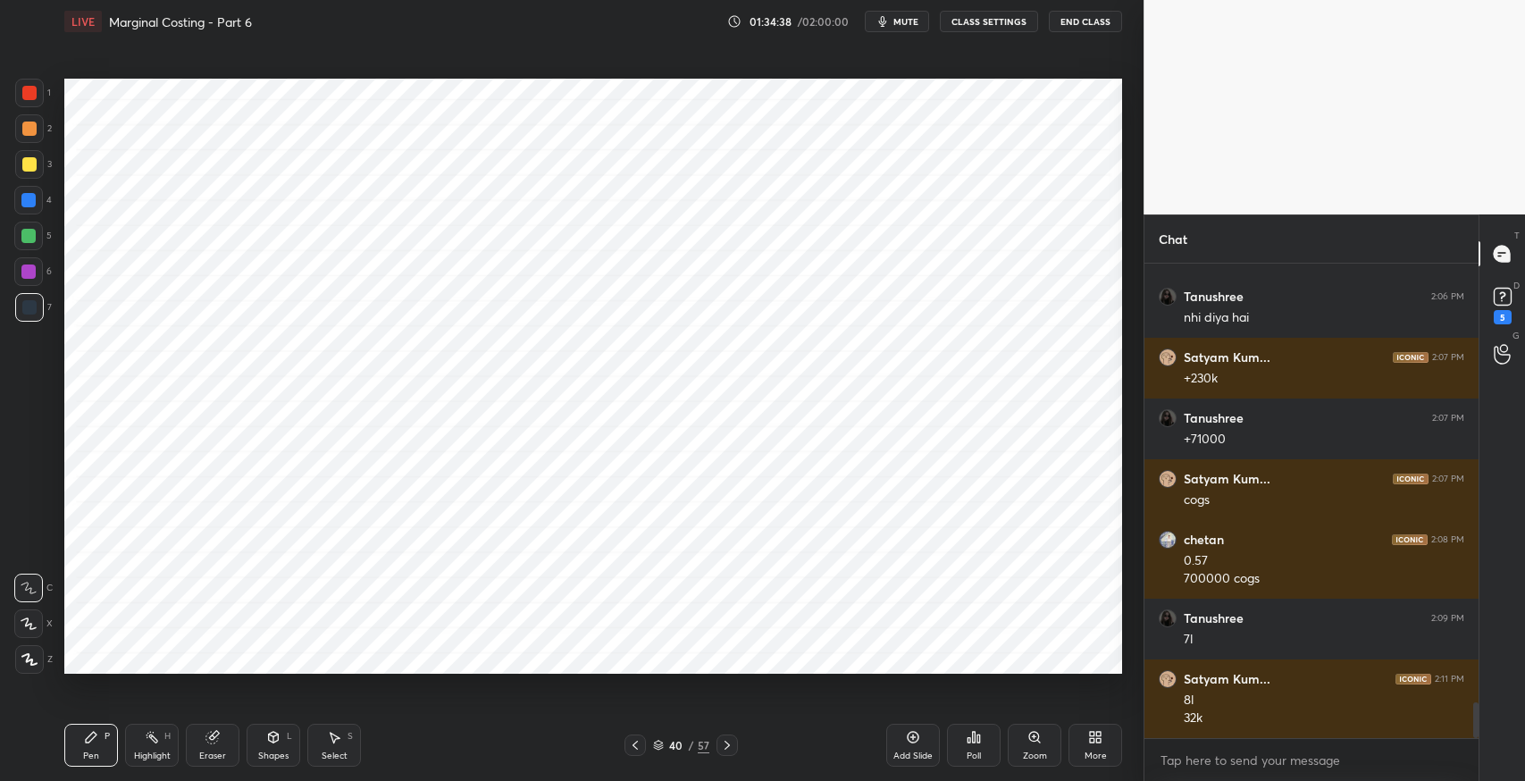
click at [207, 742] on icon at bounding box center [213, 737] width 14 height 14
click at [44, 614] on div "E" at bounding box center [36, 623] width 45 height 29
click at [334, 744] on div "Select S" at bounding box center [334, 745] width 54 height 43
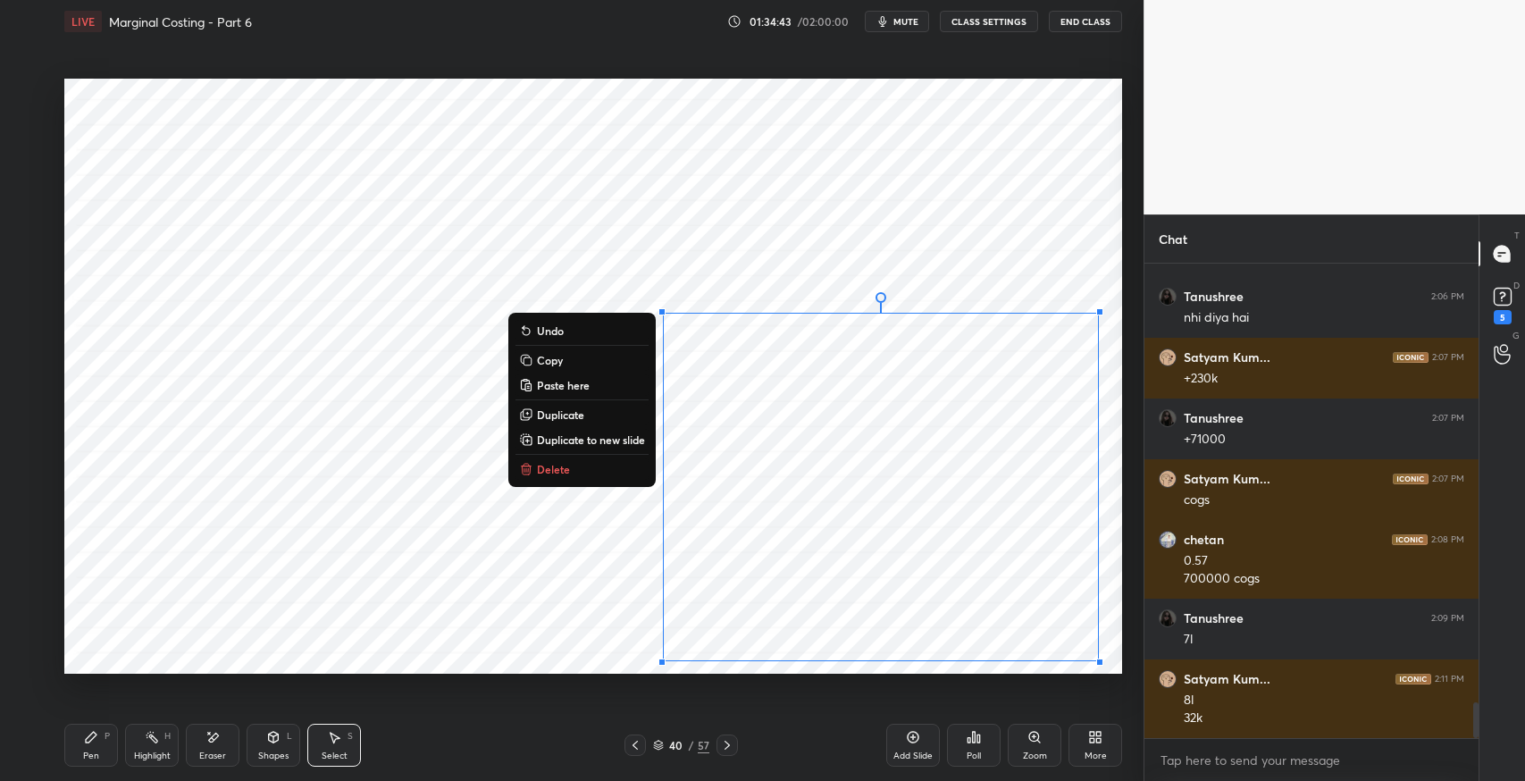
click at [878, 555] on div "0 ° Undo Copy Paste here Duplicate Duplicate to new slide Delete" at bounding box center [593, 376] width 1058 height 595
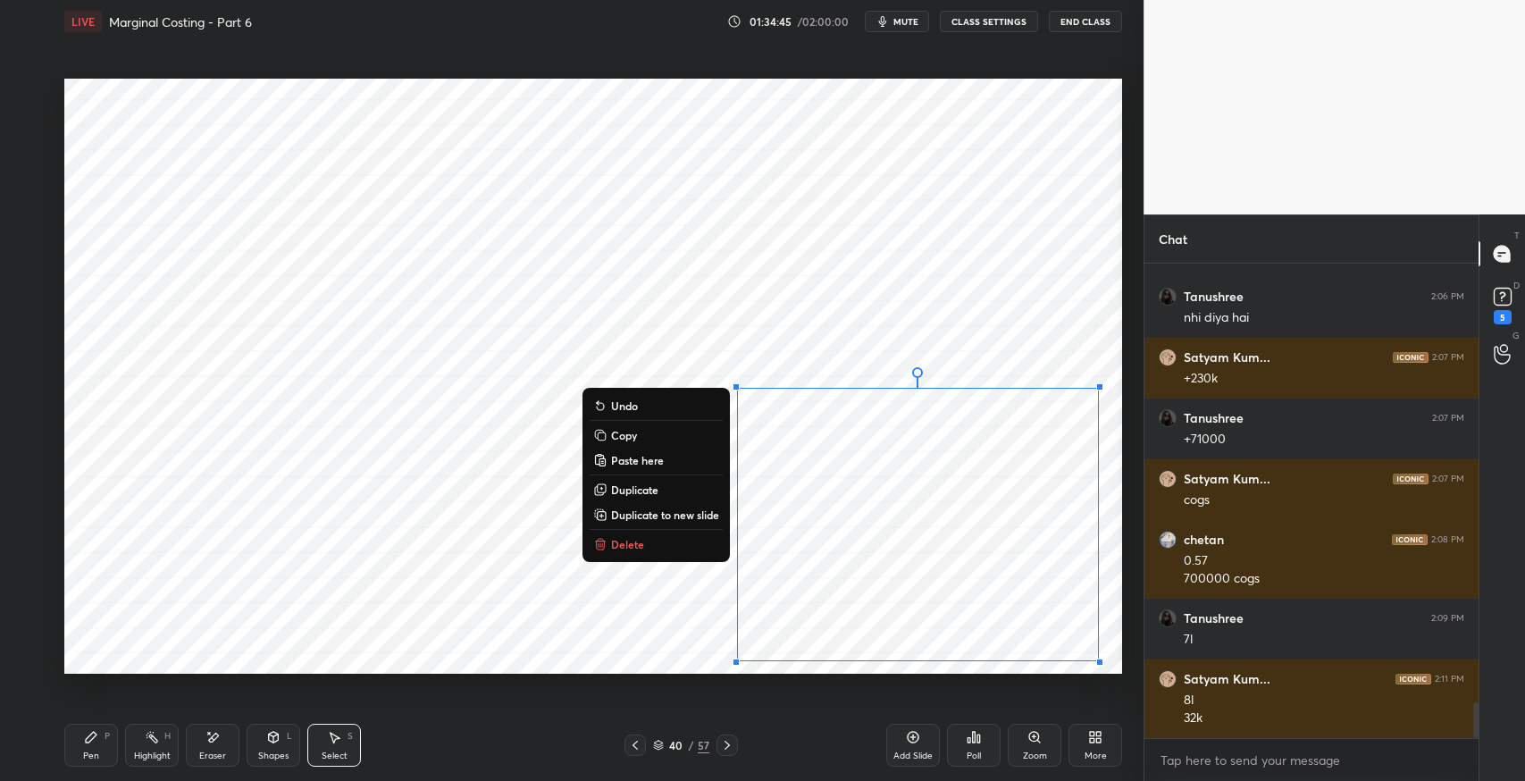
click at [579, 564] on div "0 ° Undo Copy Paste here Duplicate Duplicate to new slide Delete" at bounding box center [593, 376] width 1058 height 595
click at [636, 744] on icon at bounding box center [635, 745] width 14 height 14
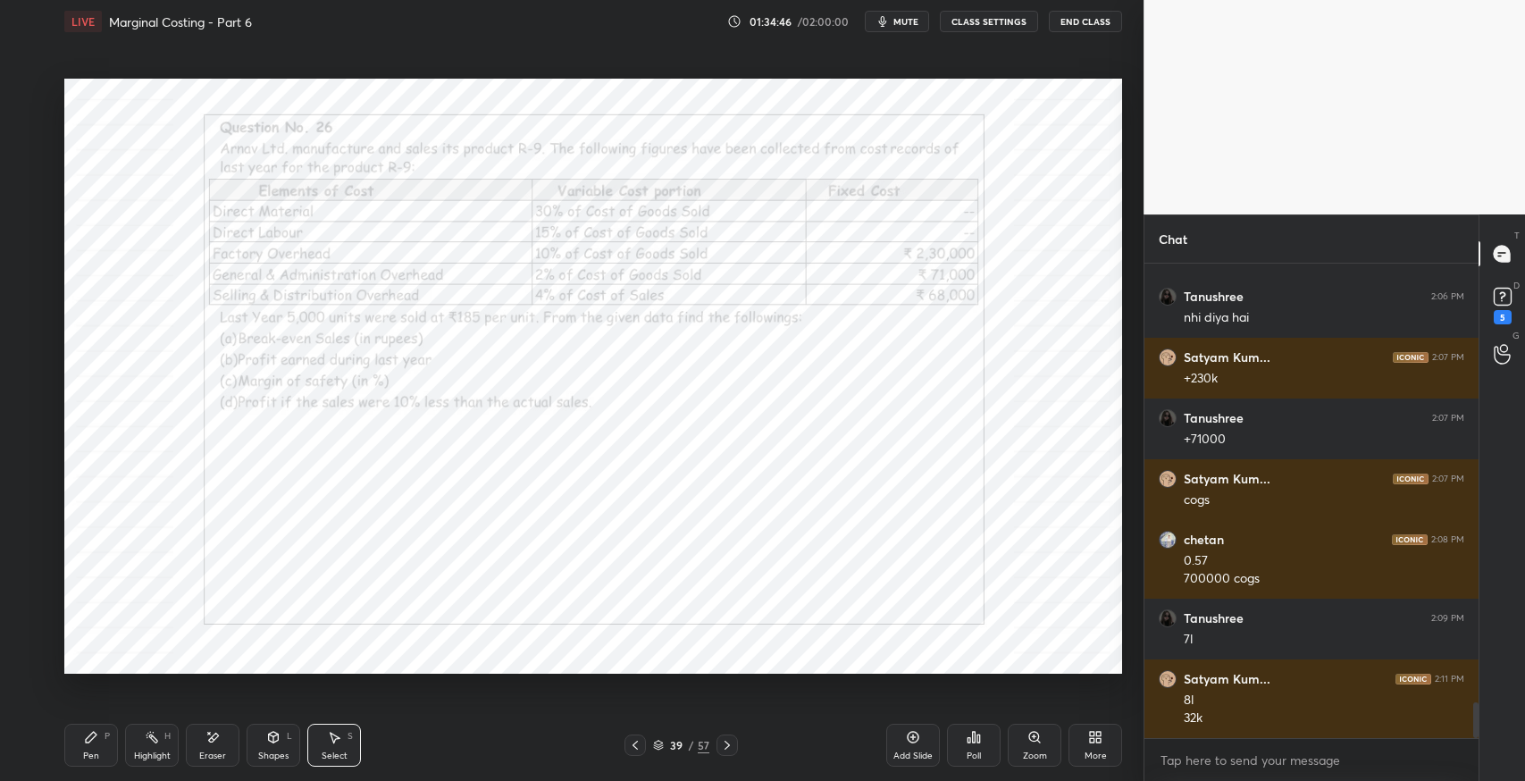
click at [342, 752] on div "Select" at bounding box center [335, 756] width 26 height 9
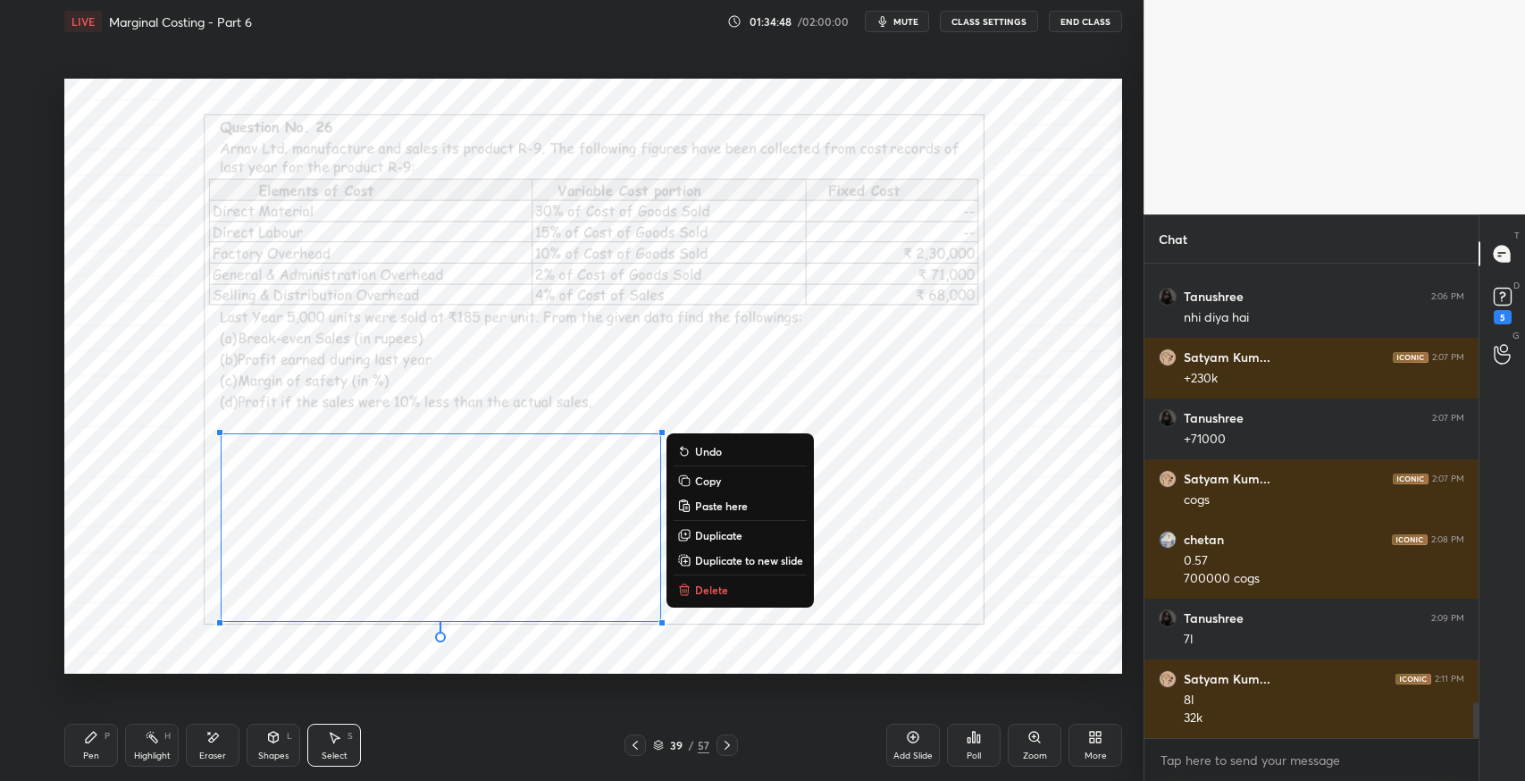
click at [718, 490] on button "Copy" at bounding box center [740, 480] width 133 height 21
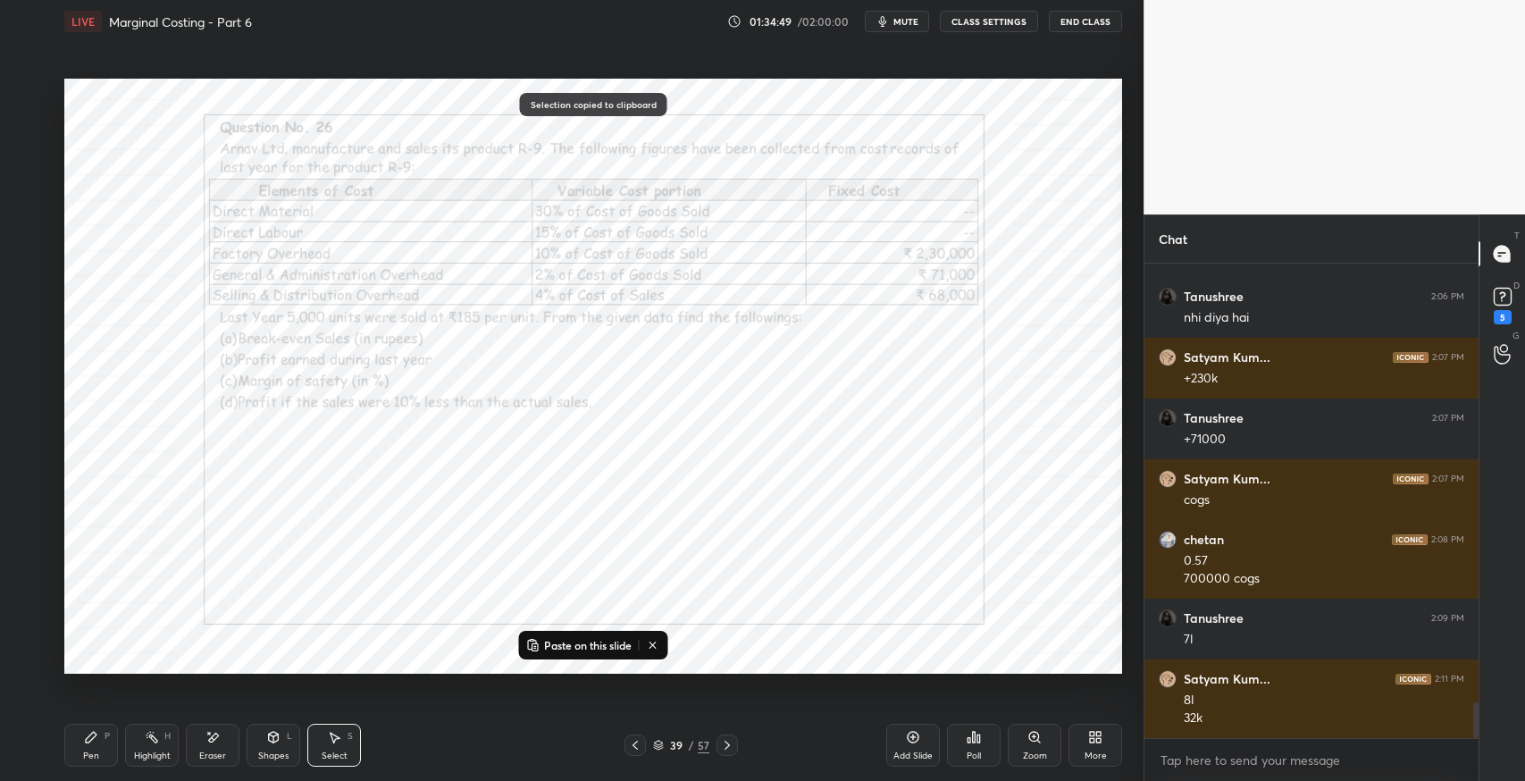
click at [725, 739] on icon at bounding box center [727, 745] width 14 height 14
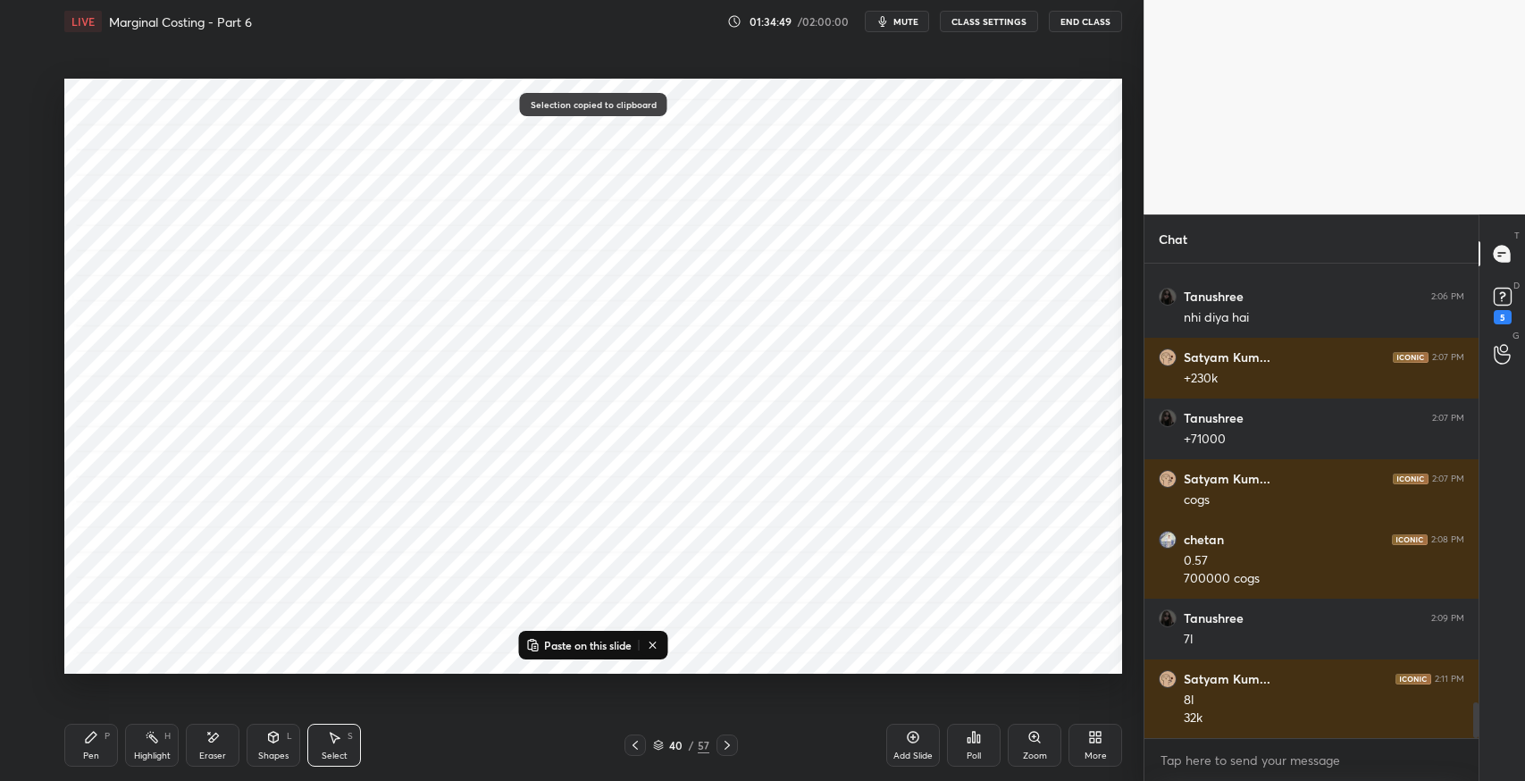
click at [589, 647] on p "Paste on this slide" at bounding box center [588, 645] width 88 height 14
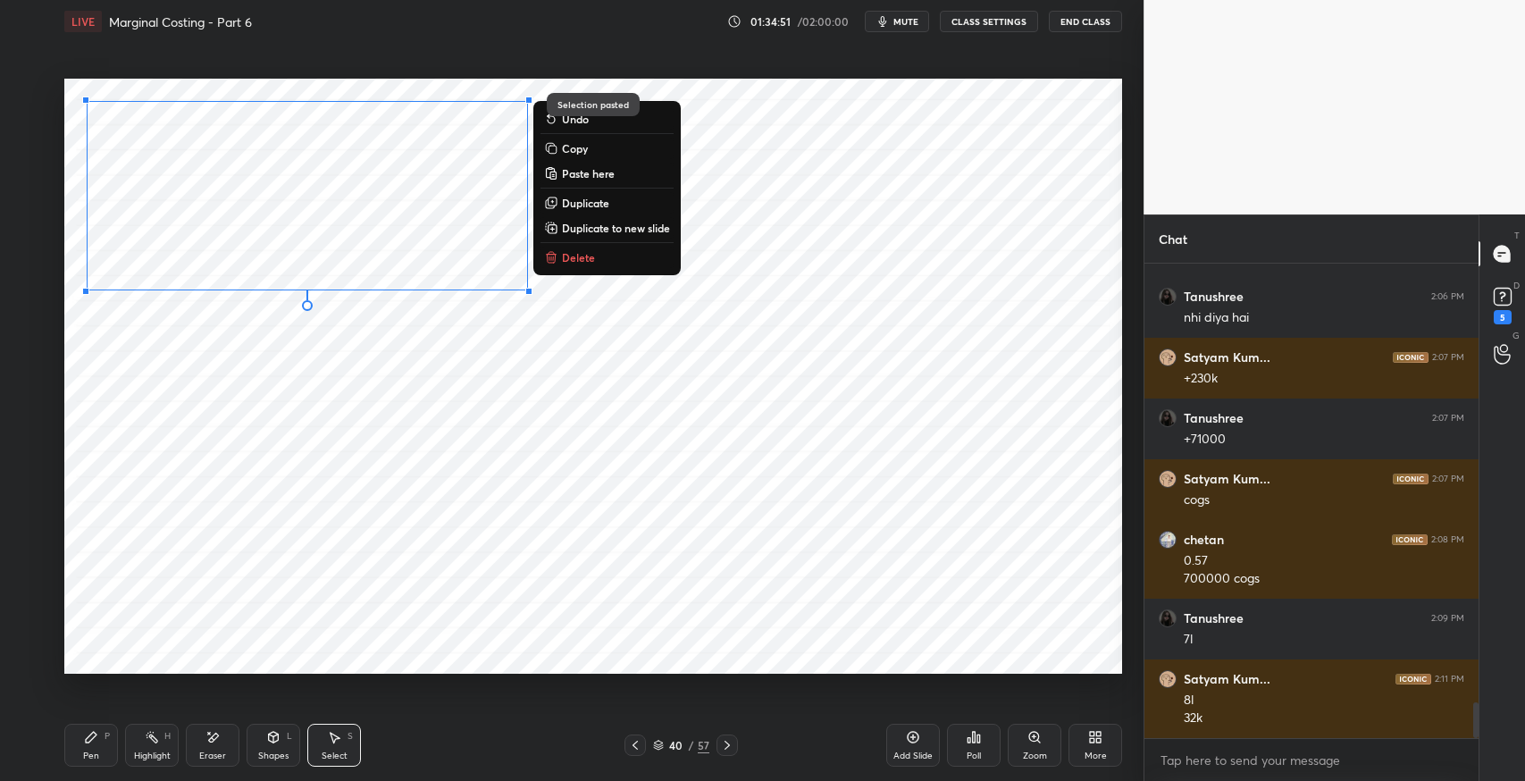
click at [315, 435] on div "0 ° Undo Copy Paste here Duplicate Duplicate to new slide Delete" at bounding box center [593, 376] width 1058 height 595
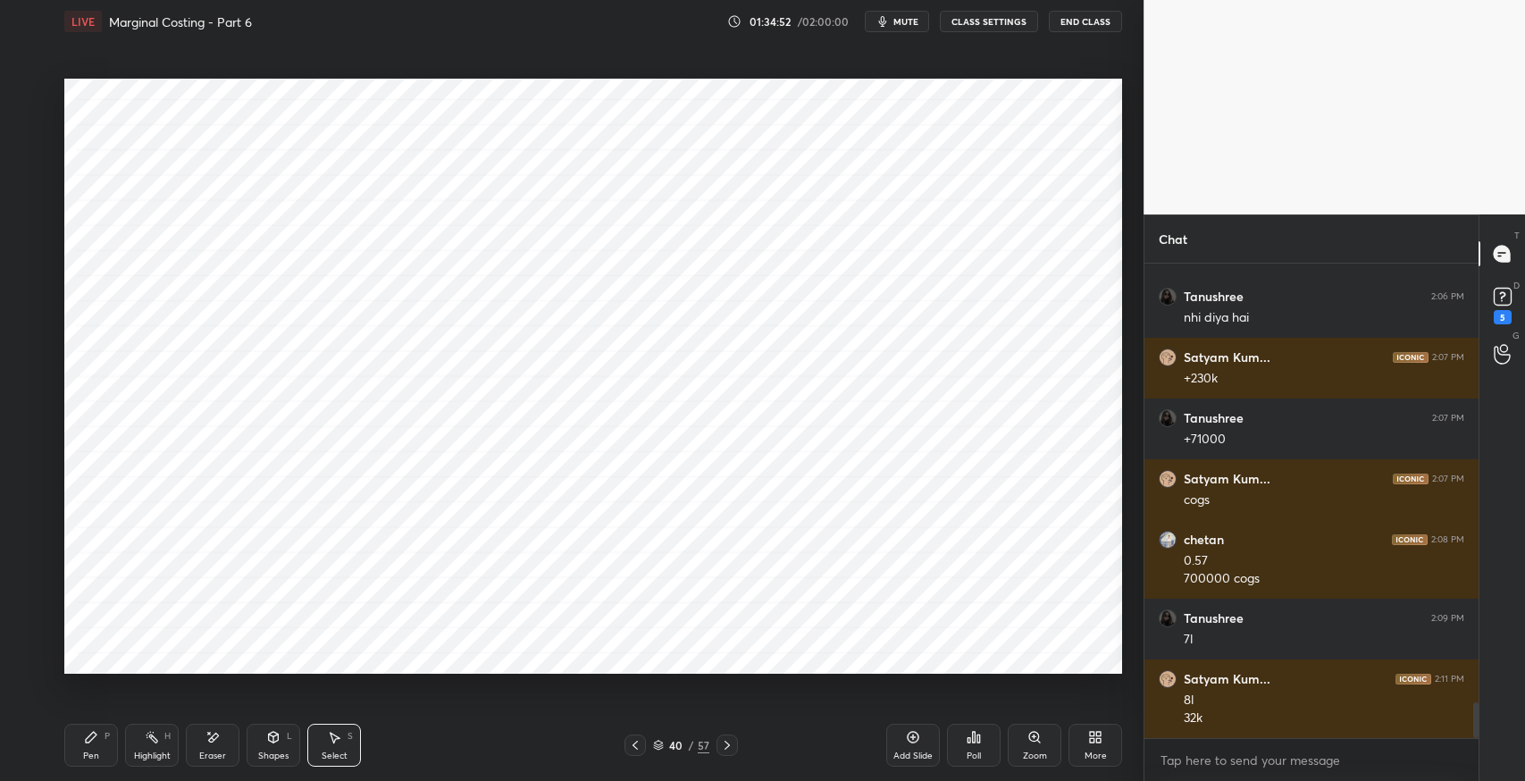
click at [728, 744] on icon at bounding box center [727, 745] width 5 height 9
click at [634, 743] on icon at bounding box center [635, 745] width 5 height 9
click at [637, 743] on icon at bounding box center [635, 745] width 14 height 14
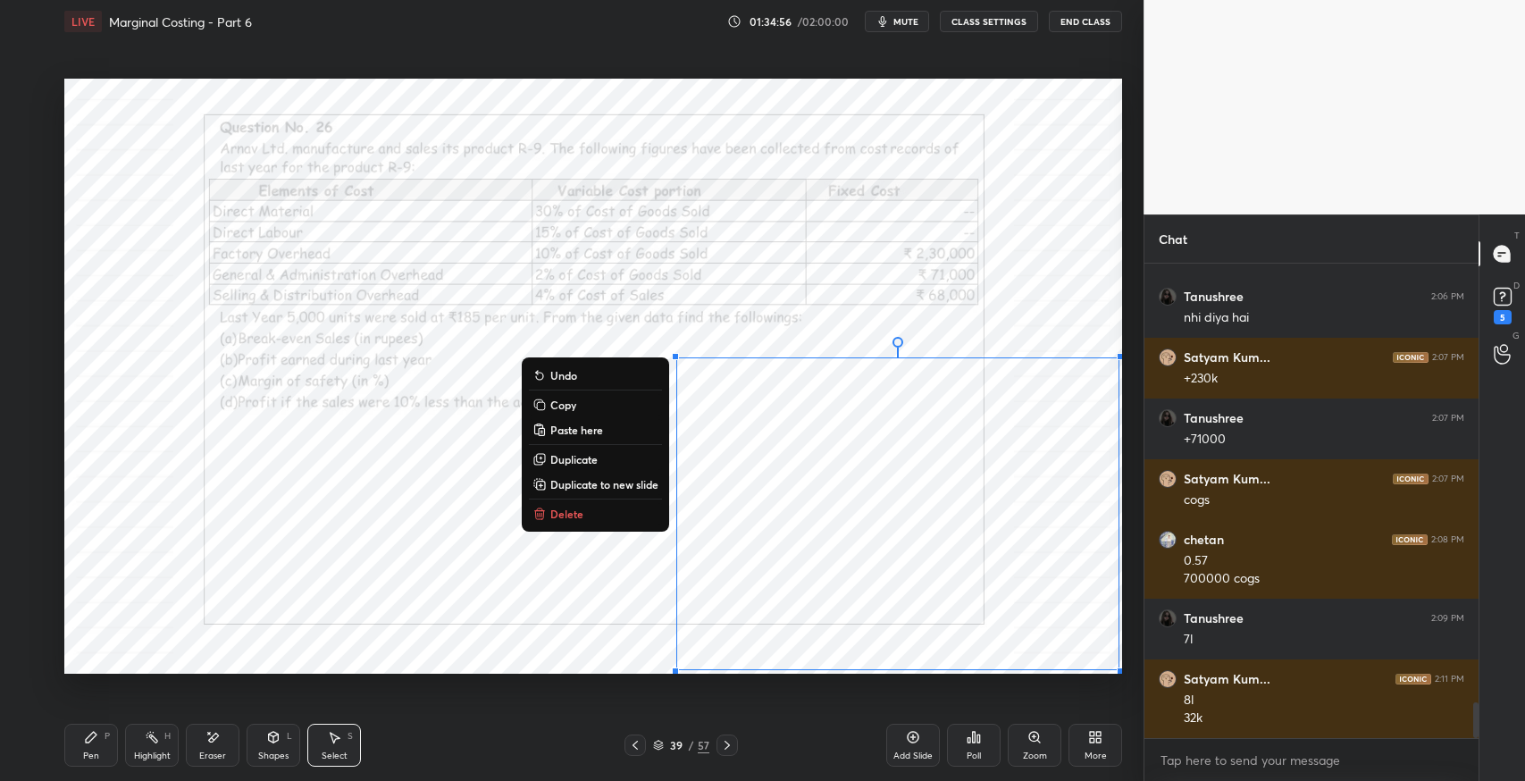
click at [571, 408] on p "Copy" at bounding box center [563, 405] width 26 height 14
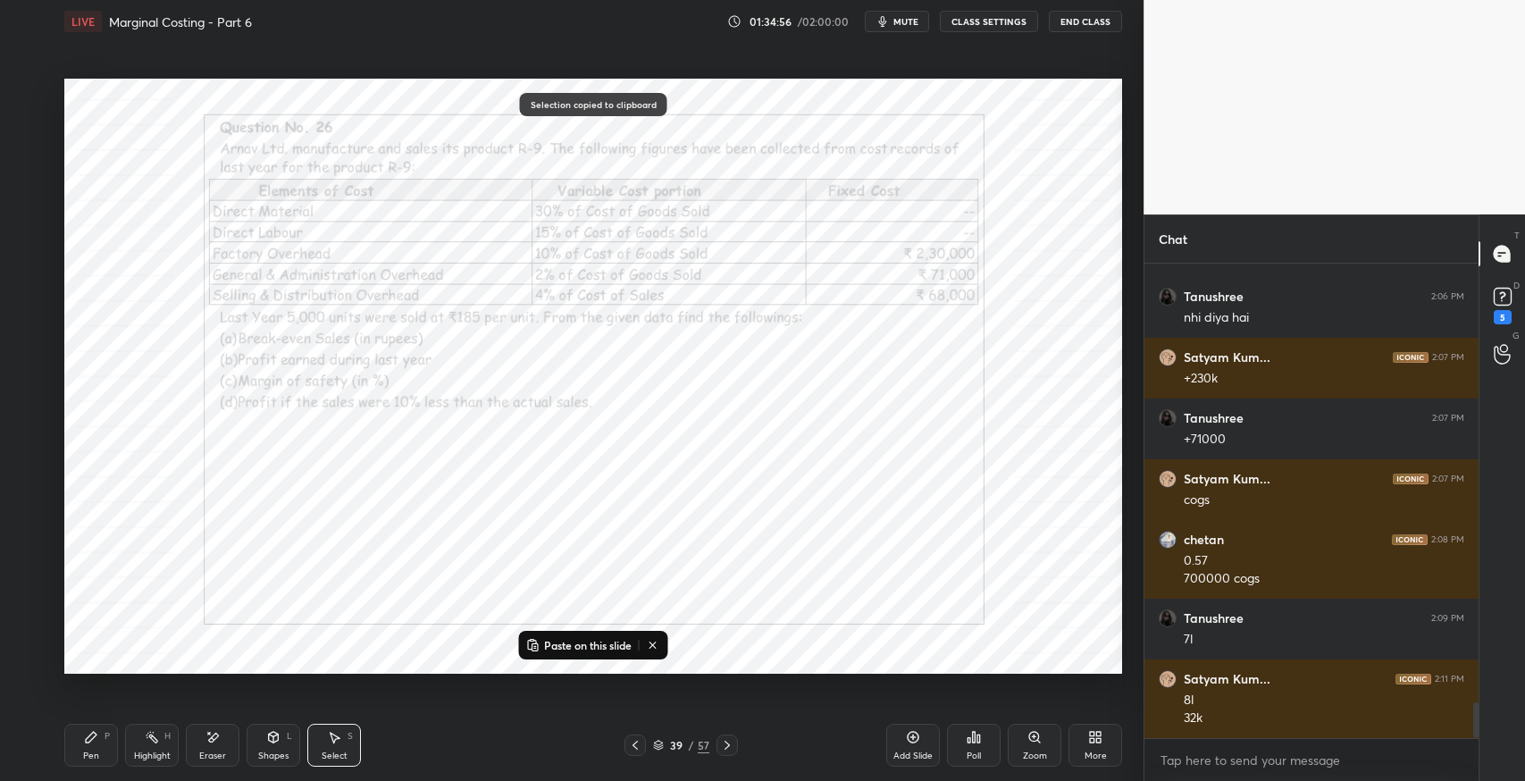
click at [726, 747] on icon at bounding box center [727, 745] width 14 height 14
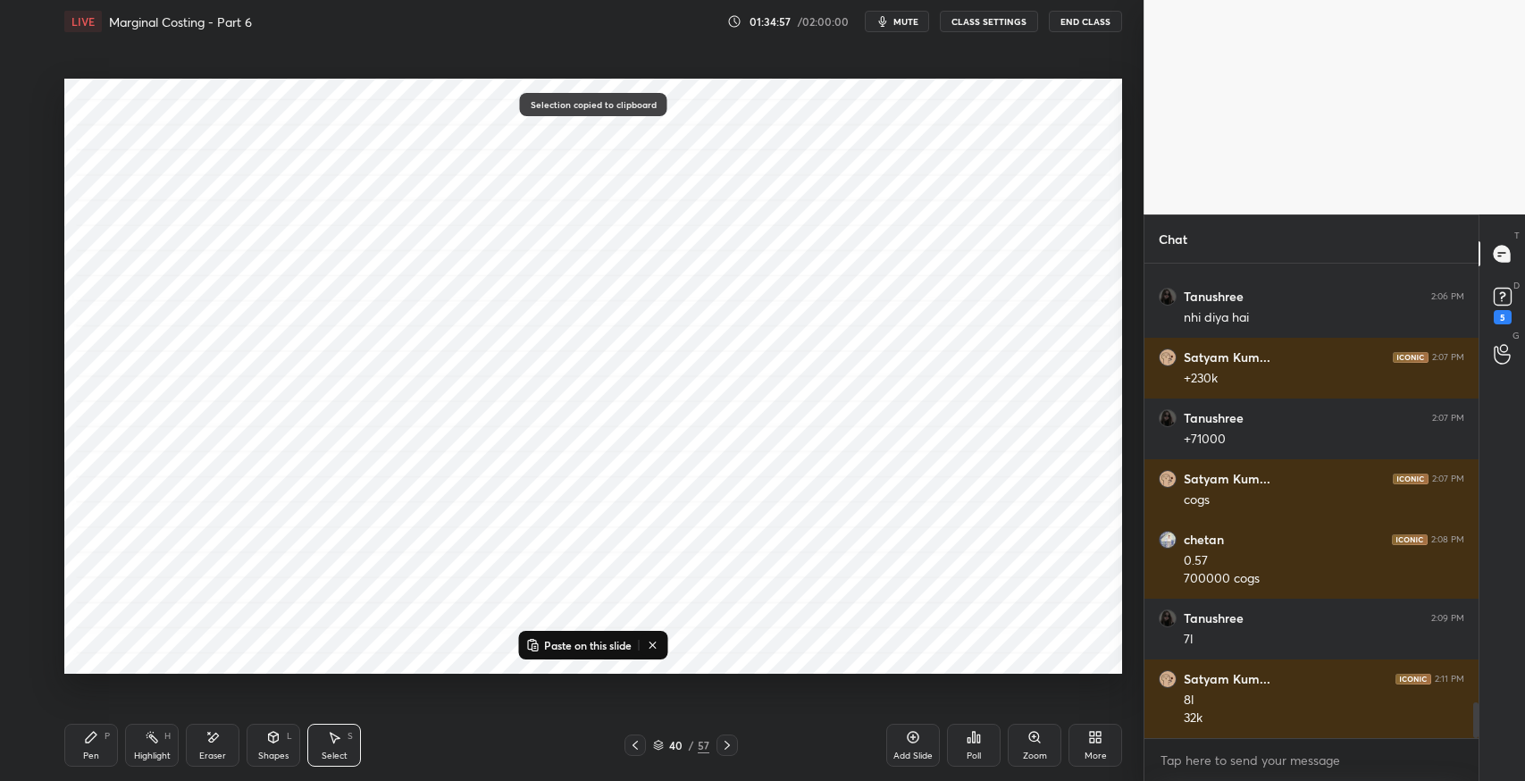
click at [592, 639] on p "Paste on this slide" at bounding box center [588, 645] width 88 height 14
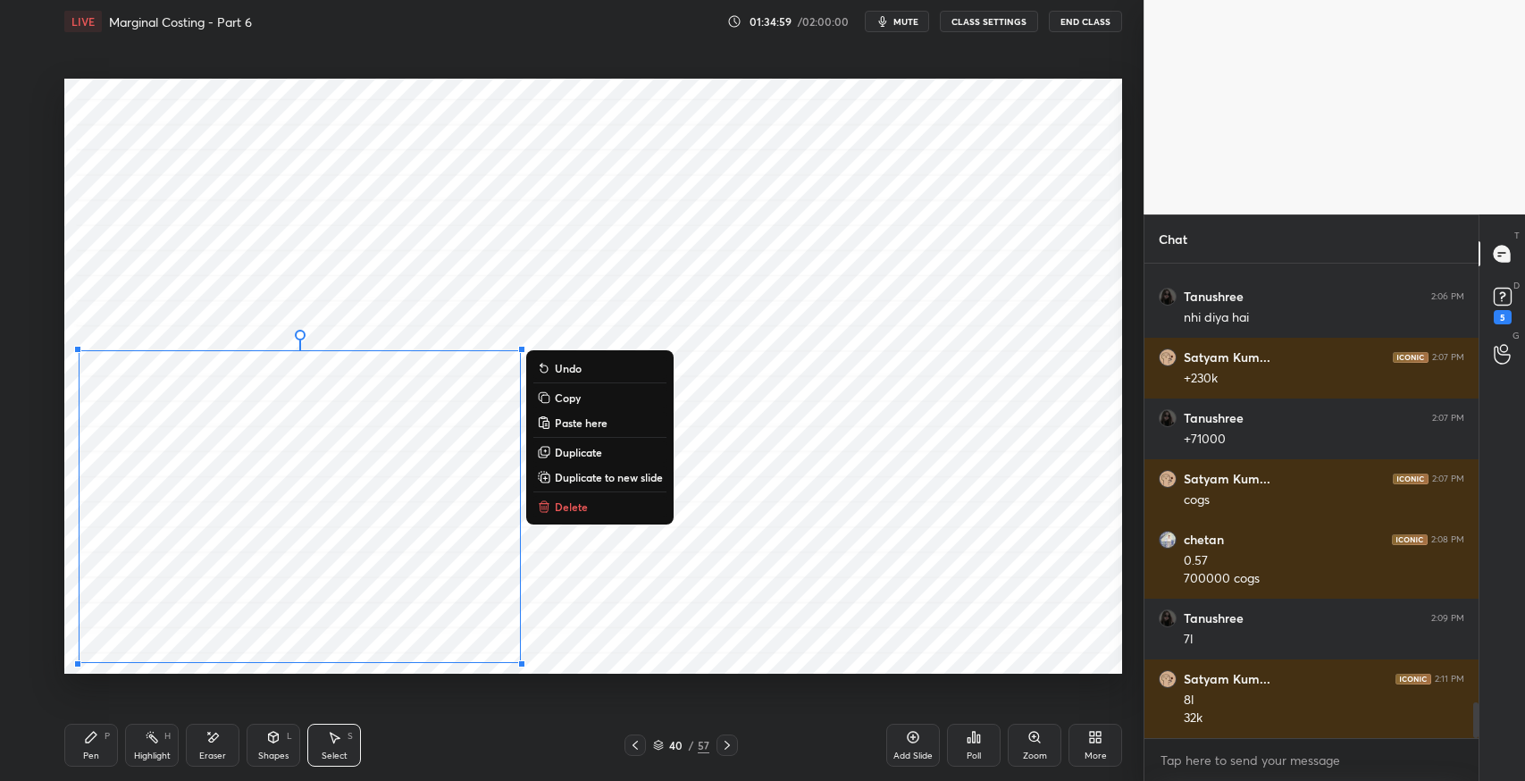
click at [675, 559] on div "0 ° Undo Copy Paste here Duplicate Duplicate to new slide Delete" at bounding box center [593, 376] width 1058 height 595
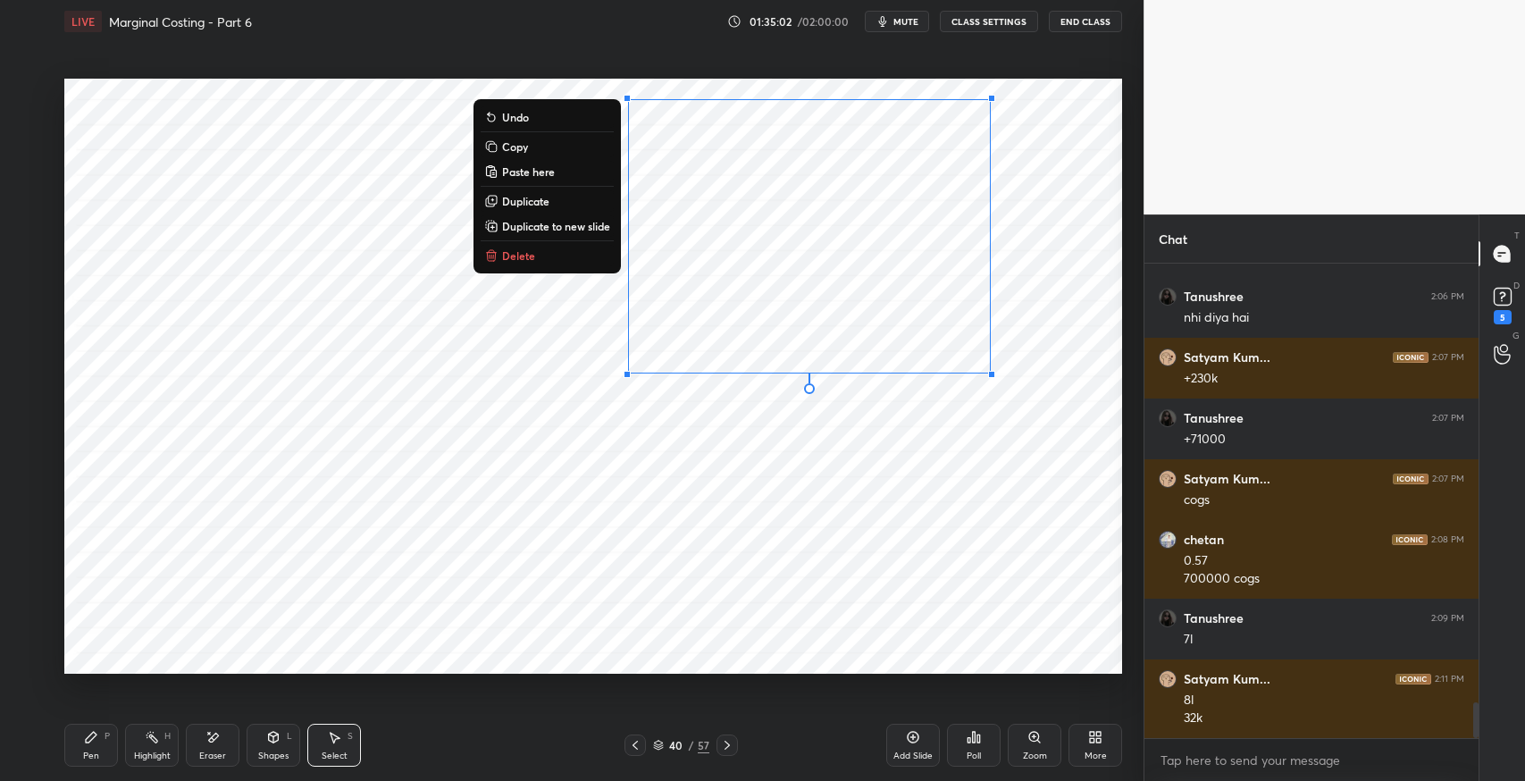
click at [746, 534] on div "0 ° Undo Copy Paste here Duplicate Duplicate to new slide Delete" at bounding box center [593, 376] width 1058 height 595
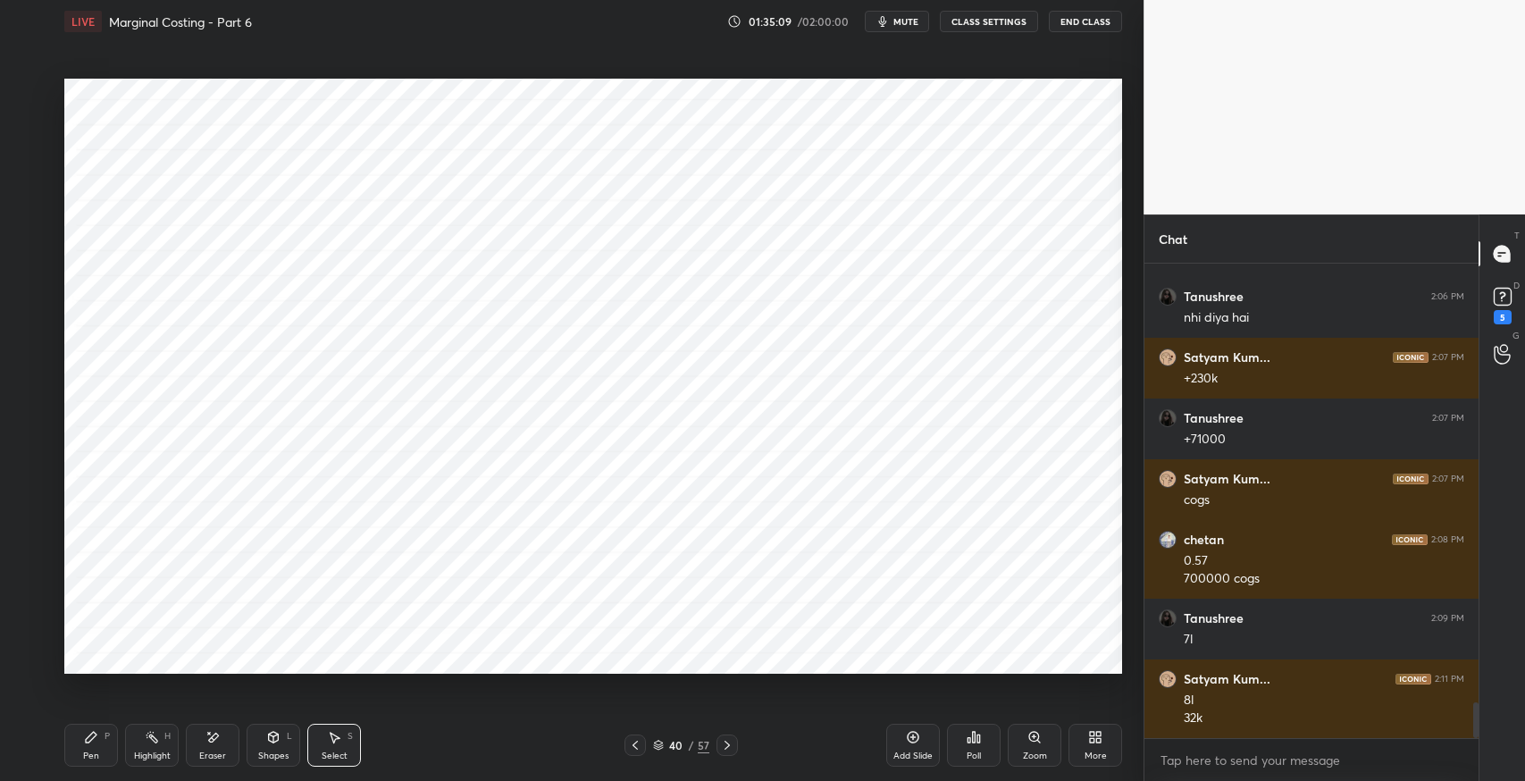
click at [937, 554] on div "0 ° Undo Copy Paste here Duplicate Duplicate to new slide Delete" at bounding box center [593, 376] width 1058 height 595
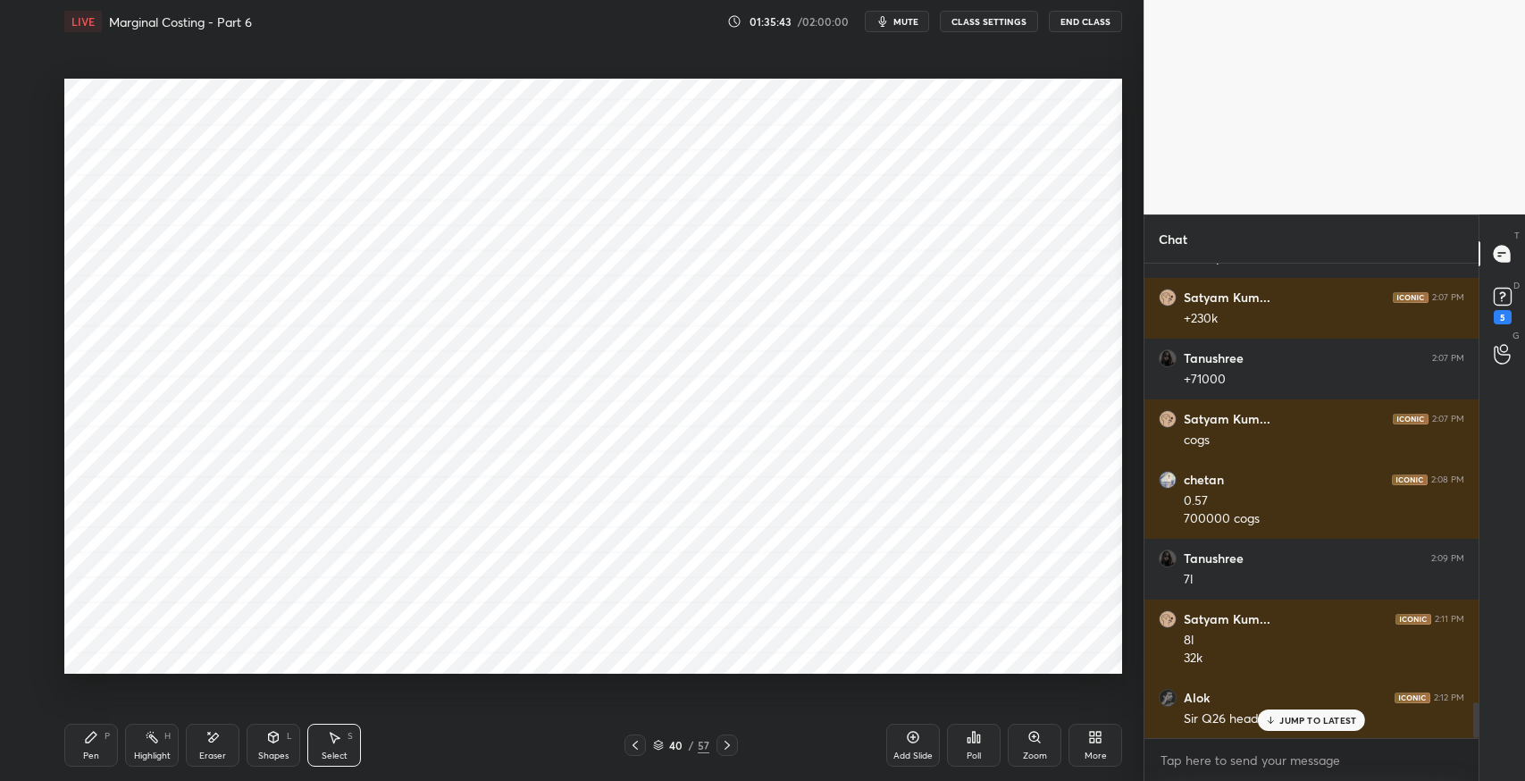
click at [1293, 726] on div "JUMP TO LATEST" at bounding box center [1311, 720] width 107 height 21
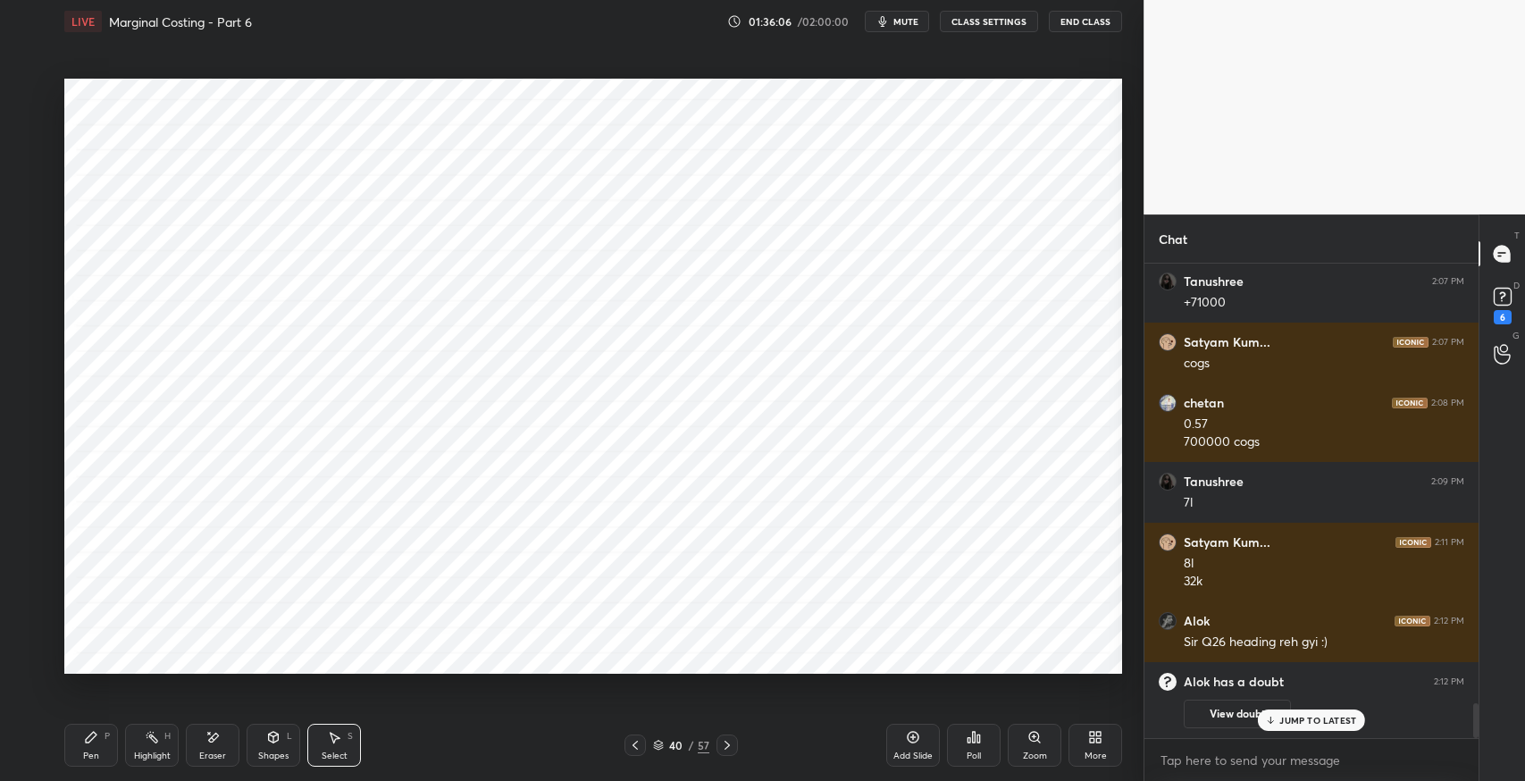
scroll to position [5497, 0]
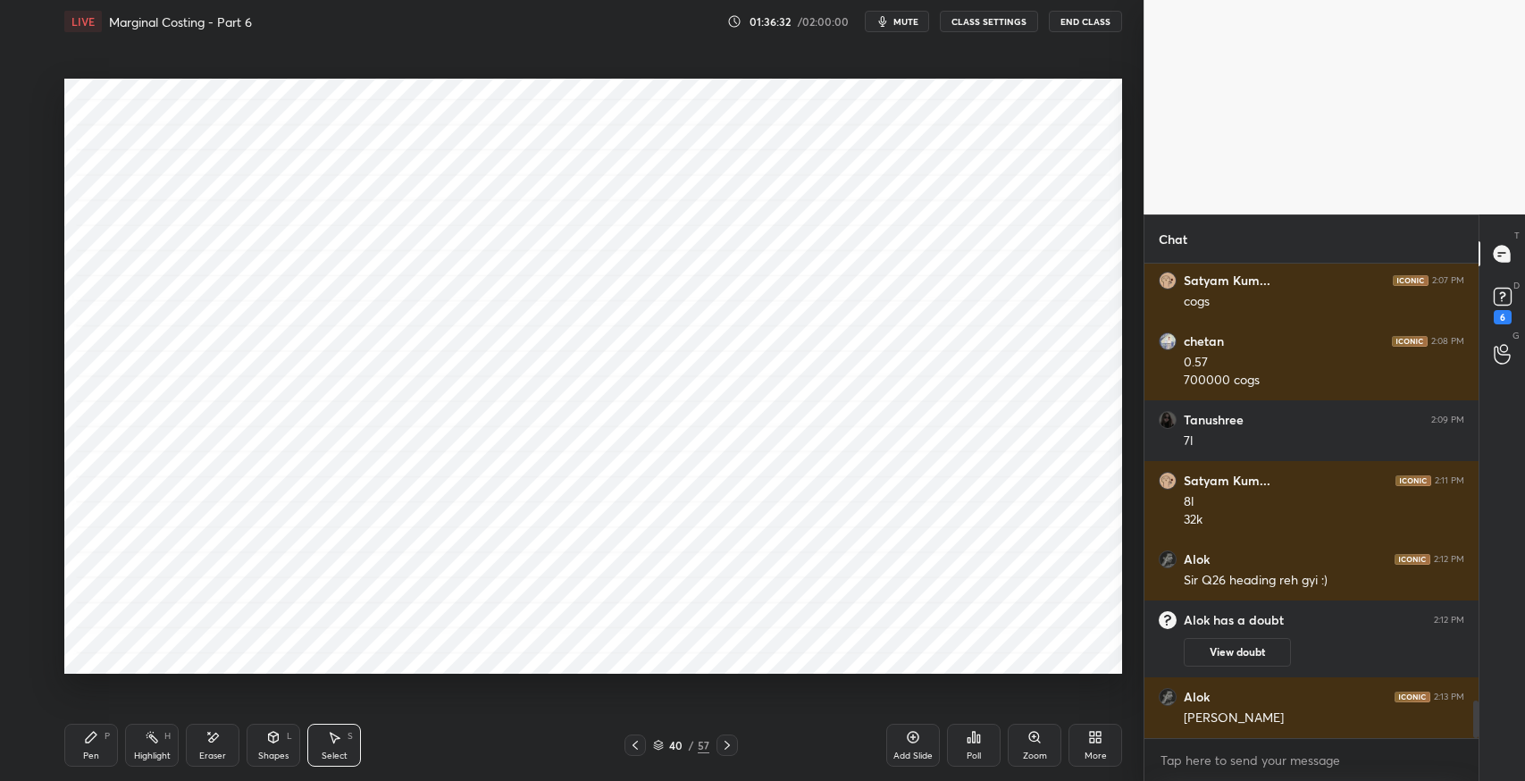
click at [93, 752] on div "Pen" at bounding box center [91, 756] width 16 height 9
click at [216, 746] on div "Eraser" at bounding box center [213, 745] width 54 height 43
click at [99, 744] on div "Pen P" at bounding box center [91, 745] width 54 height 43
click at [269, 740] on icon at bounding box center [274, 737] width 10 height 11
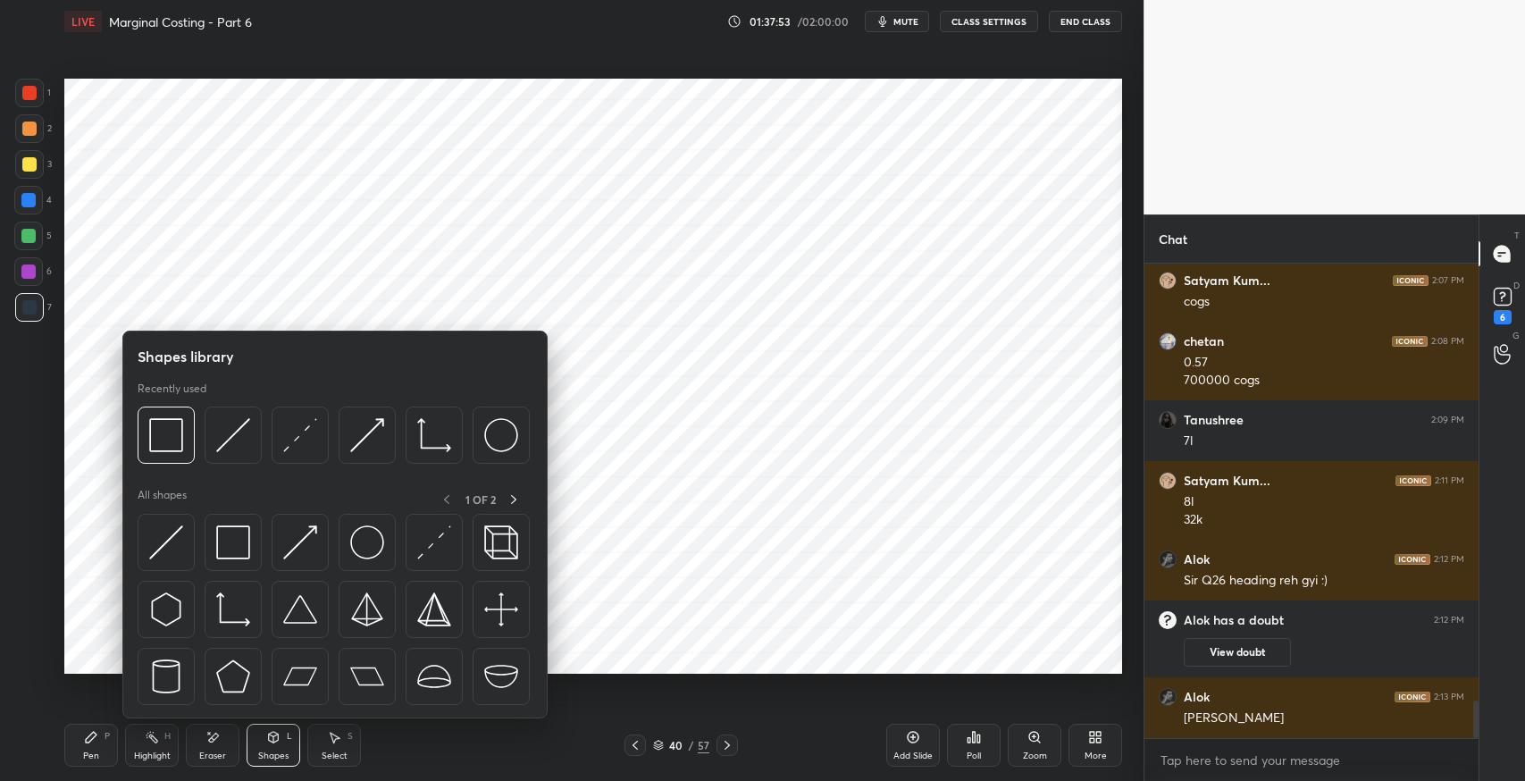
click at [237, 545] on img at bounding box center [233, 542] width 34 height 34
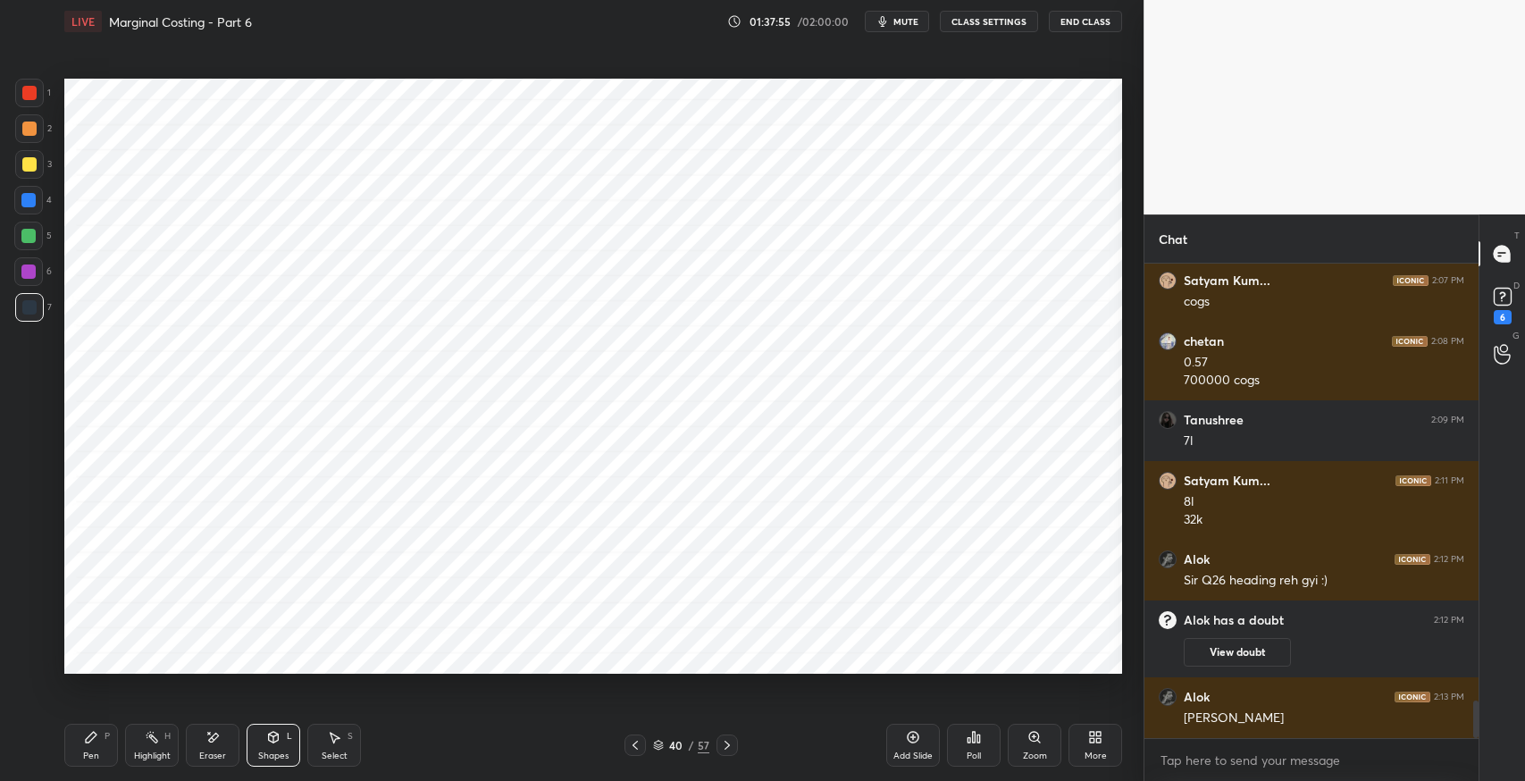
click at [88, 758] on div "Pen" at bounding box center [91, 756] width 16 height 9
click at [330, 755] on div "Select" at bounding box center [335, 756] width 26 height 9
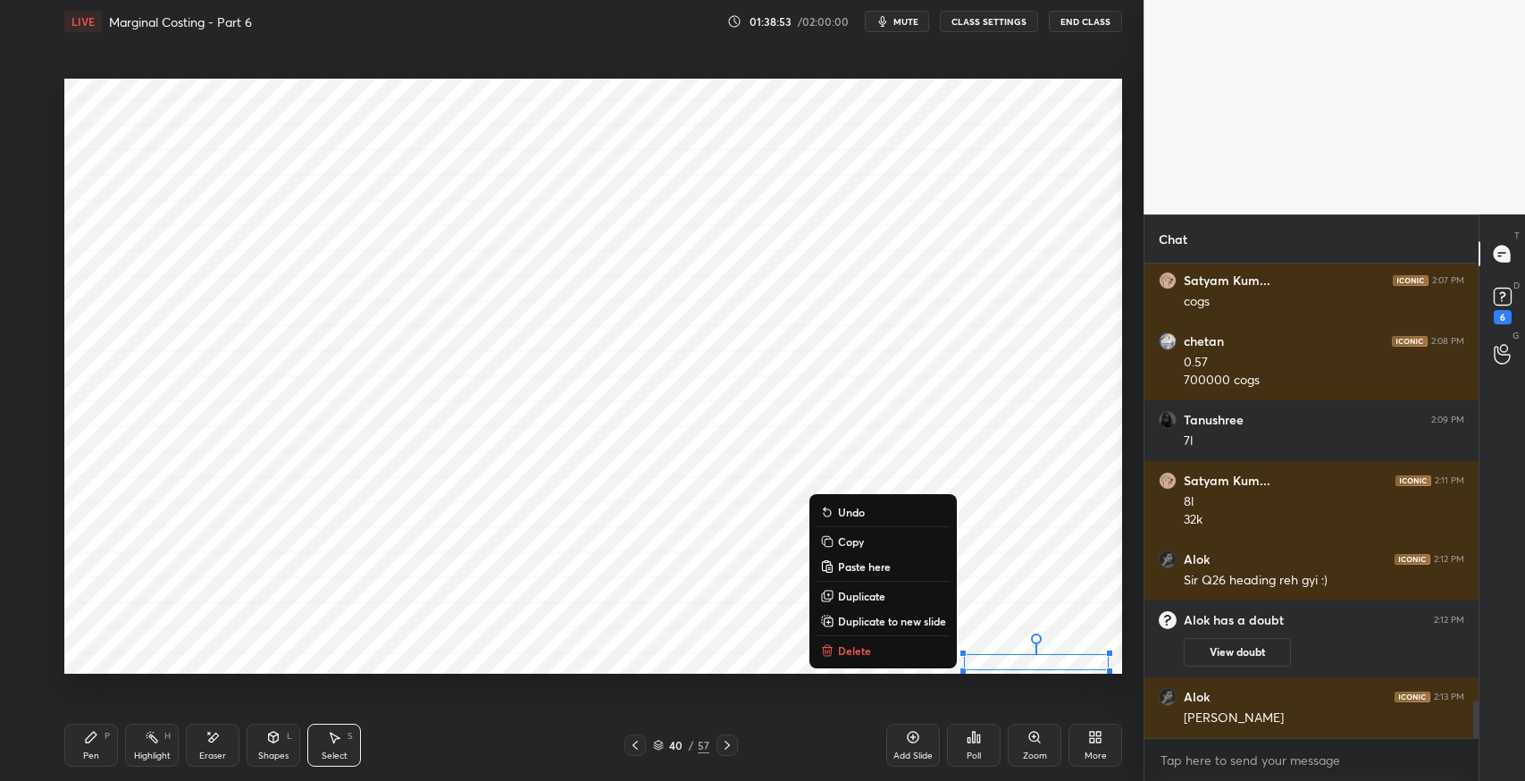
click at [220, 756] on div "Eraser" at bounding box center [212, 756] width 27 height 9
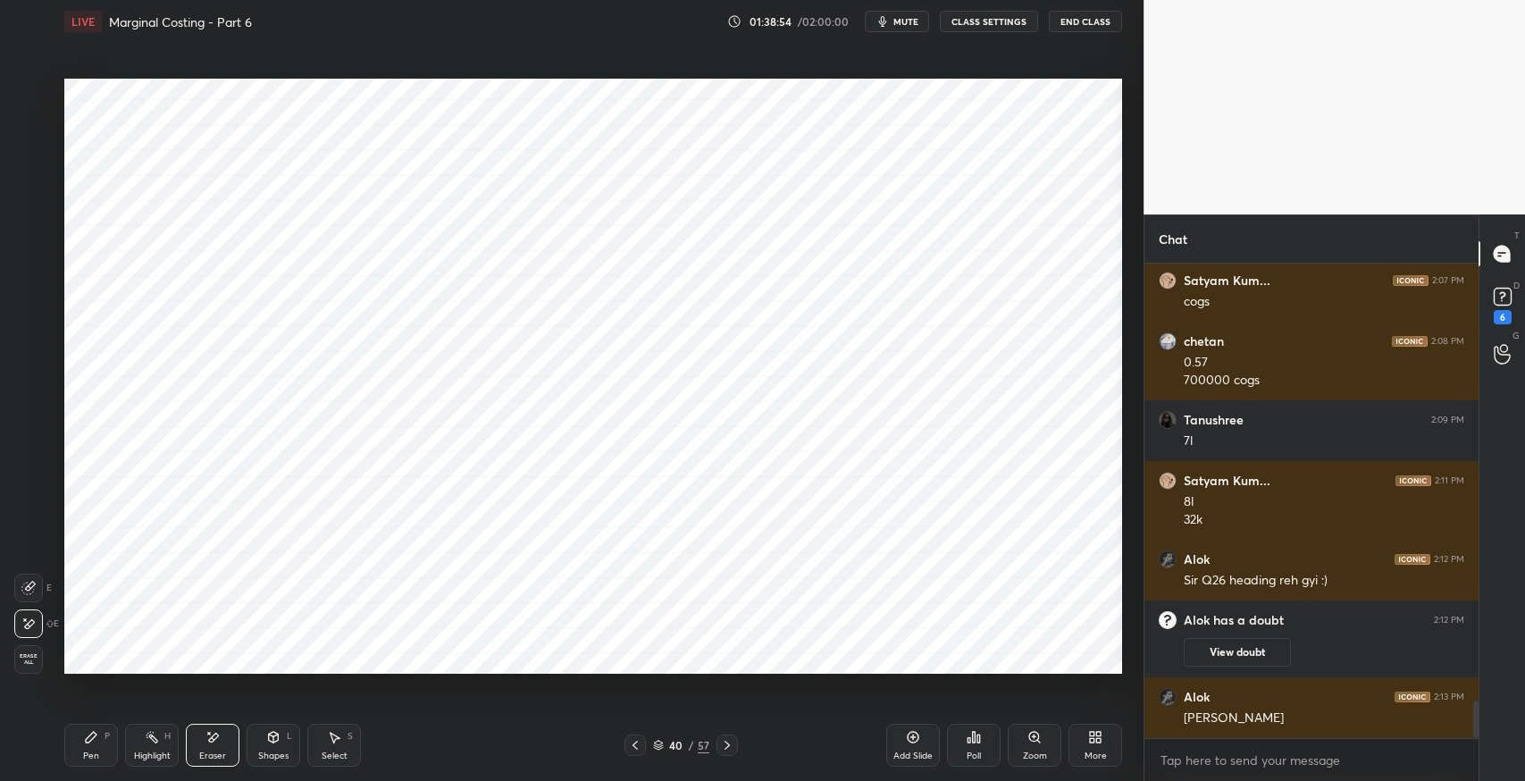
click at [96, 754] on div "Pen" at bounding box center [91, 756] width 16 height 9
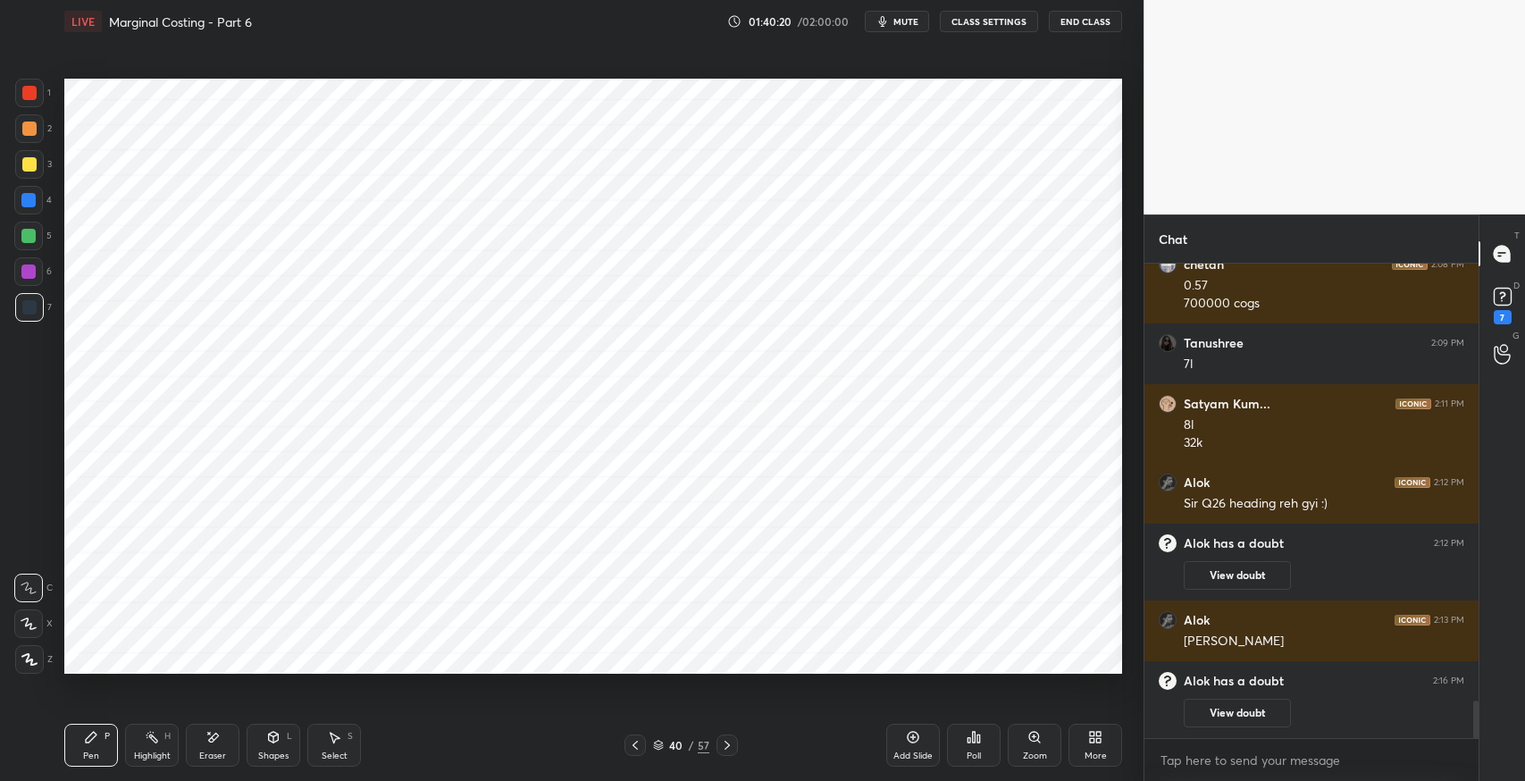
click at [636, 745] on icon at bounding box center [635, 745] width 14 height 14
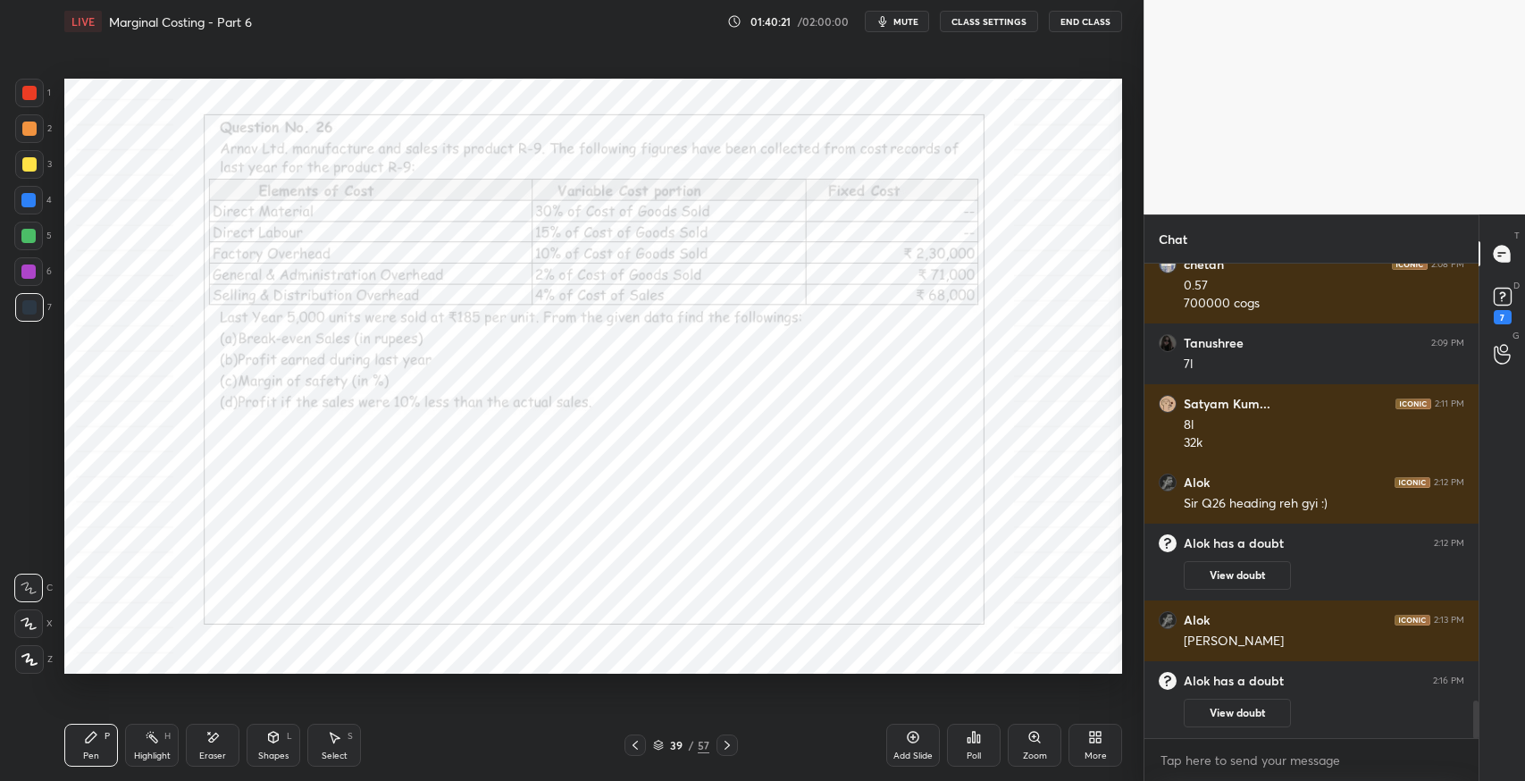
click at [209, 752] on div "Eraser" at bounding box center [212, 756] width 27 height 9
click at [33, 644] on div "Erase all" at bounding box center [30, 656] width 32 height 36
click at [85, 760] on div "Pen" at bounding box center [91, 756] width 16 height 9
click at [718, 750] on div at bounding box center [727, 745] width 21 height 21
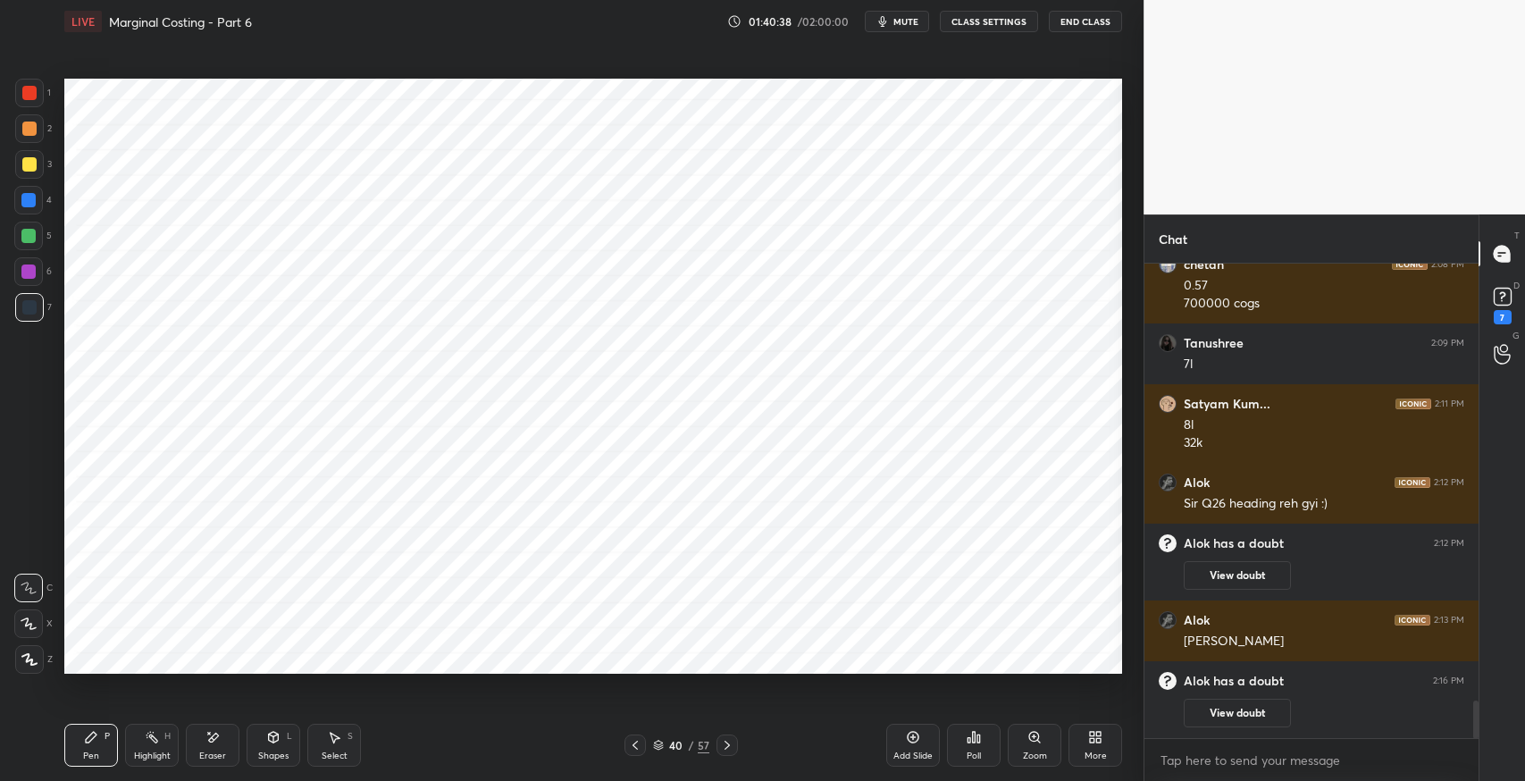
click at [636, 743] on icon at bounding box center [635, 745] width 14 height 14
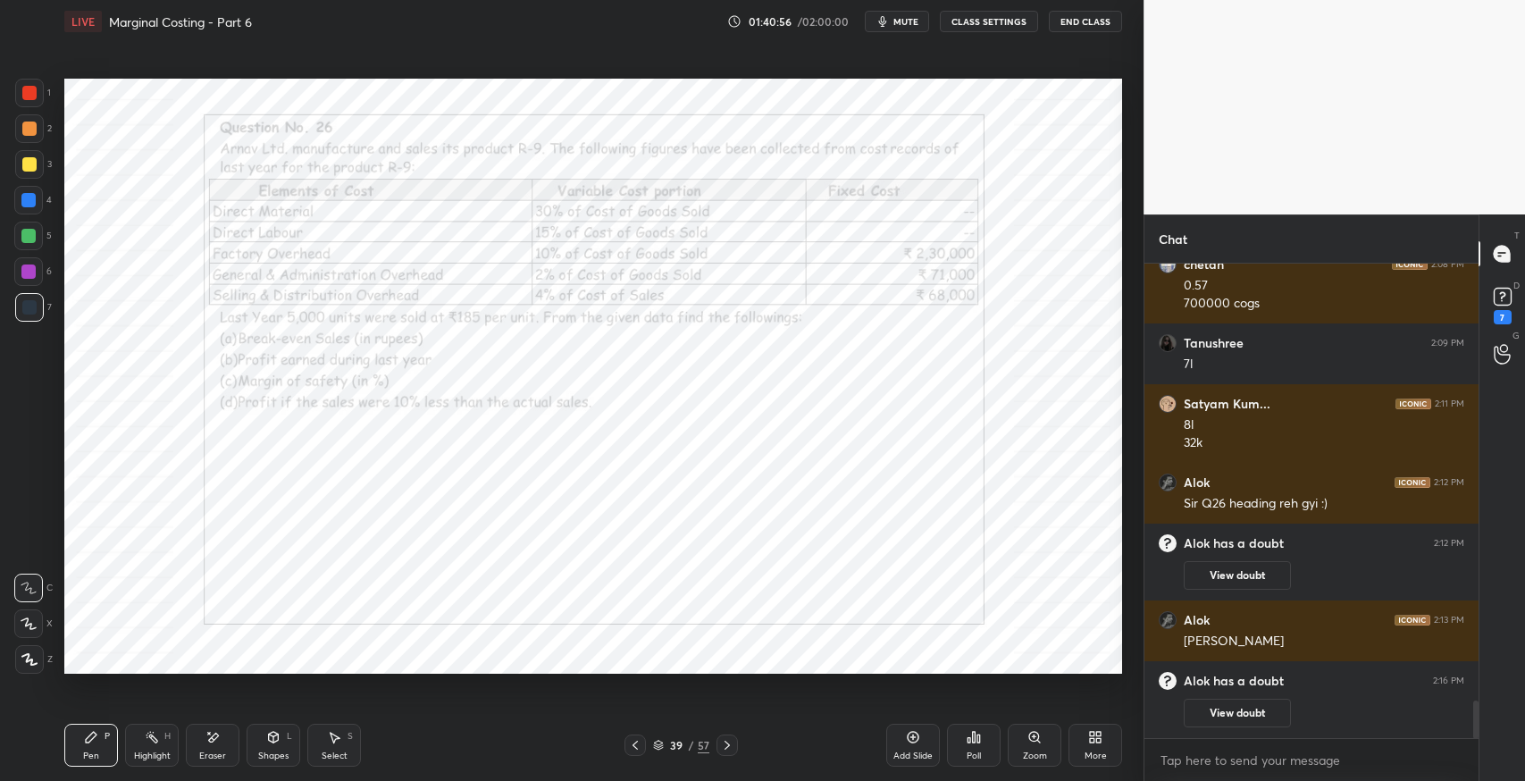
click at [727, 750] on icon at bounding box center [727, 745] width 14 height 14
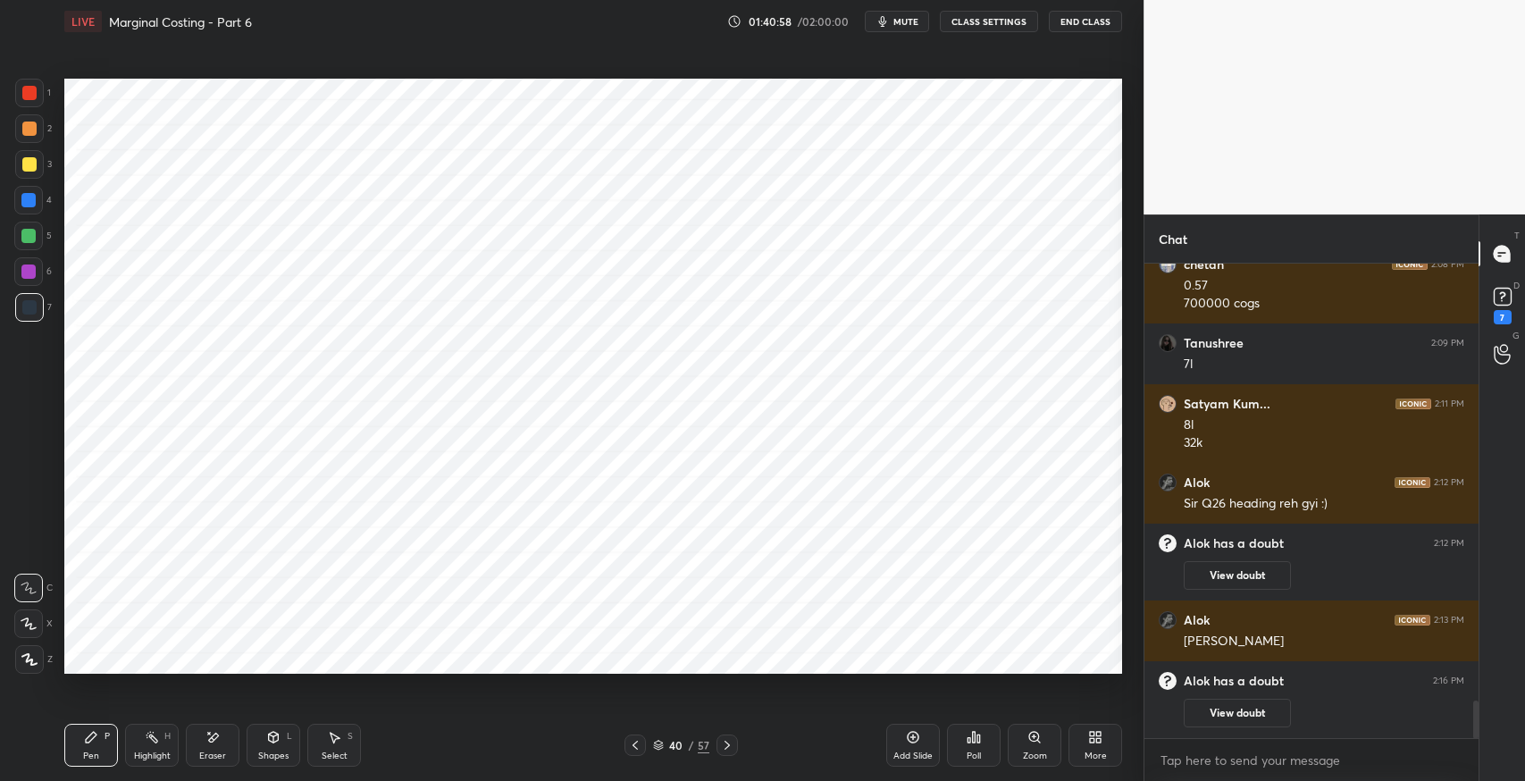
click at [643, 744] on div at bounding box center [635, 745] width 21 height 21
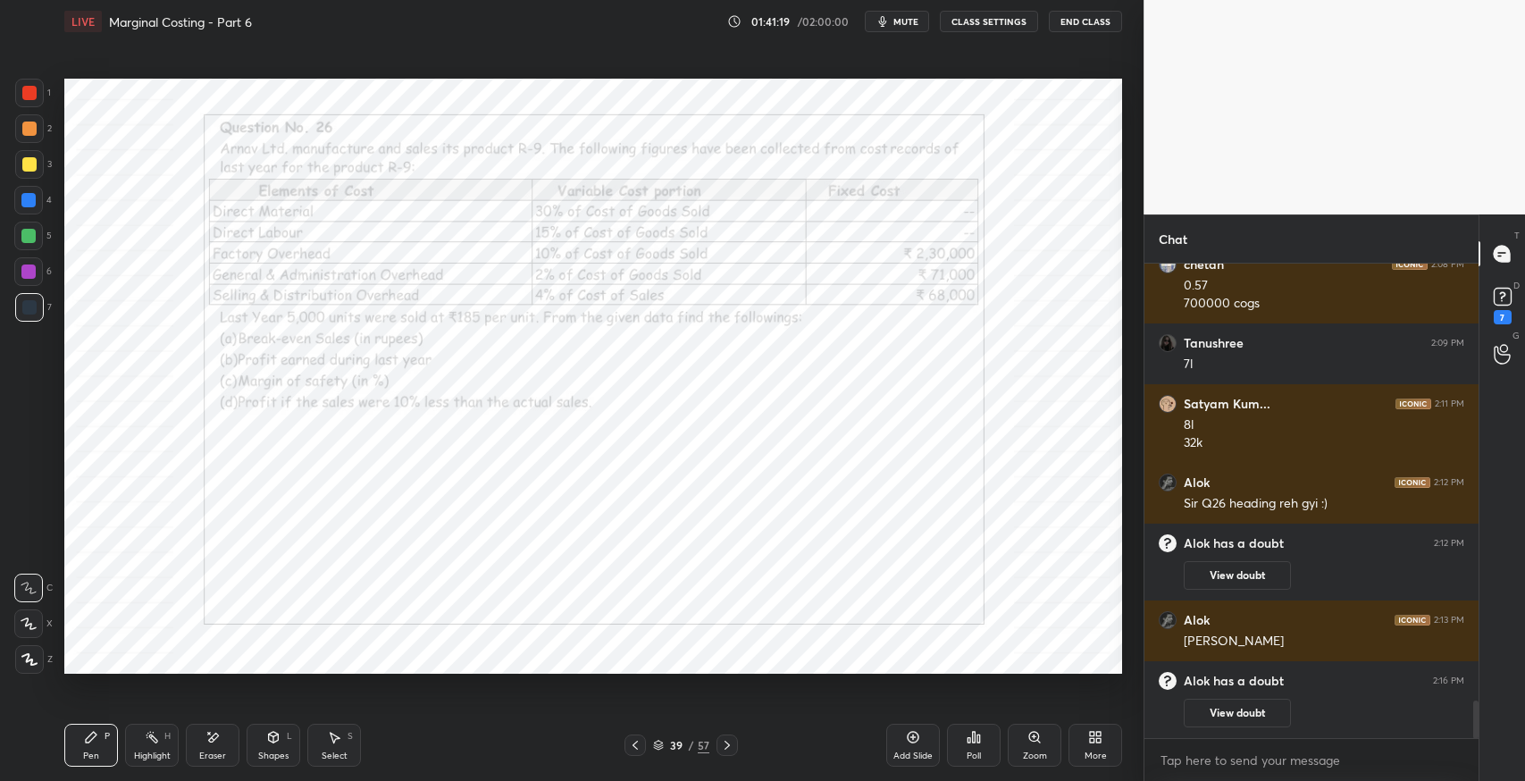
click at [729, 752] on icon at bounding box center [727, 745] width 14 height 14
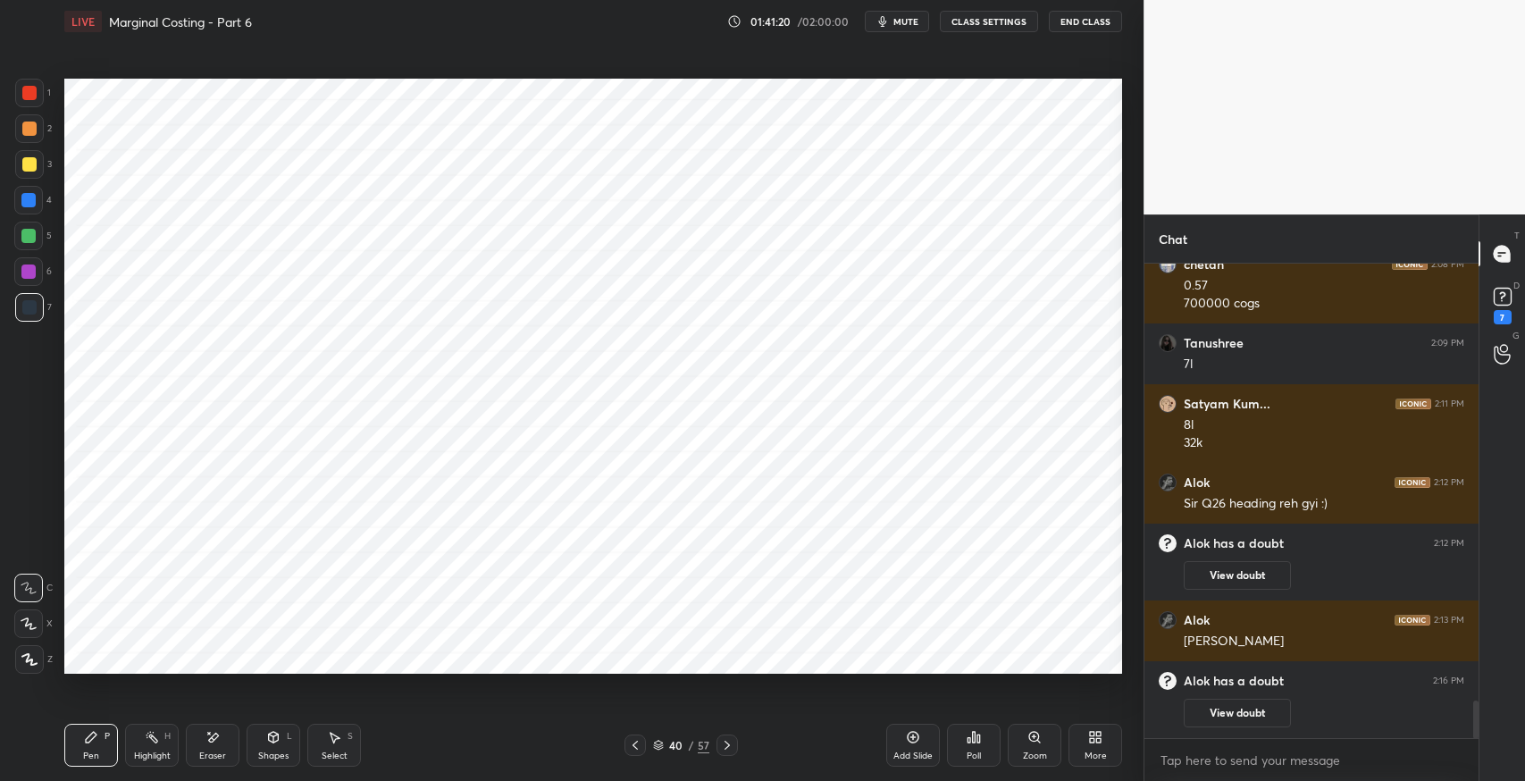
click at [635, 751] on icon at bounding box center [635, 745] width 14 height 14
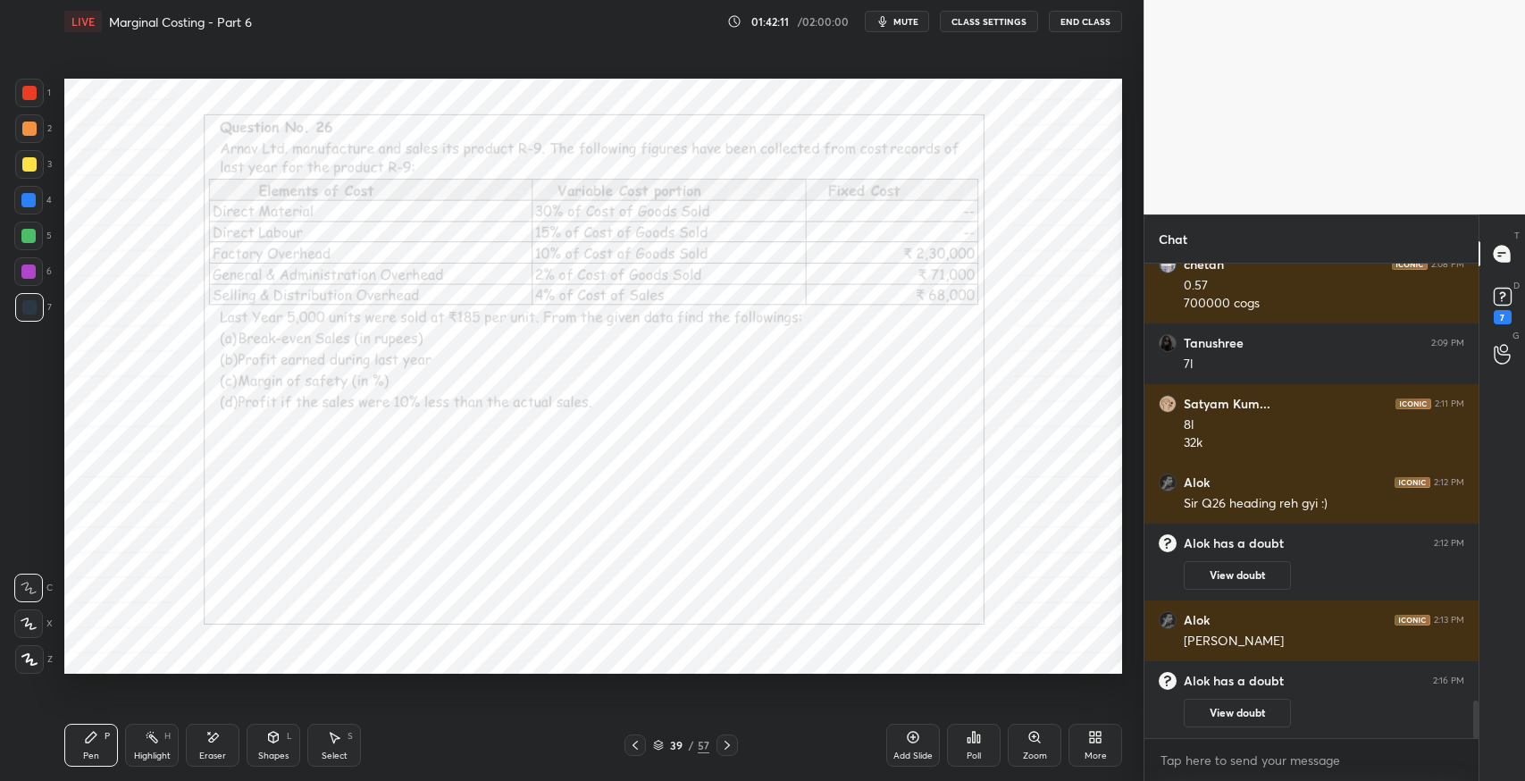
click at [728, 750] on icon at bounding box center [727, 745] width 14 height 14
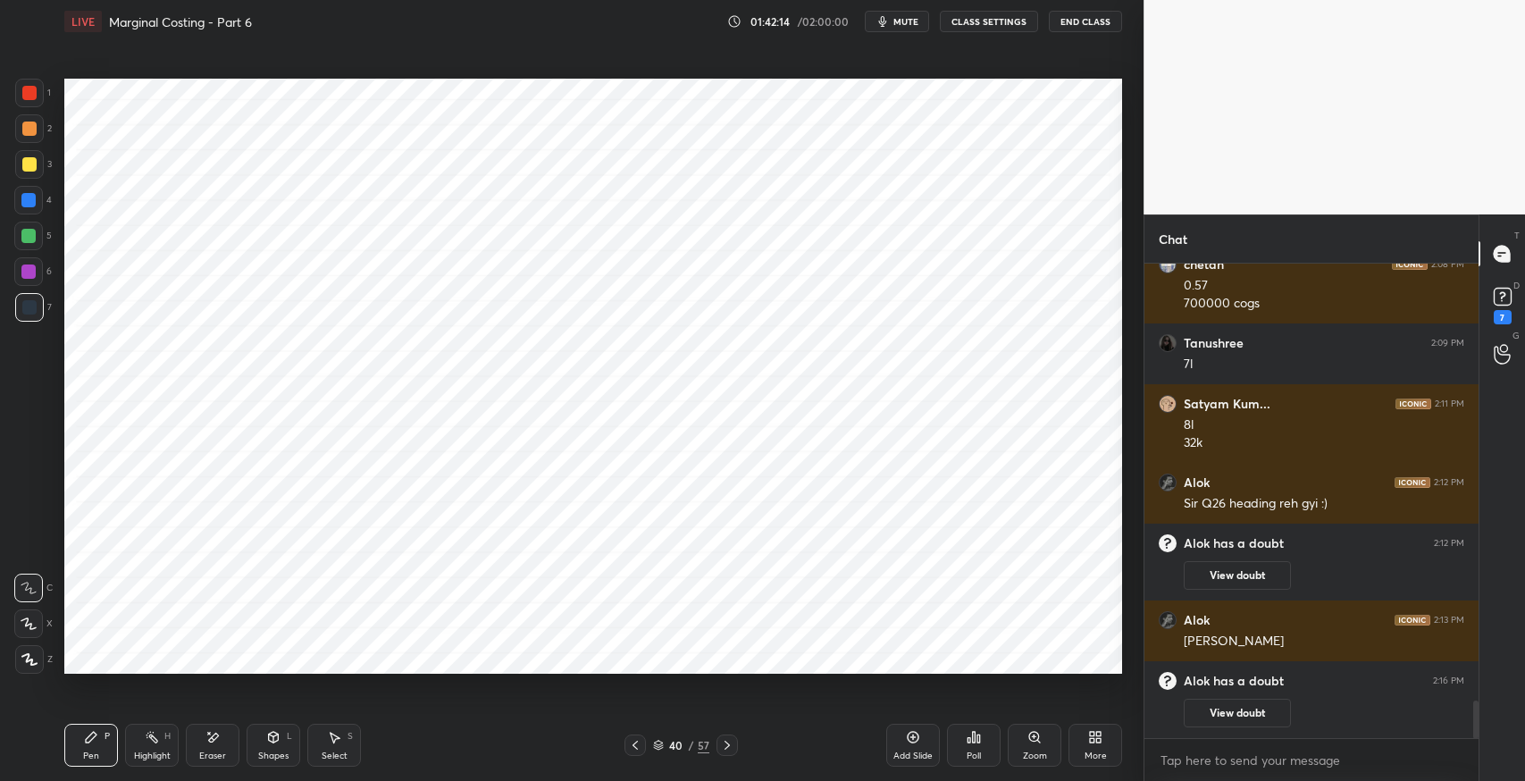
click at [636, 746] on icon at bounding box center [635, 745] width 14 height 14
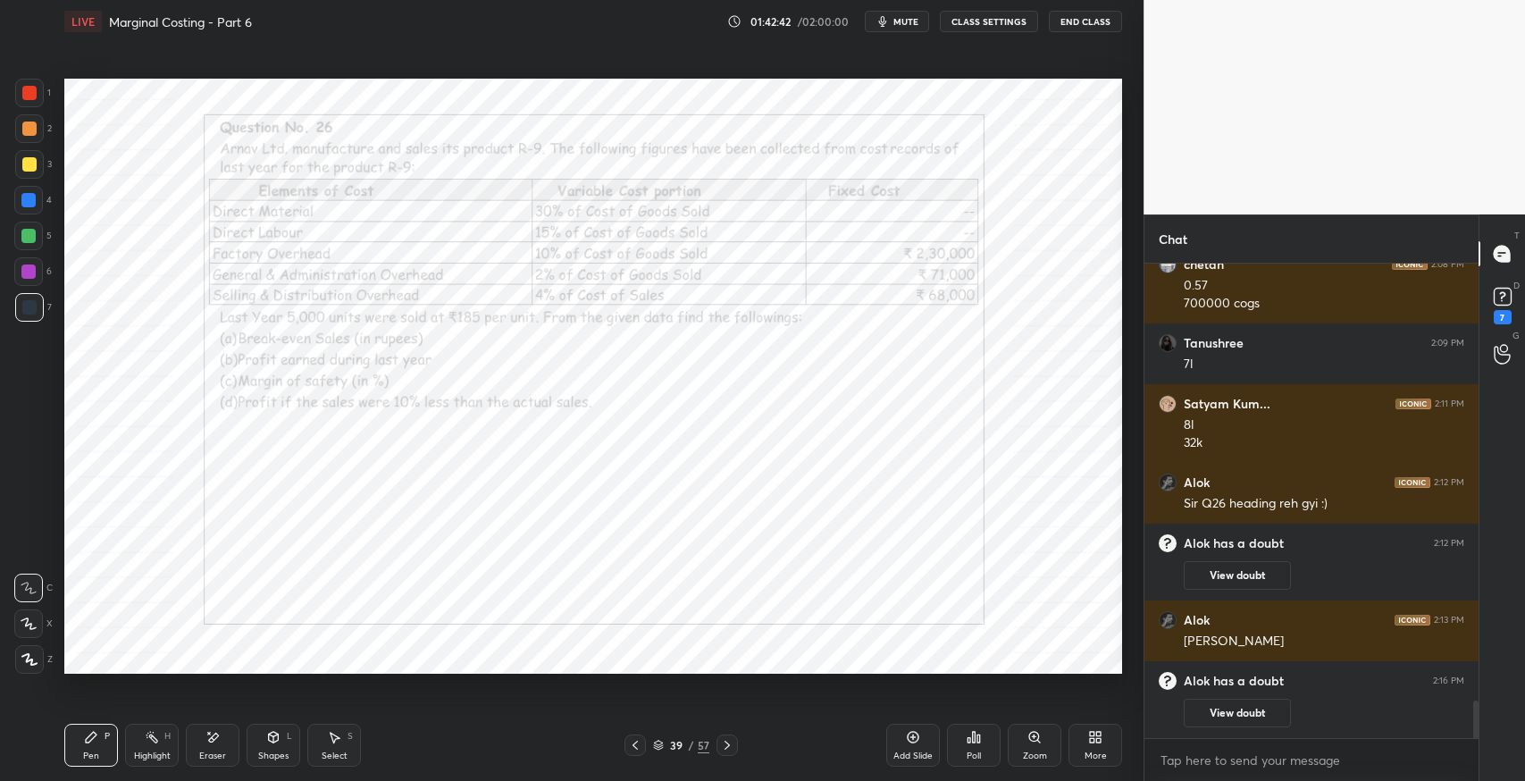
click at [553, 771] on div "Pen P Highlight H Eraser Shapes L Select S 39 / 57 Add Slide Poll Zoom More" at bounding box center [593, 745] width 1058 height 71
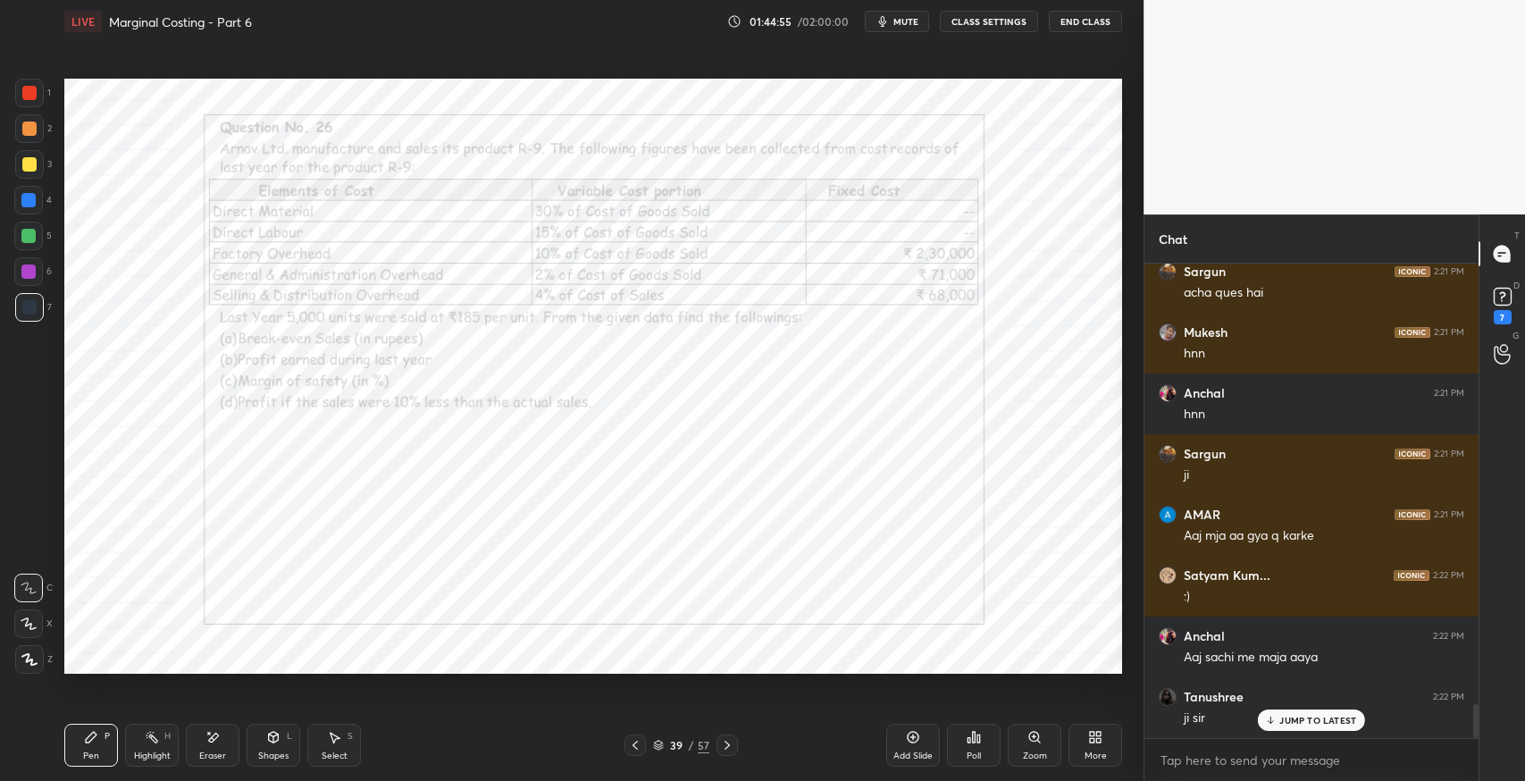
scroll to position [6198, 0]
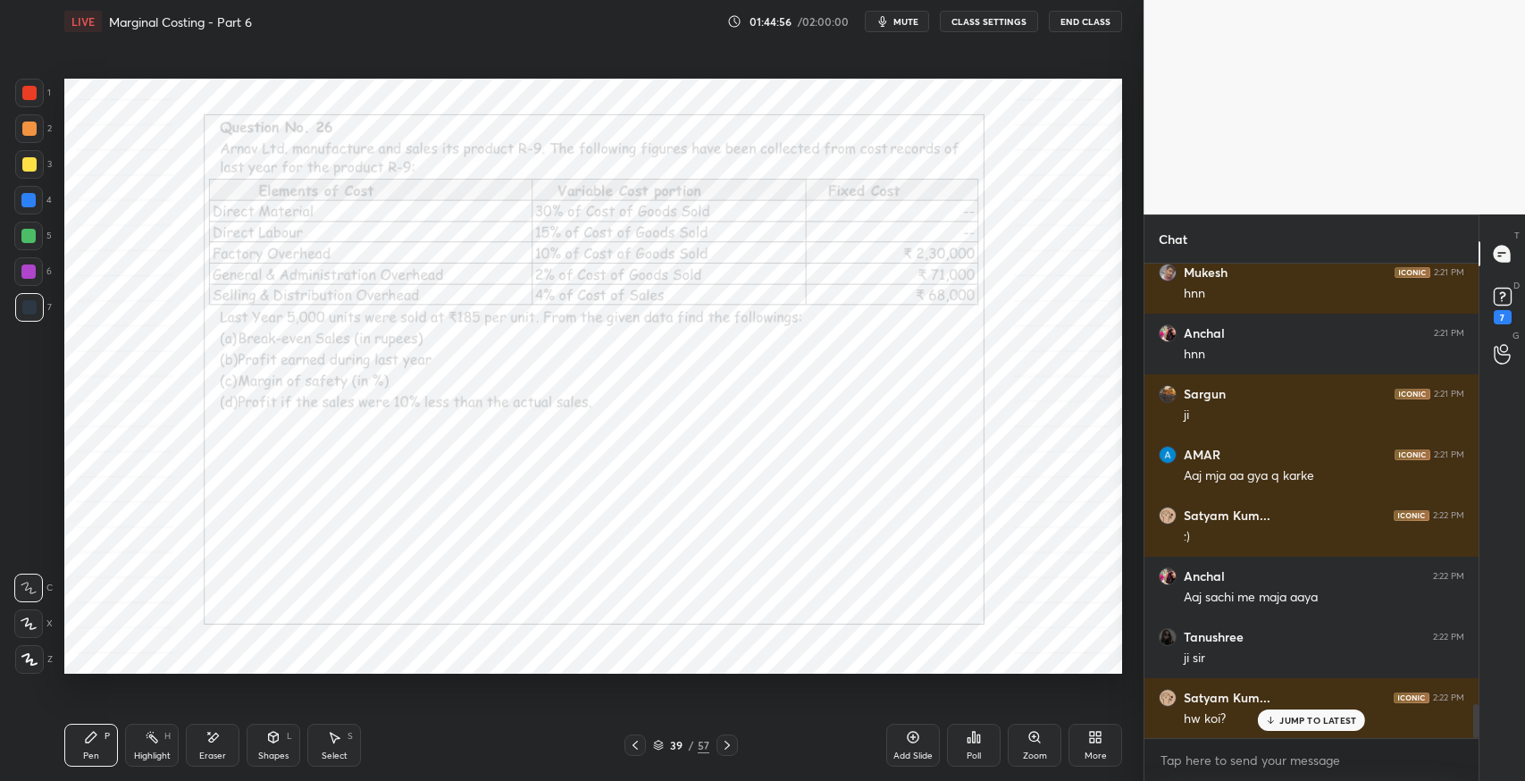
click at [1307, 719] on p "JUMP TO LATEST" at bounding box center [1318, 720] width 77 height 11
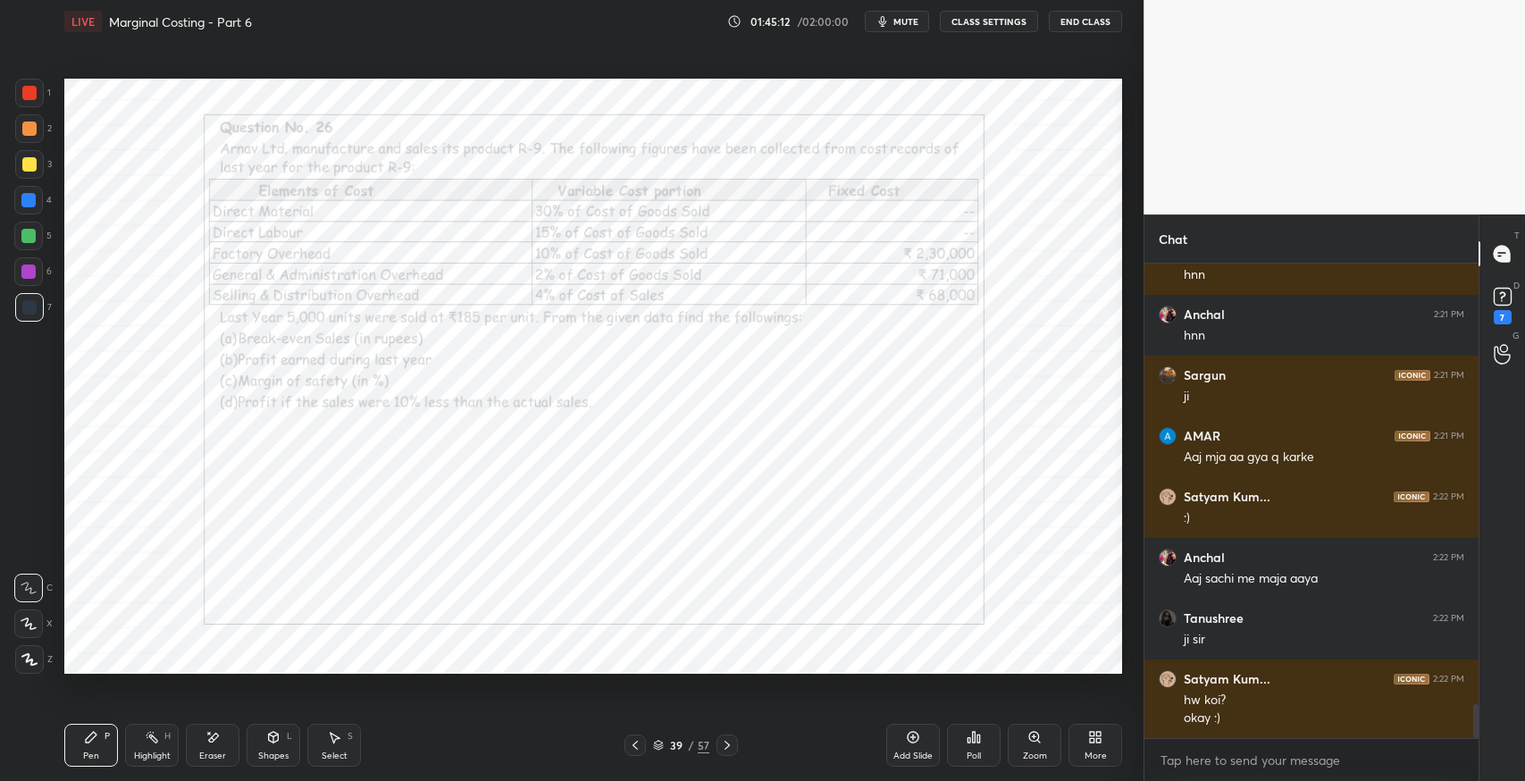
click at [732, 744] on icon at bounding box center [727, 745] width 14 height 14
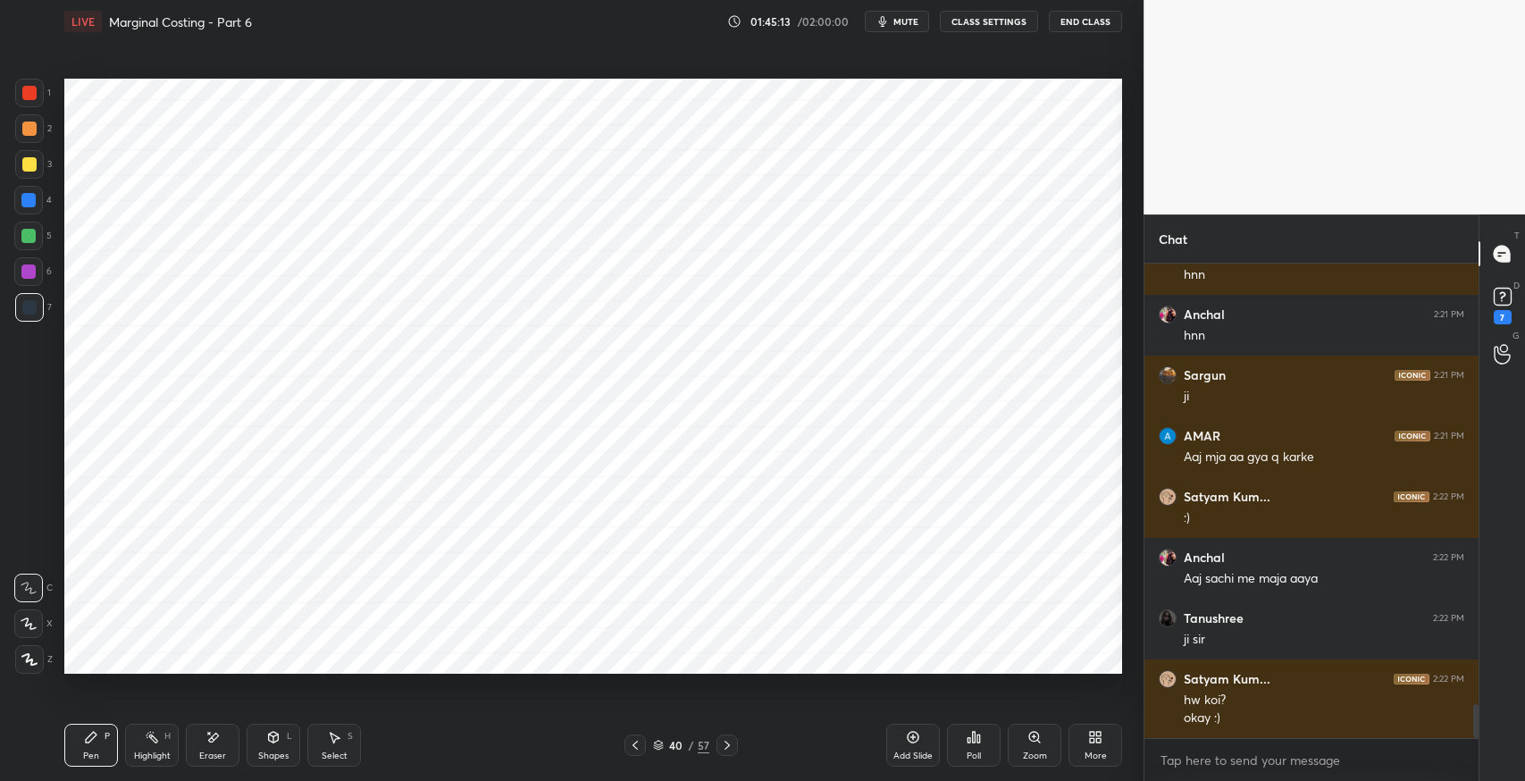
click at [734, 744] on icon at bounding box center [727, 745] width 14 height 14
click at [731, 744] on icon at bounding box center [727, 745] width 14 height 14
click at [733, 747] on icon at bounding box center [727, 745] width 14 height 14
click at [735, 747] on div at bounding box center [727, 745] width 21 height 21
click at [736, 748] on div at bounding box center [727, 745] width 21 height 21
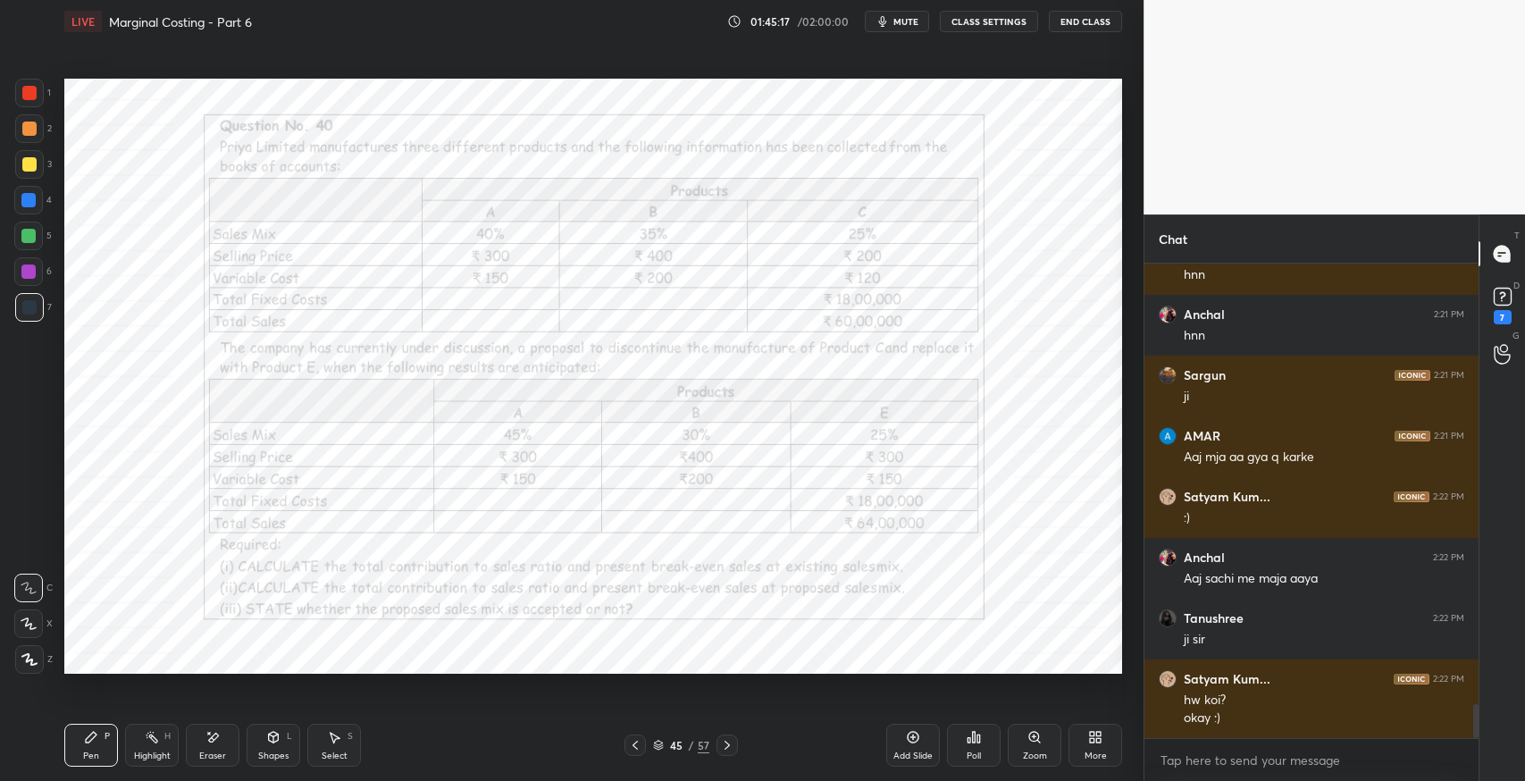
click at [760, 758] on div "Pen P Highlight H Eraser Shapes L Select S 45 / 57 Add Slide Poll Zoom More" at bounding box center [593, 745] width 1058 height 71
click at [731, 744] on icon at bounding box center [727, 745] width 14 height 14
click at [727, 744] on icon at bounding box center [727, 745] width 14 height 14
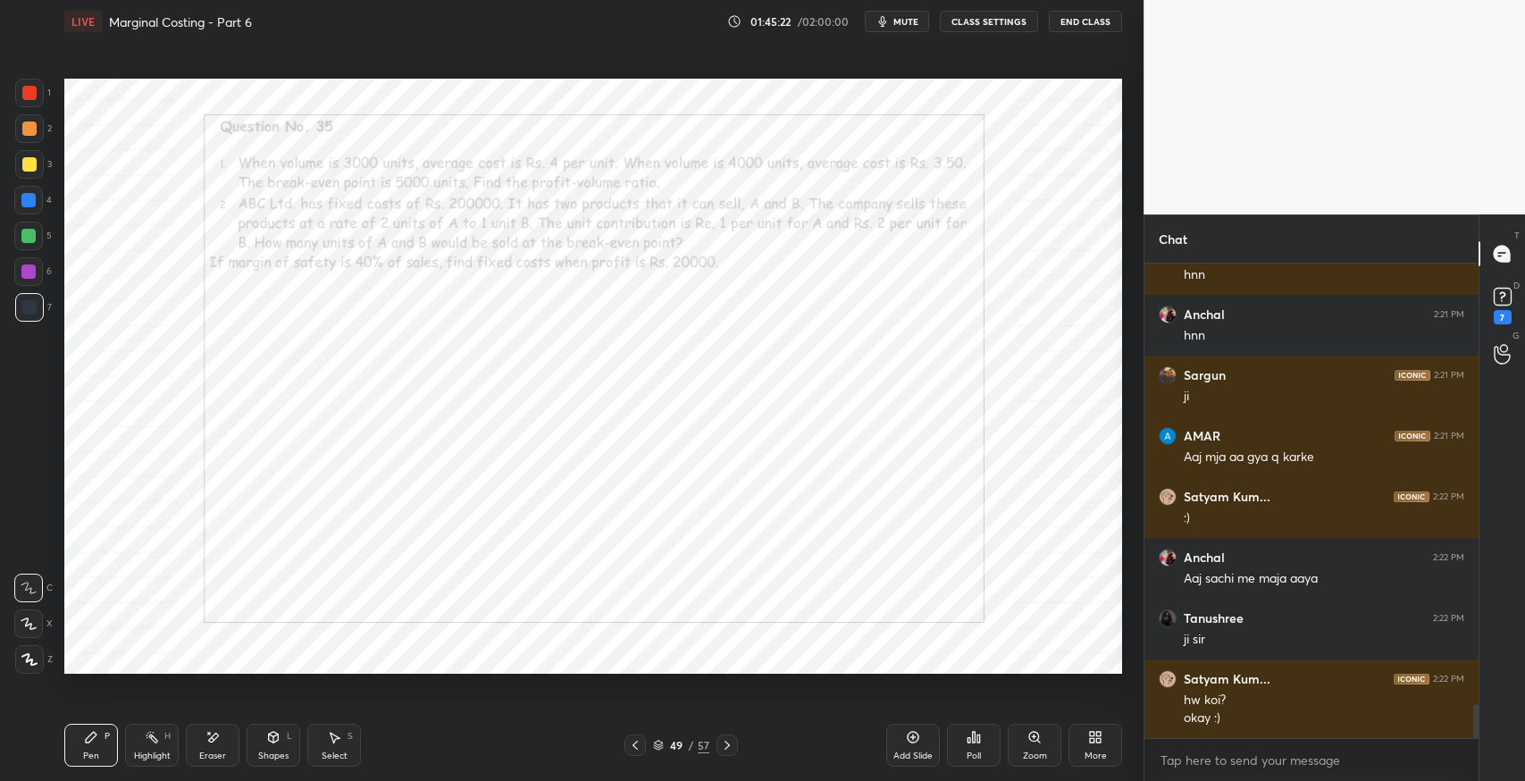
click at [727, 744] on icon at bounding box center [727, 745] width 14 height 14
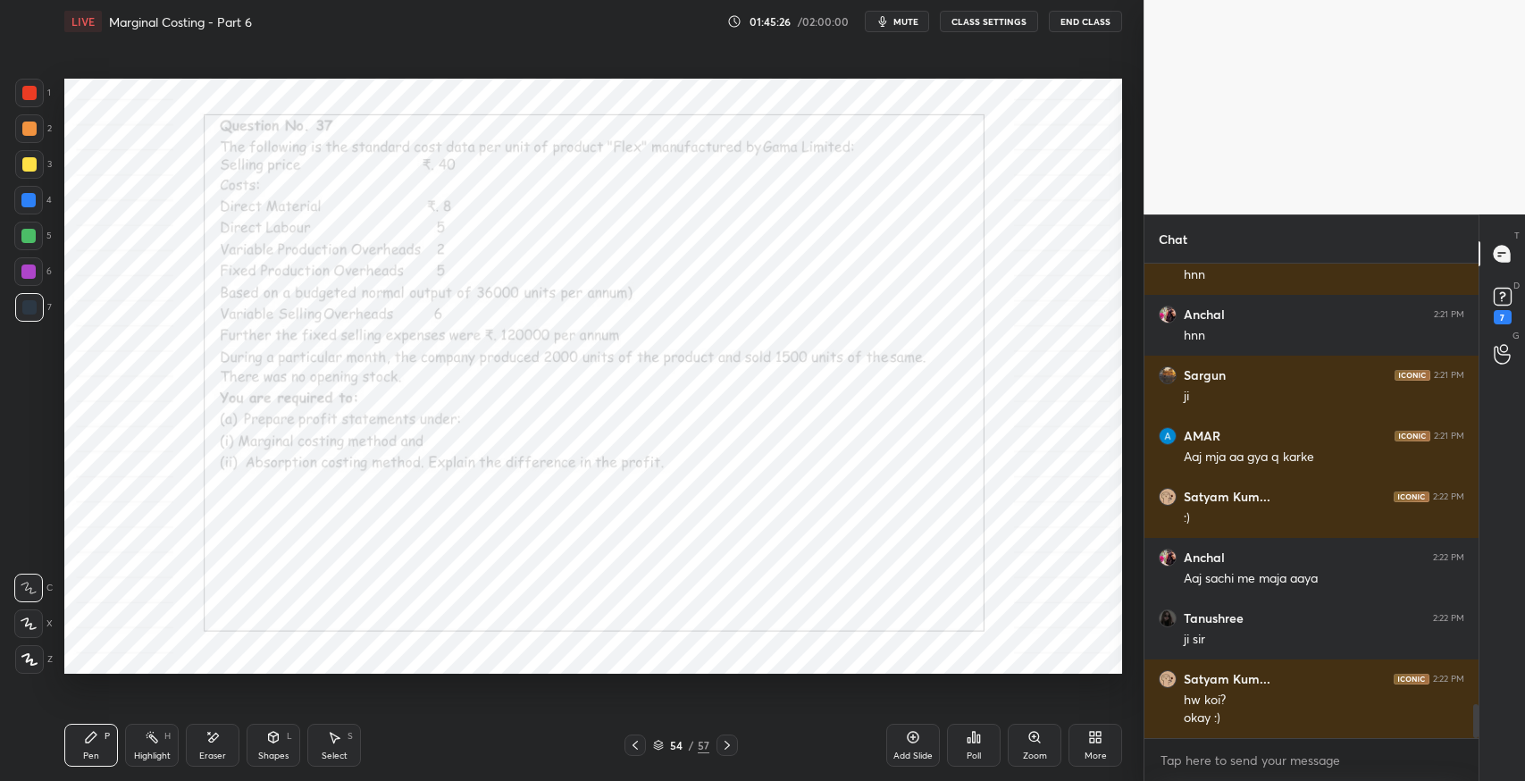
click at [727, 744] on icon at bounding box center [727, 745] width 14 height 14
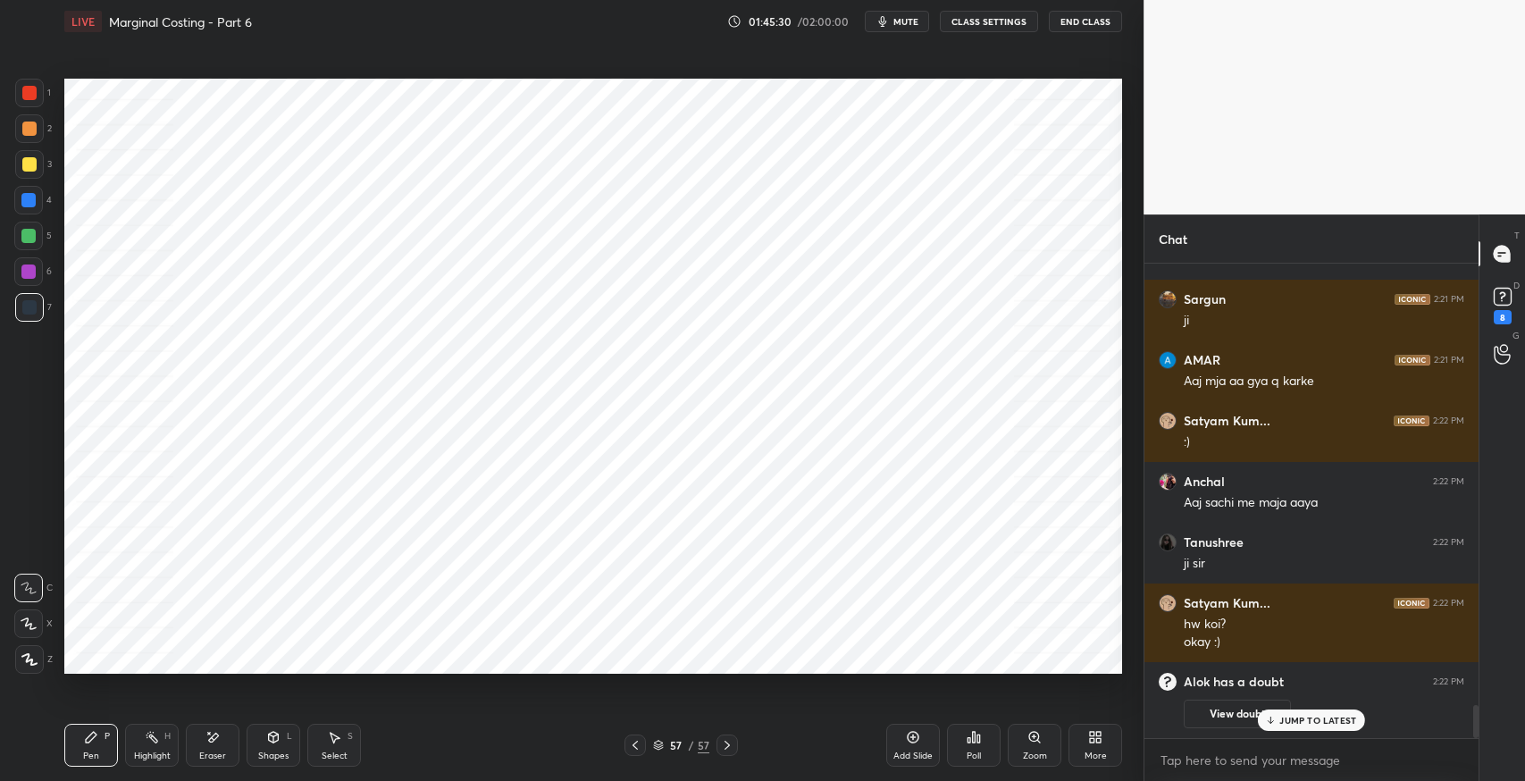
scroll to position [6162, 0]
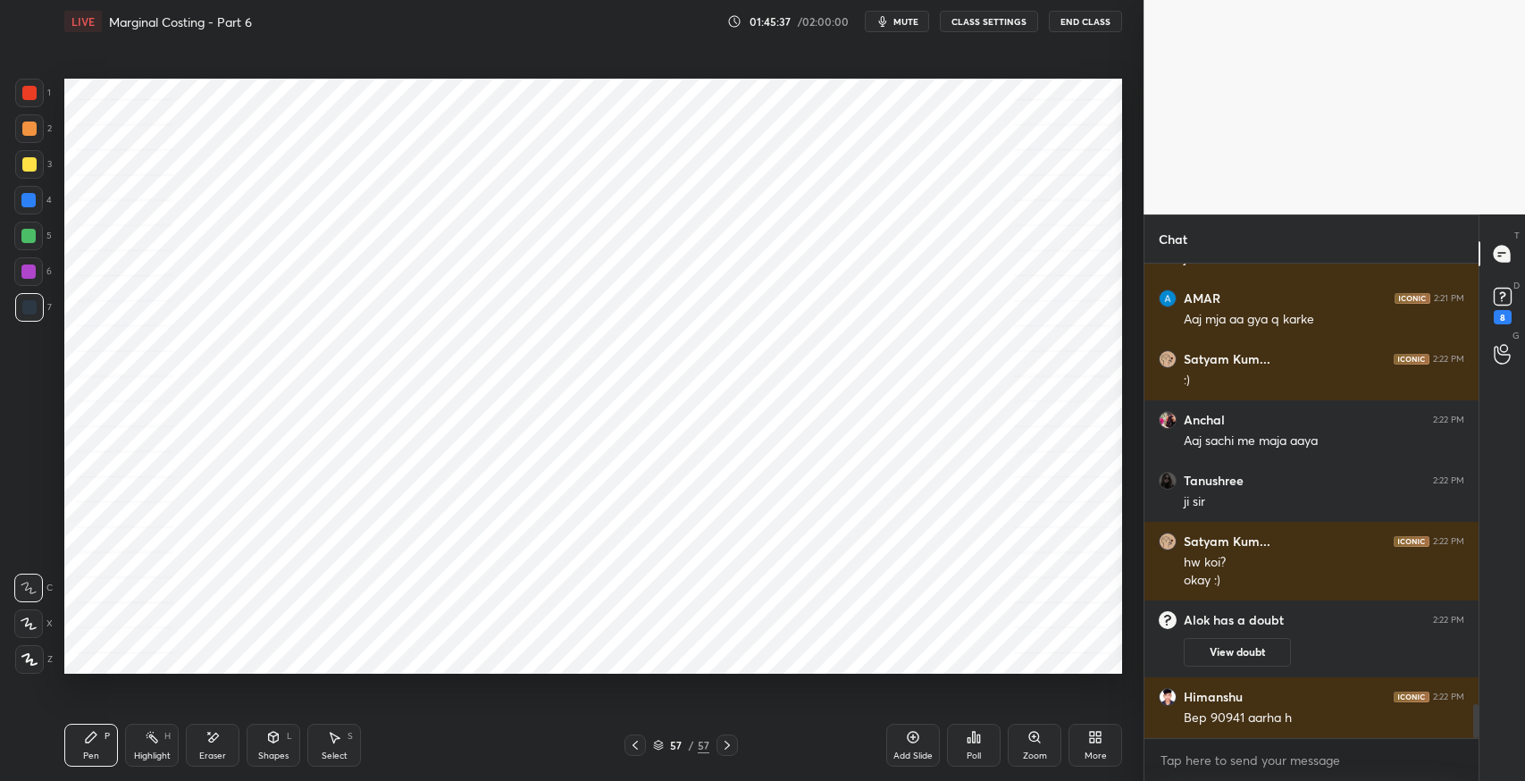
click at [634, 744] on icon at bounding box center [635, 745] width 14 height 14
click at [628, 753] on div at bounding box center [635, 745] width 21 height 21
click at [634, 744] on icon at bounding box center [635, 745] width 14 height 14
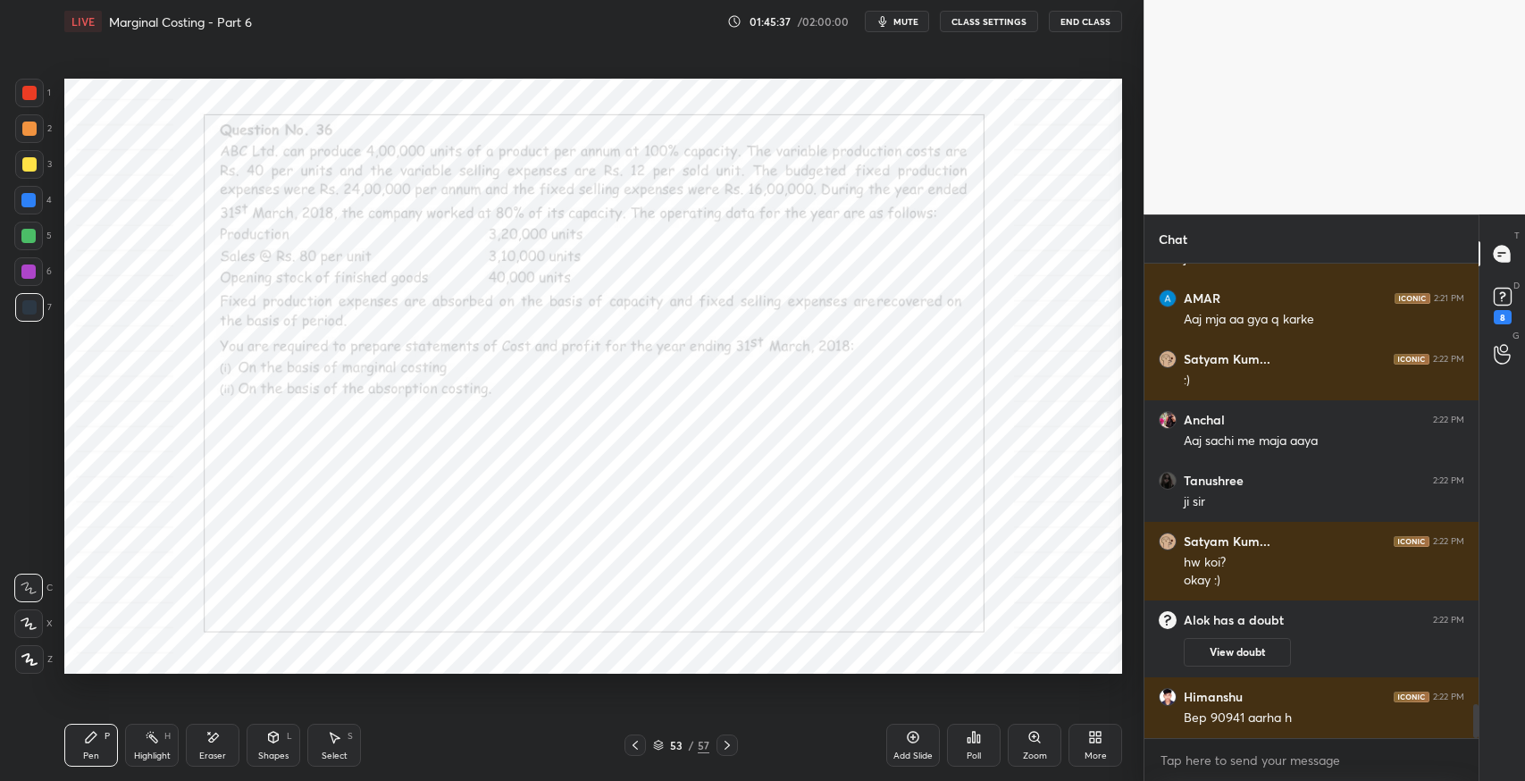
click at [634, 744] on icon at bounding box center [635, 745] width 14 height 14
click at [633, 753] on div at bounding box center [635, 745] width 21 height 21
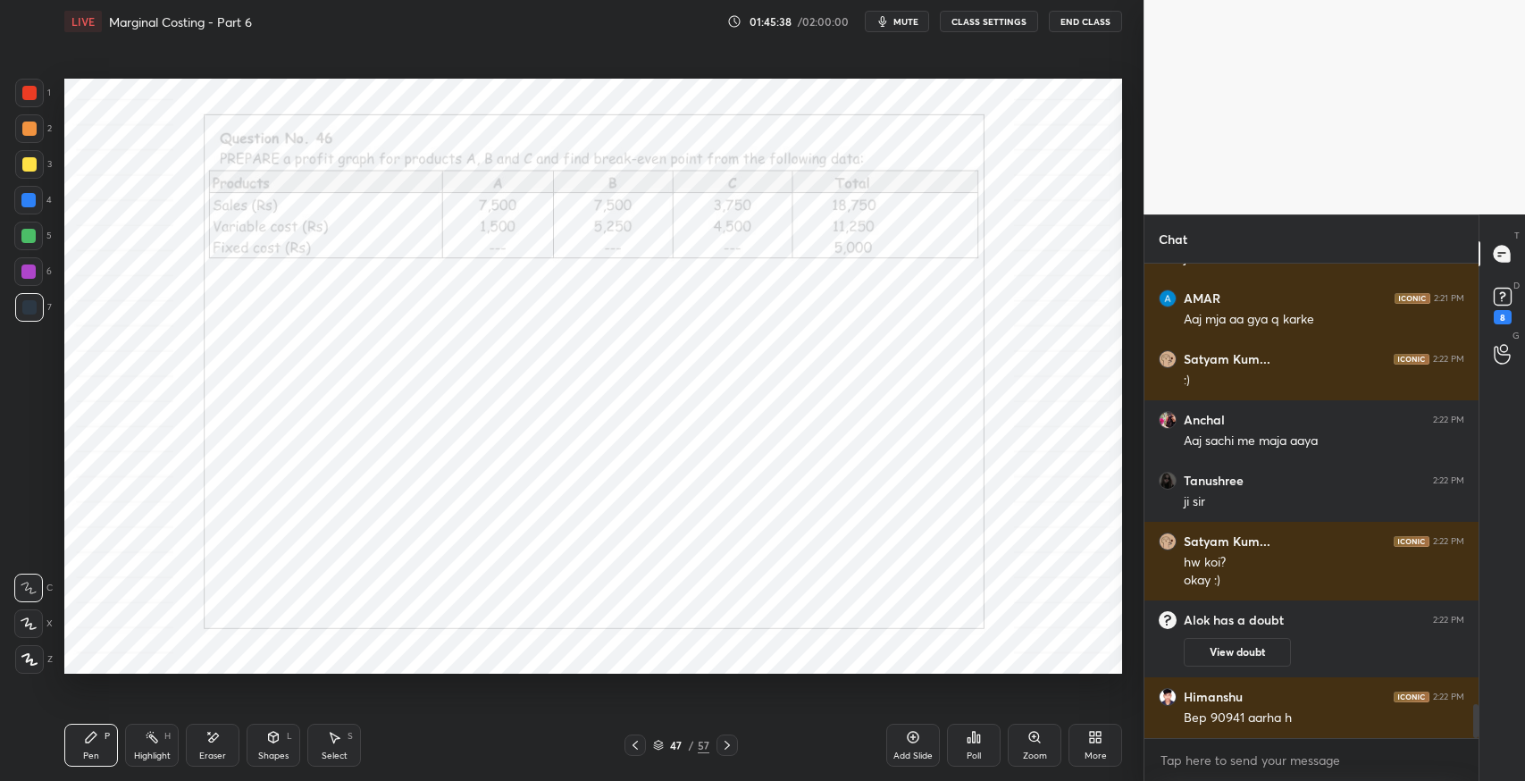
click at [634, 744] on icon at bounding box center [635, 745] width 14 height 14
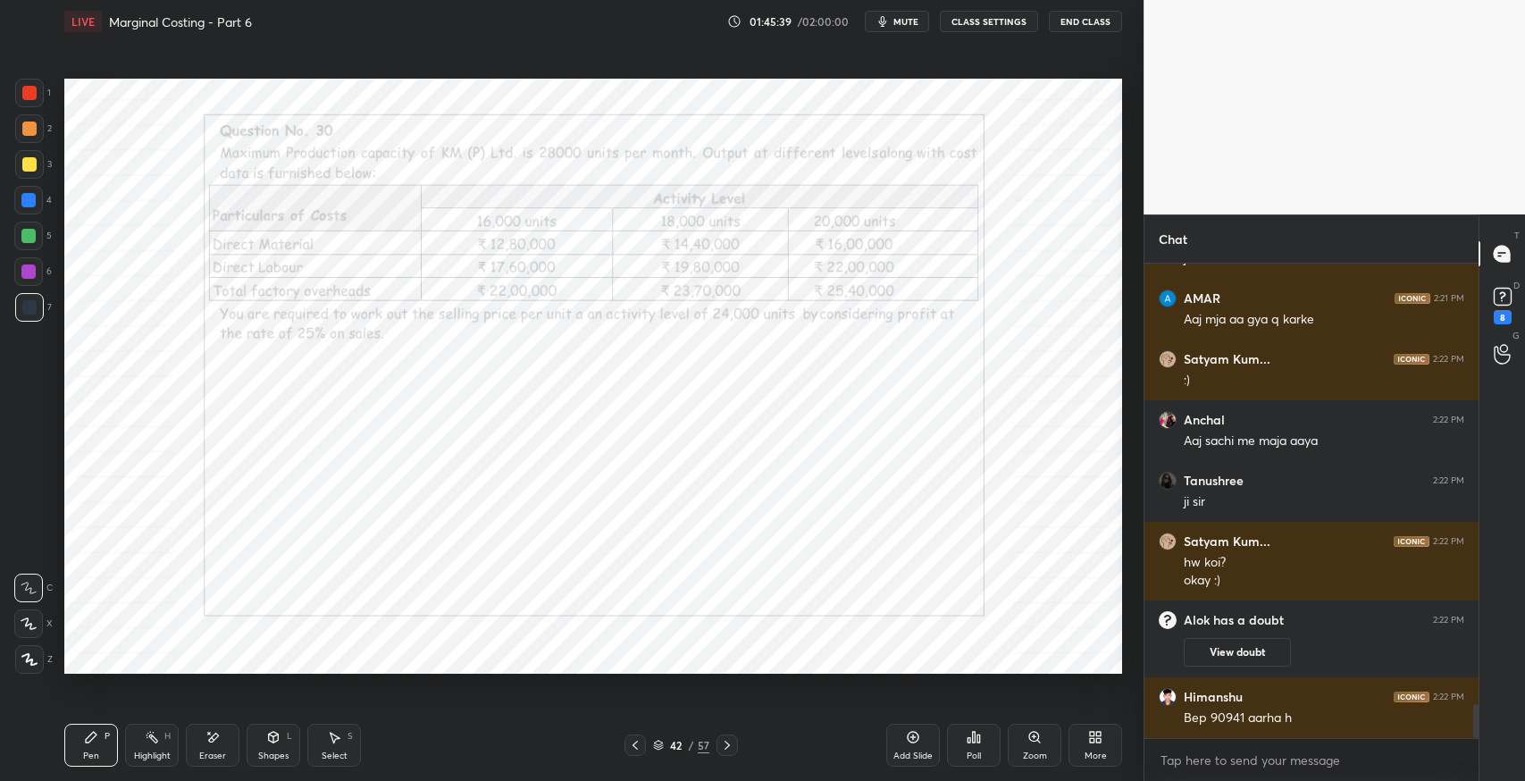
click at [634, 744] on icon at bounding box center [635, 745] width 14 height 14
click at [632, 753] on div at bounding box center [635, 745] width 21 height 21
click at [632, 751] on icon at bounding box center [635, 745] width 14 height 14
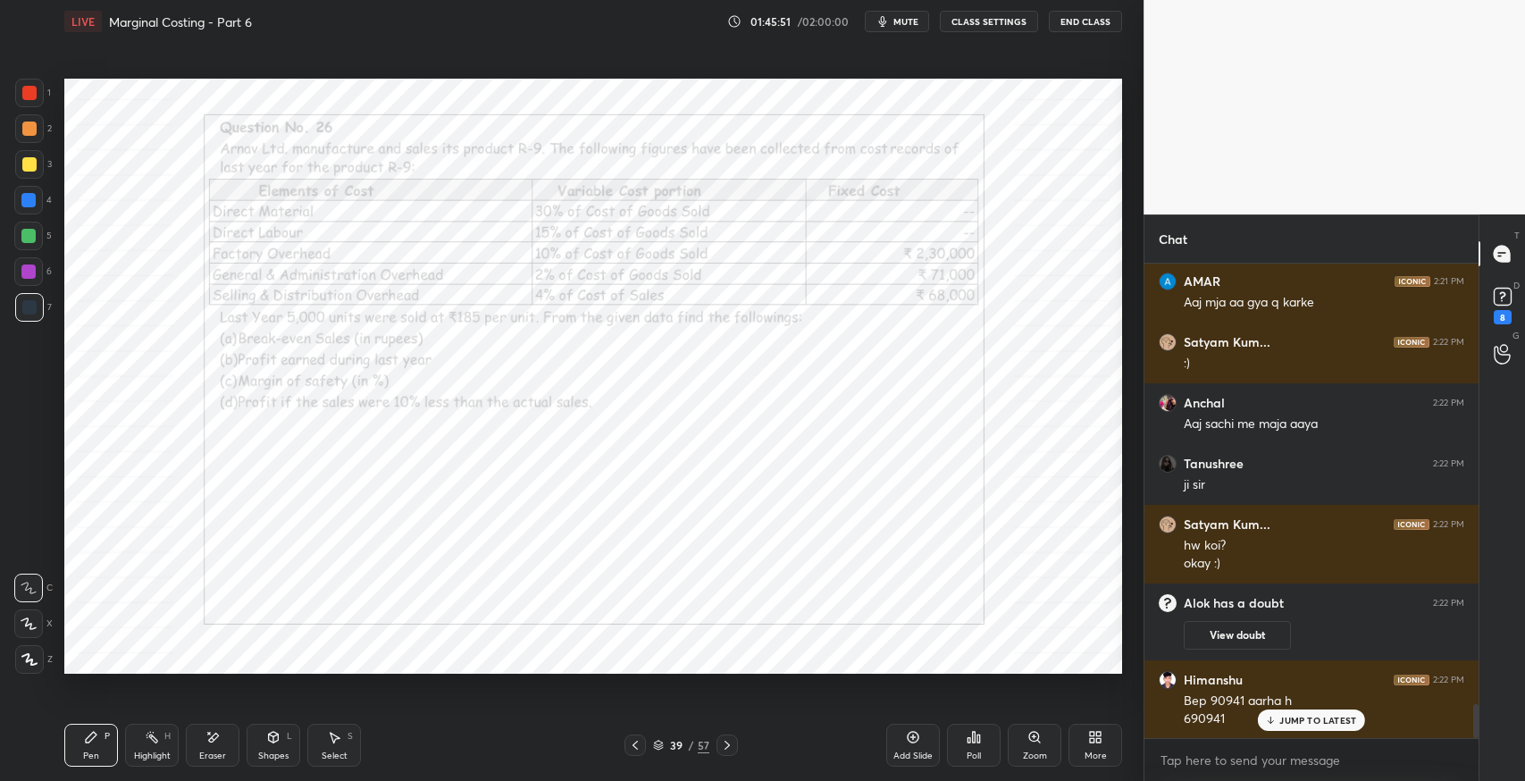
click at [1265, 724] on icon at bounding box center [1271, 720] width 12 height 11
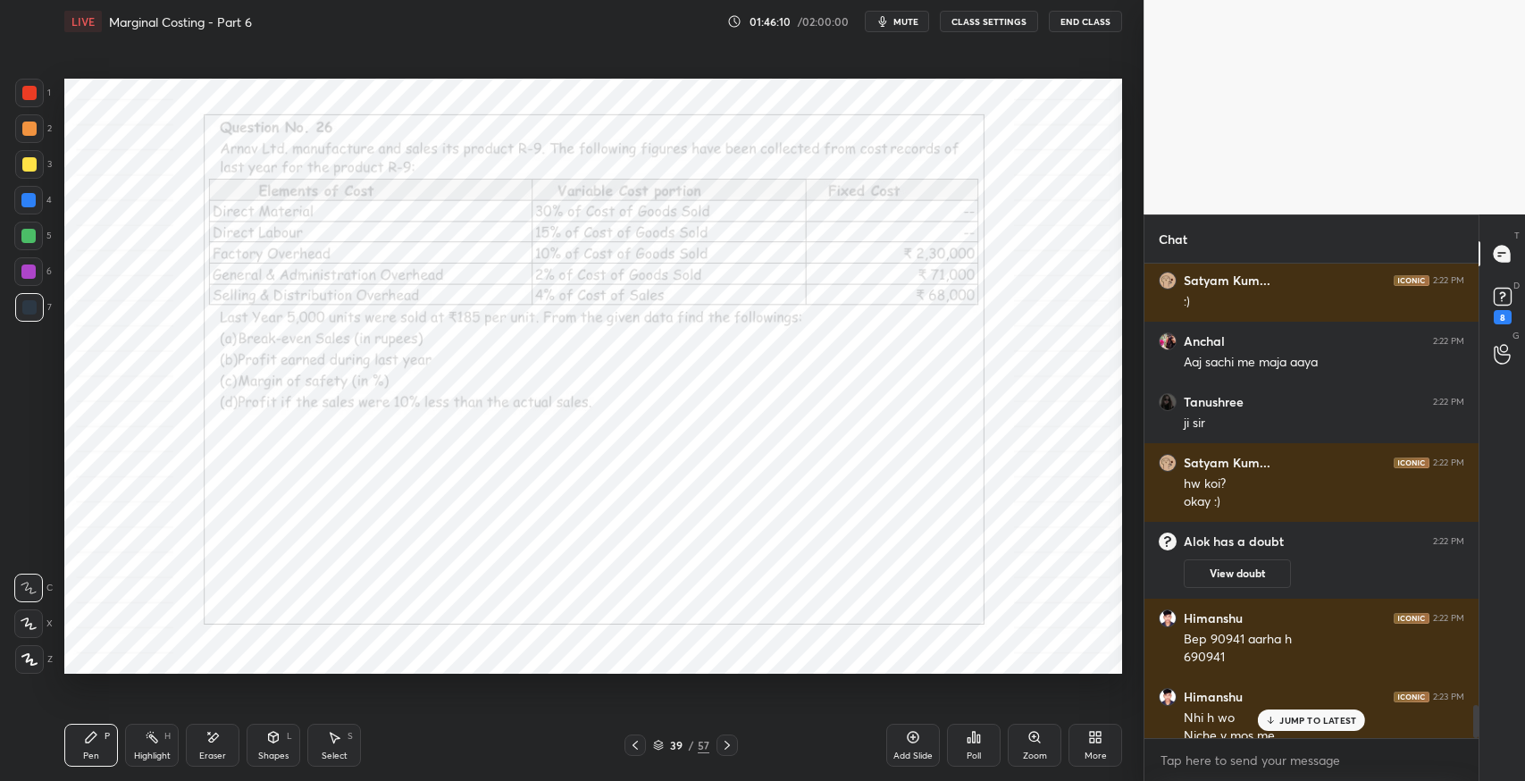
scroll to position [6257, 0]
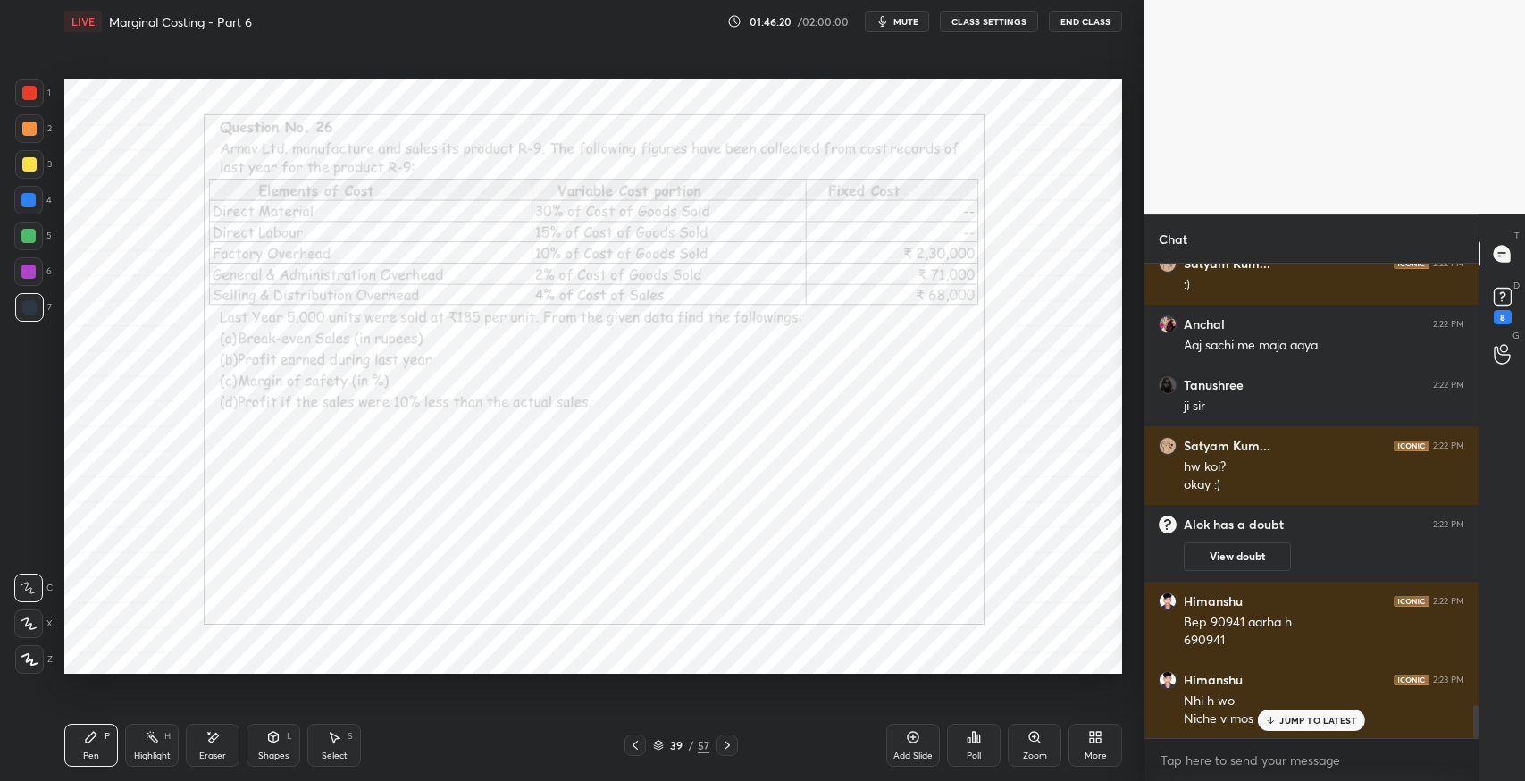
click at [1284, 717] on p "JUMP TO LATEST" at bounding box center [1318, 720] width 77 height 11
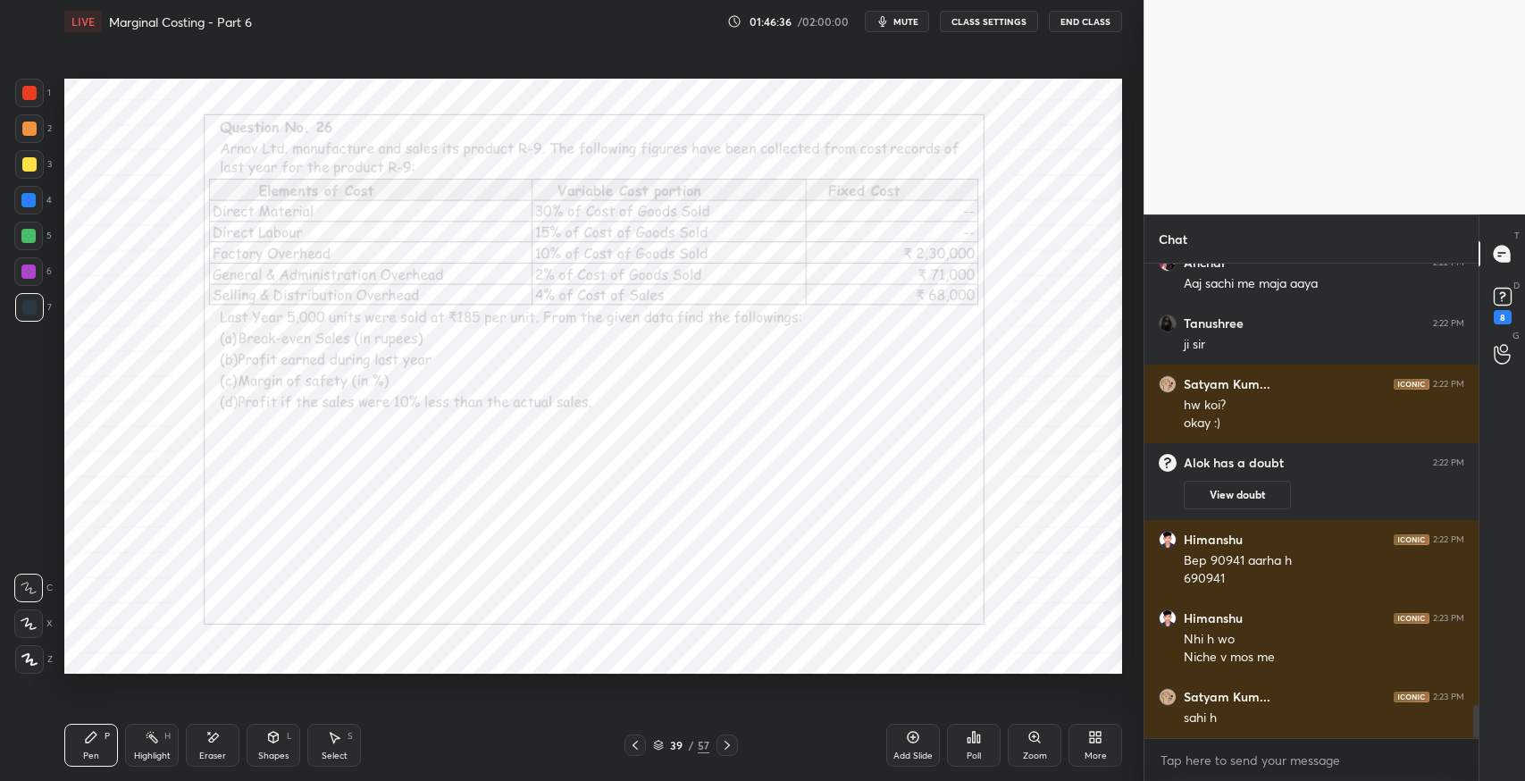
scroll to position [6379, 0]
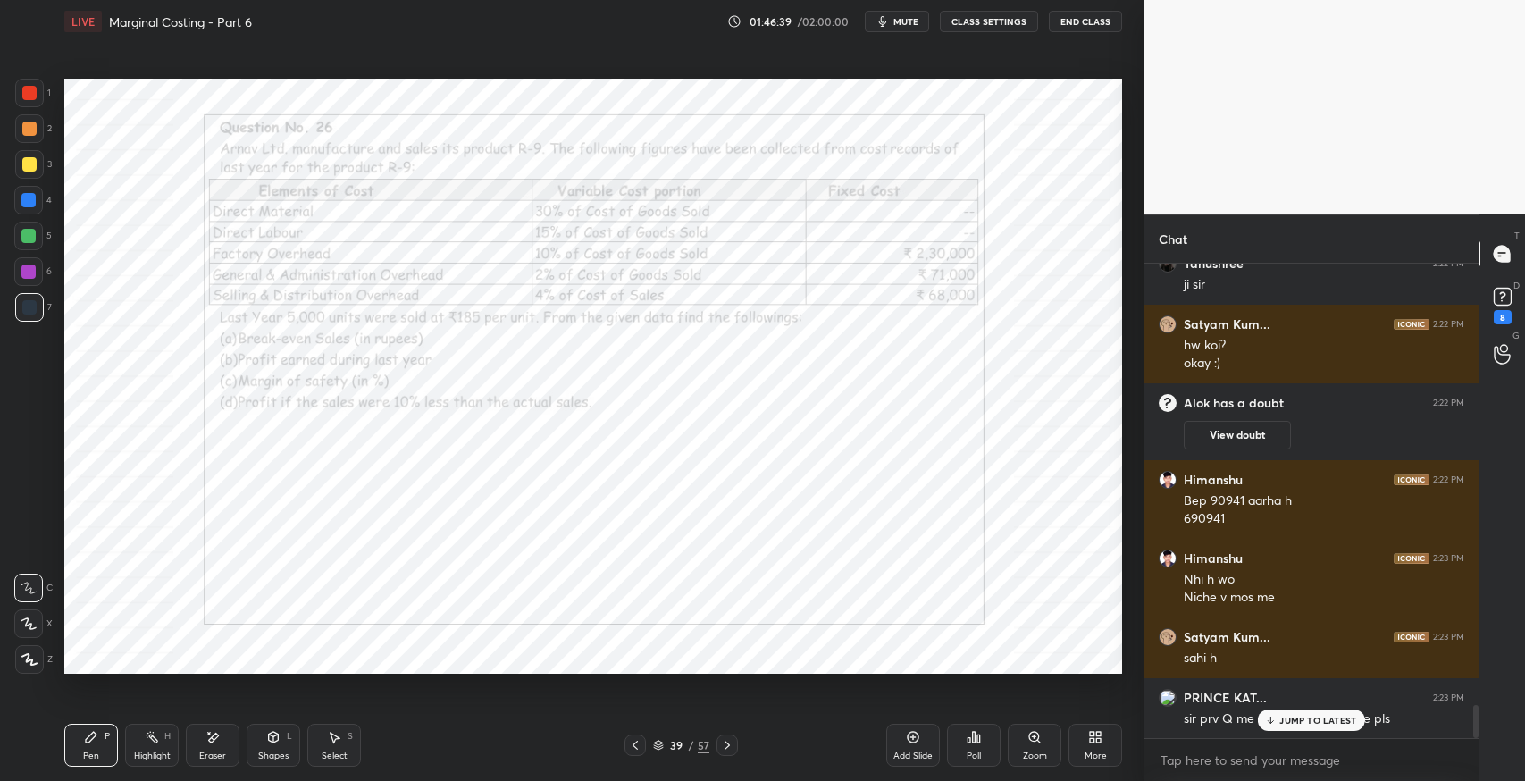
click at [1293, 729] on div "JUMP TO LATEST" at bounding box center [1311, 720] width 107 height 21
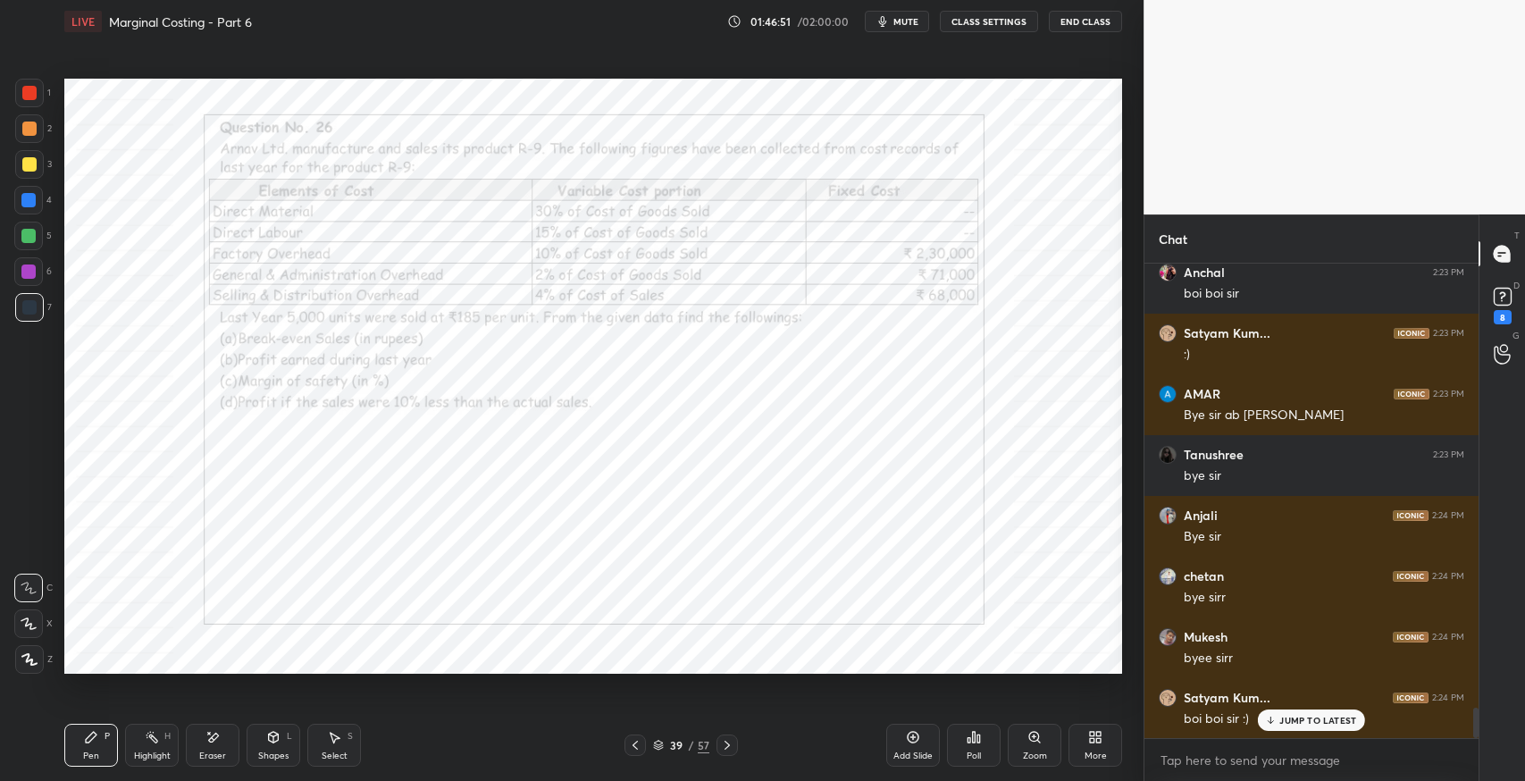
scroll to position [6927, 0]
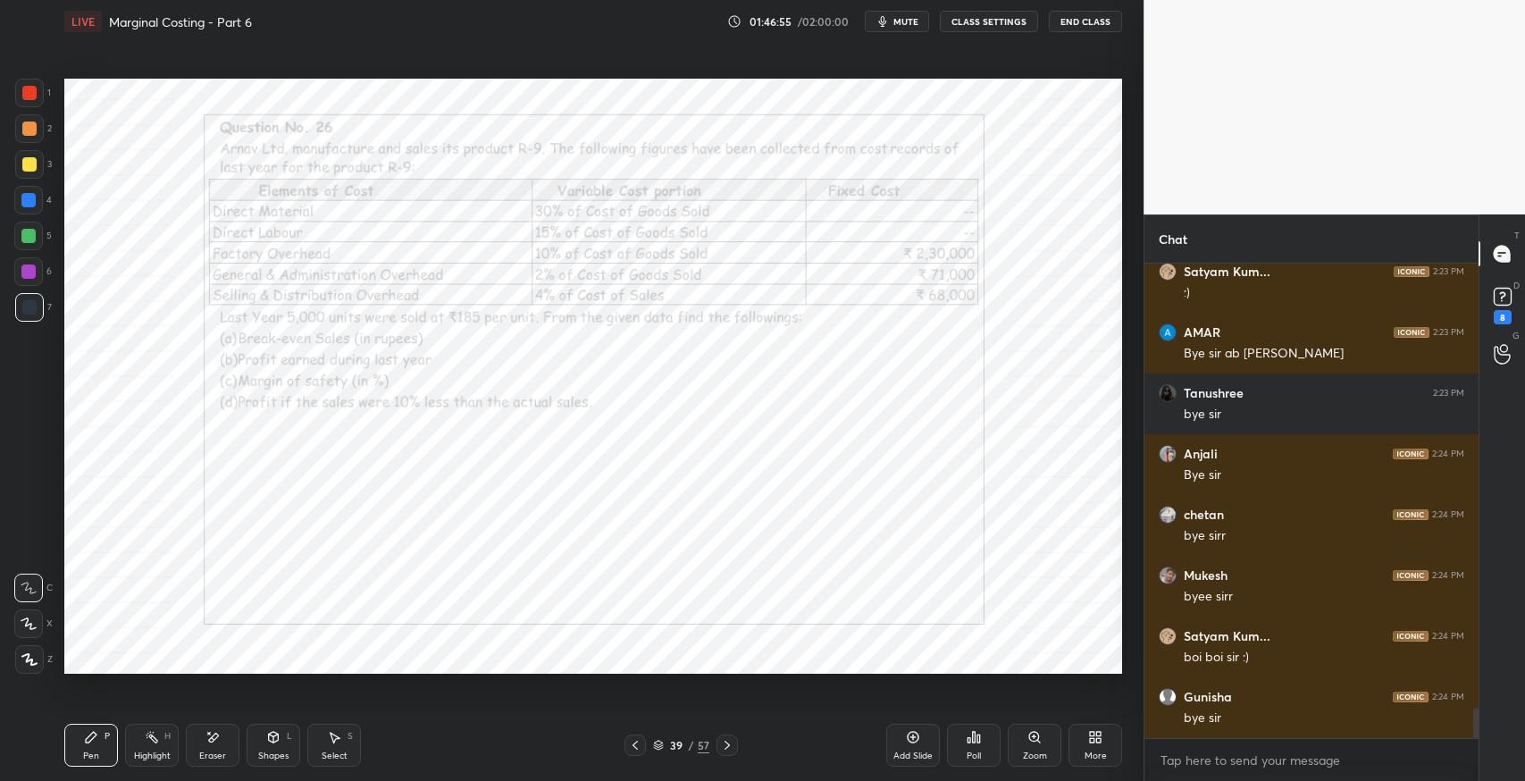
click at [626, 752] on div at bounding box center [635, 745] width 21 height 21
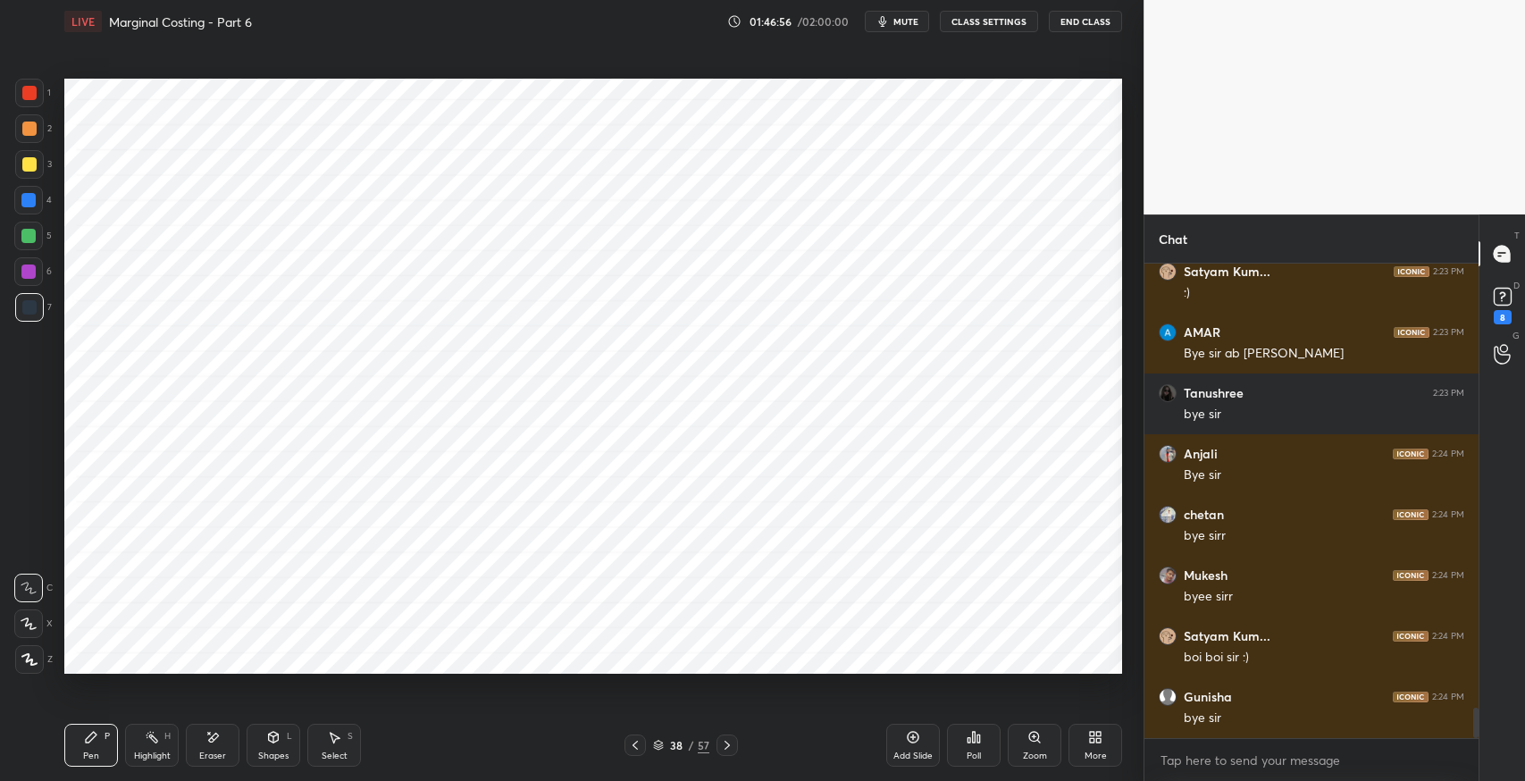
click at [629, 744] on icon at bounding box center [635, 745] width 14 height 14
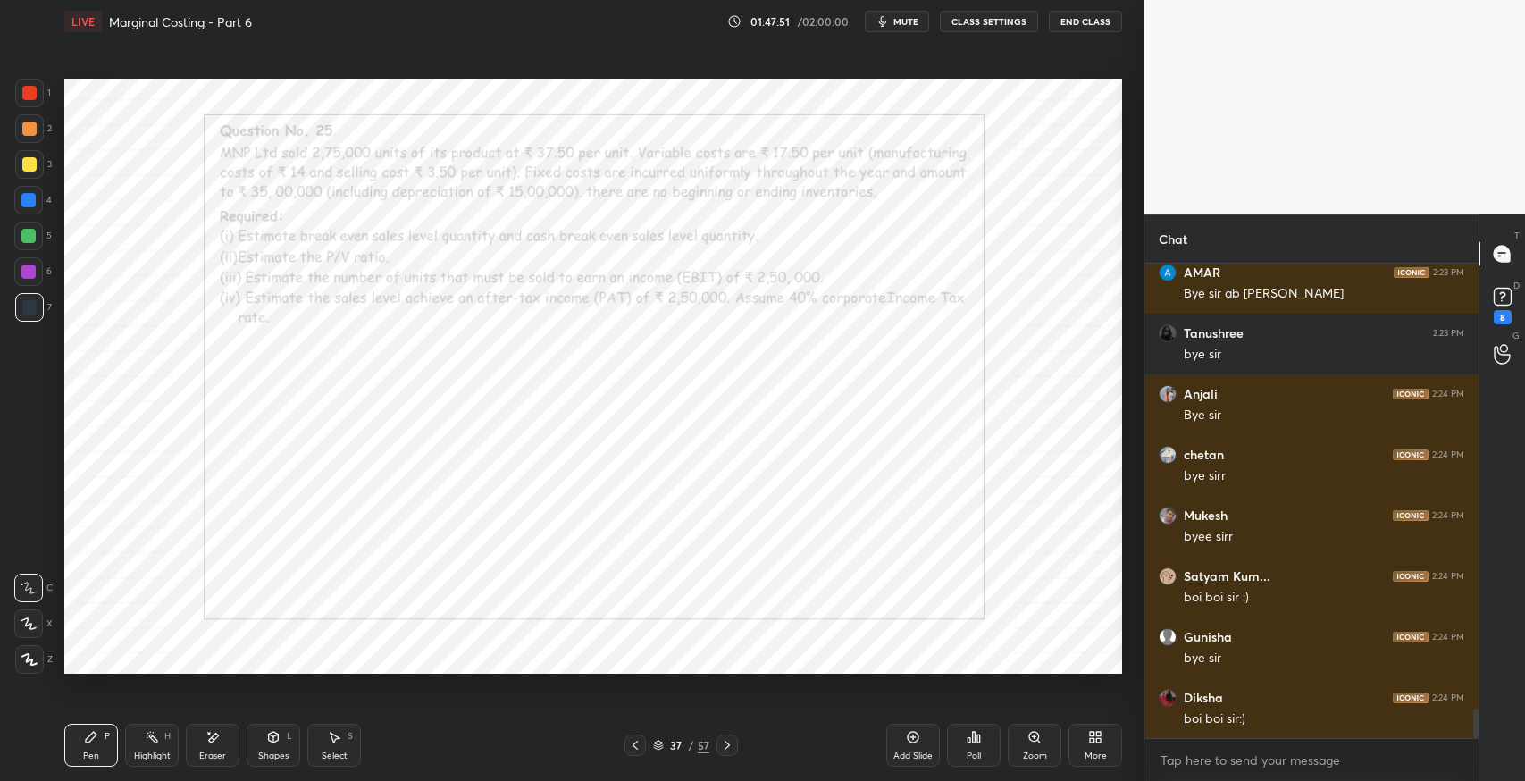
scroll to position [7048, 0]
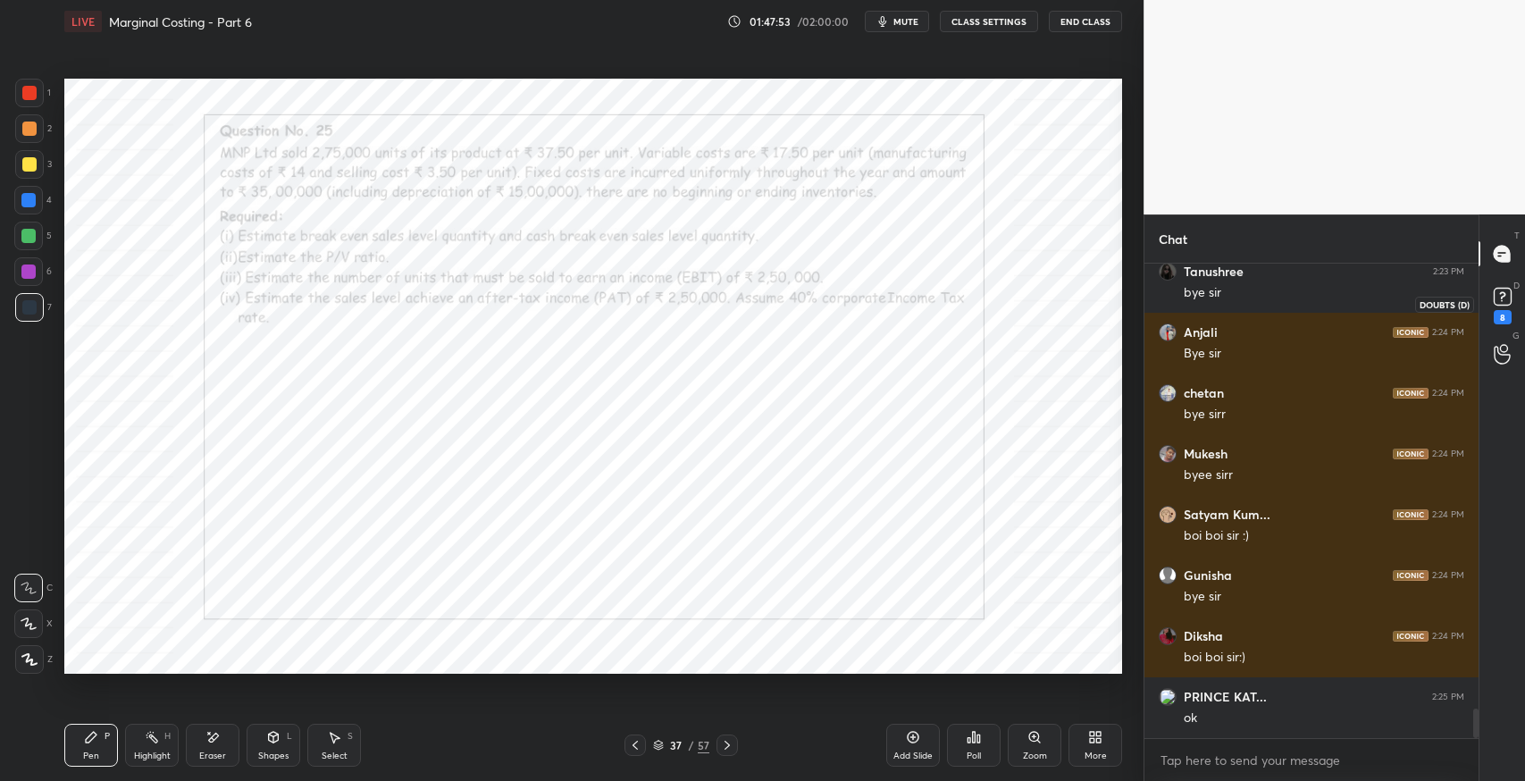
click at [1508, 298] on rect at bounding box center [1502, 297] width 17 height 17
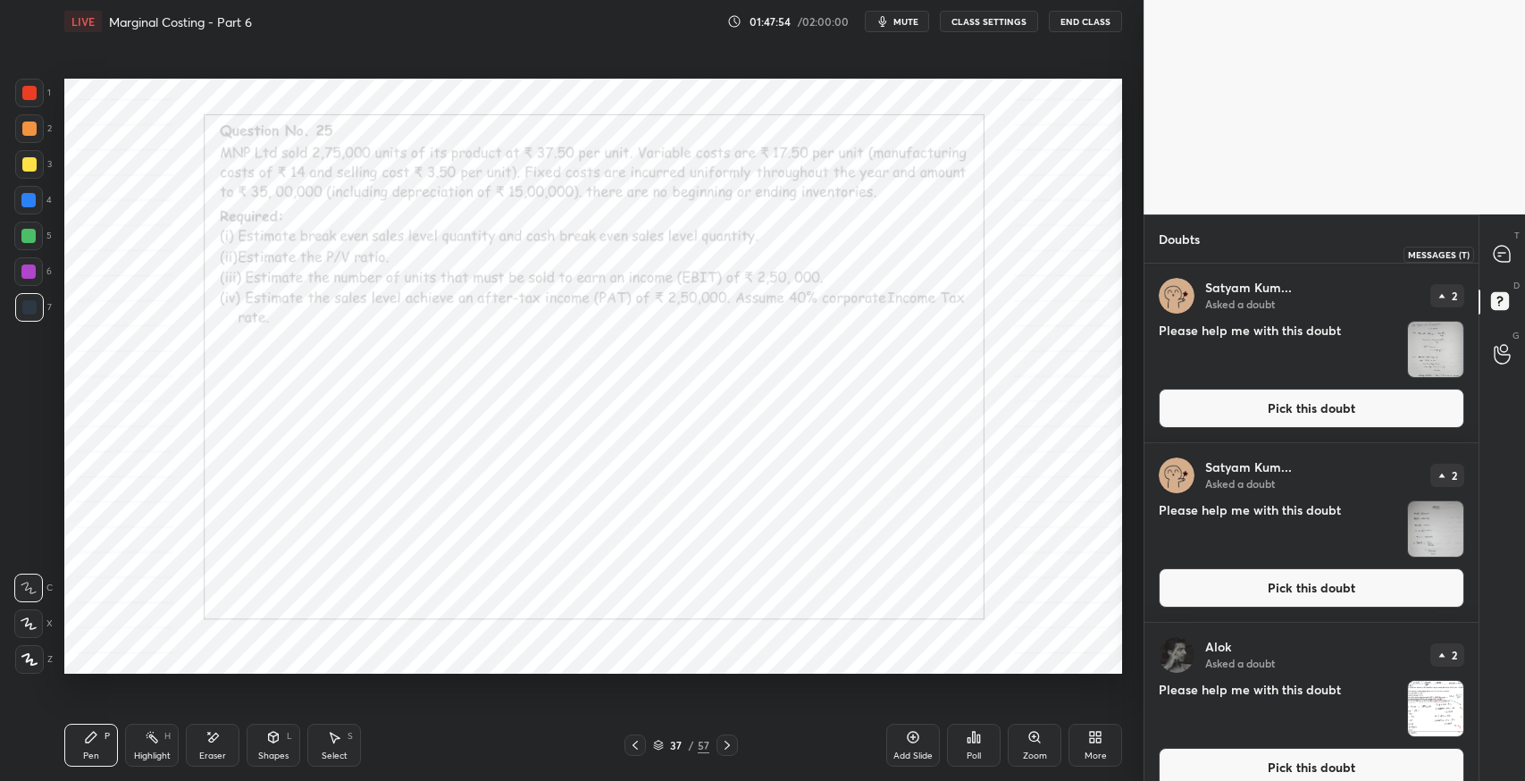
click at [1514, 242] on div at bounding box center [1503, 254] width 36 height 32
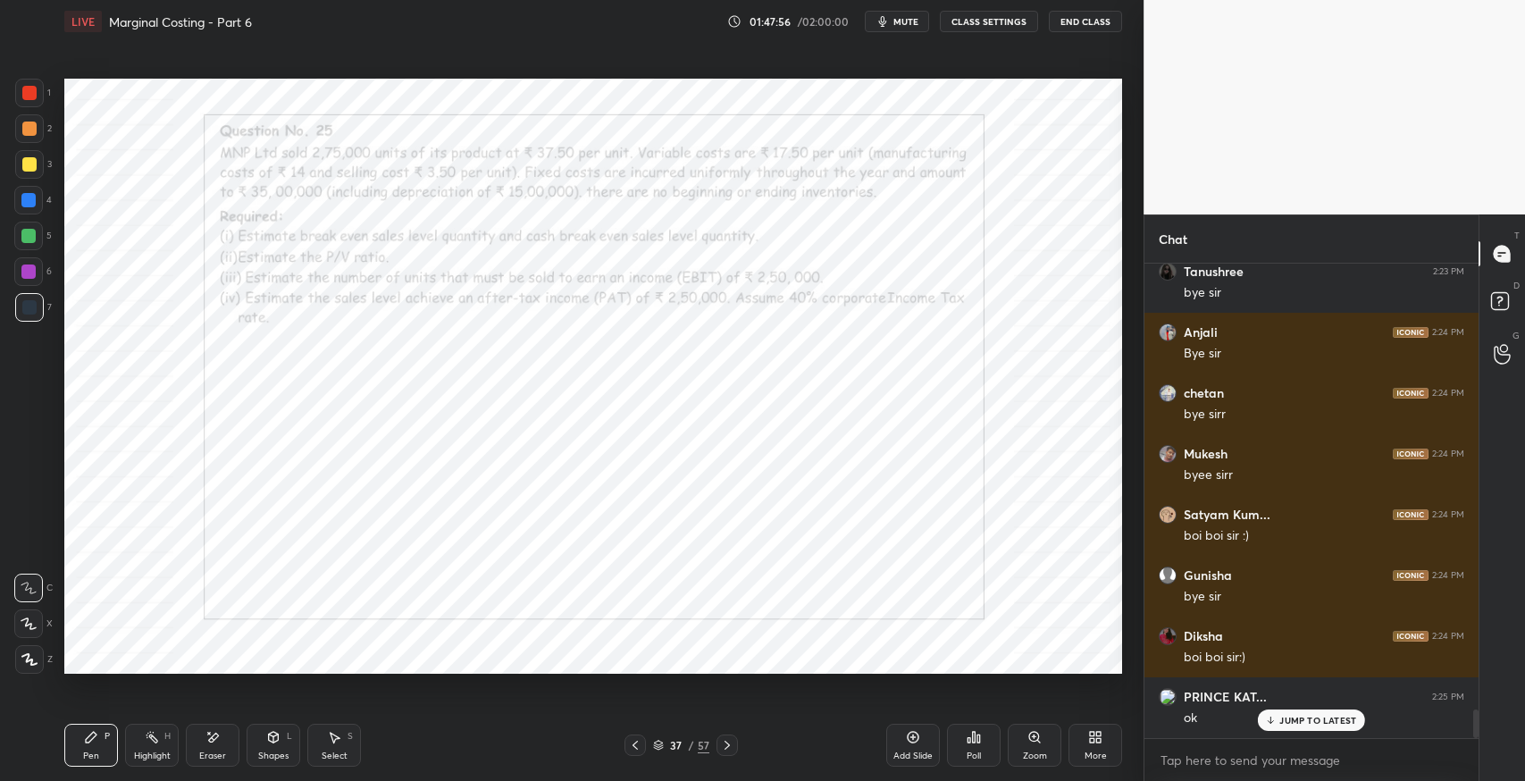
scroll to position [7499, 0]
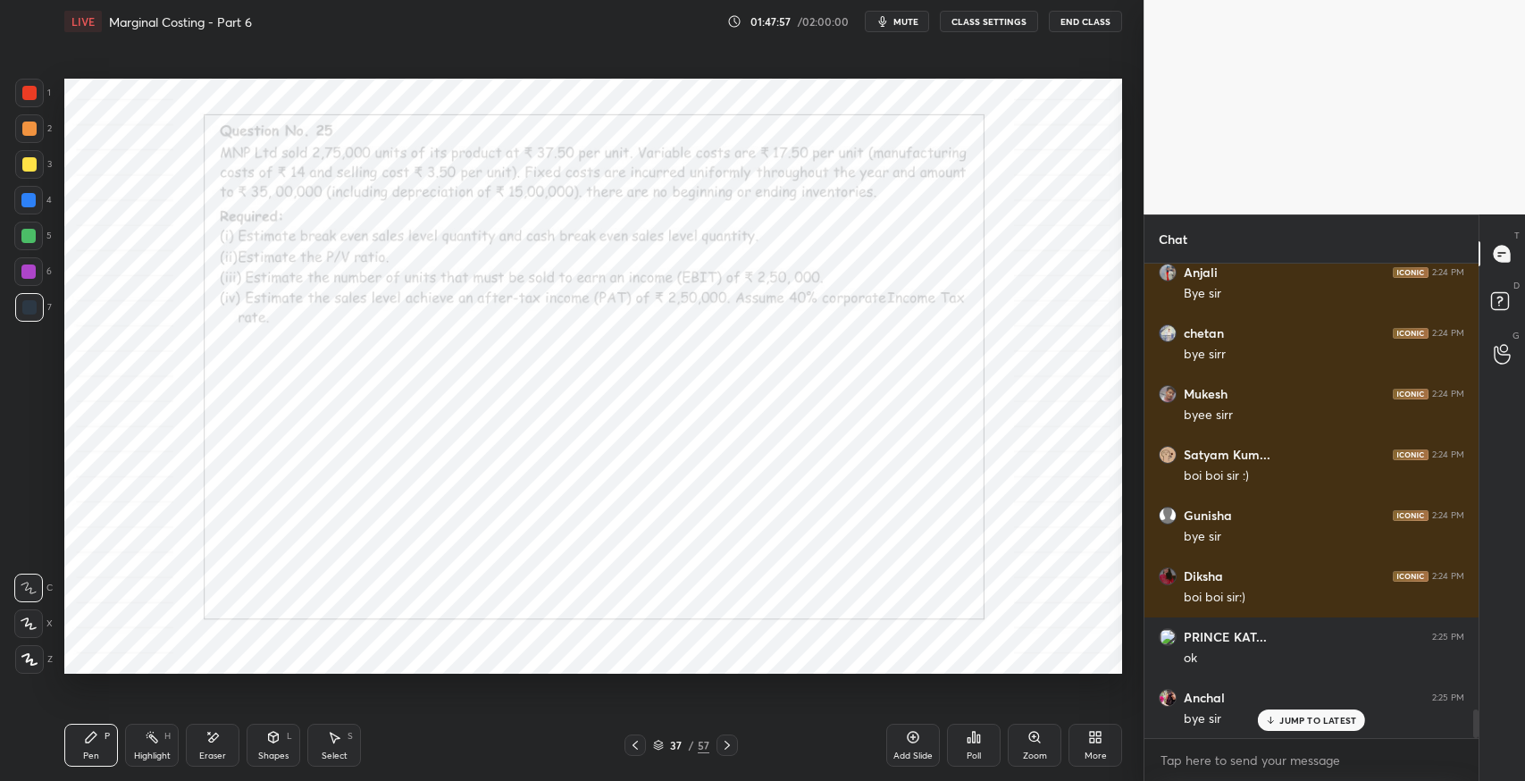
click at [1286, 718] on p "JUMP TO LATEST" at bounding box center [1318, 720] width 77 height 11
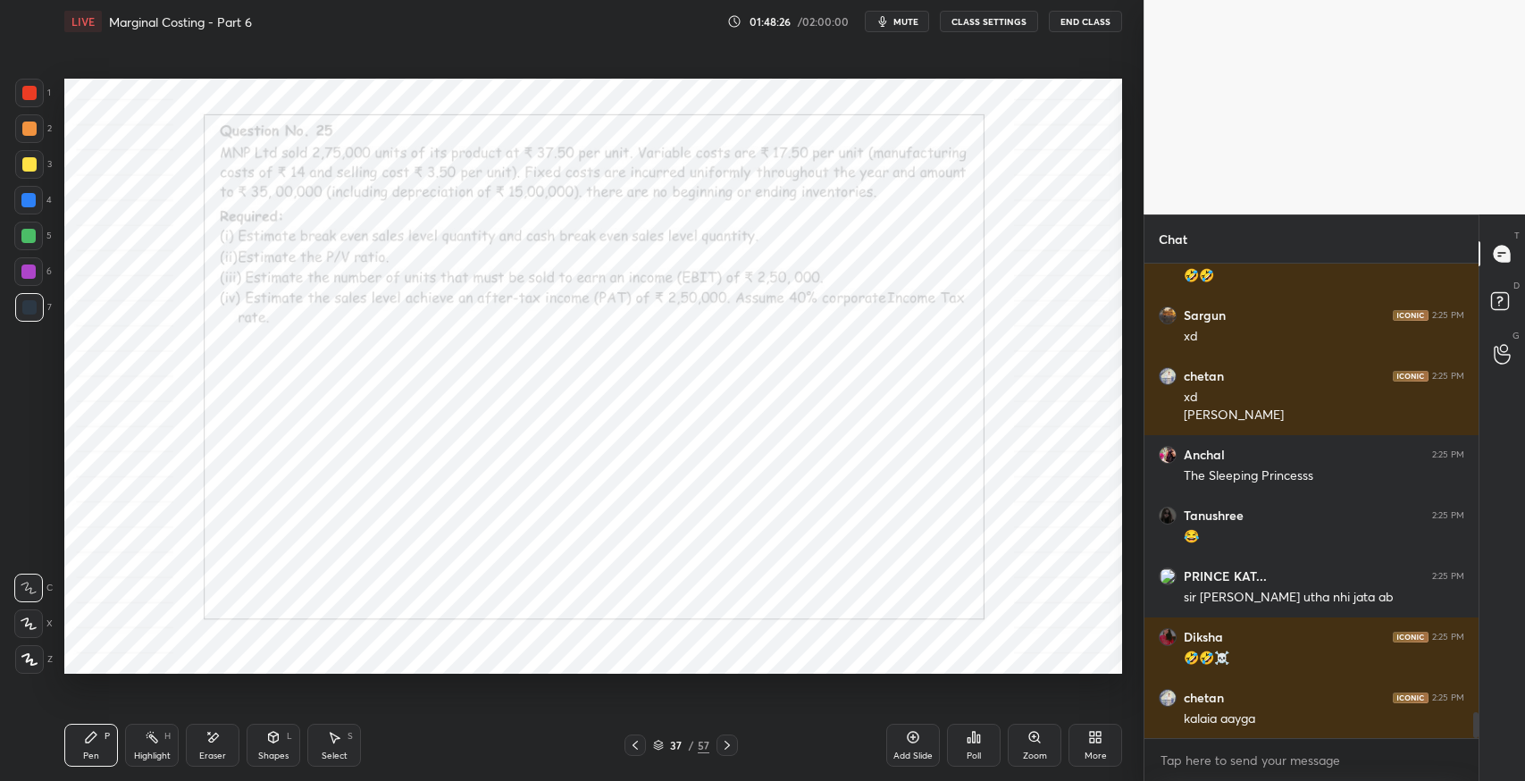
scroll to position [8126, 0]
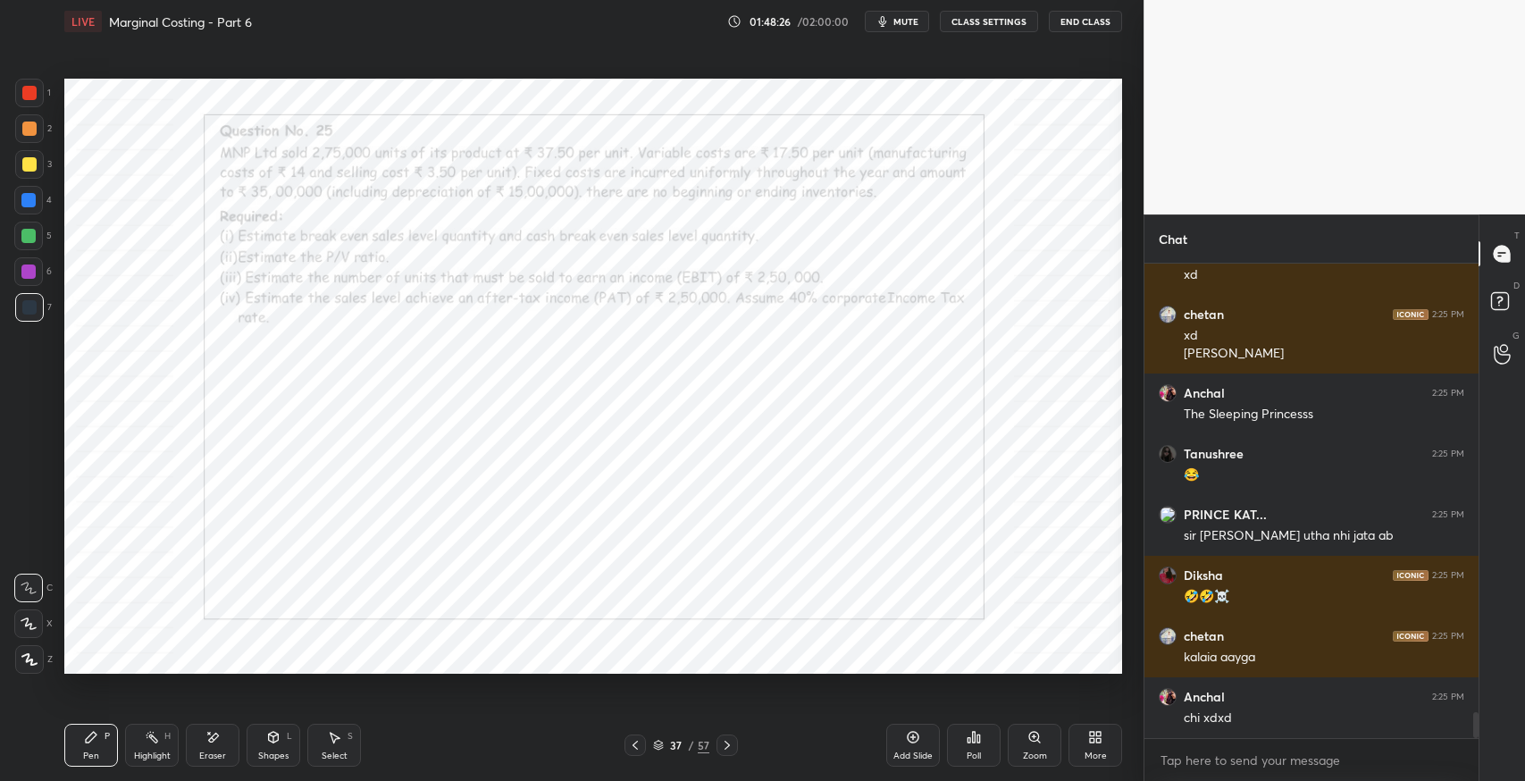
click at [1310, 713] on div "Satyam Kum... 2:25 PM 🤣🤣 Sargun 2:25 PM xd chetan 2:25 PM xd kalia Anchal 2:25 …" at bounding box center [1312, 501] width 334 height 475
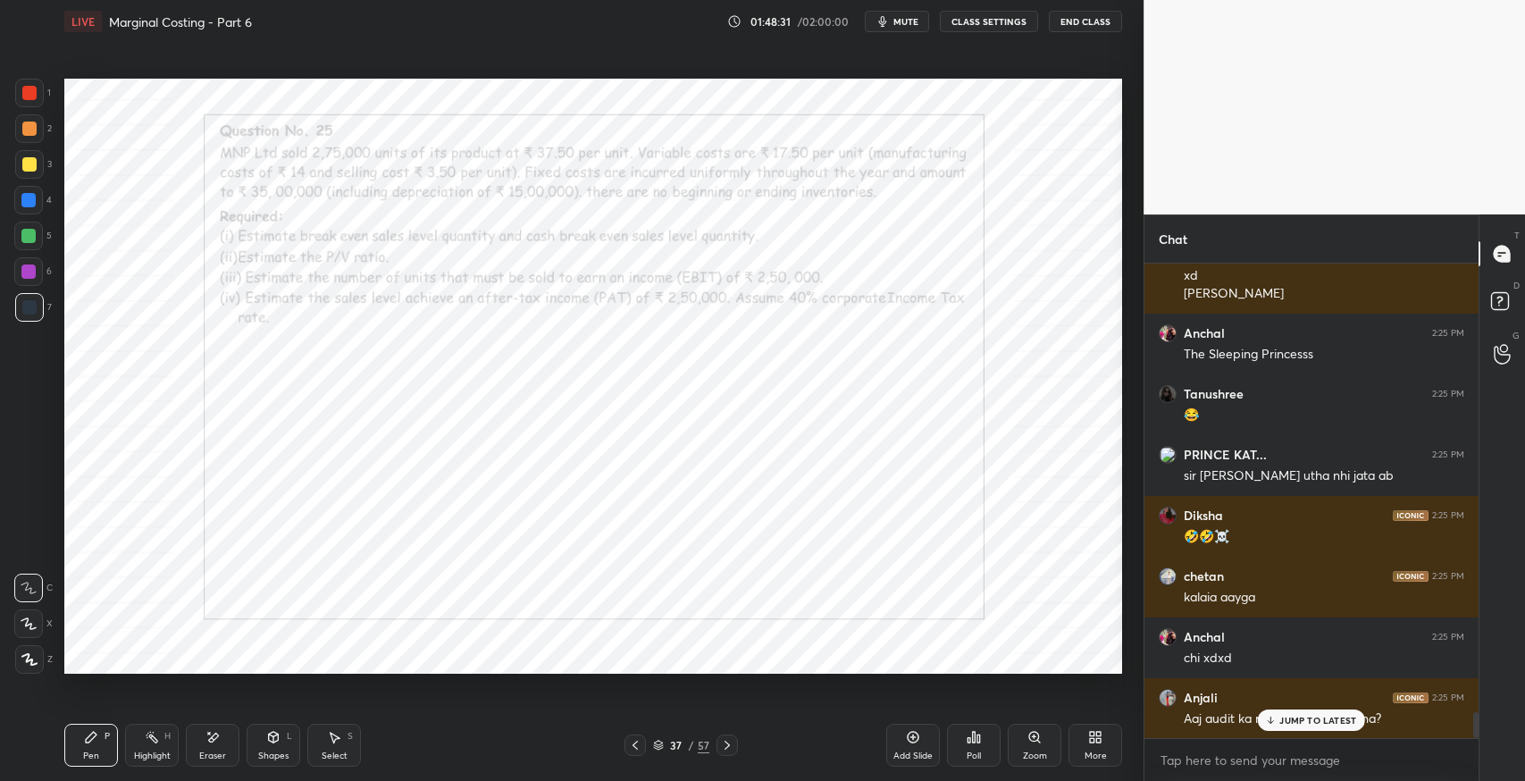
scroll to position [8247, 0]
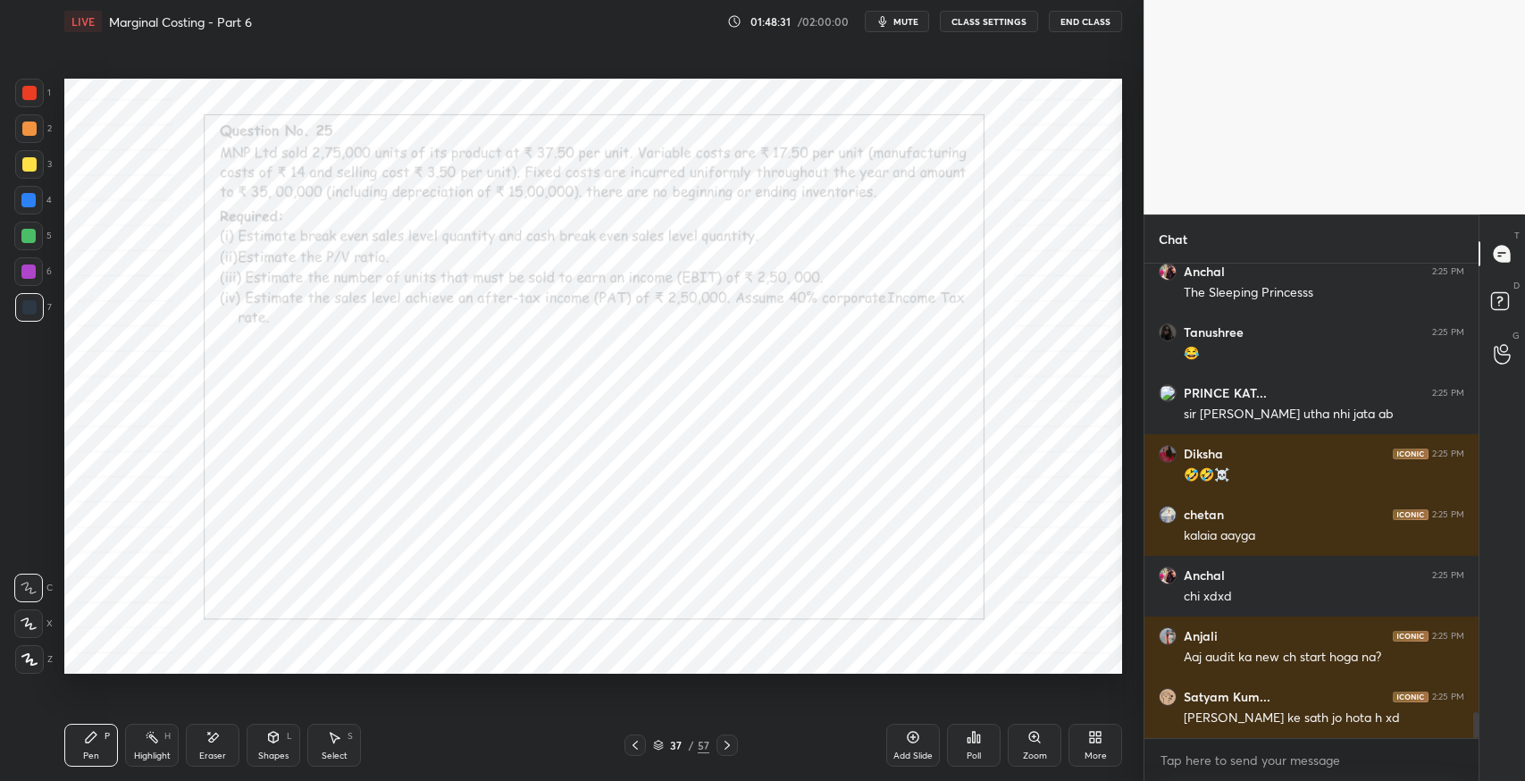
click at [1298, 718] on div "chetan 2:25 PM xd kalia Anchal 2:25 PM The Sleeping Princesss Tanushree 2:25 PM…" at bounding box center [1312, 501] width 334 height 475
click at [1091, 27] on button "End Class" at bounding box center [1085, 21] width 73 height 21
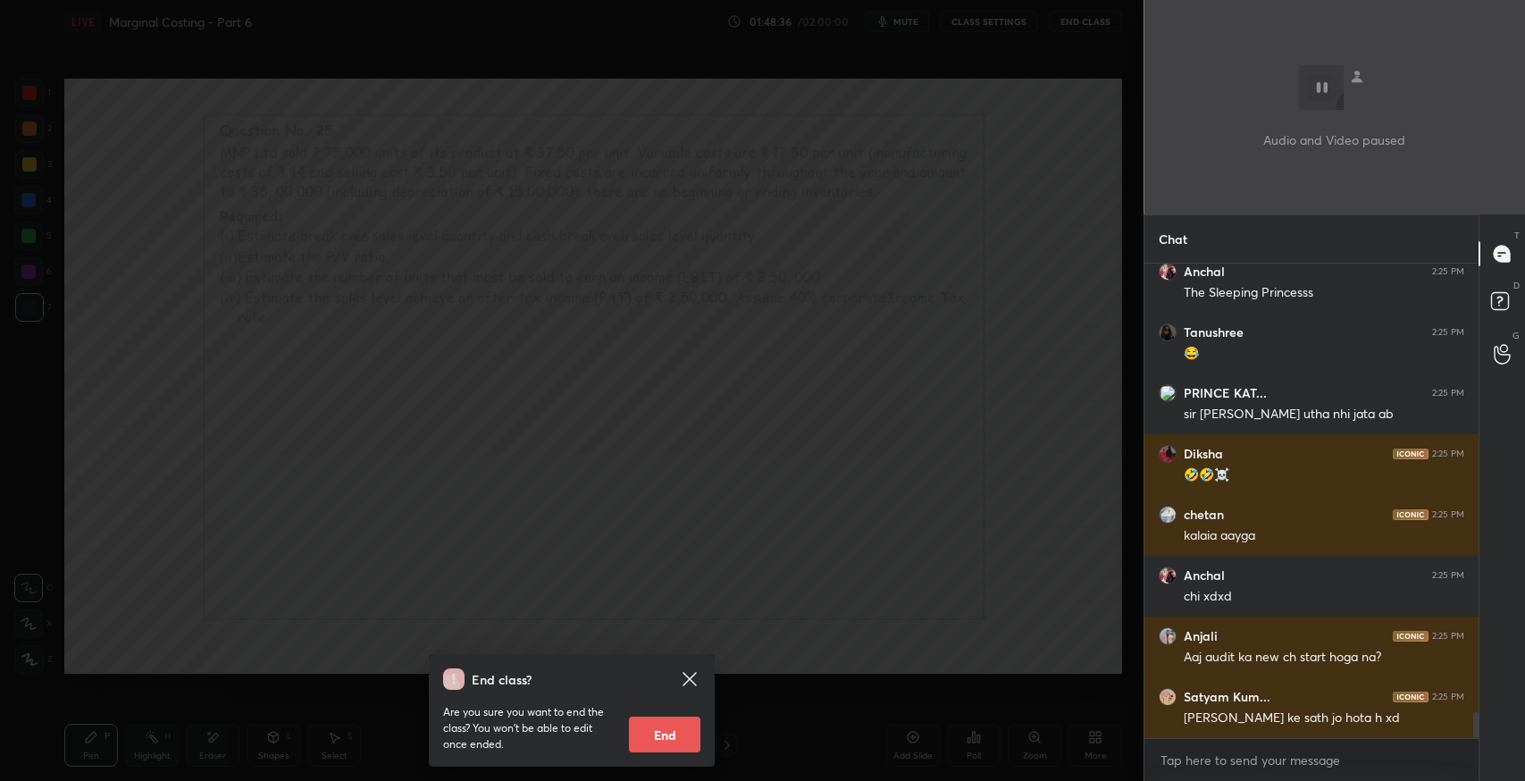
click at [672, 731] on button "End" at bounding box center [664, 735] width 71 height 36
type textarea "x"
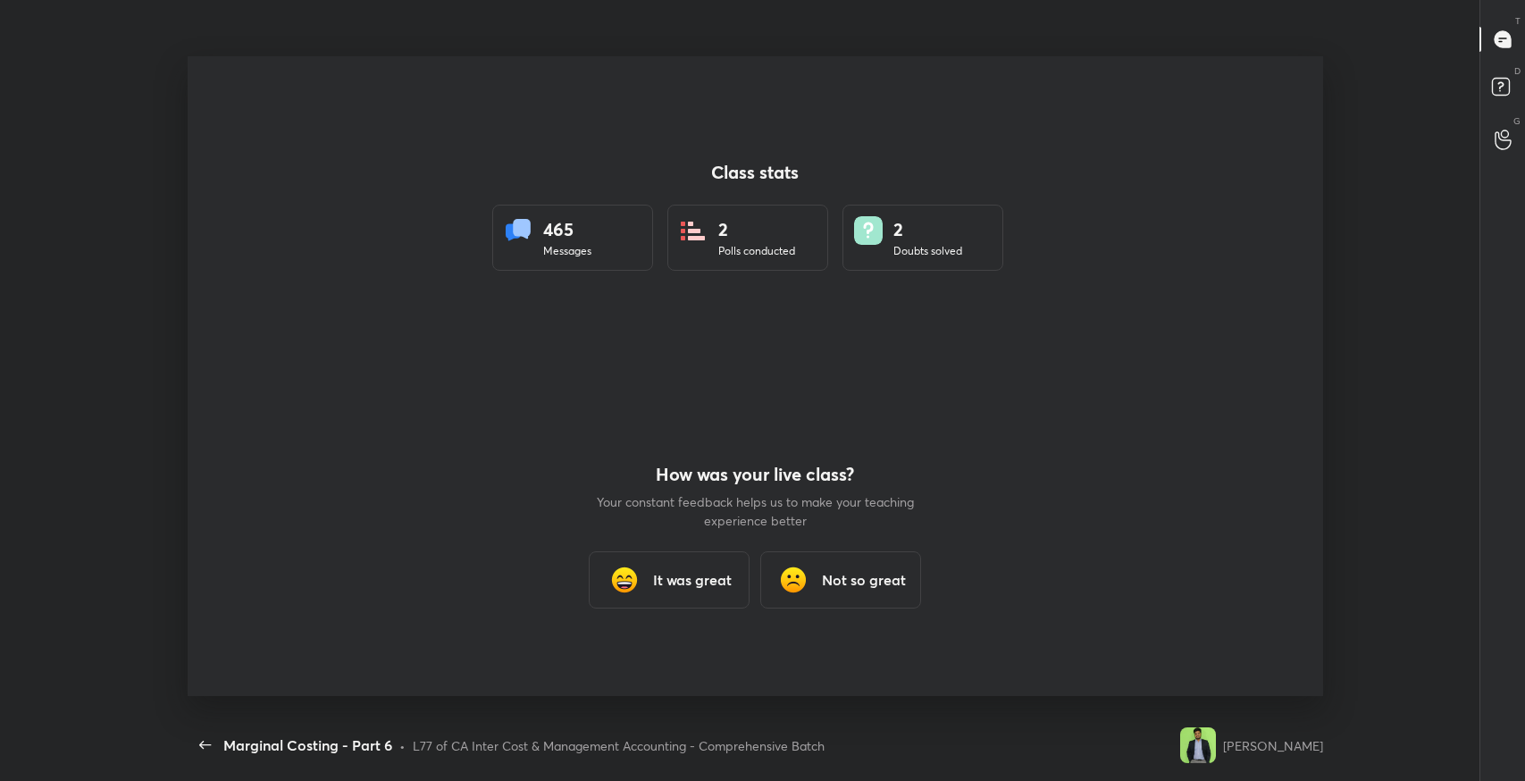
scroll to position [0, 0]
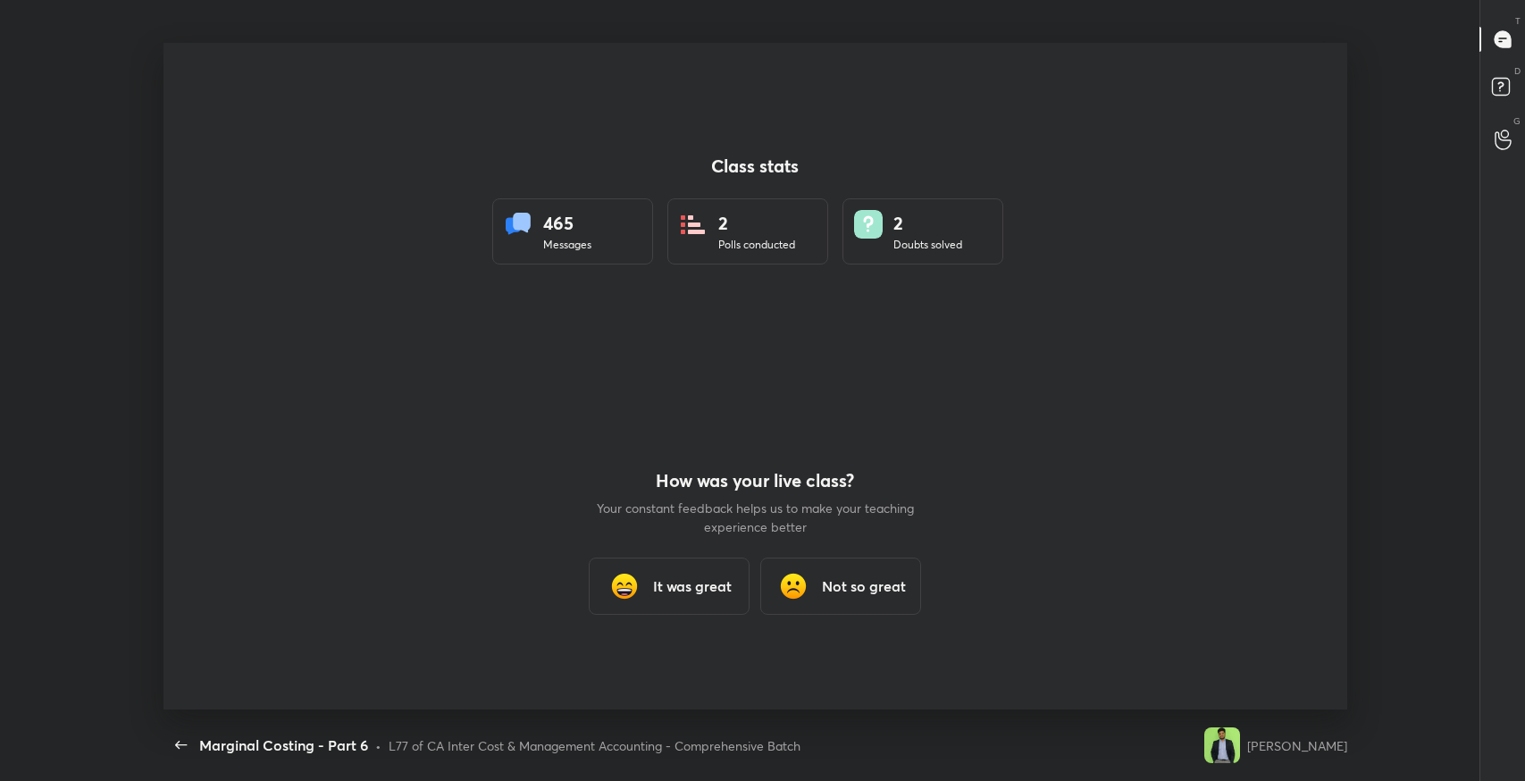
click at [651, 570] on div "It was great" at bounding box center [669, 586] width 161 height 57
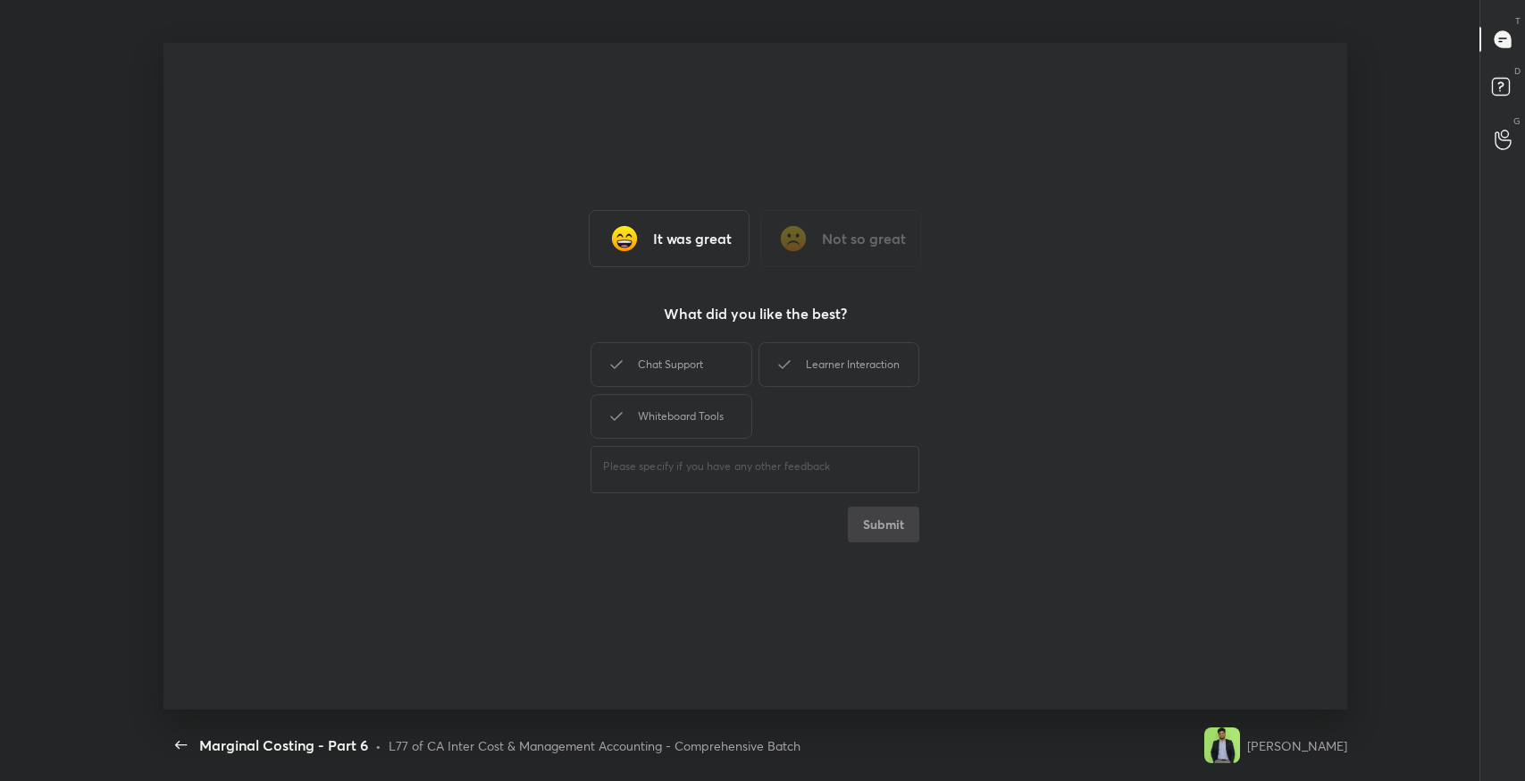
drag, startPoint x: 668, startPoint y: 359, endPoint x: 799, endPoint y: 373, distance: 131.2
click at [676, 369] on div "Chat Support" at bounding box center [671, 364] width 161 height 45
click at [805, 368] on div "Learner Interaction" at bounding box center [839, 364] width 161 height 45
click at [727, 409] on div "Whiteboard Tools" at bounding box center [671, 416] width 161 height 45
click at [877, 528] on button "Submit" at bounding box center [883, 525] width 71 height 36
